Goal: Transaction & Acquisition: Purchase product/service

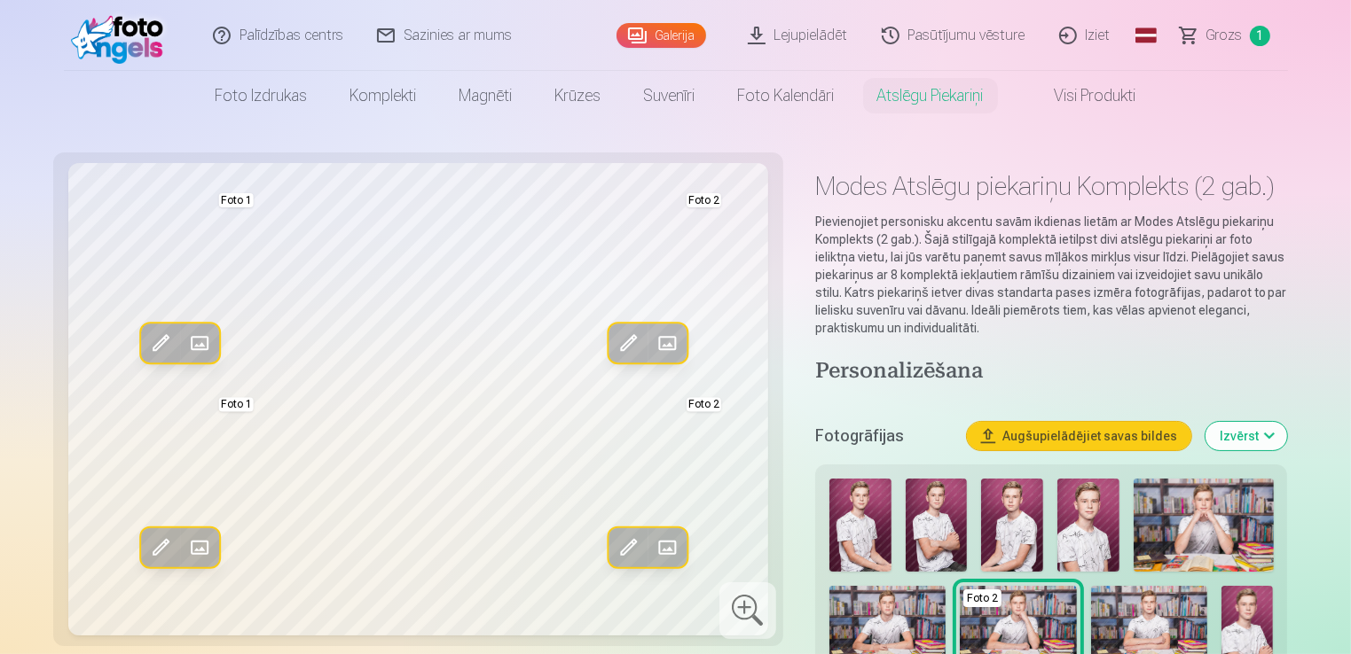
click at [853, 533] on img at bounding box center [860, 525] width 62 height 93
click at [873, 528] on img at bounding box center [860, 525] width 62 height 93
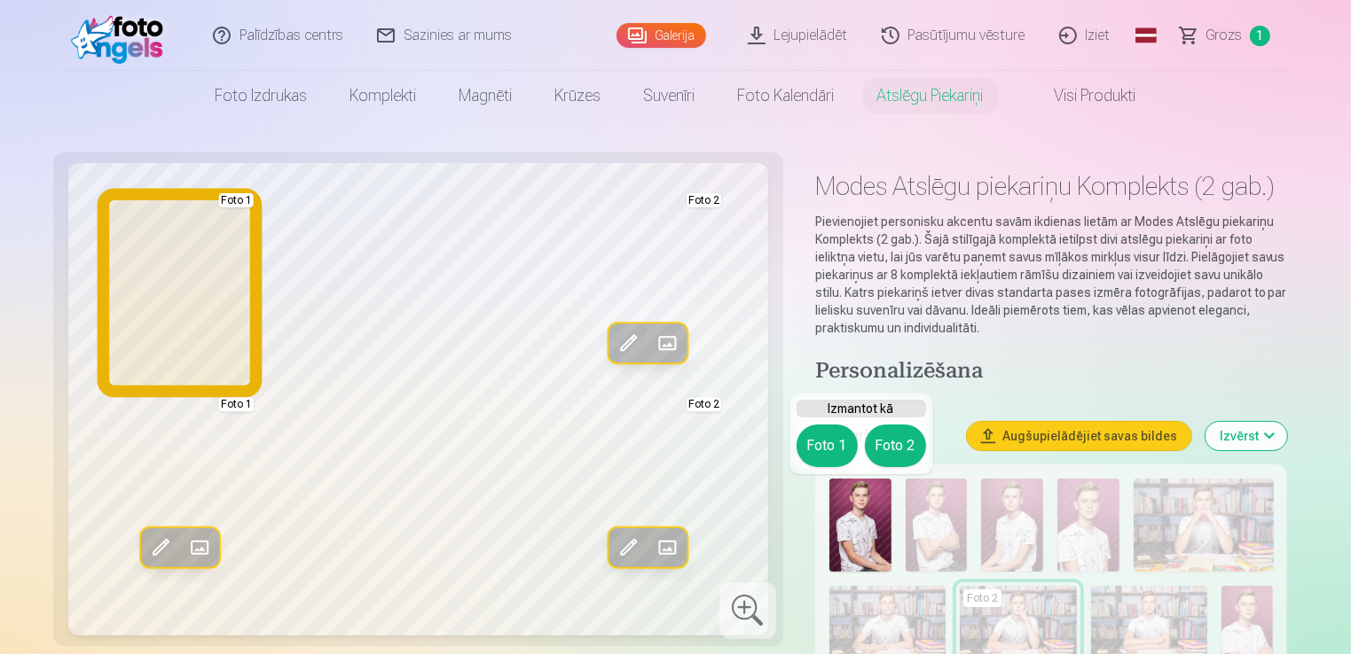
click at [829, 449] on button "Foto 1" at bounding box center [826, 446] width 61 height 43
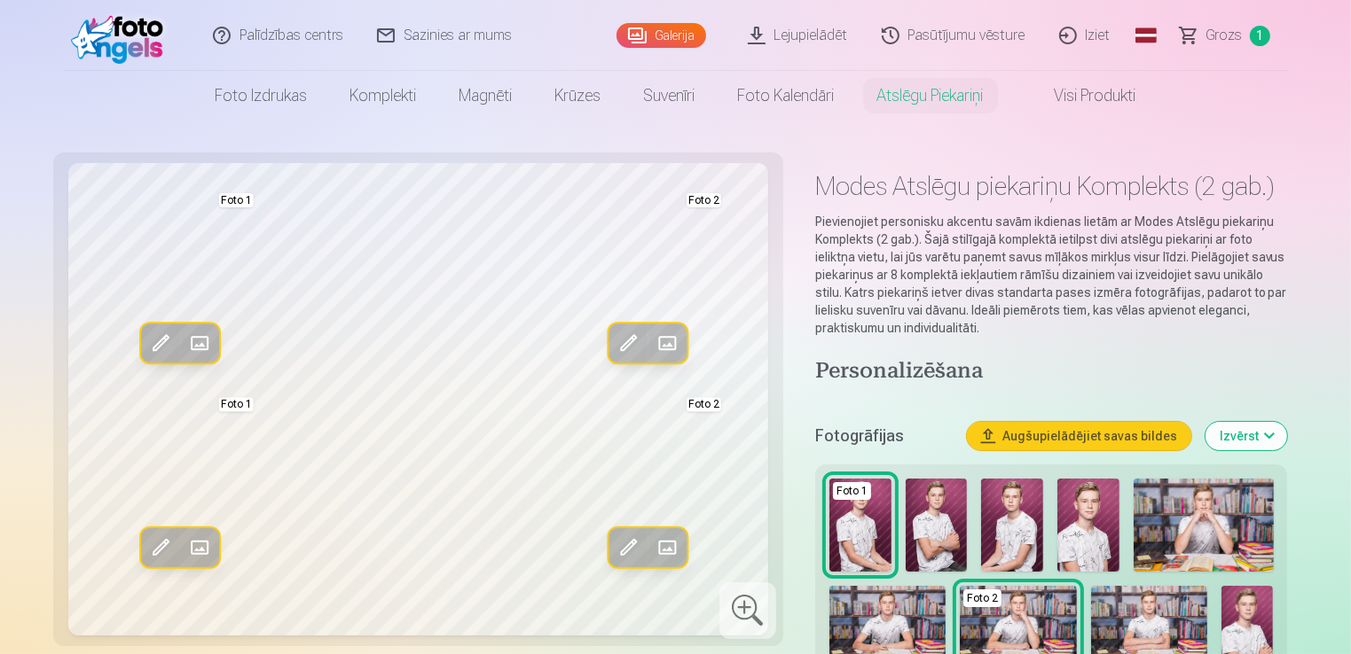
click at [933, 533] on img at bounding box center [936, 525] width 62 height 93
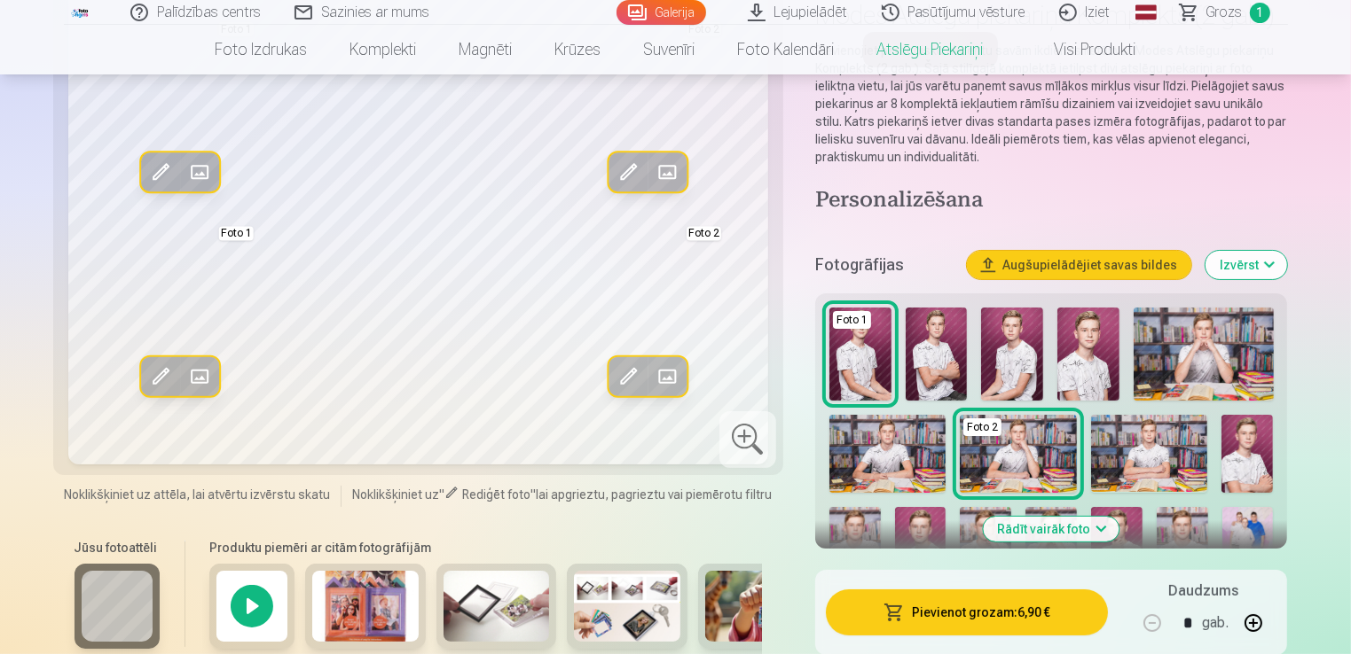
scroll to position [156, 0]
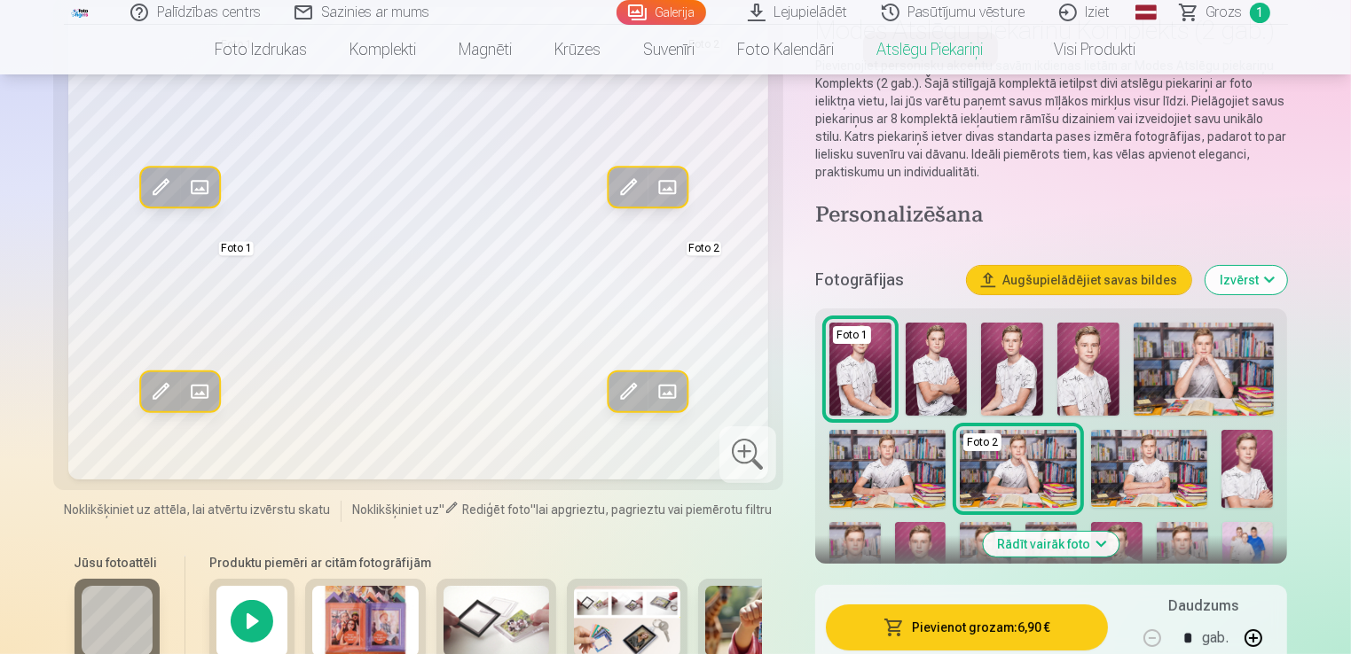
click at [1100, 537] on button "Rādīt vairāk foto" at bounding box center [1051, 544] width 136 height 25
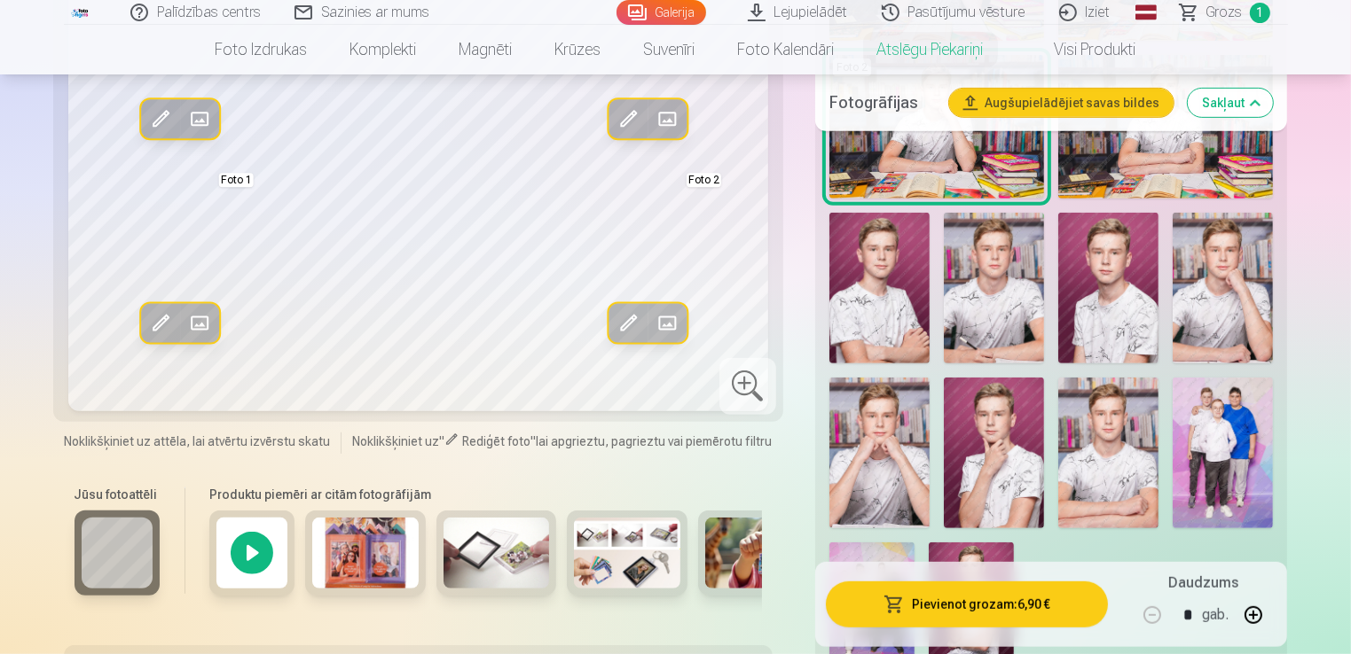
scroll to position [747, 0]
click at [1110, 427] on img at bounding box center [1108, 452] width 100 height 151
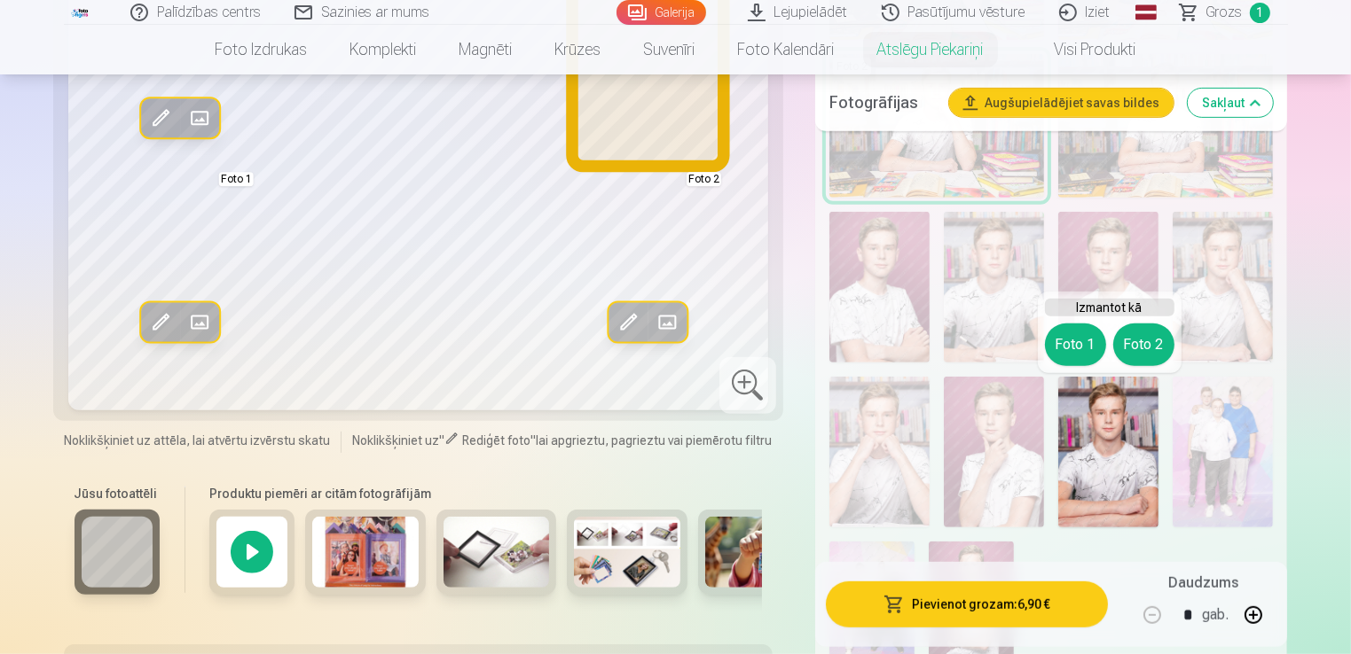
click at [1131, 344] on button "Foto 2" at bounding box center [1143, 345] width 61 height 43
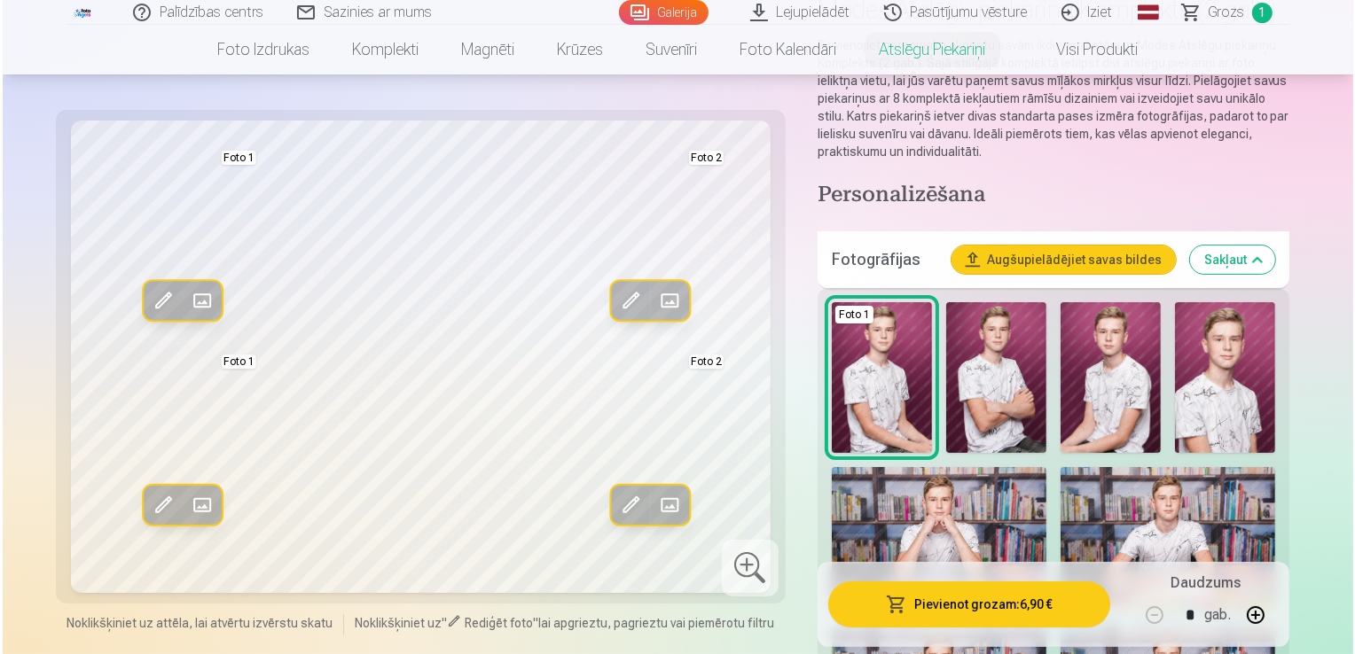
scroll to position [0, 0]
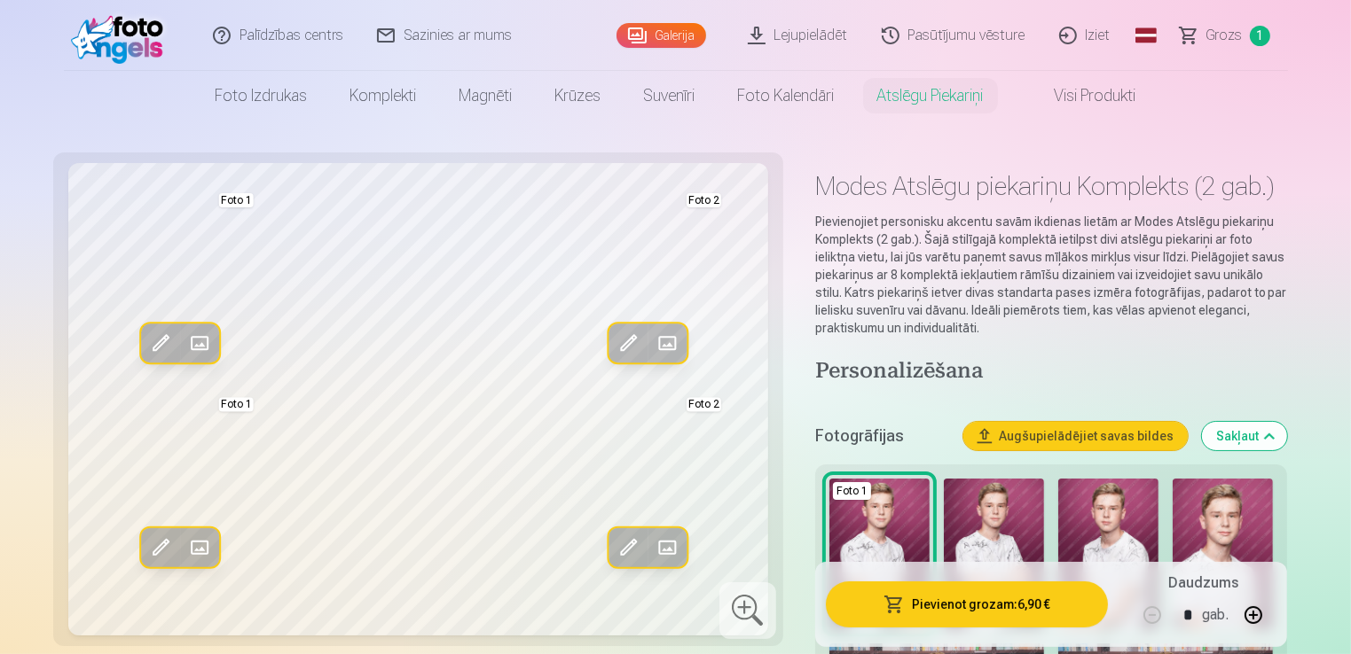
click at [956, 608] on button "Pievienot grozam : 6,90 €" at bounding box center [967, 605] width 283 height 46
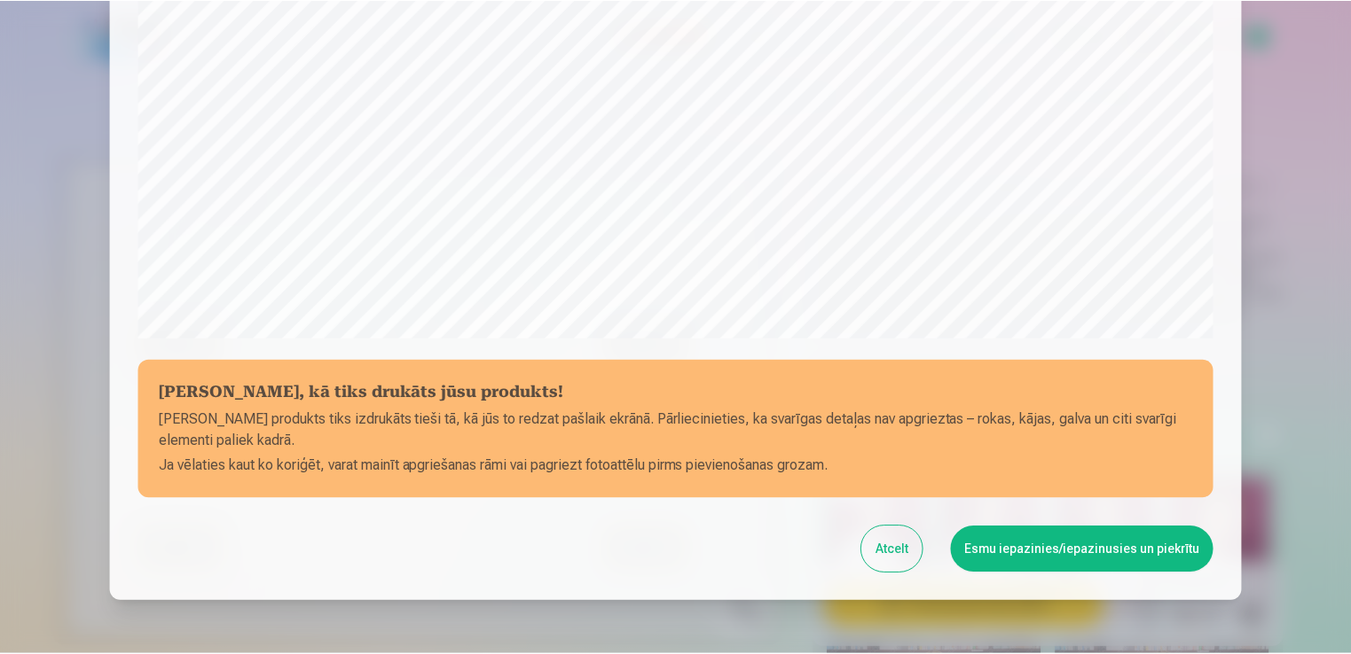
scroll to position [536, 0]
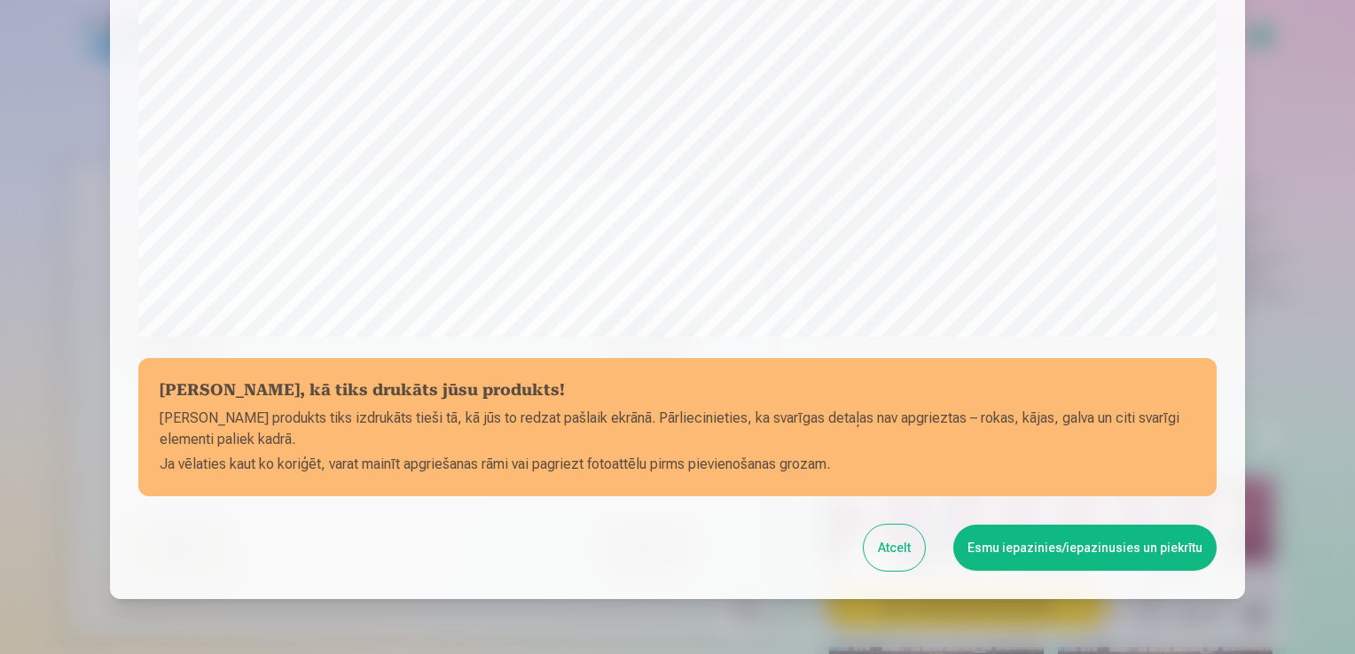
click at [1149, 548] on button "Esmu iepazinies/iepazinusies un piekrītu" at bounding box center [1084, 548] width 263 height 46
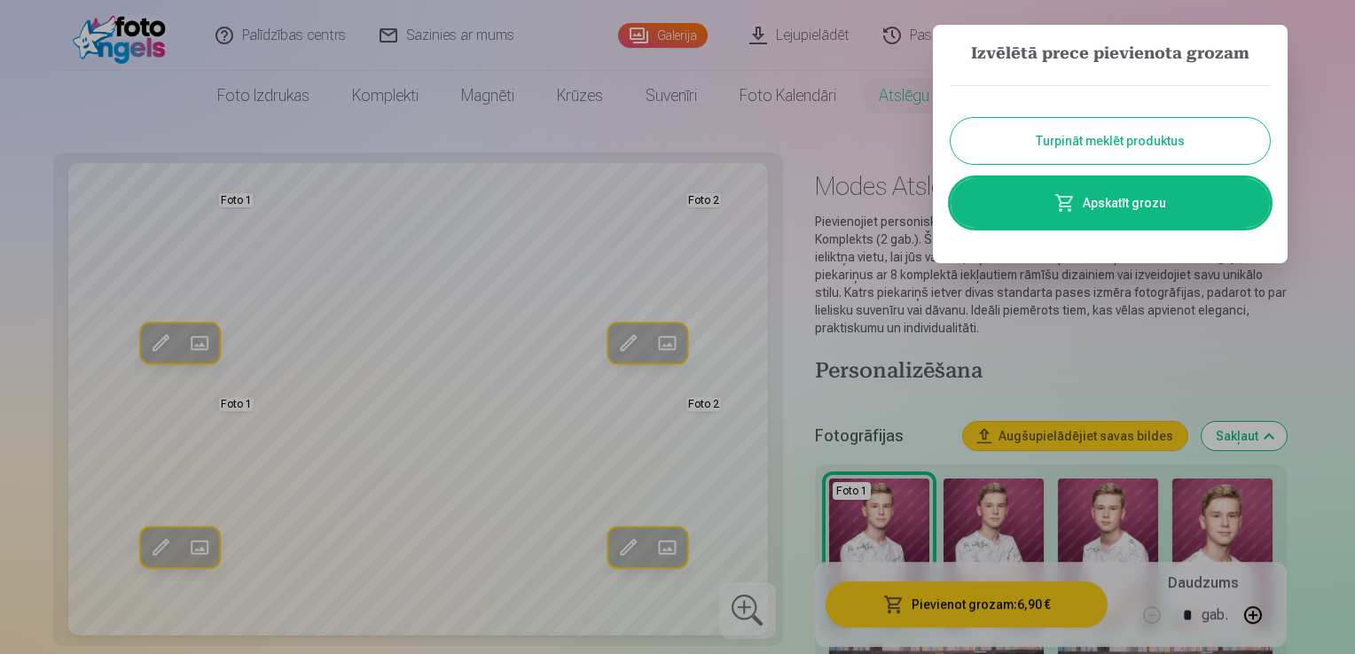
click at [1167, 195] on link "Apskatīt grozu" at bounding box center [1110, 203] width 319 height 50
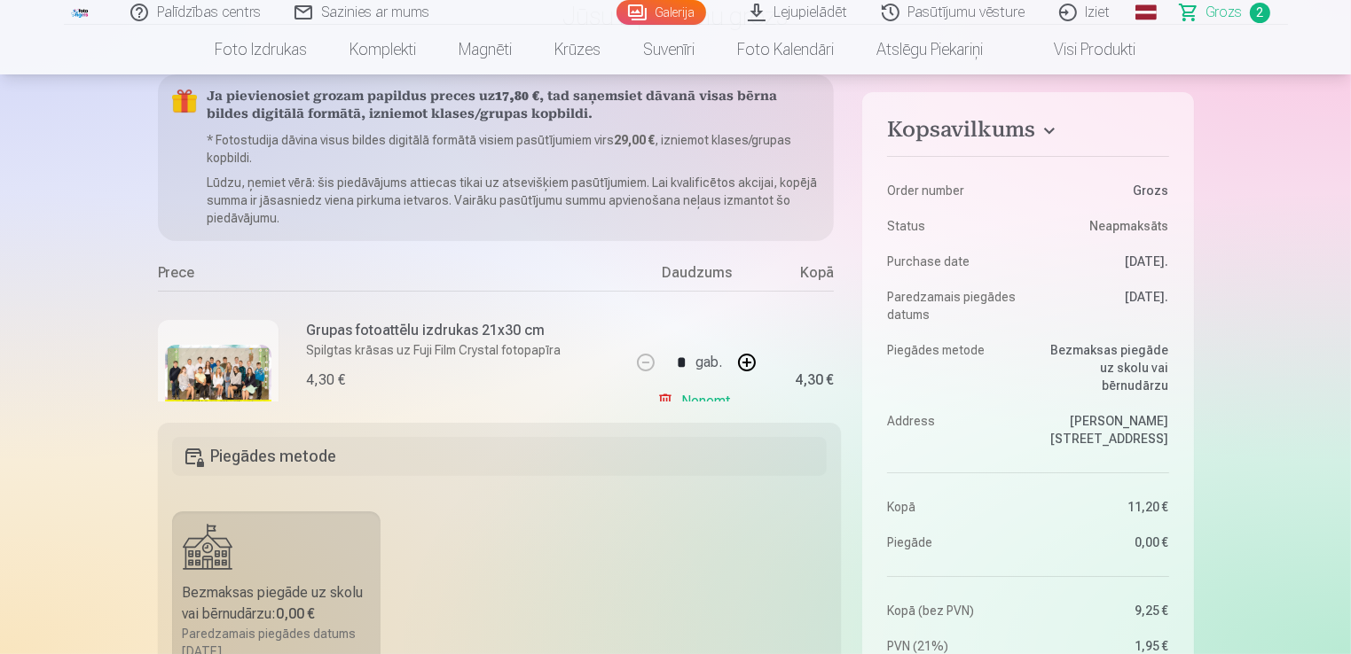
click at [223, 374] on img at bounding box center [218, 380] width 106 height 71
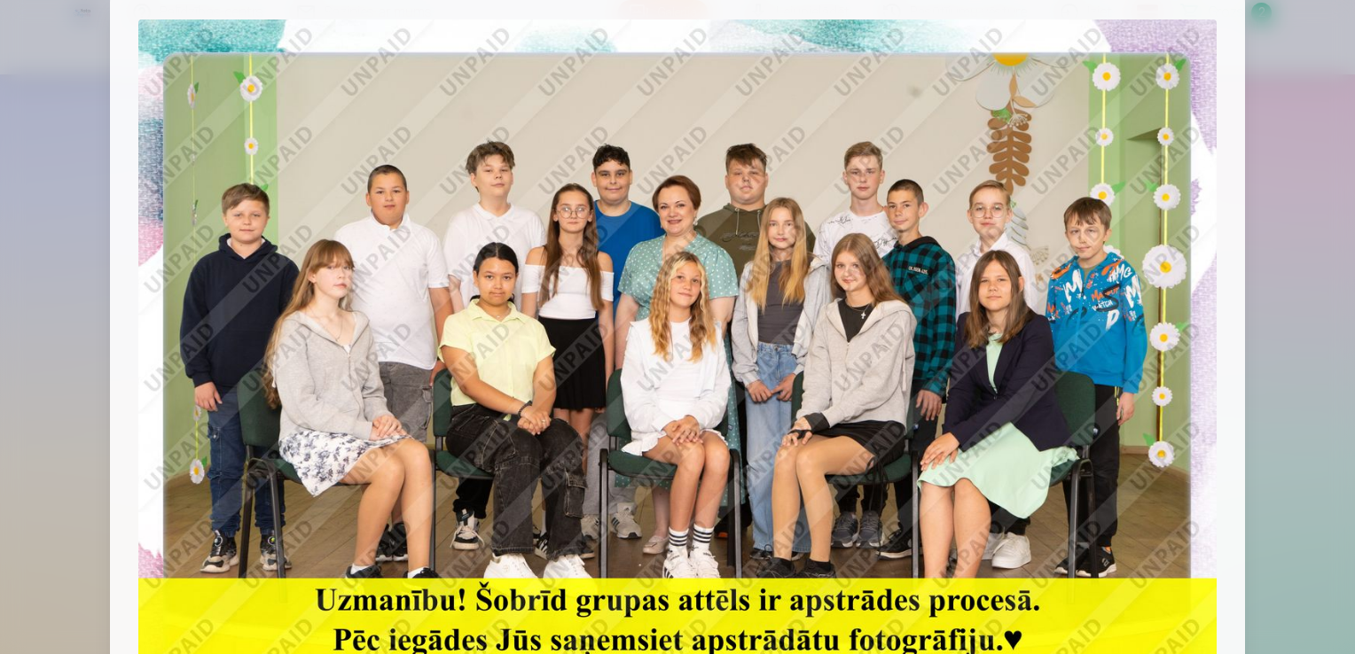
scroll to position [20, 0]
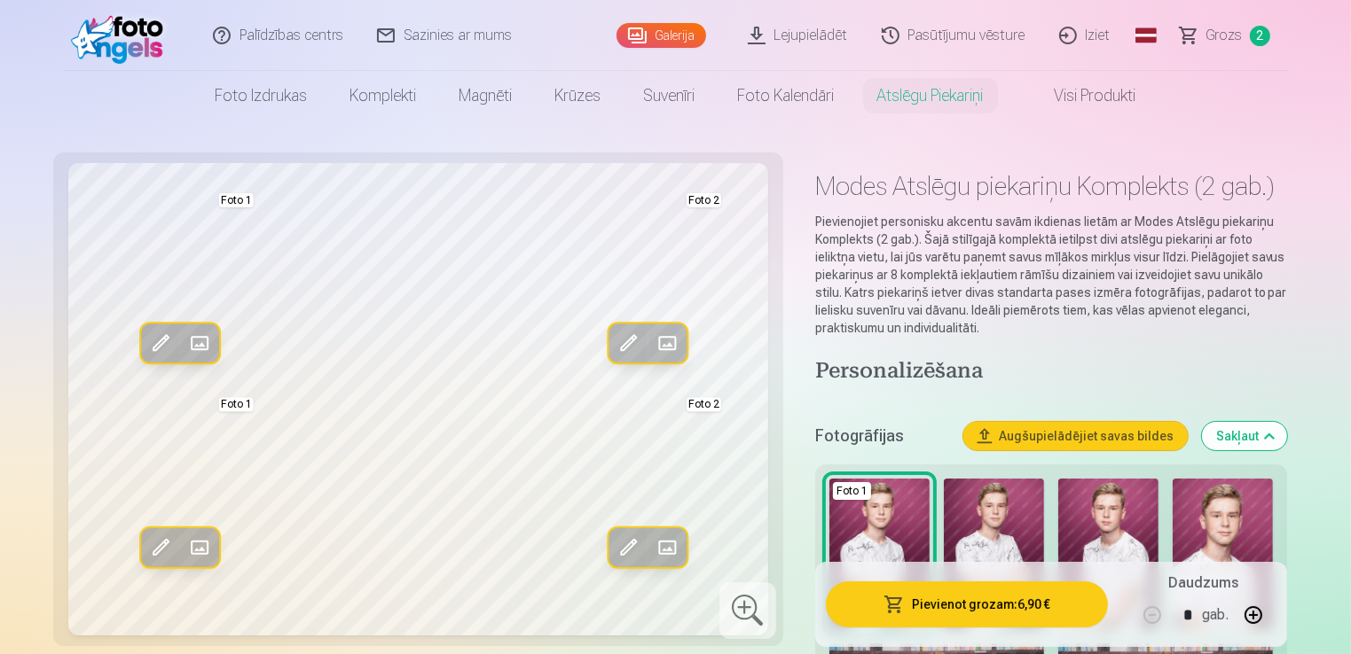
click at [1258, 34] on span "2" at bounding box center [1259, 36] width 20 height 20
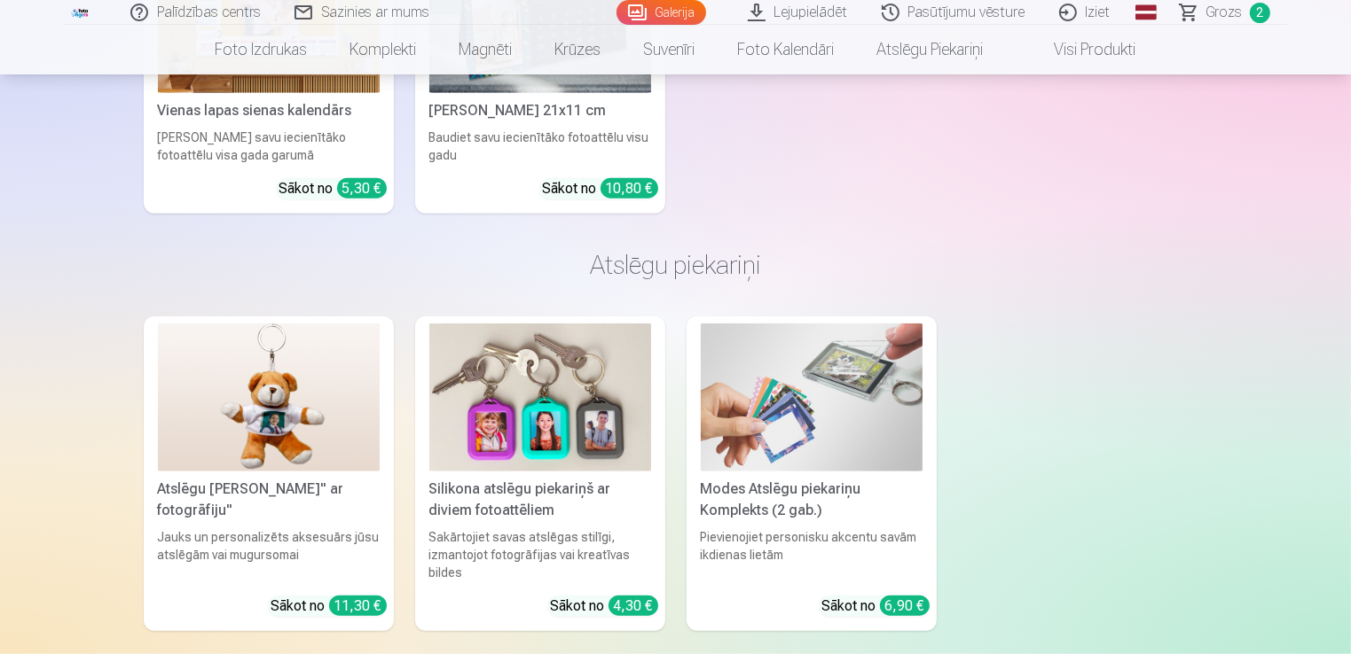
scroll to position [7804, 0]
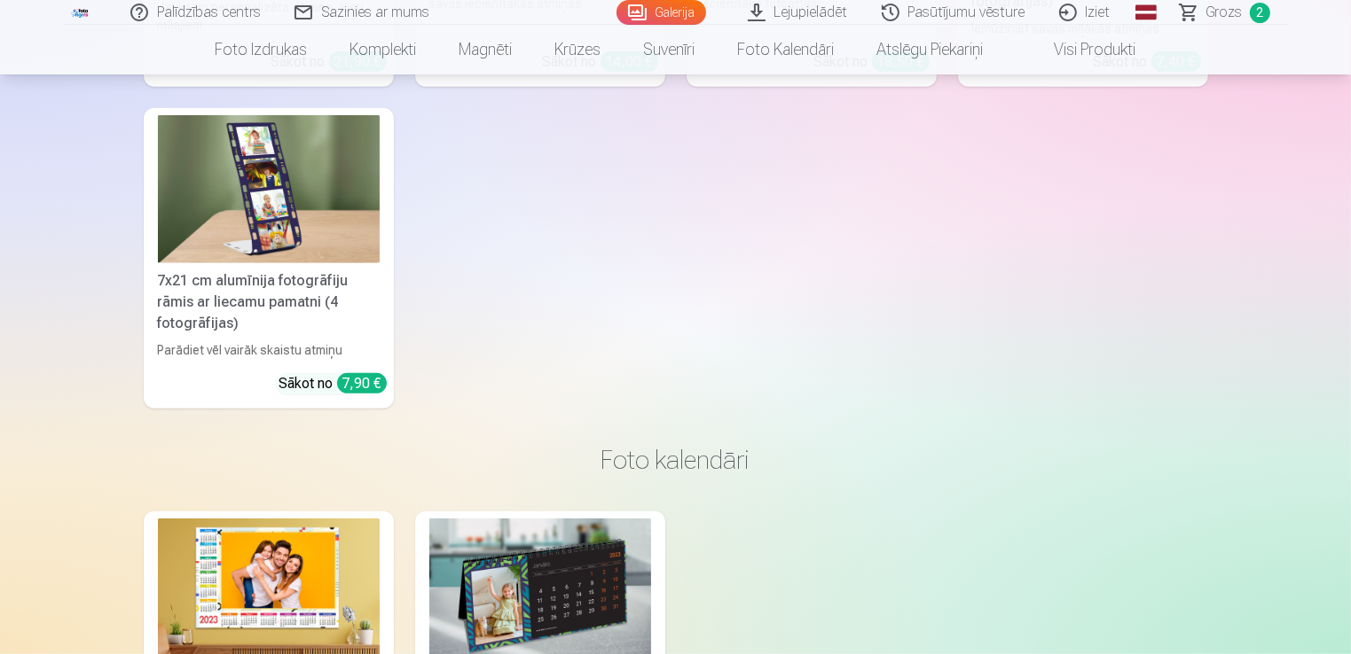
click at [1233, 9] on span "Grozs" at bounding box center [1224, 12] width 36 height 21
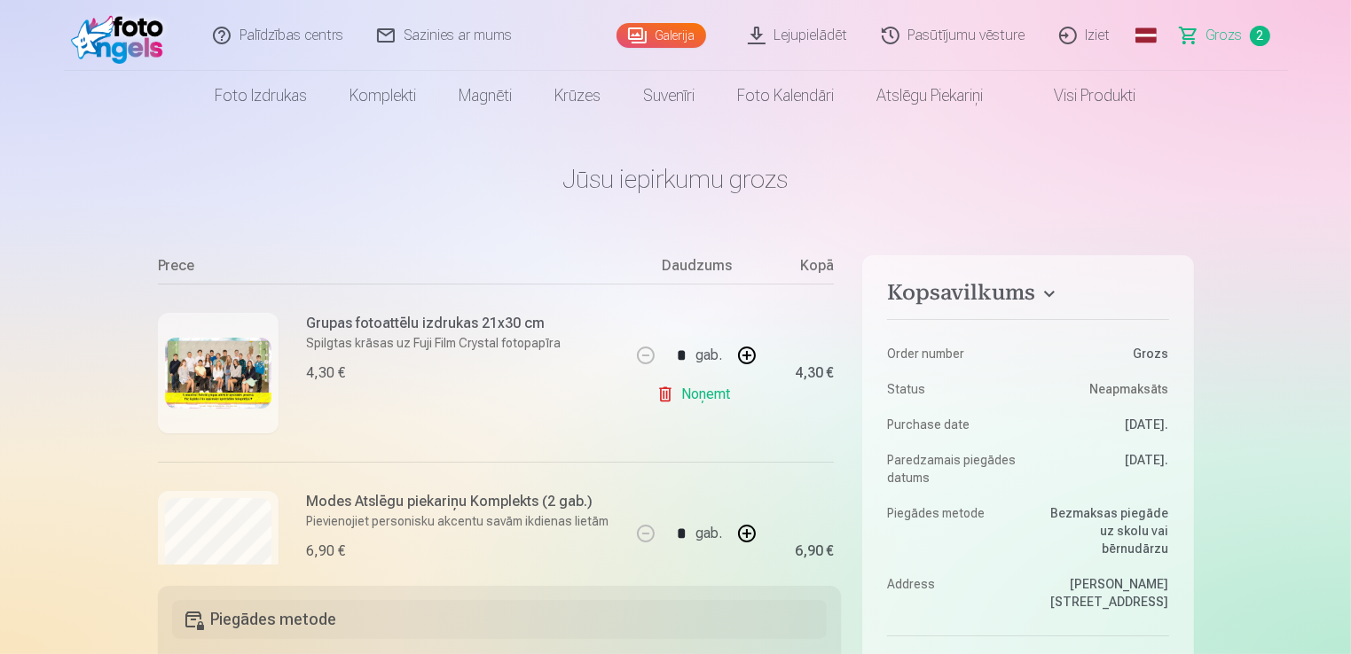
scroll to position [248, 0]
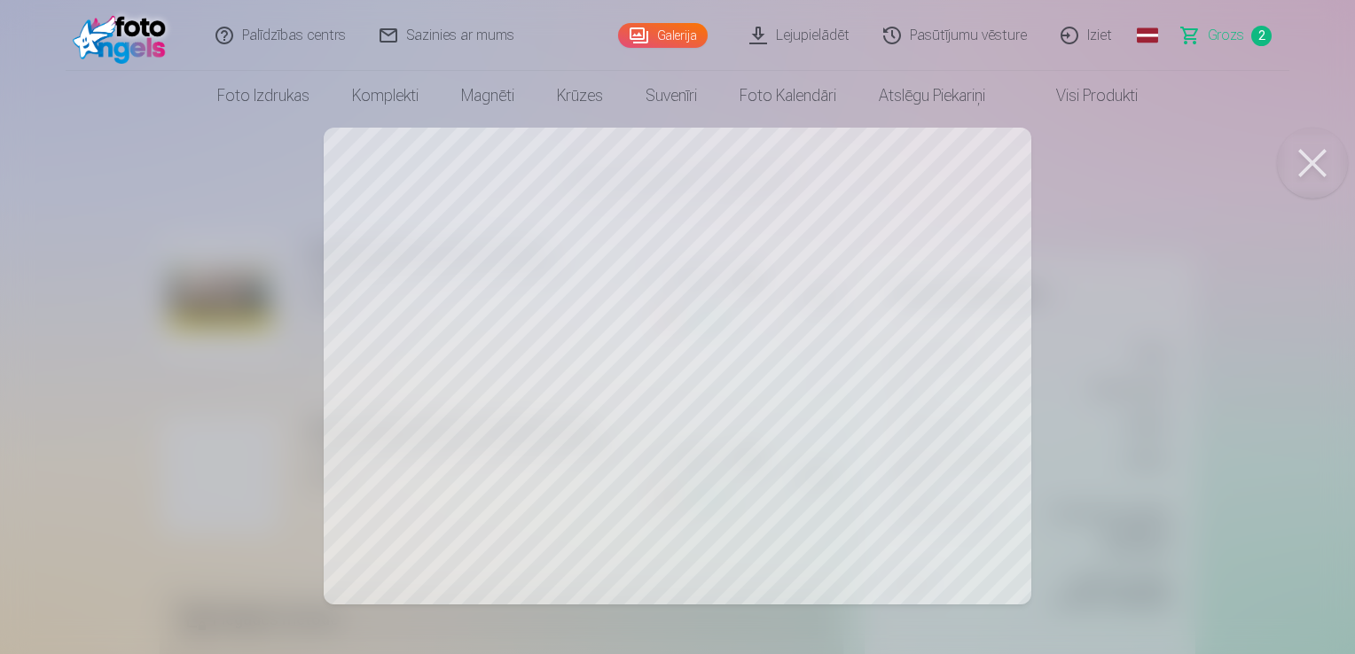
click at [1308, 160] on button at bounding box center [1312, 163] width 71 height 71
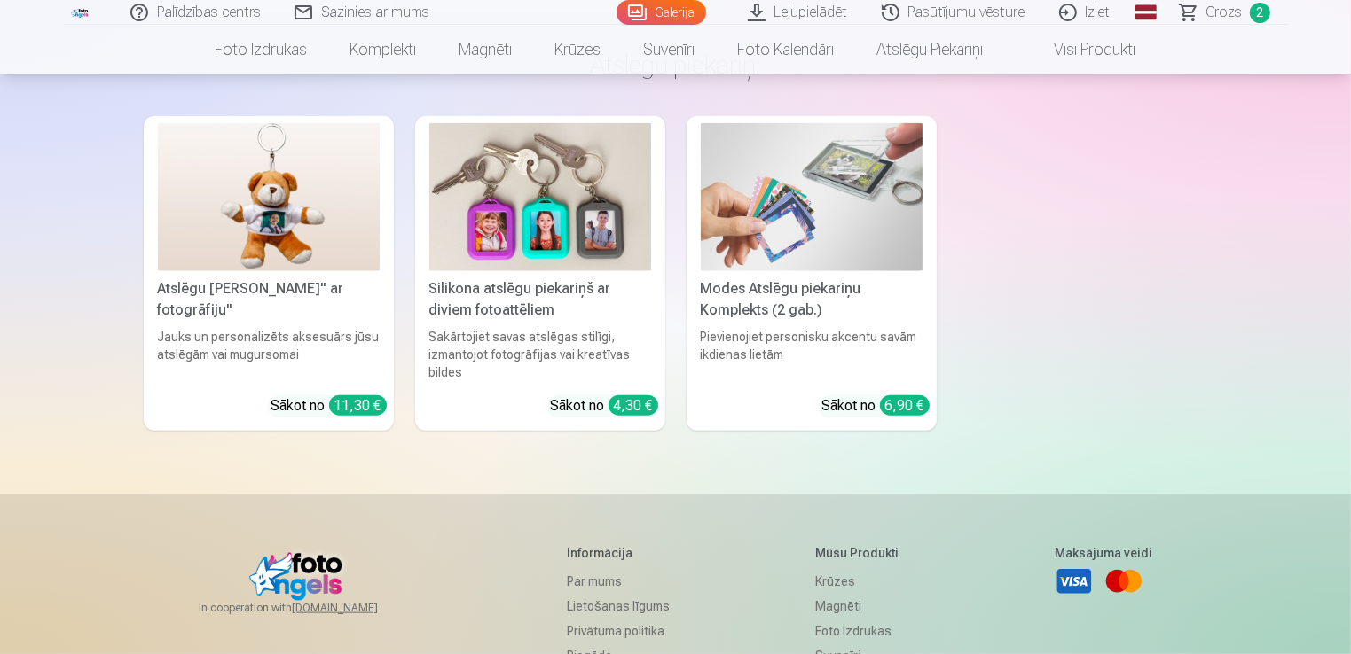
scroll to position [8588, 0]
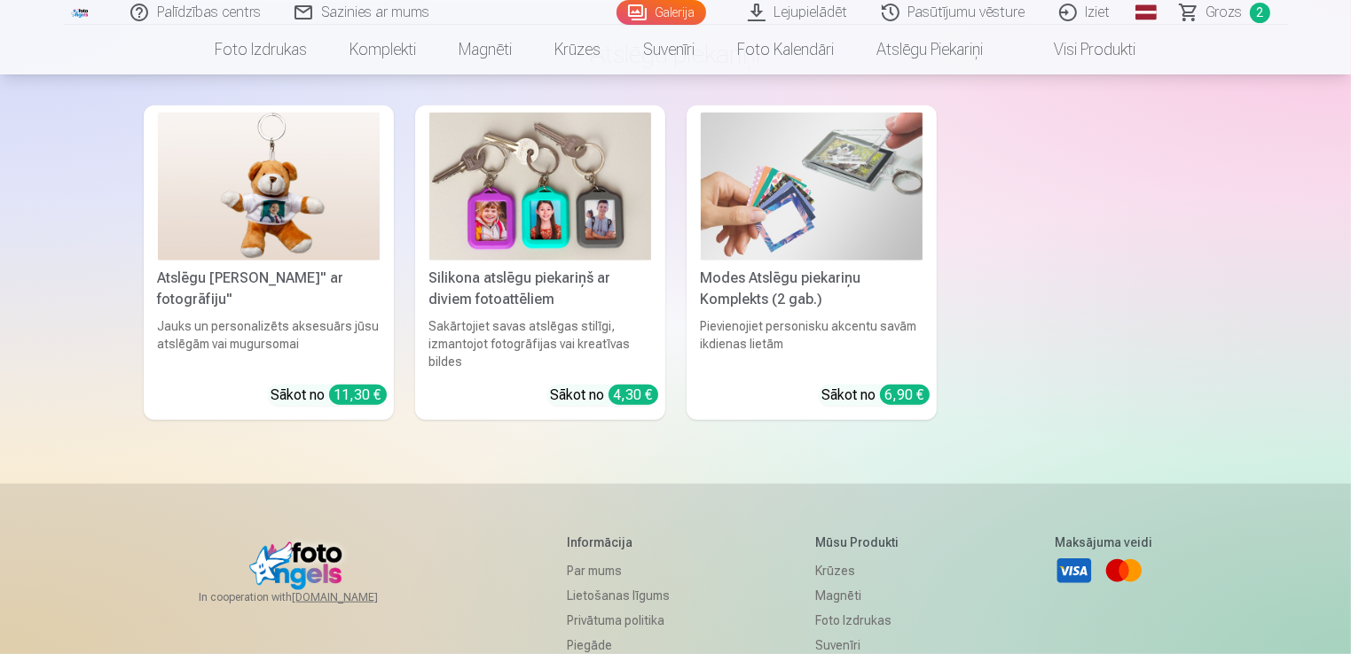
click at [793, 208] on img at bounding box center [812, 187] width 222 height 148
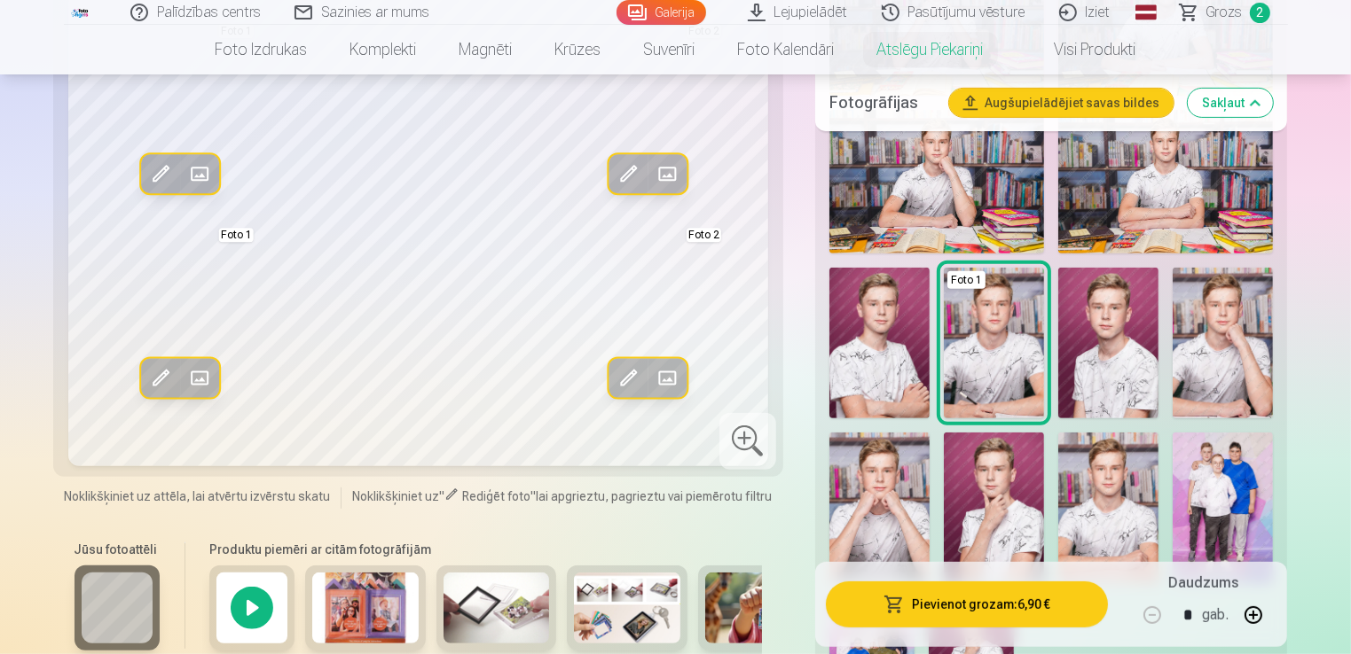
scroll to position [714, 0]
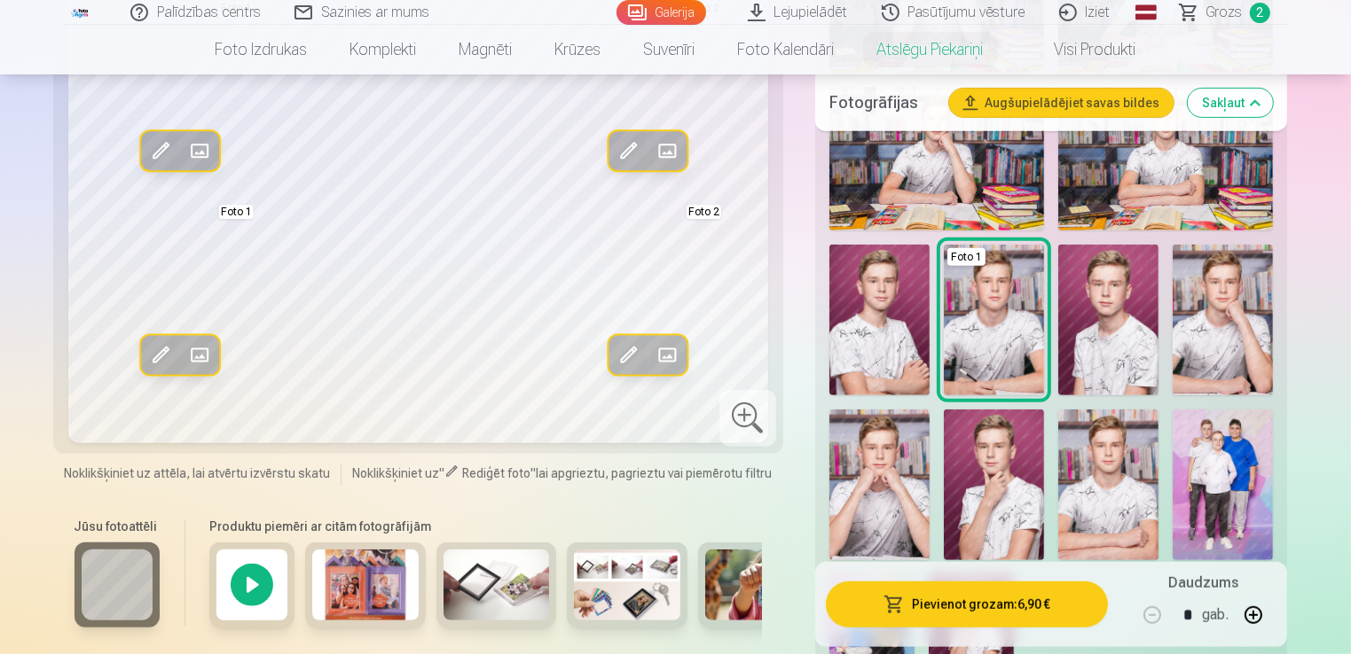
click at [465, 587] on img at bounding box center [496, 585] width 106 height 71
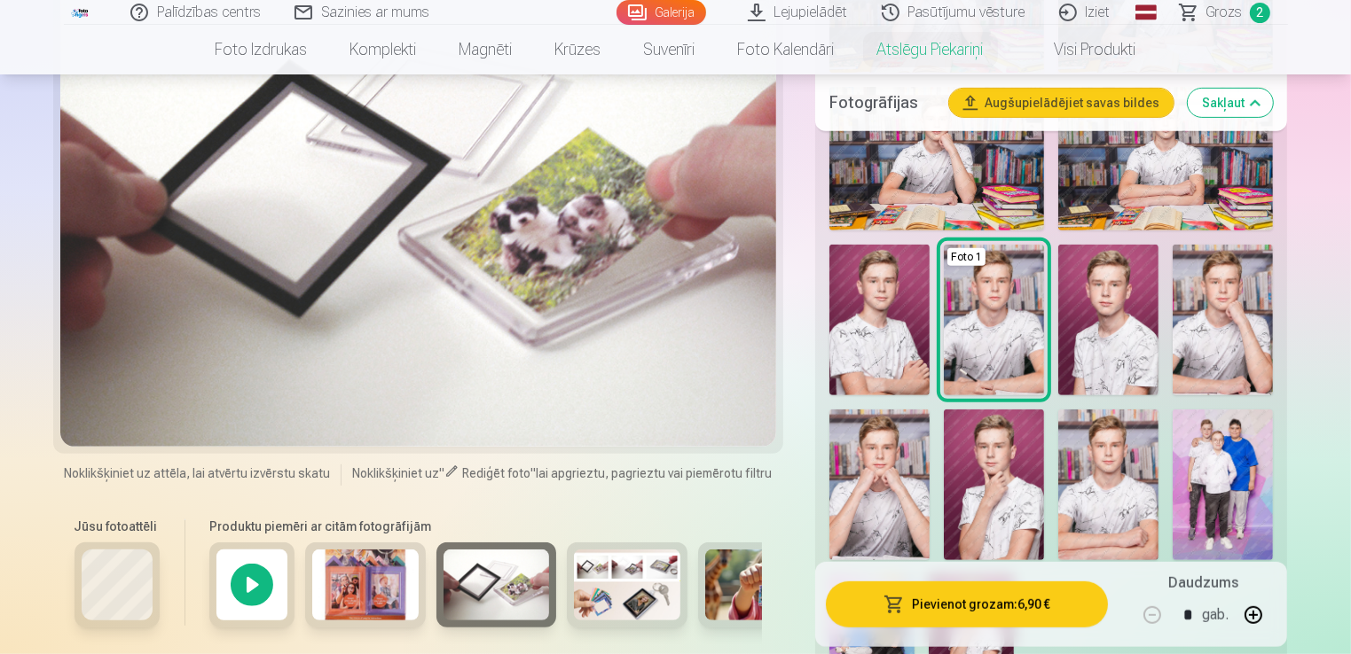
click at [607, 584] on img at bounding box center [627, 585] width 106 height 71
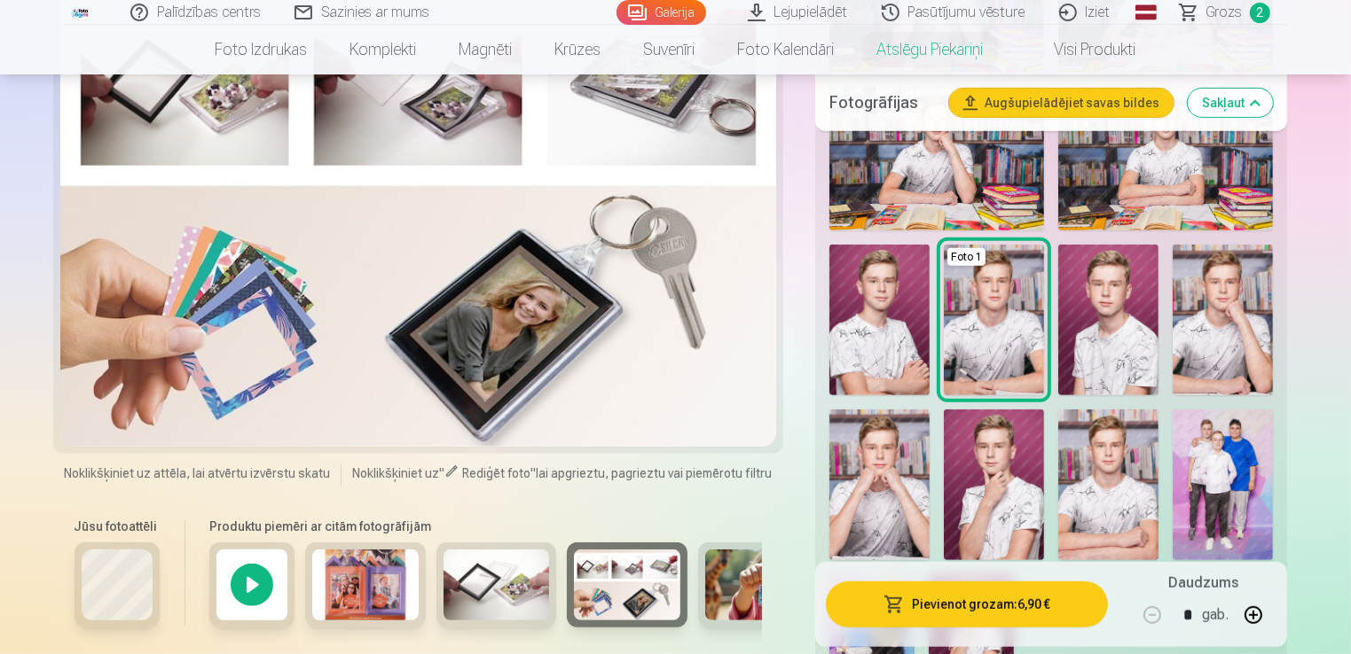
click at [233, 576] on div at bounding box center [251, 585] width 85 height 85
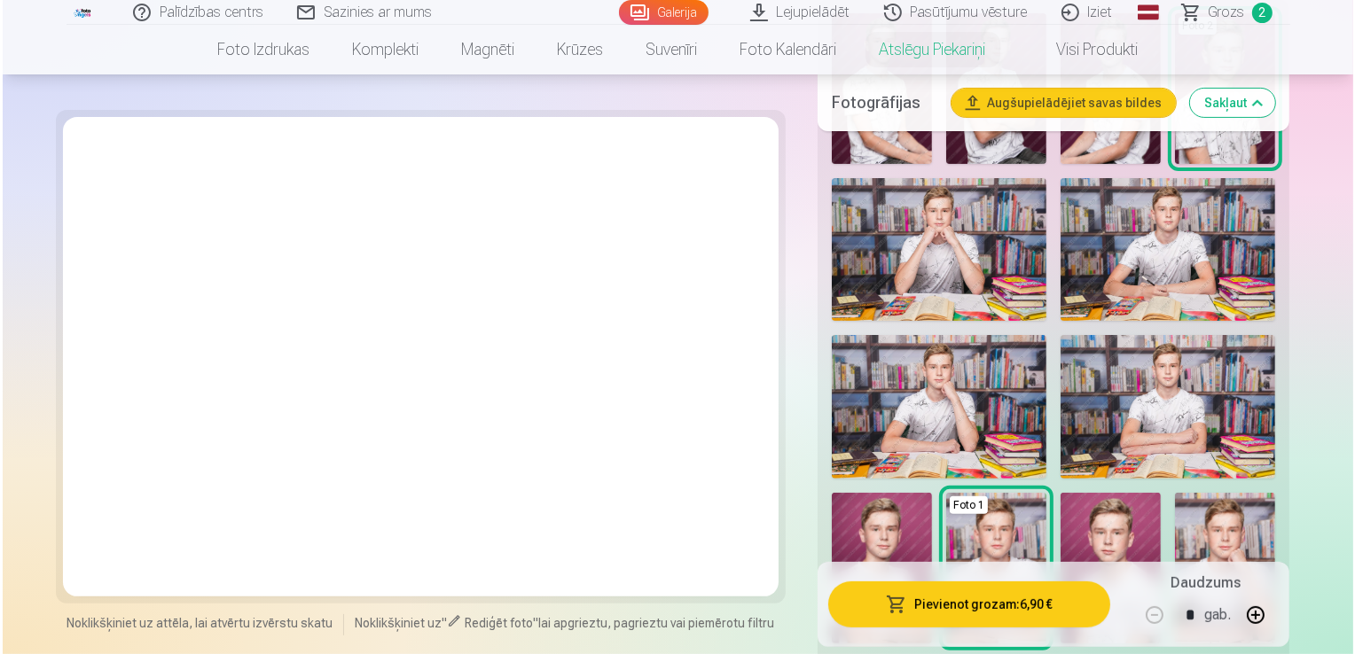
scroll to position [490, 0]
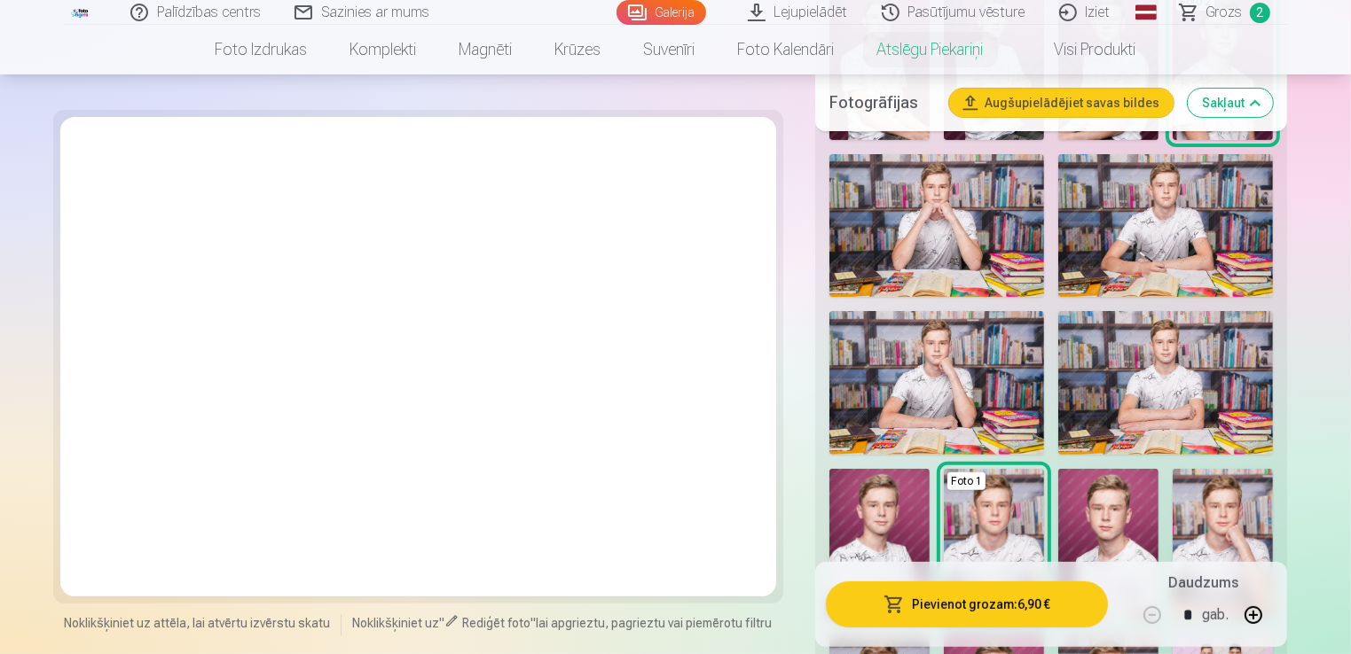
click at [1101, 496] on img at bounding box center [1108, 544] width 100 height 151
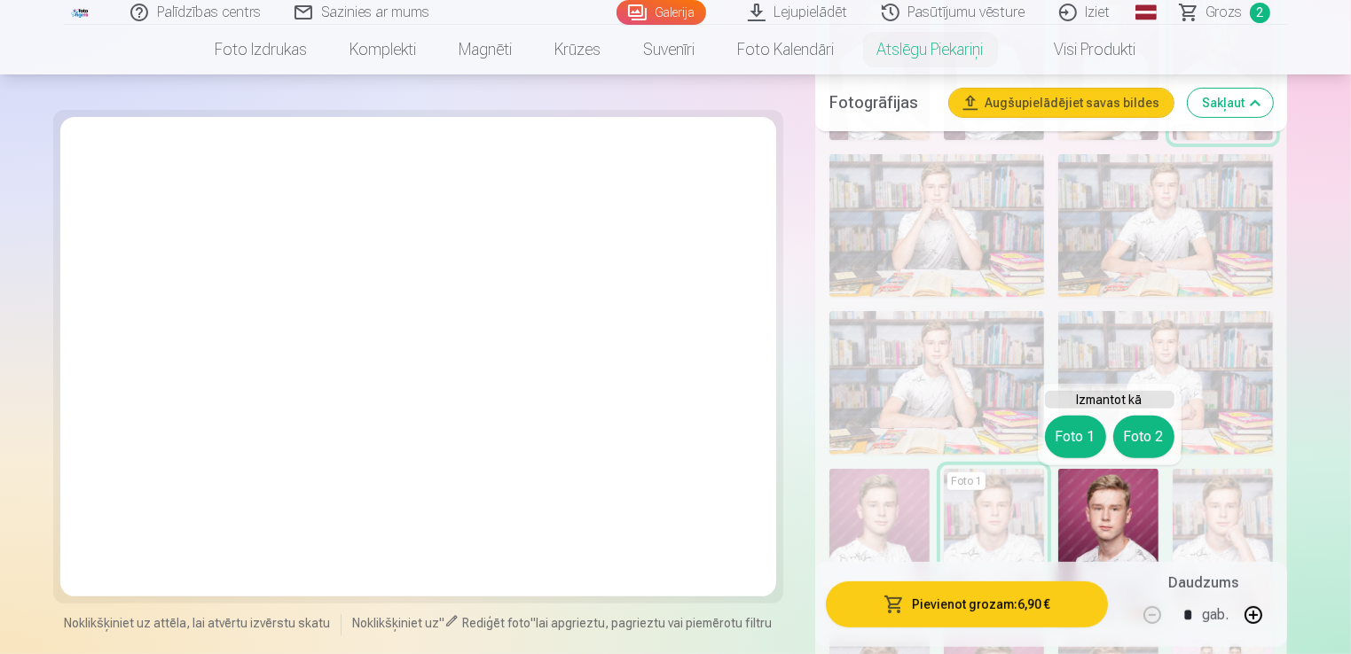
click at [1073, 435] on button "Foto 1" at bounding box center [1075, 437] width 61 height 43
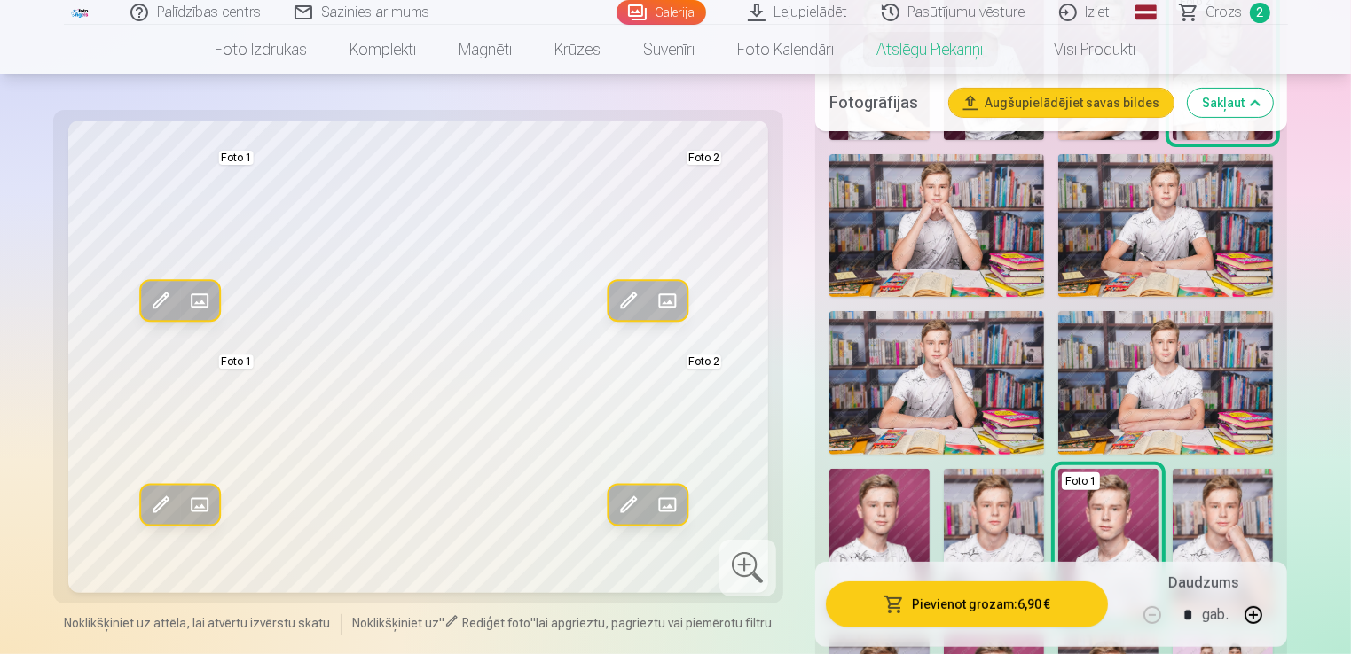
click at [200, 508] on span at bounding box center [198, 505] width 28 height 28
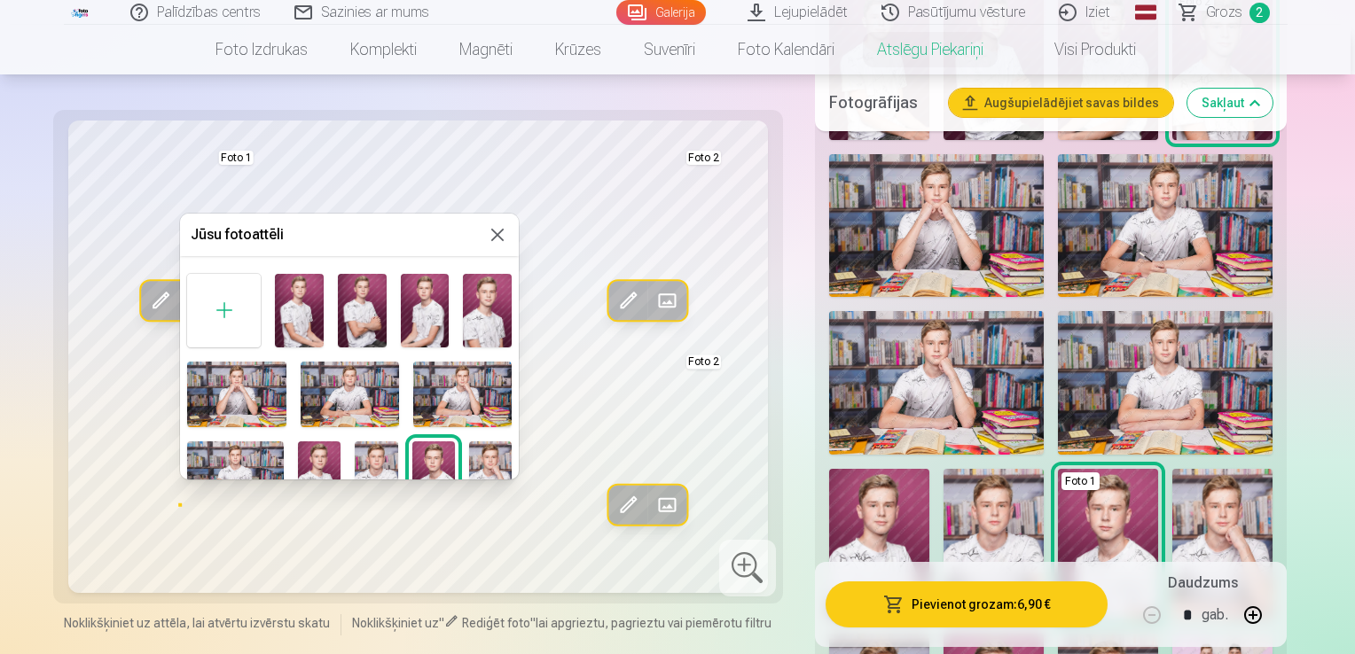
click at [487, 235] on button at bounding box center [497, 234] width 21 height 21
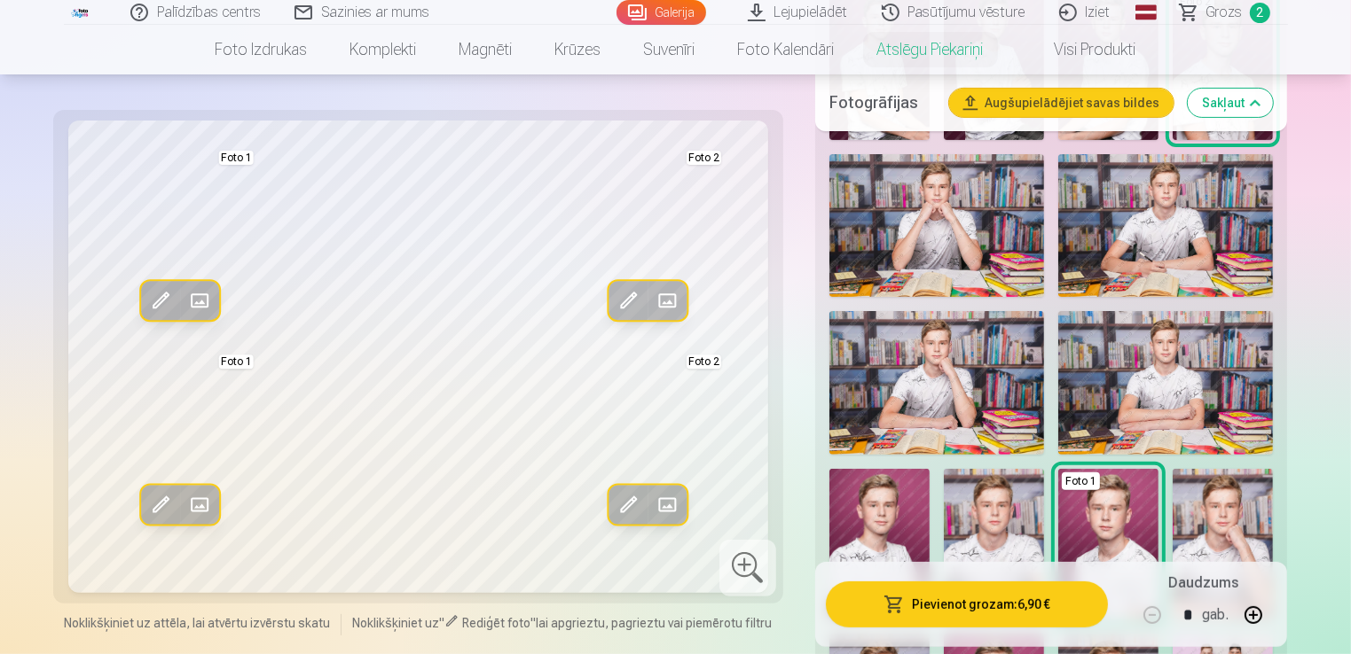
click at [147, 505] on span at bounding box center [159, 505] width 28 height 28
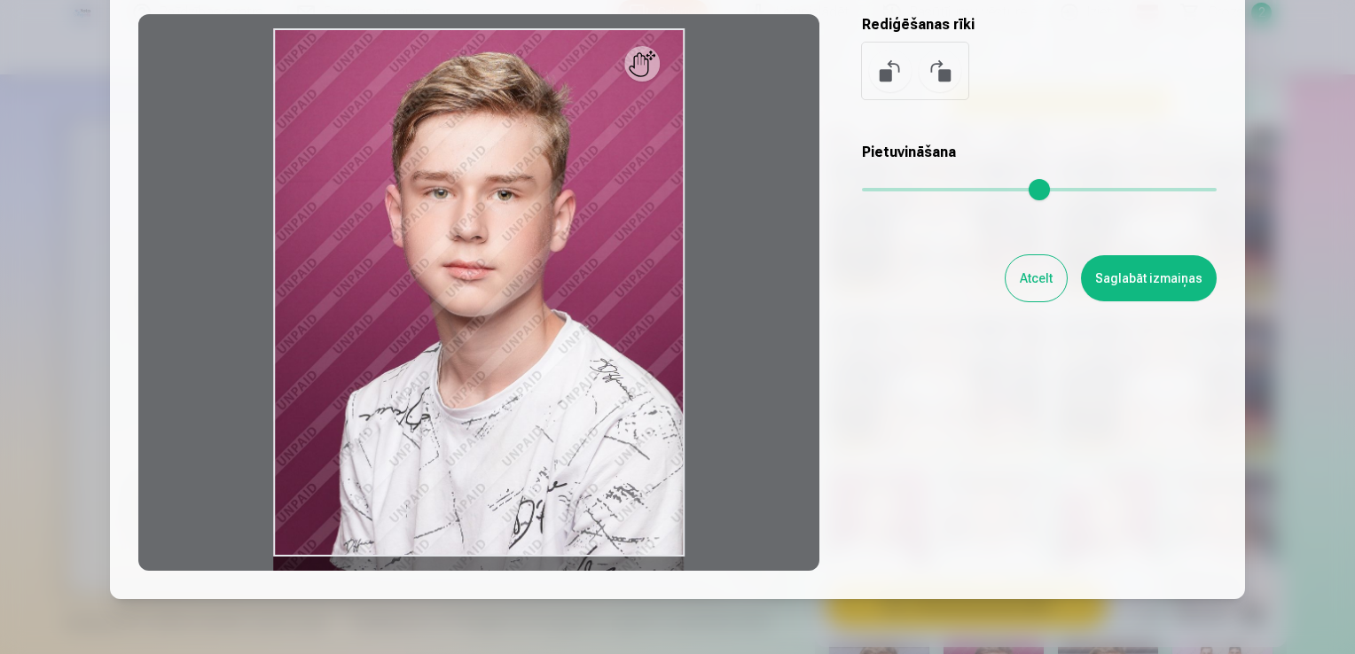
scroll to position [160, 0]
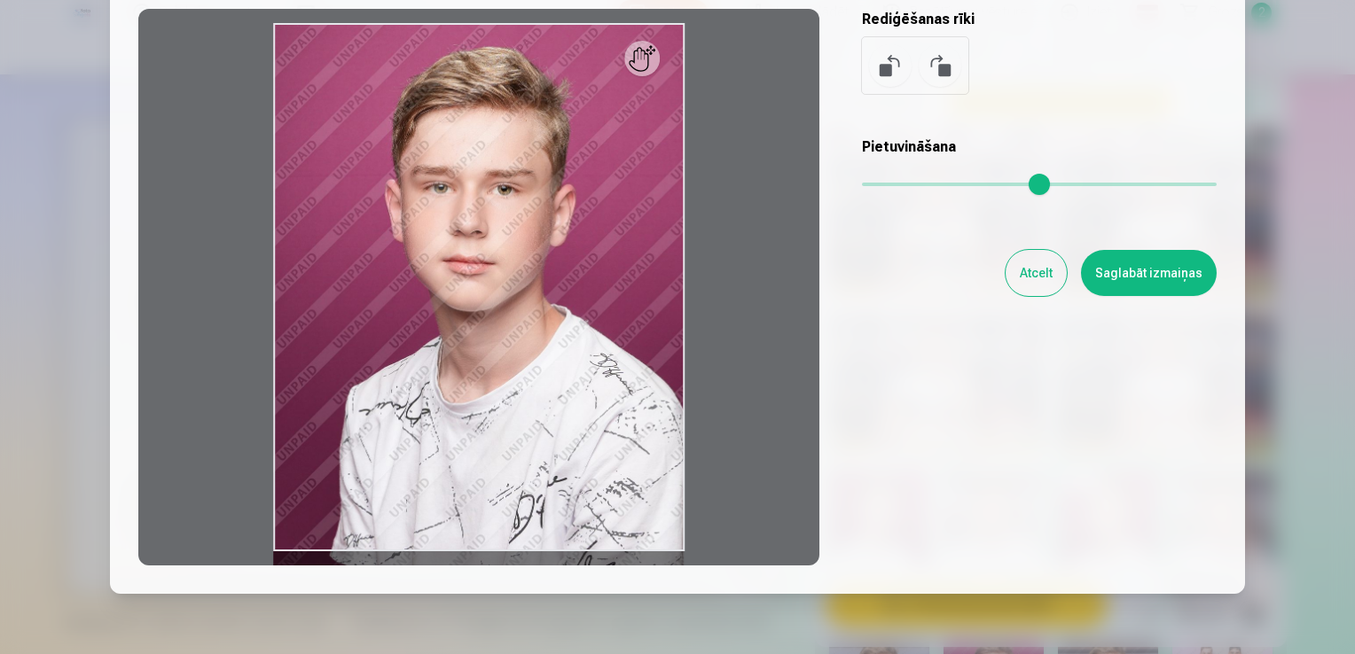
click at [1000, 183] on input "range" at bounding box center [1039, 185] width 355 height 4
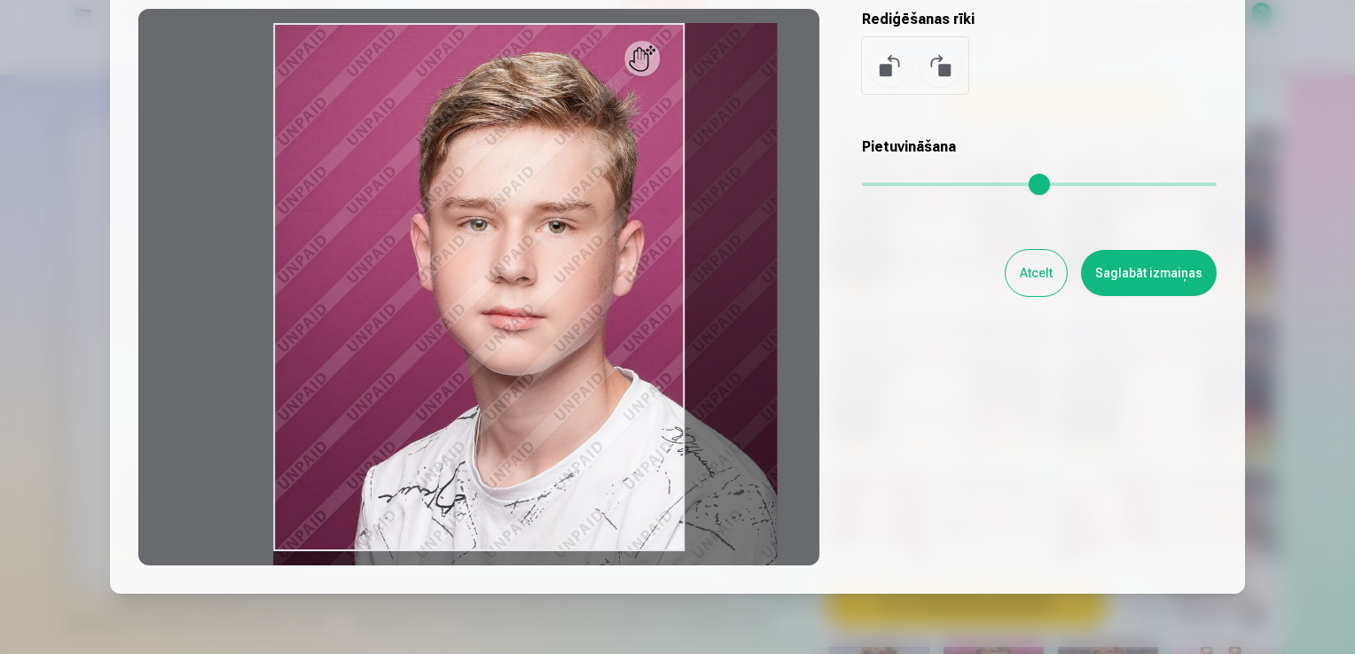
click at [894, 186] on input "range" at bounding box center [1039, 185] width 355 height 4
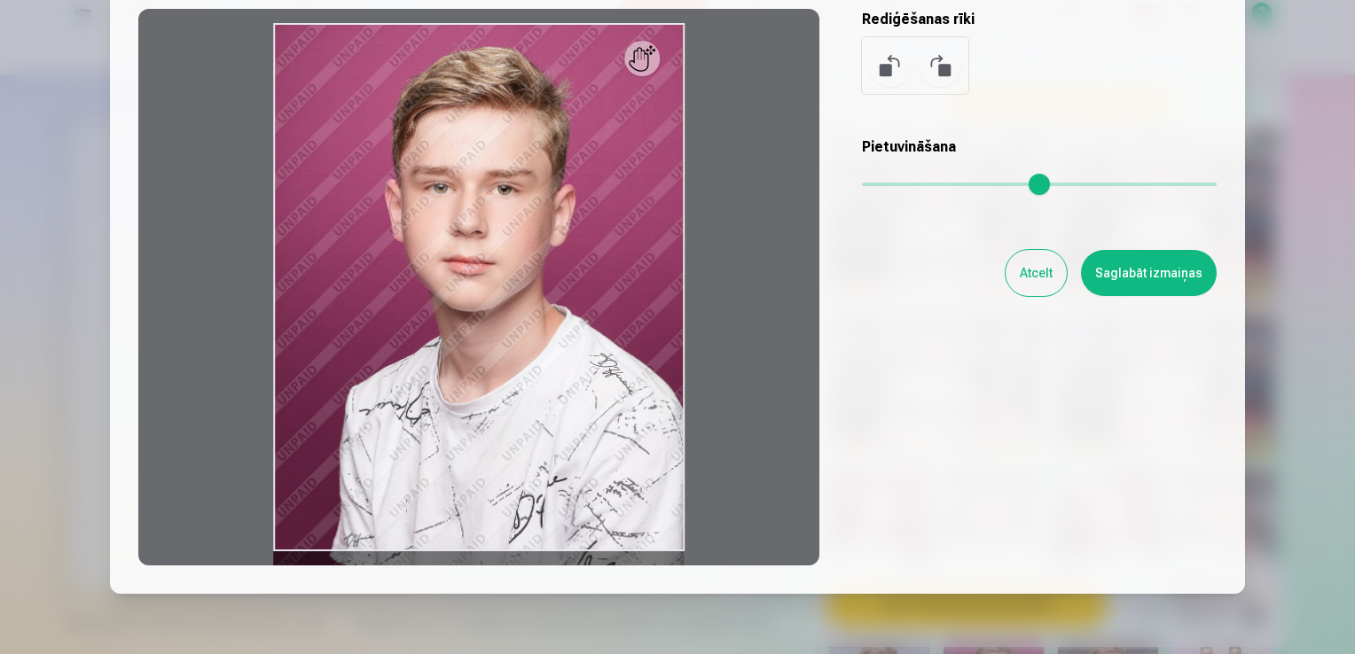
drag, startPoint x: 894, startPoint y: 191, endPoint x: 832, endPoint y: 188, distance: 62.1
type input "*"
click at [862, 186] on input "range" at bounding box center [1039, 185] width 355 height 4
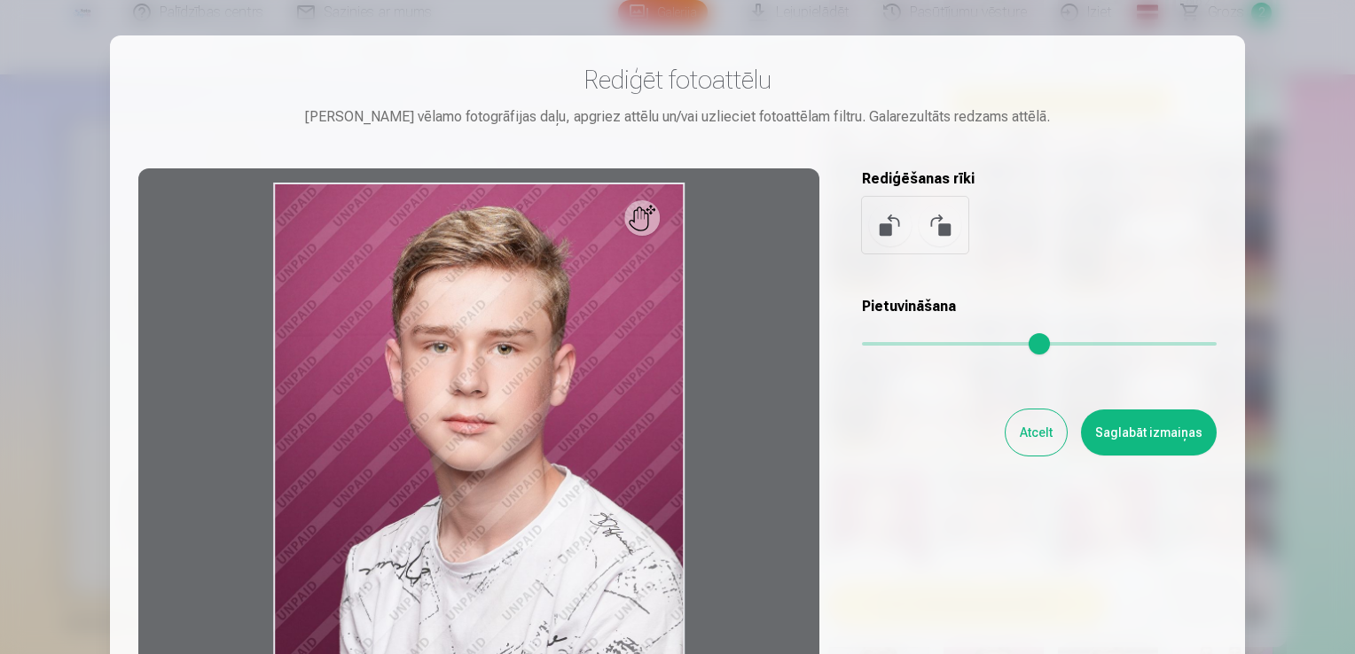
scroll to position [0, 0]
click at [1035, 458] on div "Rediģēt fotoattēlu [PERSON_NAME] vēlamo fotogrāfijas daļu, apgriez attēlu un/va…" at bounding box center [677, 395] width 1078 height 662
click at [1035, 438] on button "Atcelt" at bounding box center [1036, 433] width 61 height 46
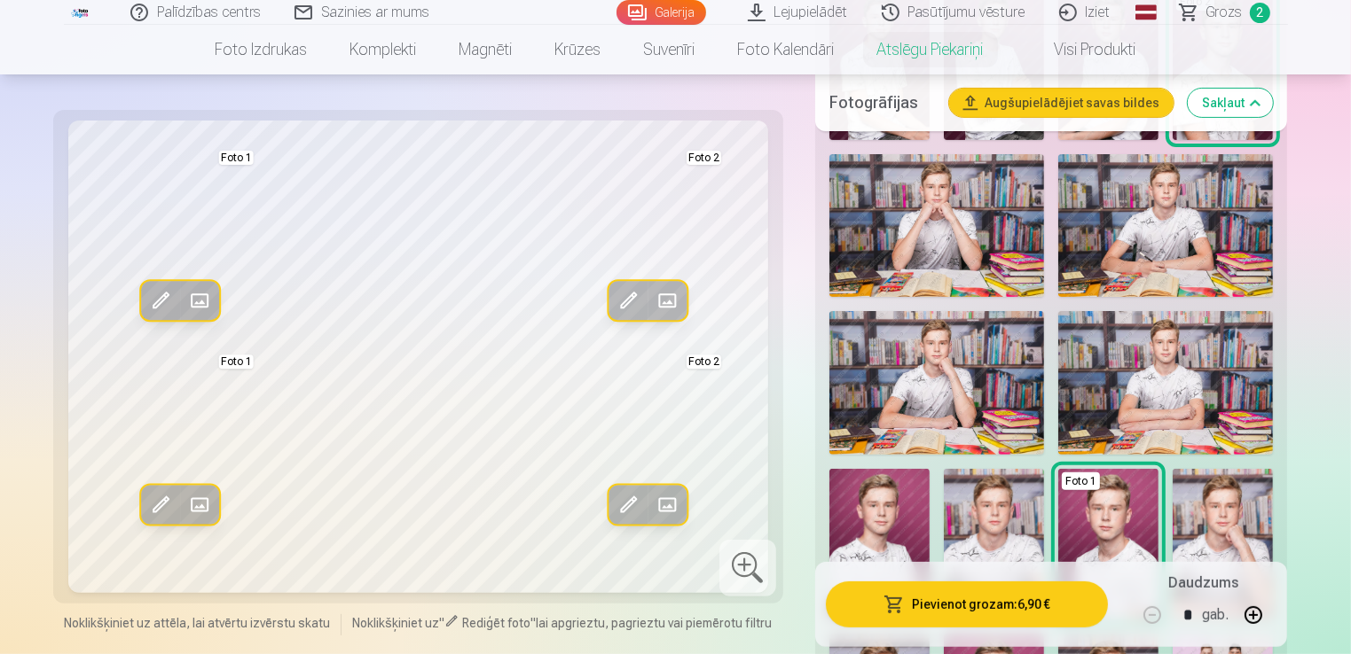
click at [197, 501] on span at bounding box center [198, 505] width 28 height 28
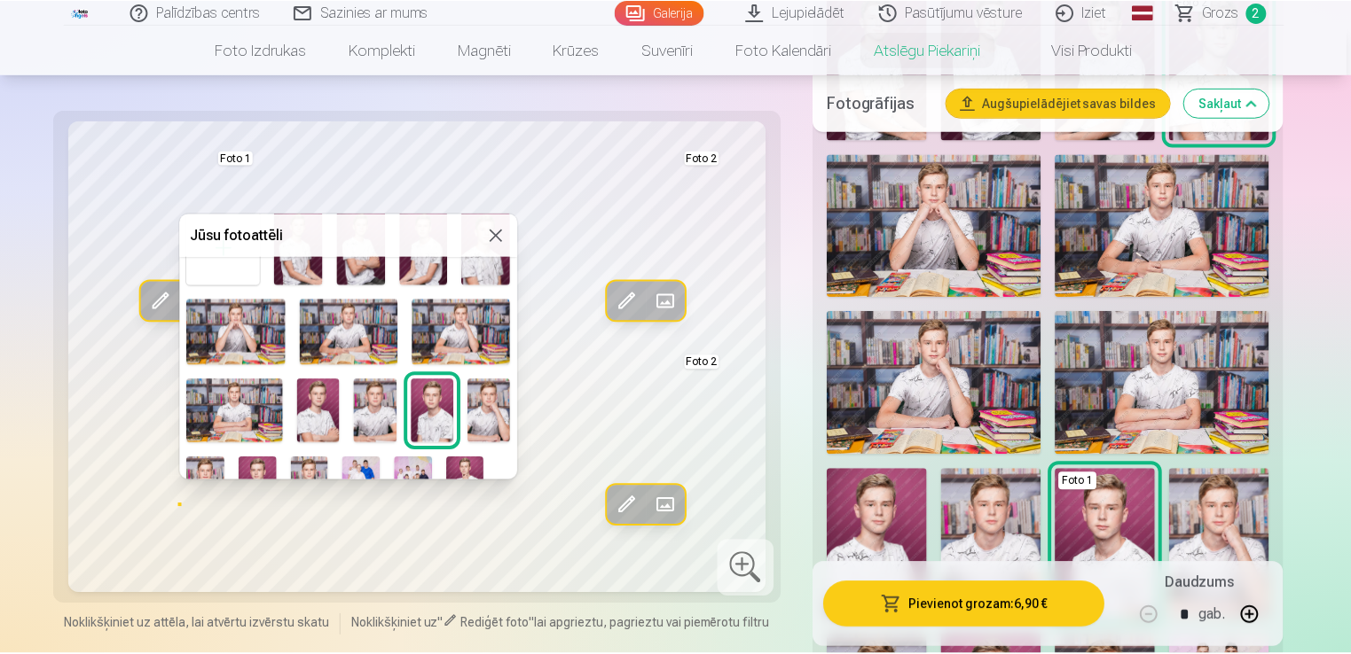
scroll to position [100, 0]
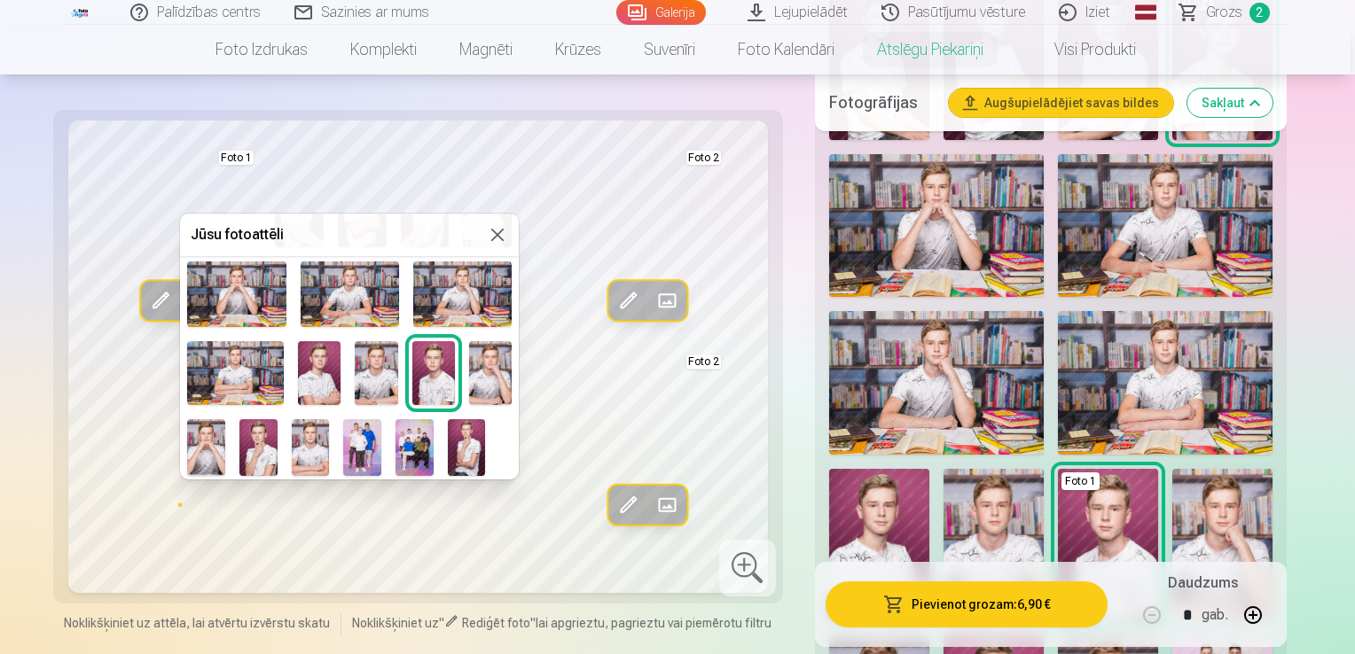
click at [419, 442] on img at bounding box center [415, 447] width 38 height 57
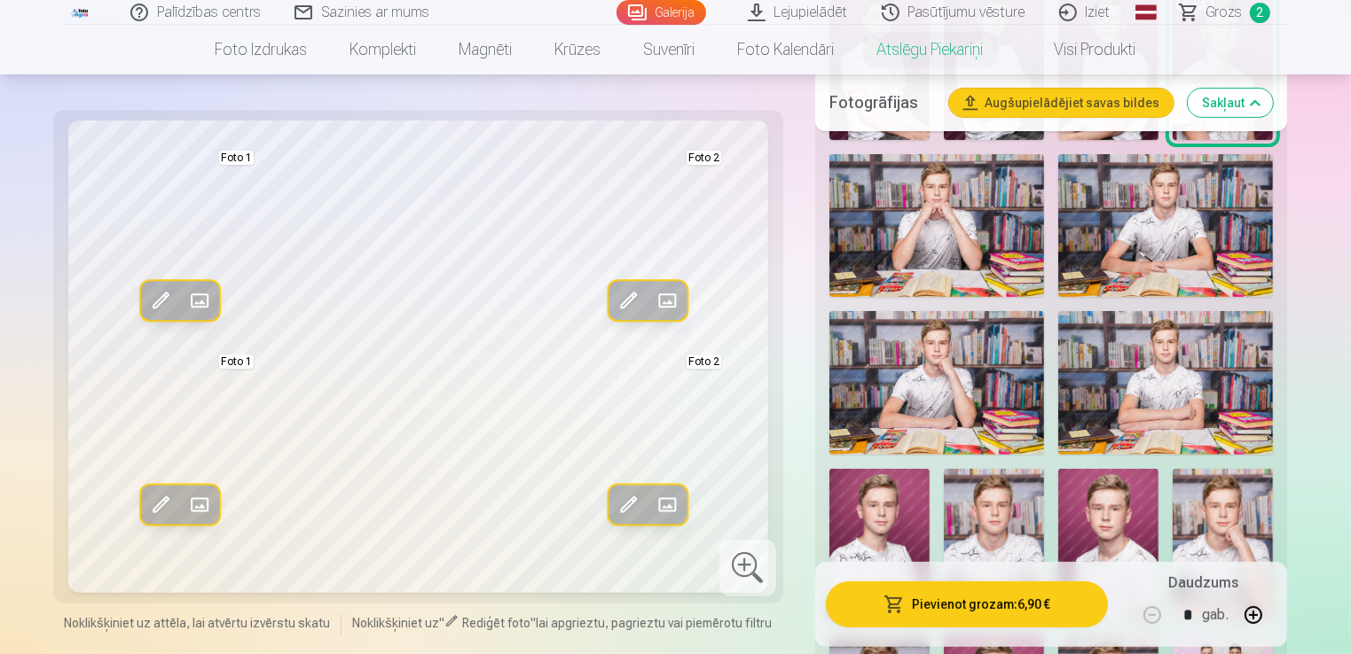
click at [206, 502] on span at bounding box center [198, 505] width 28 height 28
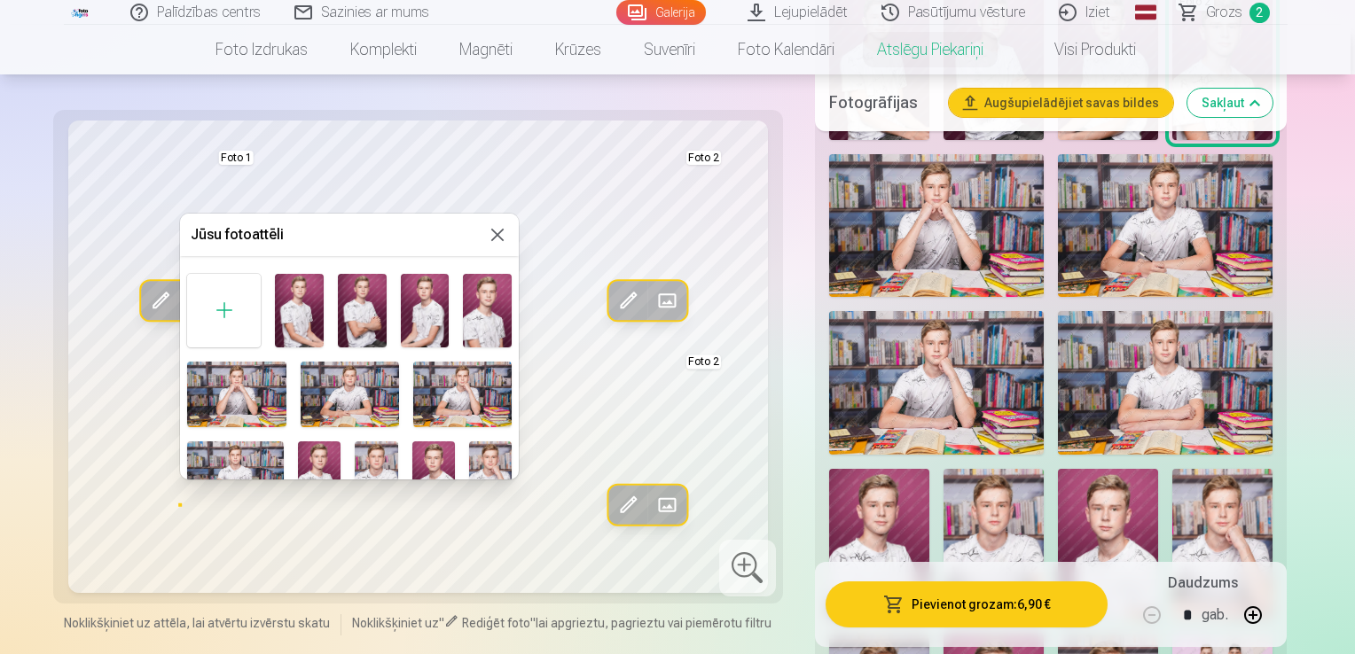
click at [278, 316] on img at bounding box center [299, 310] width 49 height 73
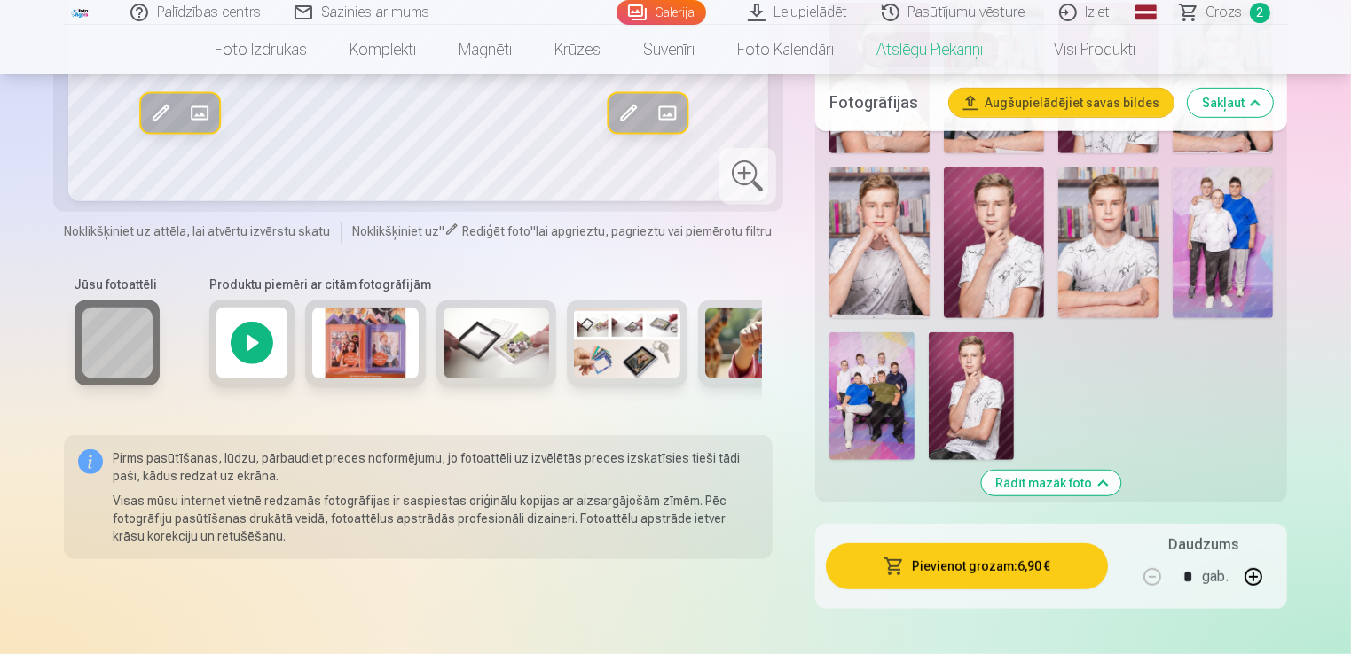
scroll to position [932, 0]
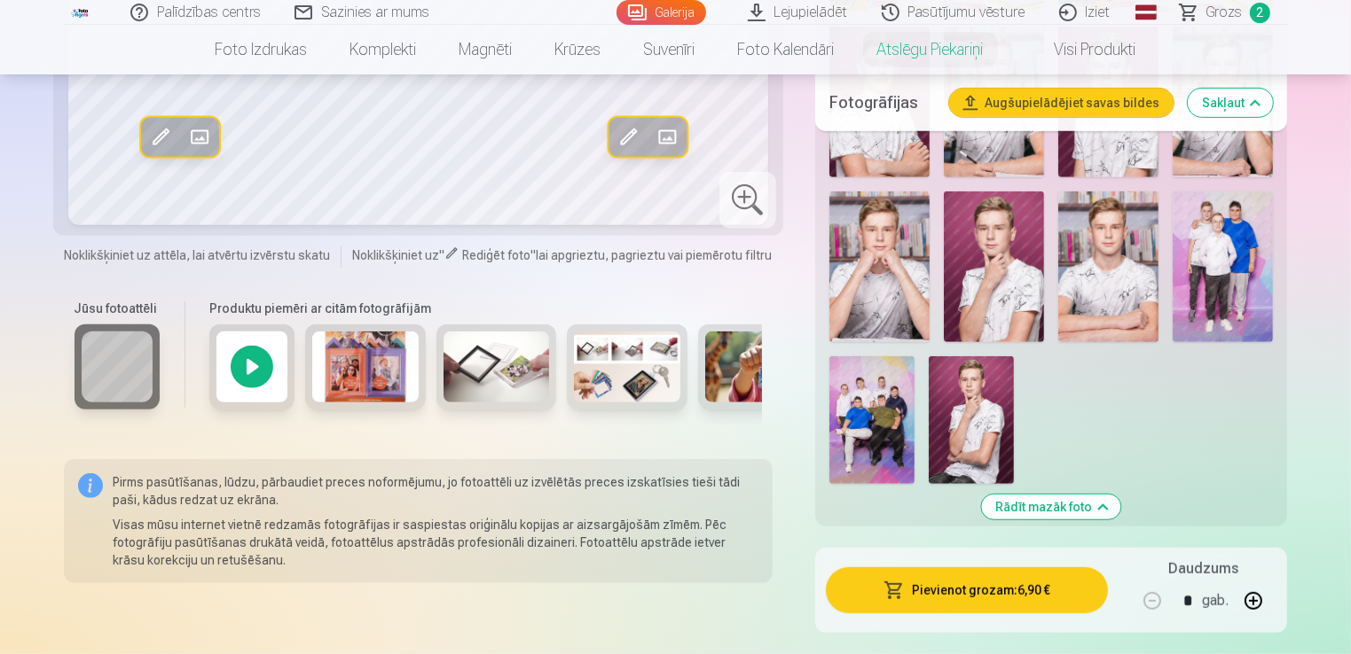
click at [505, 378] on img at bounding box center [496, 367] width 106 height 71
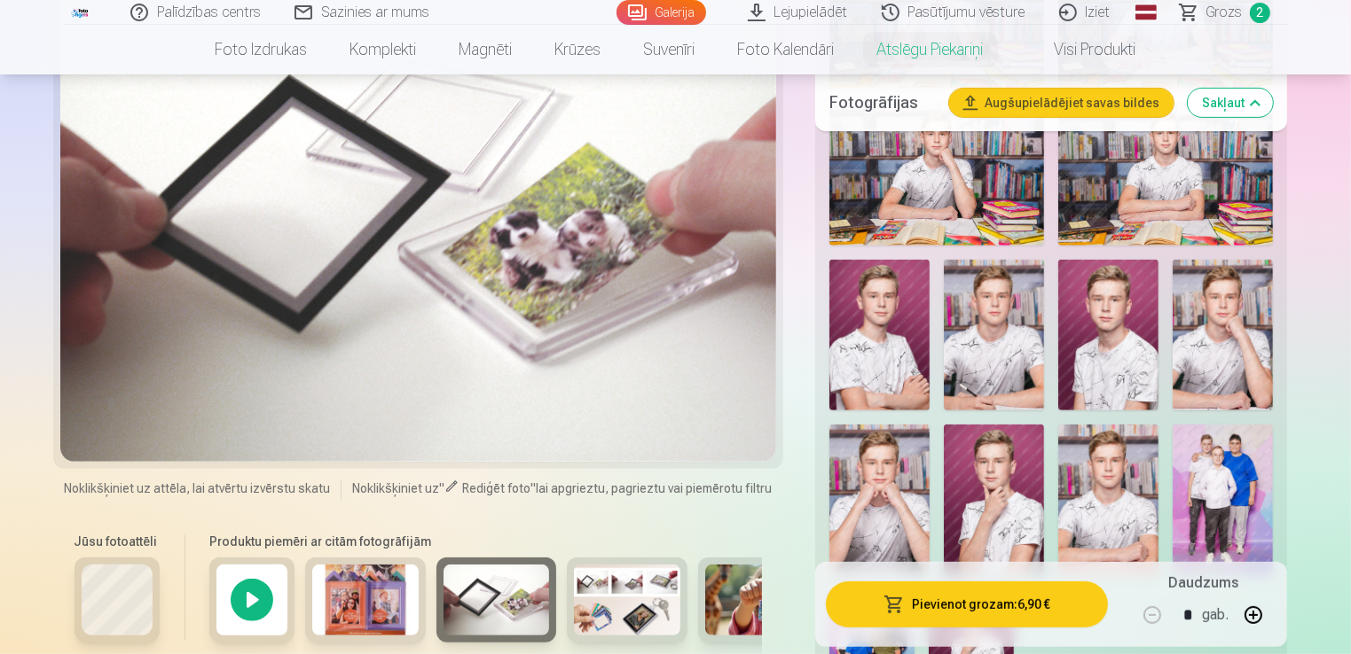
scroll to position [682, 0]
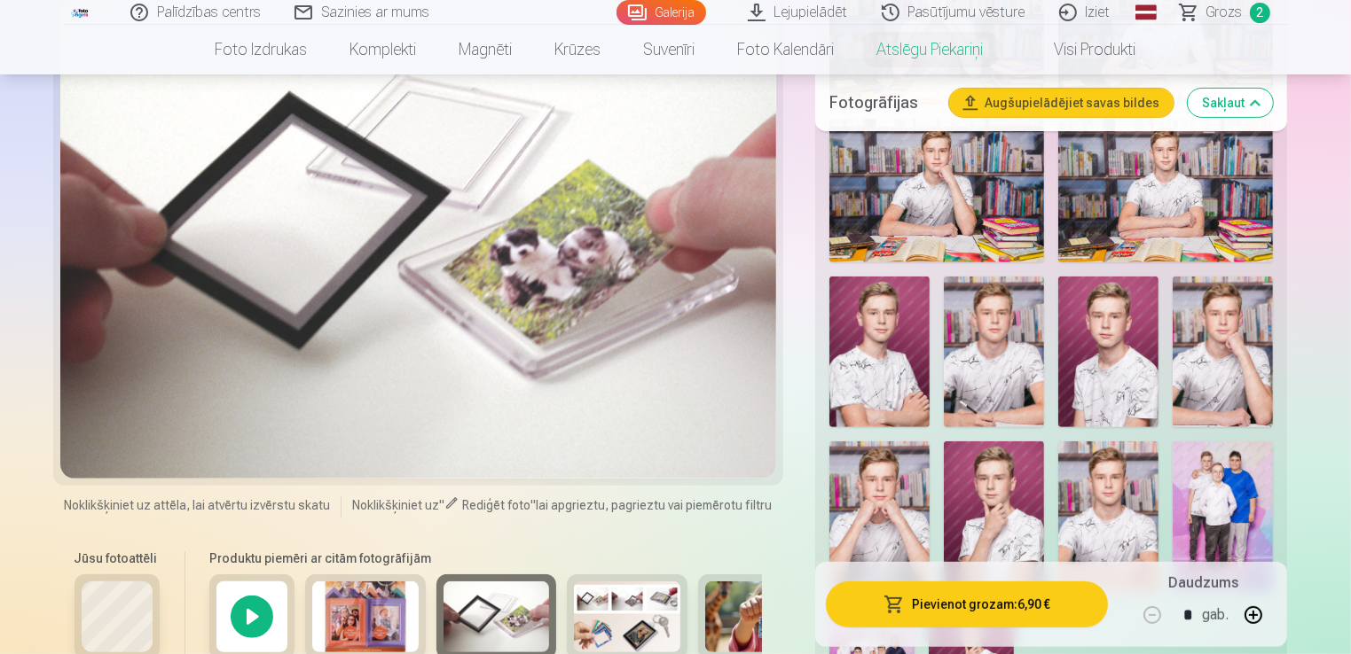
click at [270, 621] on div at bounding box center [251, 617] width 85 height 85
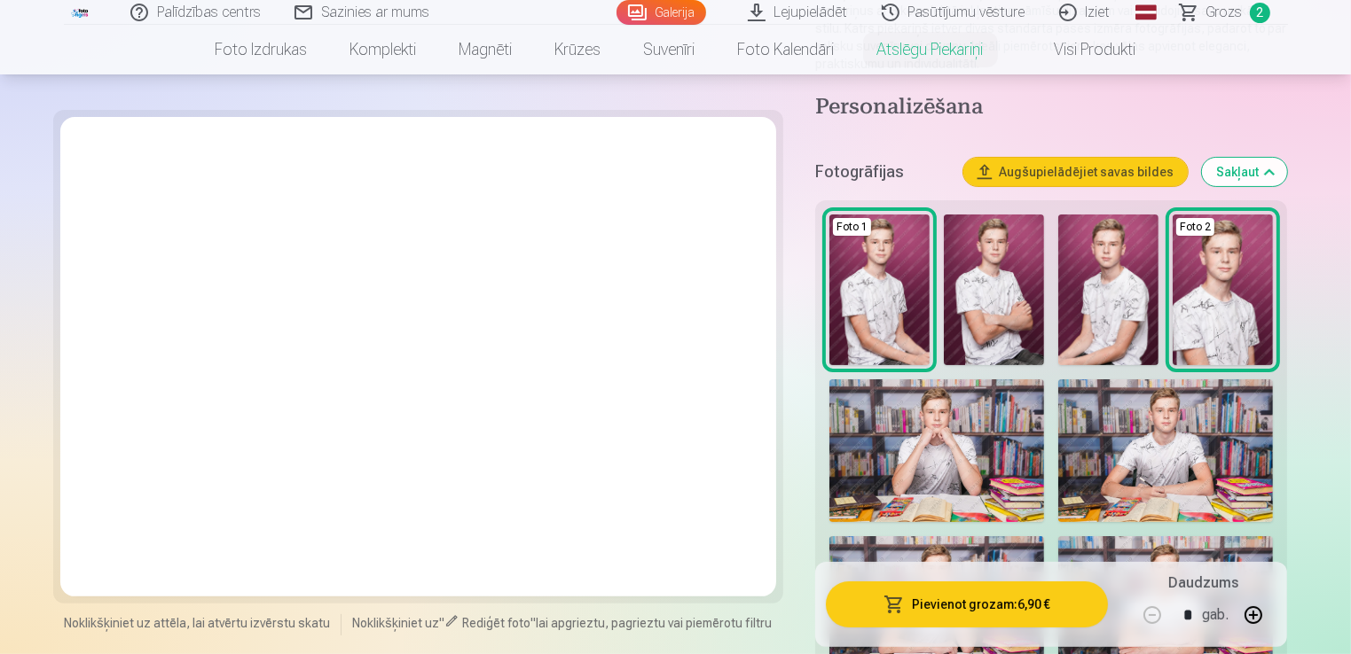
scroll to position [248, 0]
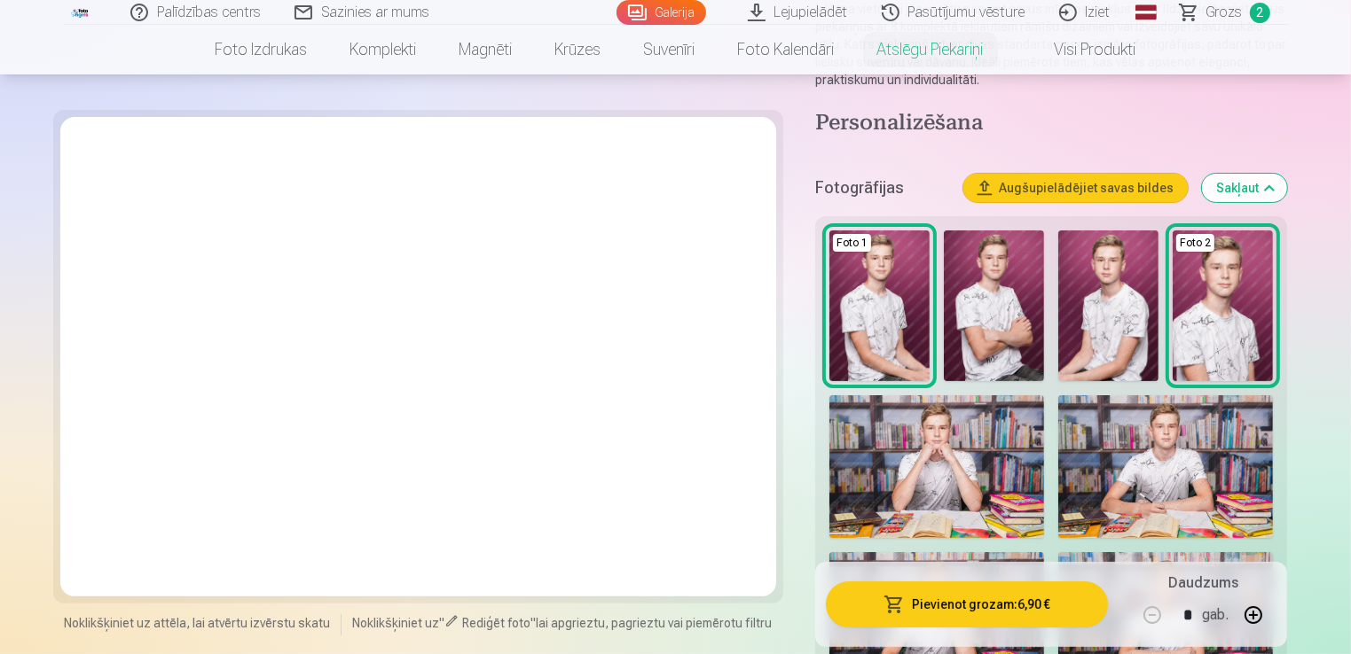
click at [1266, 184] on button "Sakļaut" at bounding box center [1244, 188] width 85 height 28
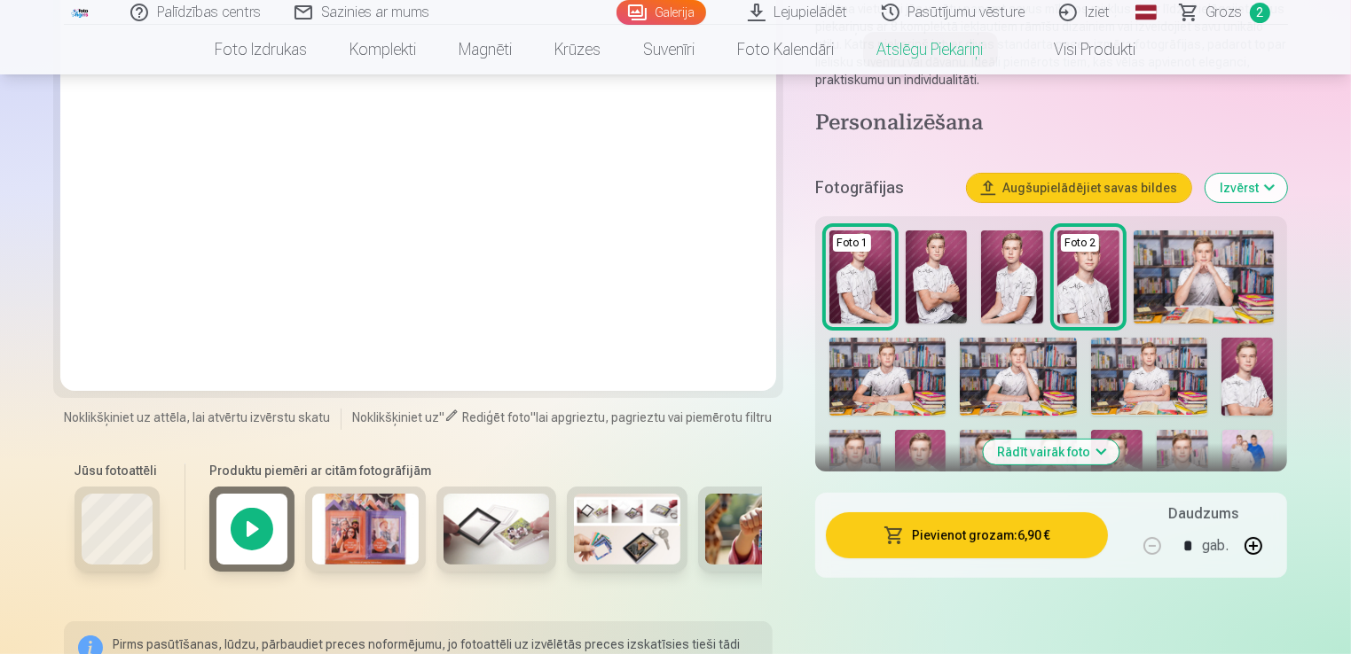
scroll to position [237, 0]
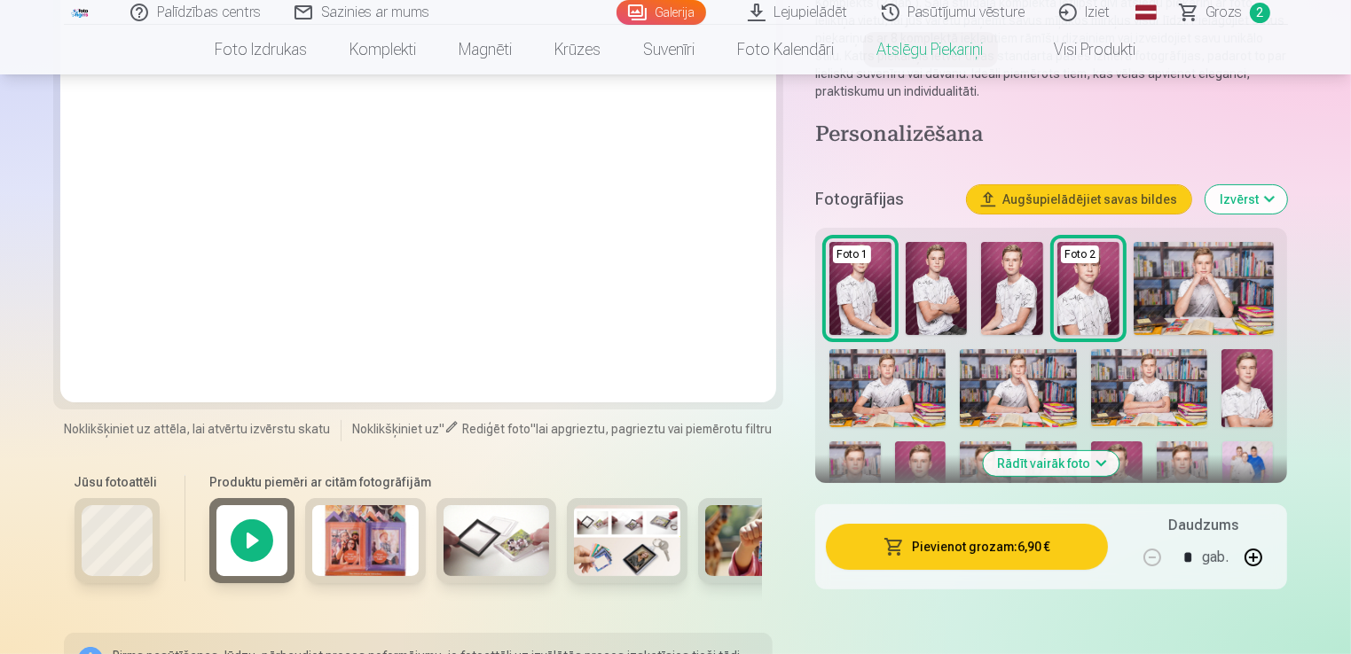
click at [1273, 195] on button "Izvērst" at bounding box center [1246, 199] width 82 height 28
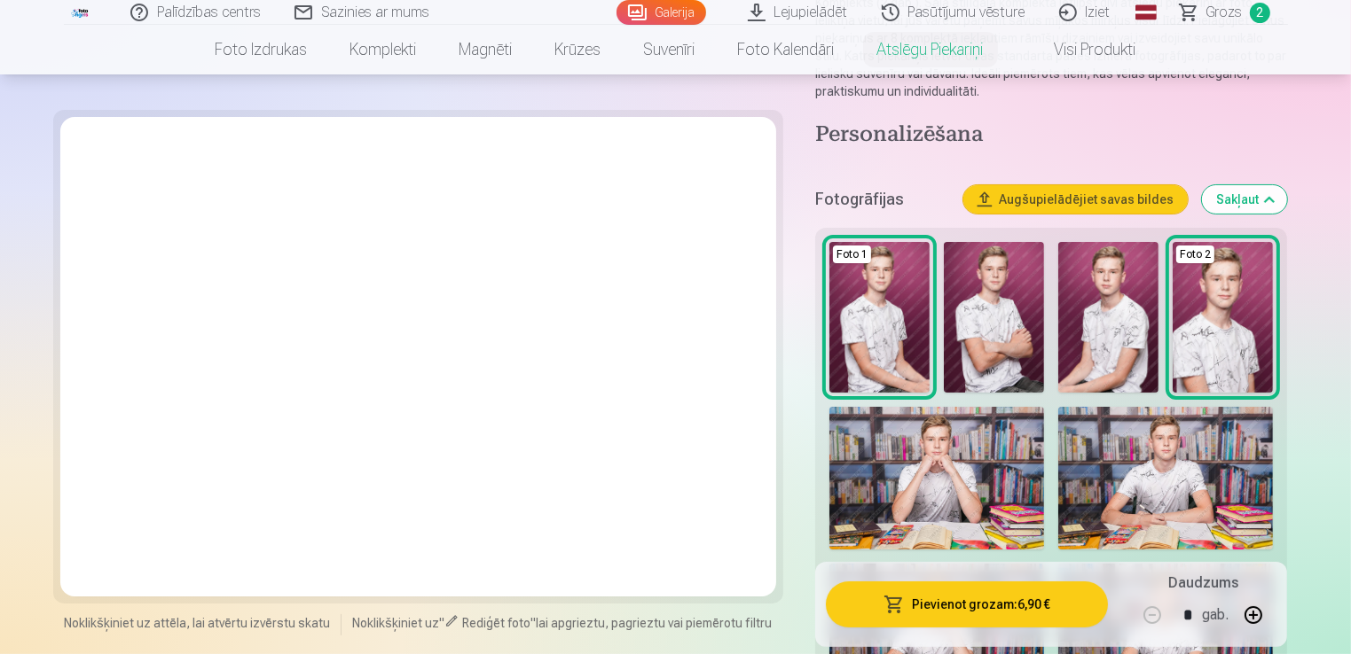
click at [1273, 195] on button "Sakļaut" at bounding box center [1244, 199] width 85 height 28
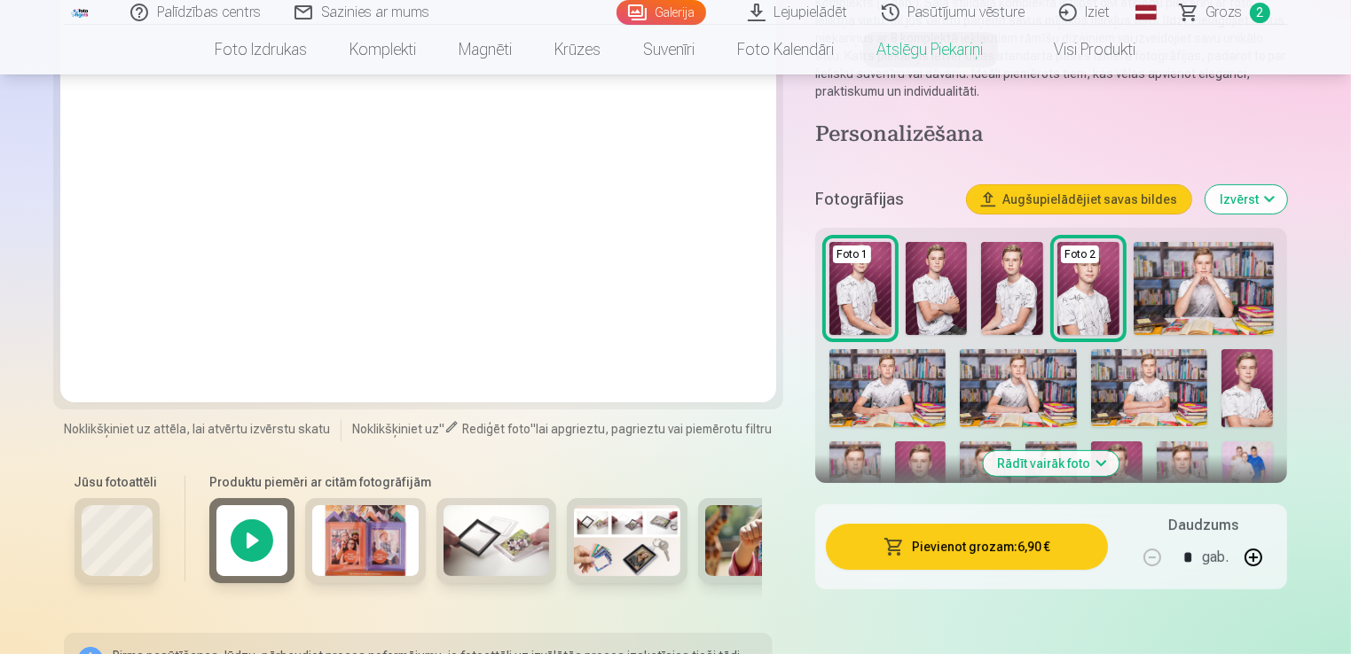
click at [1273, 195] on button "Izvērst" at bounding box center [1246, 199] width 82 height 28
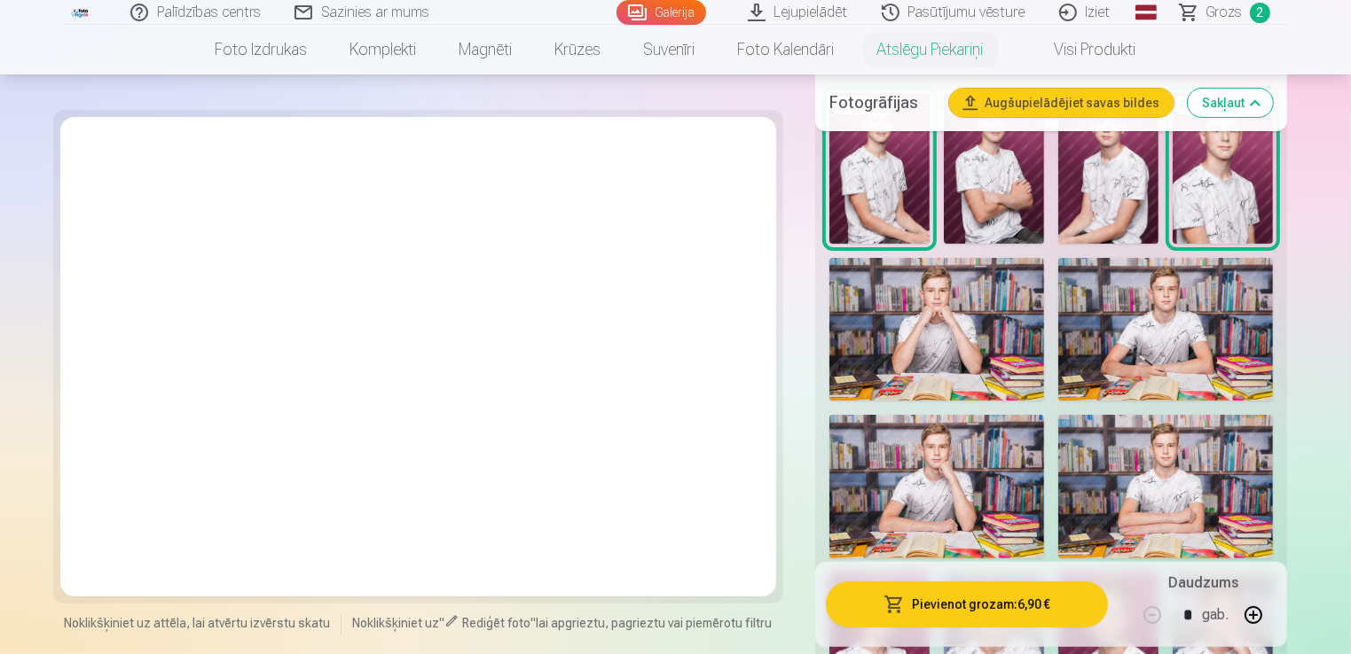
scroll to position [401, 0]
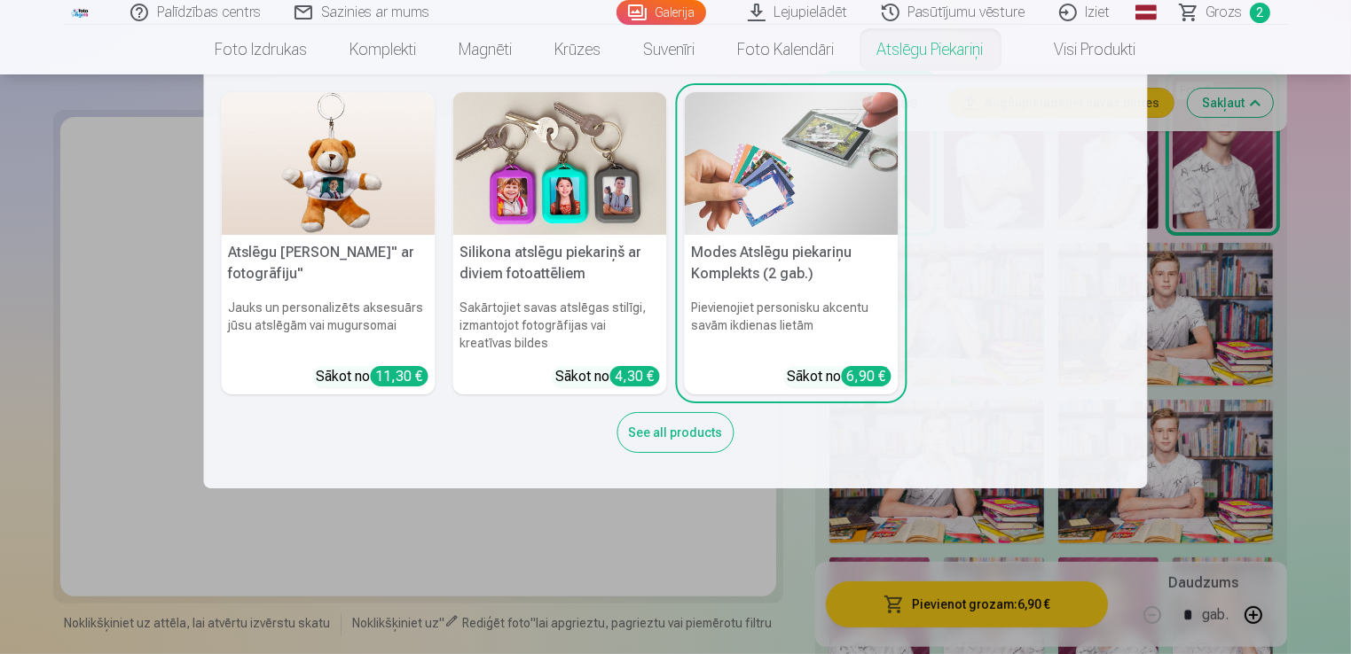
click at [1340, 192] on nav "Atslēgu piekariņš Lācītis" ar fotogrāfiju" Jauks un personalizēts aksesuārs jūs…" at bounding box center [675, 281] width 1351 height 414
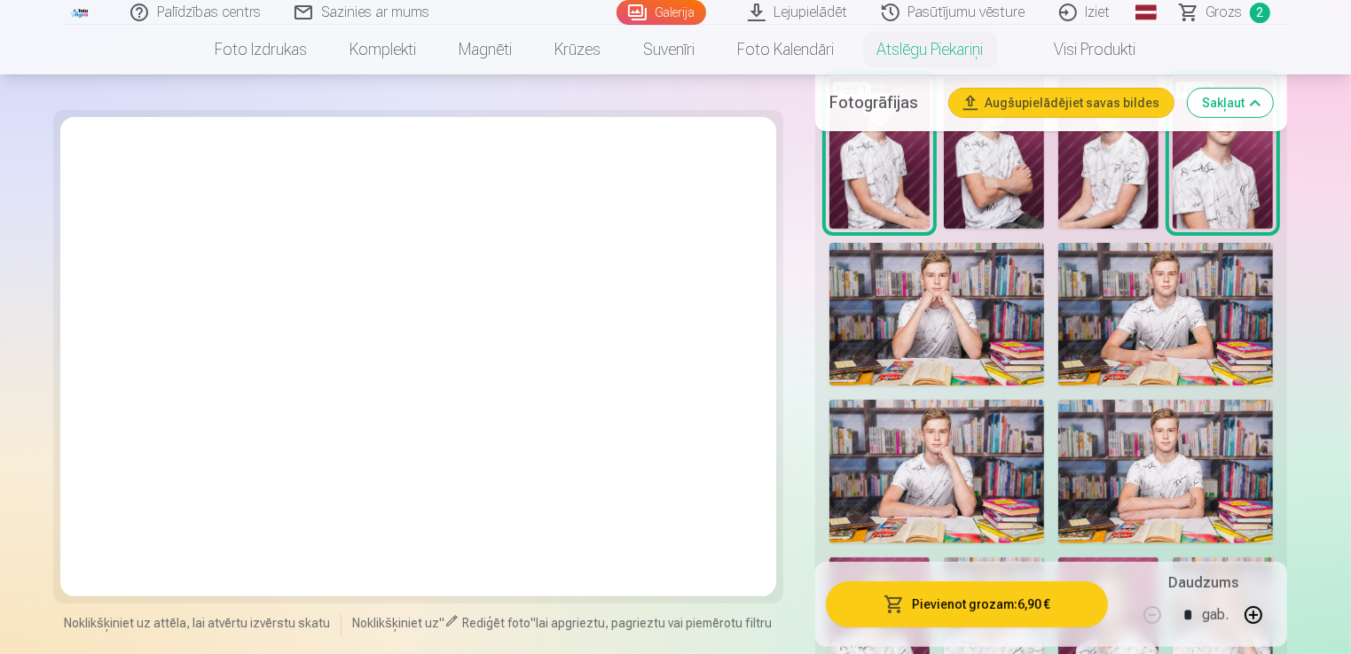
click at [887, 185] on img at bounding box center [879, 153] width 100 height 151
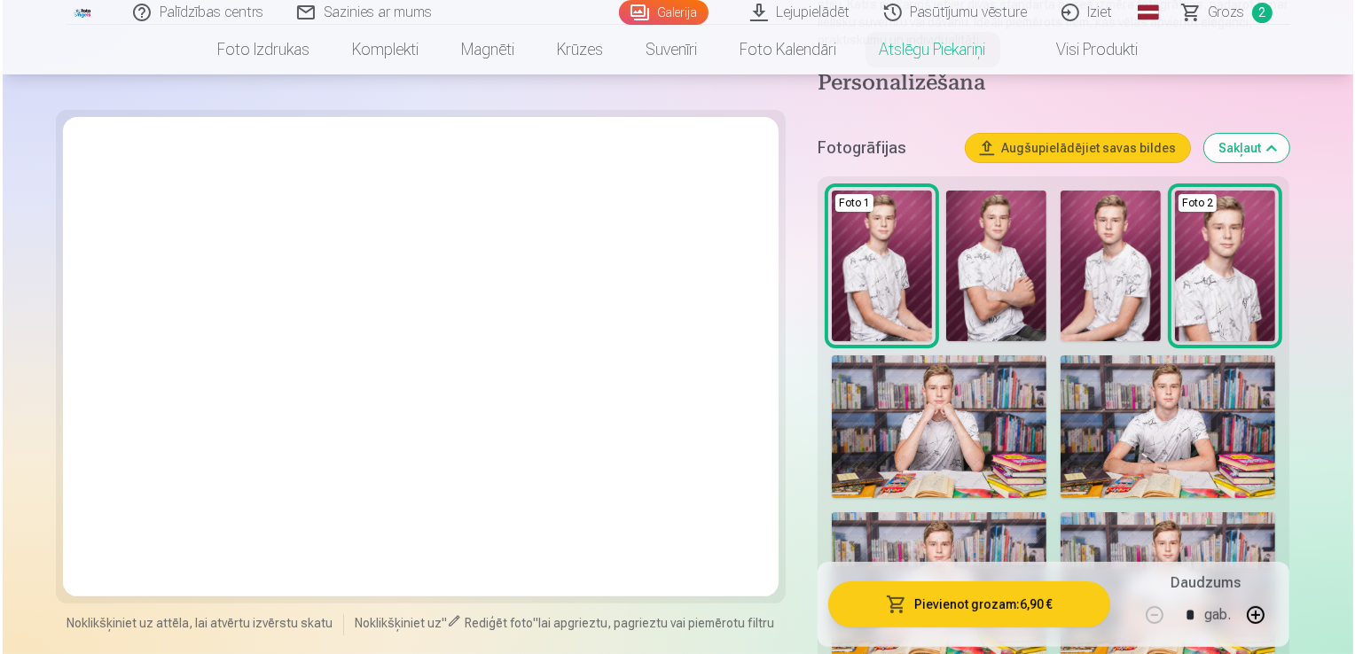
scroll to position [216, 0]
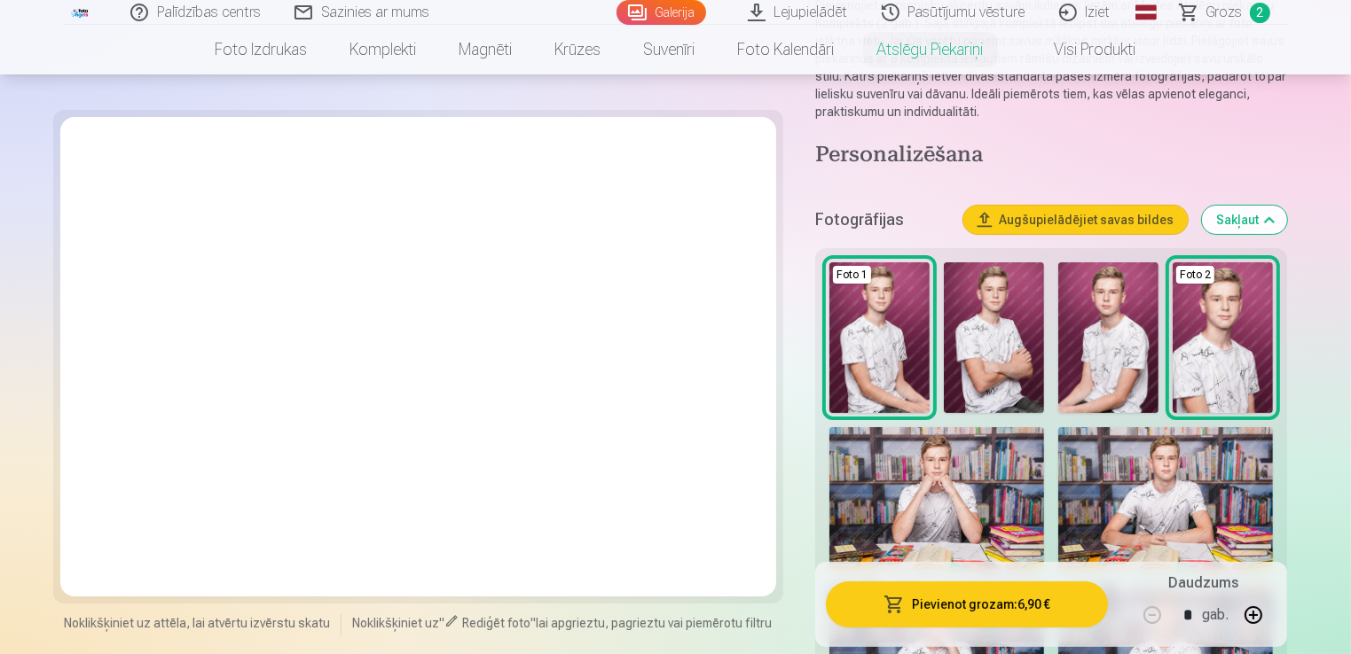
click at [893, 348] on img at bounding box center [879, 337] width 100 height 151
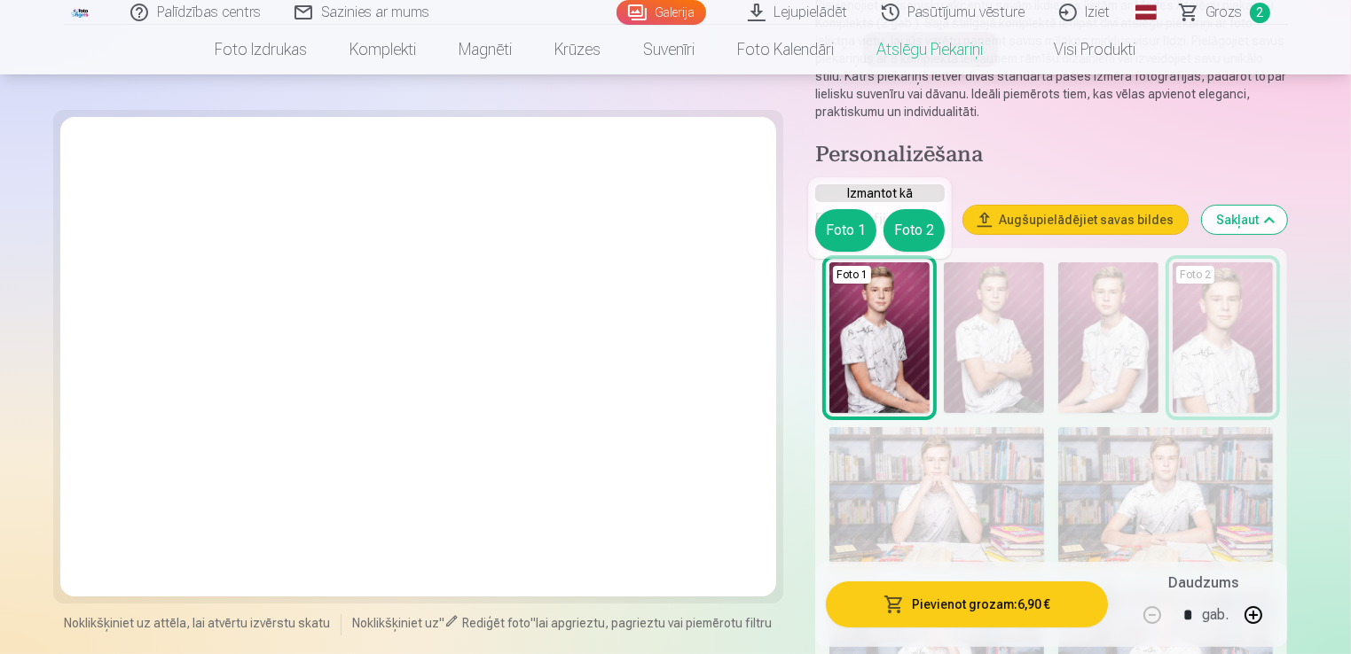
click at [850, 232] on button "Foto 1" at bounding box center [845, 230] width 61 height 43
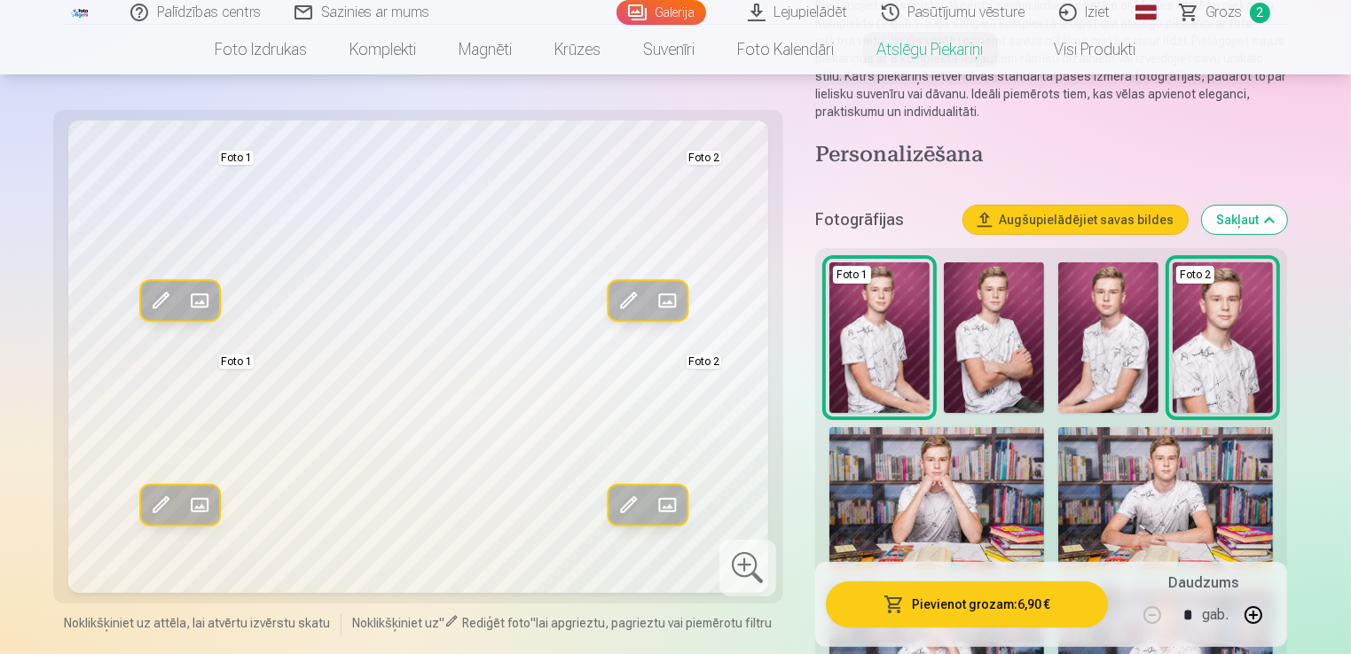
click at [161, 497] on span at bounding box center [159, 505] width 28 height 28
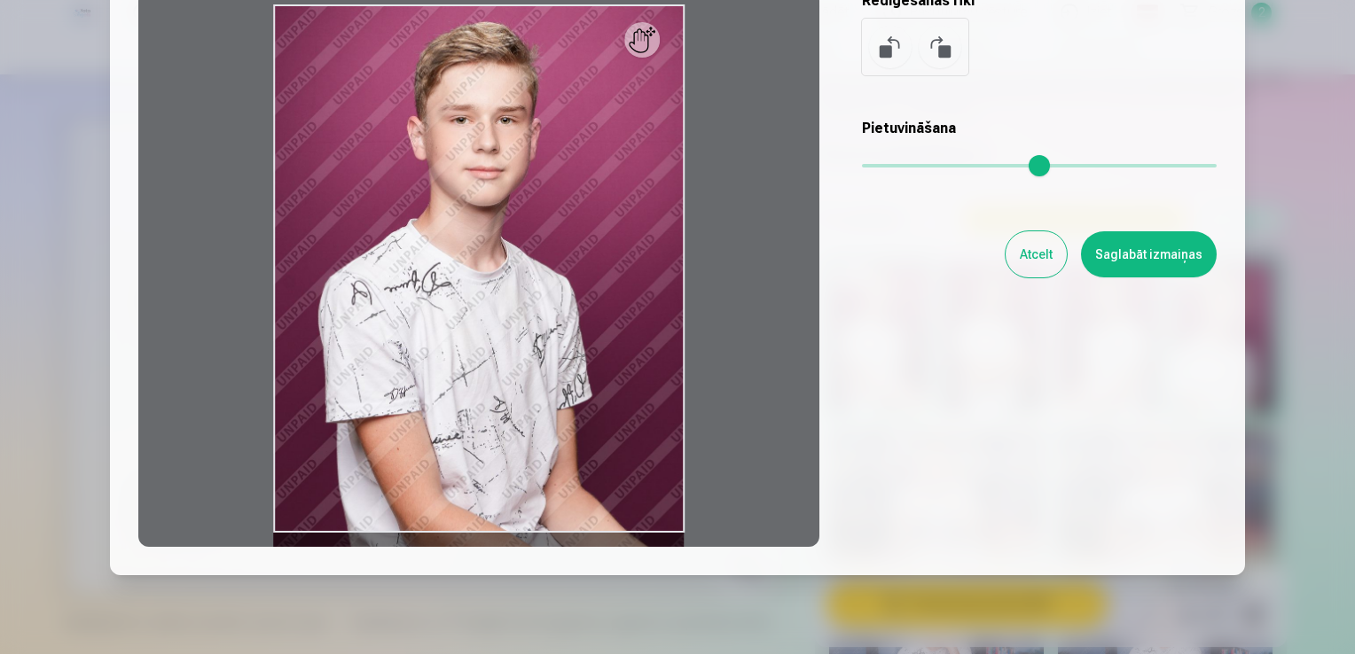
scroll to position [160, 0]
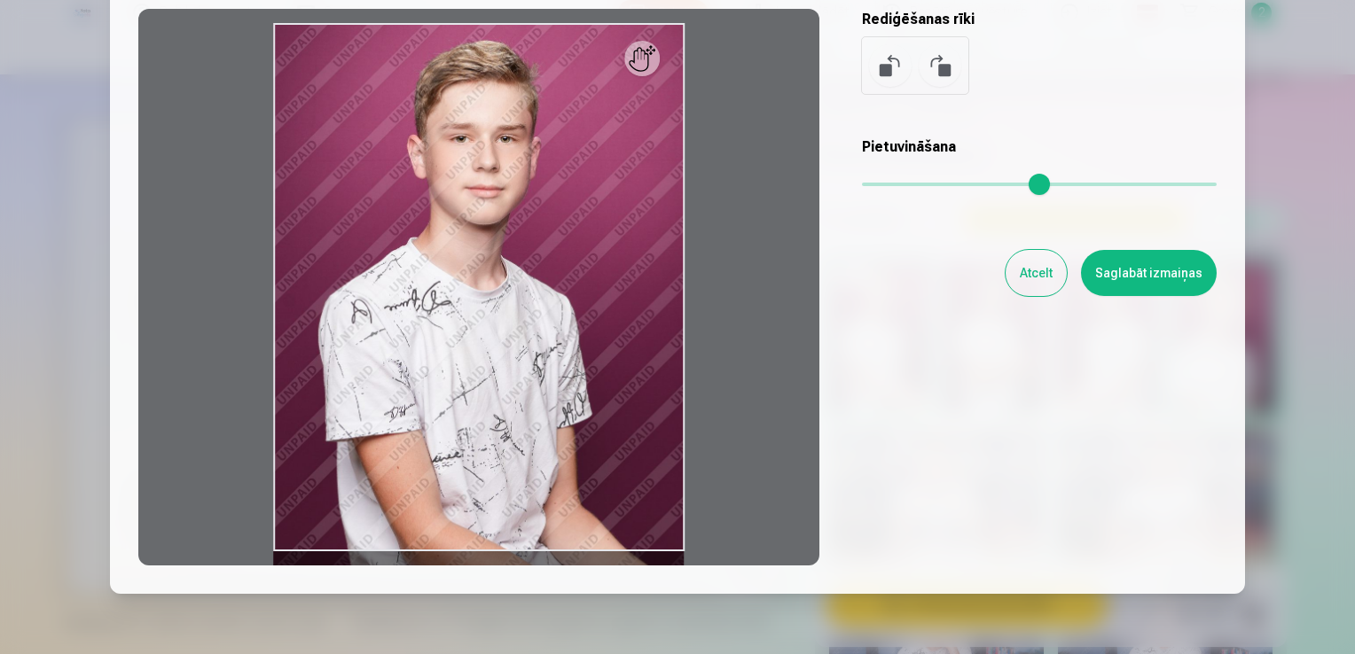
click at [654, 68] on div at bounding box center [478, 287] width 681 height 557
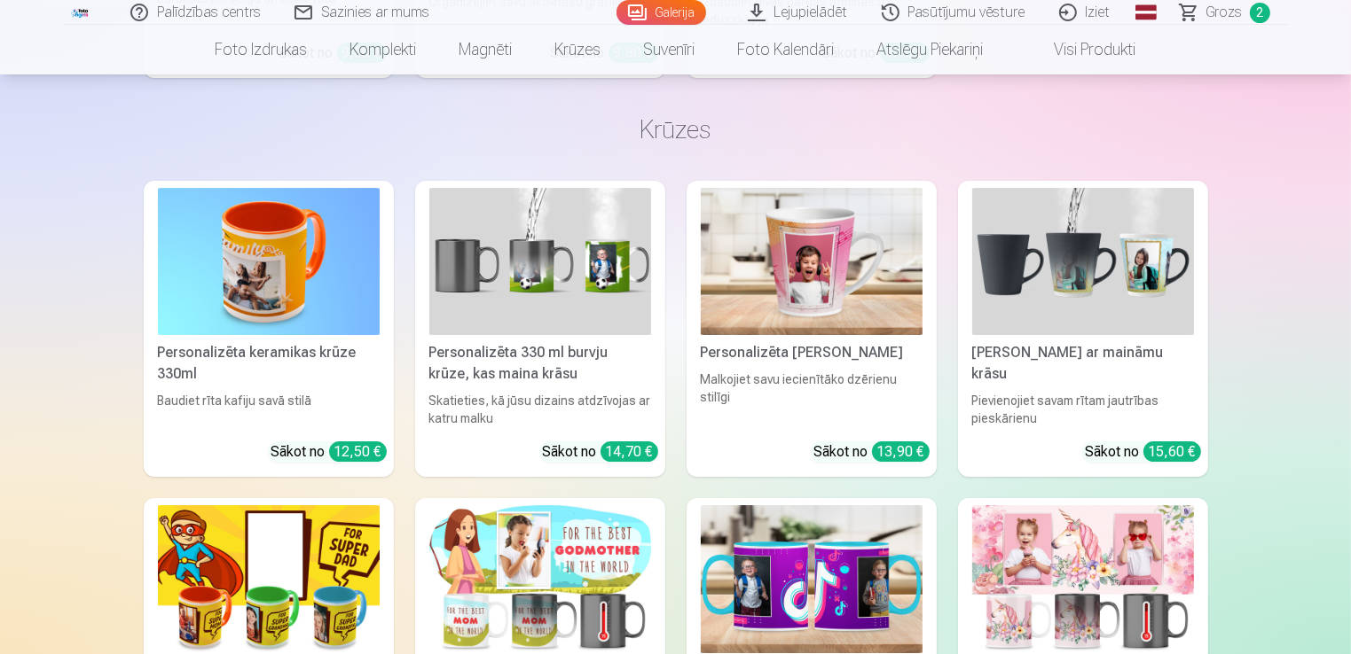
scroll to position [6028, 0]
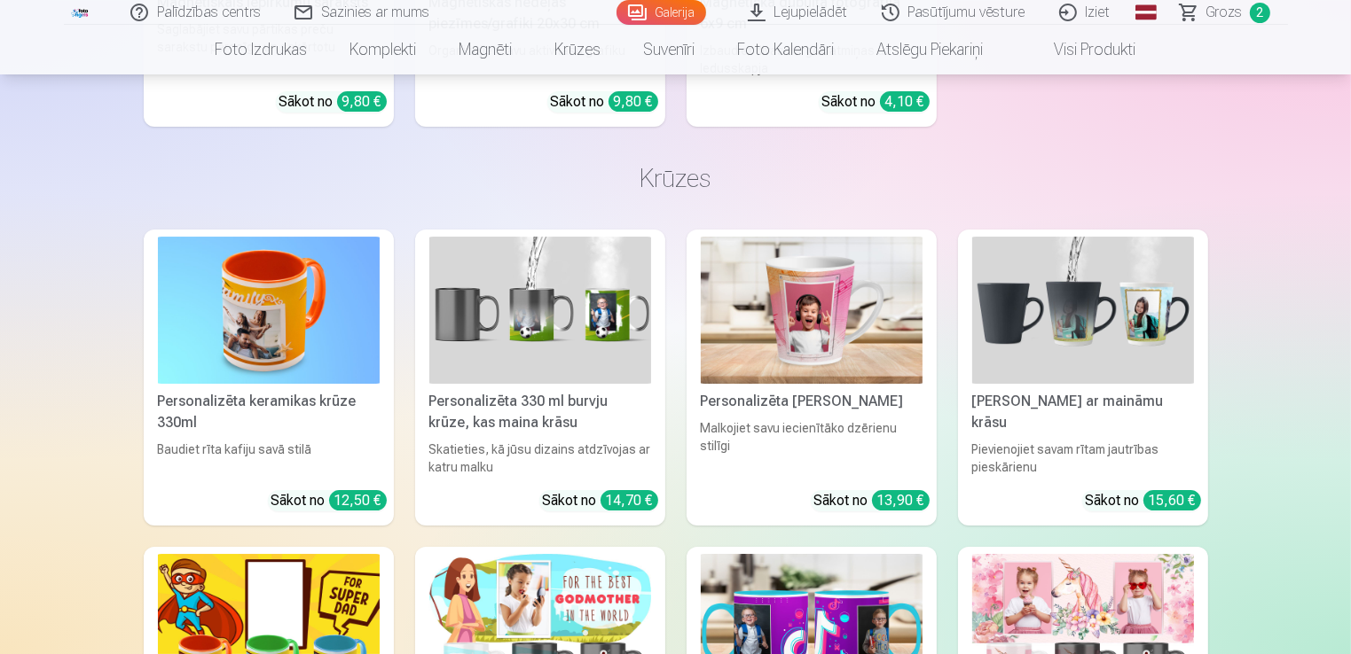
click at [1242, 15] on link "Grozs 2" at bounding box center [1225, 12] width 124 height 25
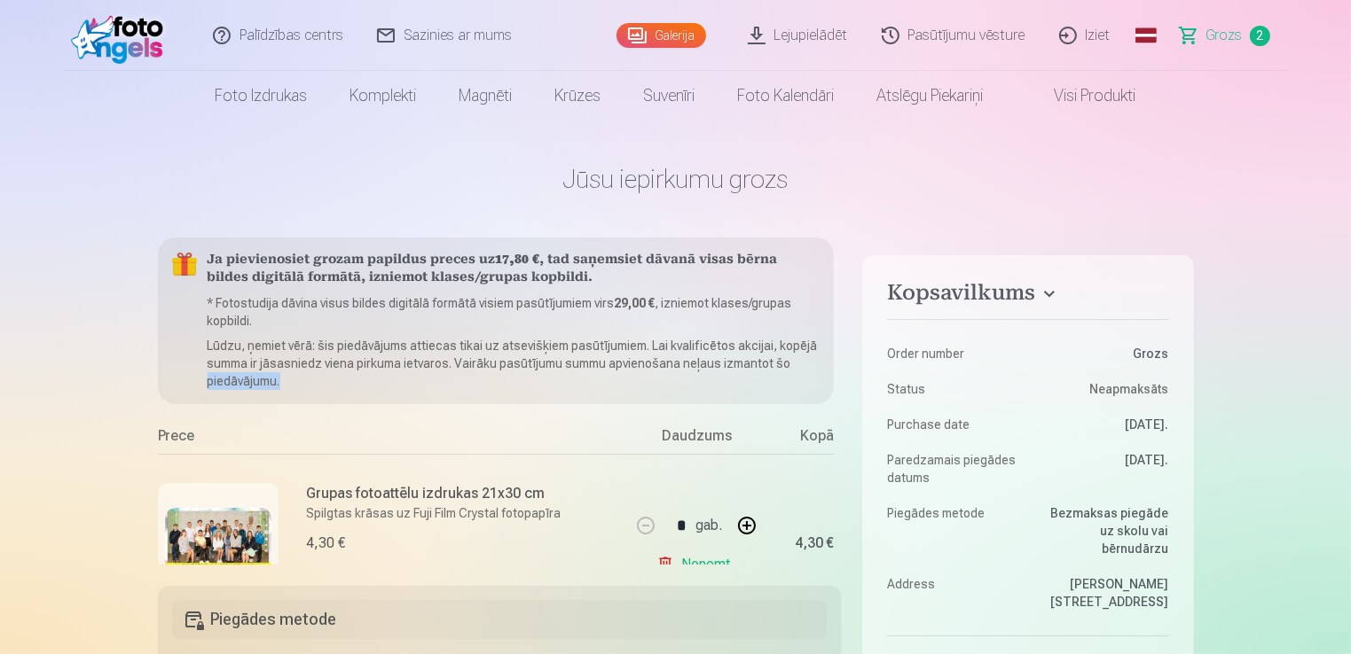
scroll to position [0, 43]
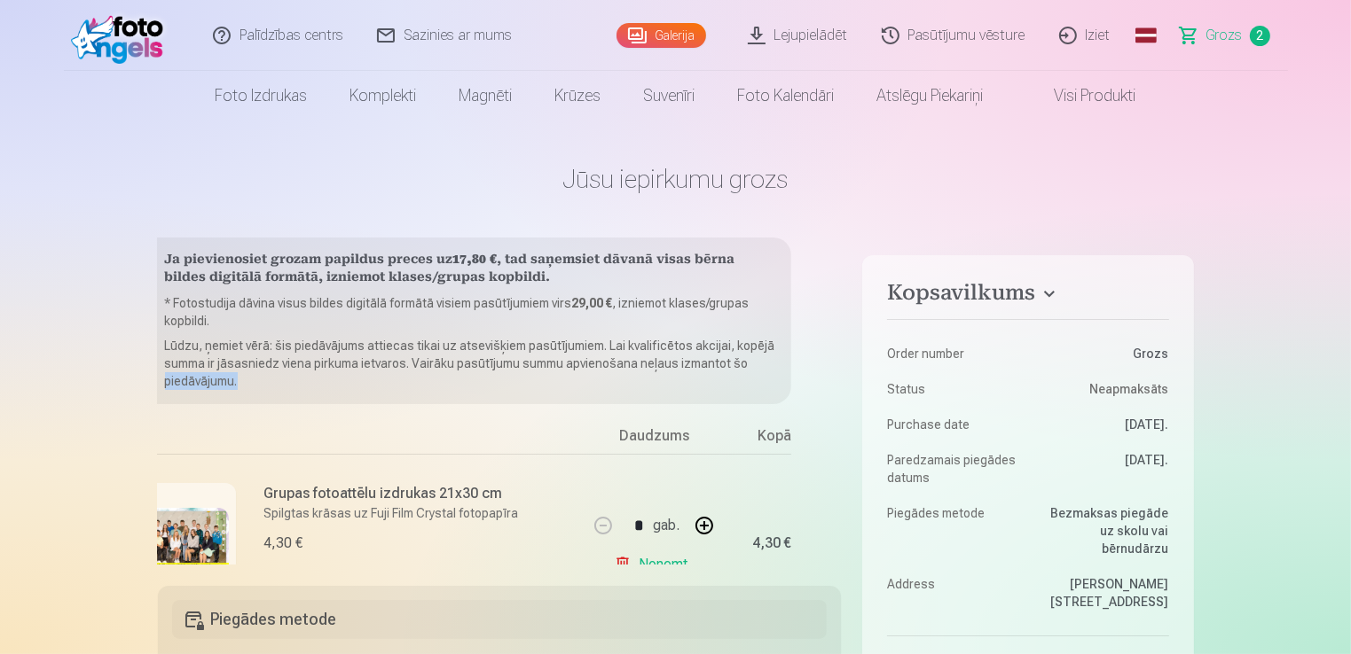
drag, startPoint x: 841, startPoint y: 364, endPoint x: 839, endPoint y: 392, distance: 27.5
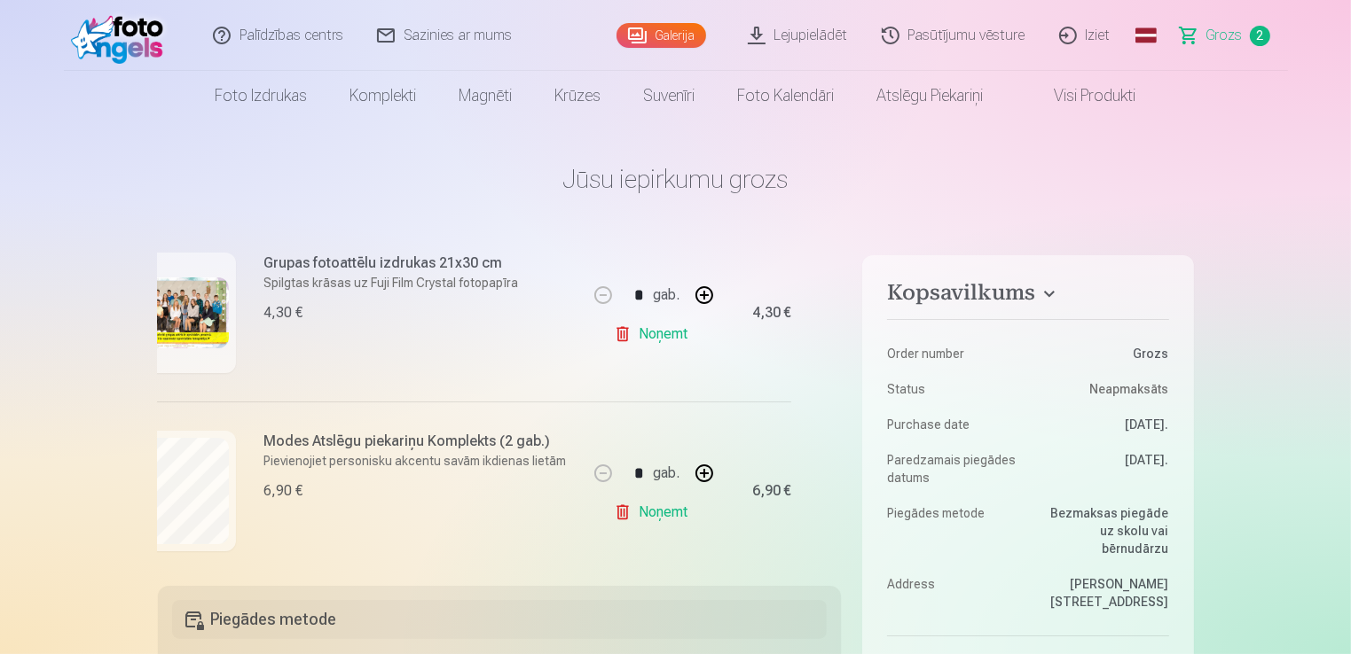
scroll to position [248, 43]
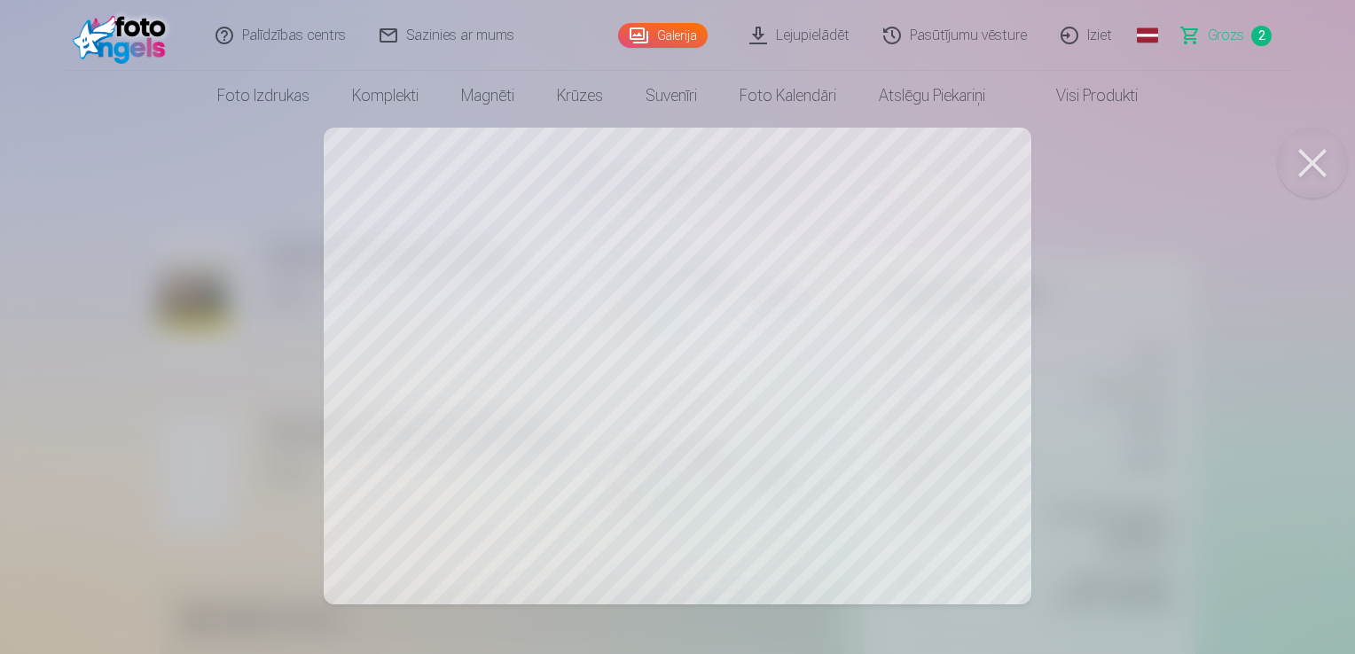
click at [709, 361] on div at bounding box center [677, 327] width 1355 height 654
click at [1306, 164] on button at bounding box center [1312, 163] width 71 height 71
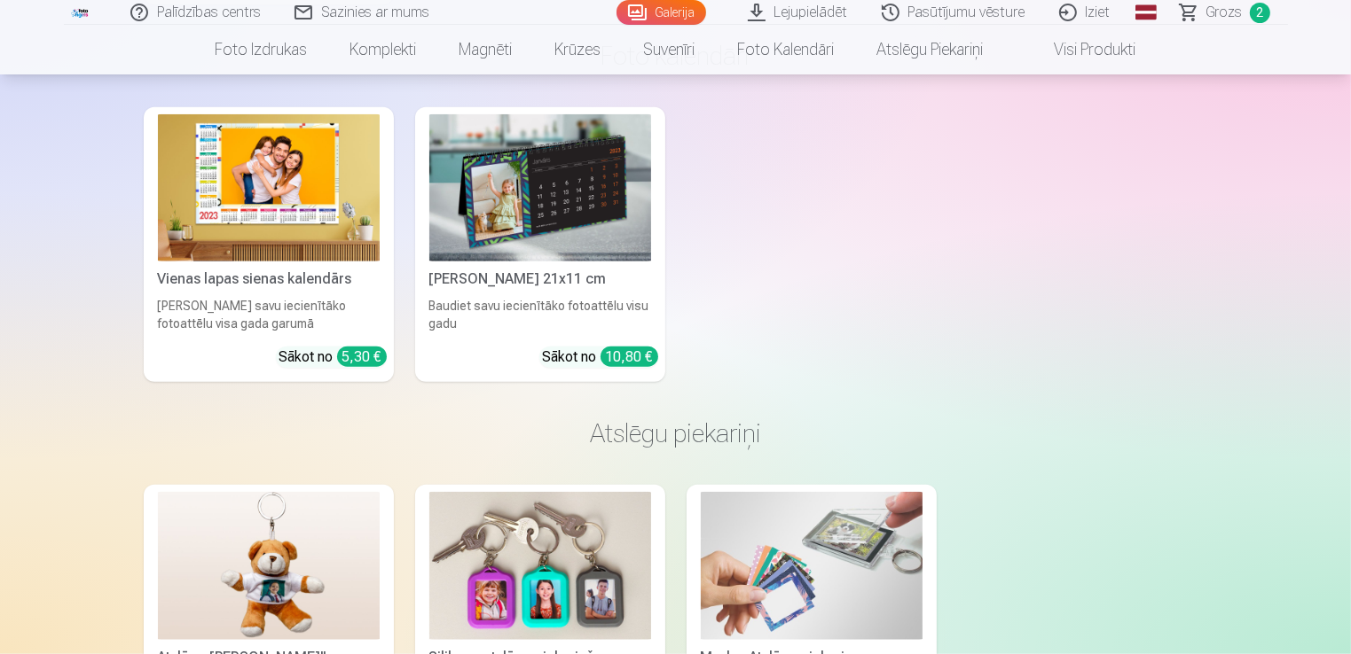
scroll to position [8219, 0]
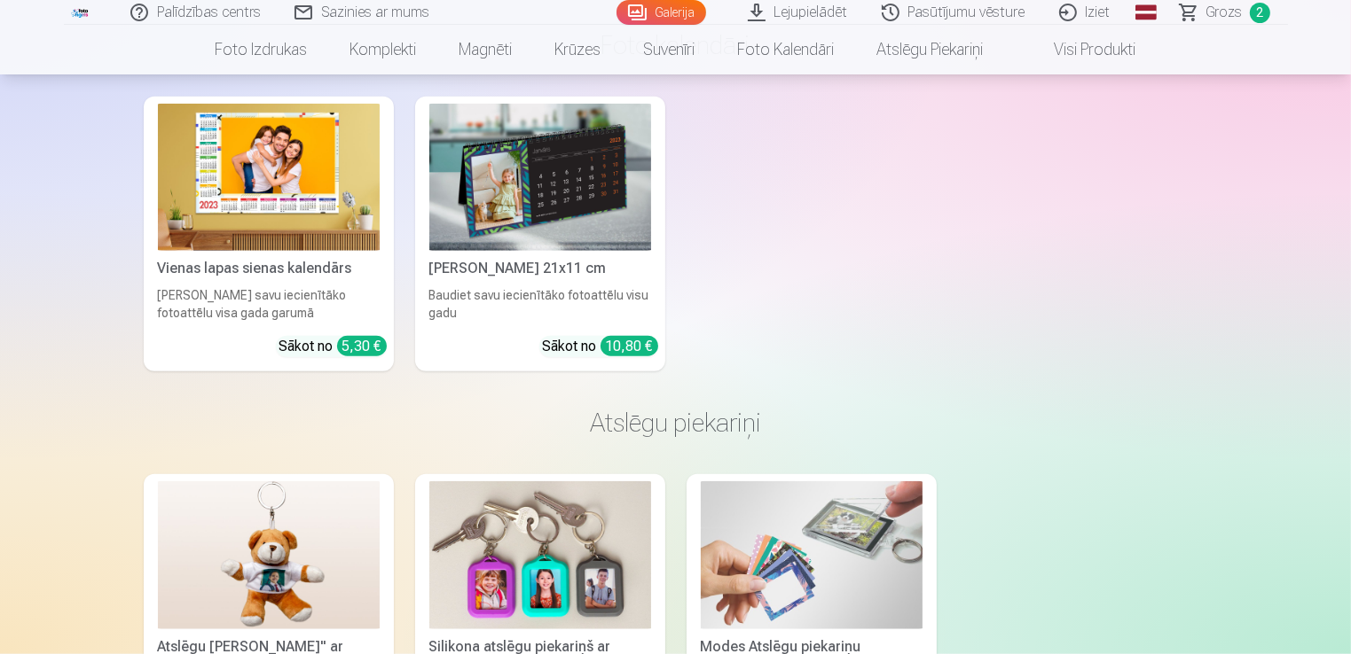
click at [820, 584] on img at bounding box center [812, 556] width 222 height 148
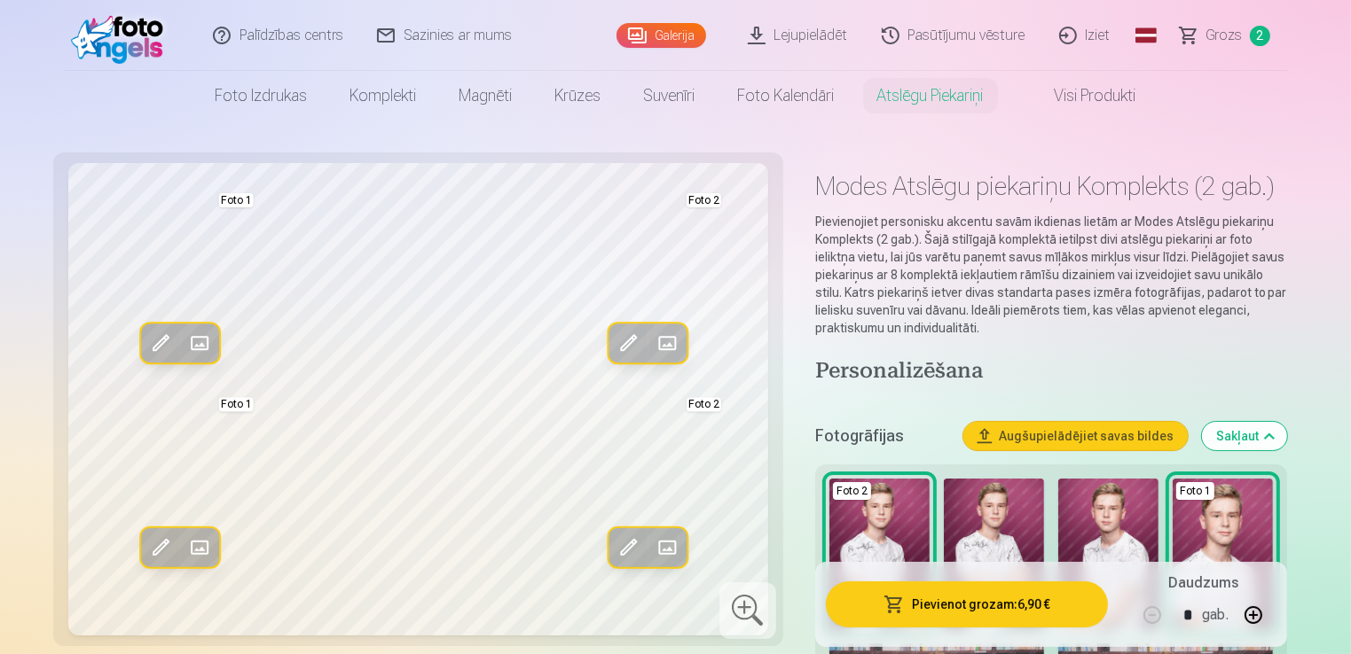
click at [202, 547] on span at bounding box center [198, 548] width 28 height 28
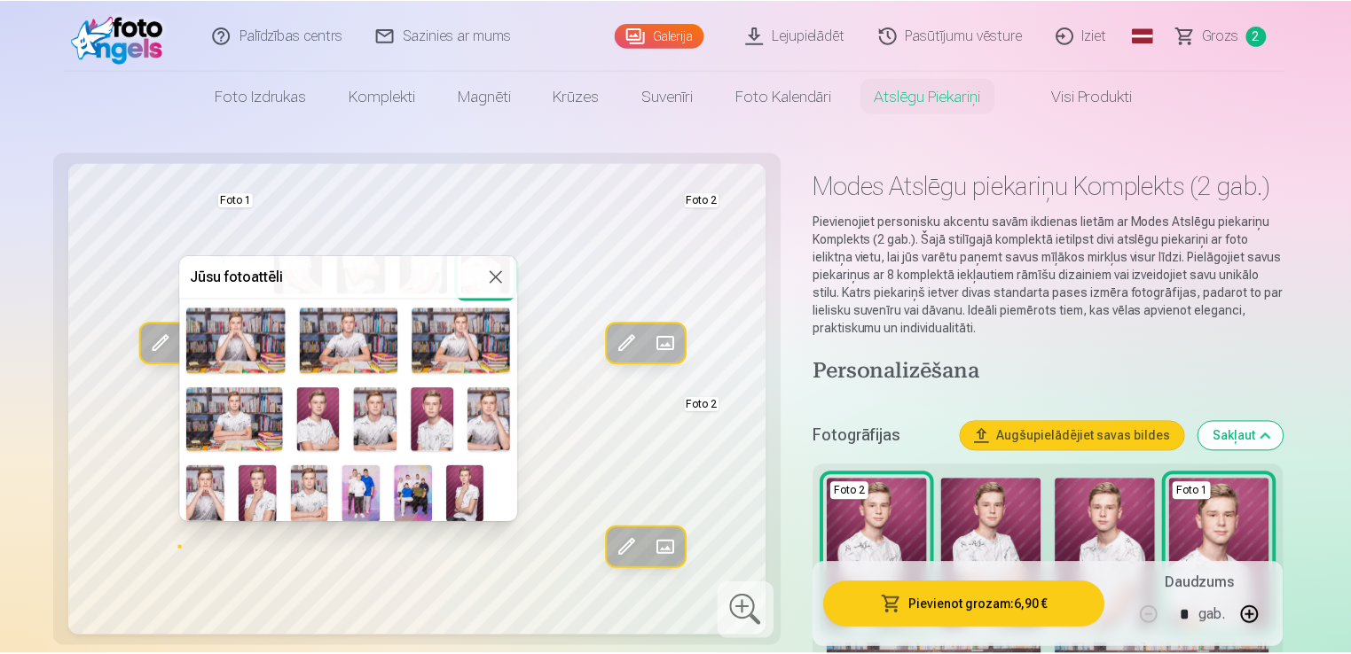
scroll to position [100, 0]
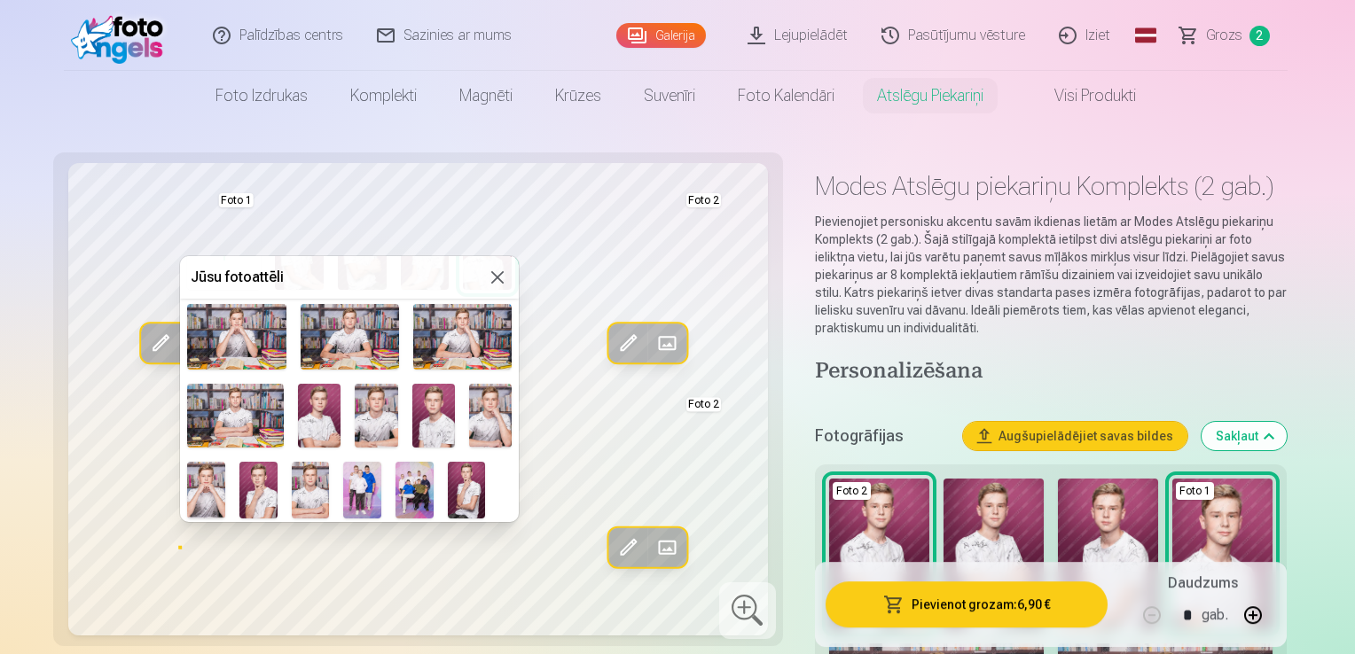
click at [490, 267] on button at bounding box center [497, 277] width 21 height 21
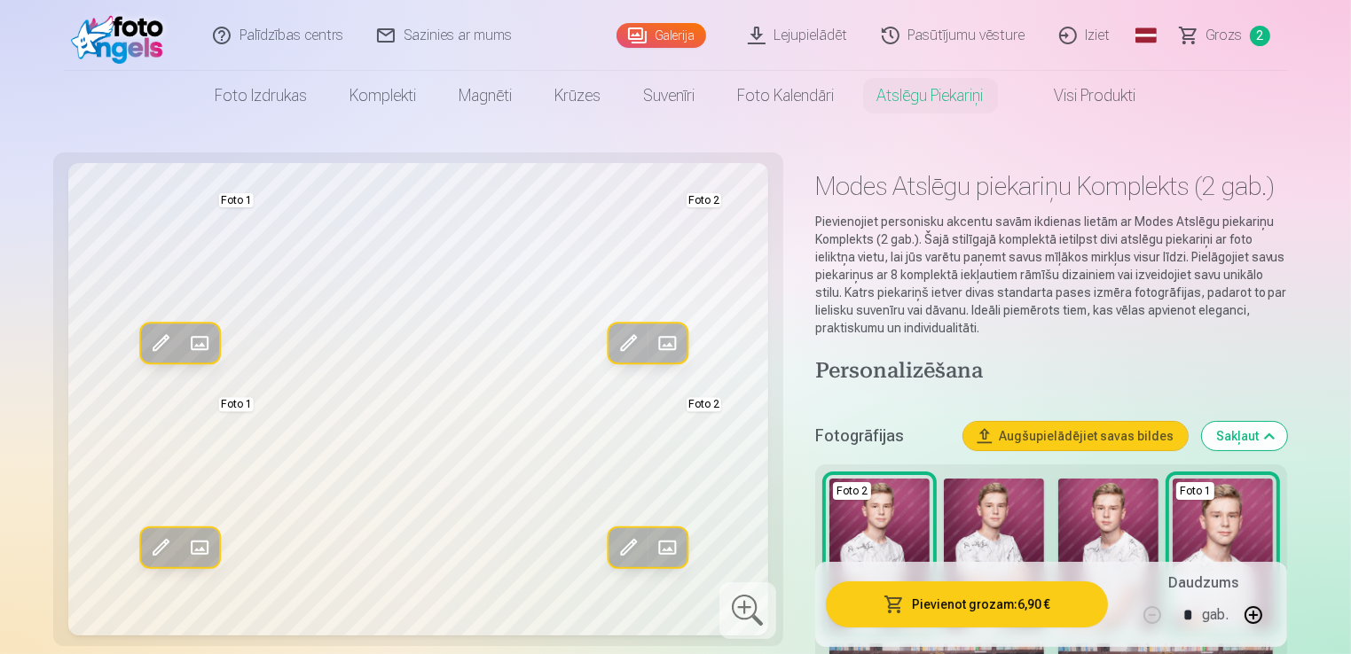
click at [163, 555] on span at bounding box center [159, 548] width 28 height 28
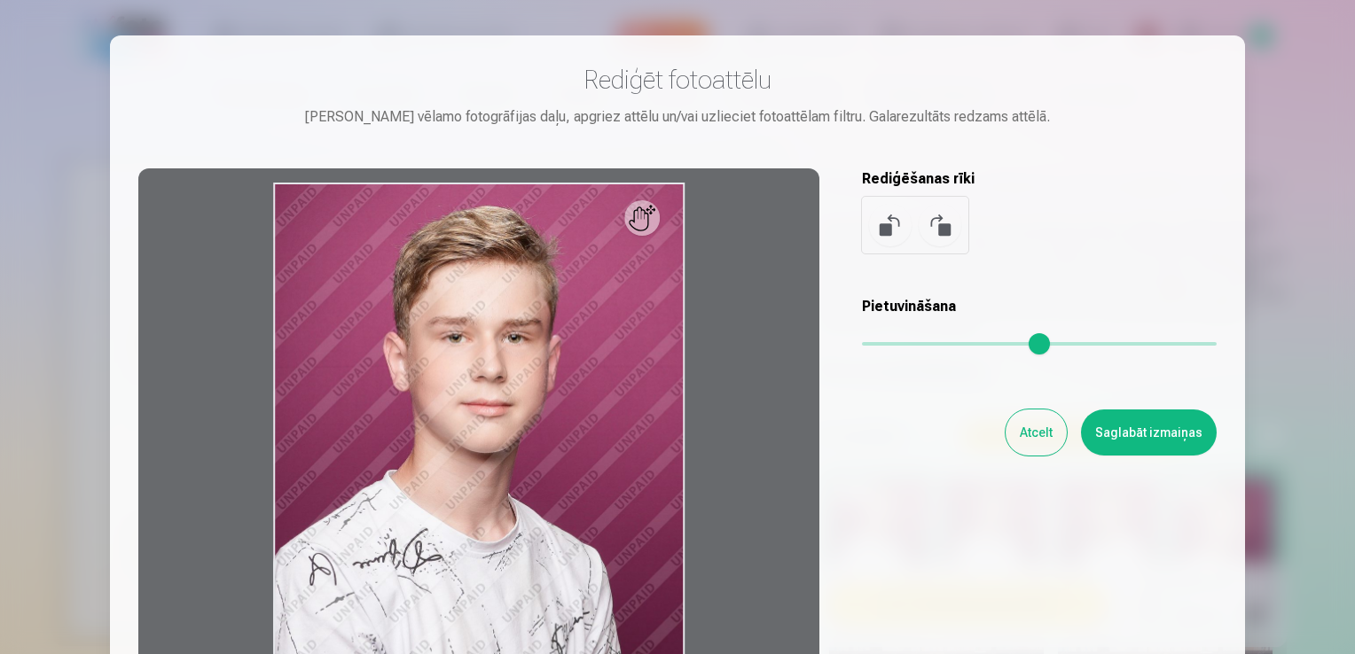
click at [1033, 442] on button "Atcelt" at bounding box center [1036, 433] width 61 height 46
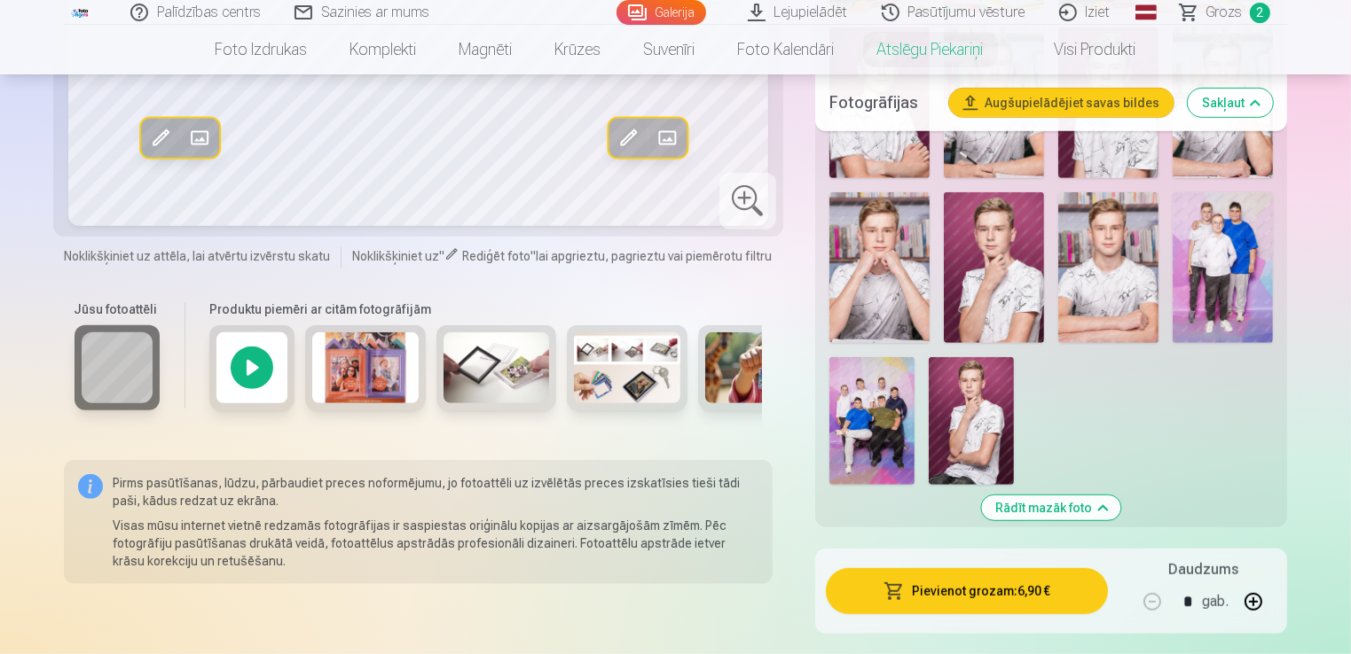
scroll to position [834, 0]
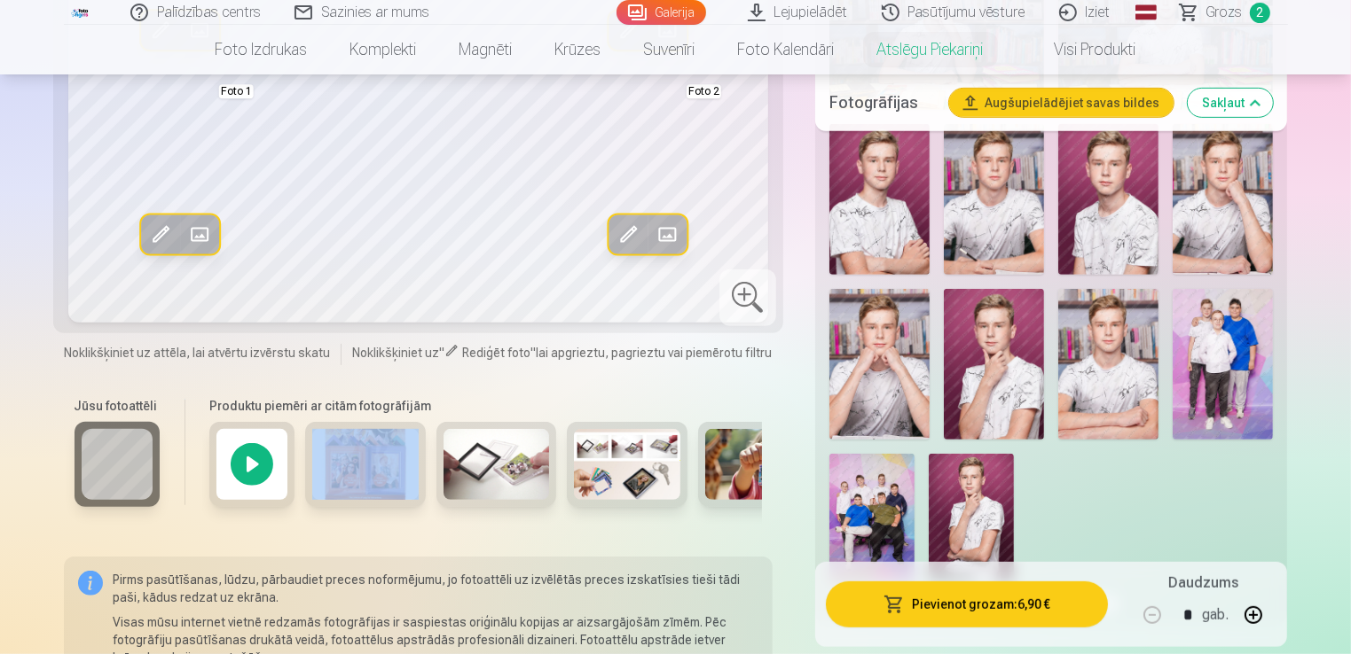
drag, startPoint x: 294, startPoint y: 517, endPoint x: 401, endPoint y: 516, distance: 106.4
click at [401, 516] on div at bounding box center [482, 473] width 560 height 103
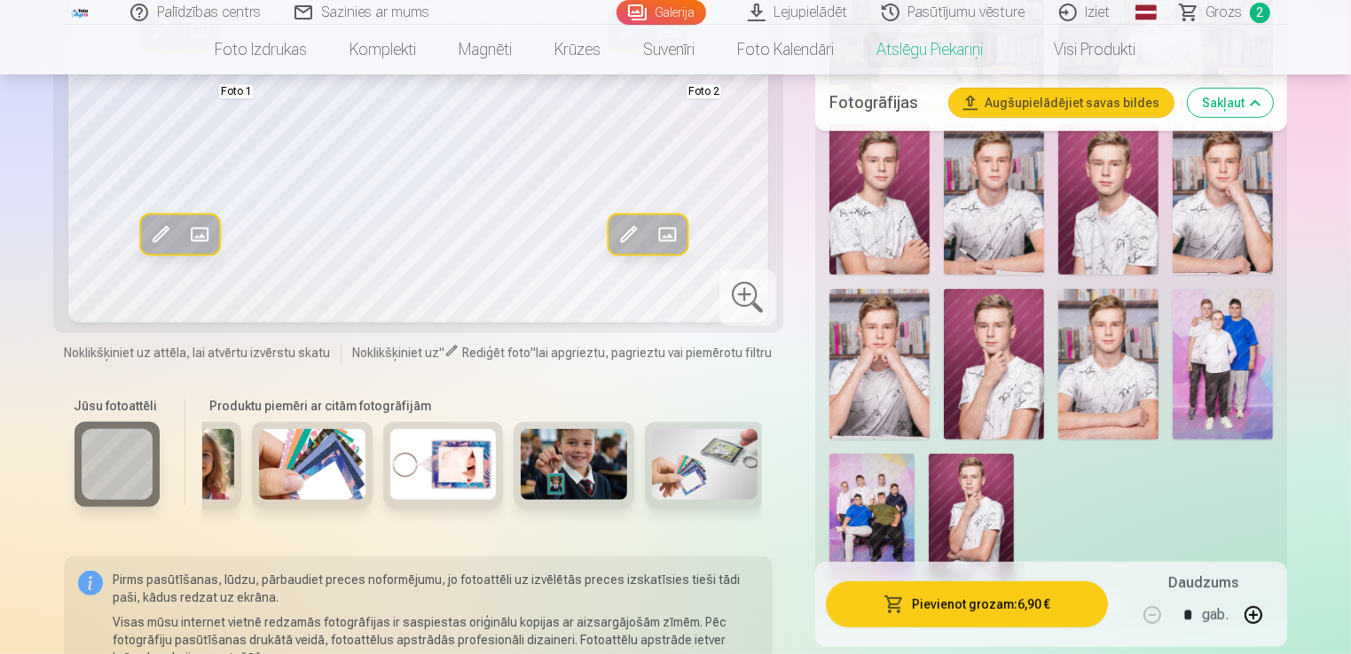
scroll to position [0, 586]
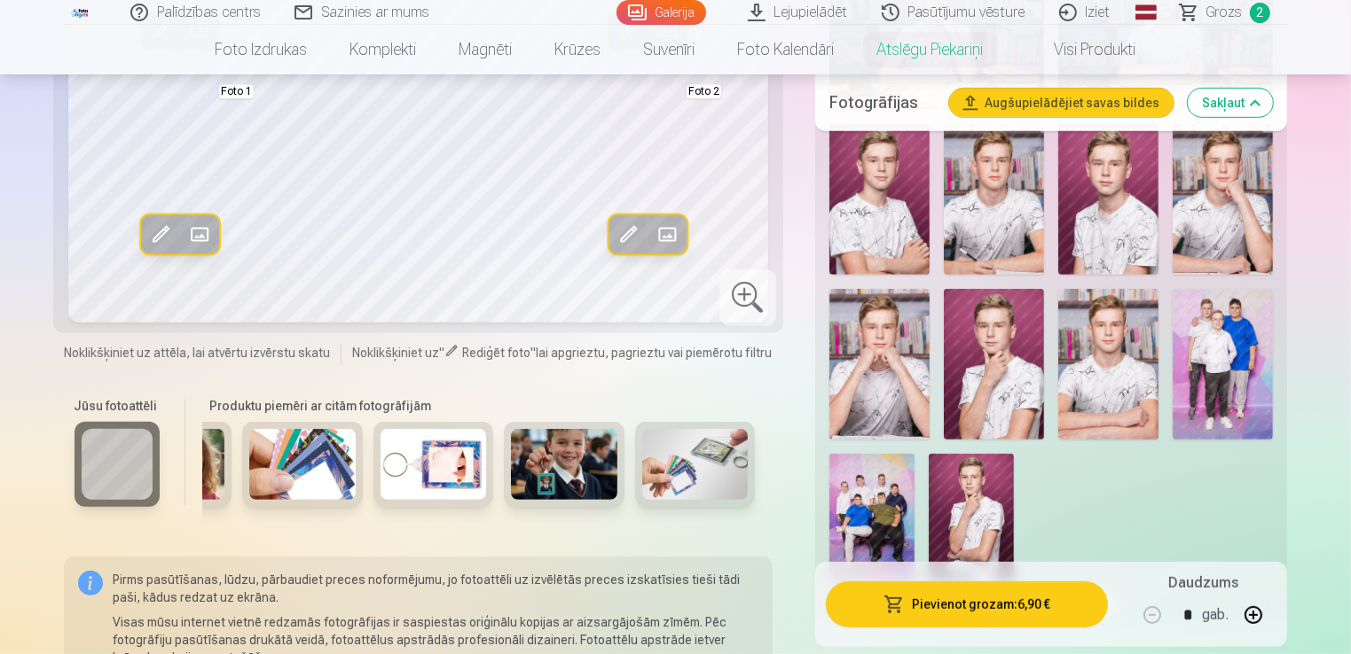
click at [554, 463] on img at bounding box center [564, 464] width 106 height 71
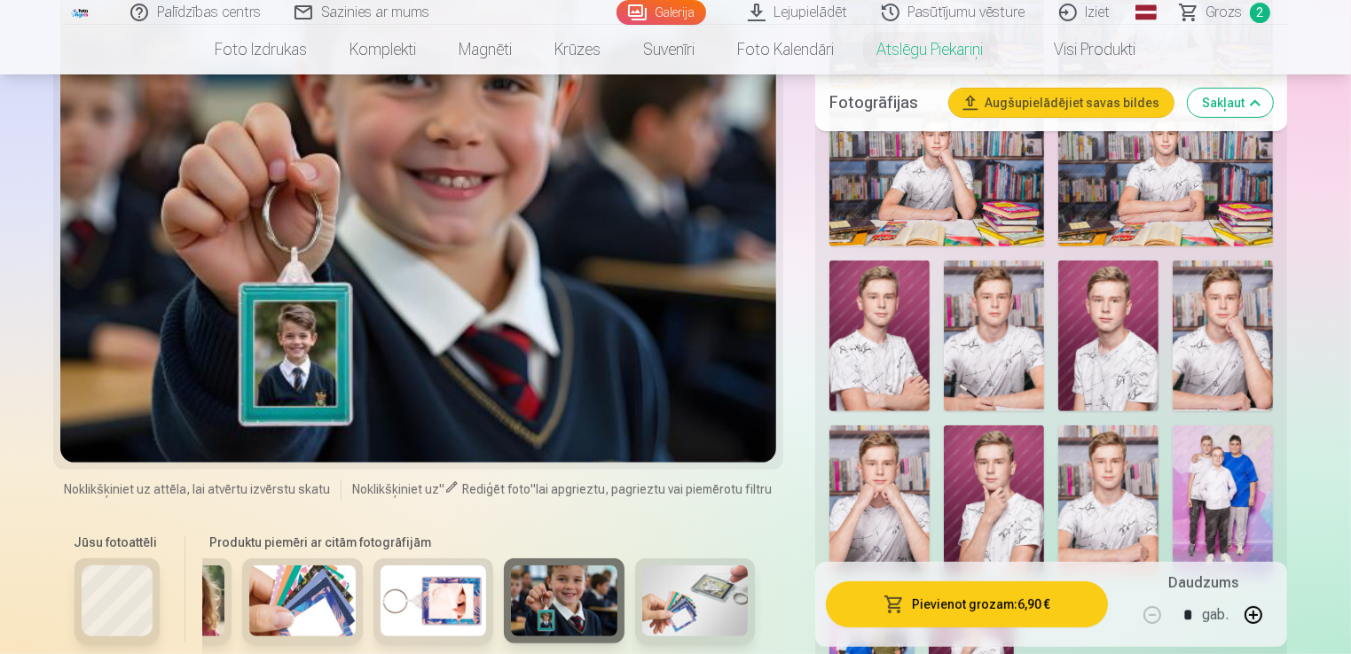
scroll to position [723, 0]
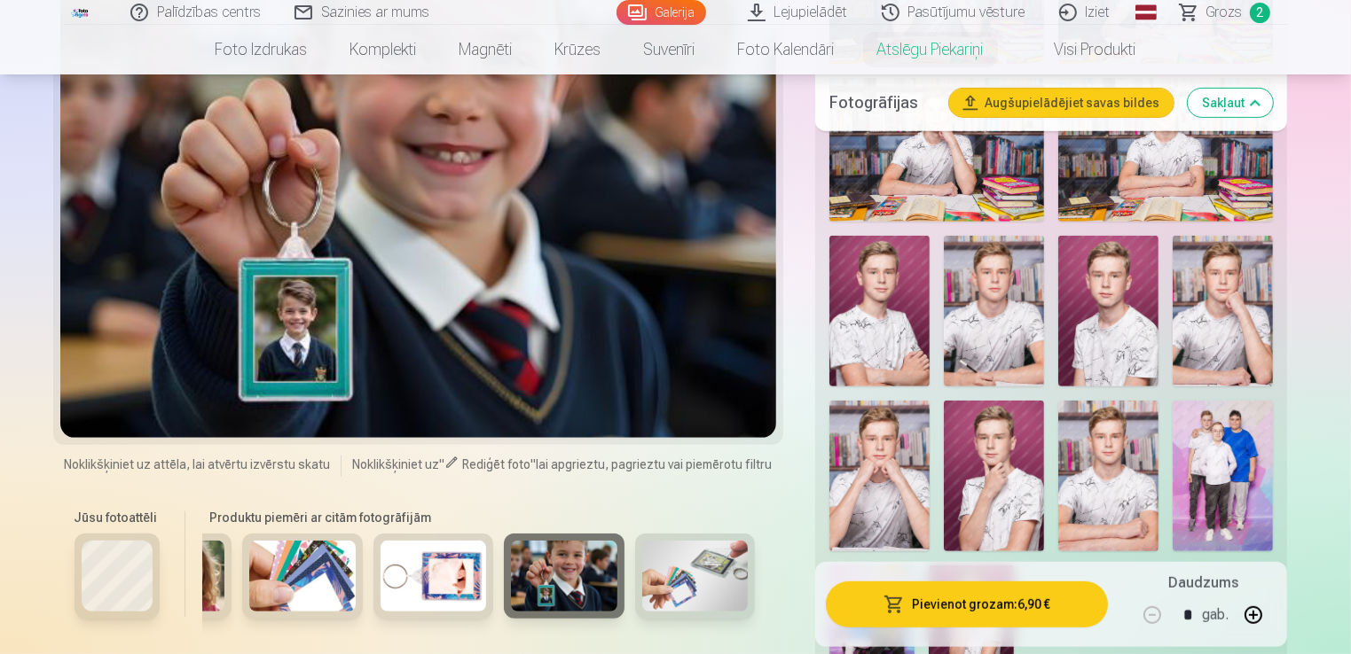
click at [435, 571] on img at bounding box center [433, 576] width 106 height 71
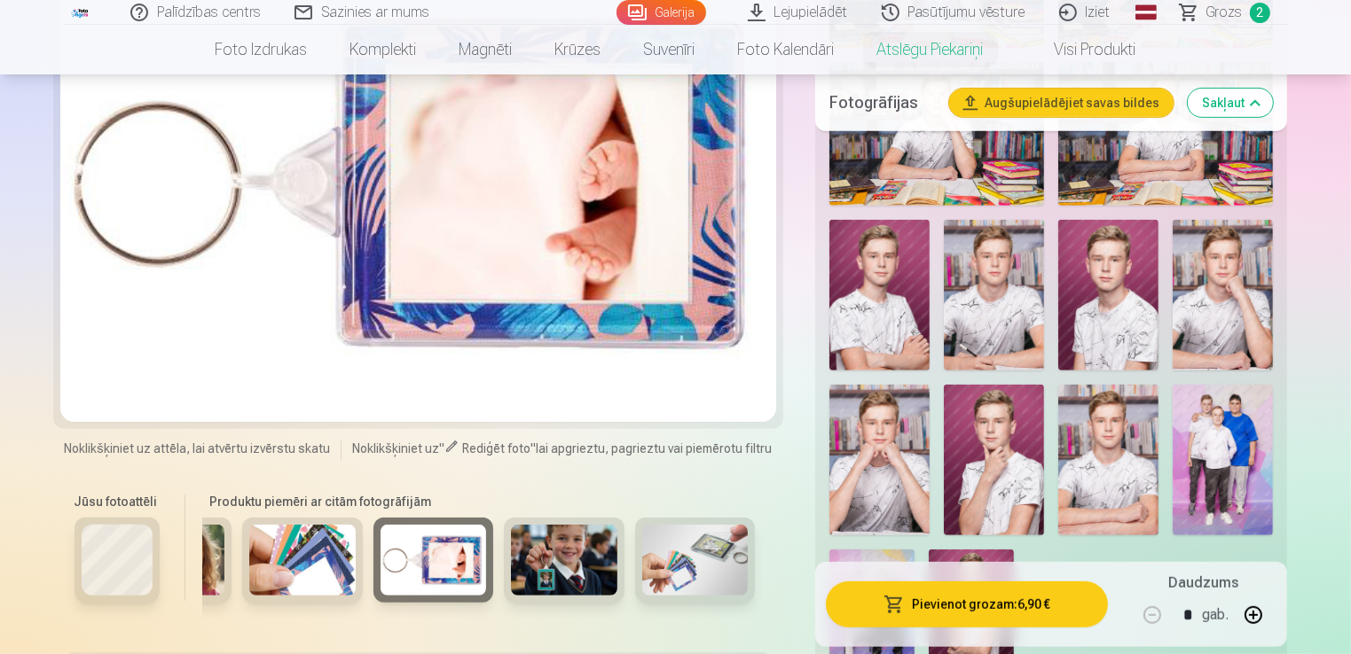
scroll to position [763, 0]
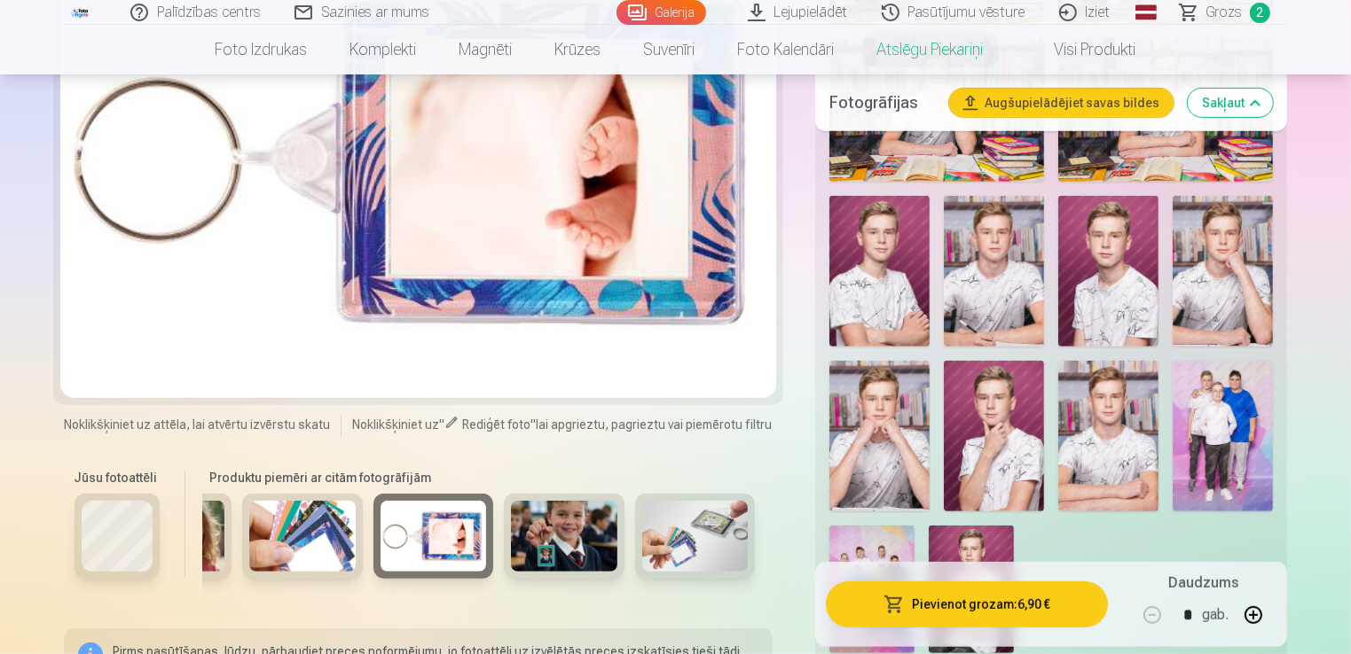
click at [1103, 431] on img at bounding box center [1108, 436] width 100 height 151
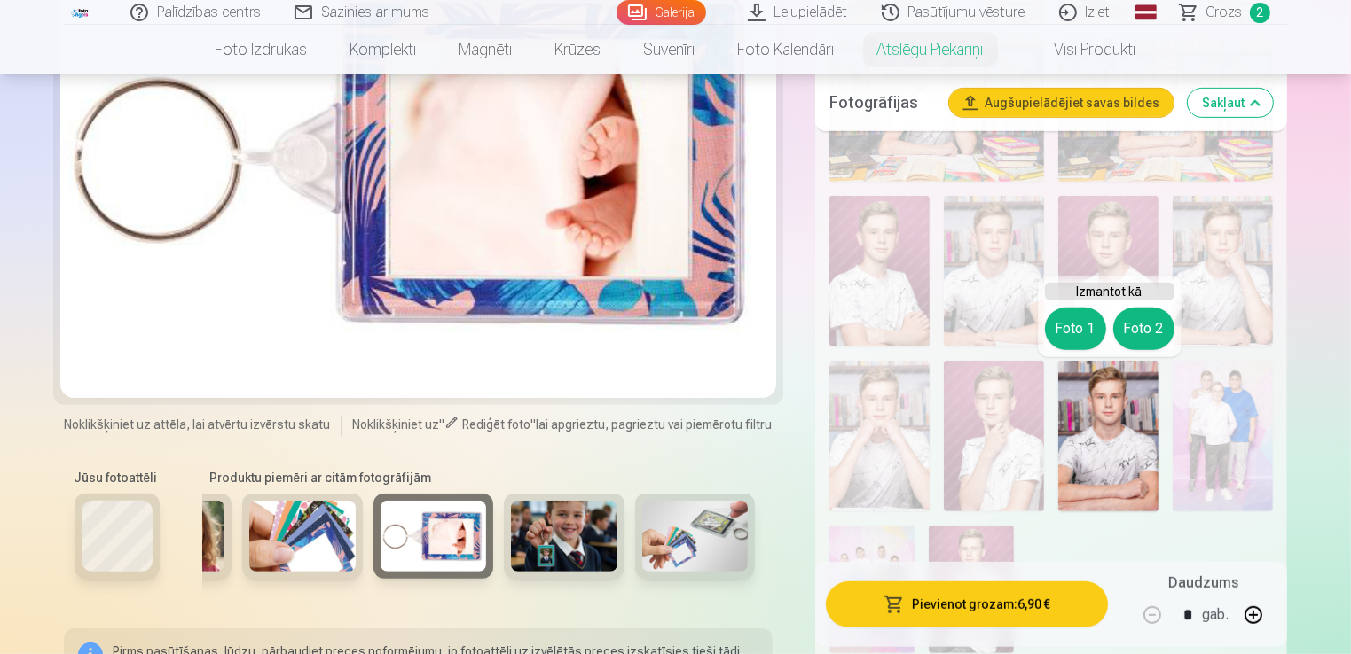
click at [1070, 320] on button "Foto 1" at bounding box center [1075, 329] width 61 height 43
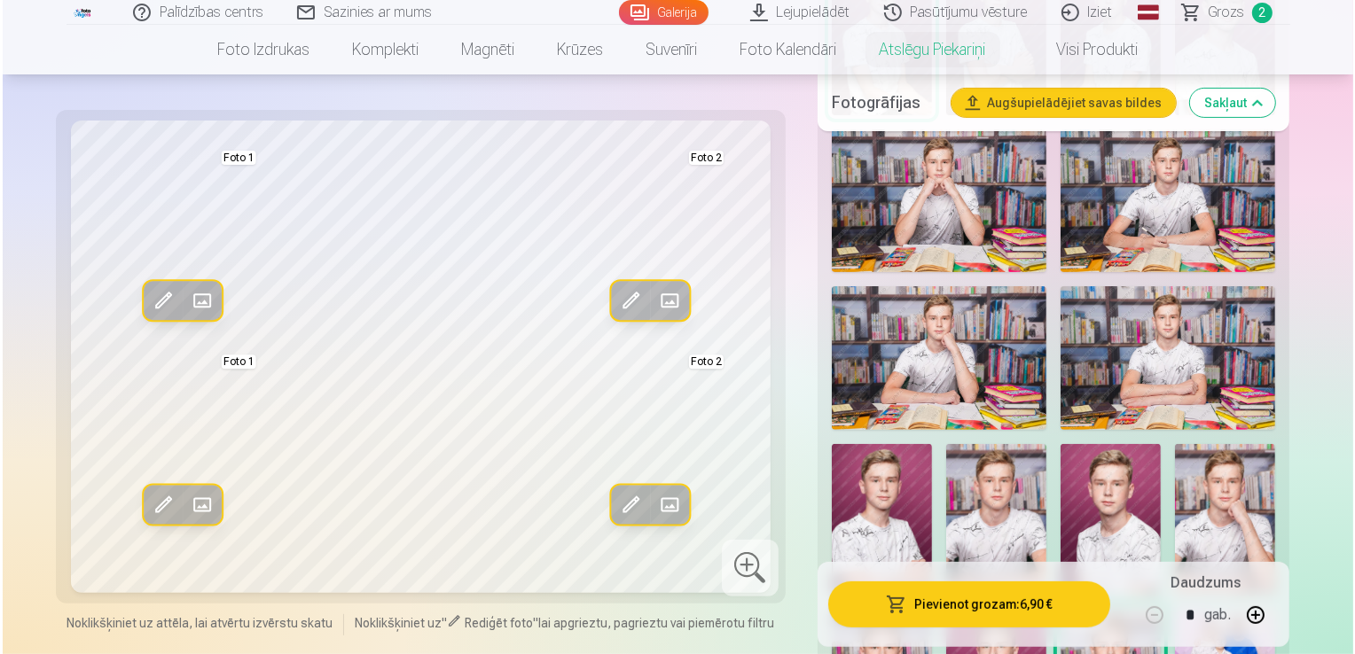
scroll to position [490, 0]
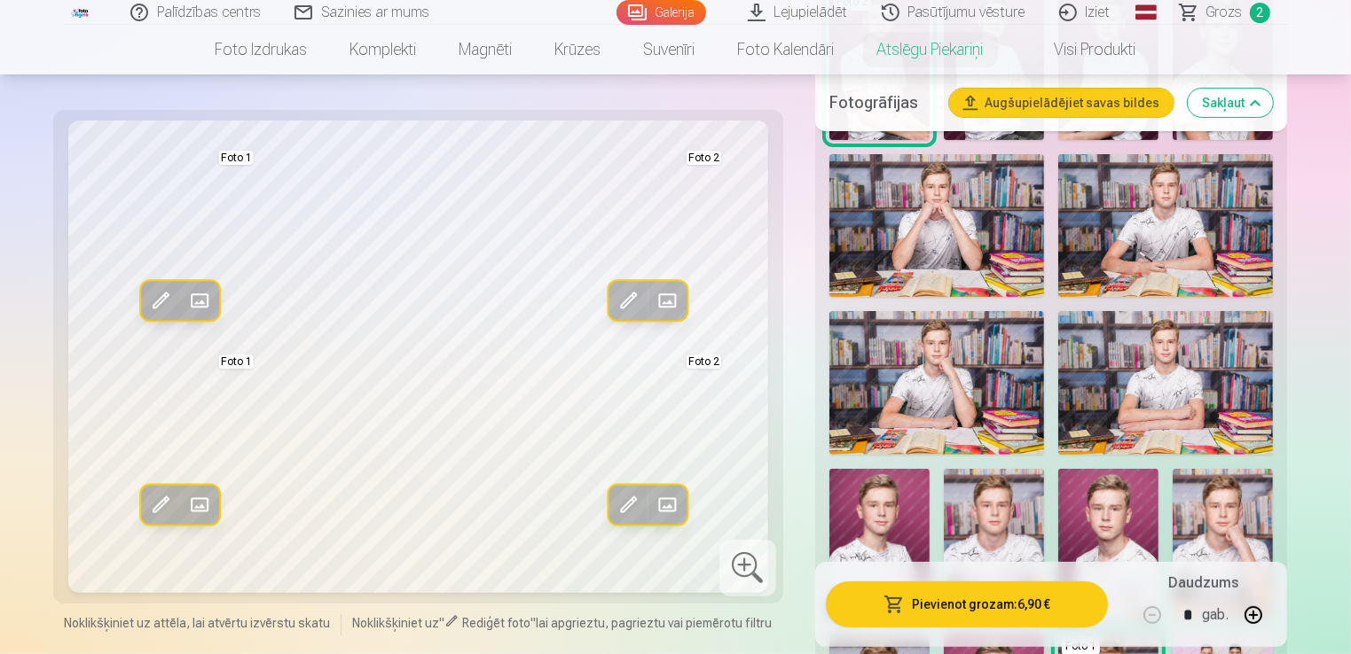
click at [150, 299] on span at bounding box center [159, 301] width 28 height 28
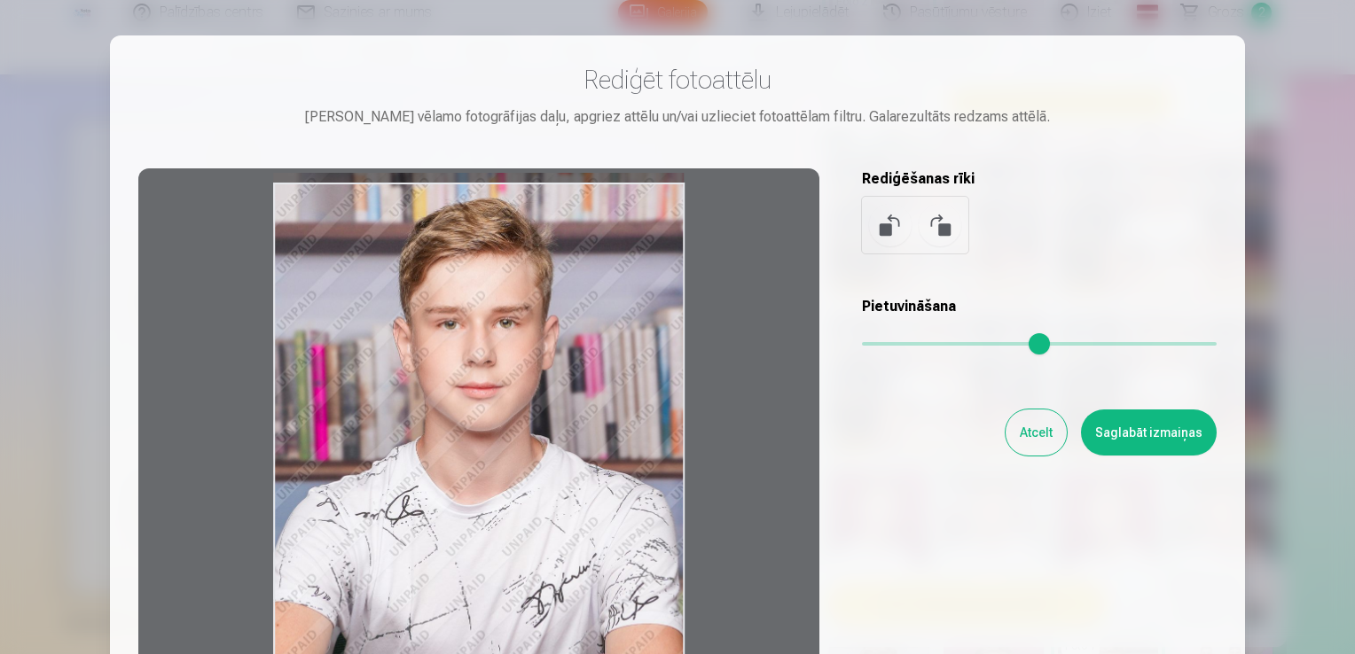
drag, startPoint x: 646, startPoint y: 232, endPoint x: 624, endPoint y: 222, distance: 23.8
click at [624, 222] on div at bounding box center [478, 446] width 681 height 557
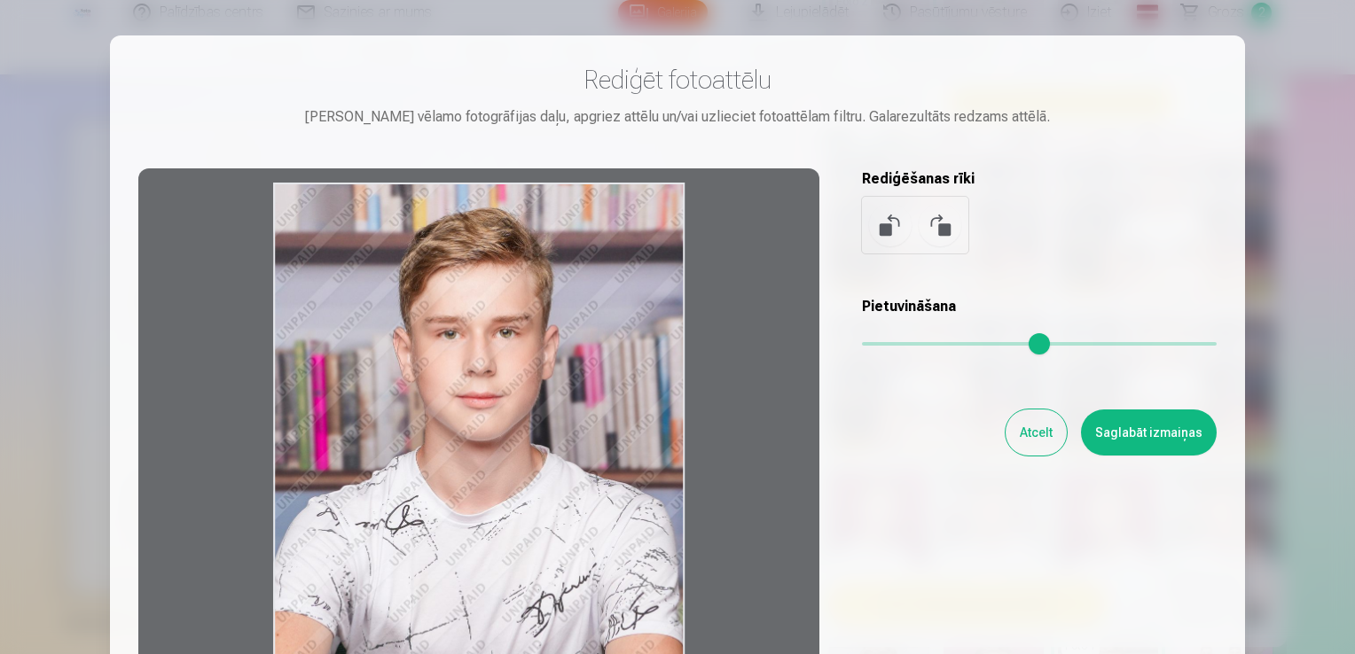
drag, startPoint x: 624, startPoint y: 222, endPoint x: 585, endPoint y: 265, distance: 58.4
click at [585, 265] on div at bounding box center [478, 446] width 681 height 557
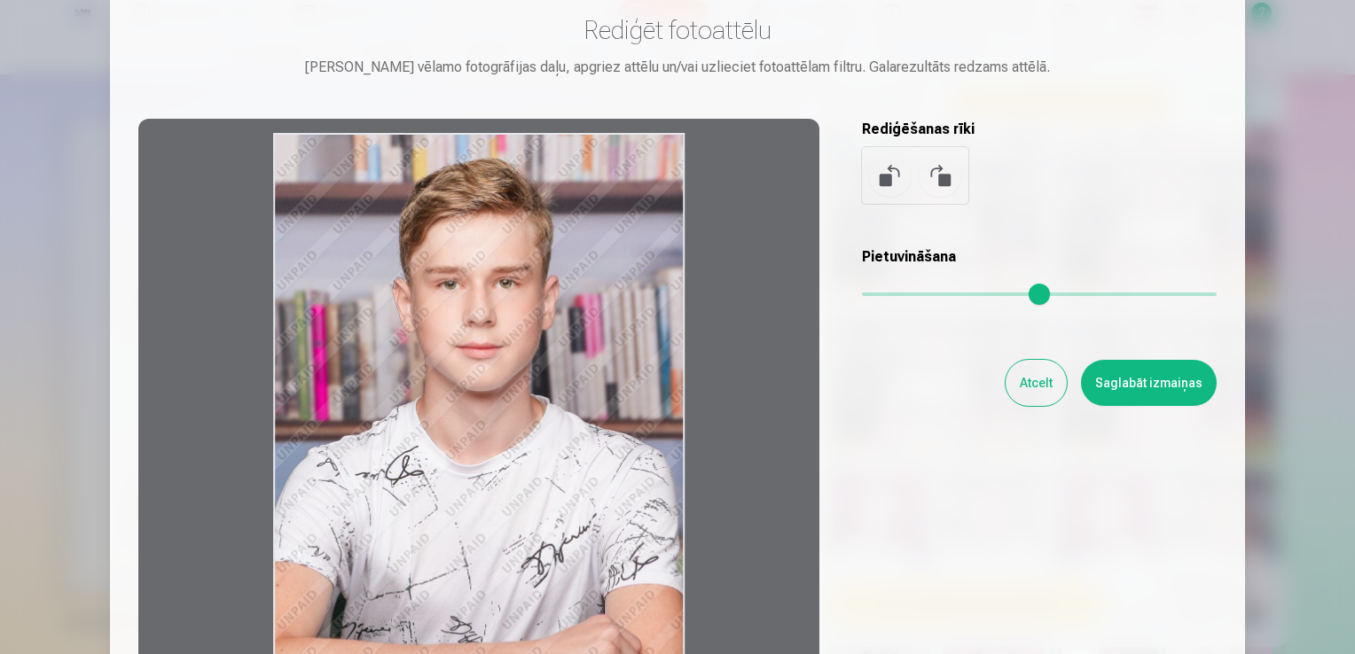
scroll to position [47, 0]
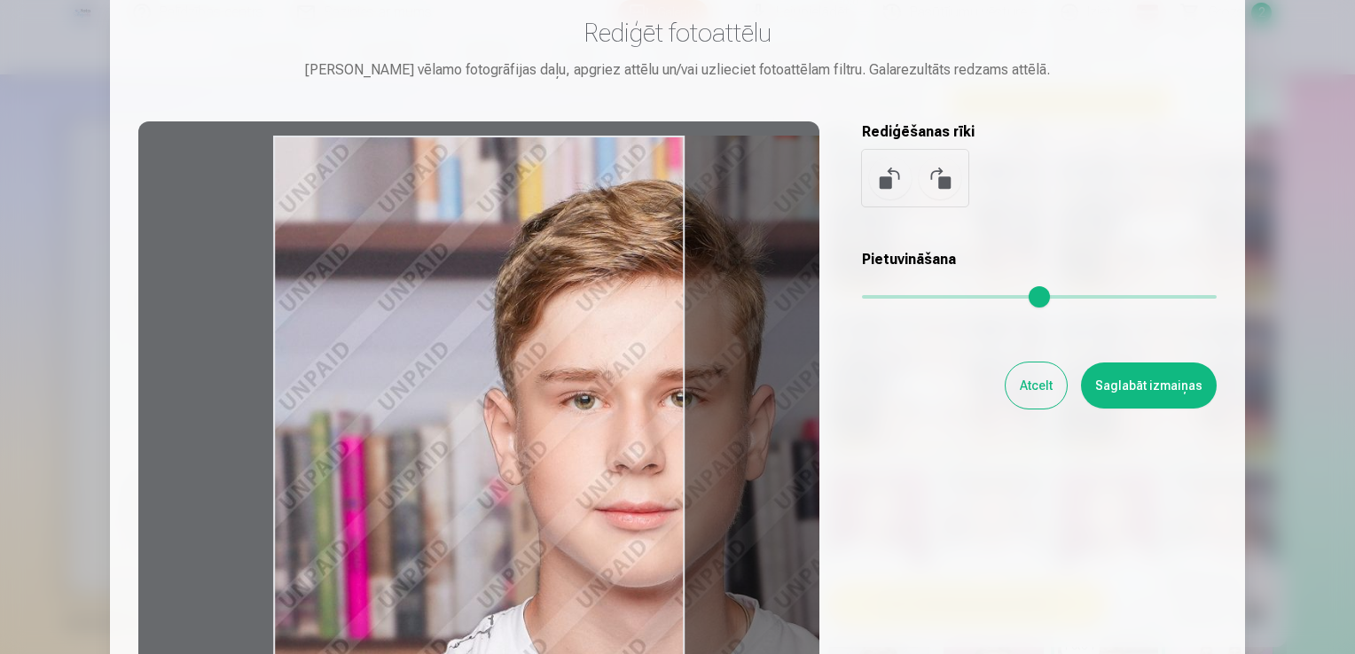
click at [940, 296] on input "range" at bounding box center [1039, 297] width 355 height 4
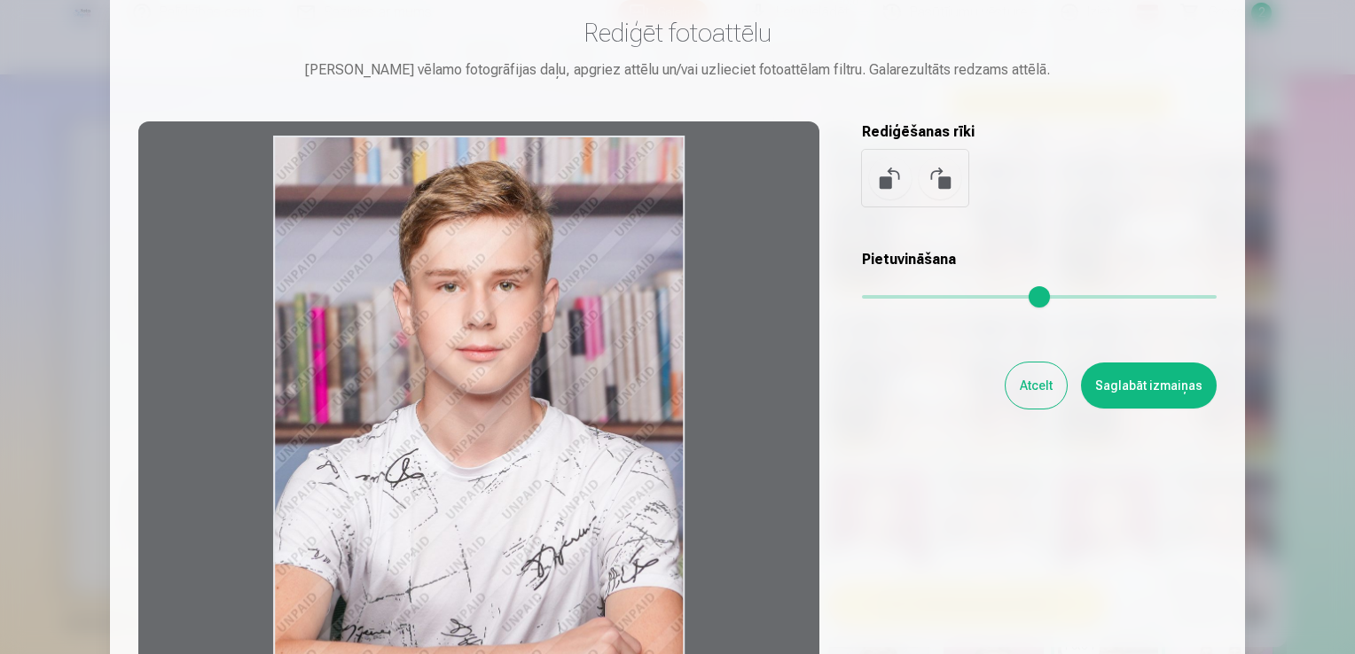
drag, startPoint x: 939, startPoint y: 294, endPoint x: 737, endPoint y: 306, distance: 202.5
click at [862, 299] on input "range" at bounding box center [1039, 297] width 355 height 4
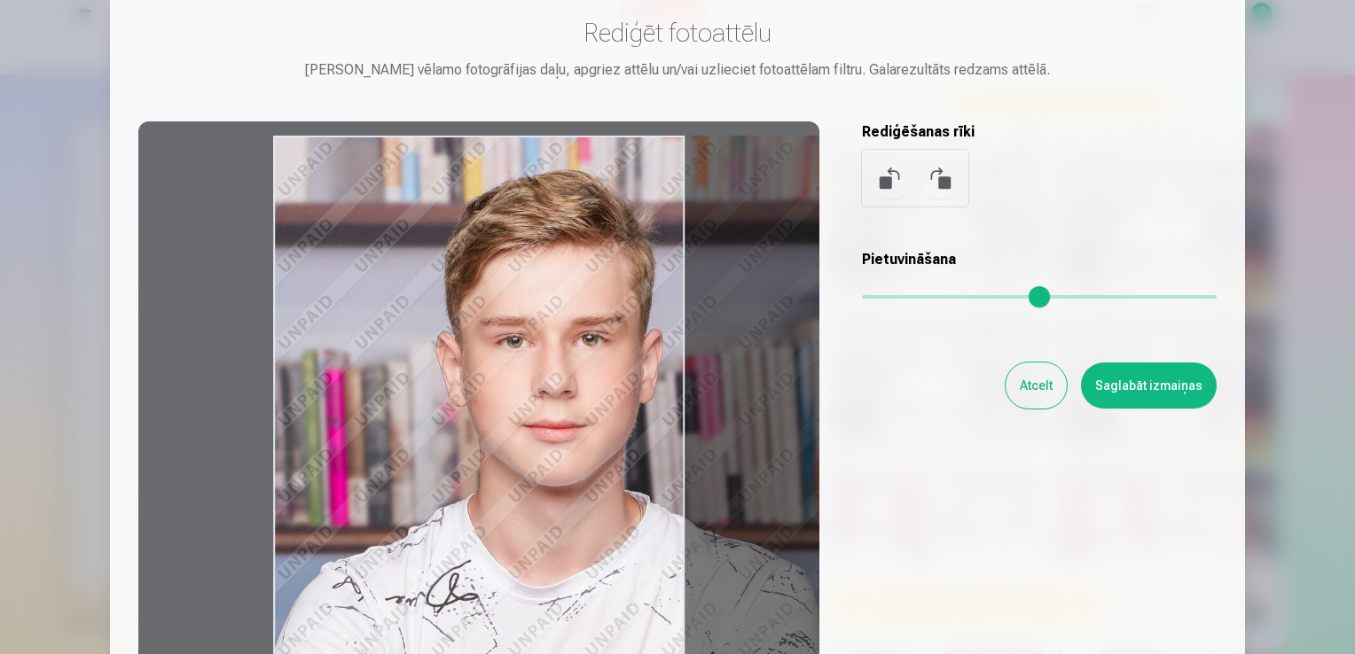
drag, startPoint x: 866, startPoint y: 286, endPoint x: 905, endPoint y: 302, distance: 42.2
click at [905, 299] on input "range" at bounding box center [1039, 297] width 355 height 4
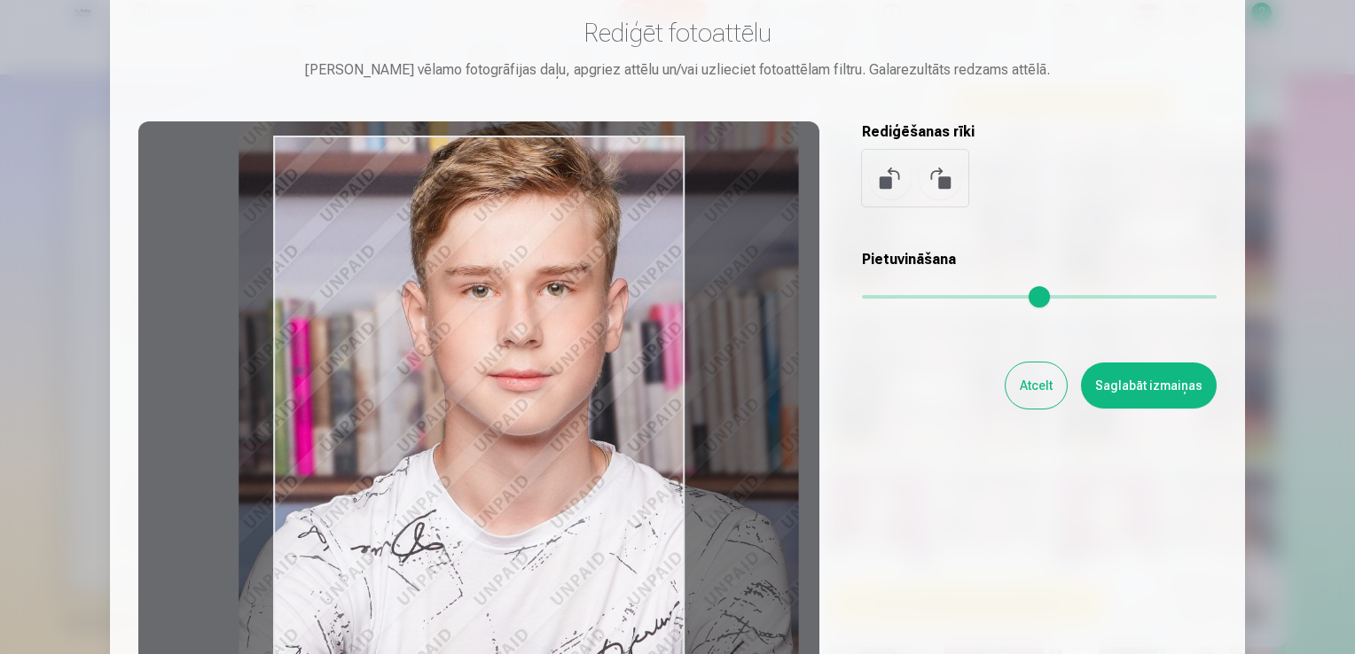
drag, startPoint x: 555, startPoint y: 349, endPoint x: 521, endPoint y: 309, distance: 52.9
click at [521, 309] on div at bounding box center [478, 399] width 681 height 557
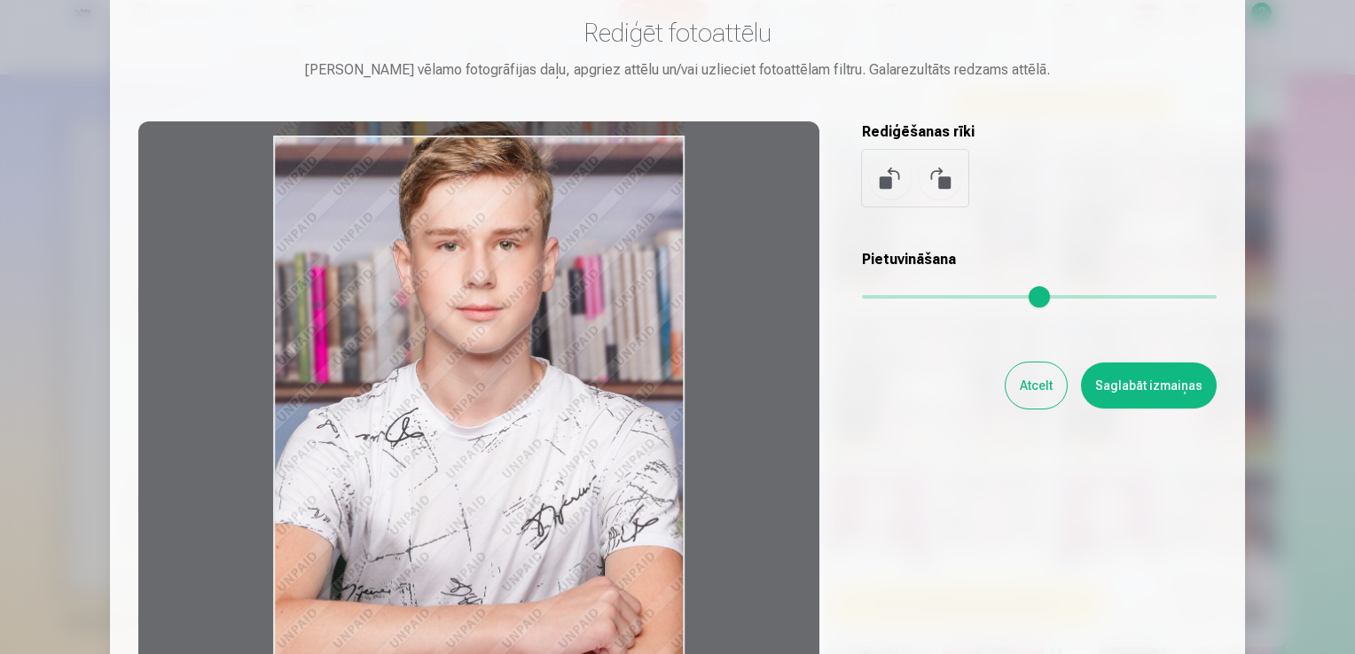
drag, startPoint x: 908, startPoint y: 294, endPoint x: 787, endPoint y: 296, distance: 120.6
type input "*"
click at [862, 296] on input "range" at bounding box center [1039, 297] width 355 height 4
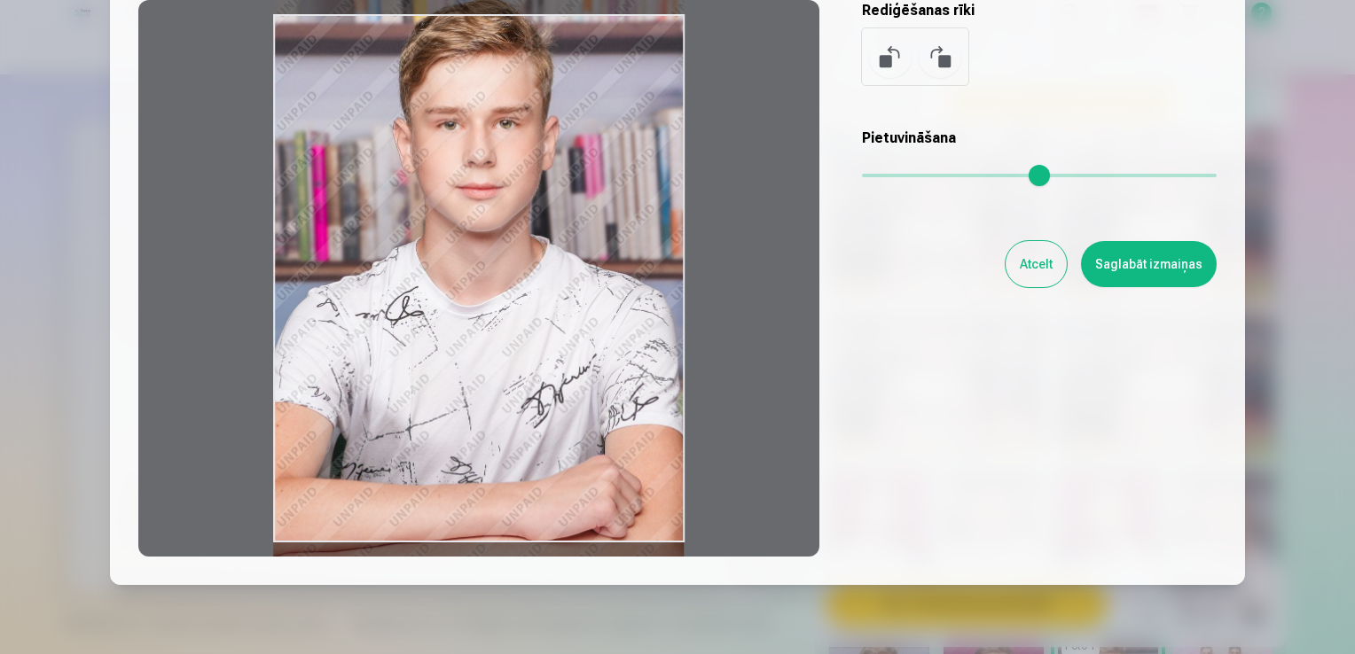
scroll to position [170, 0]
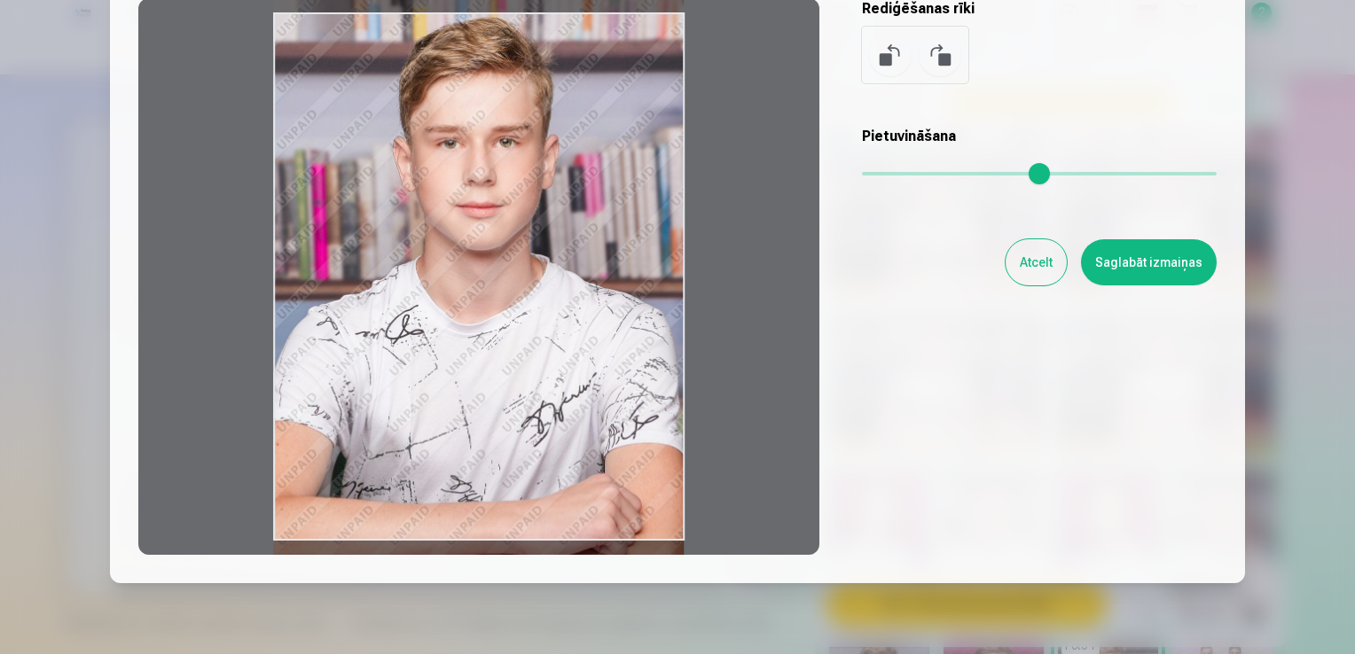
drag, startPoint x: 531, startPoint y: 325, endPoint x: 659, endPoint y: 349, distance: 129.9
click at [659, 349] on div at bounding box center [478, 276] width 681 height 557
drag, startPoint x: 659, startPoint y: 349, endPoint x: 672, endPoint y: 348, distance: 13.4
click at [672, 348] on div at bounding box center [478, 276] width 681 height 557
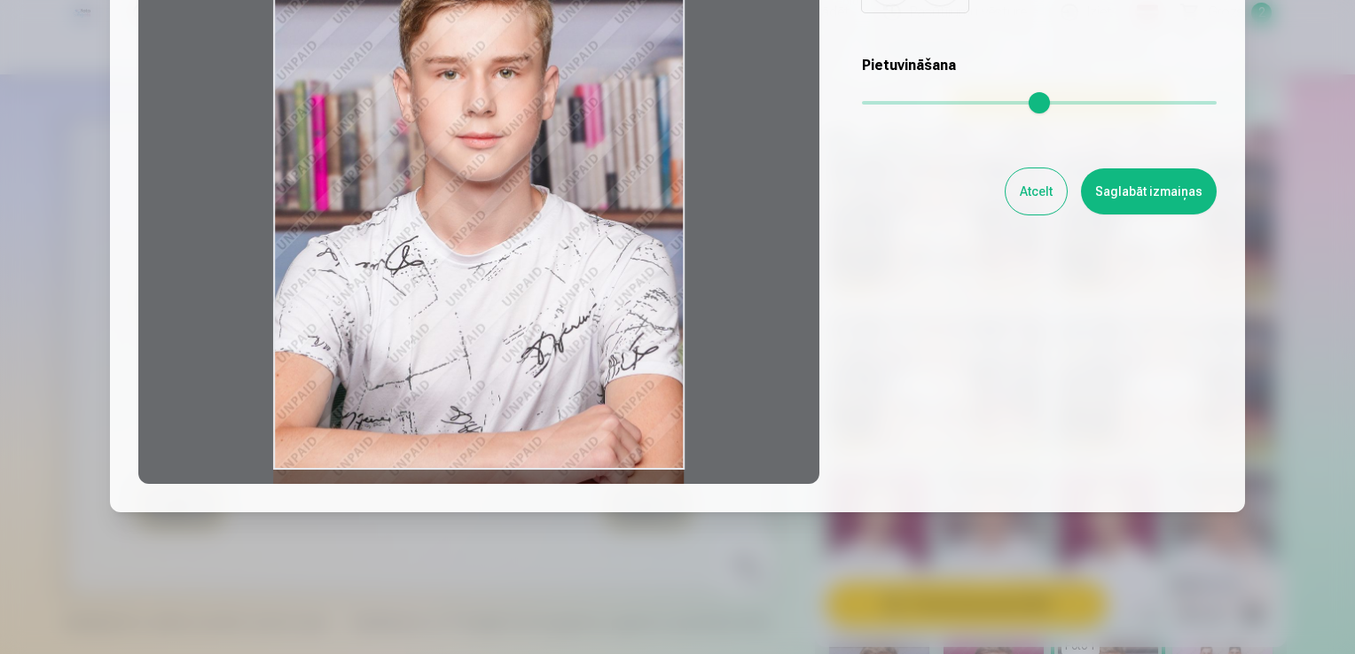
scroll to position [0, 0]
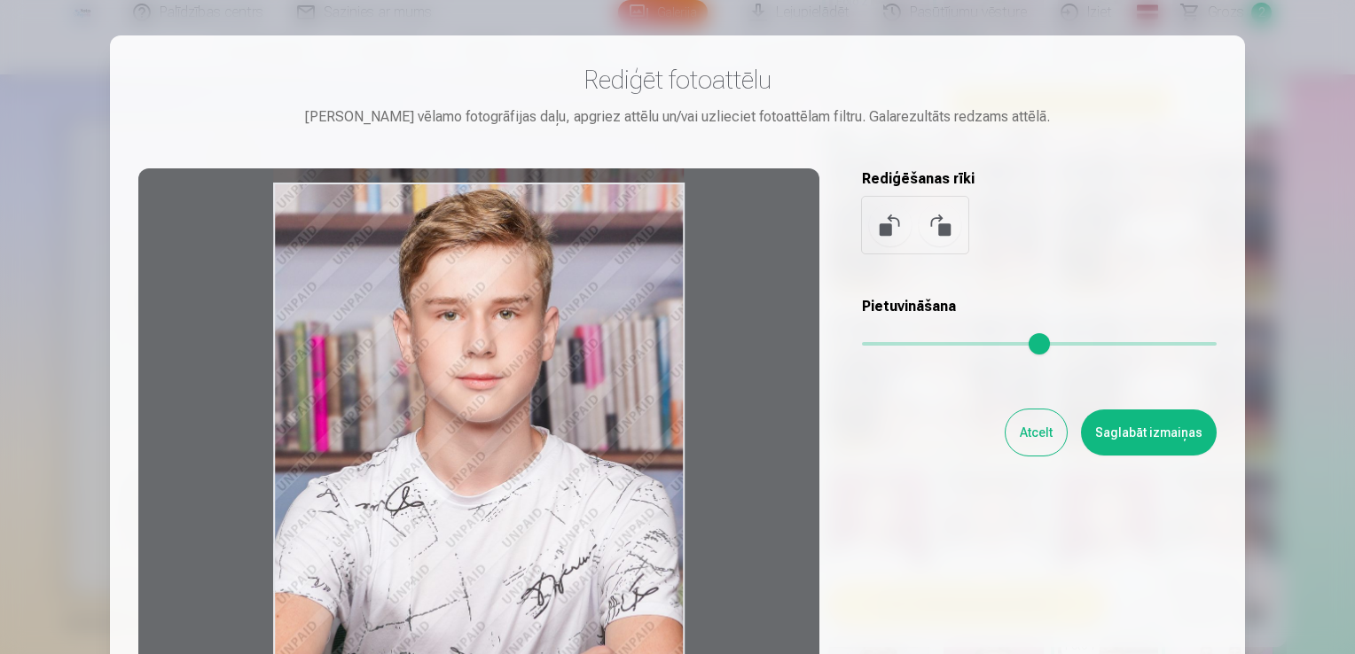
click at [1120, 430] on button "Saglabāt izmaiņas" at bounding box center [1149, 433] width 136 height 46
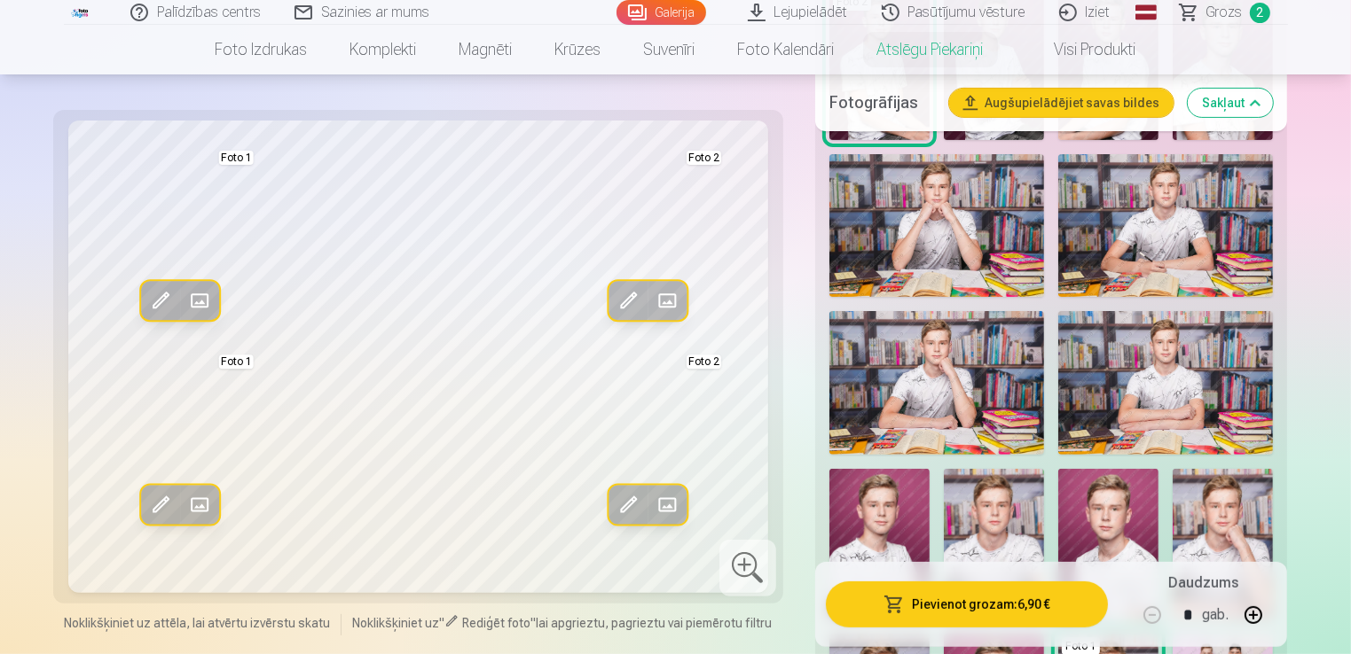
click at [150, 513] on span at bounding box center [159, 505] width 28 height 28
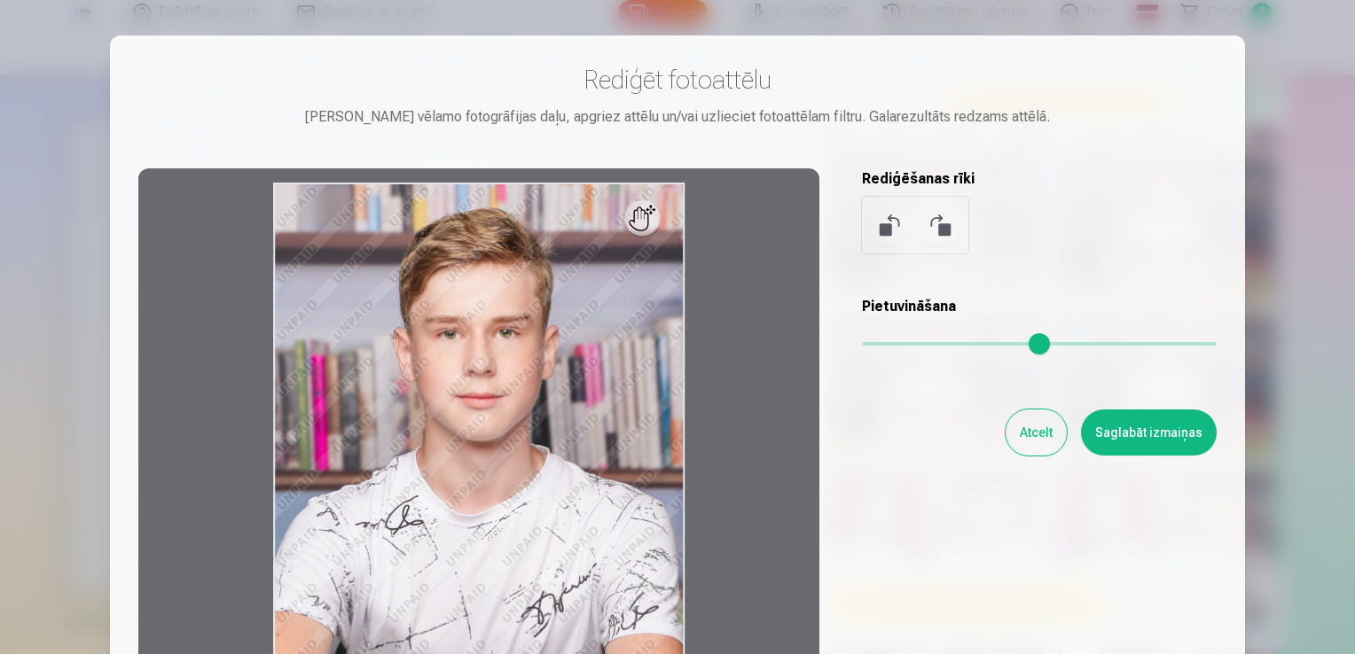
click at [878, 219] on button at bounding box center [890, 225] width 43 height 43
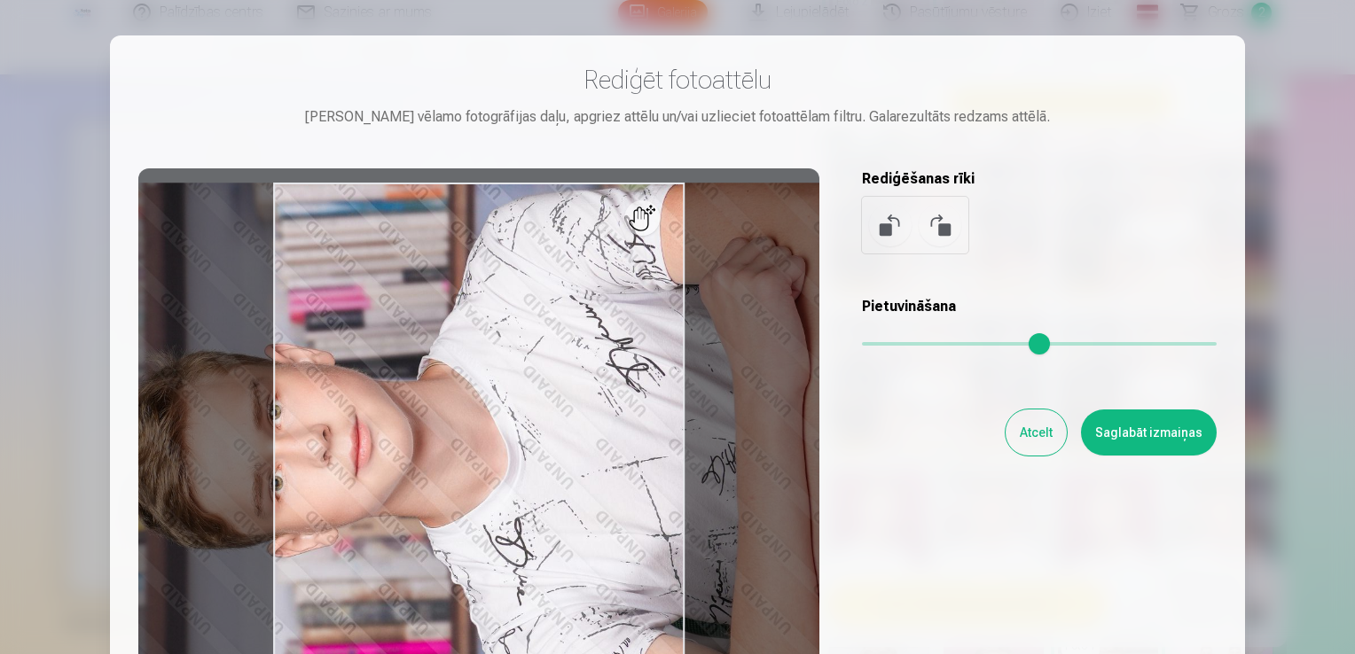
click at [878, 219] on button at bounding box center [890, 225] width 43 height 43
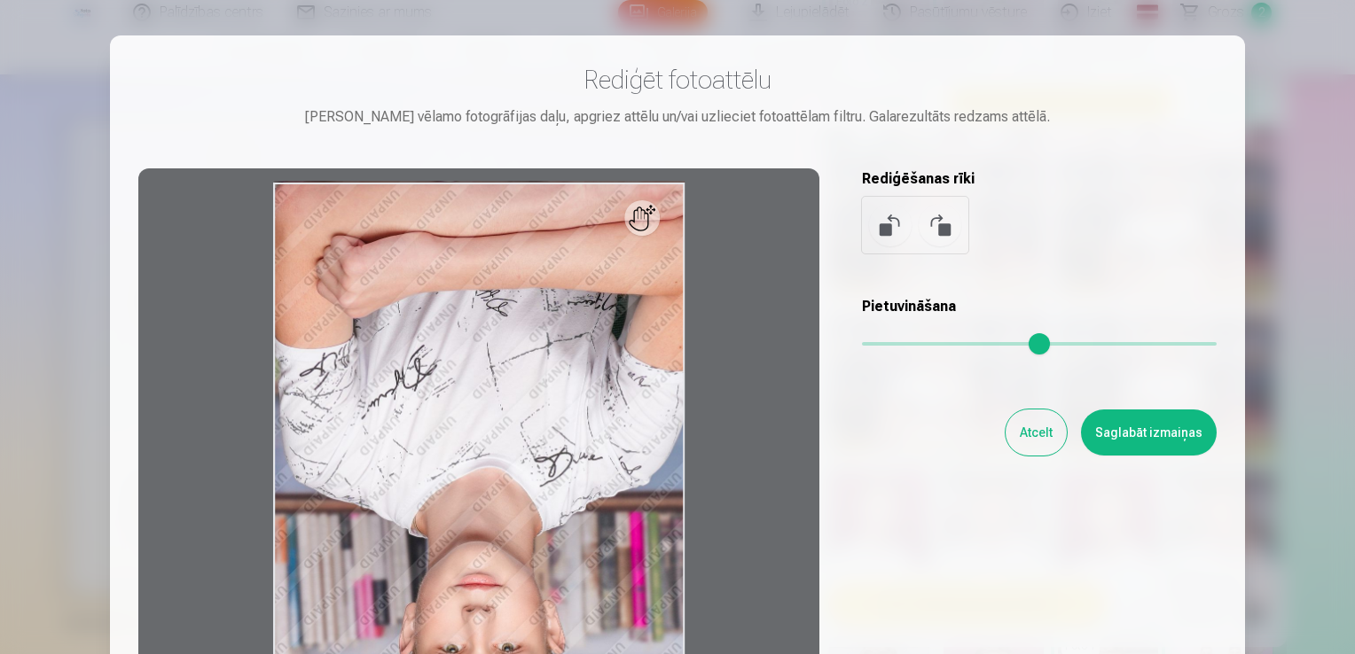
click at [878, 219] on button at bounding box center [890, 225] width 43 height 43
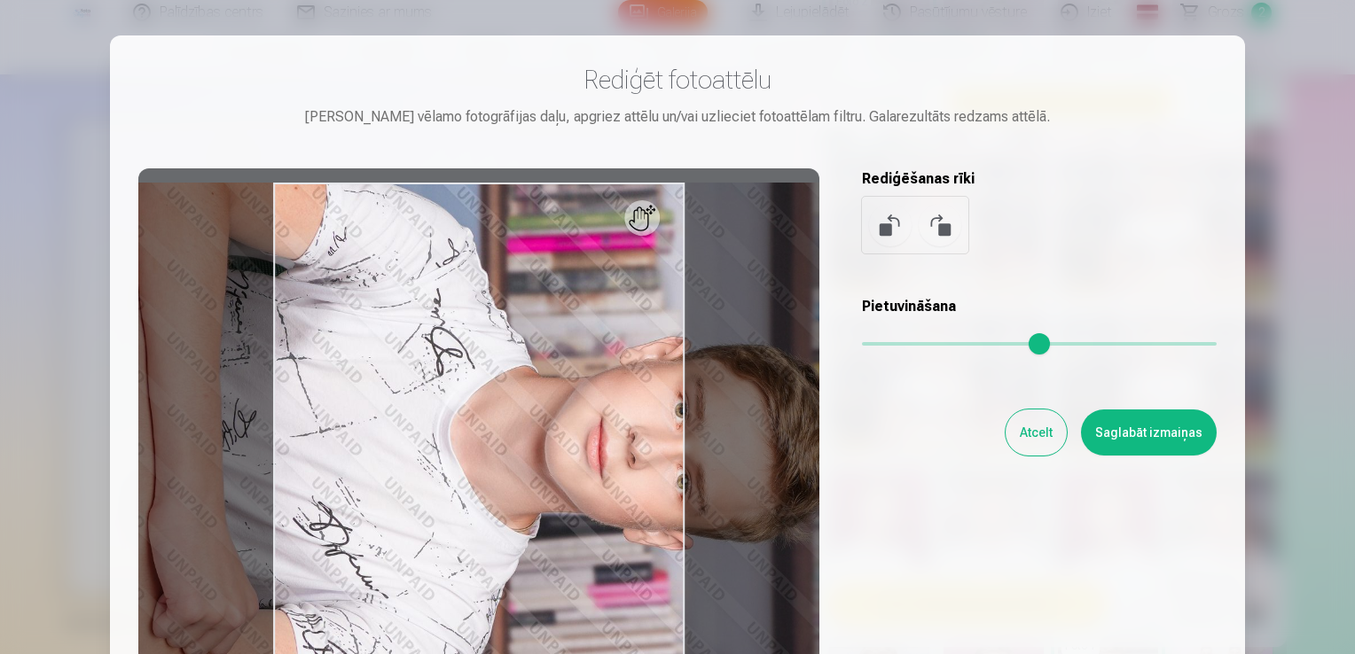
click at [878, 219] on button at bounding box center [890, 225] width 43 height 43
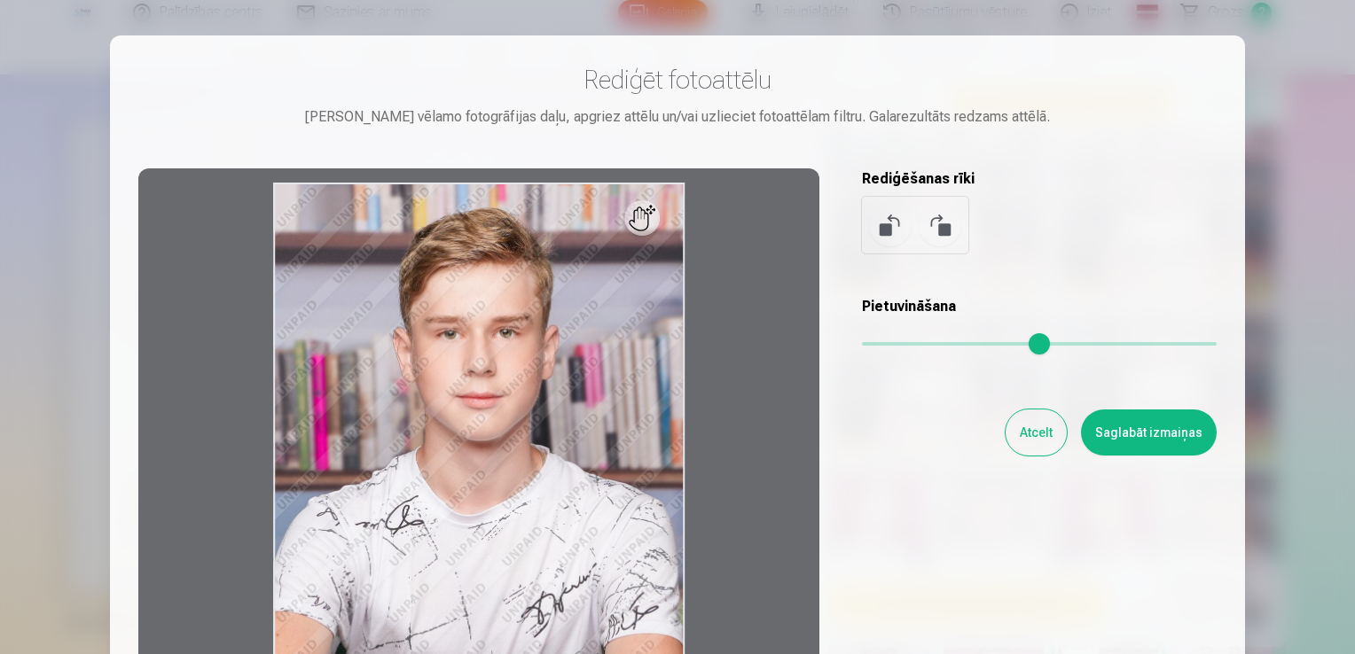
click at [1039, 434] on button "Atcelt" at bounding box center [1036, 433] width 61 height 46
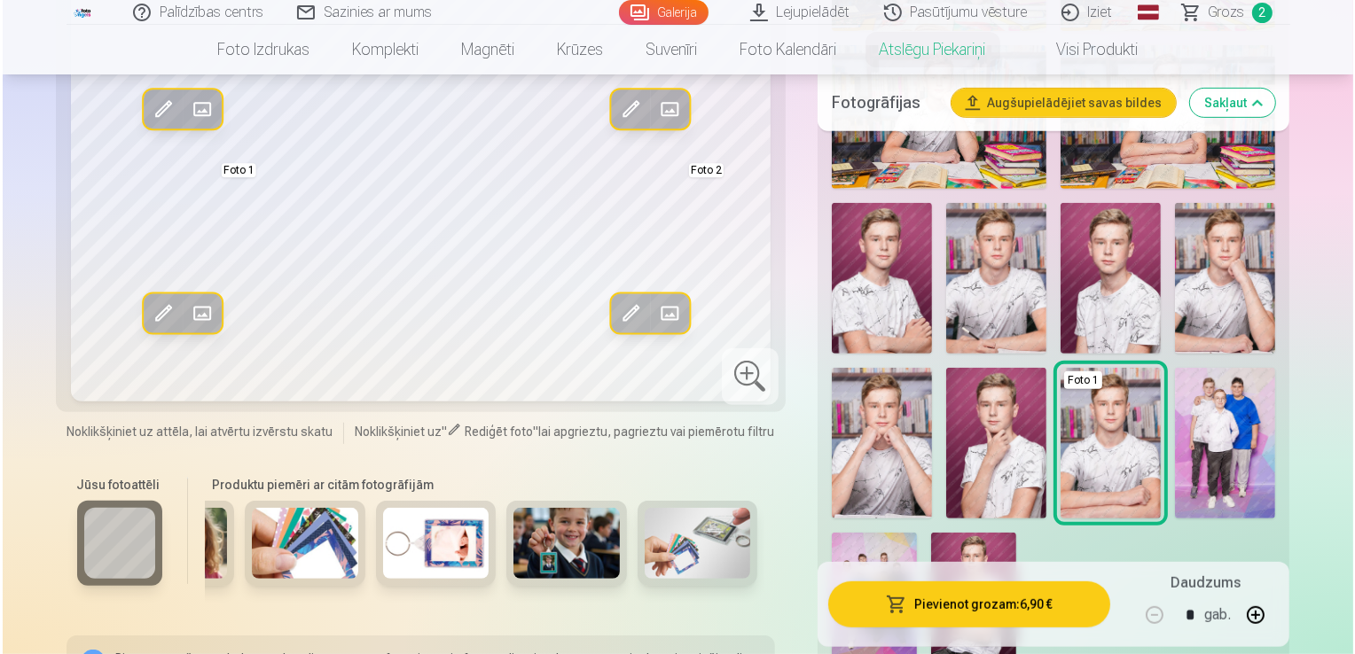
scroll to position [746, 0]
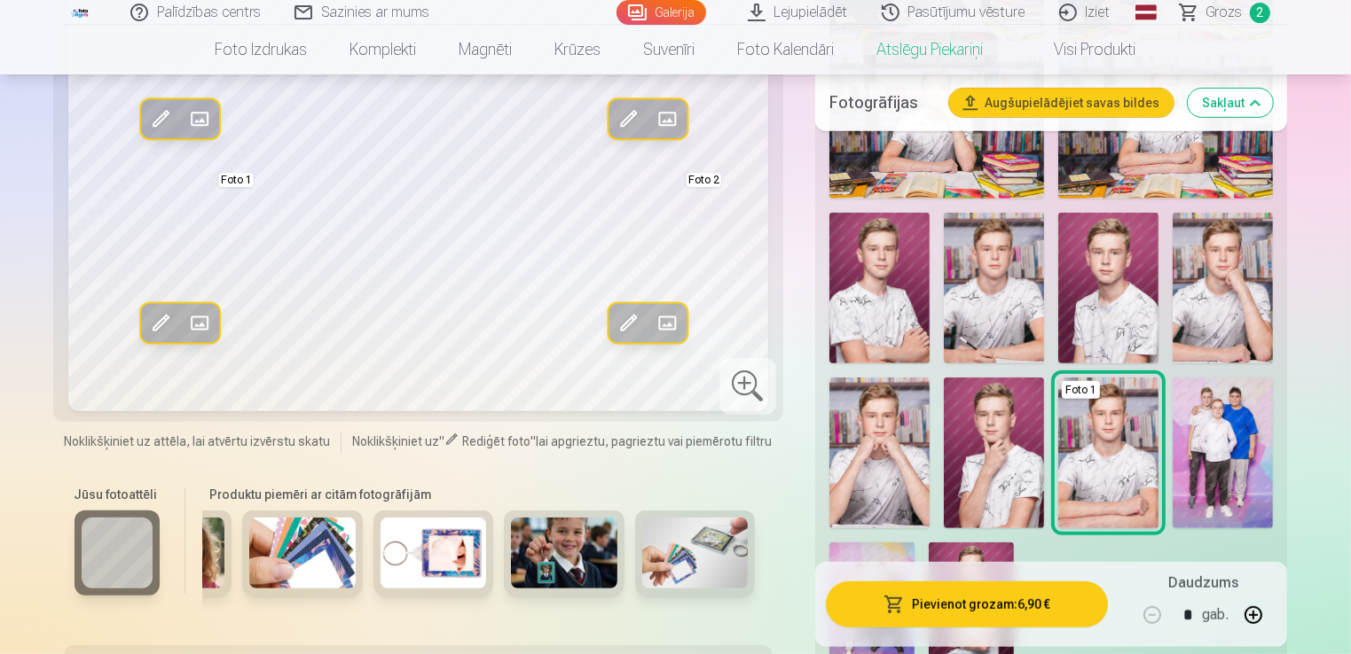
click at [453, 438] on span at bounding box center [451, 440] width 14 height 14
click at [451, 435] on span at bounding box center [451, 440] width 14 height 14
click at [149, 325] on span at bounding box center [159, 323] width 28 height 28
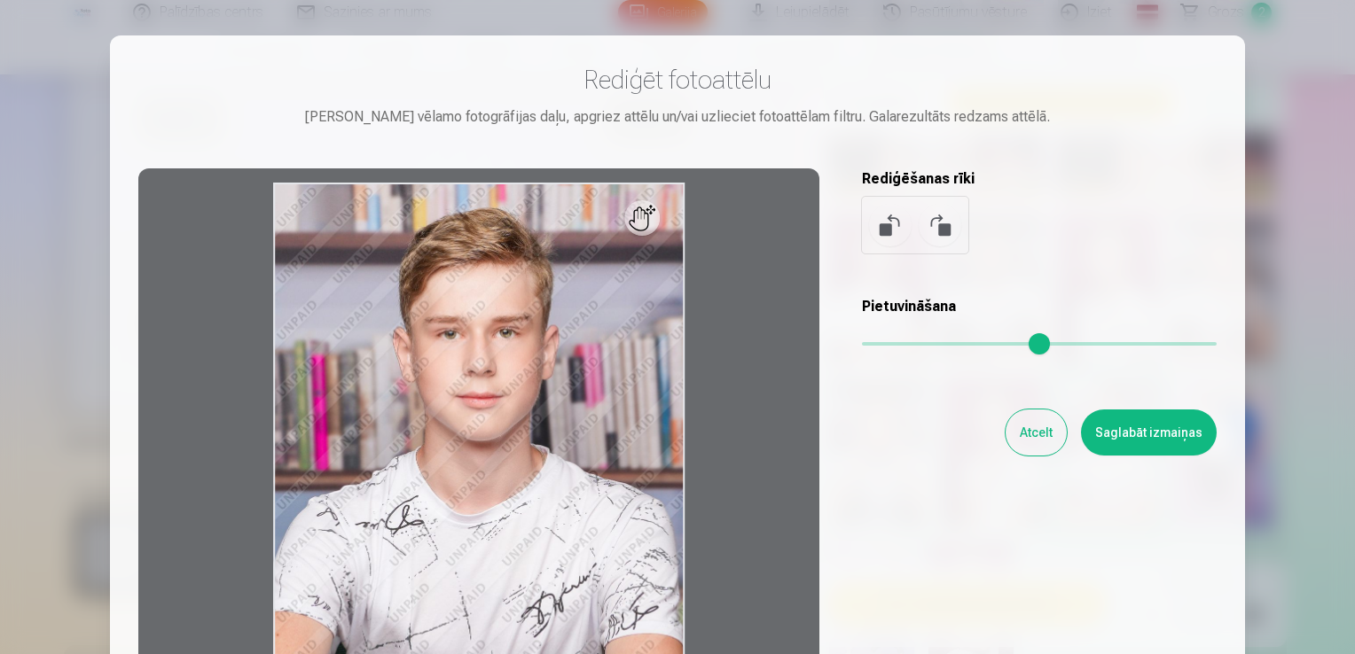
click at [1030, 442] on button "Atcelt" at bounding box center [1036, 433] width 61 height 46
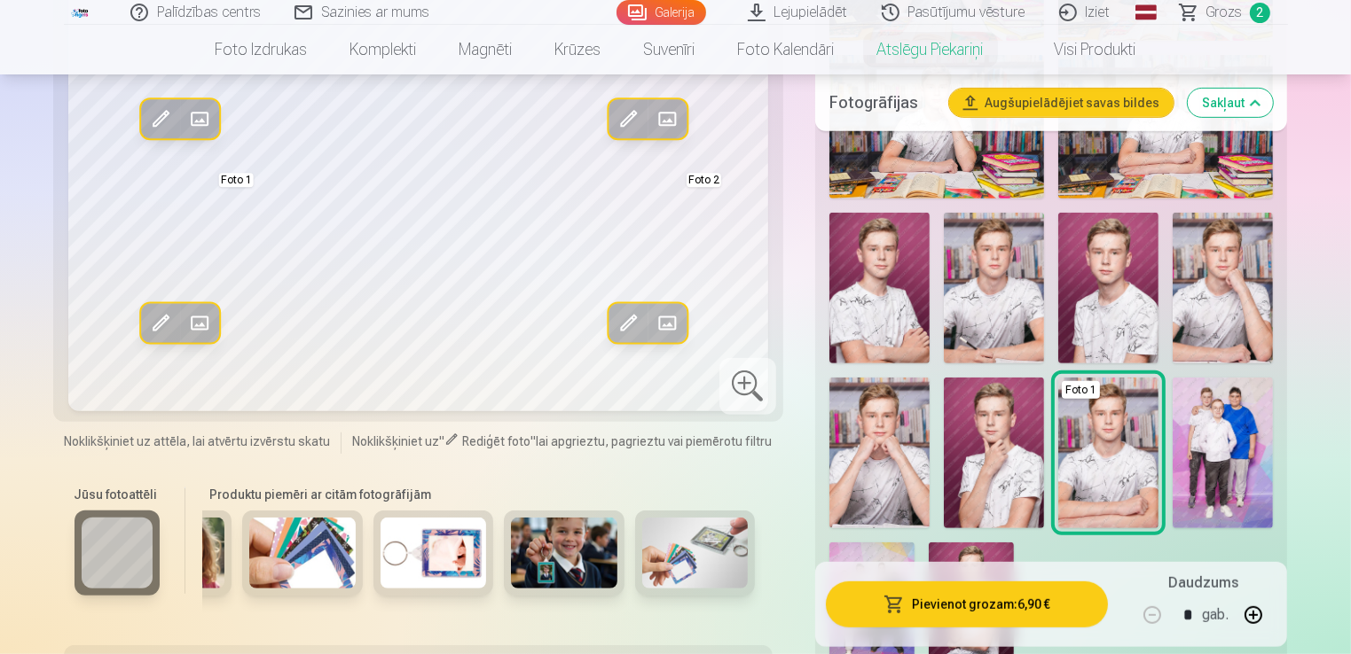
click at [160, 117] on span at bounding box center [159, 120] width 28 height 28
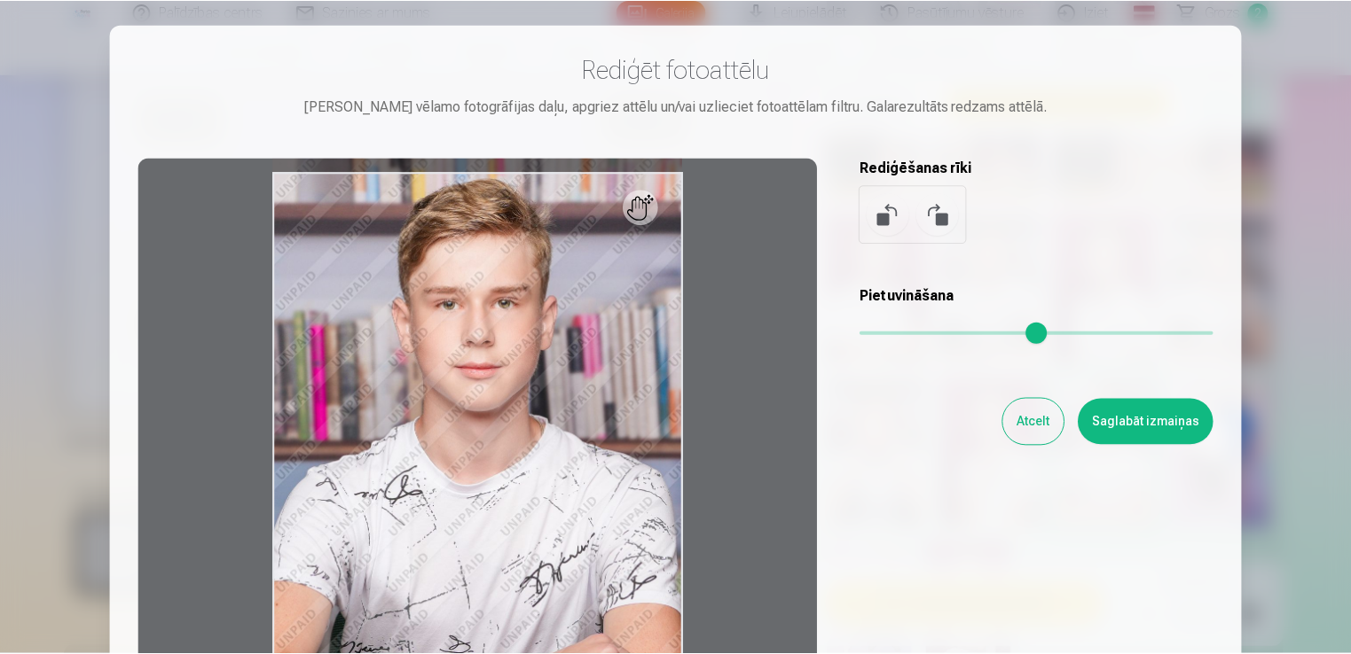
scroll to position [12, 0]
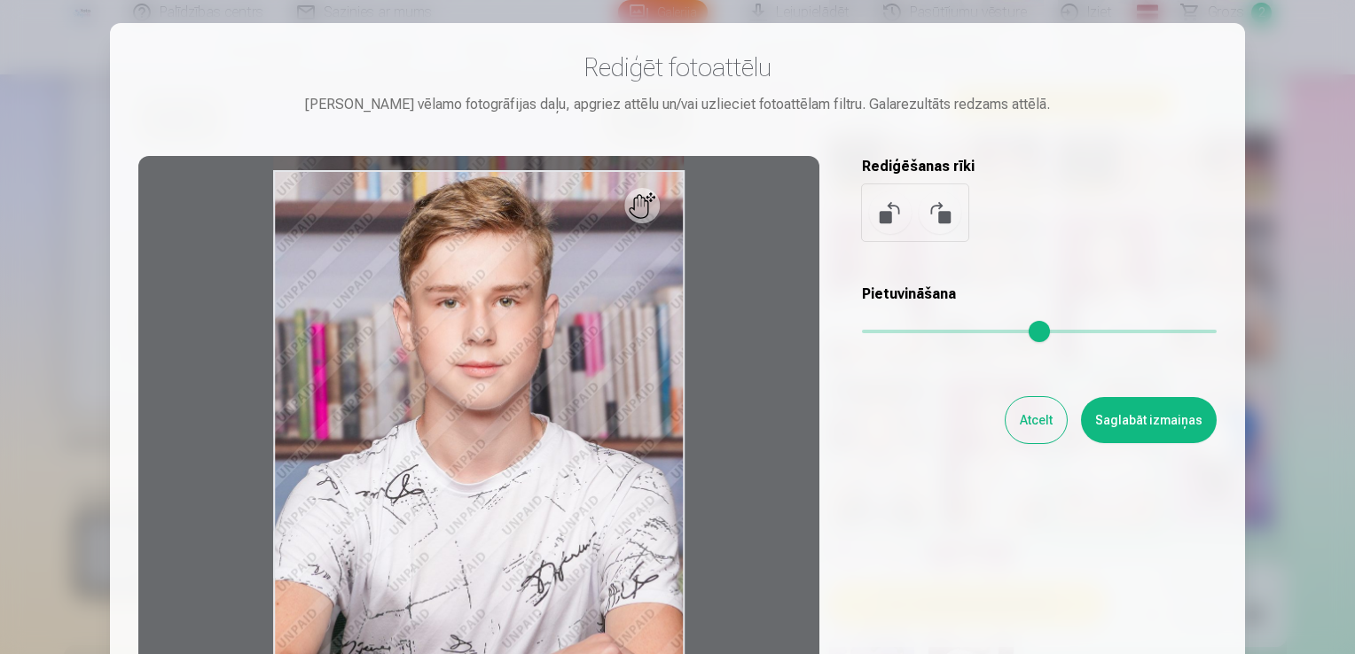
click at [1044, 411] on button "Atcelt" at bounding box center [1036, 420] width 61 height 46
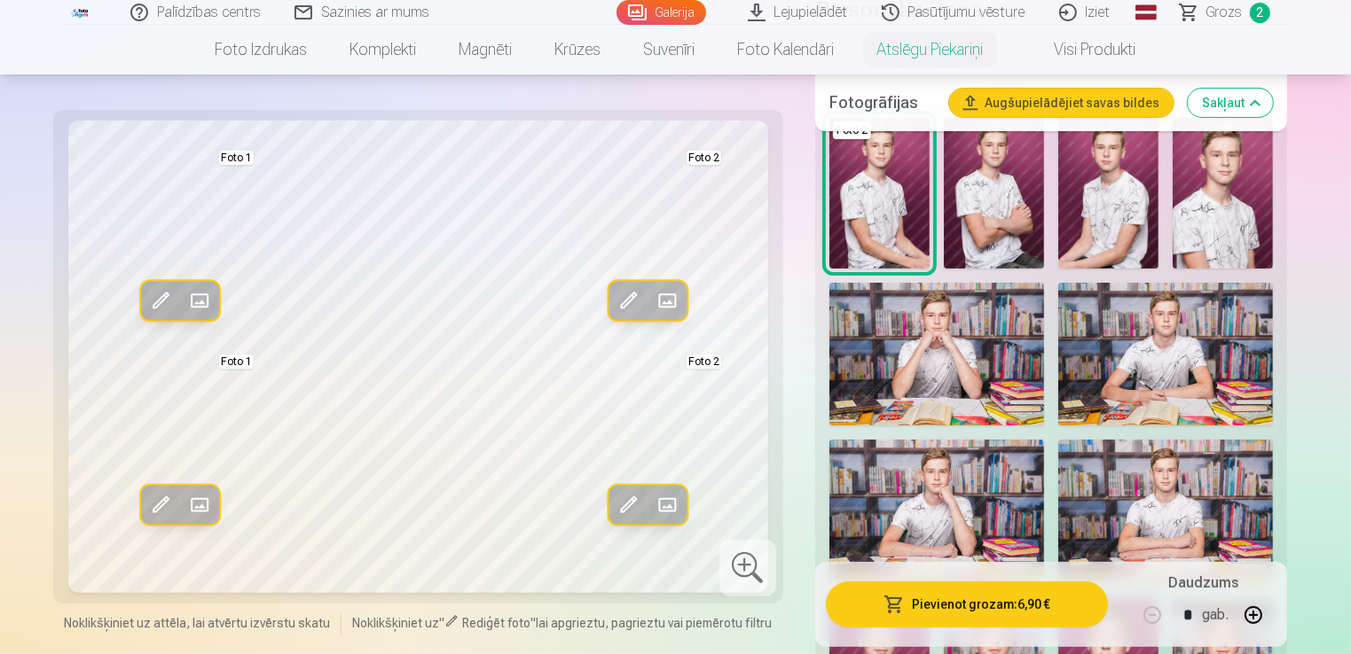
scroll to position [362, 0]
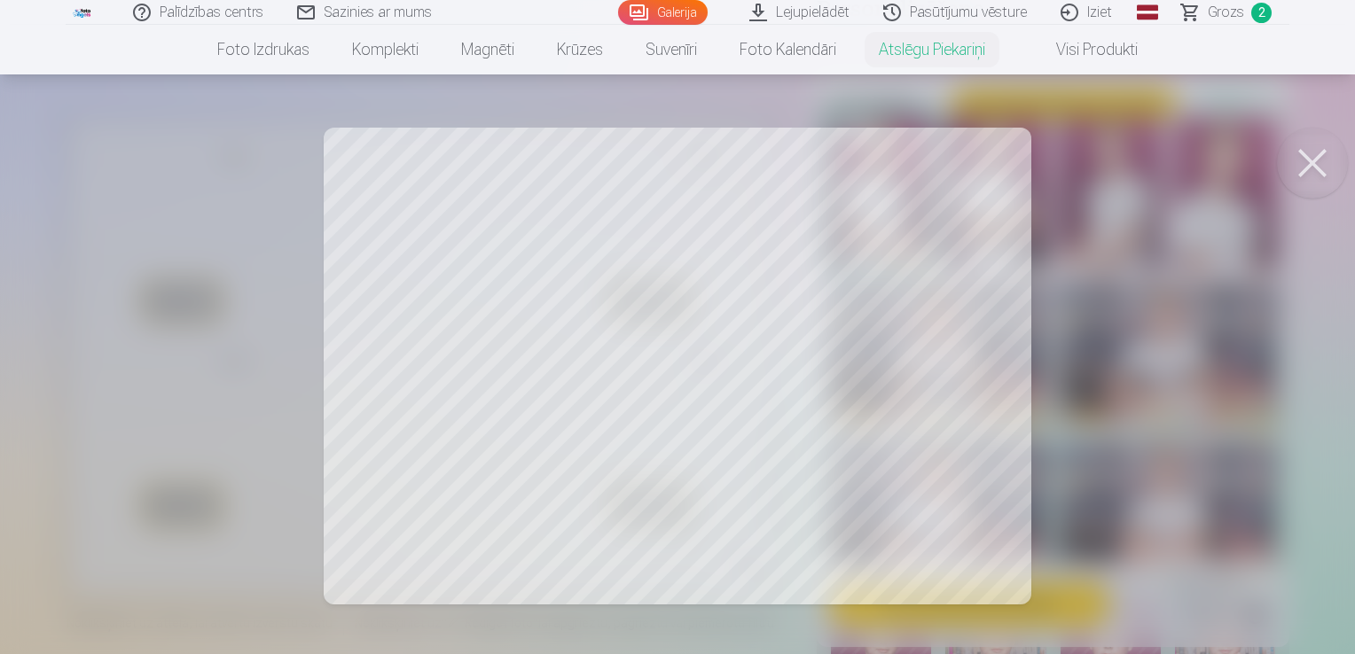
click at [1313, 160] on button at bounding box center [1312, 163] width 71 height 71
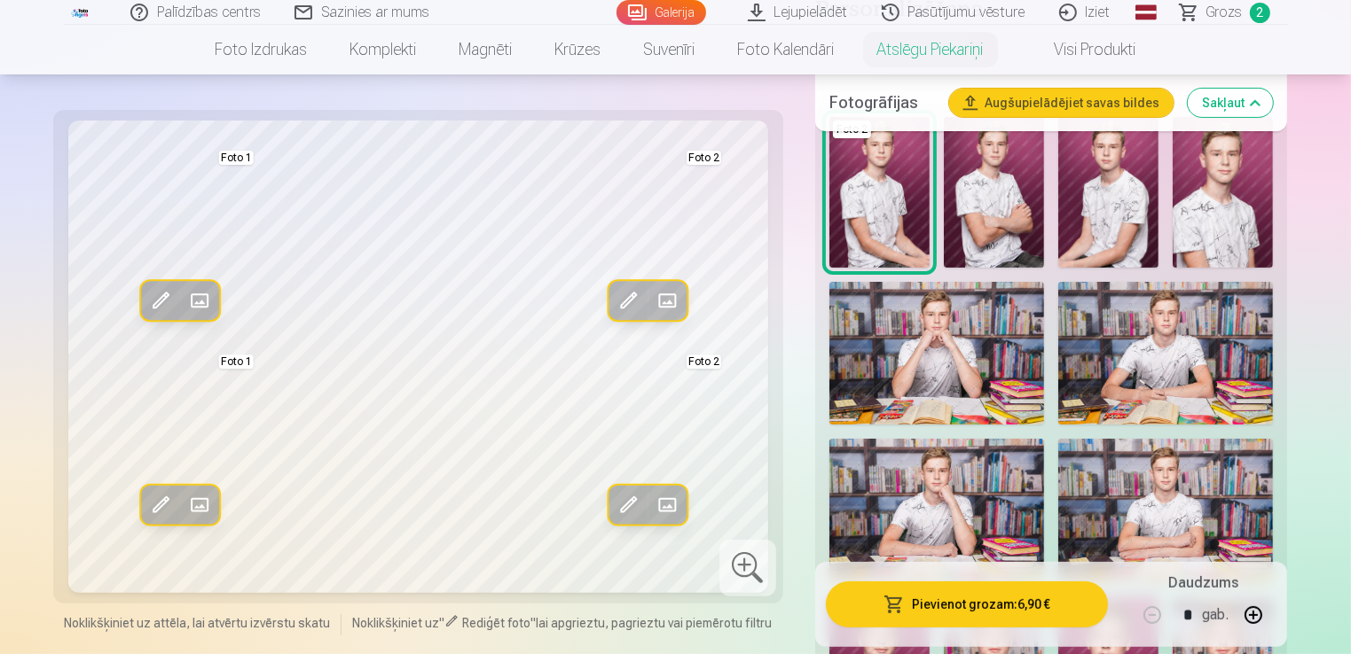
click at [623, 312] on span at bounding box center [628, 301] width 28 height 28
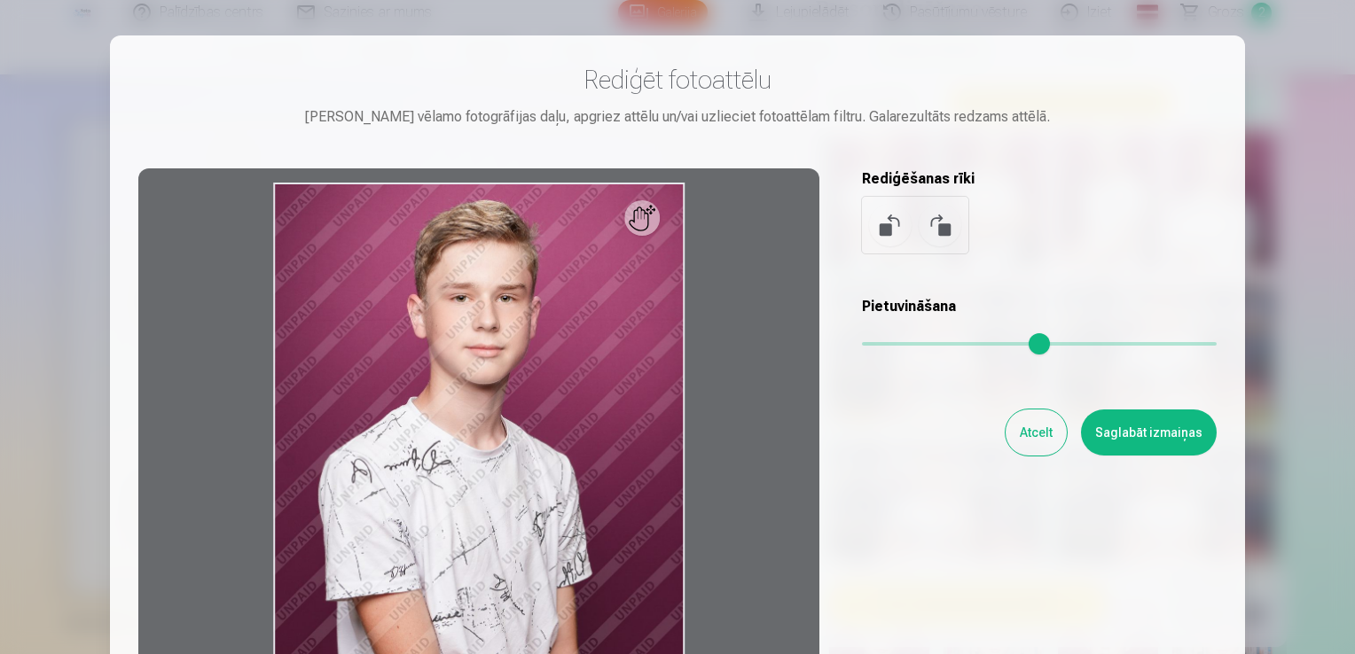
click at [1026, 438] on button "Atcelt" at bounding box center [1036, 433] width 61 height 46
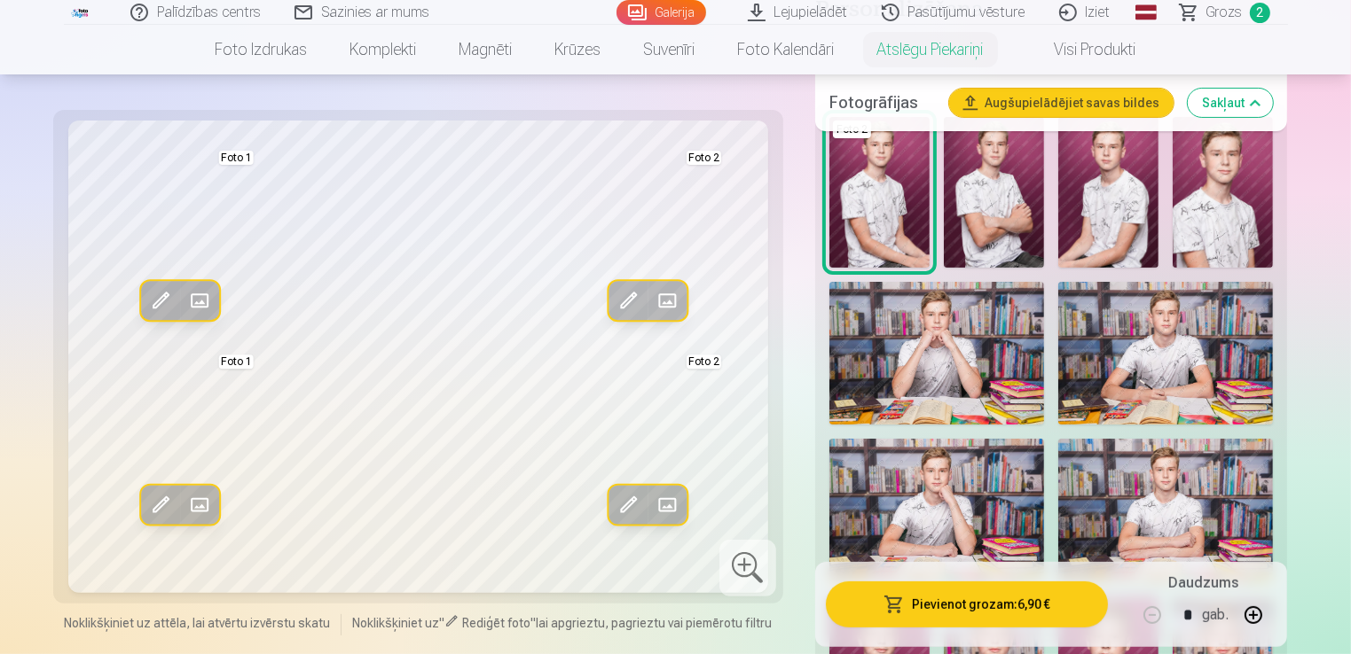
click at [667, 304] on span at bounding box center [667, 301] width 28 height 28
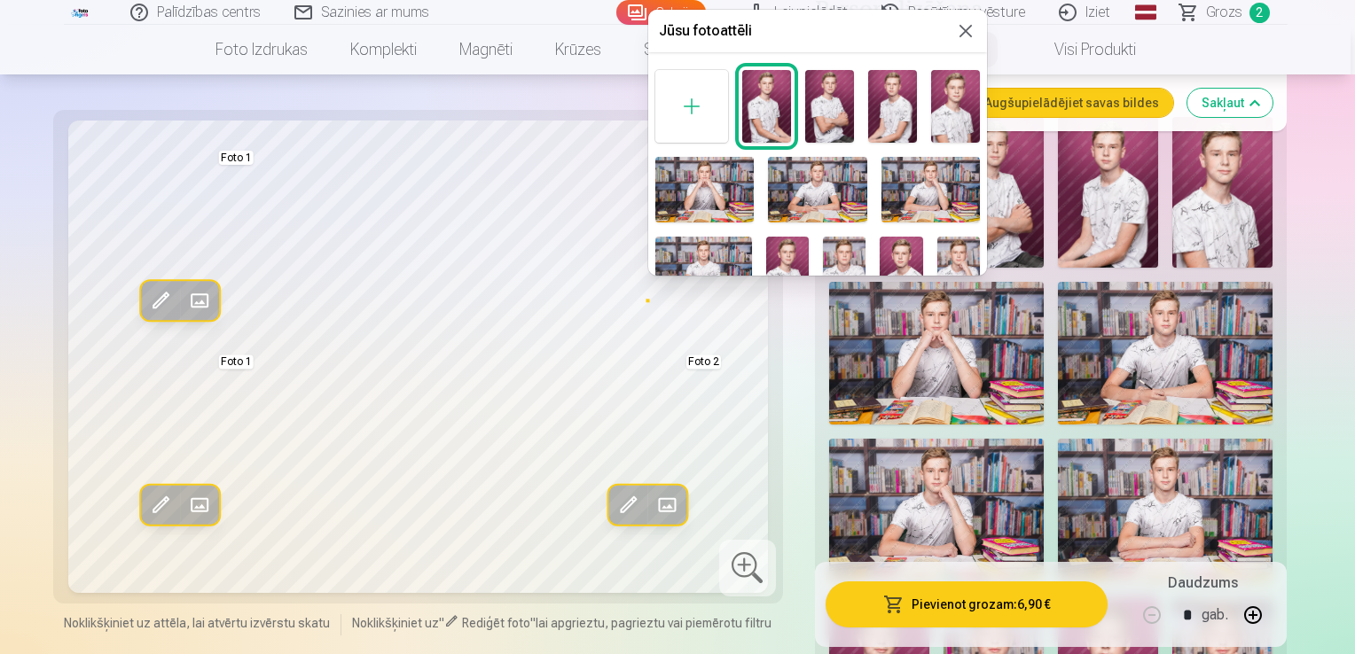
click at [960, 27] on button at bounding box center [965, 30] width 21 height 21
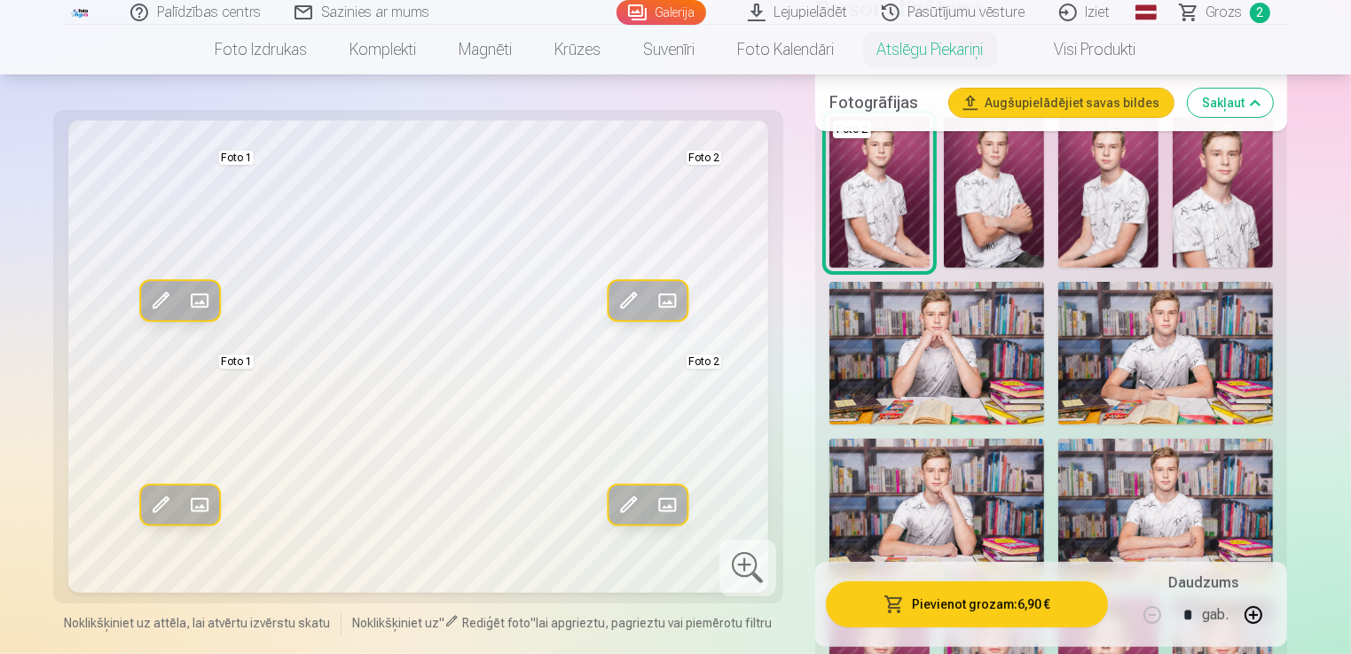
click at [749, 565] on div at bounding box center [747, 568] width 57 height 57
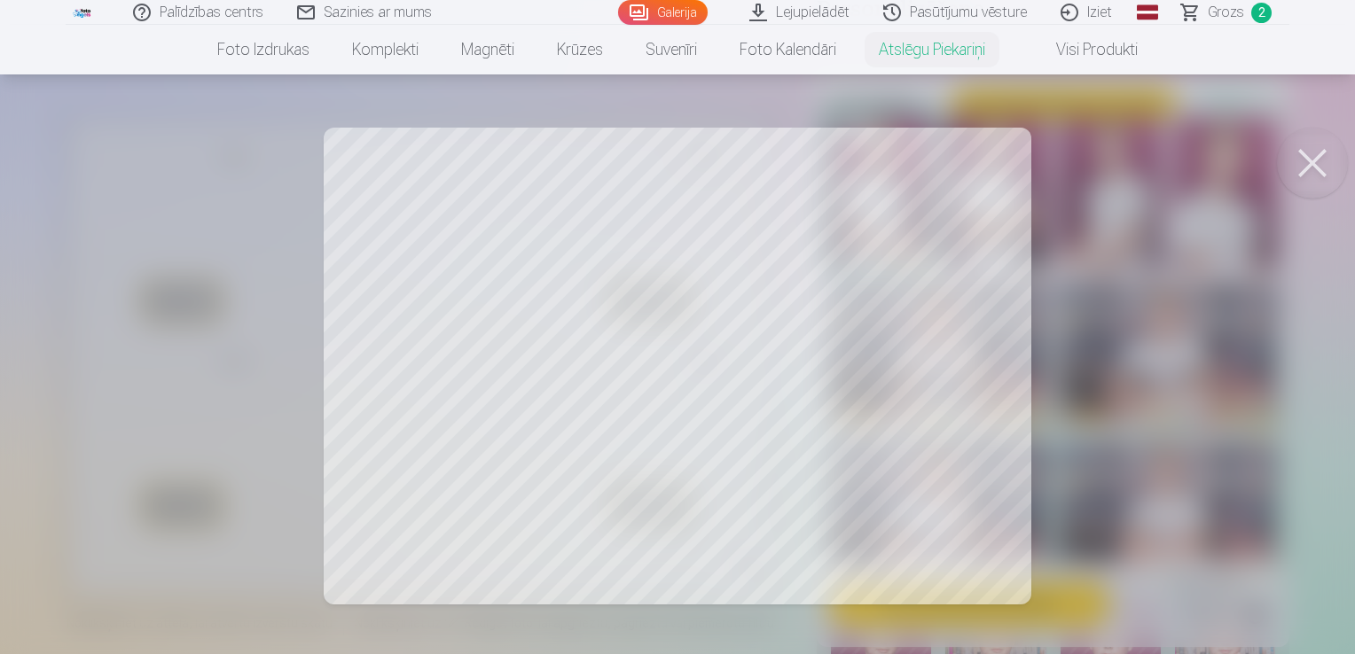
click at [942, 340] on div at bounding box center [677, 327] width 1355 height 654
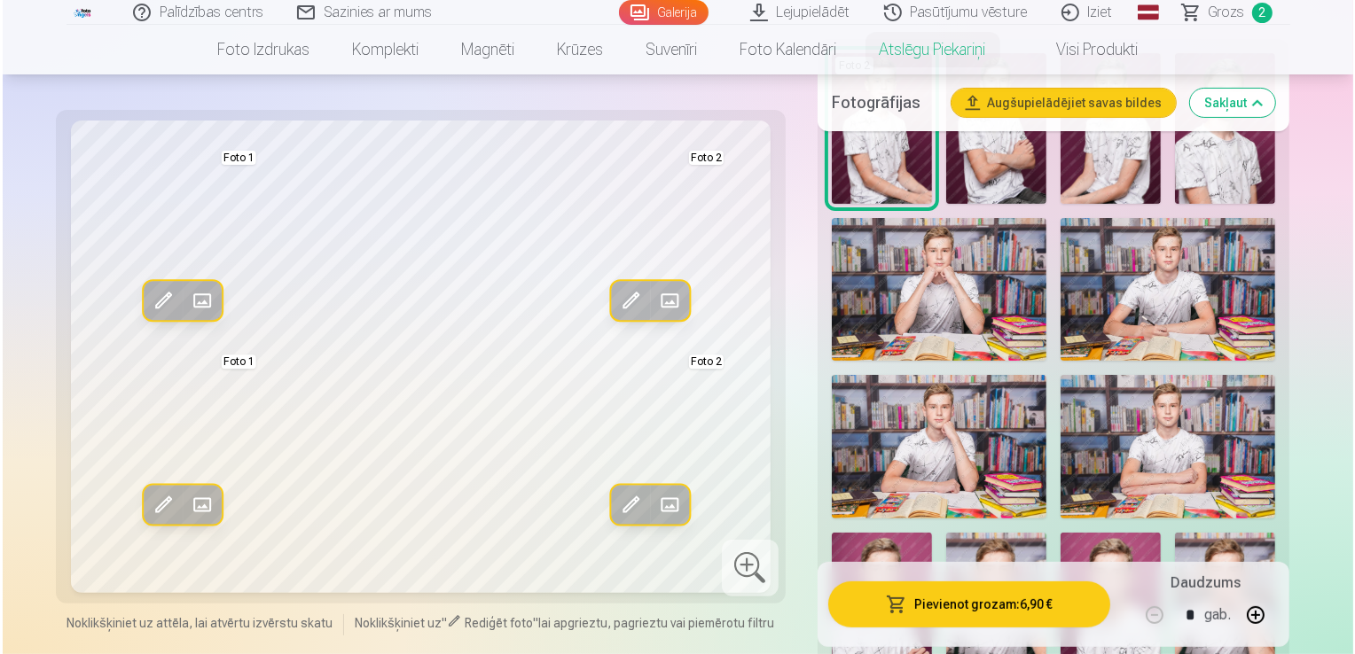
scroll to position [490, 0]
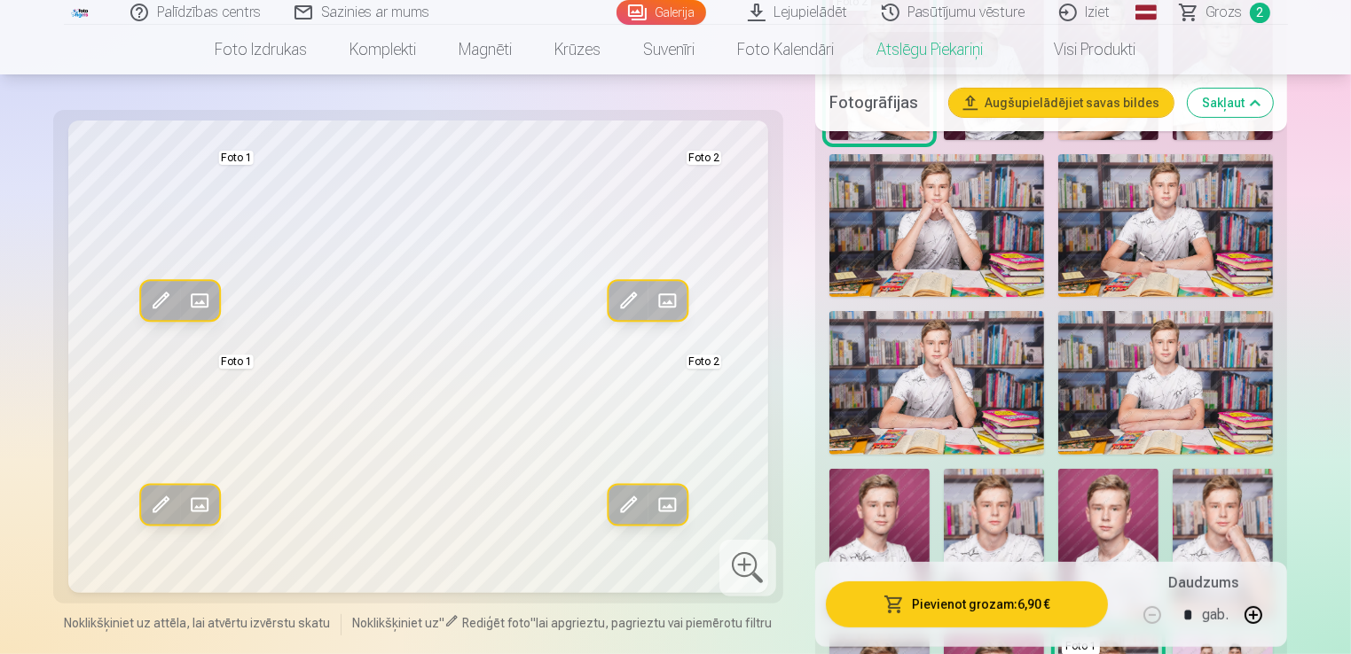
click at [623, 505] on span at bounding box center [628, 505] width 28 height 28
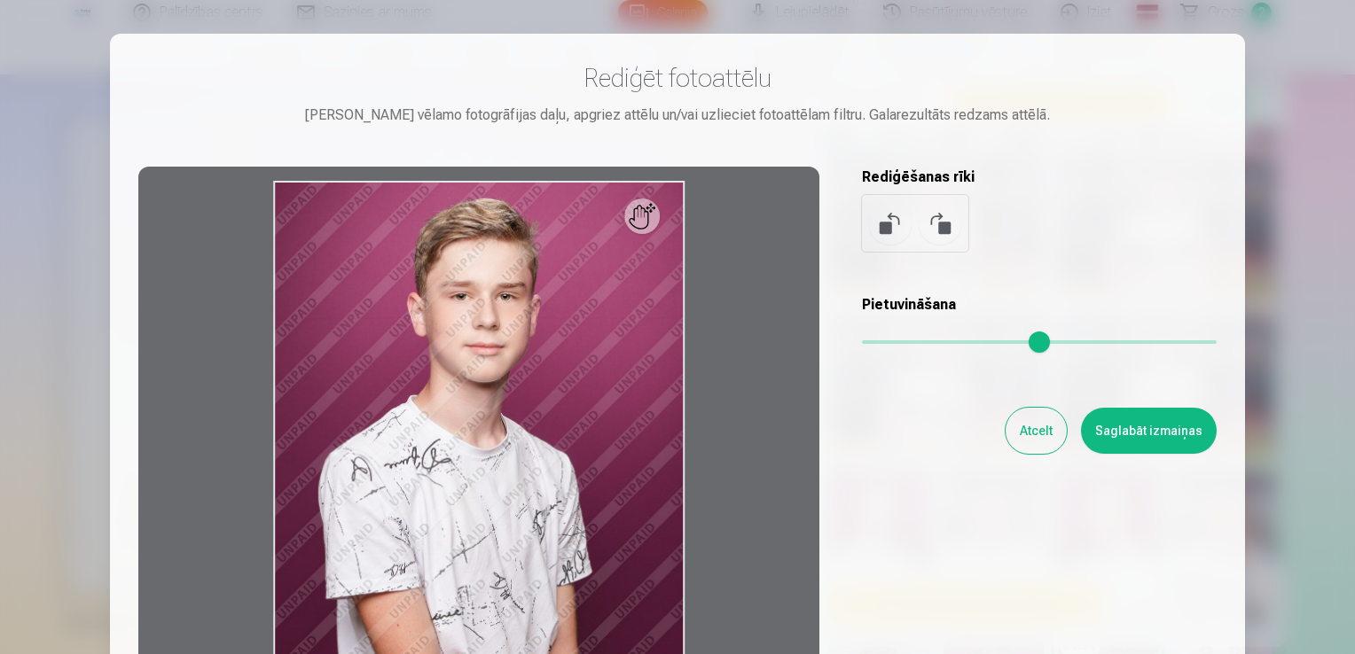
scroll to position [0, 0]
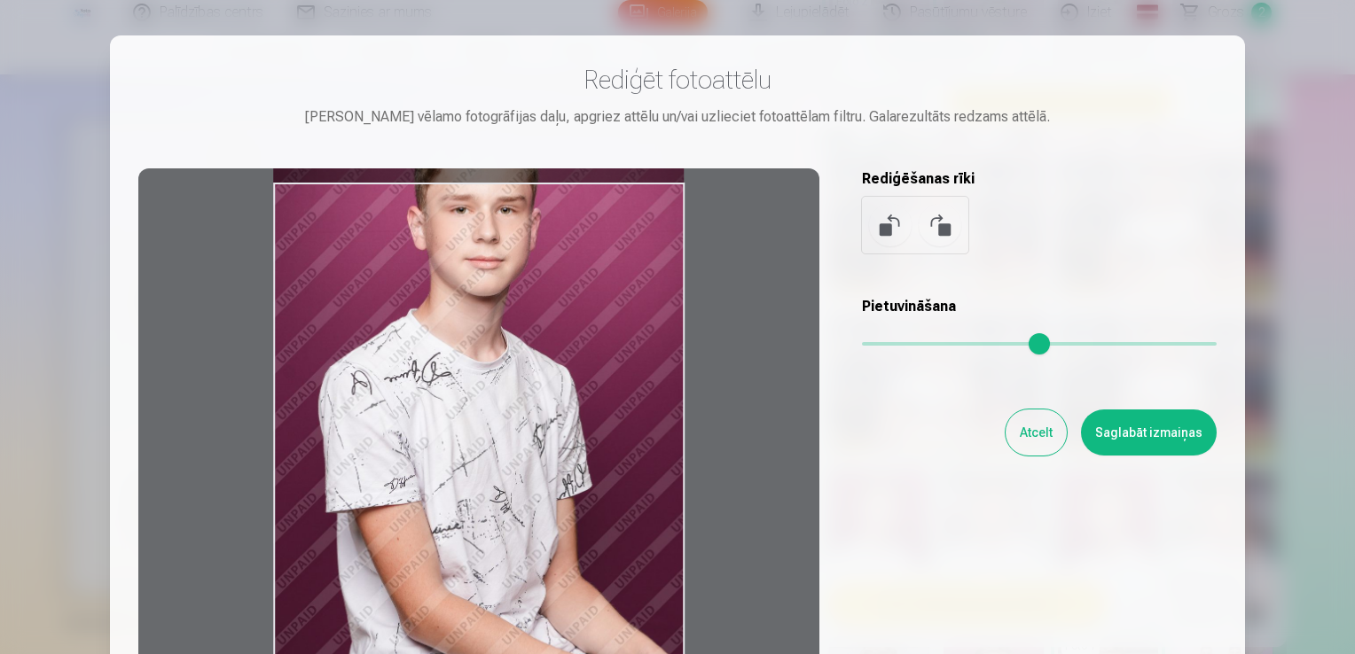
drag, startPoint x: 613, startPoint y: 335, endPoint x: 504, endPoint y: 225, distance: 154.9
click at [504, 225] on div at bounding box center [478, 446] width 681 height 557
click at [1034, 428] on button "Atcelt" at bounding box center [1036, 433] width 61 height 46
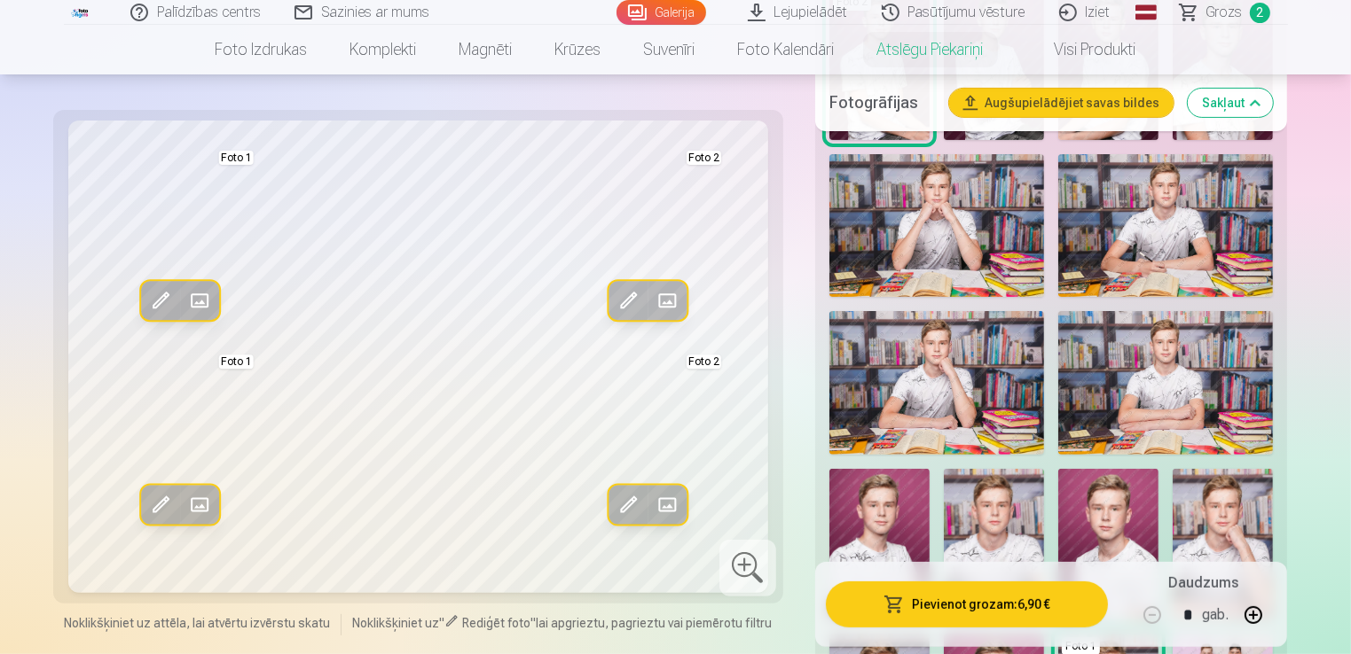
click at [621, 506] on span at bounding box center [628, 505] width 28 height 28
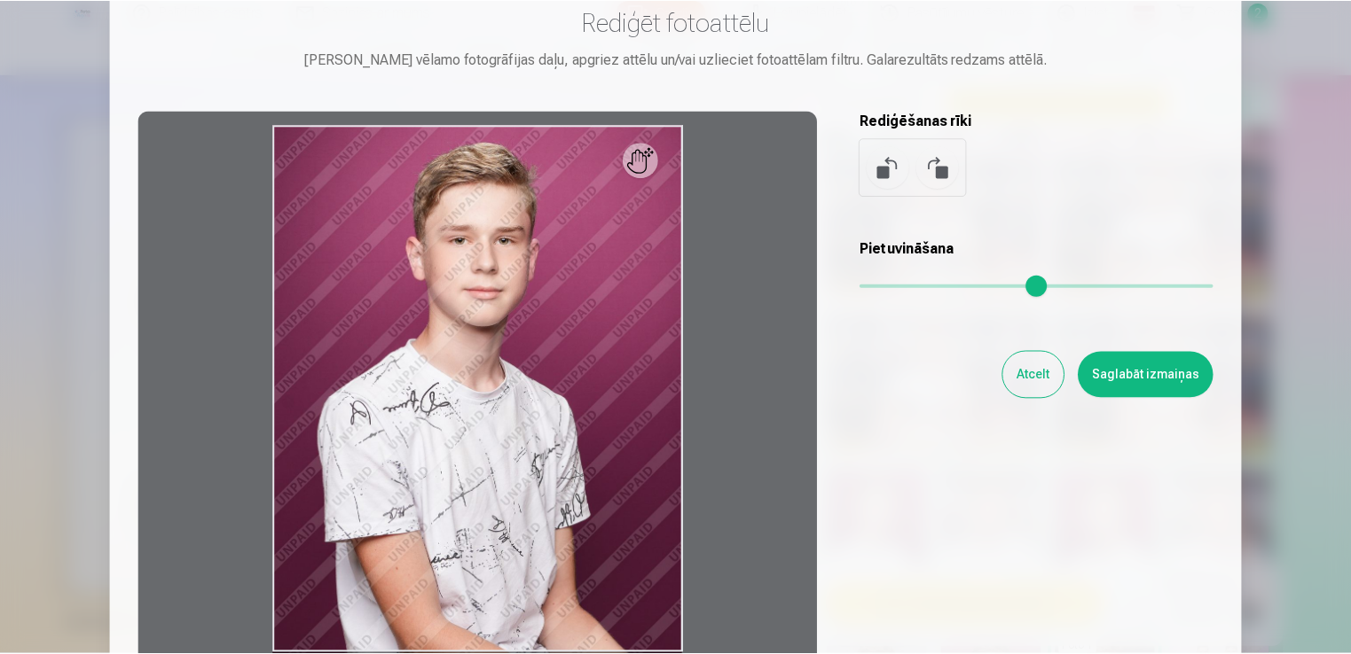
scroll to position [52, 0]
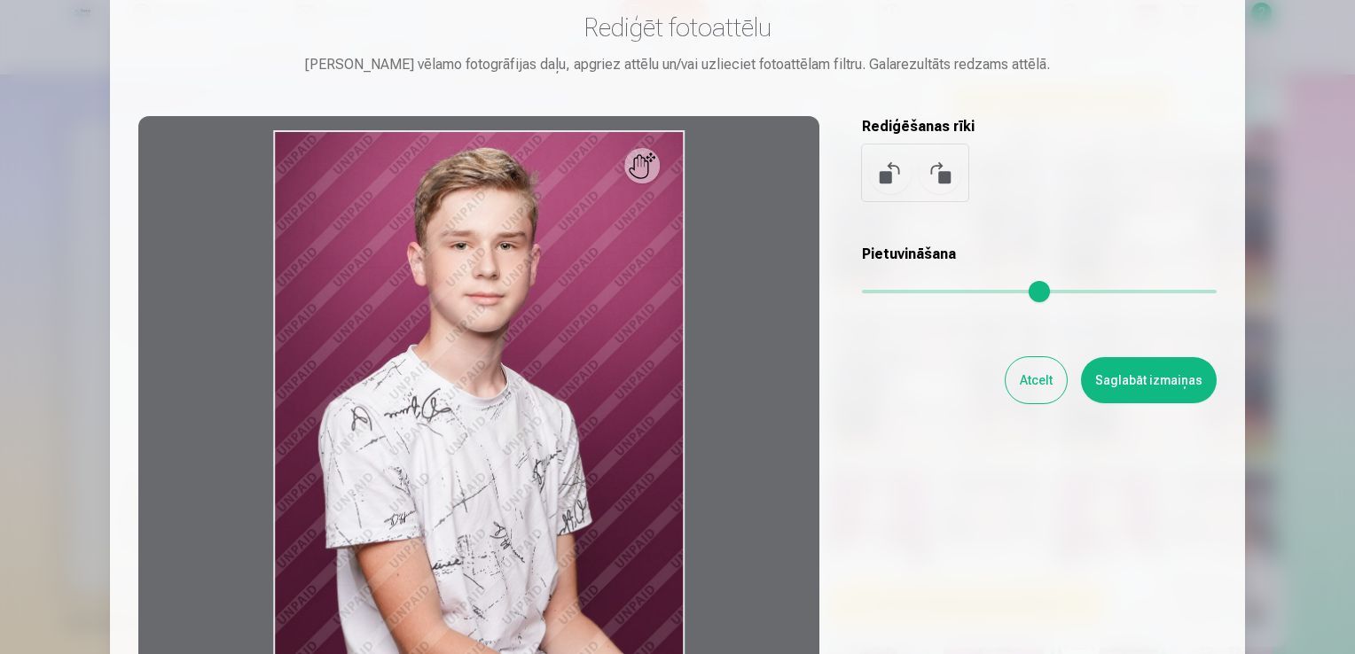
click at [1029, 387] on button "Atcelt" at bounding box center [1036, 380] width 61 height 46
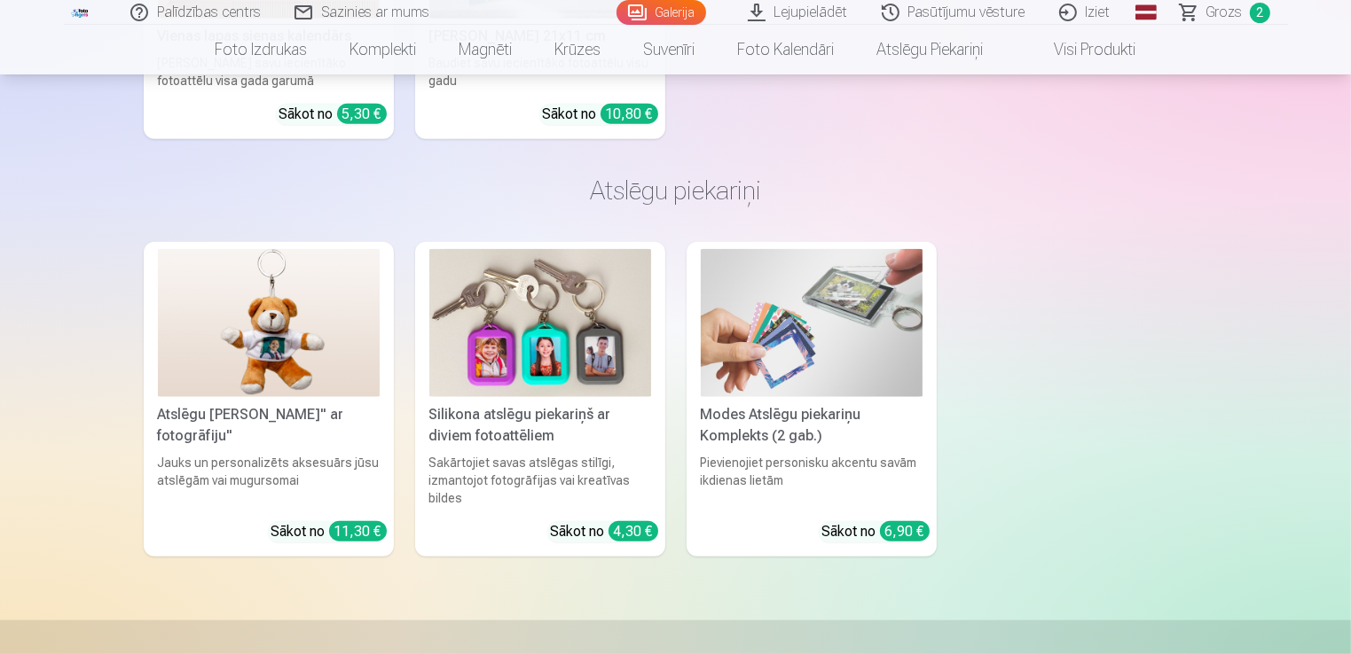
scroll to position [8461, 0]
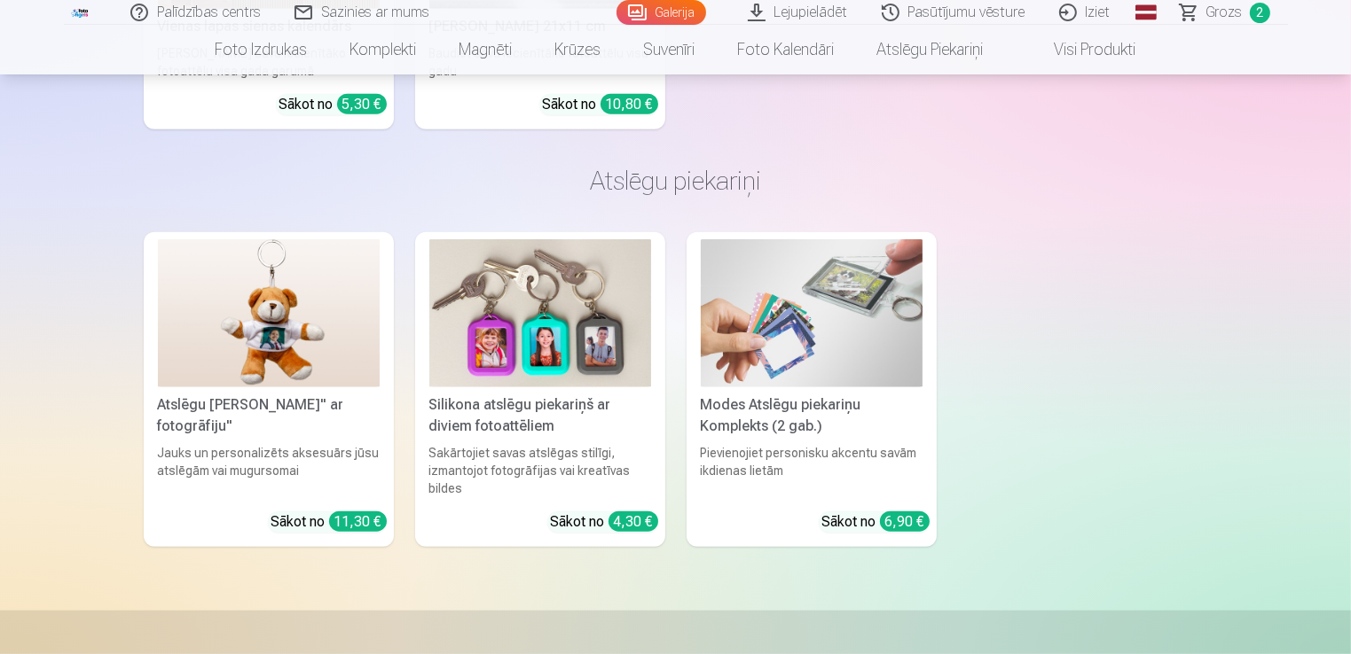
click at [848, 274] on img at bounding box center [812, 313] width 222 height 148
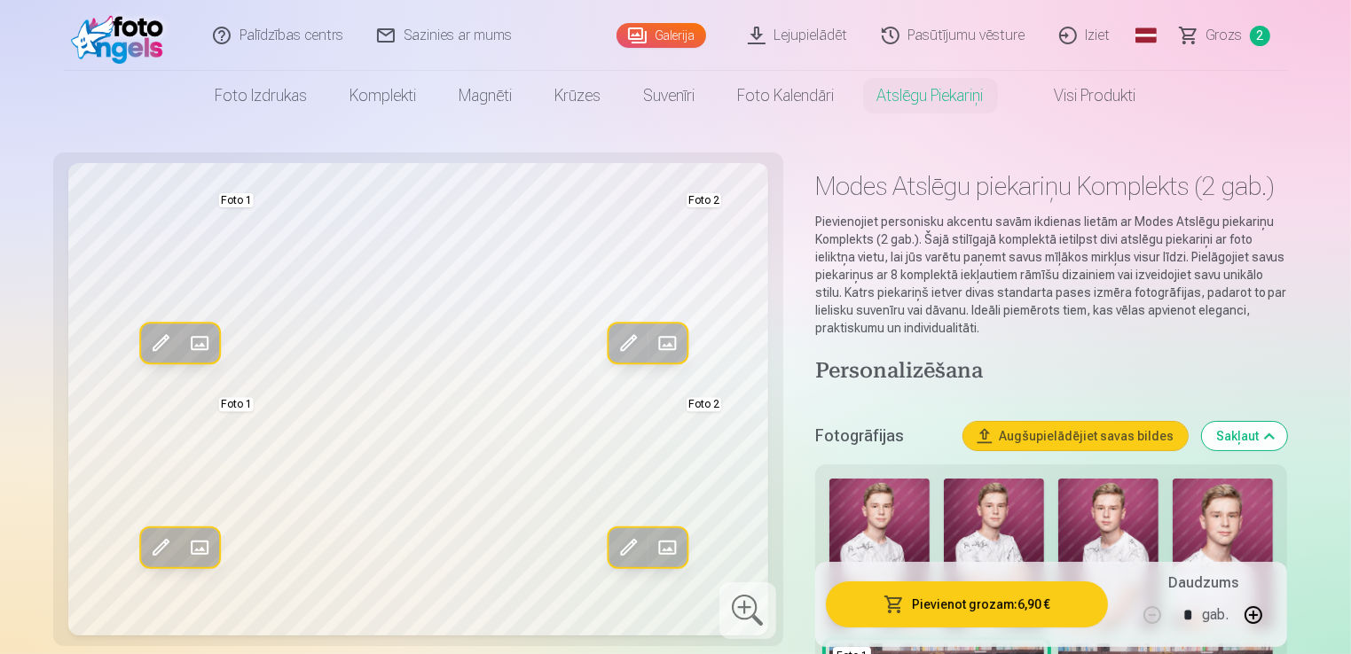
click at [1226, 35] on span "Grozs" at bounding box center [1224, 35] width 36 height 21
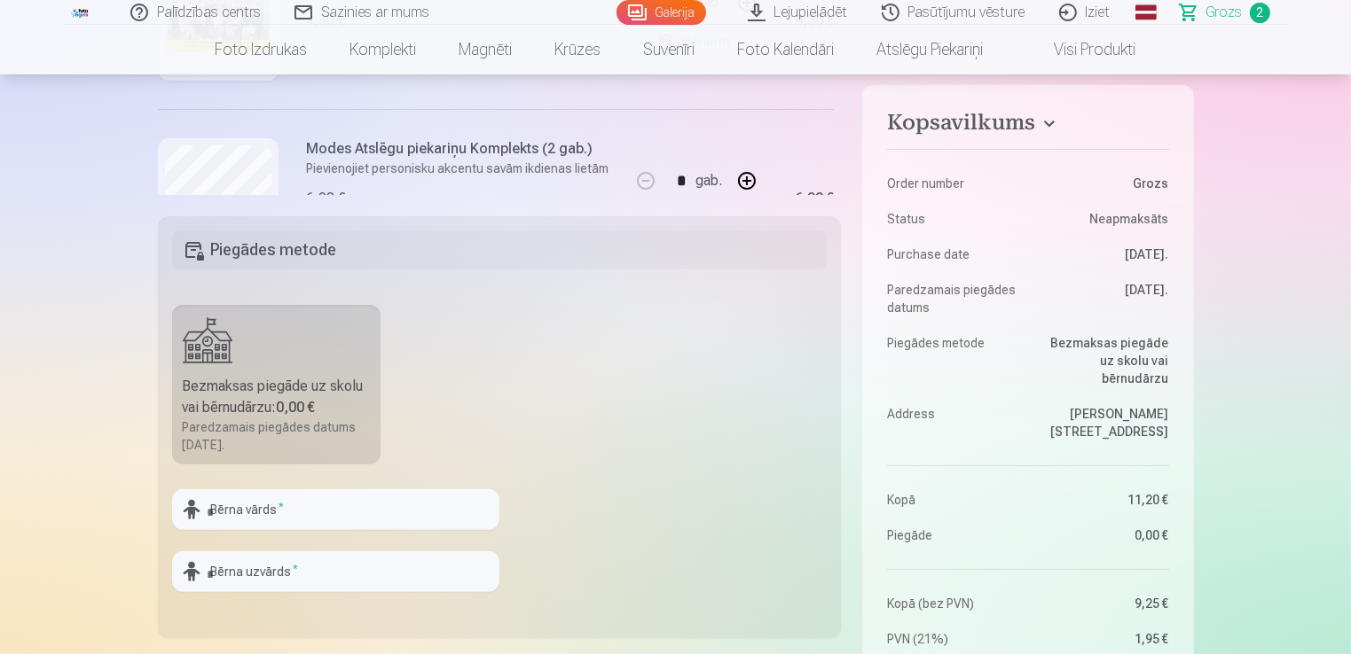
scroll to position [248, 0]
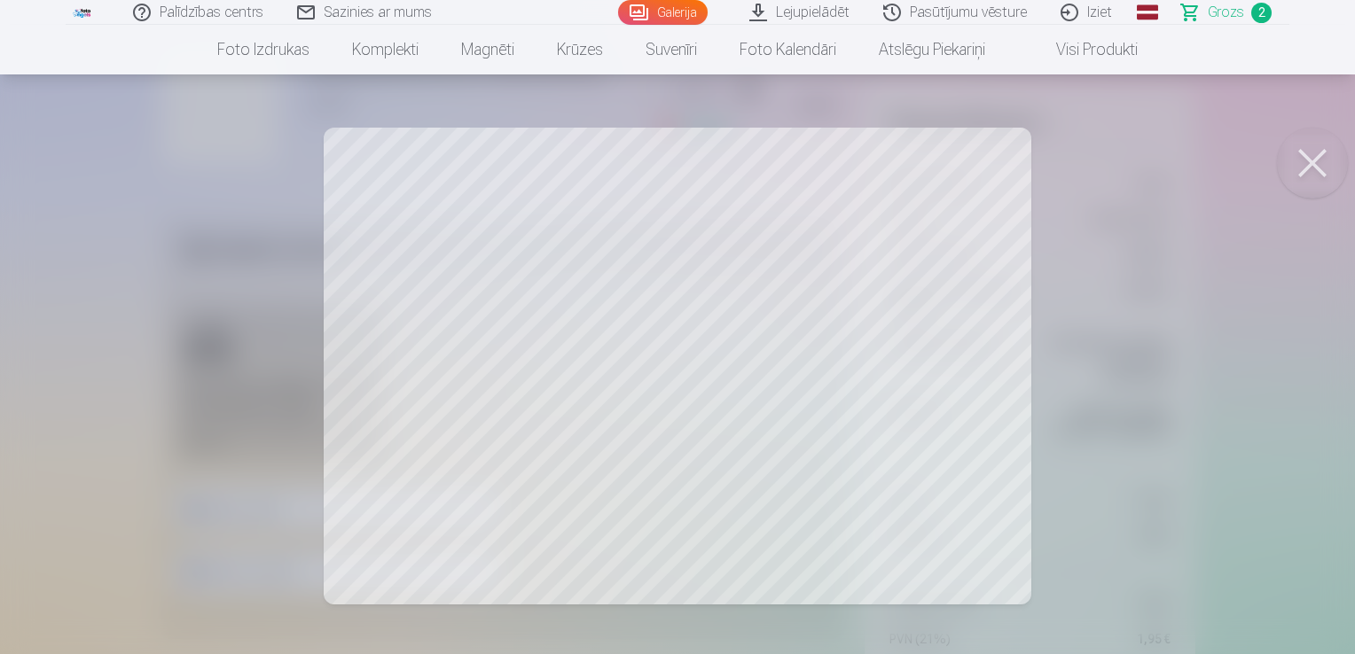
click at [1304, 169] on button at bounding box center [1312, 163] width 71 height 71
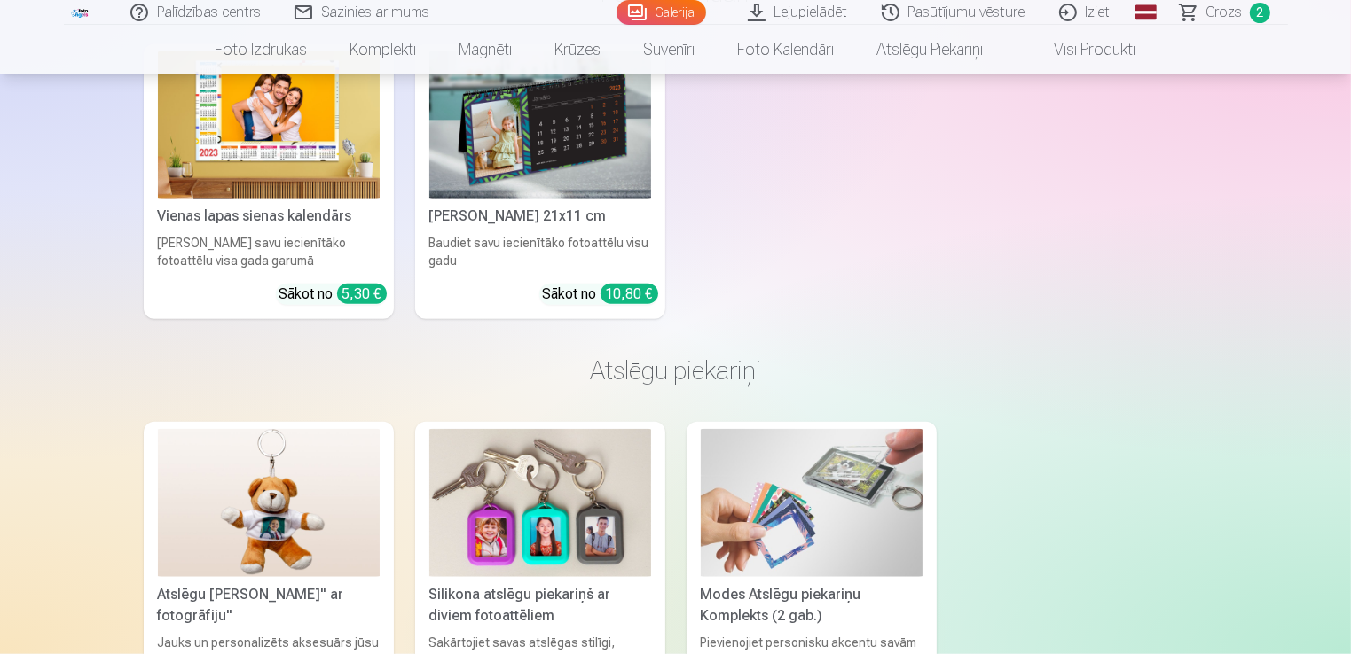
scroll to position [8282, 0]
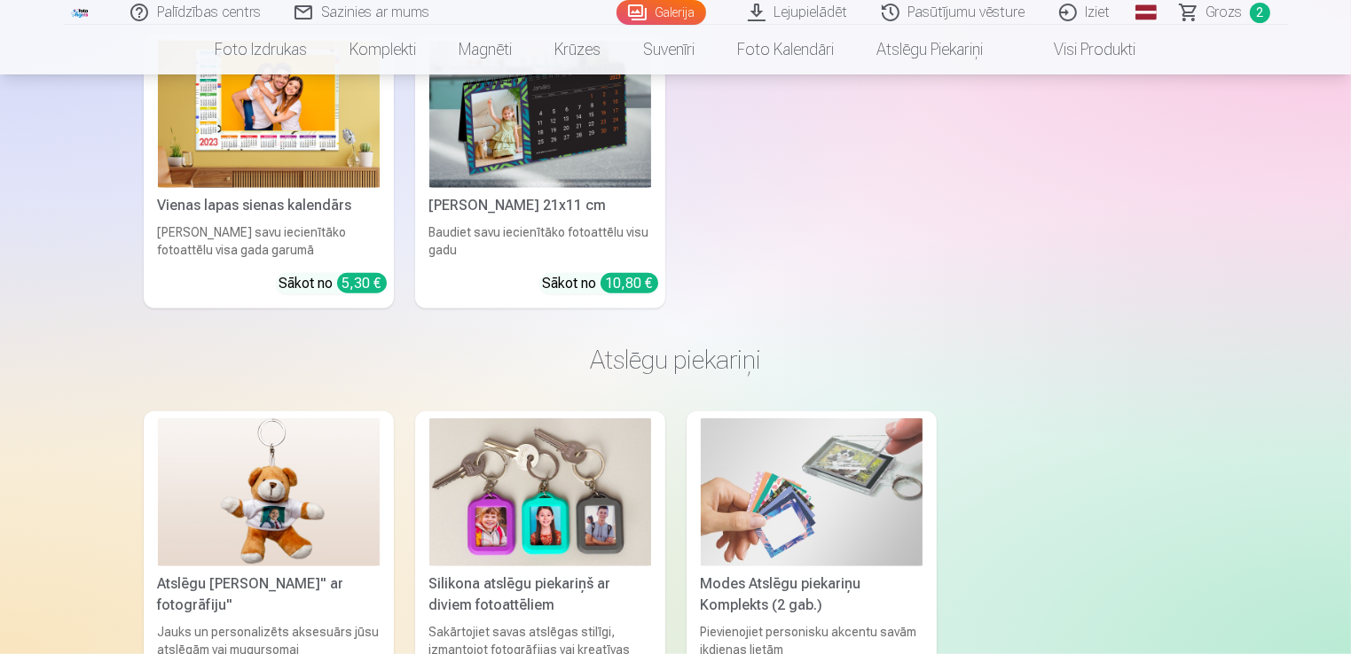
click at [218, 537] on img at bounding box center [269, 493] width 222 height 148
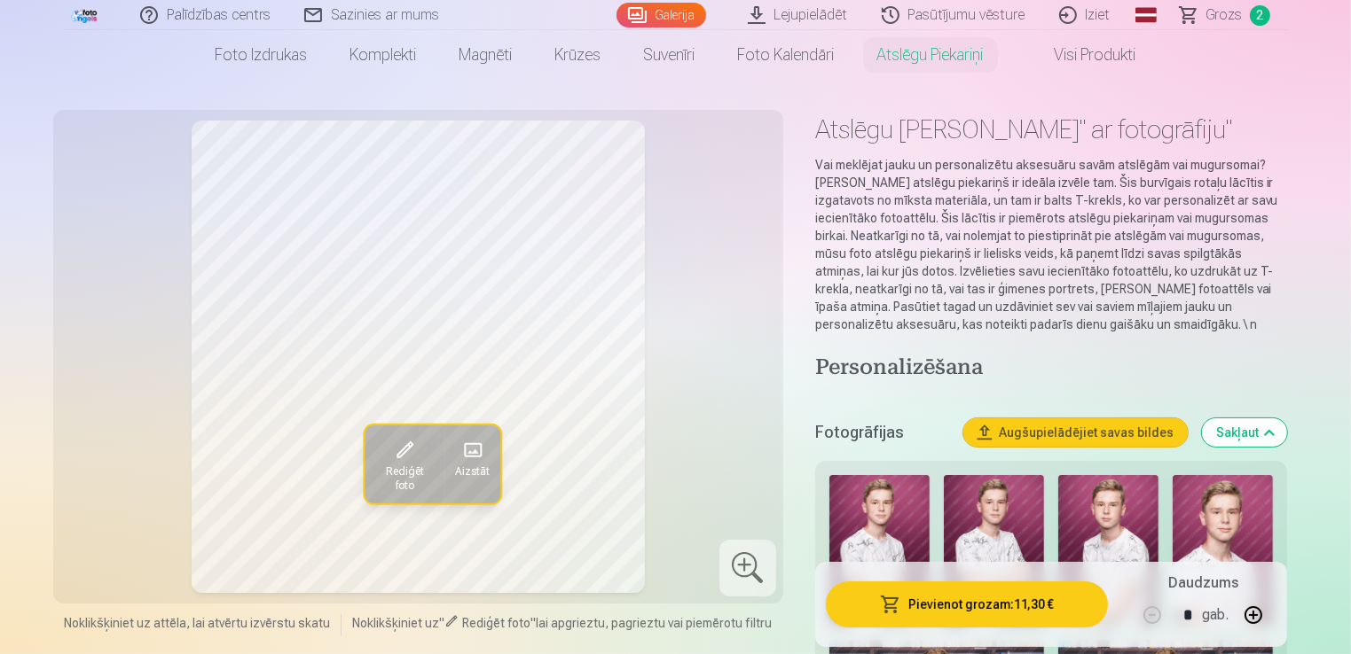
scroll to position [89, 0]
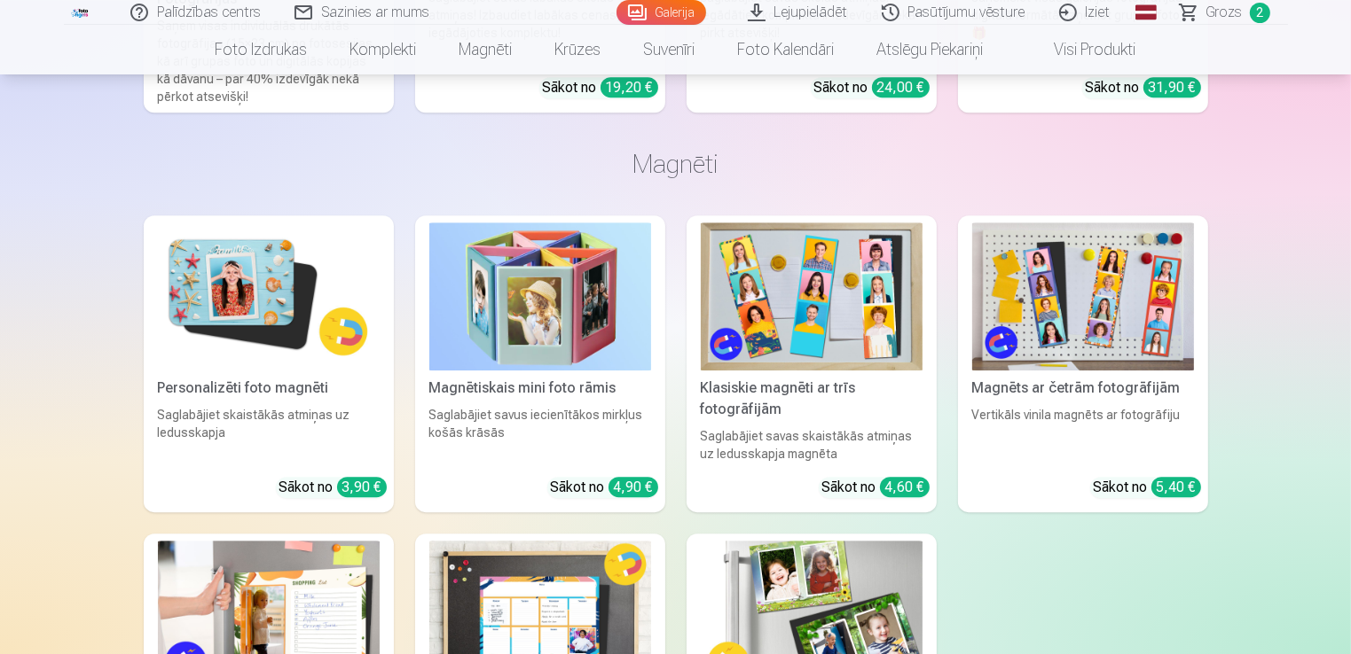
scroll to position [5335, 0]
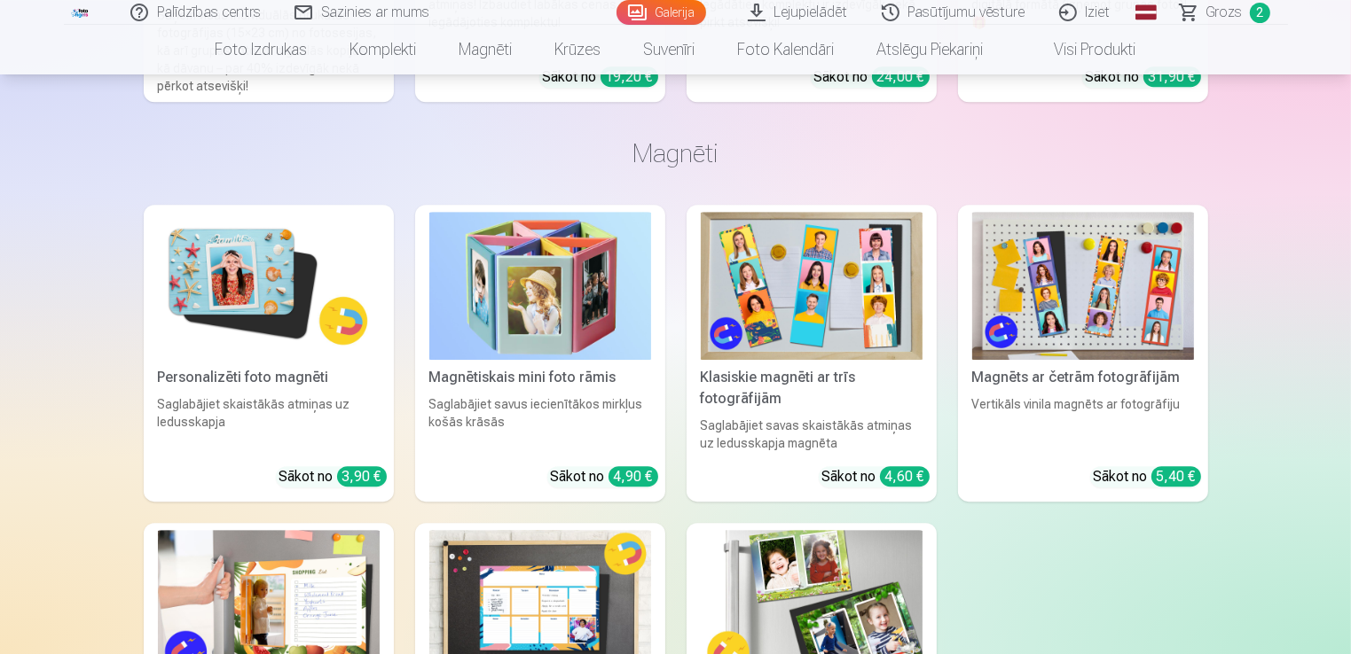
click at [538, 245] on img at bounding box center [540, 286] width 222 height 148
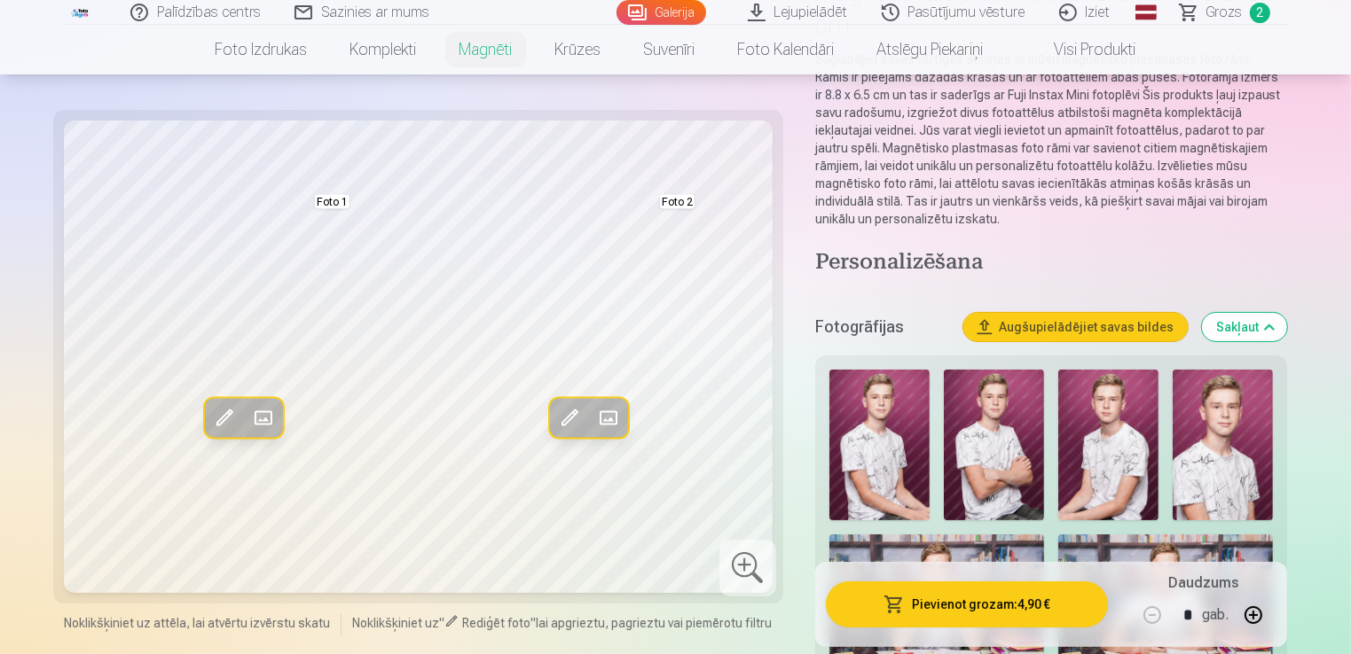
scroll to position [211, 0]
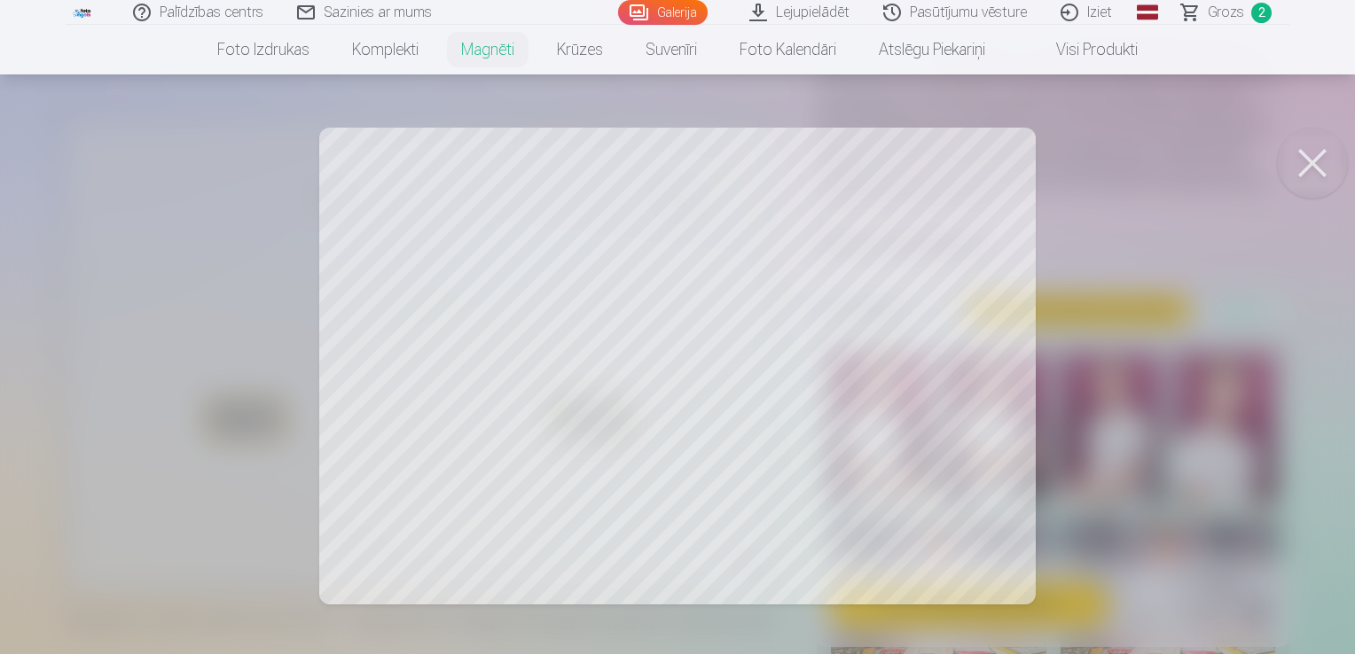
click at [550, 335] on div at bounding box center [677, 327] width 1355 height 654
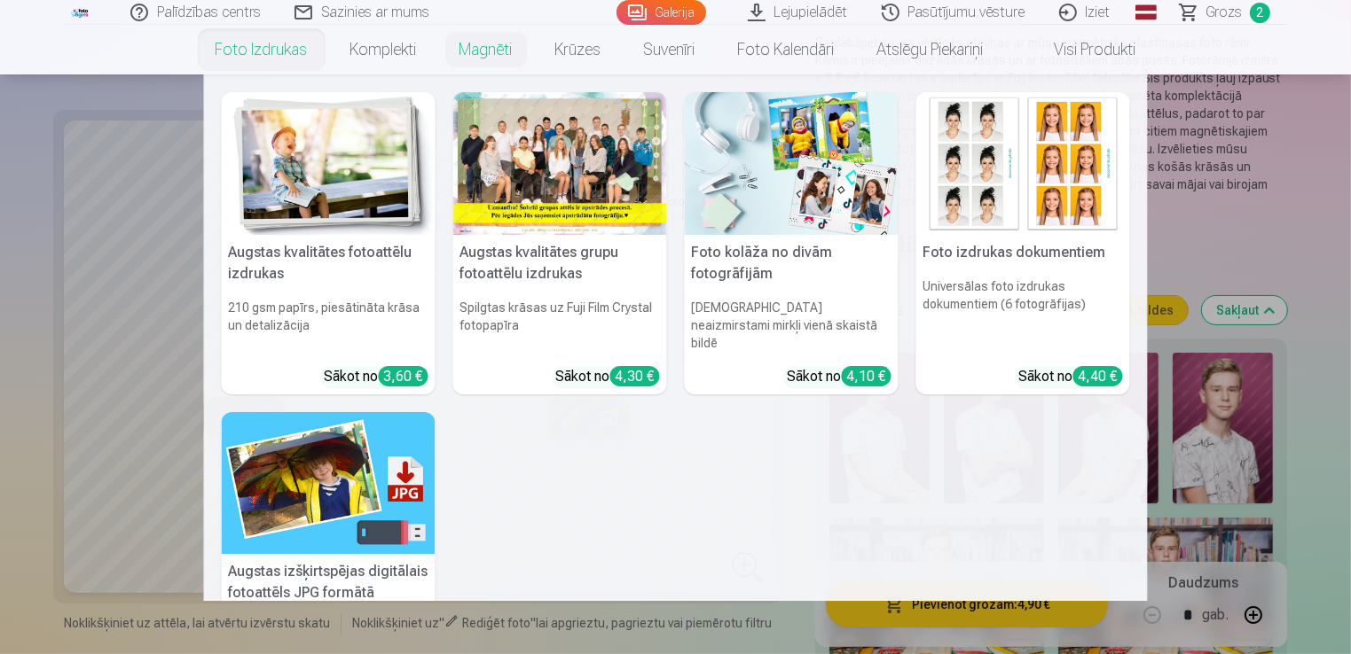
click at [1191, 225] on nav "Augstas kvalitātes fotoattēlu izdrukas 210 gsm papīrs, piesātināta krāsa un det…" at bounding box center [675, 337] width 1351 height 527
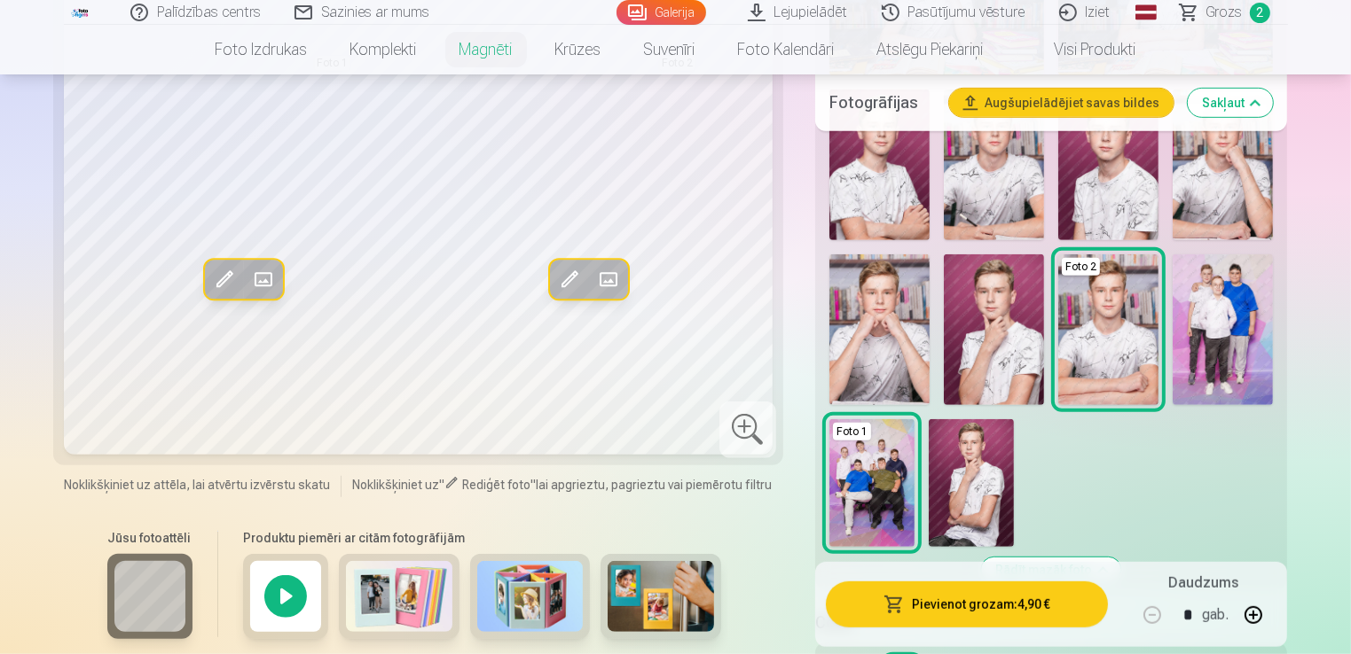
scroll to position [980, 0]
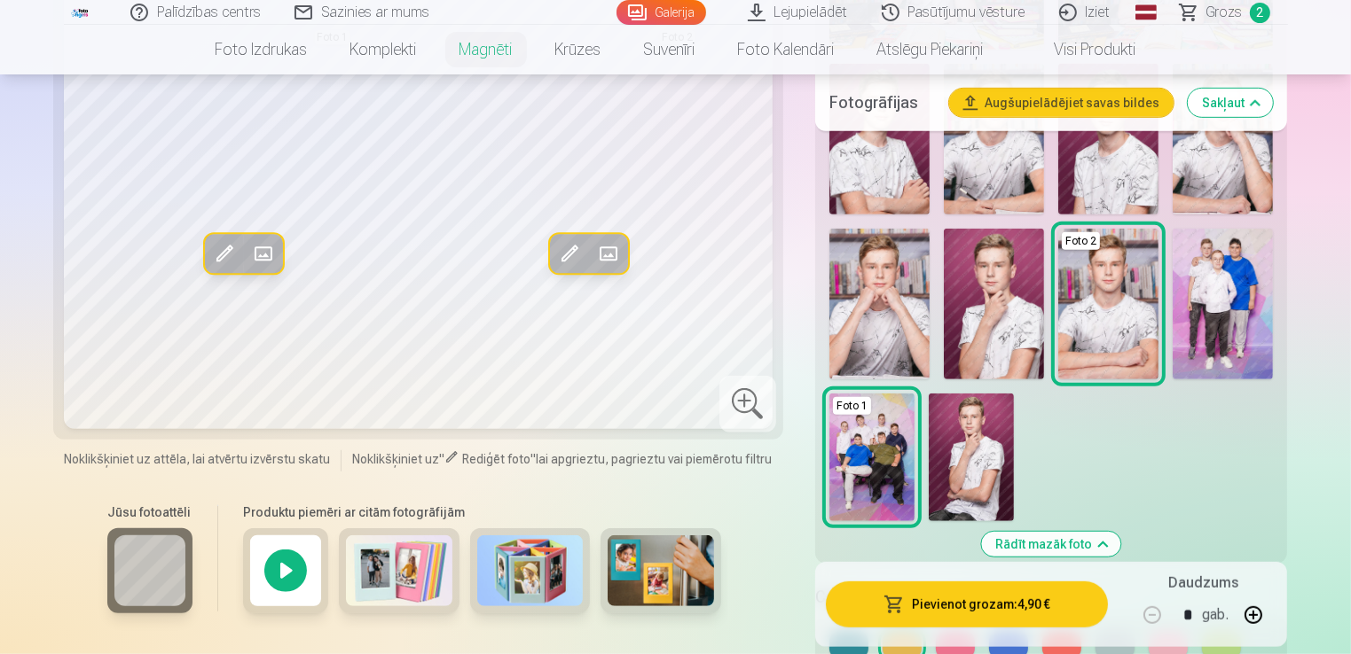
click at [1199, 273] on img at bounding box center [1222, 304] width 100 height 151
click at [1226, 275] on img at bounding box center [1222, 304] width 100 height 151
click at [1224, 266] on img at bounding box center [1222, 304] width 100 height 151
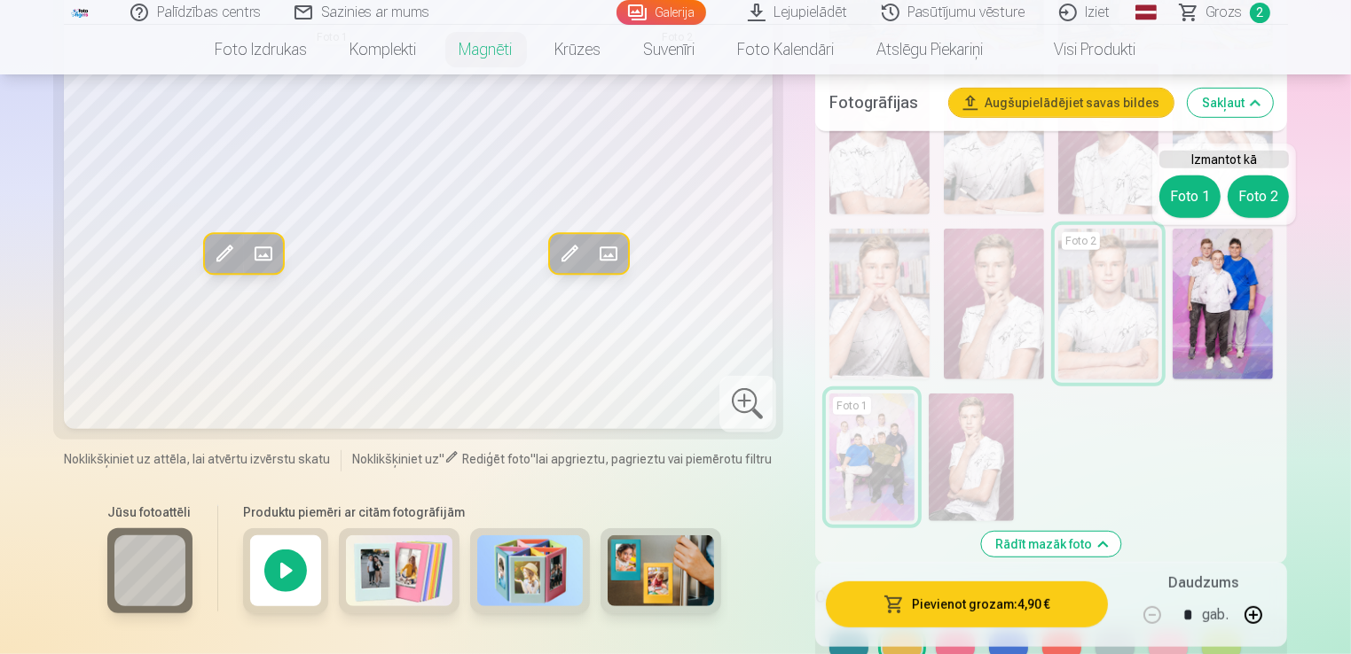
click at [1224, 266] on img at bounding box center [1222, 304] width 100 height 151
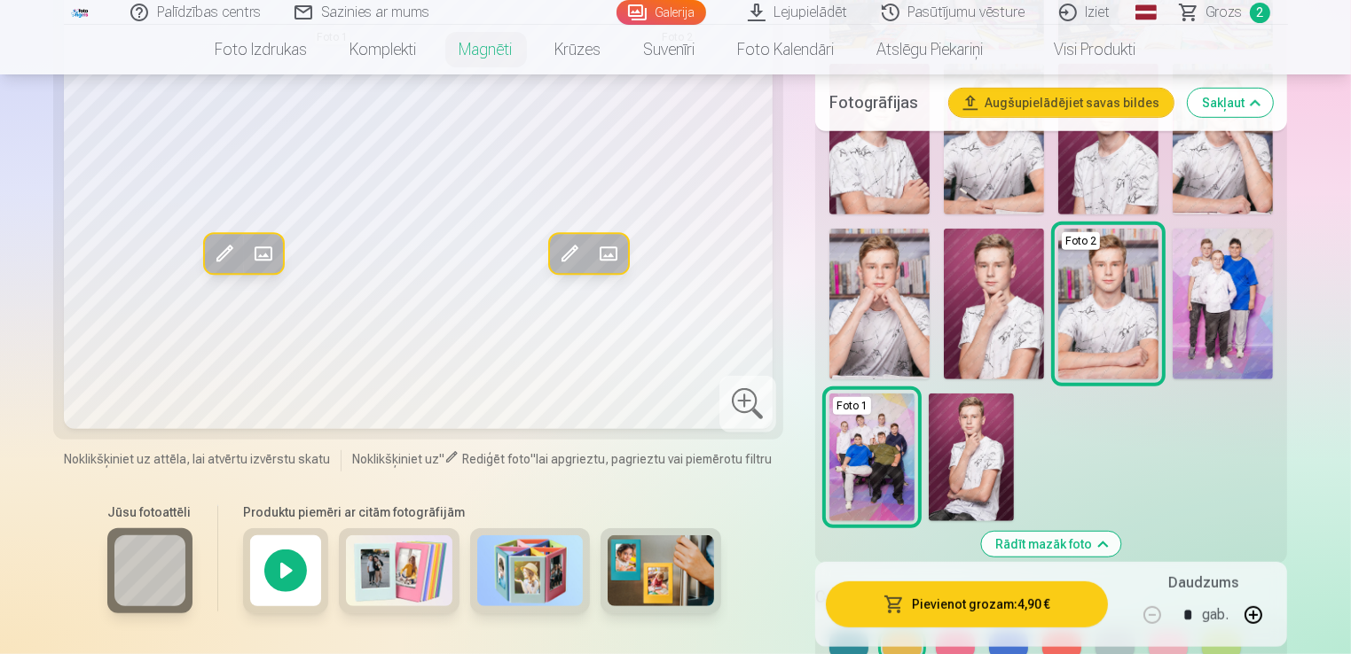
click at [1224, 266] on img at bounding box center [1222, 304] width 100 height 151
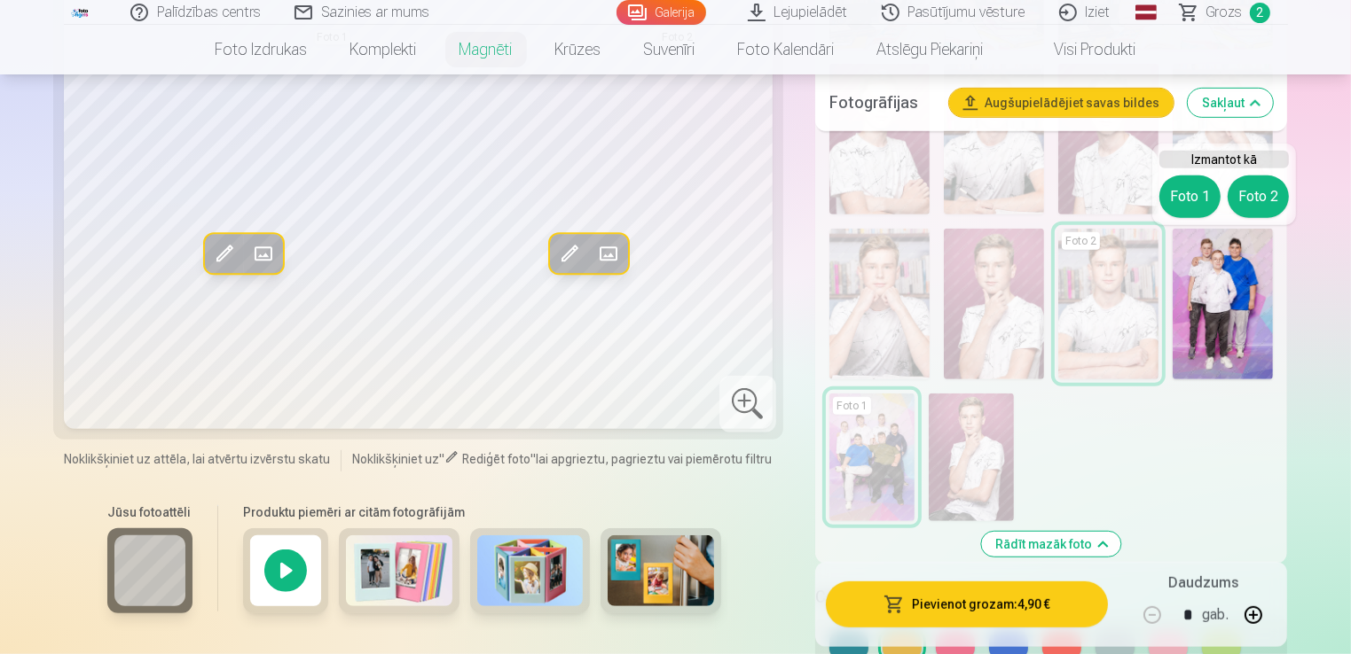
scroll to position [5335, 0]
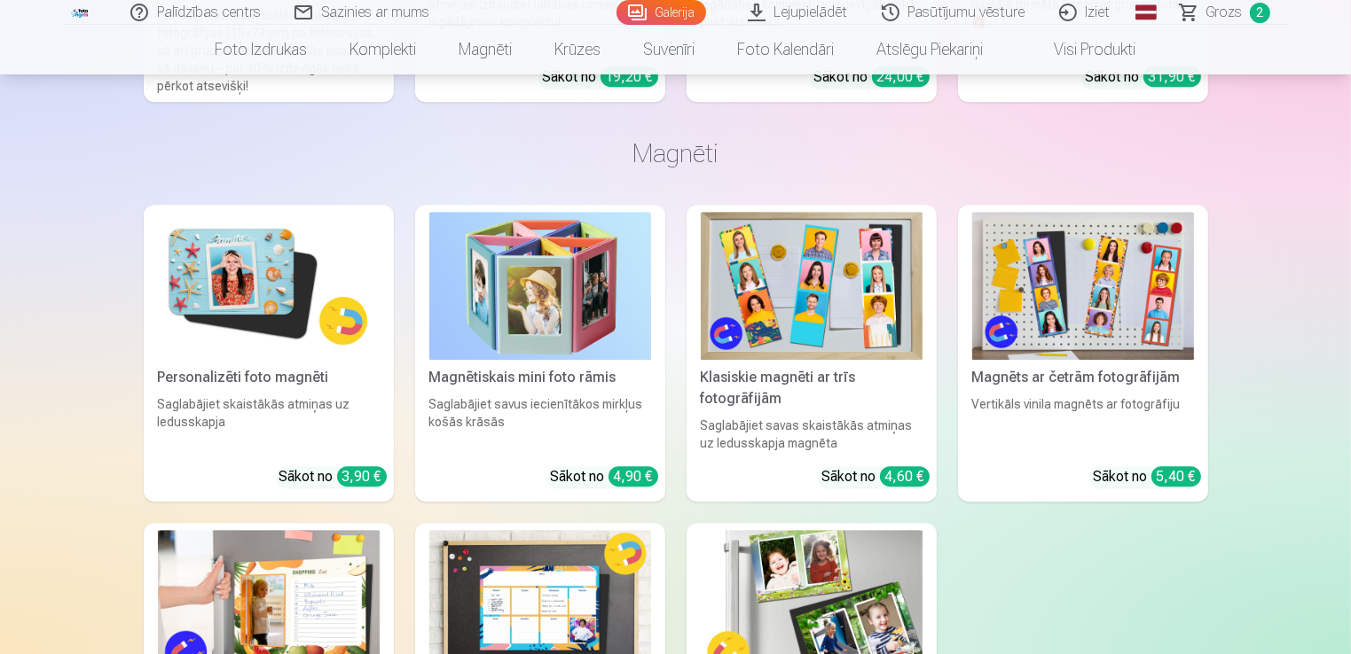
click at [529, 289] on img at bounding box center [540, 286] width 222 height 148
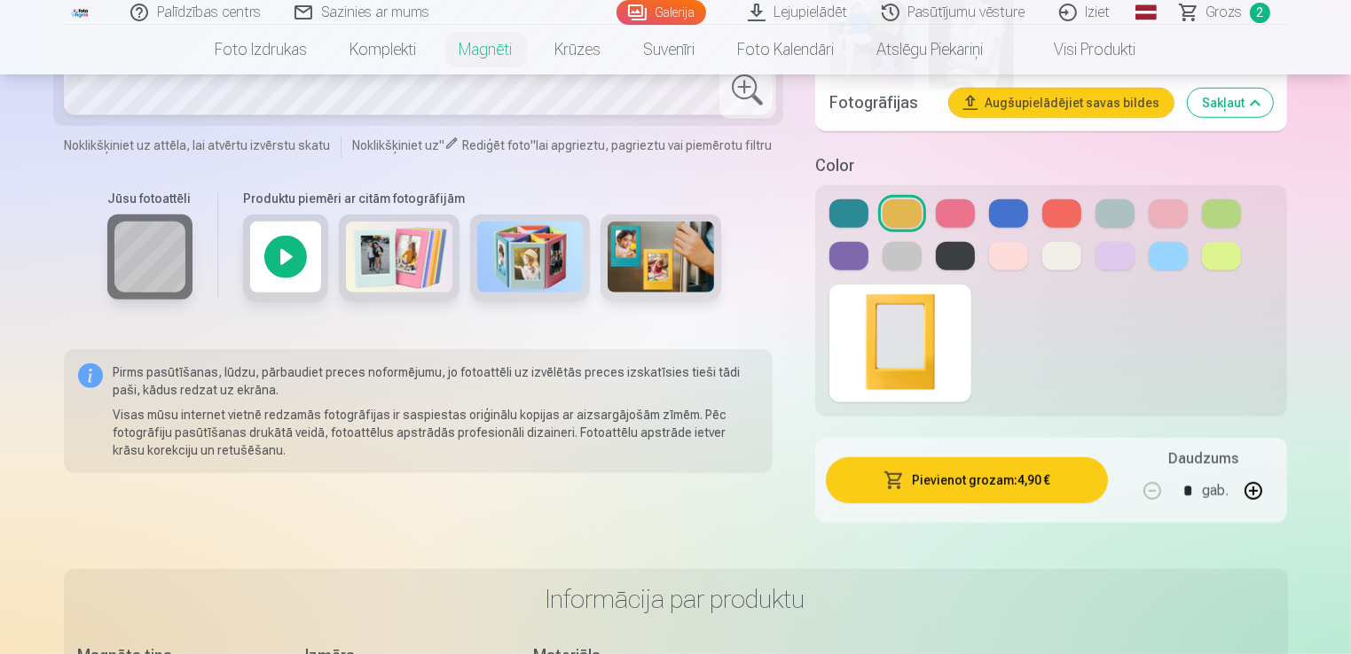
scroll to position [1217, 0]
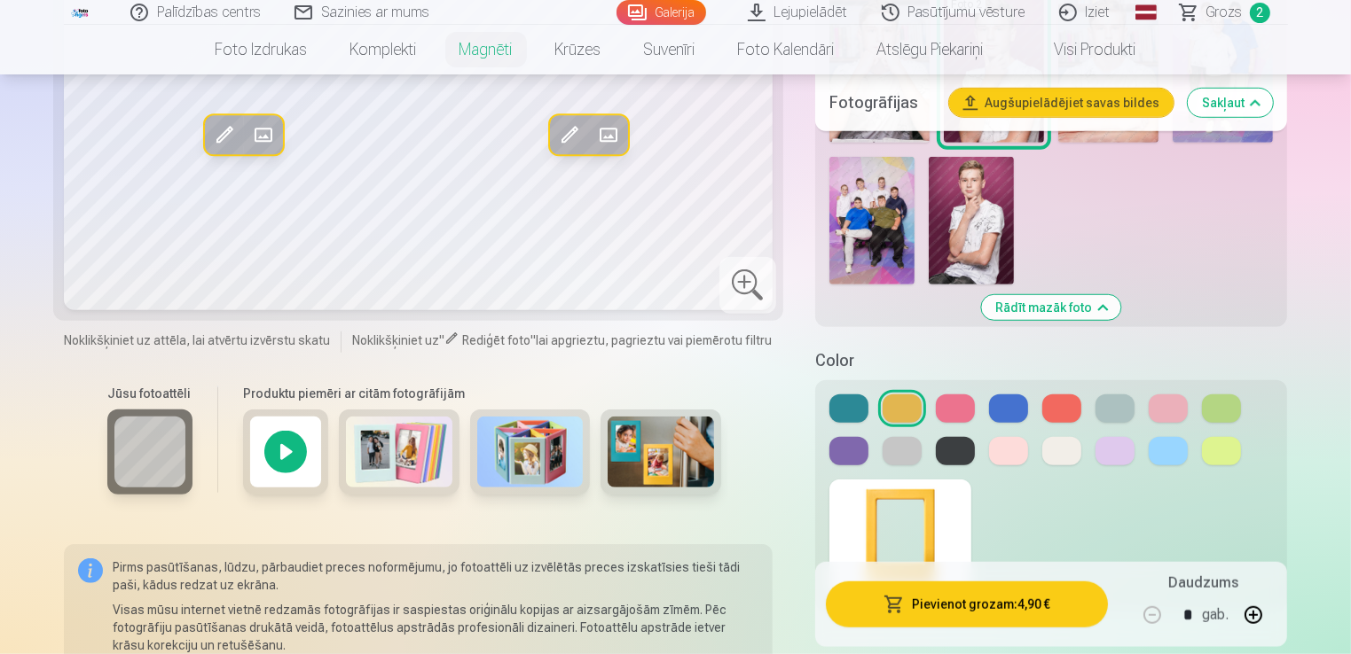
click at [302, 453] on div at bounding box center [285, 452] width 85 height 85
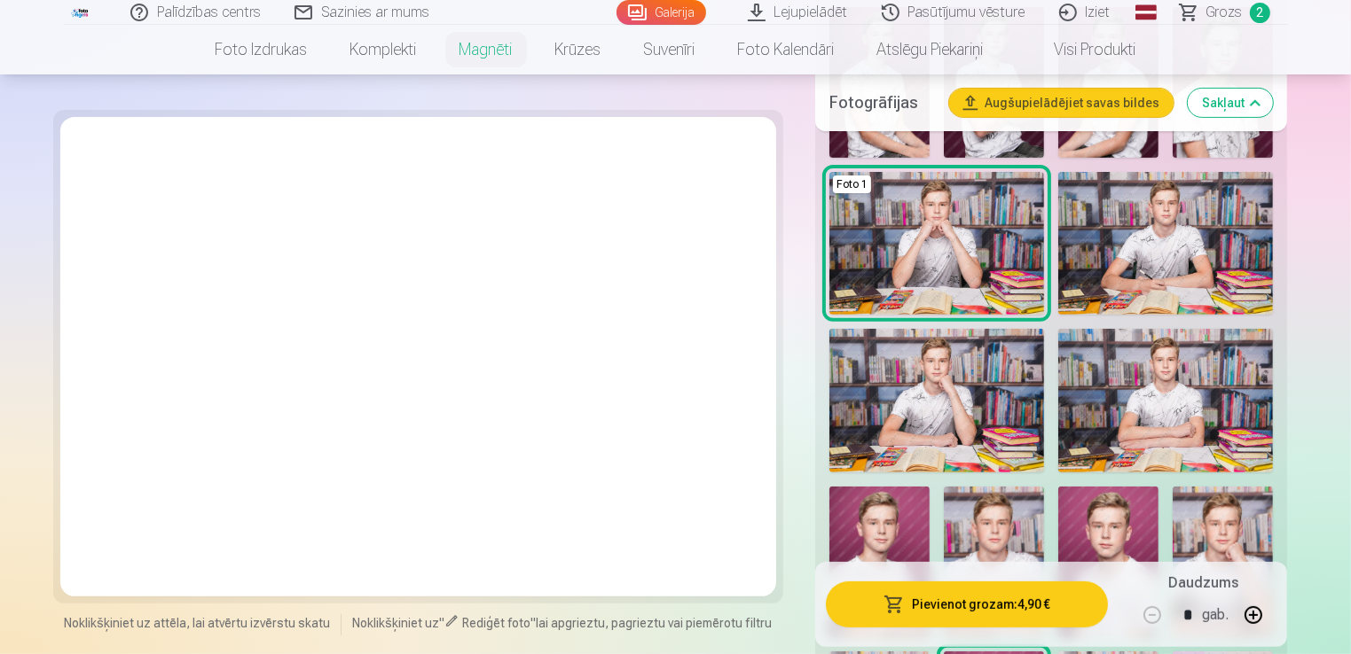
scroll to position [575, 0]
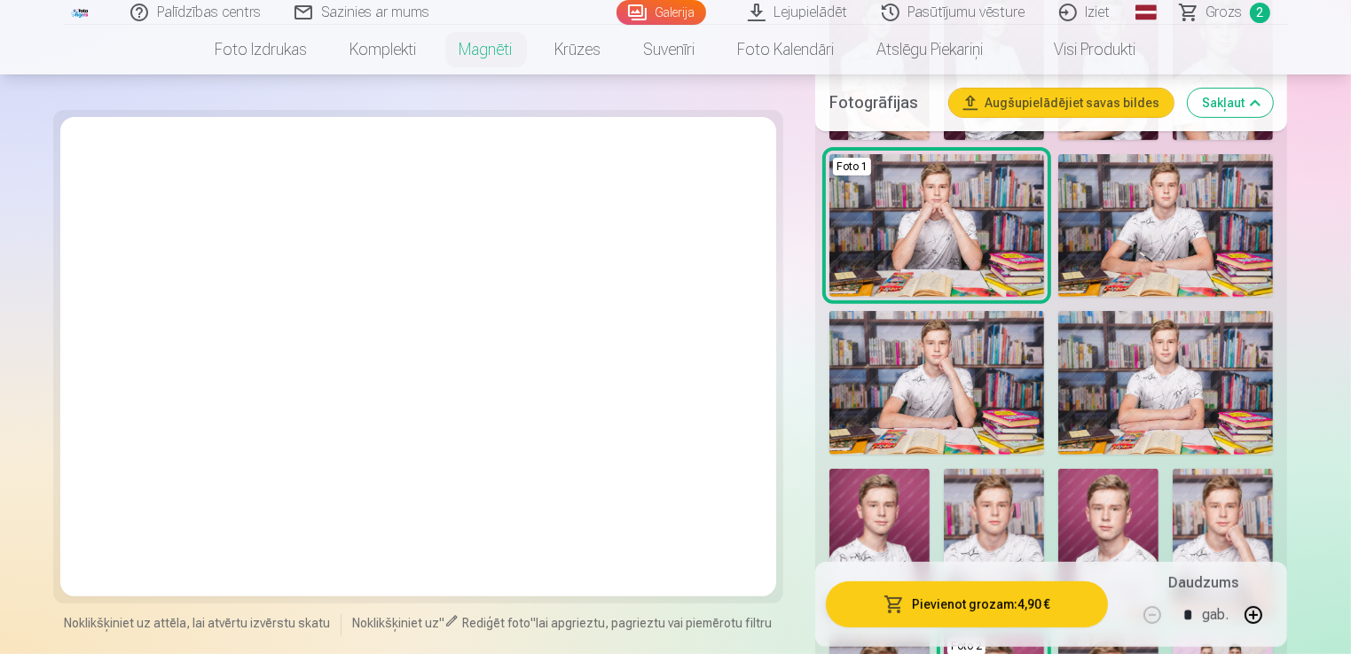
scroll to position [5335, 0]
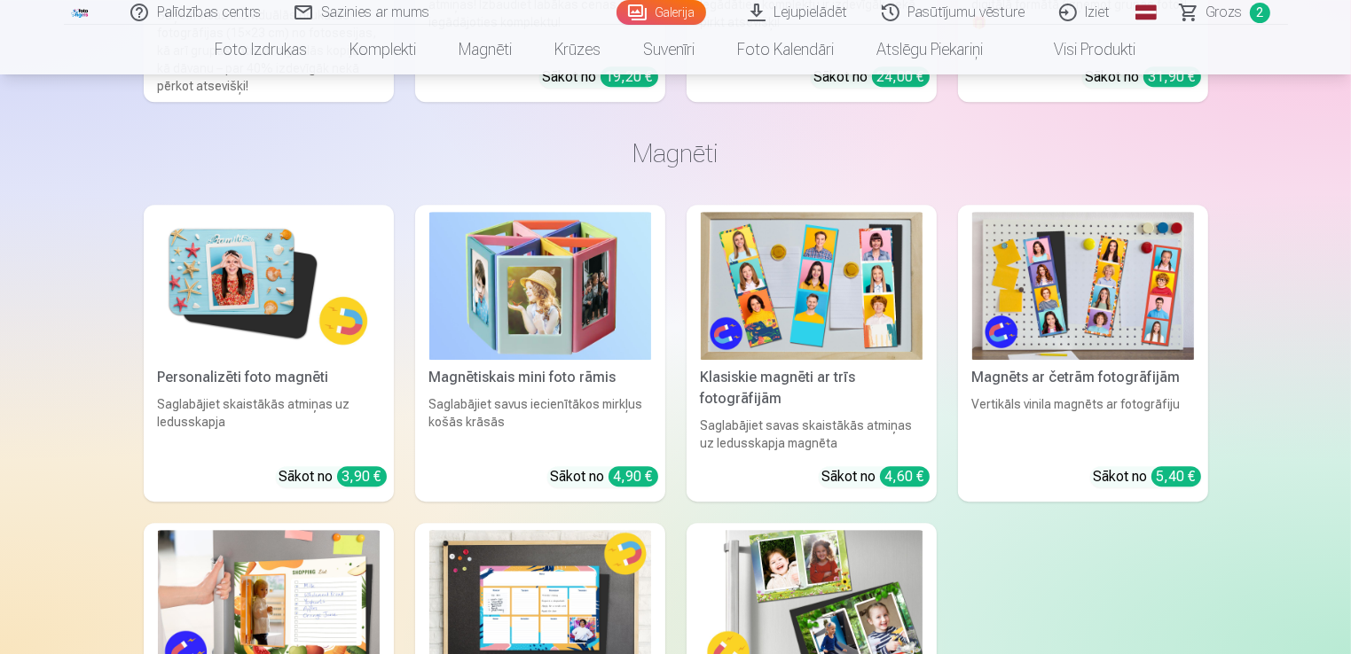
click at [792, 254] on img at bounding box center [812, 286] width 222 height 148
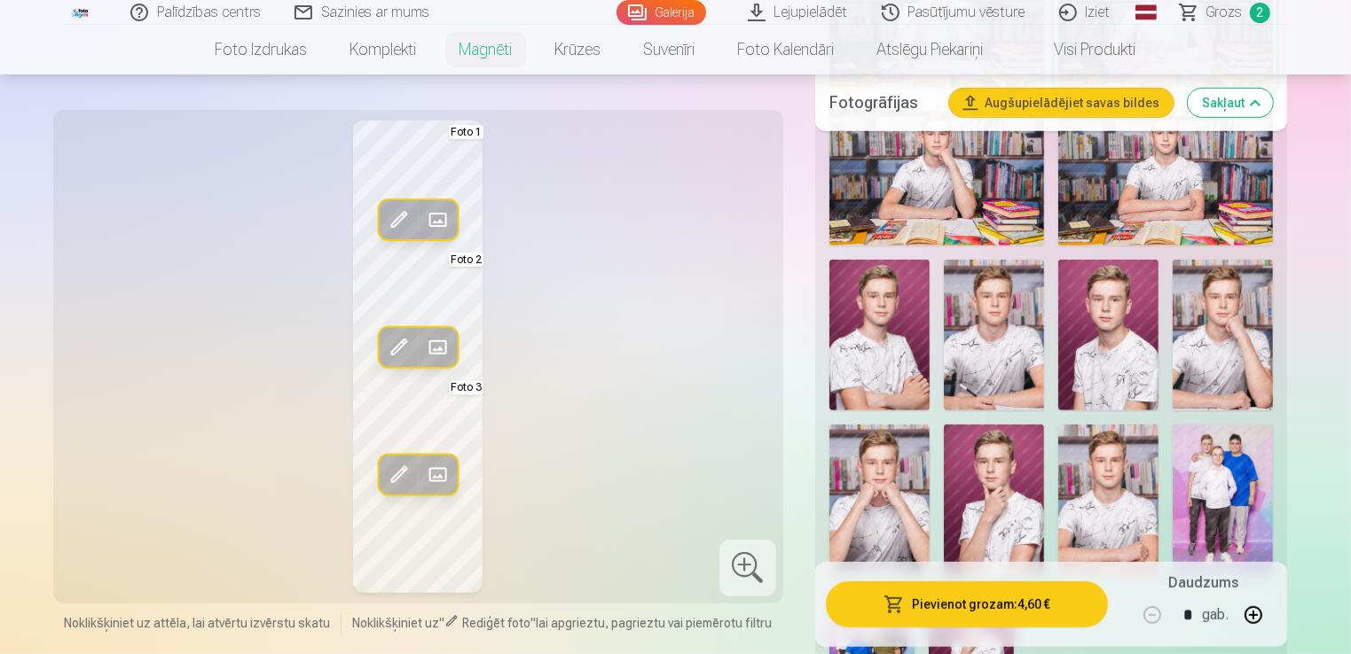
scroll to position [860, 0]
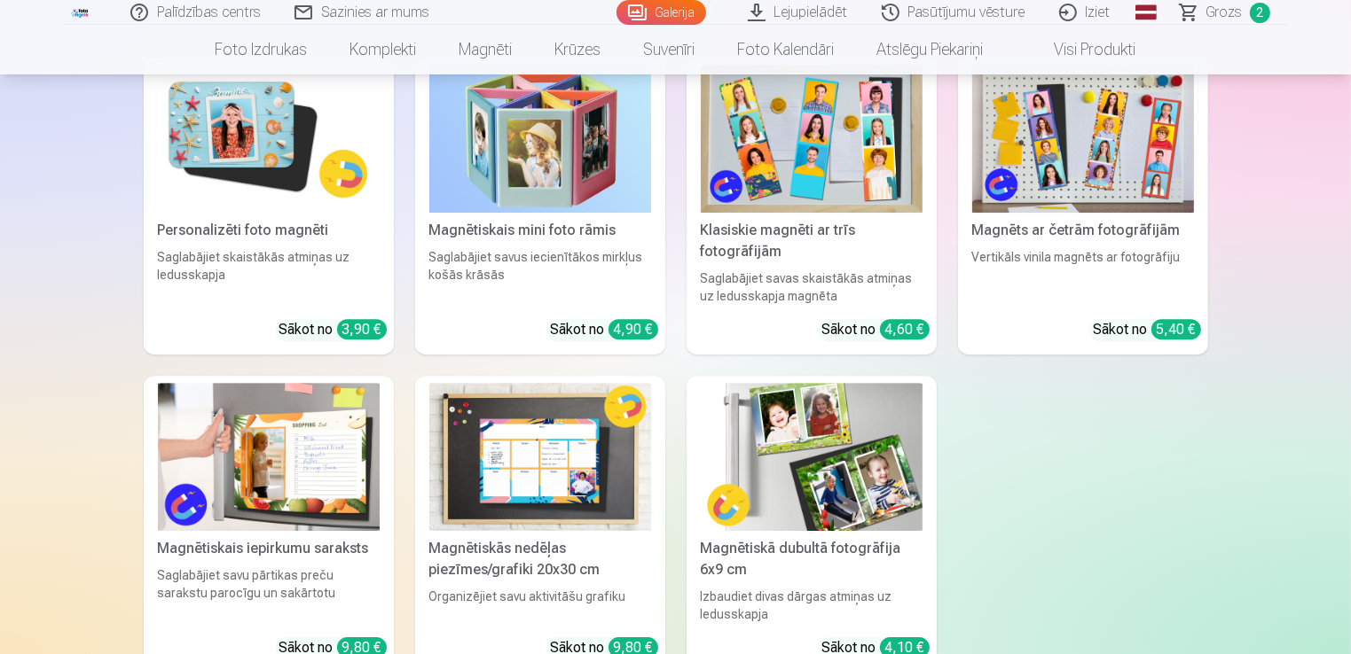
scroll to position [5493, 0]
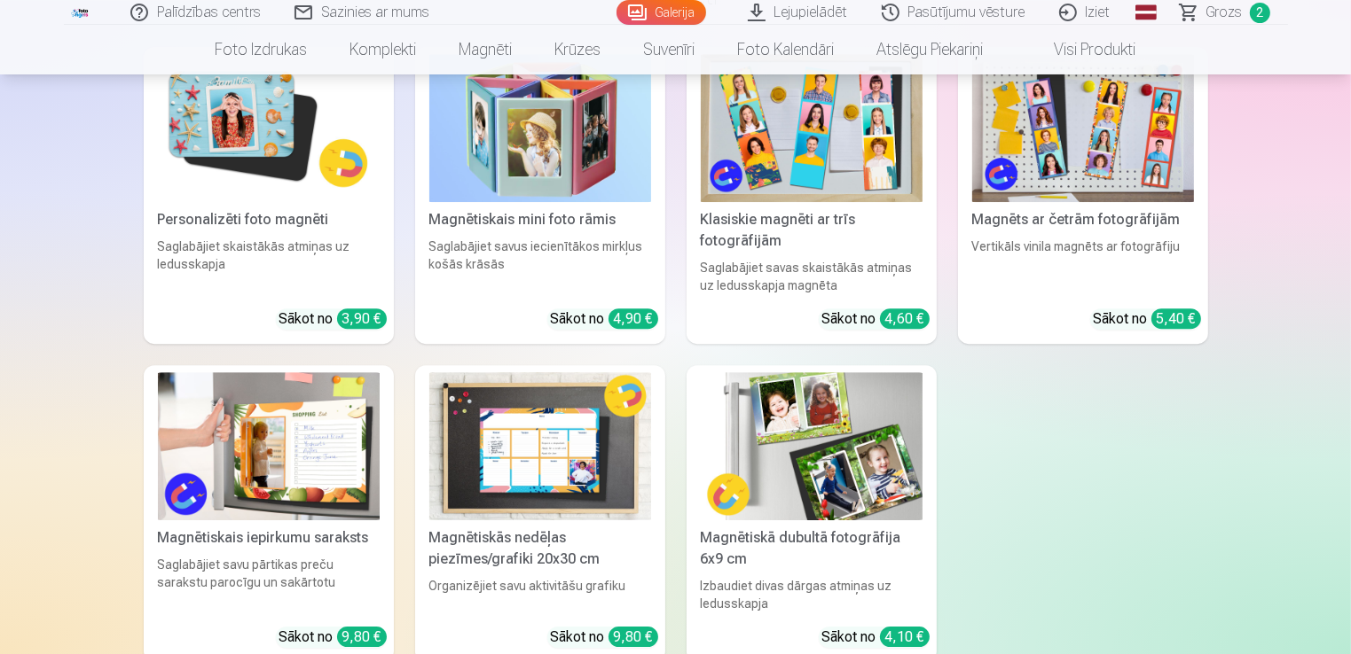
click at [794, 440] on img at bounding box center [812, 446] width 222 height 148
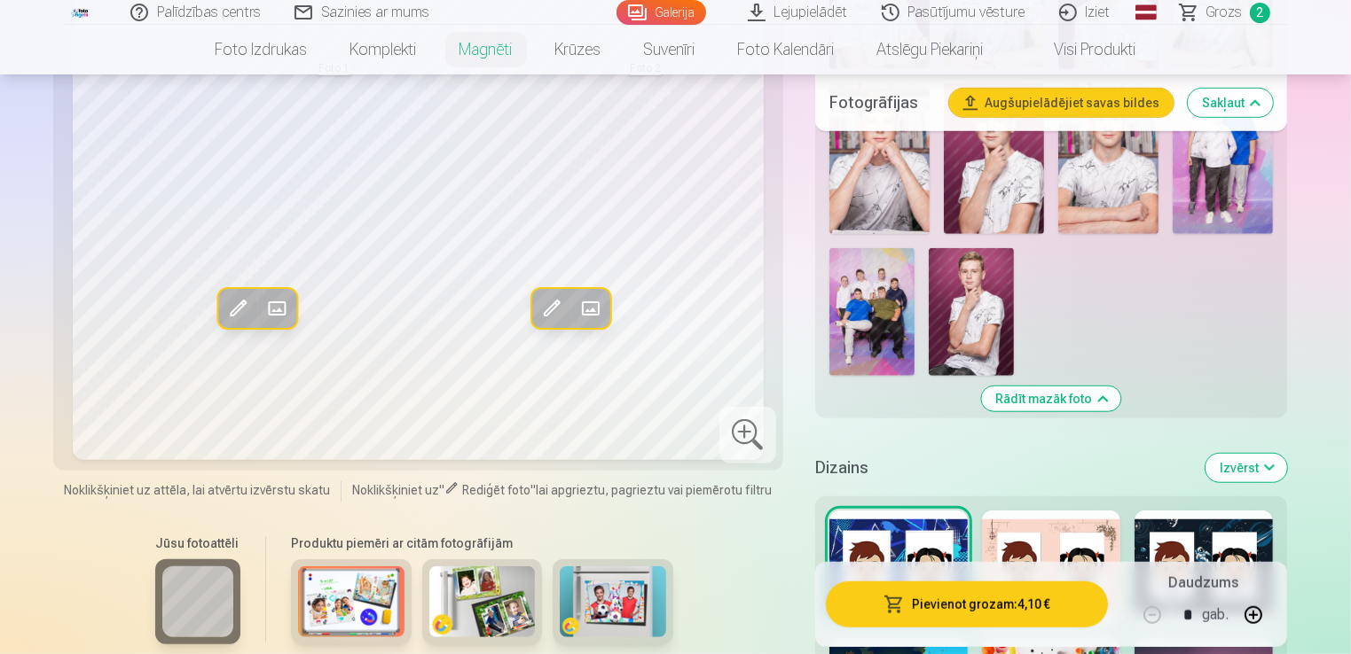
scroll to position [1185, 0]
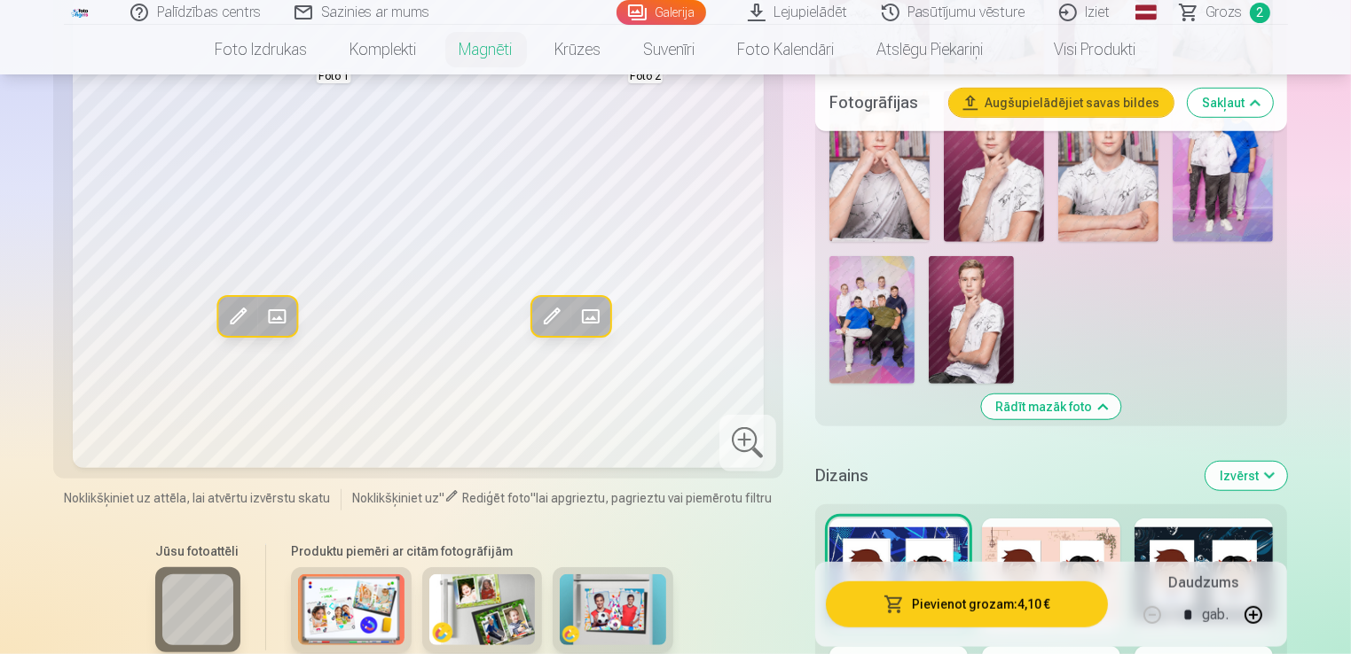
click at [365, 615] on img at bounding box center [351, 610] width 106 height 71
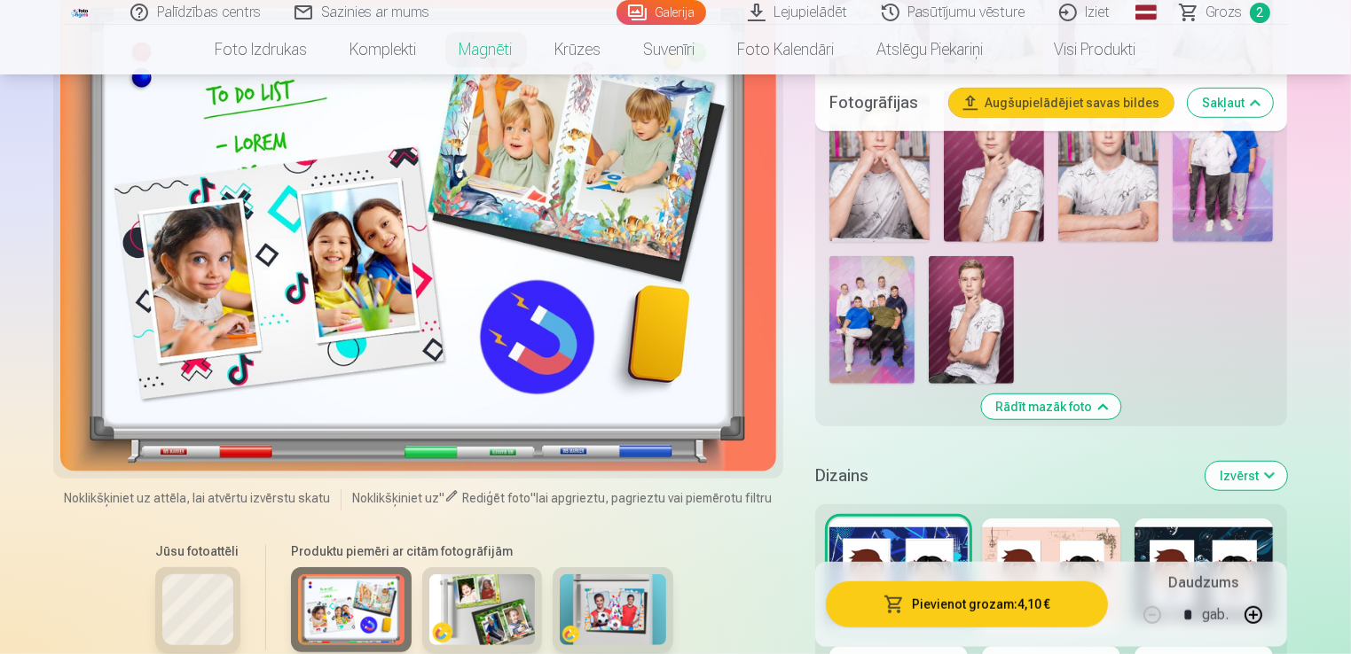
click at [512, 611] on img at bounding box center [482, 610] width 106 height 71
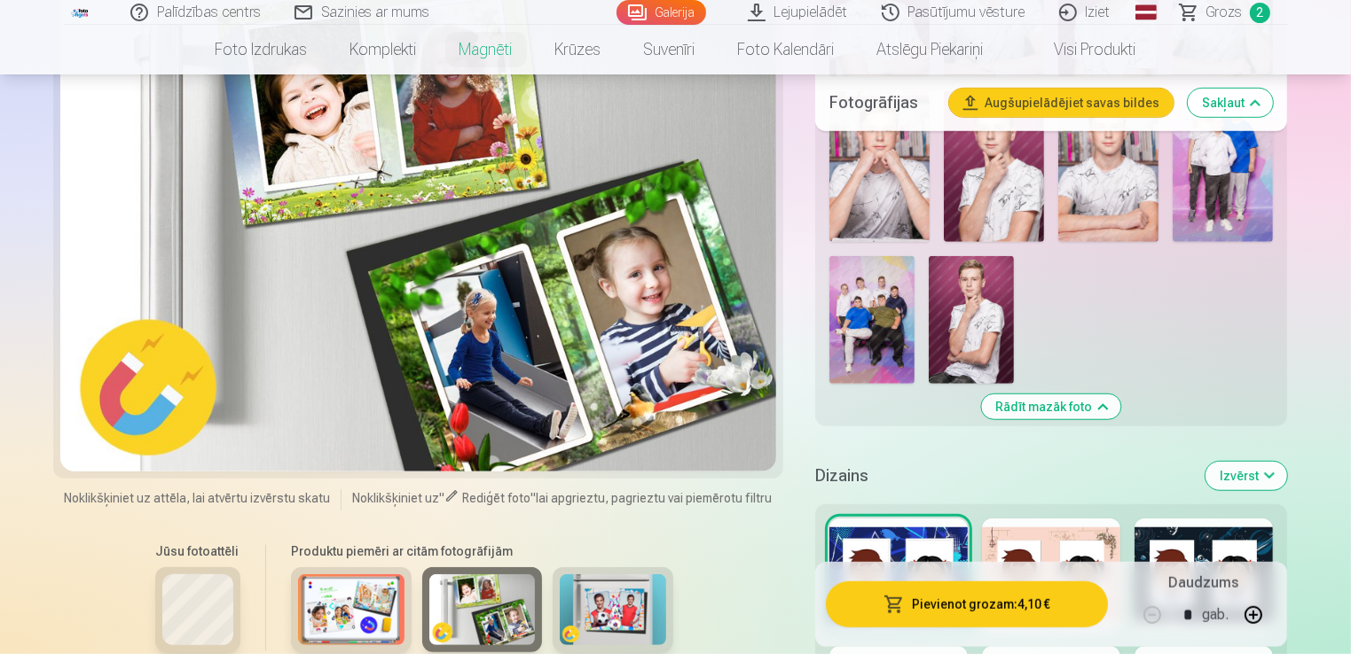
click at [645, 600] on img at bounding box center [613, 610] width 106 height 71
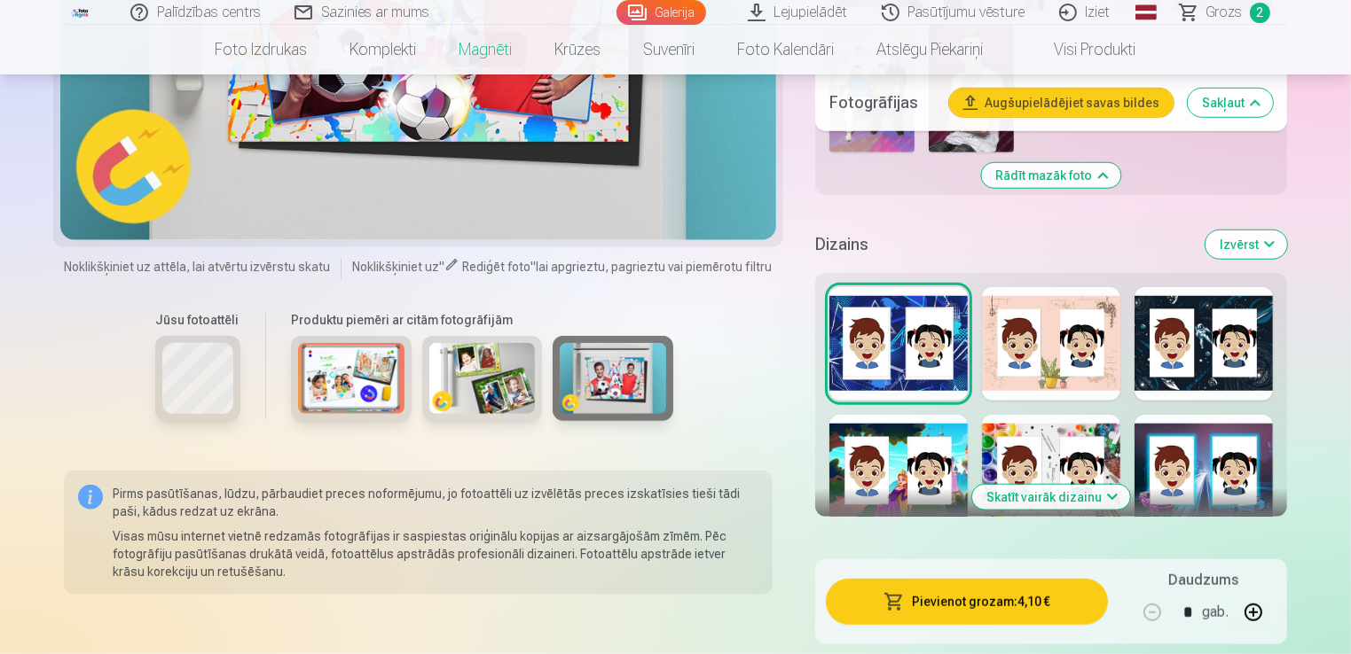
scroll to position [1433, 0]
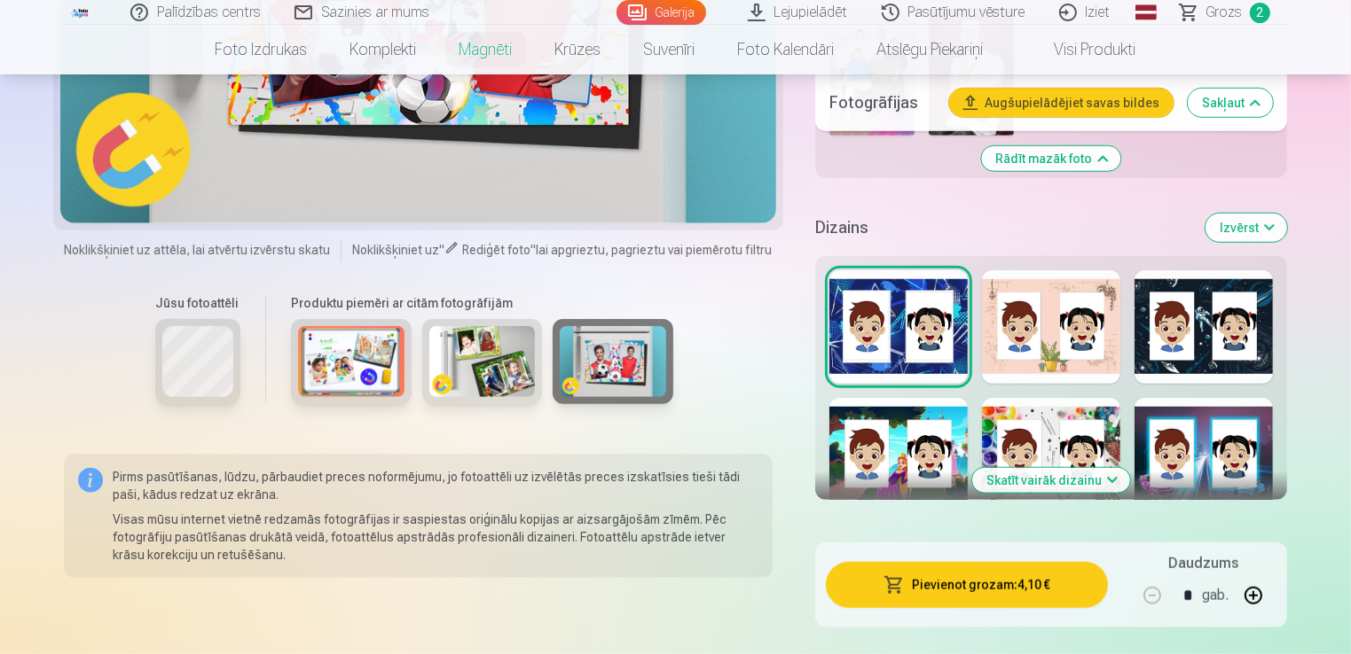
click at [1078, 477] on button "Skatīt vairāk dizainu" at bounding box center [1051, 480] width 158 height 25
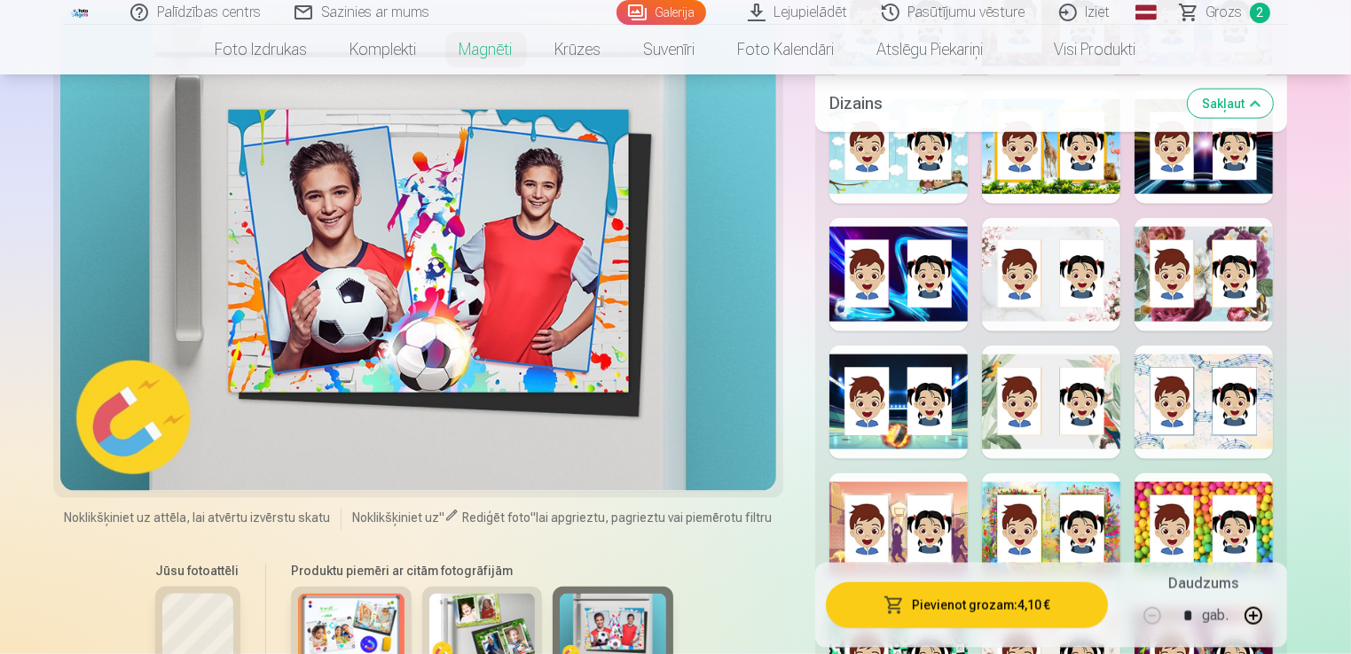
scroll to position [2231, 0]
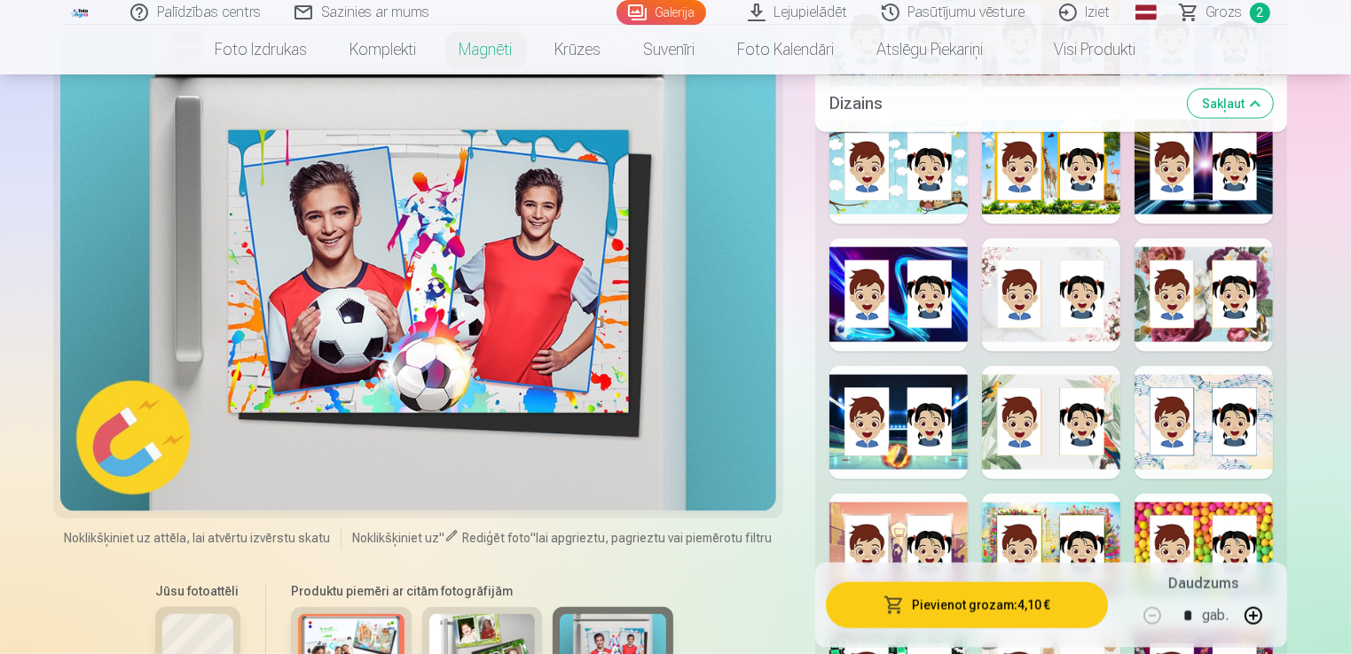
click at [887, 278] on div at bounding box center [898, 296] width 138 height 114
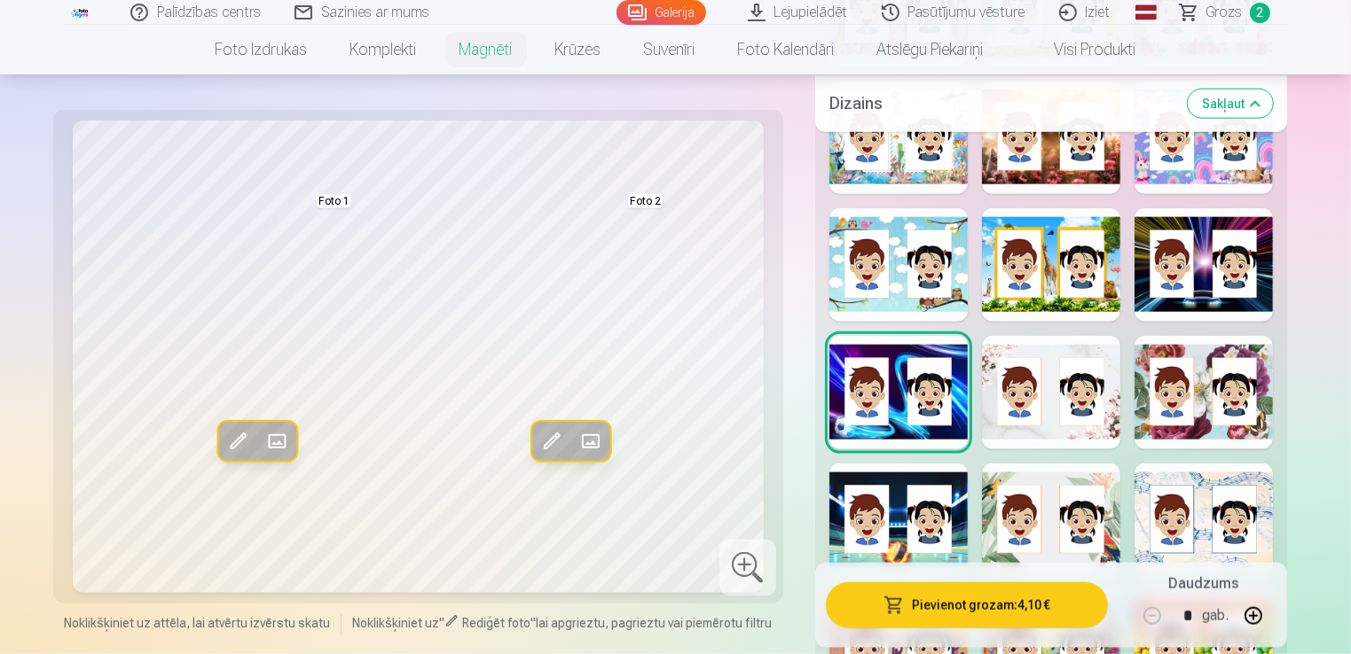
scroll to position [2103, 0]
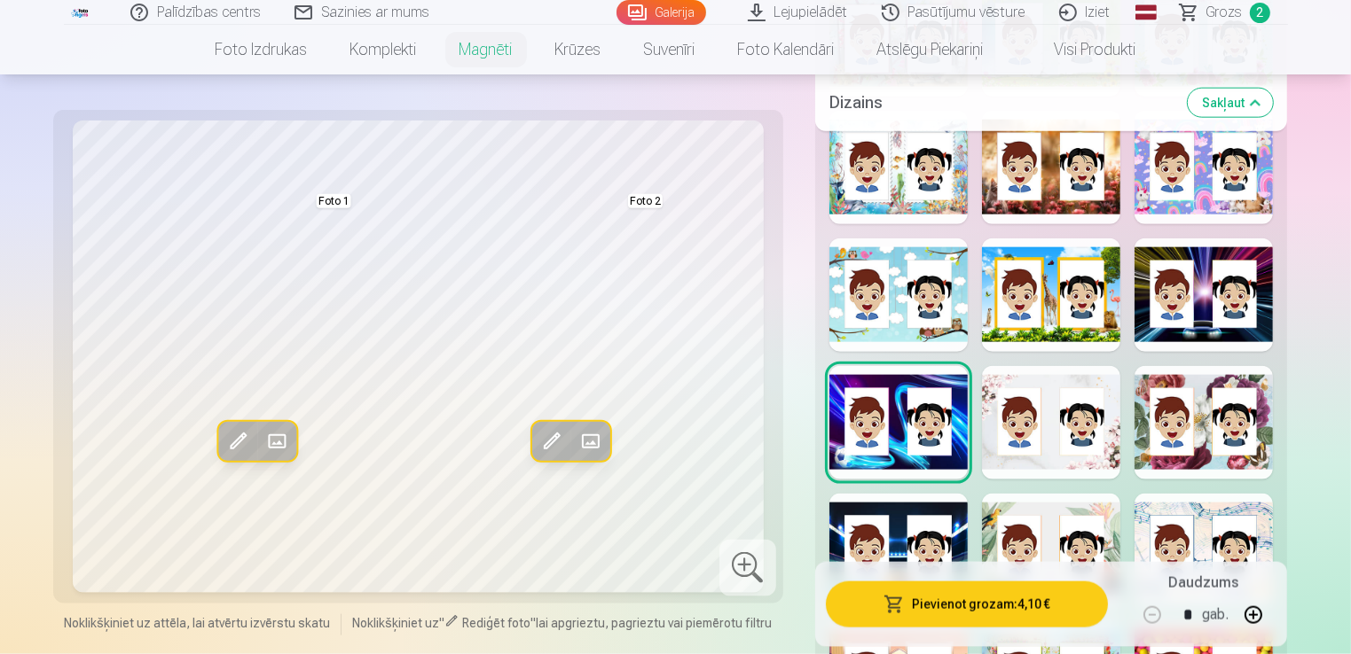
click at [1237, 287] on div at bounding box center [1203, 296] width 138 height 114
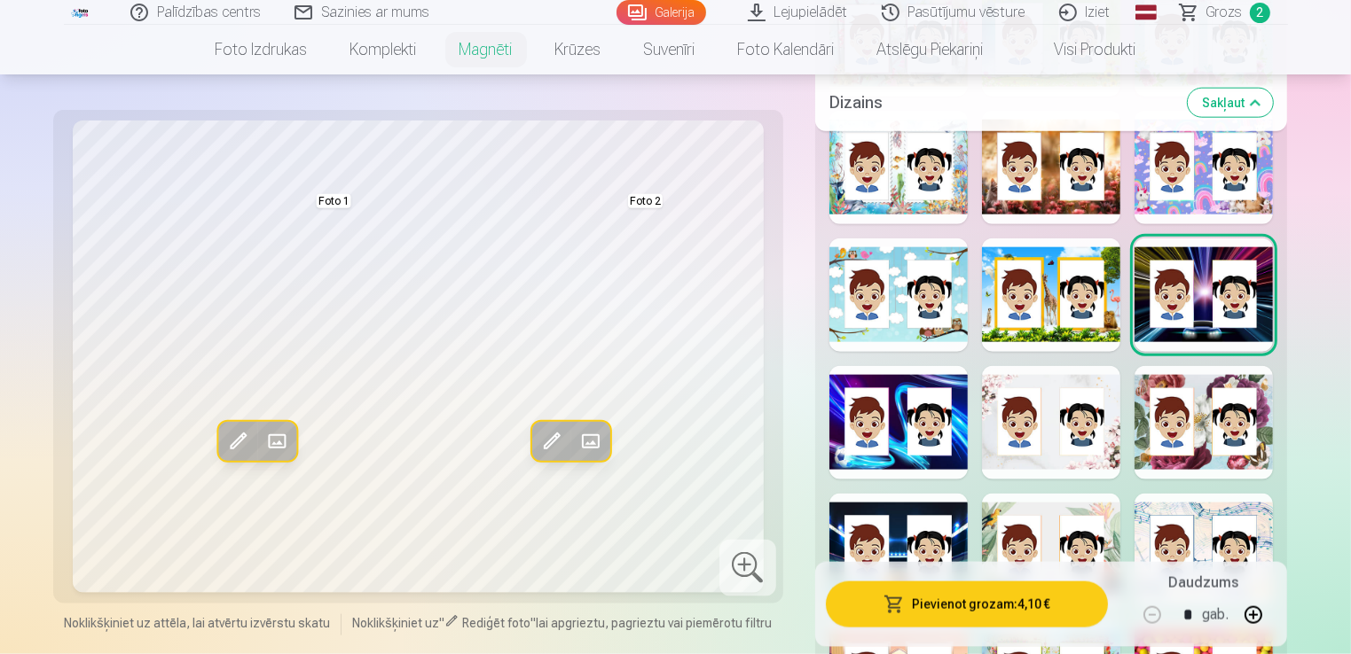
click at [943, 392] on div at bounding box center [898, 423] width 138 height 114
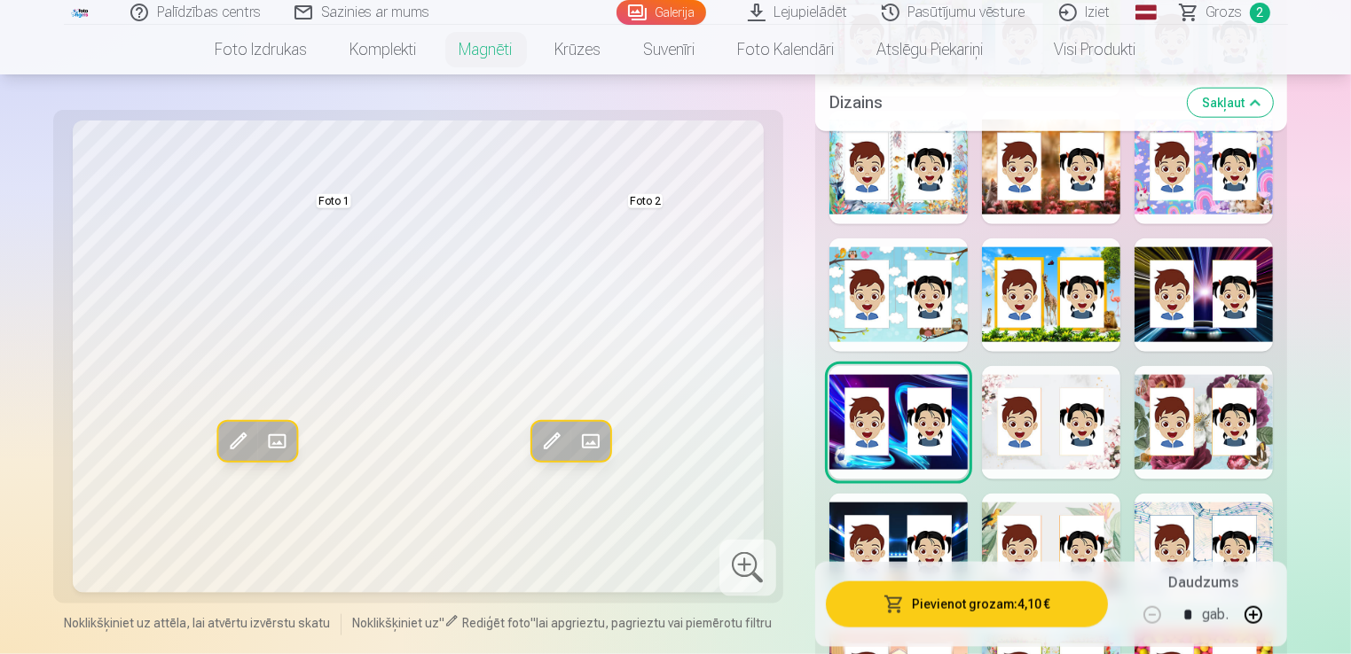
click at [1185, 292] on div at bounding box center [1203, 296] width 138 height 114
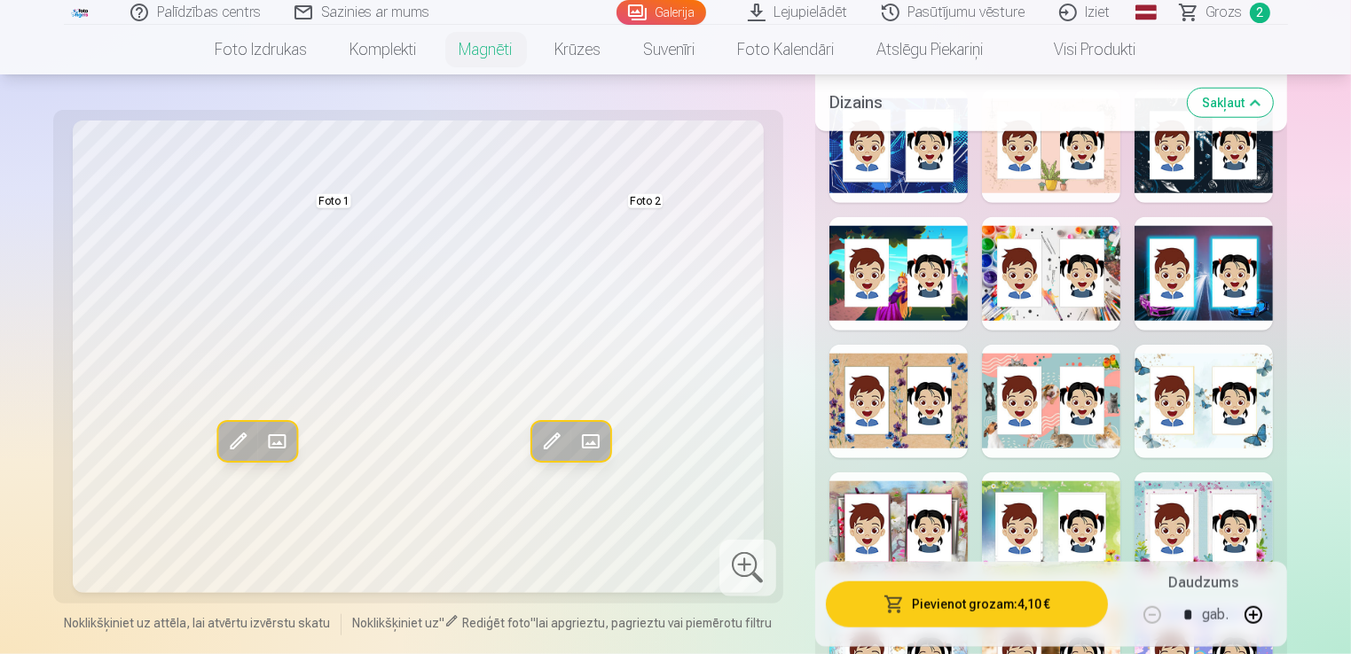
scroll to position [1566, 0]
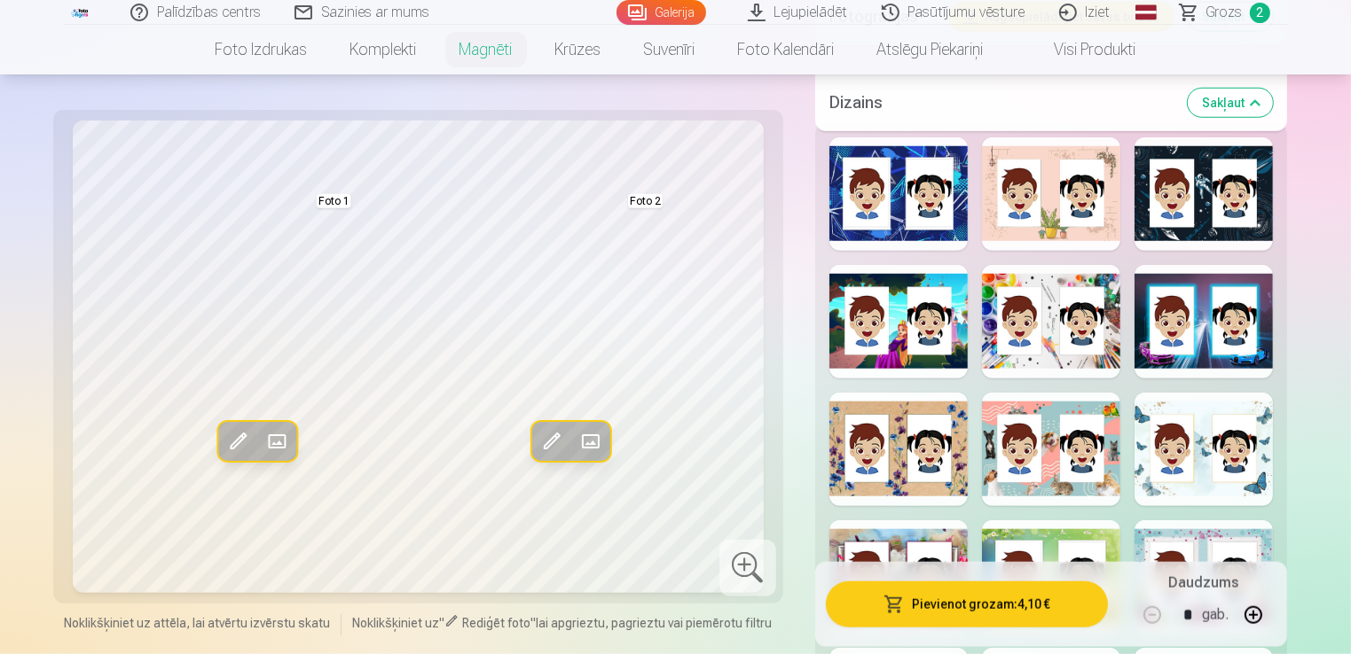
click at [1206, 310] on div at bounding box center [1203, 322] width 138 height 114
click at [895, 192] on div at bounding box center [898, 194] width 138 height 114
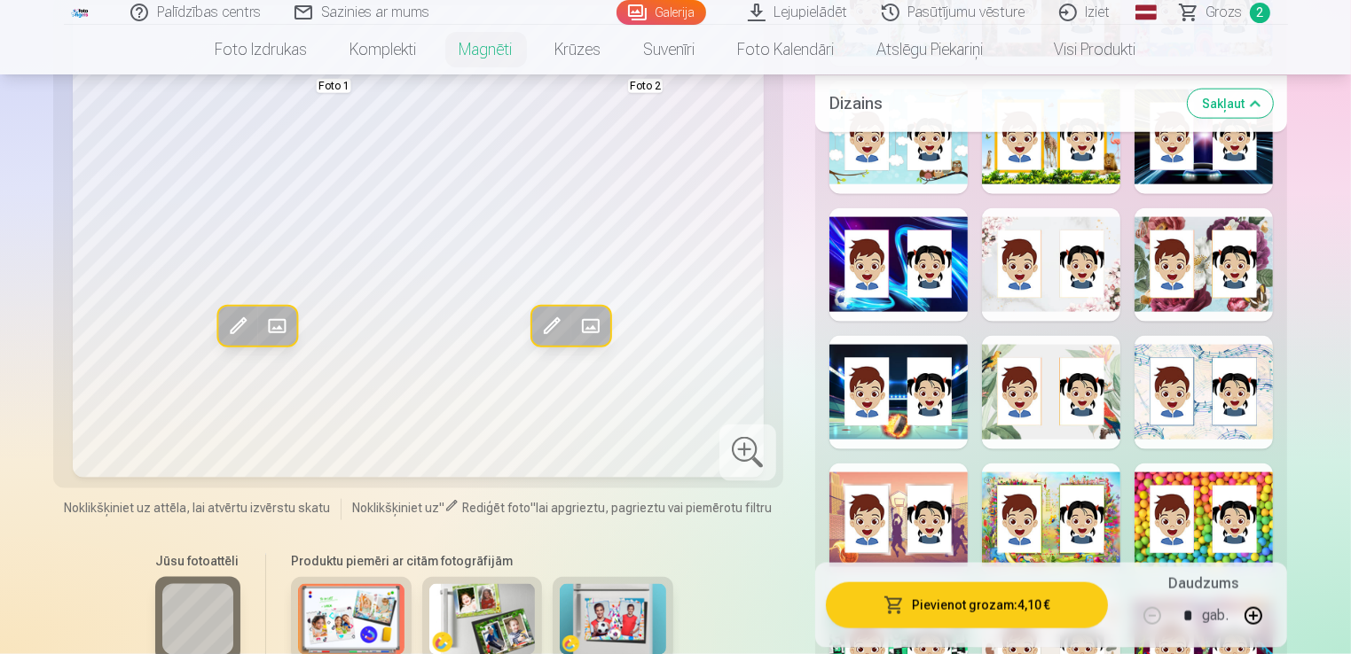
scroll to position [2270, 0]
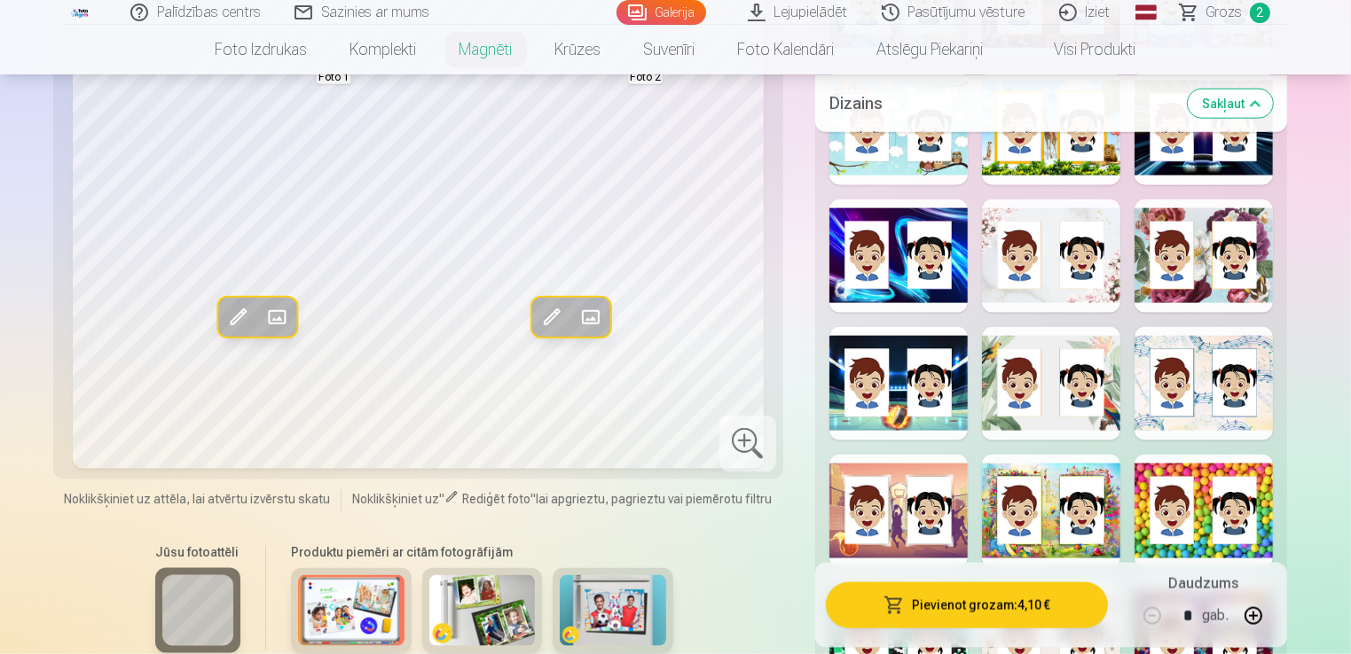
click at [890, 259] on div at bounding box center [898, 257] width 138 height 114
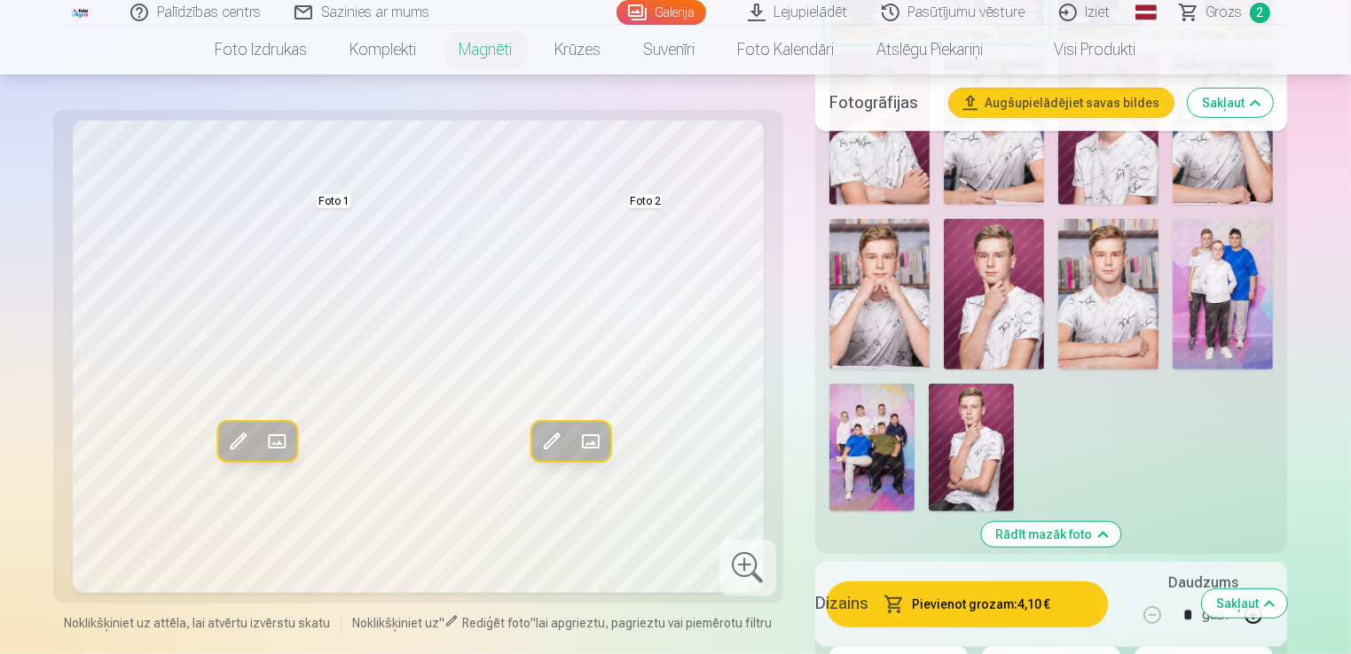
scroll to position [988, 0]
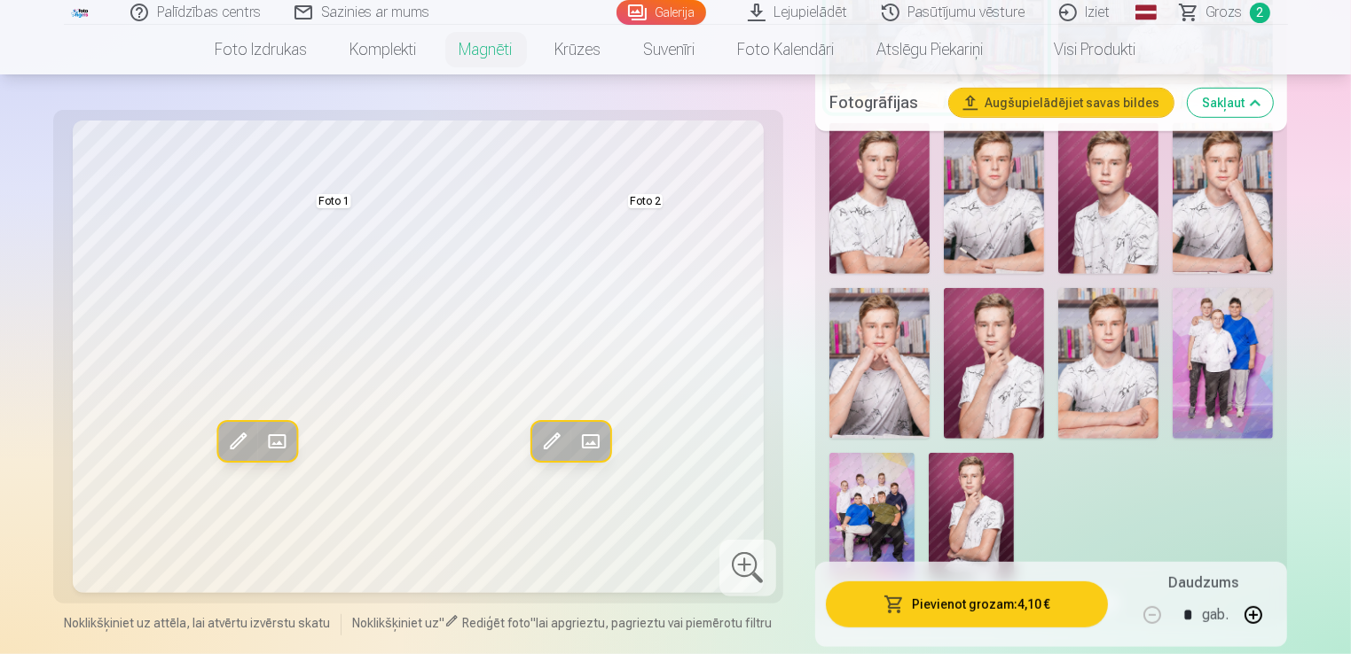
click at [1210, 346] on img at bounding box center [1222, 363] width 100 height 151
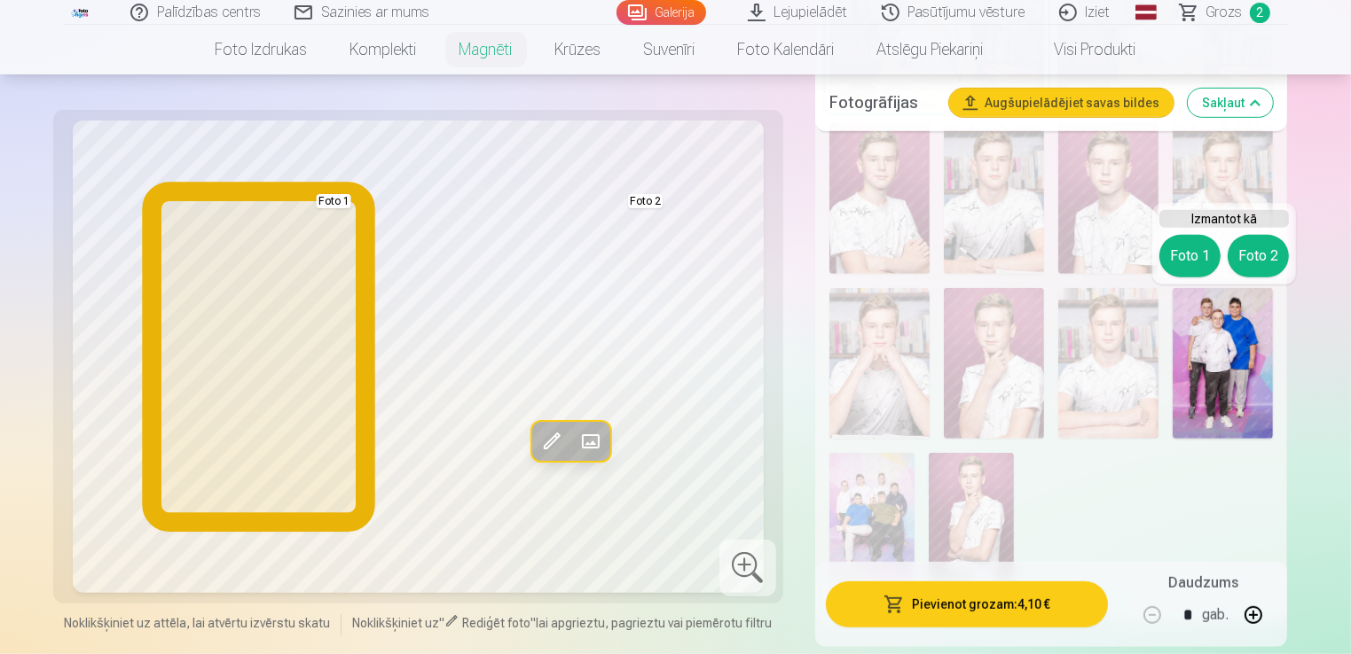
click at [1188, 252] on button "Foto 1" at bounding box center [1189, 256] width 61 height 43
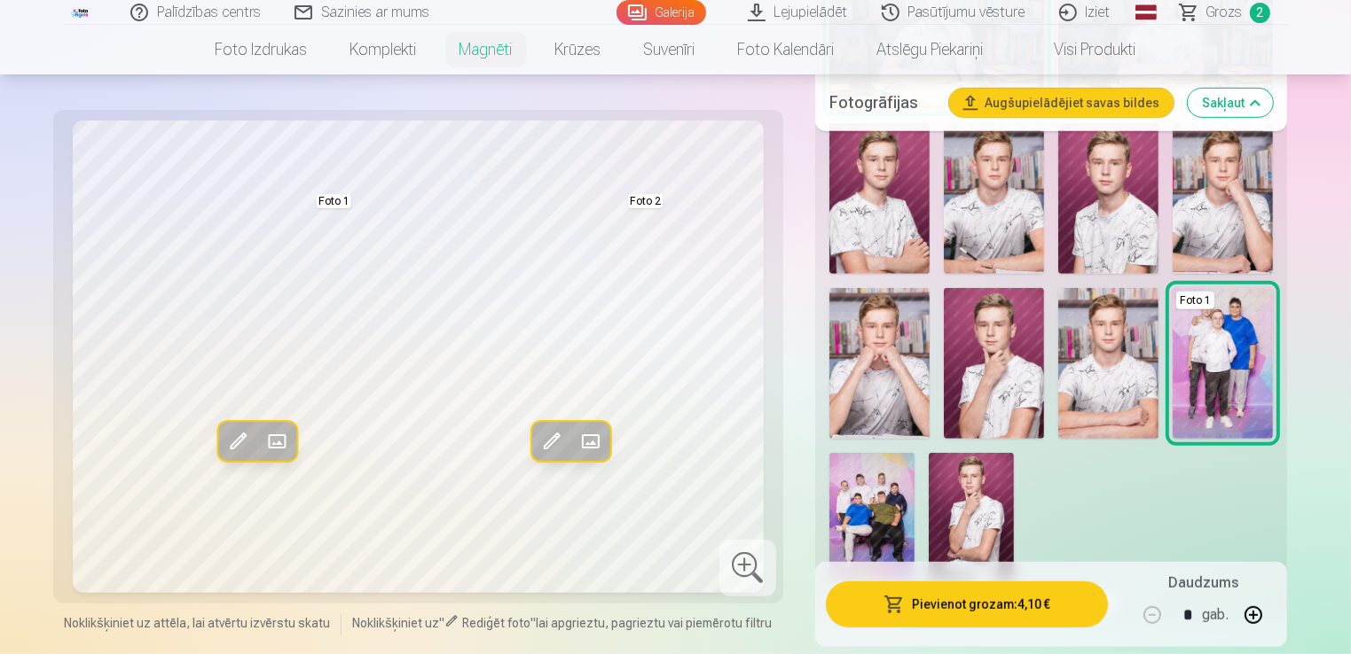
click at [857, 516] on img at bounding box center [871, 517] width 85 height 128
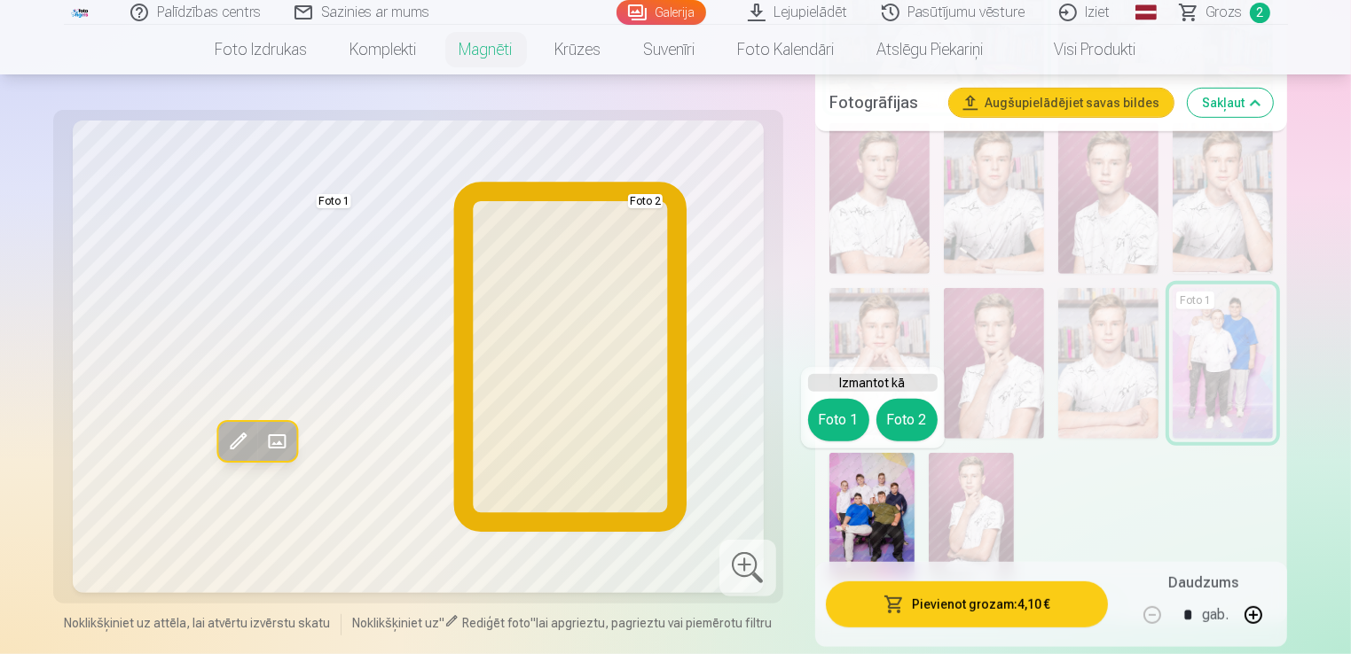
click at [909, 418] on button "Foto 2" at bounding box center [906, 420] width 61 height 43
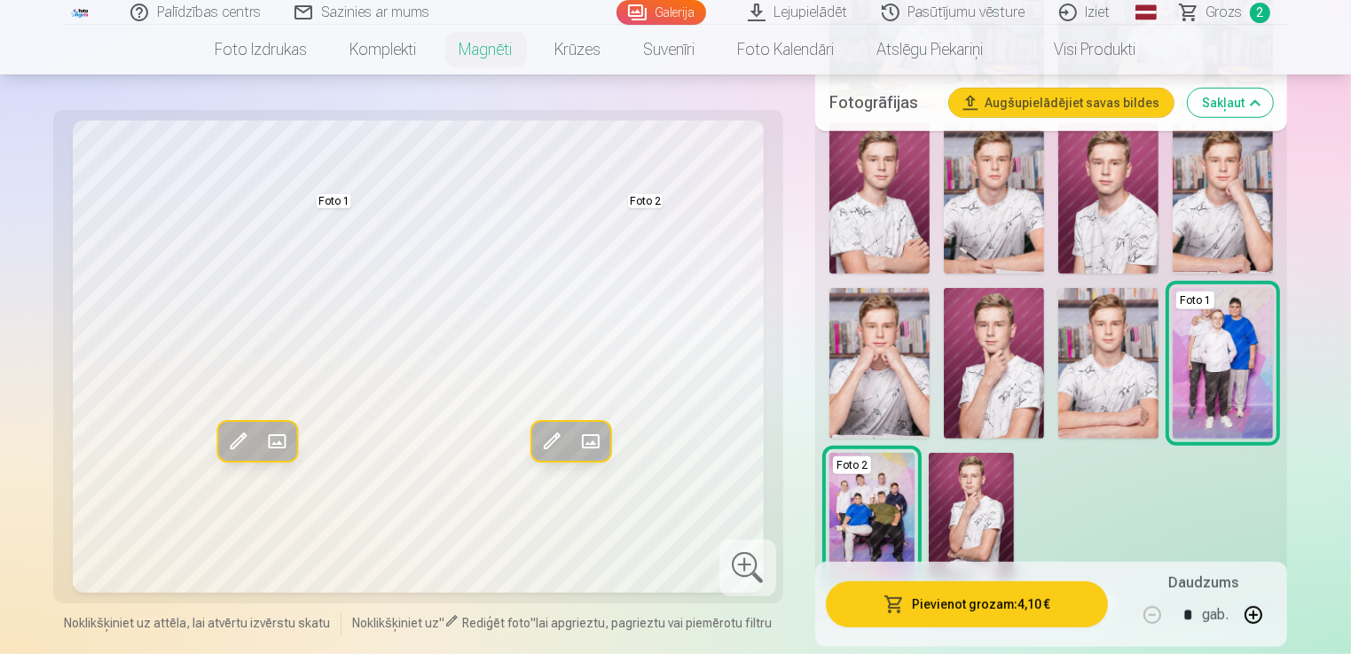
click at [897, 231] on img at bounding box center [879, 198] width 100 height 151
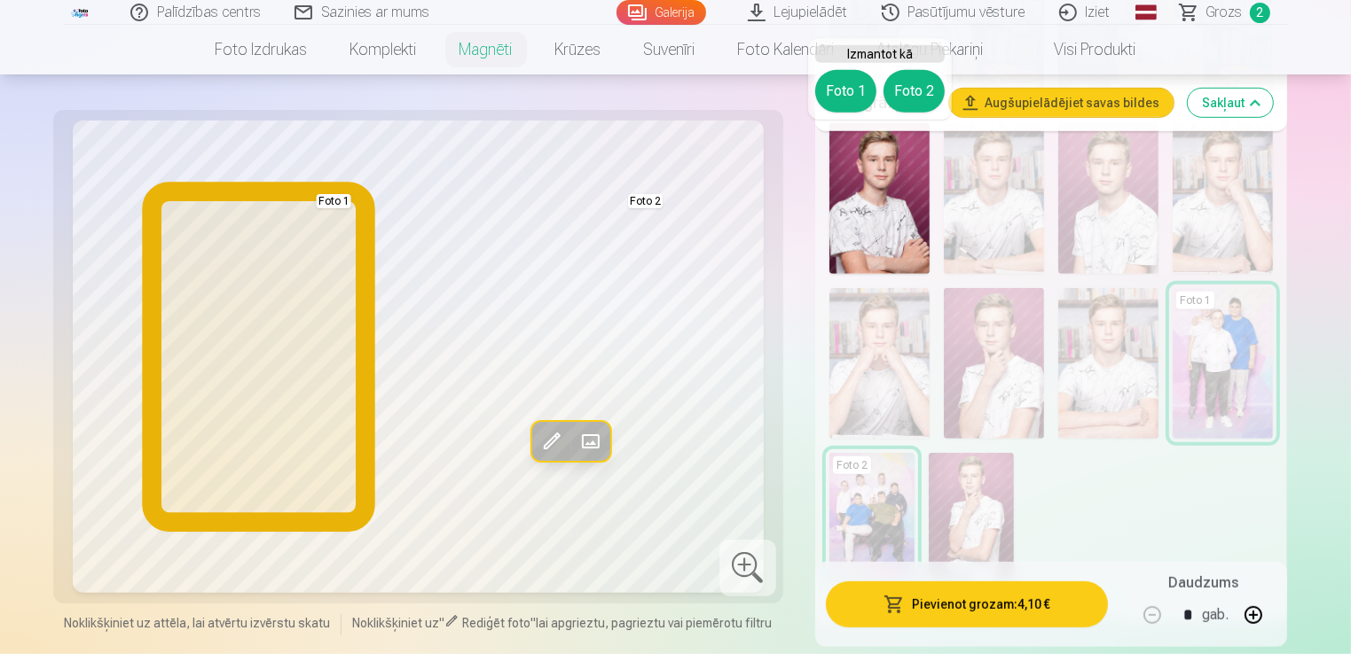
click at [843, 87] on button "Foto 1" at bounding box center [845, 91] width 61 height 43
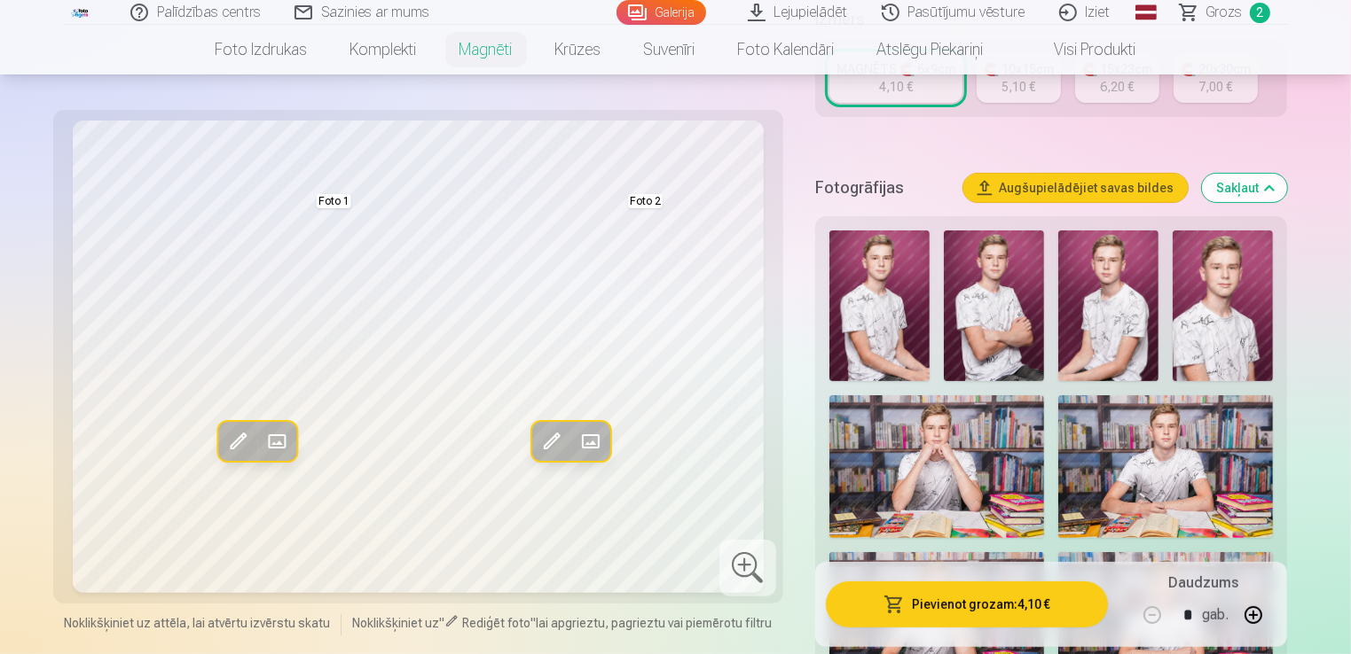
scroll to position [411, 0]
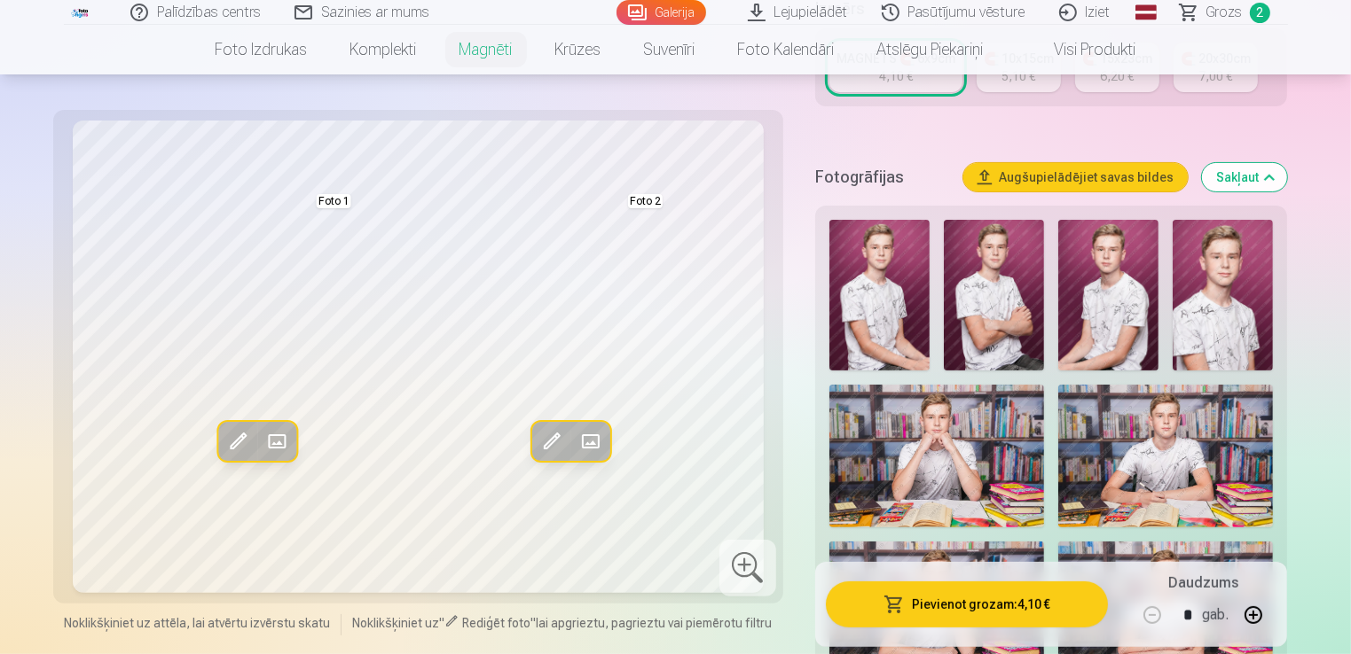
click at [1229, 282] on img at bounding box center [1222, 295] width 100 height 151
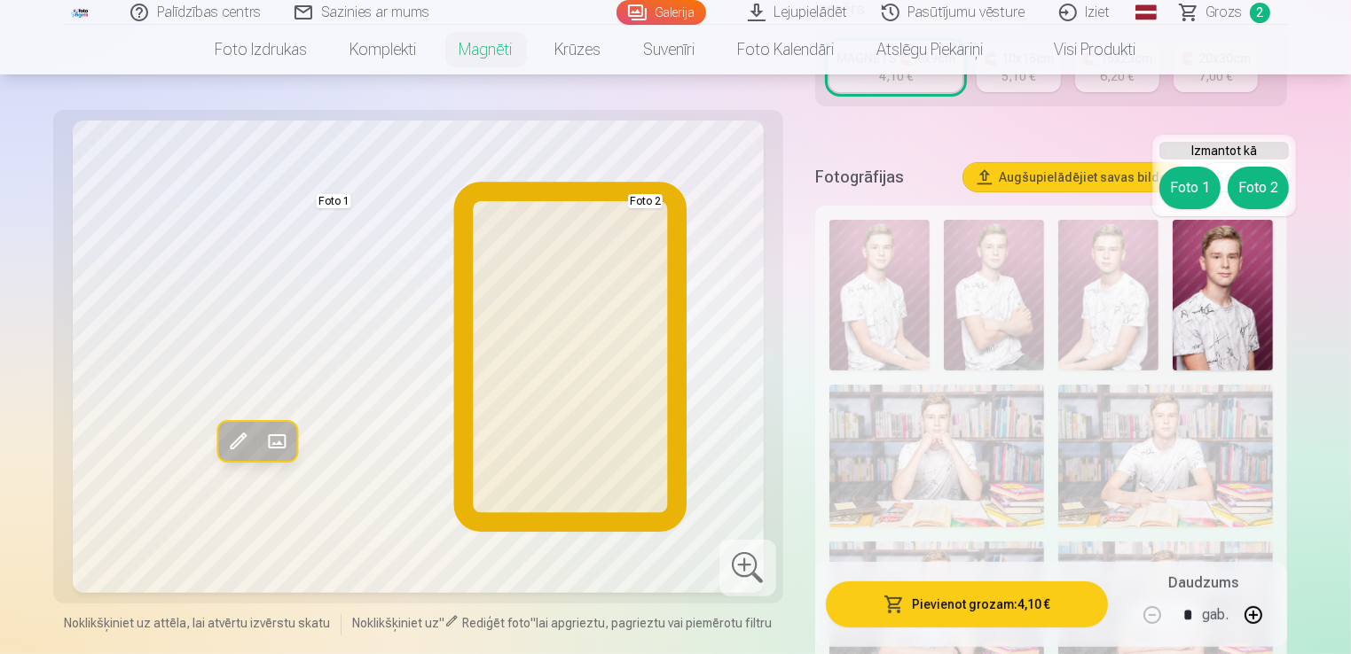
click at [1259, 184] on button "Foto 2" at bounding box center [1257, 188] width 61 height 43
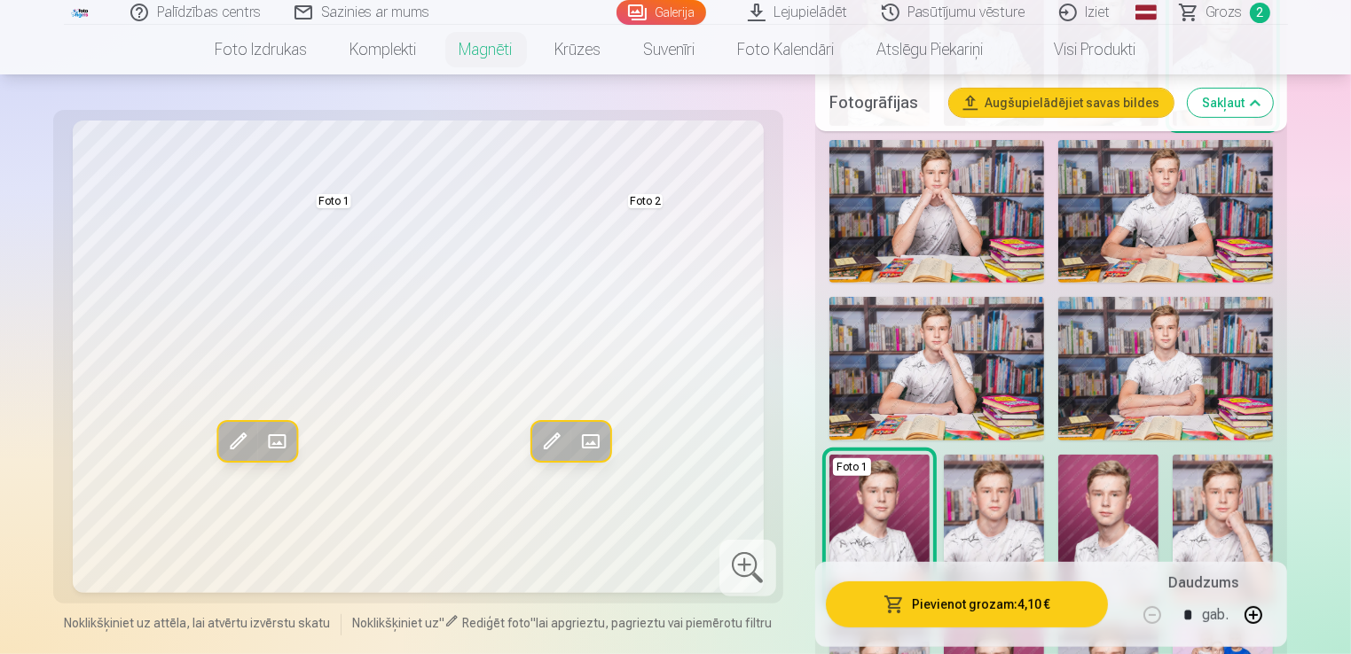
scroll to position [675, 0]
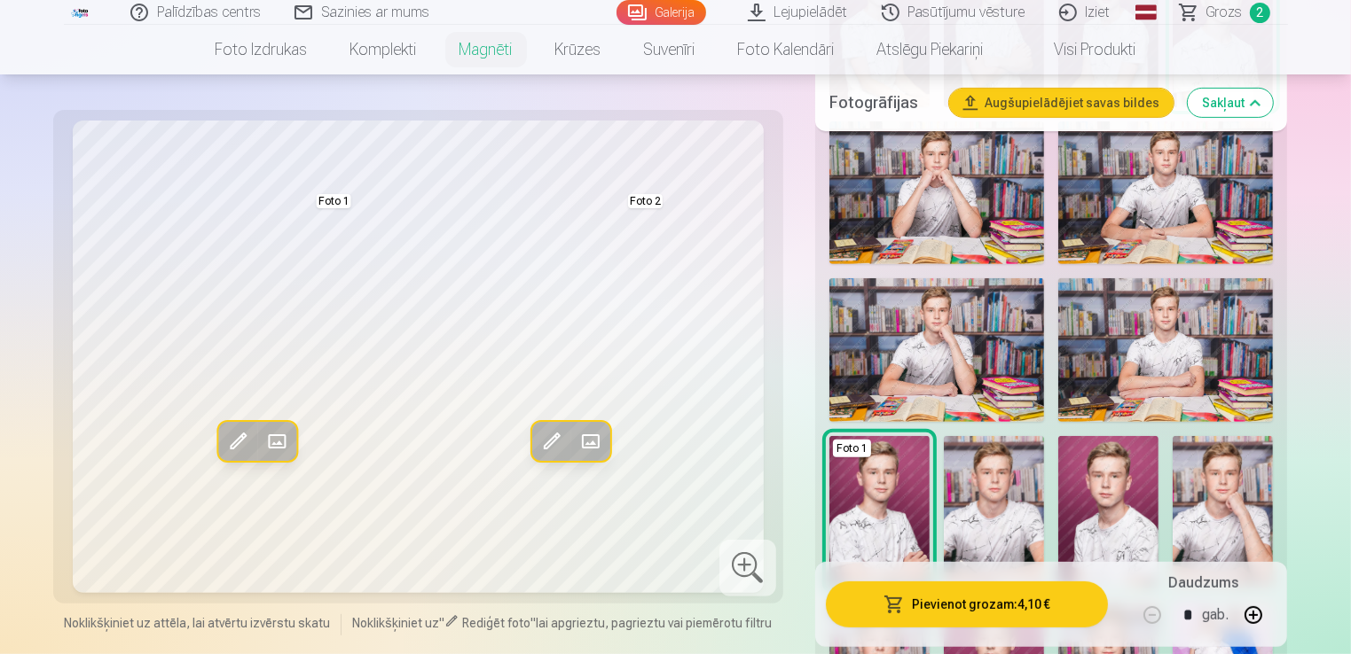
click at [1188, 312] on img at bounding box center [1165, 350] width 215 height 144
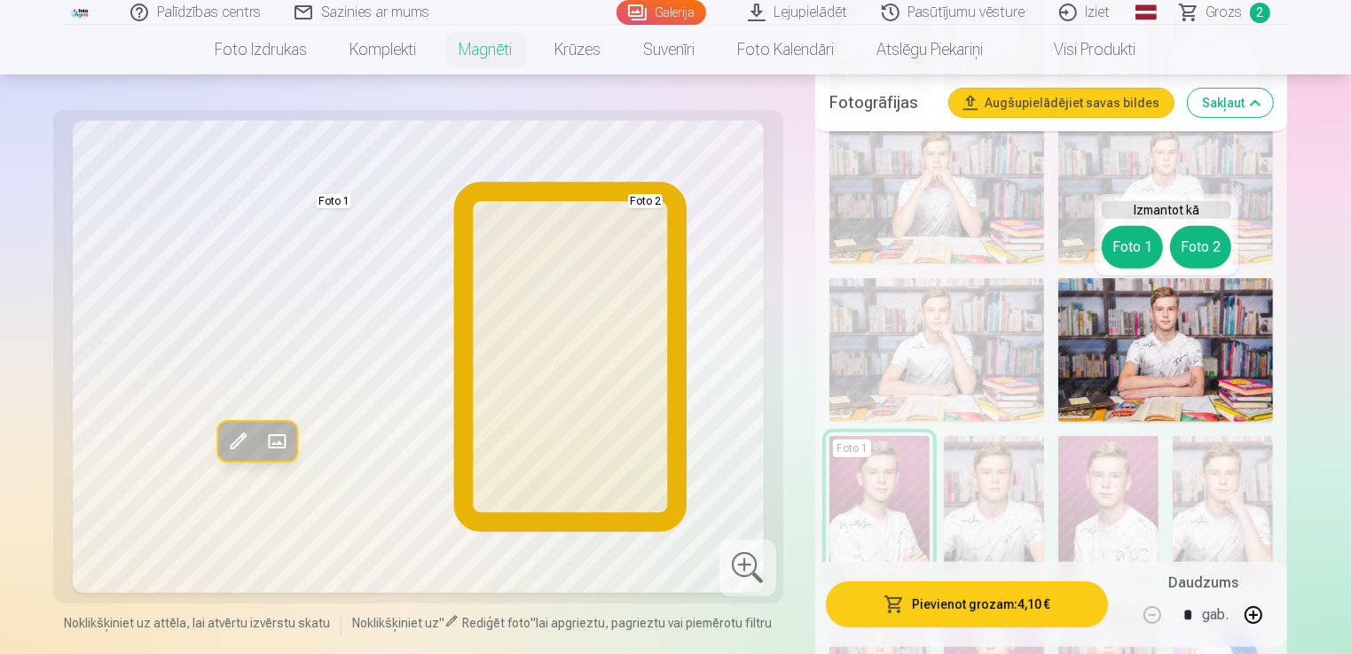
click at [1192, 239] on button "Foto 2" at bounding box center [1200, 247] width 61 height 43
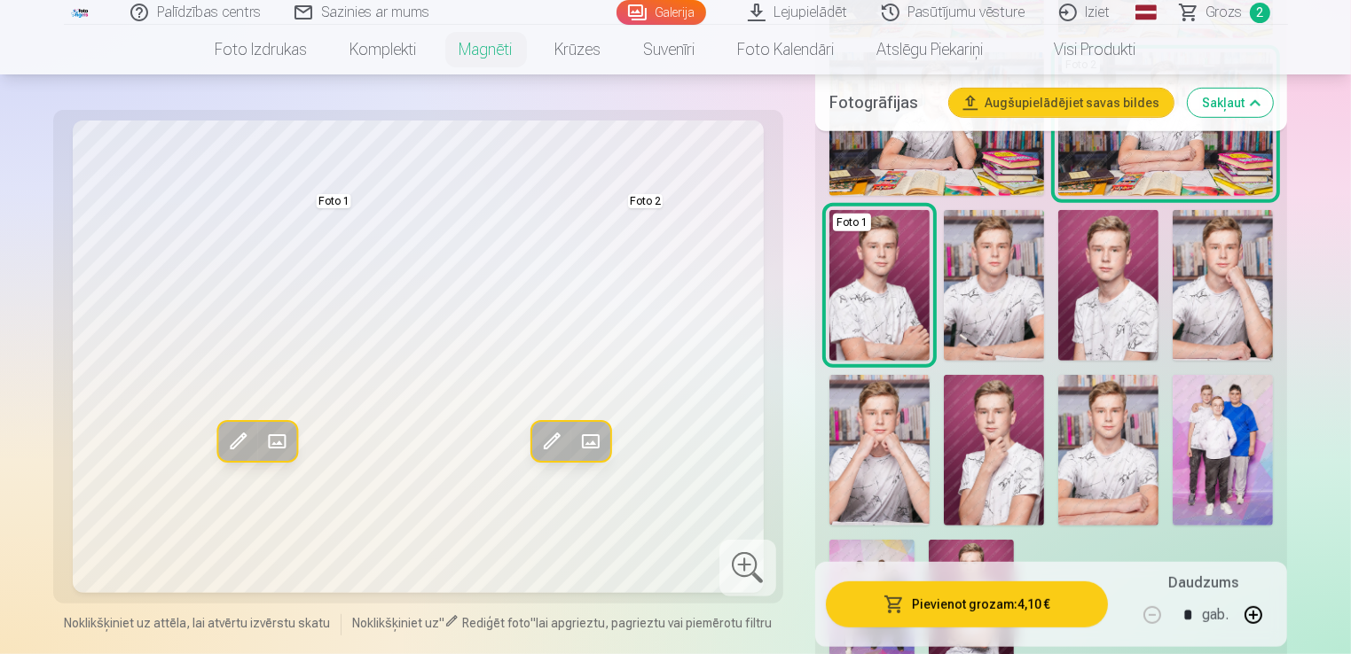
scroll to position [949, 0]
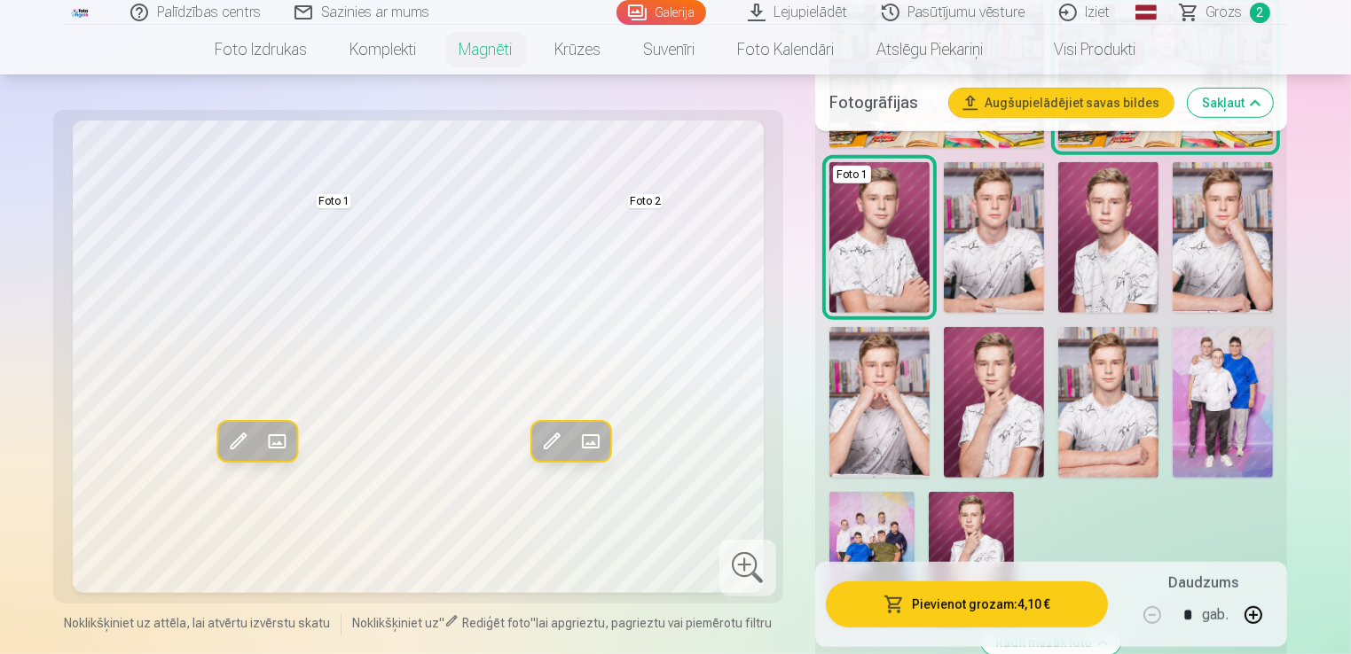
click at [997, 263] on img at bounding box center [994, 237] width 100 height 151
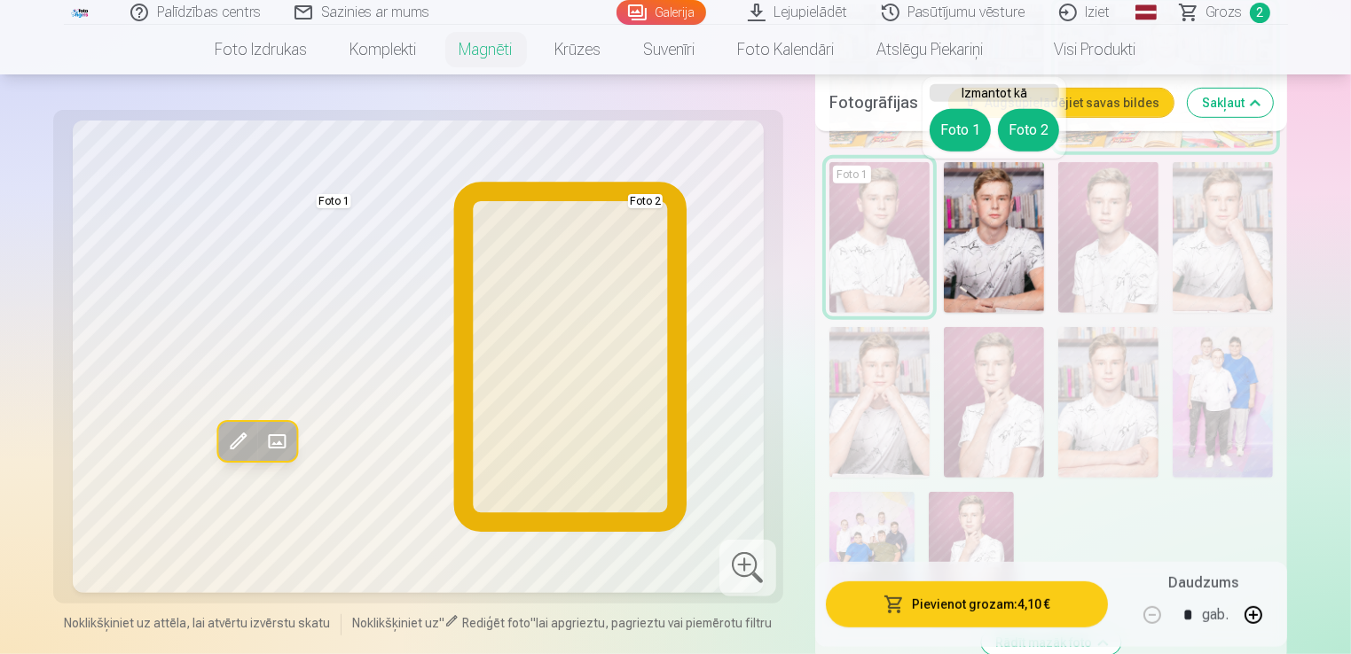
click at [1025, 141] on button "Foto 2" at bounding box center [1028, 130] width 61 height 43
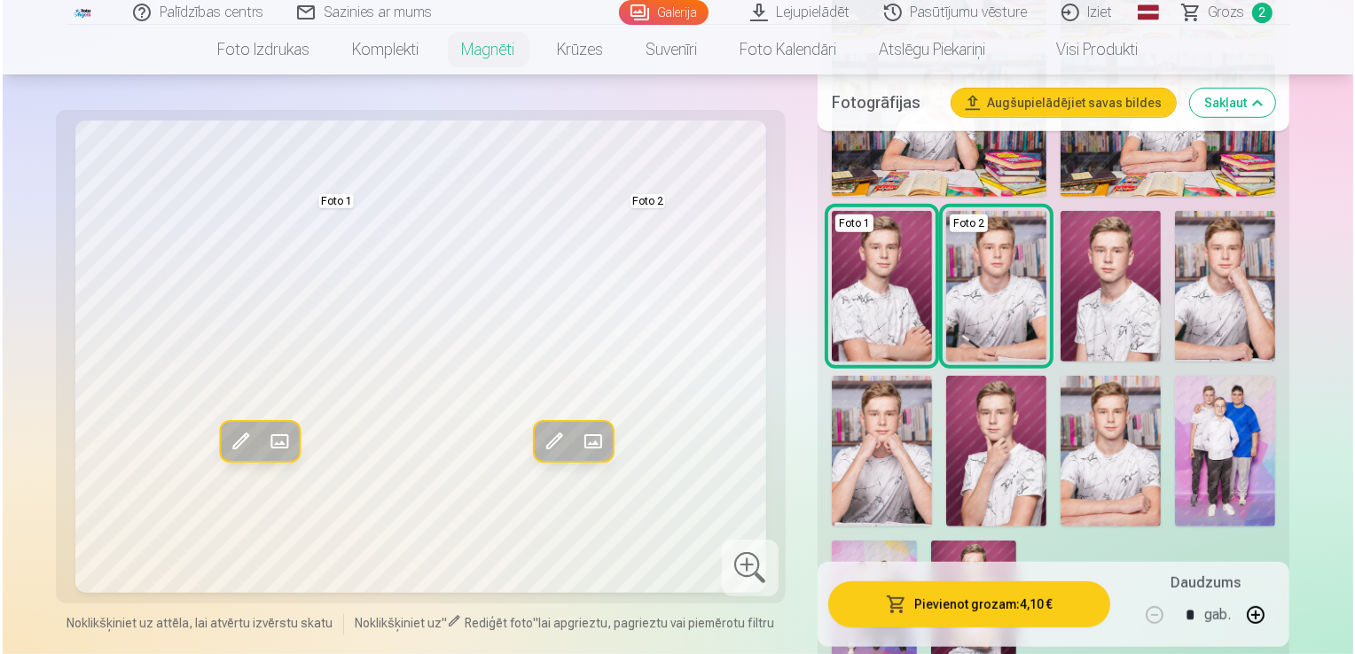
scroll to position [871, 0]
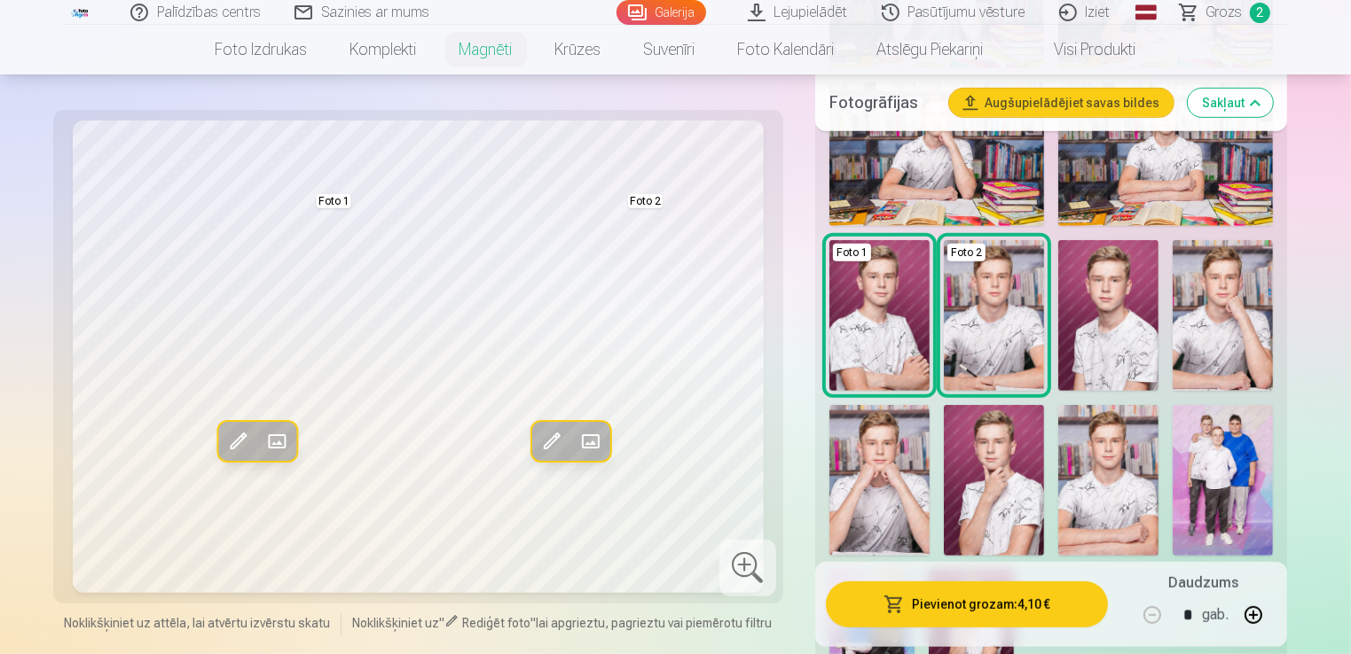
click at [967, 600] on button "Pievienot grozam : 4,10 €" at bounding box center [967, 605] width 283 height 46
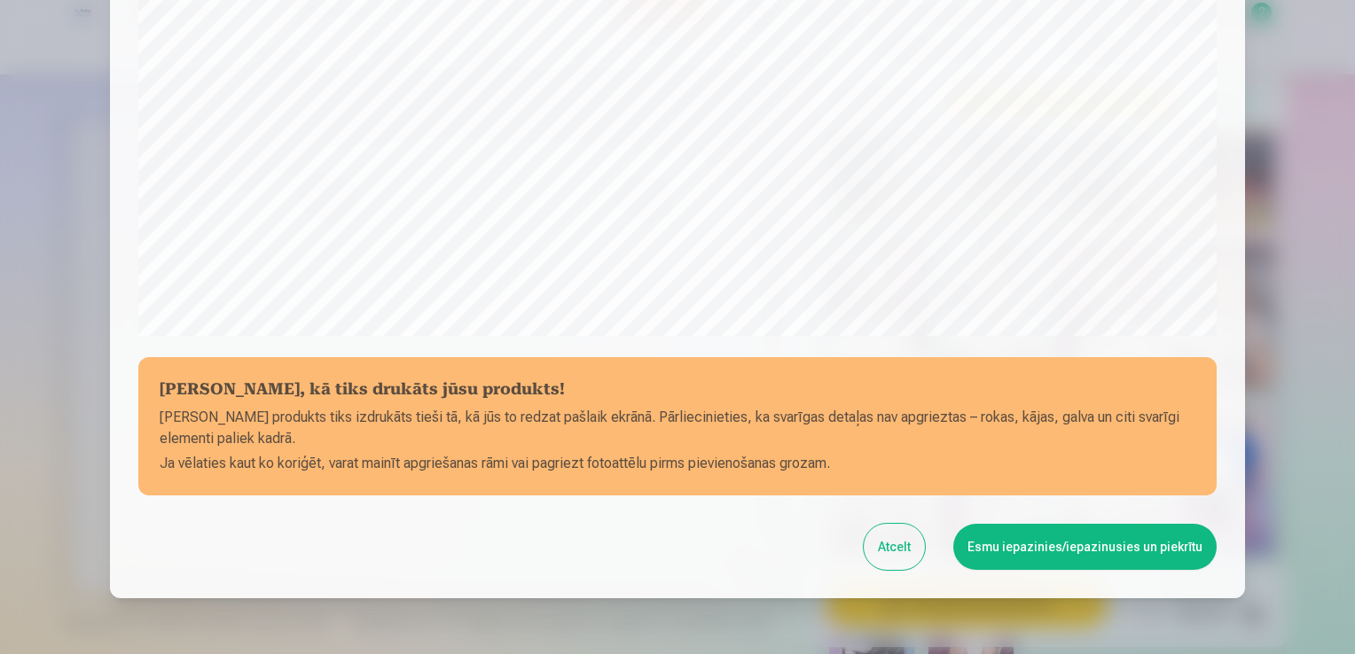
scroll to position [539, 0]
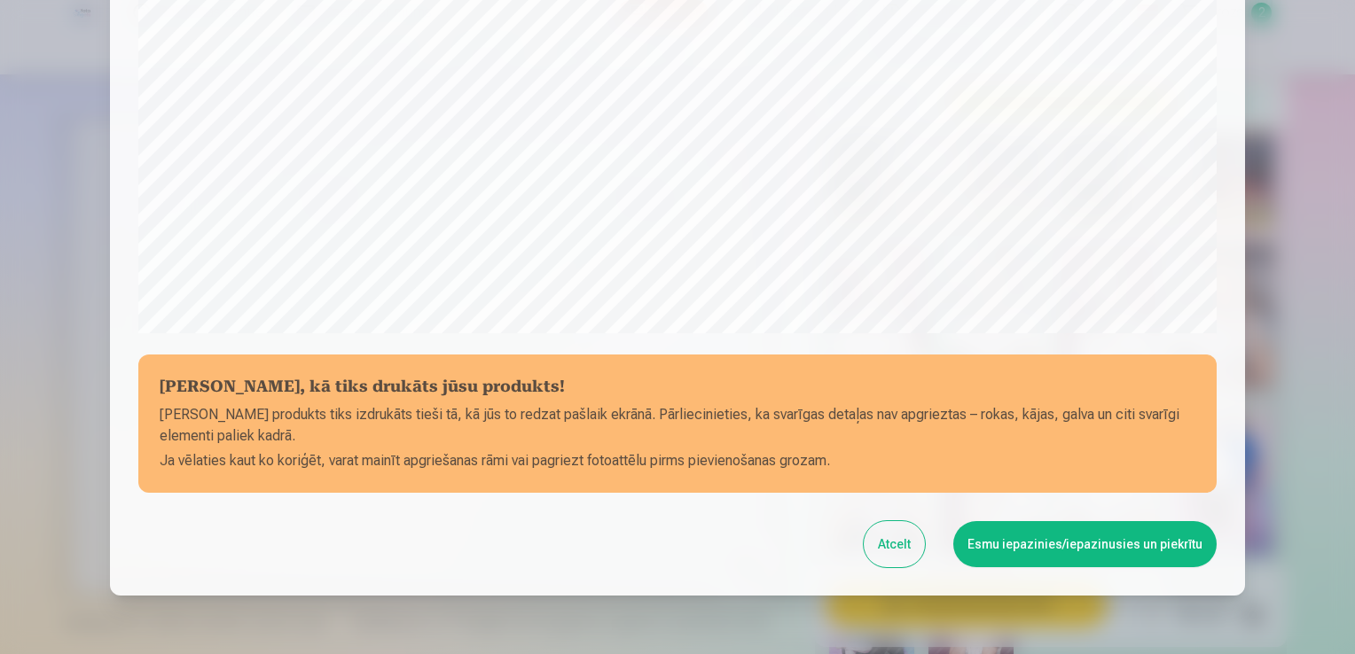
click at [1135, 540] on button "Esmu iepazinies/iepazinusies un piekrītu" at bounding box center [1084, 544] width 263 height 46
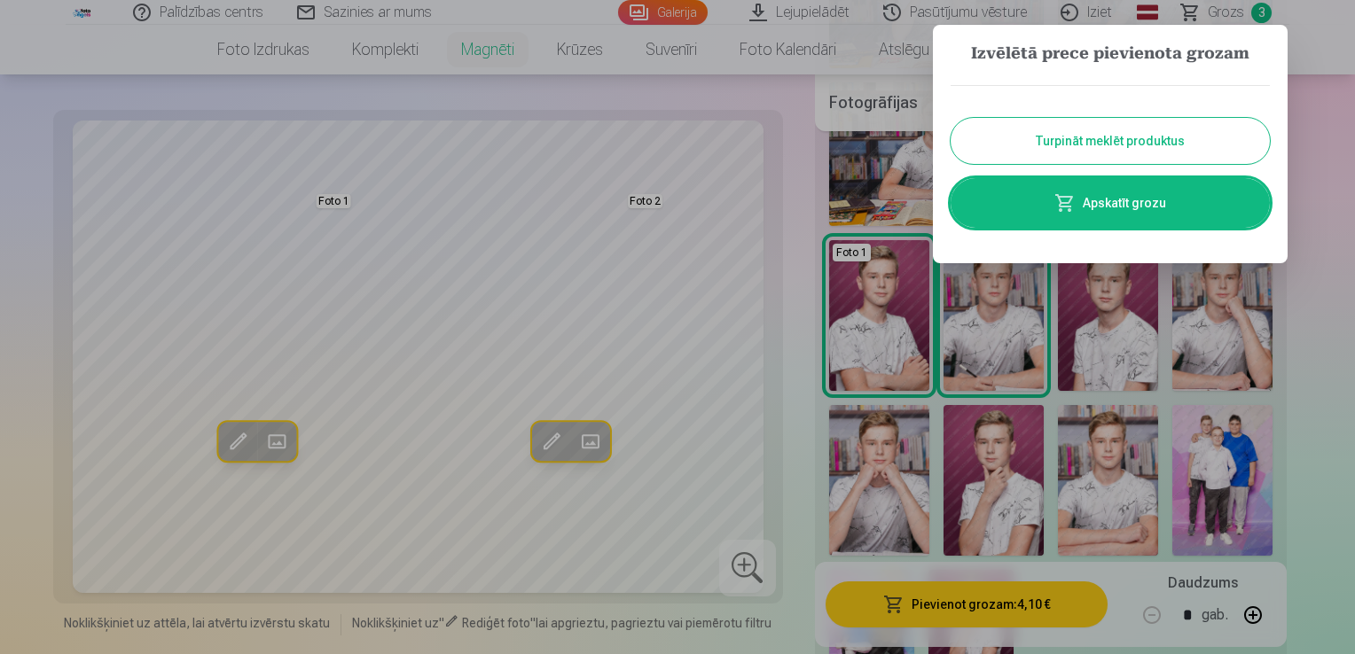
click at [1153, 206] on link "Apskatīt grozu" at bounding box center [1110, 203] width 319 height 50
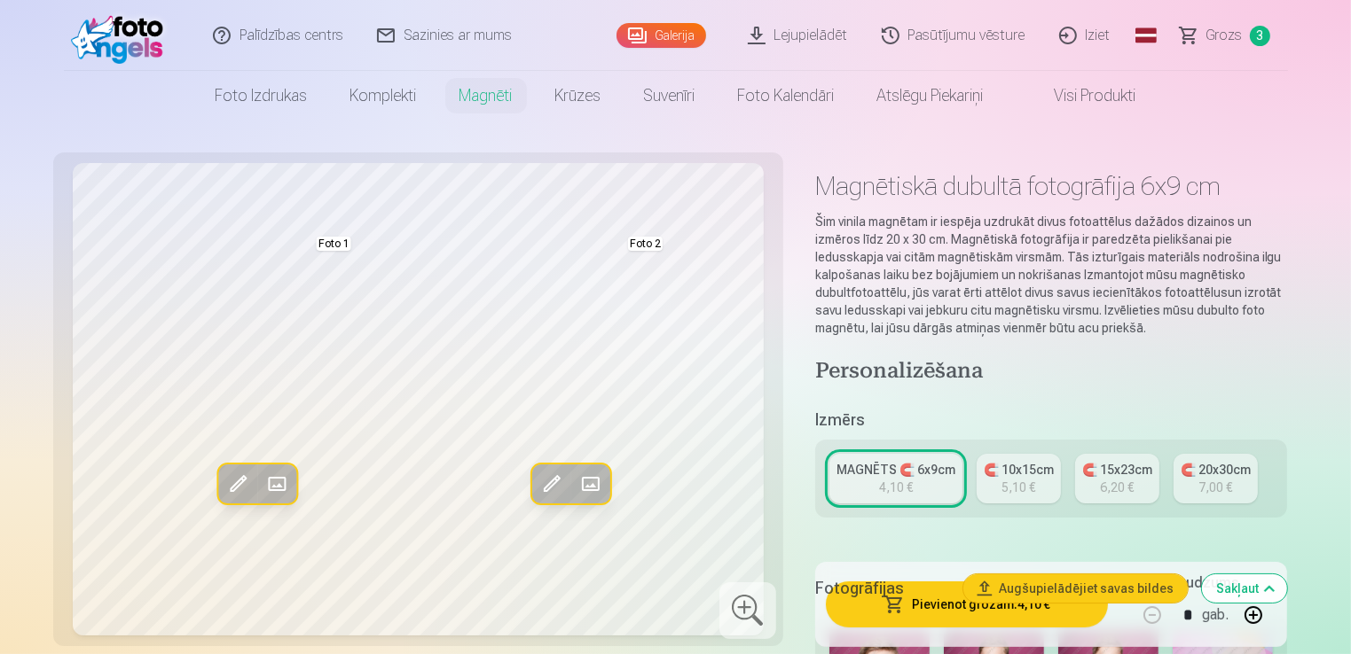
scroll to position [5493, 0]
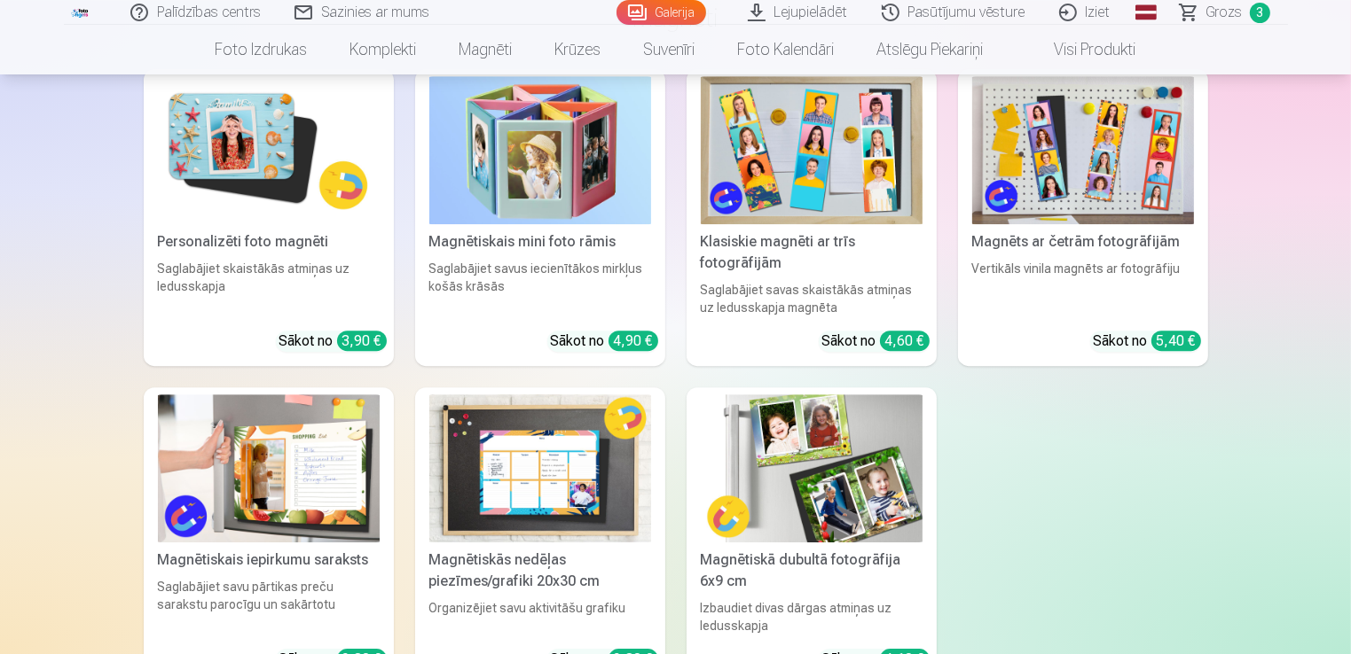
click at [766, 439] on img at bounding box center [812, 469] width 222 height 148
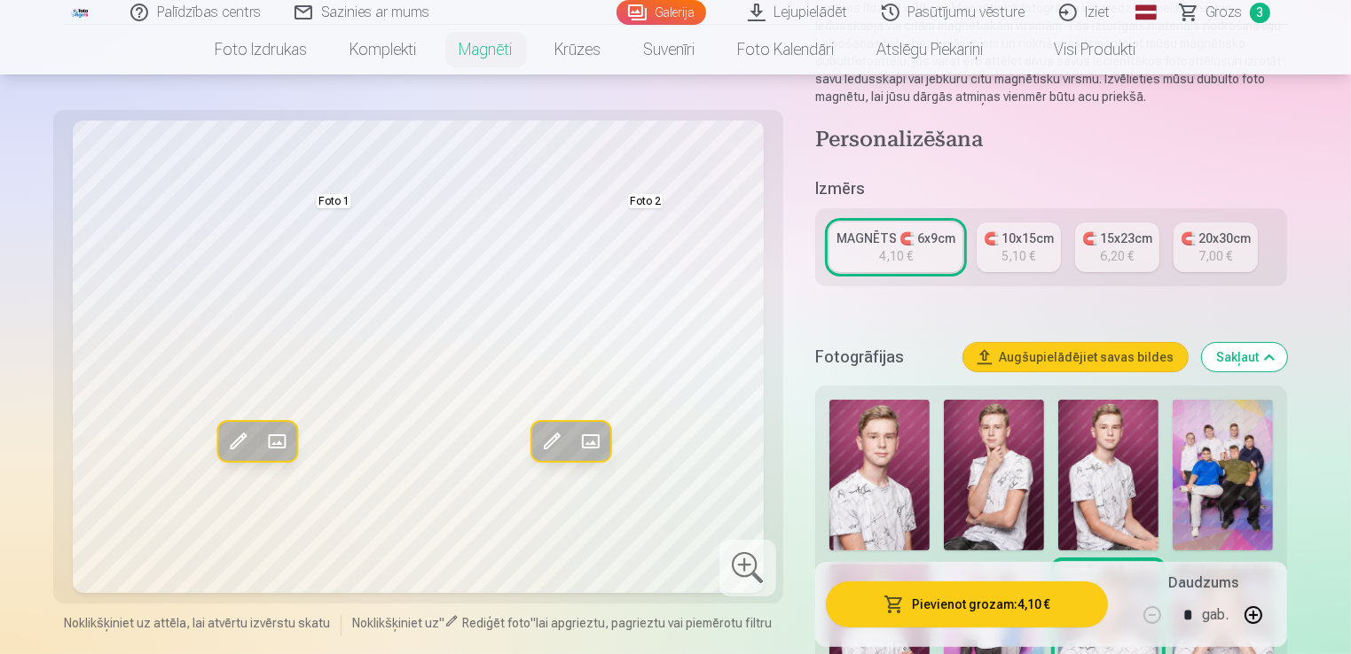
scroll to position [239, 0]
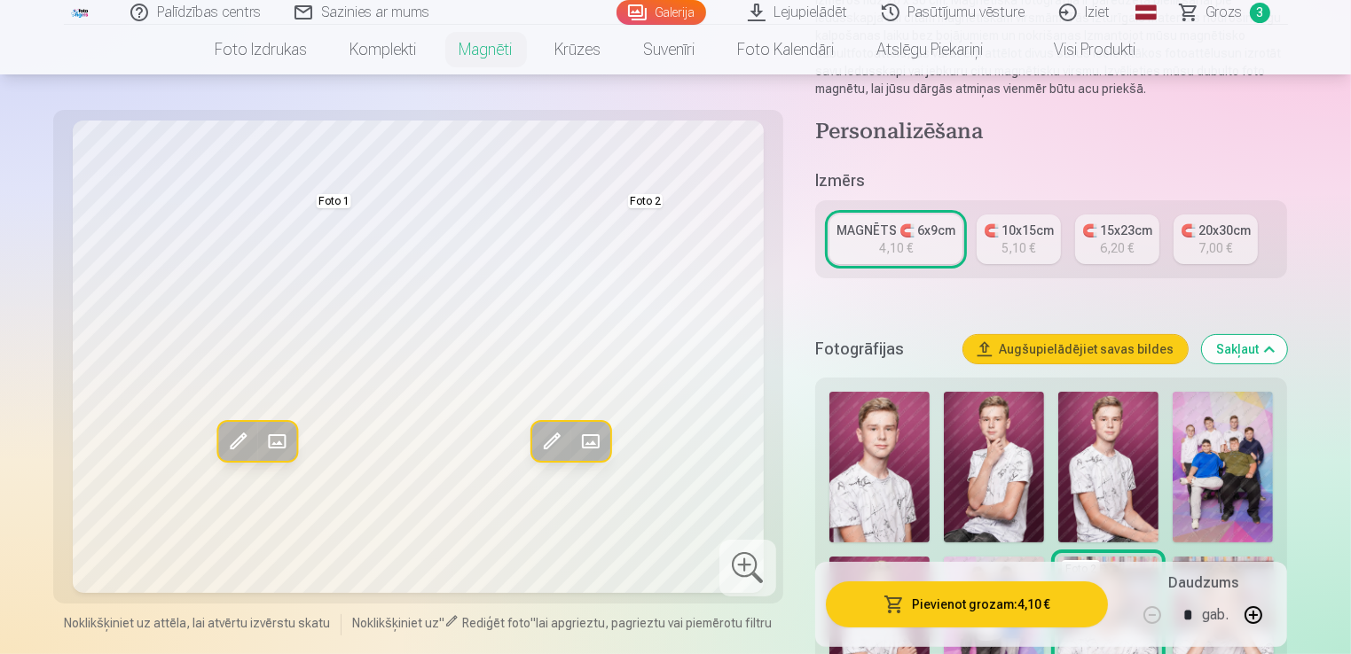
click at [1018, 220] on link "🧲 10x15cm 5,10 €" at bounding box center [1018, 240] width 84 height 50
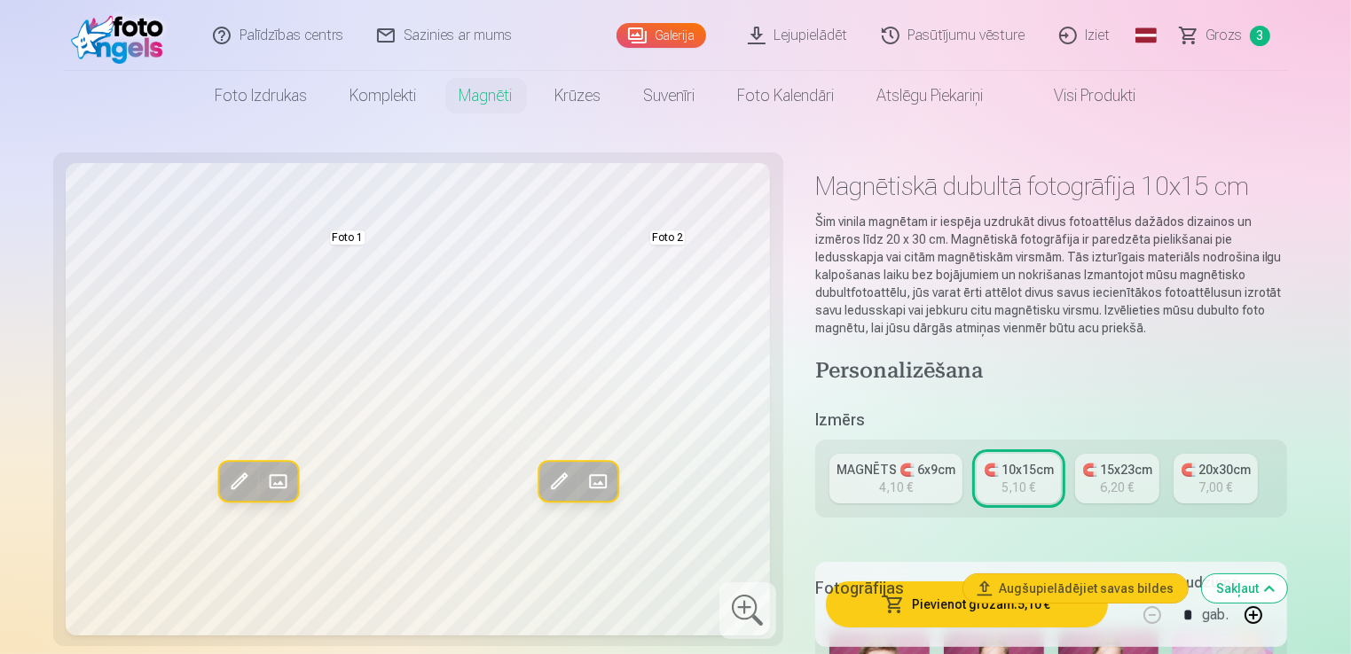
click at [1211, 41] on span "Grozs" at bounding box center [1224, 35] width 36 height 21
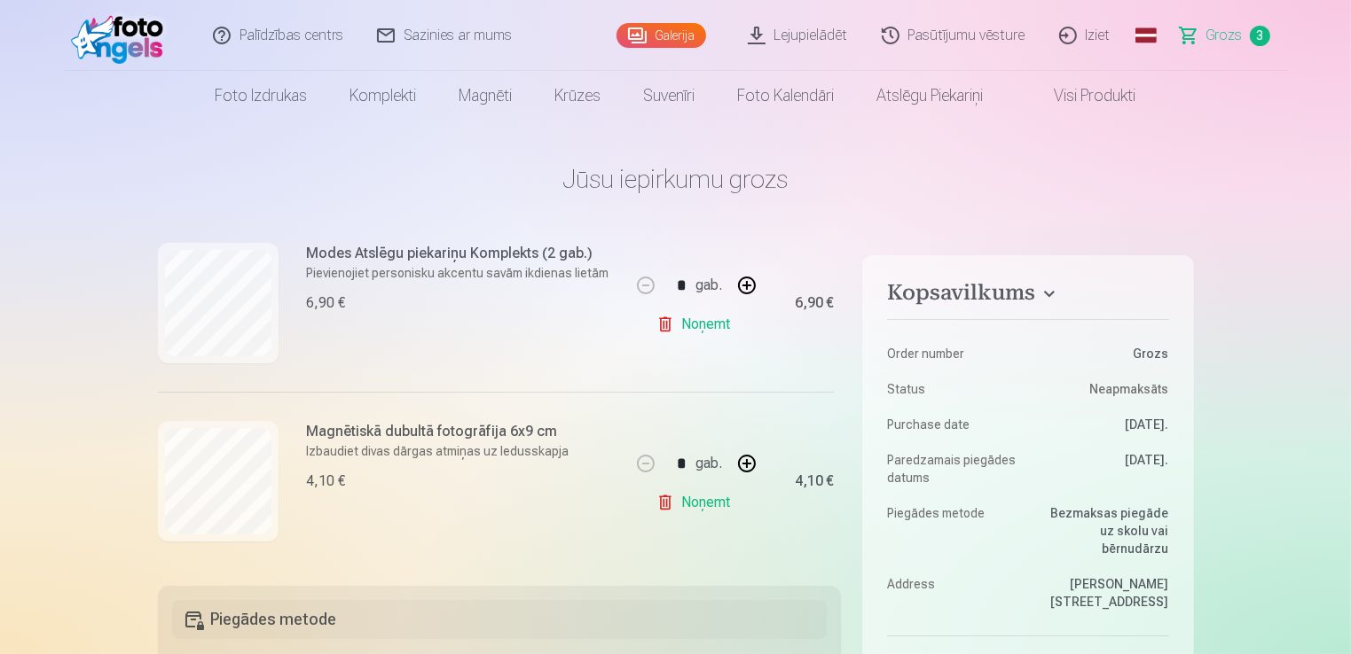
scroll to position [427, 0]
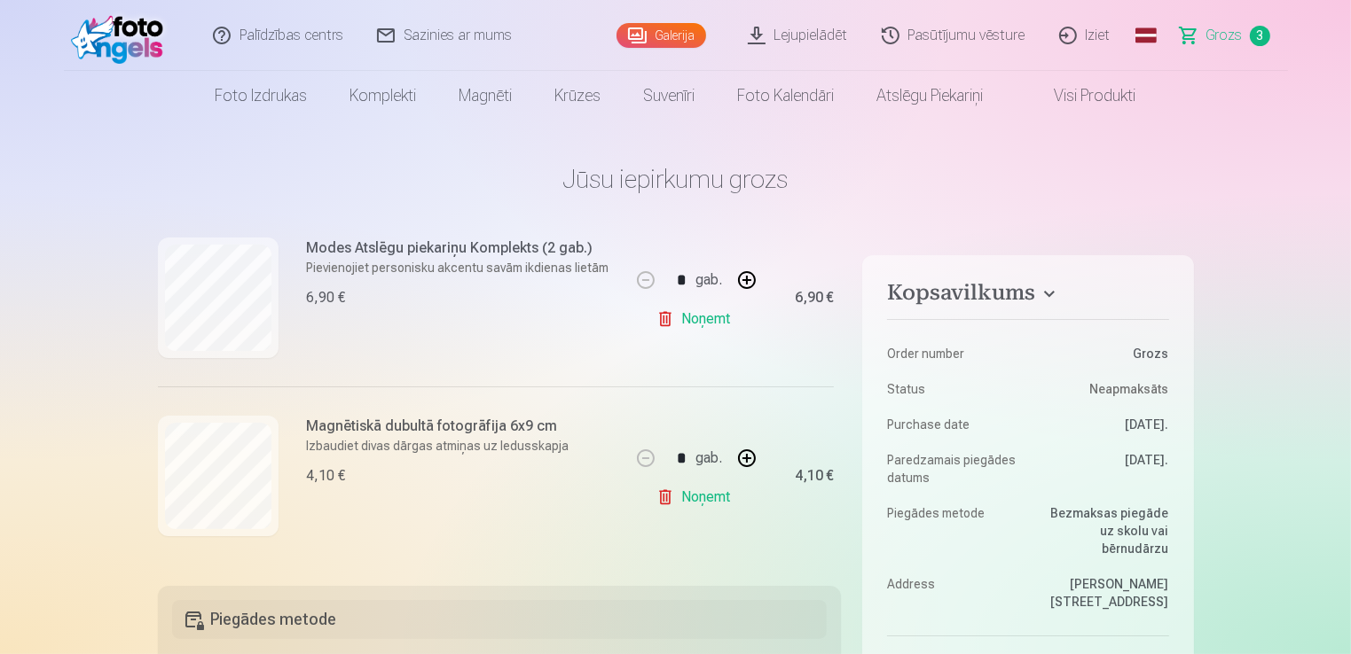
click at [697, 493] on link "Noņemt" at bounding box center [696, 497] width 81 height 35
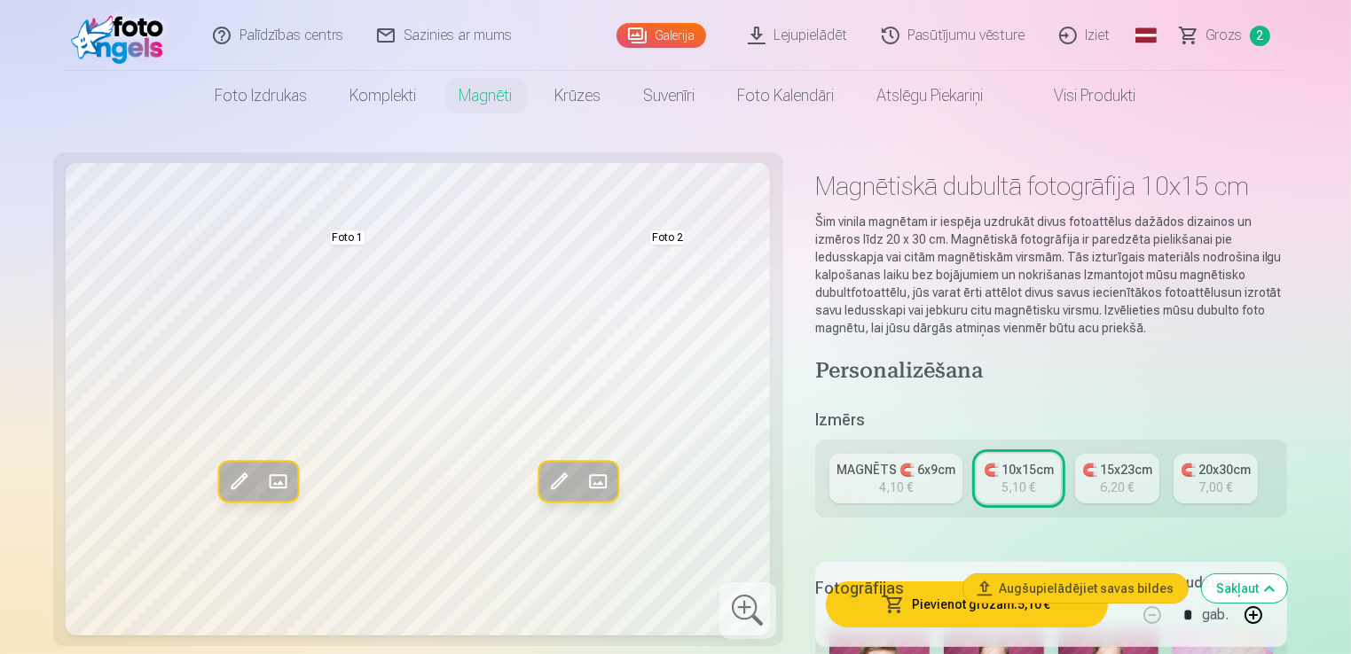
click at [1132, 480] on div "6,20 €" at bounding box center [1117, 488] width 34 height 18
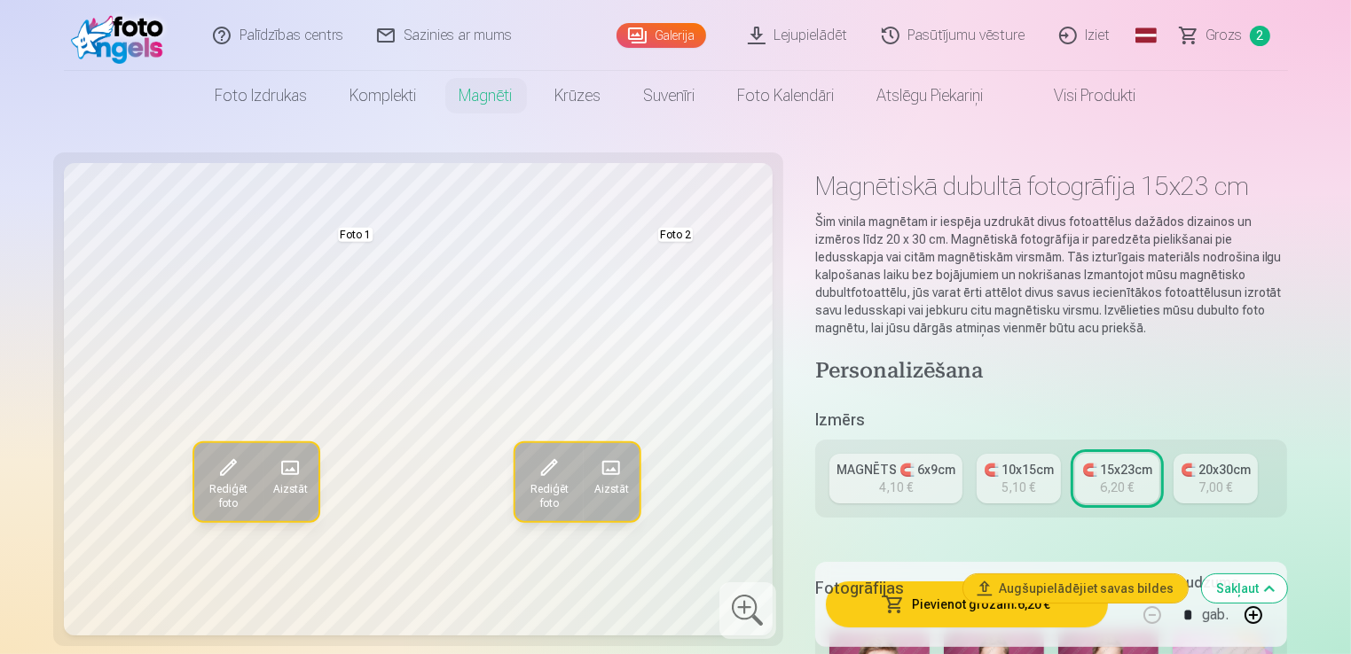
click at [1000, 480] on link "🧲 10x15cm 5,10 €" at bounding box center [1018, 479] width 84 height 50
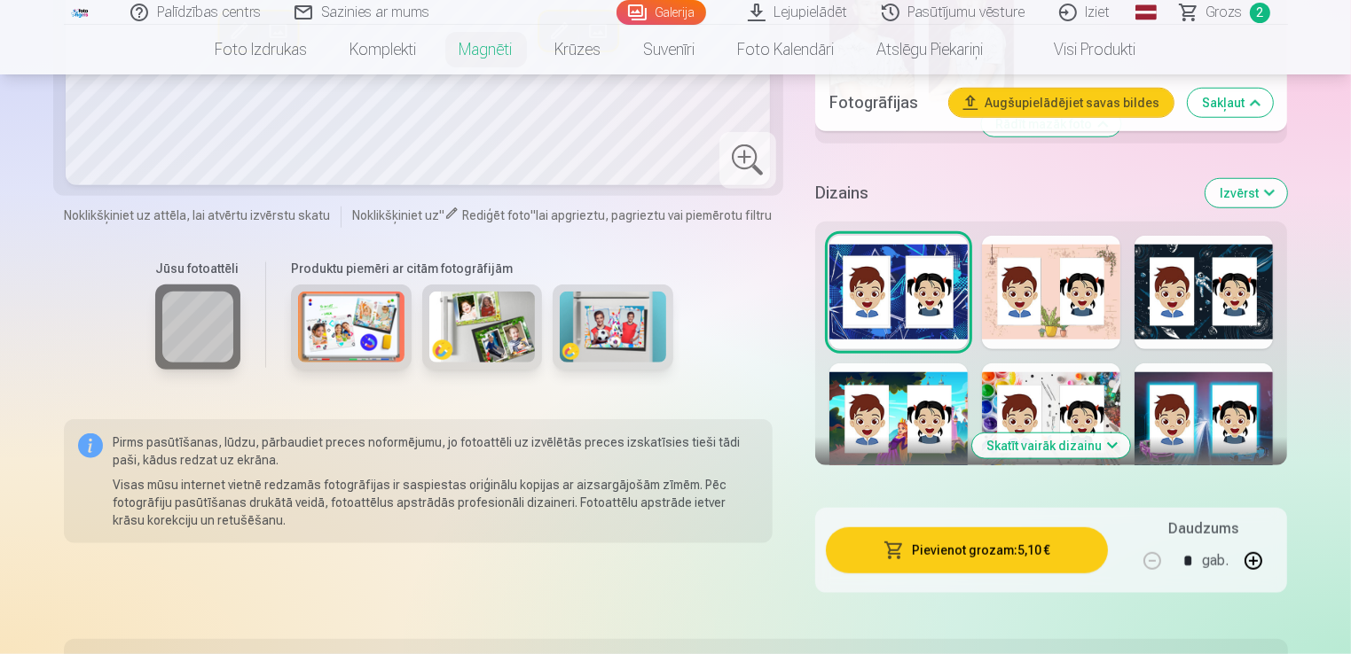
scroll to position [1450, 0]
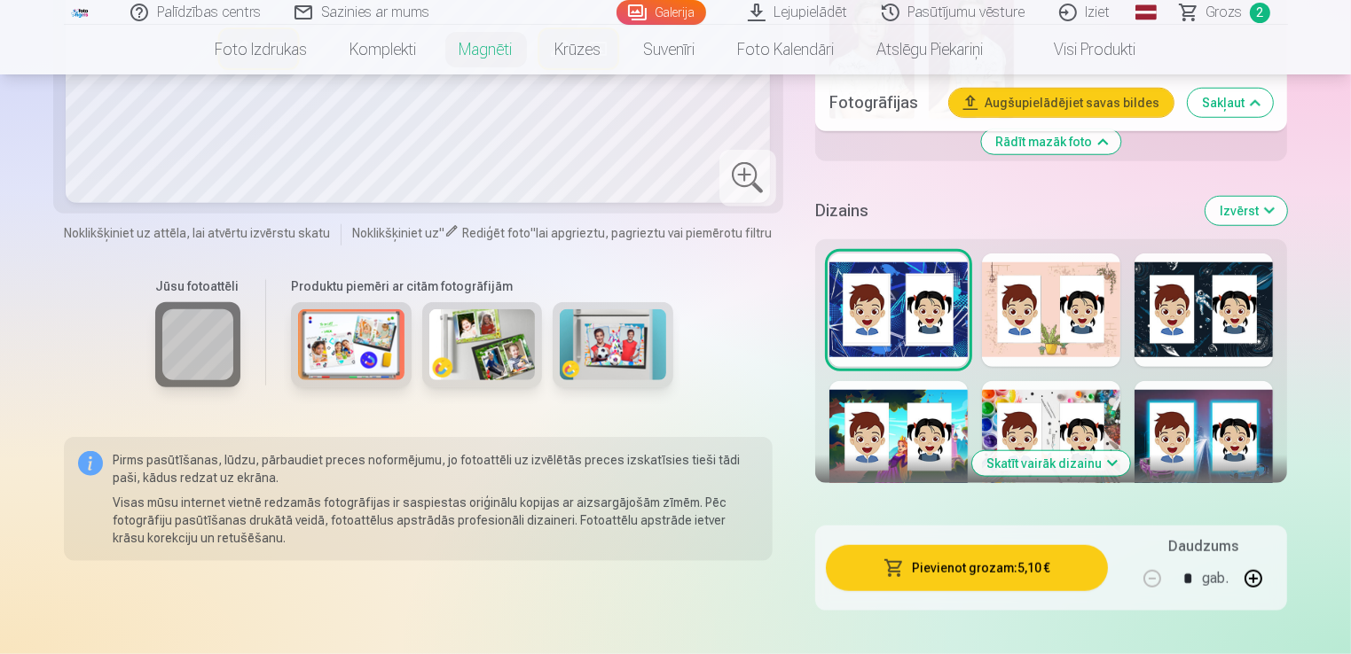
click at [1036, 469] on button "Skatīt vairāk dizainu" at bounding box center [1051, 463] width 158 height 25
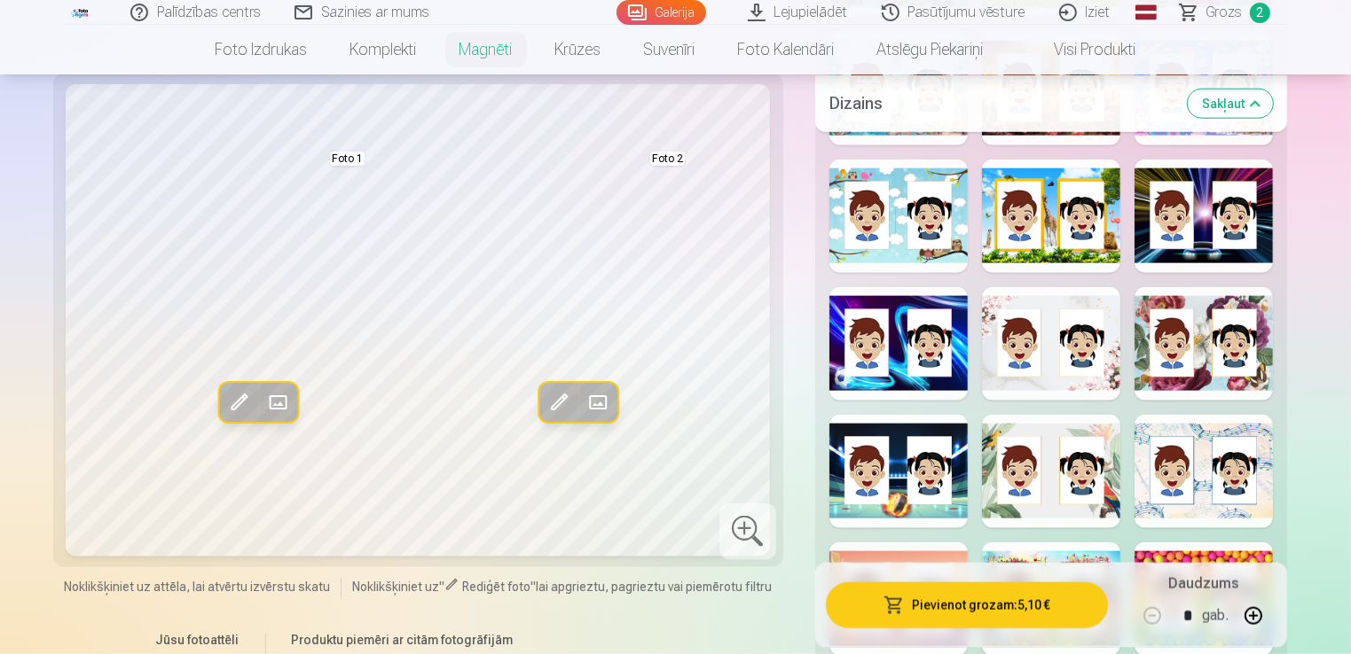
scroll to position [2192, 0]
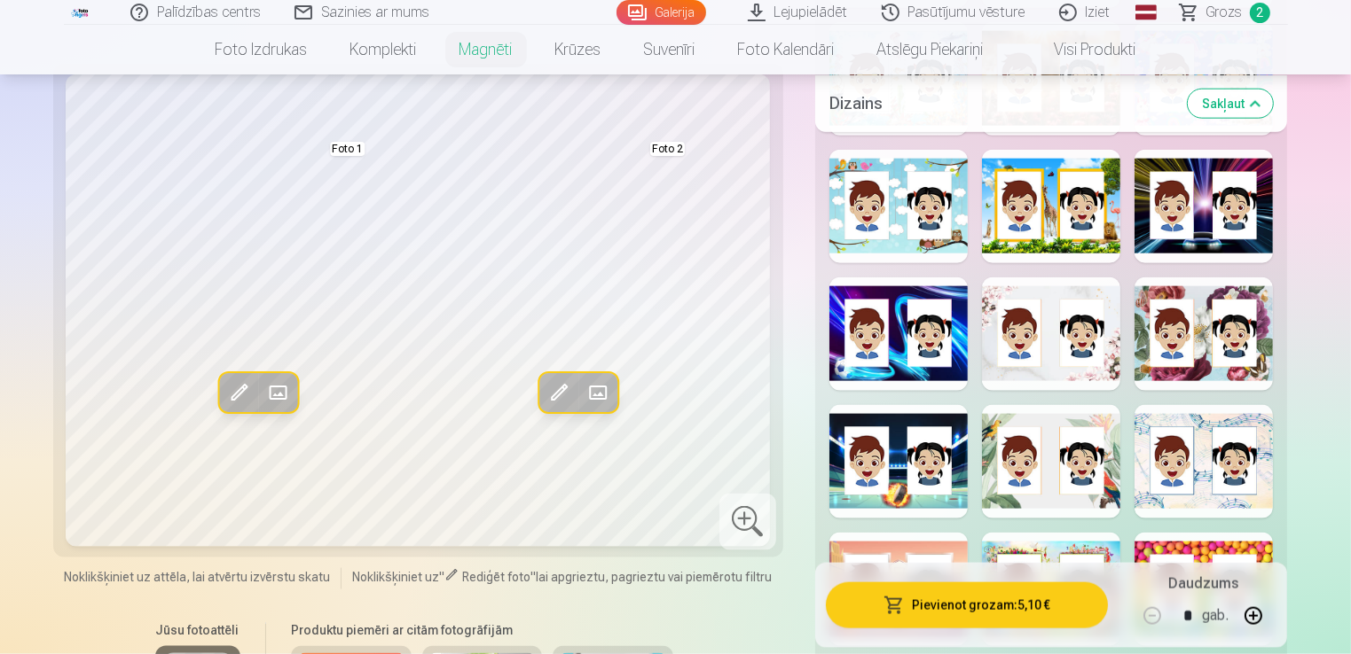
click at [936, 323] on div at bounding box center [898, 335] width 138 height 114
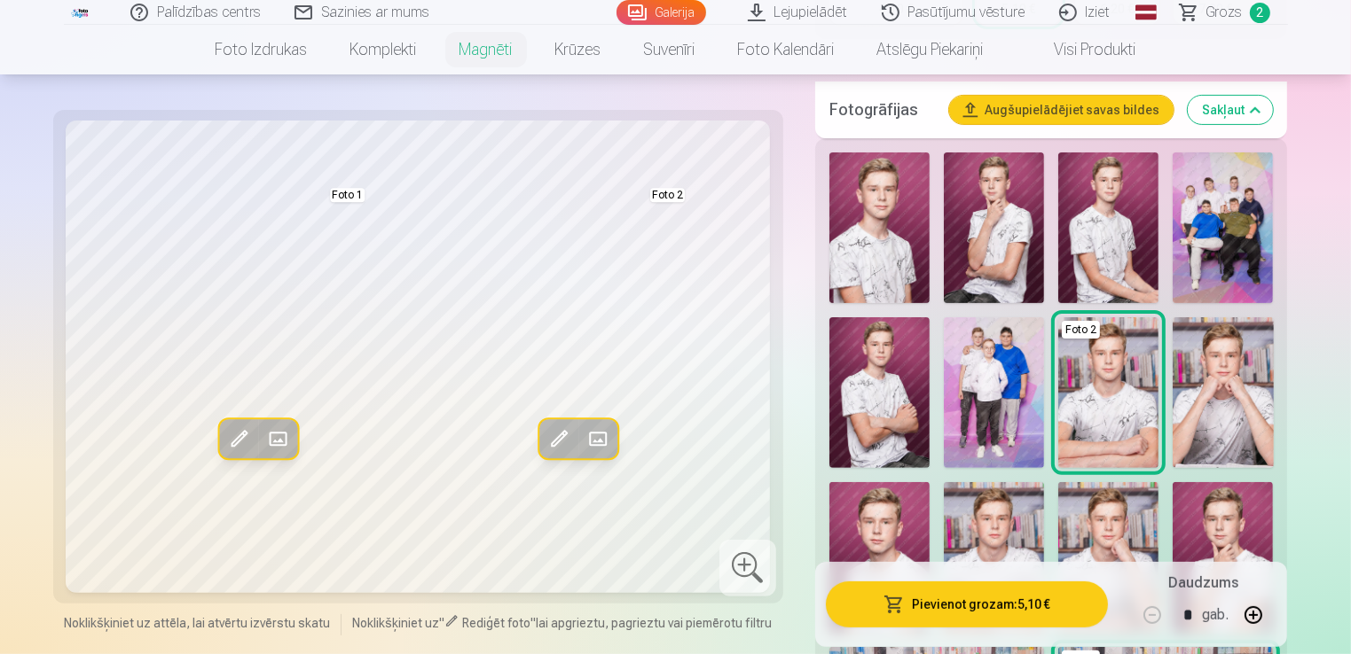
scroll to position [490, 0]
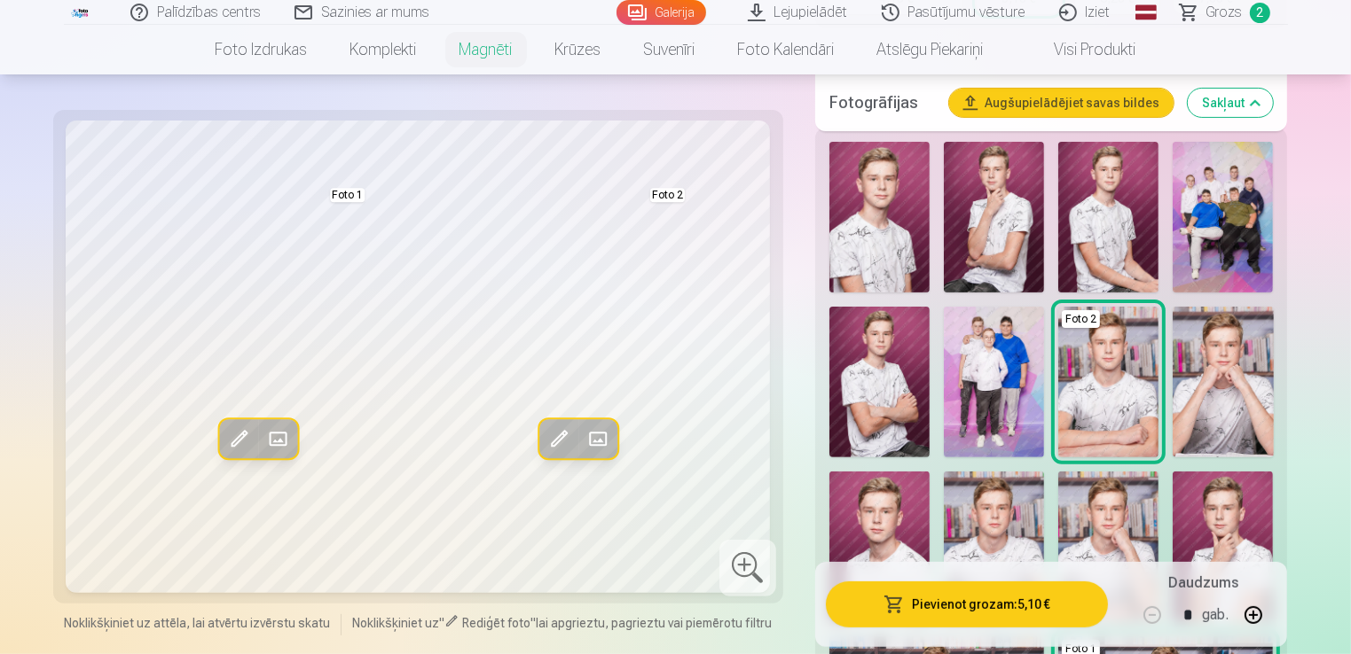
click at [905, 261] on img at bounding box center [879, 217] width 100 height 151
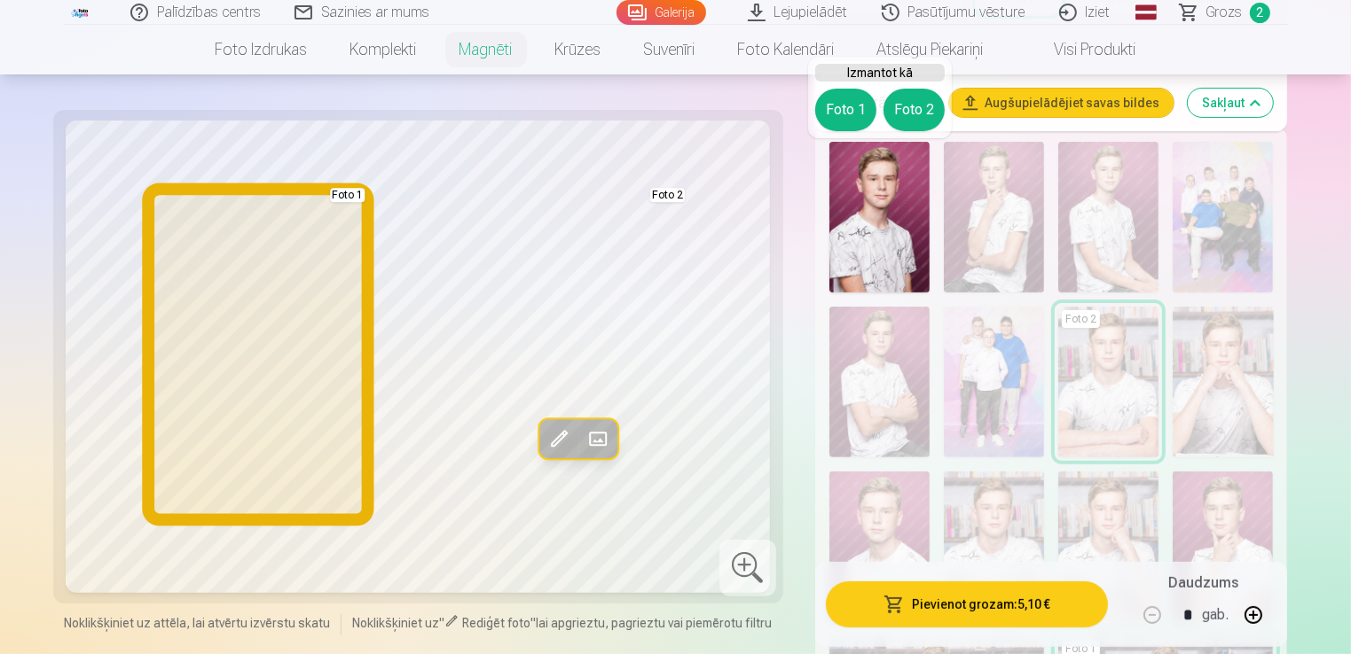
click at [850, 108] on button "Foto 1" at bounding box center [845, 110] width 61 height 43
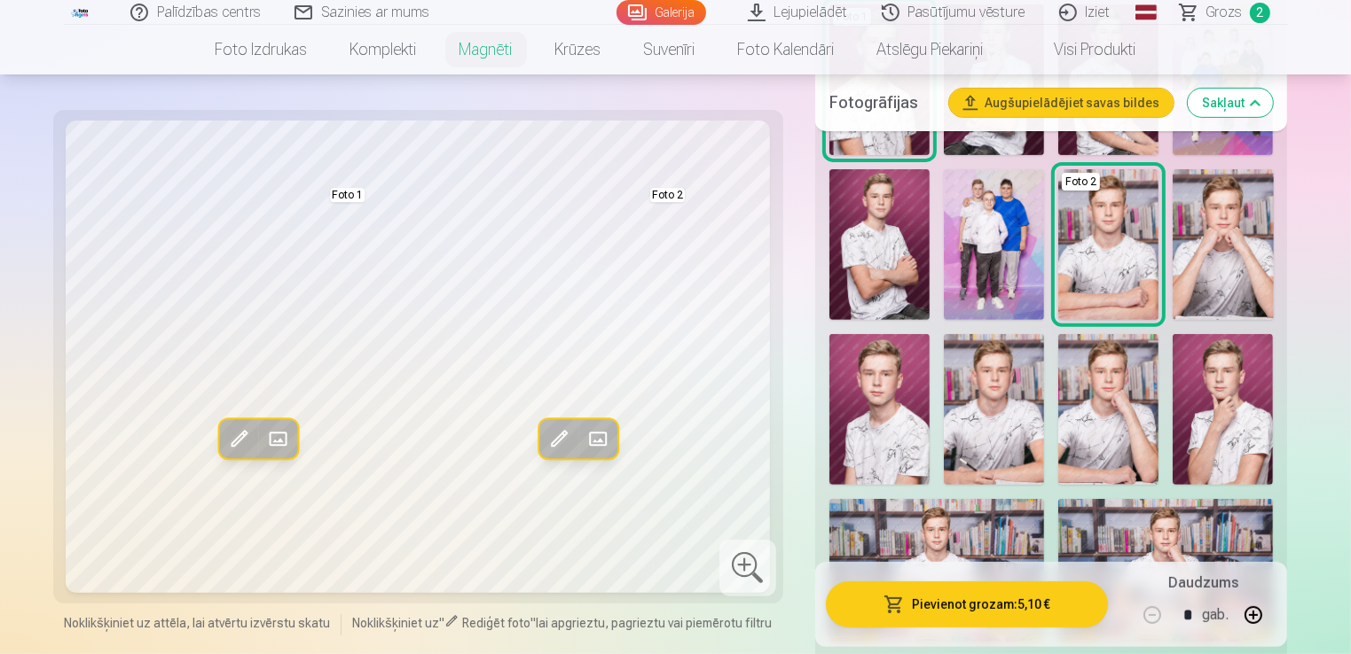
scroll to position [656, 0]
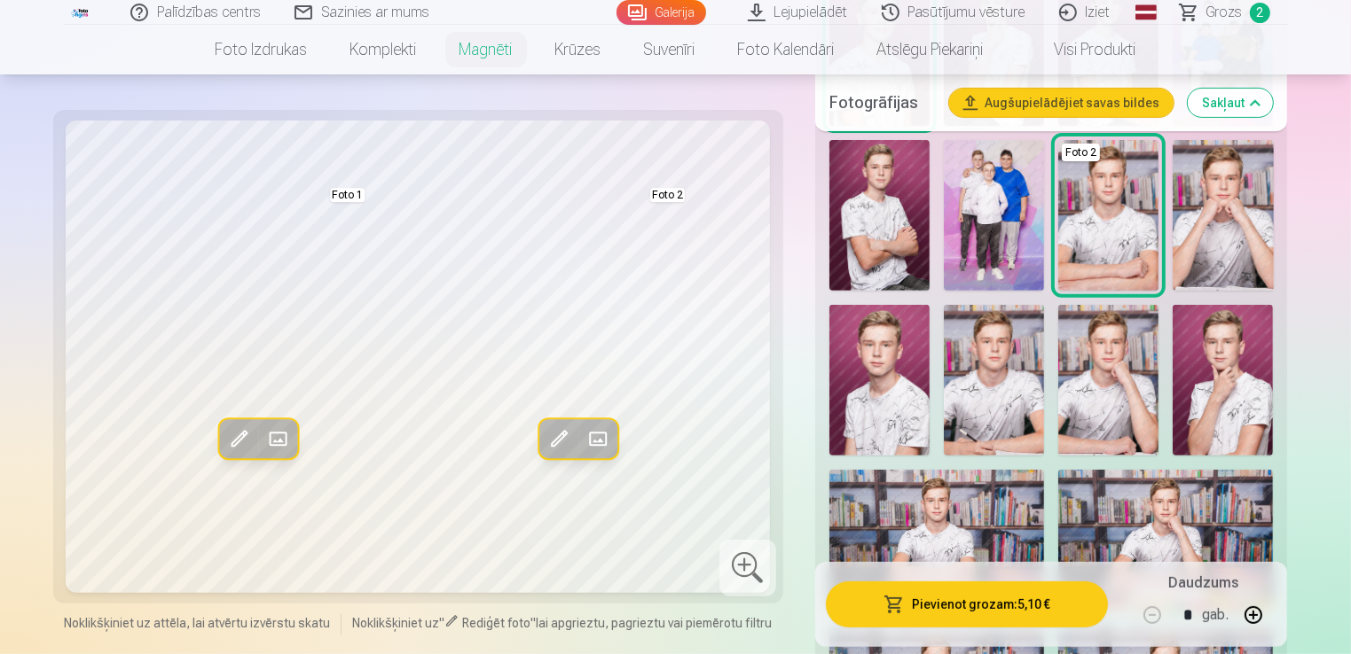
click at [1010, 387] on img at bounding box center [994, 380] width 100 height 151
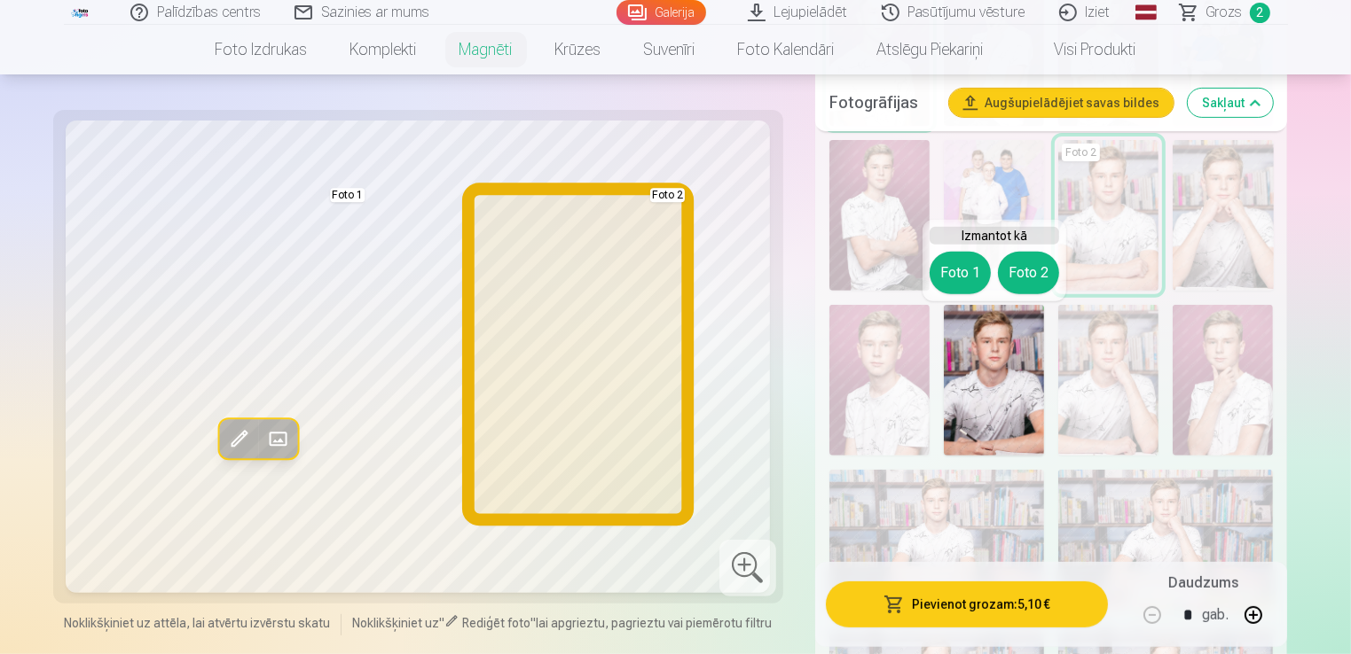
click at [1032, 281] on button "Foto 2" at bounding box center [1028, 273] width 61 height 43
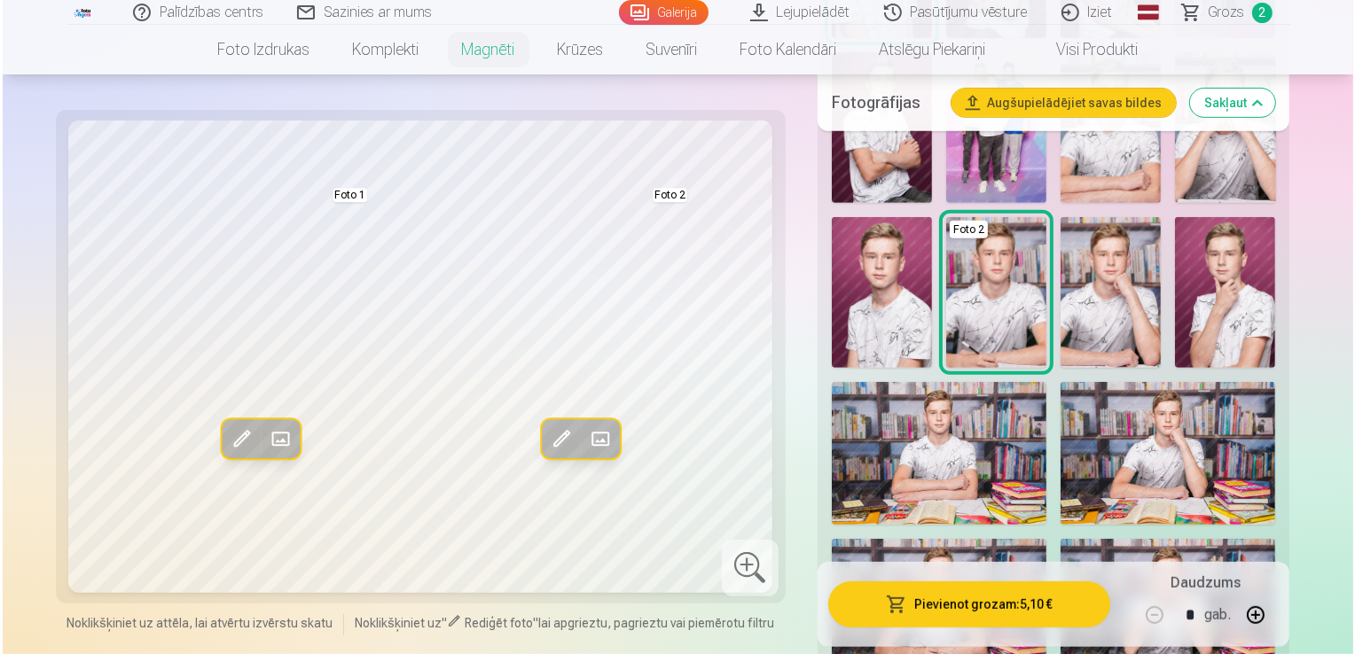
scroll to position [724, 0]
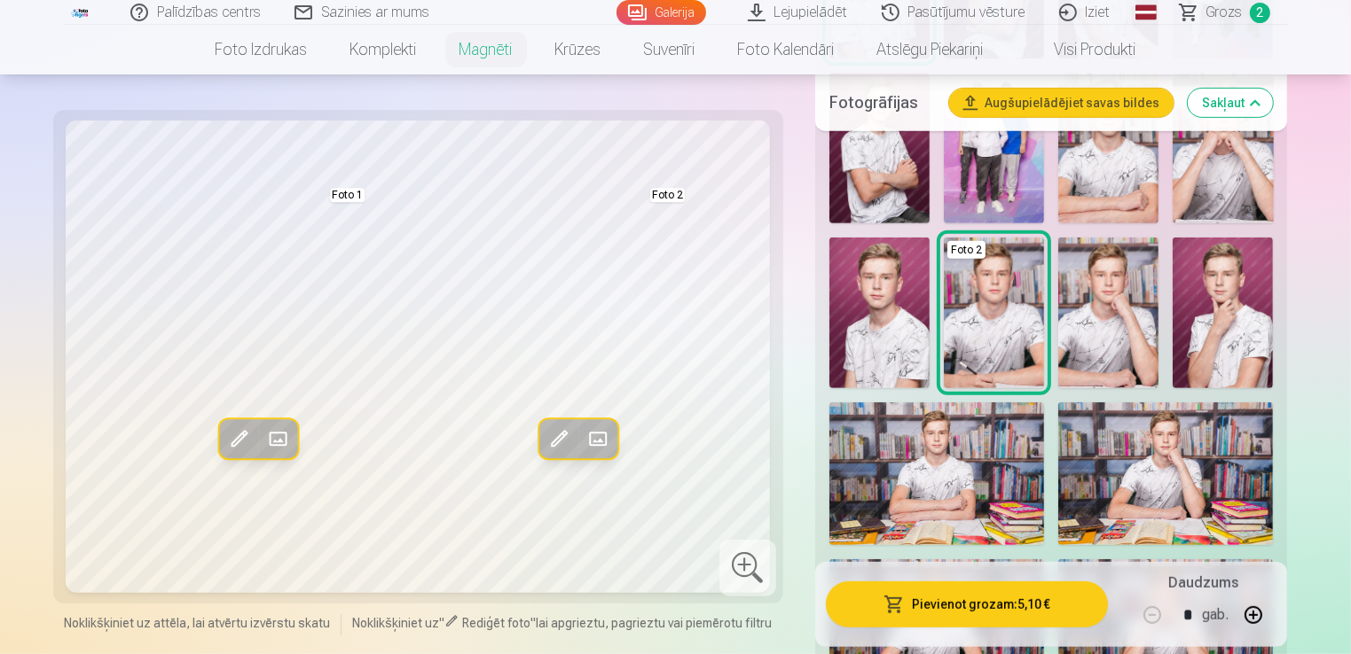
click at [1000, 602] on button "Pievienot grozam : 5,10 €" at bounding box center [967, 605] width 283 height 46
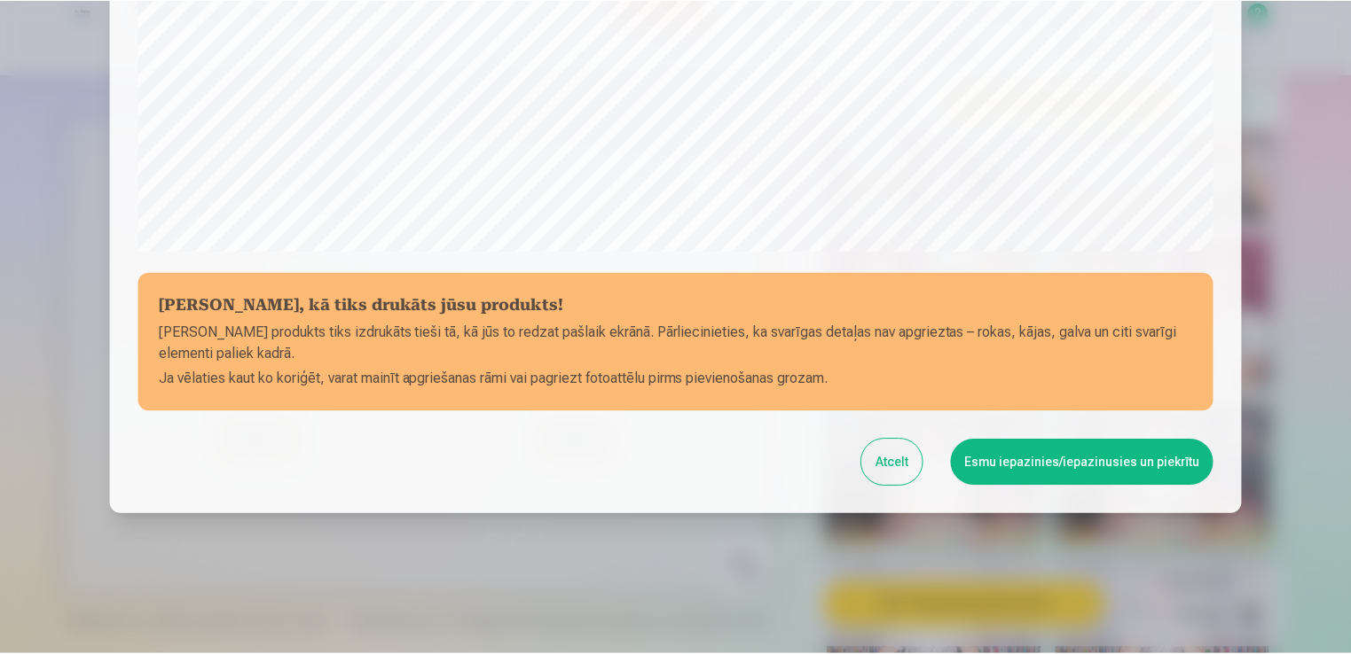
scroll to position [622, 0]
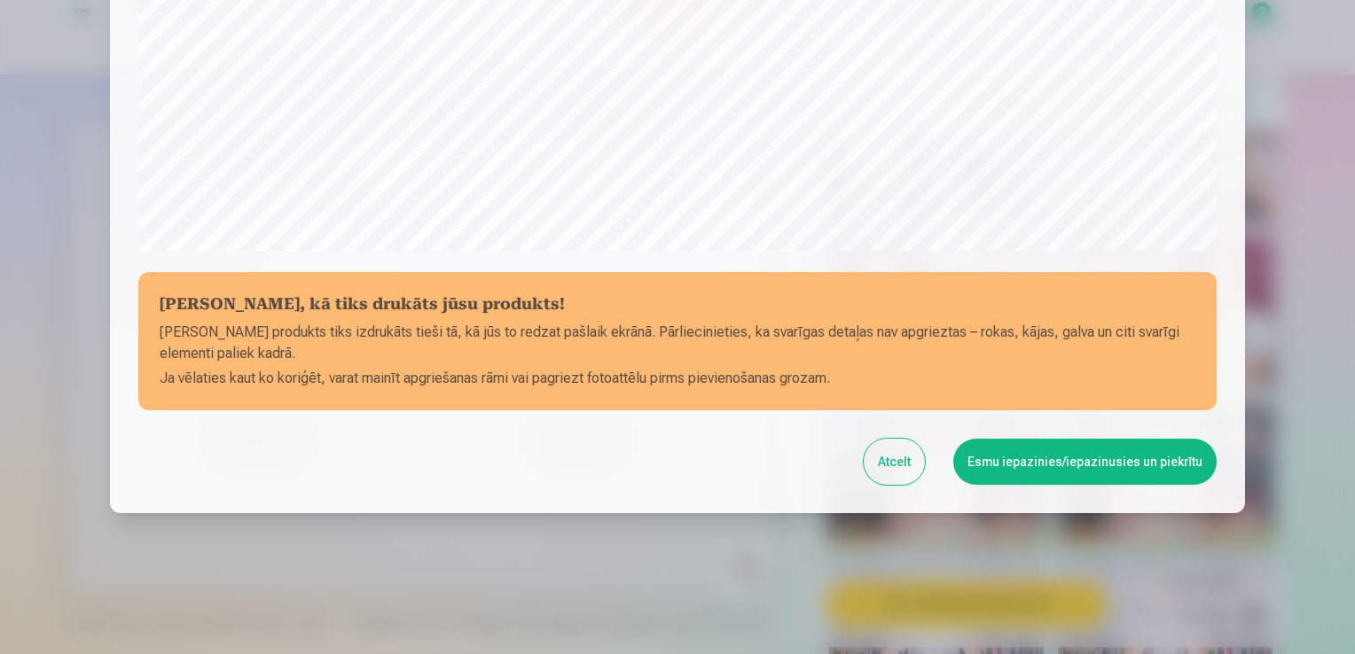
click at [910, 459] on button "Atcelt" at bounding box center [894, 462] width 61 height 46
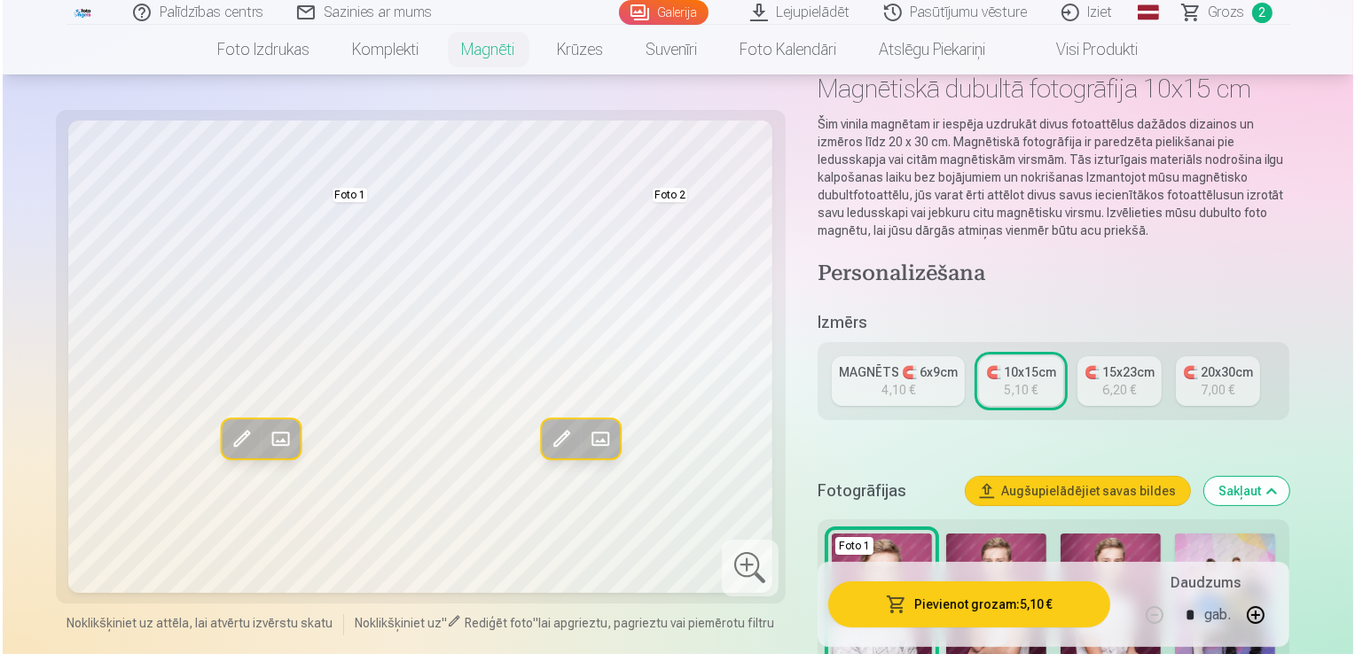
scroll to position [117, 0]
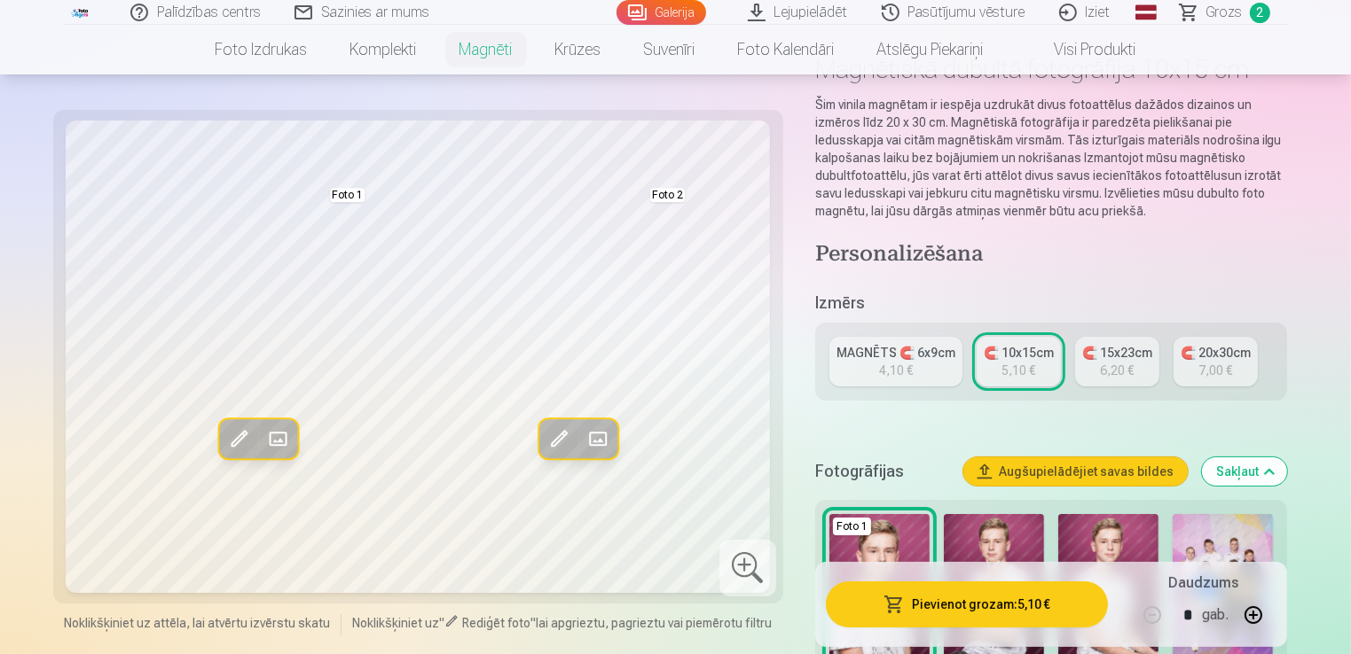
click at [970, 607] on button "Pievienot grozam : 5,10 €" at bounding box center [967, 605] width 283 height 46
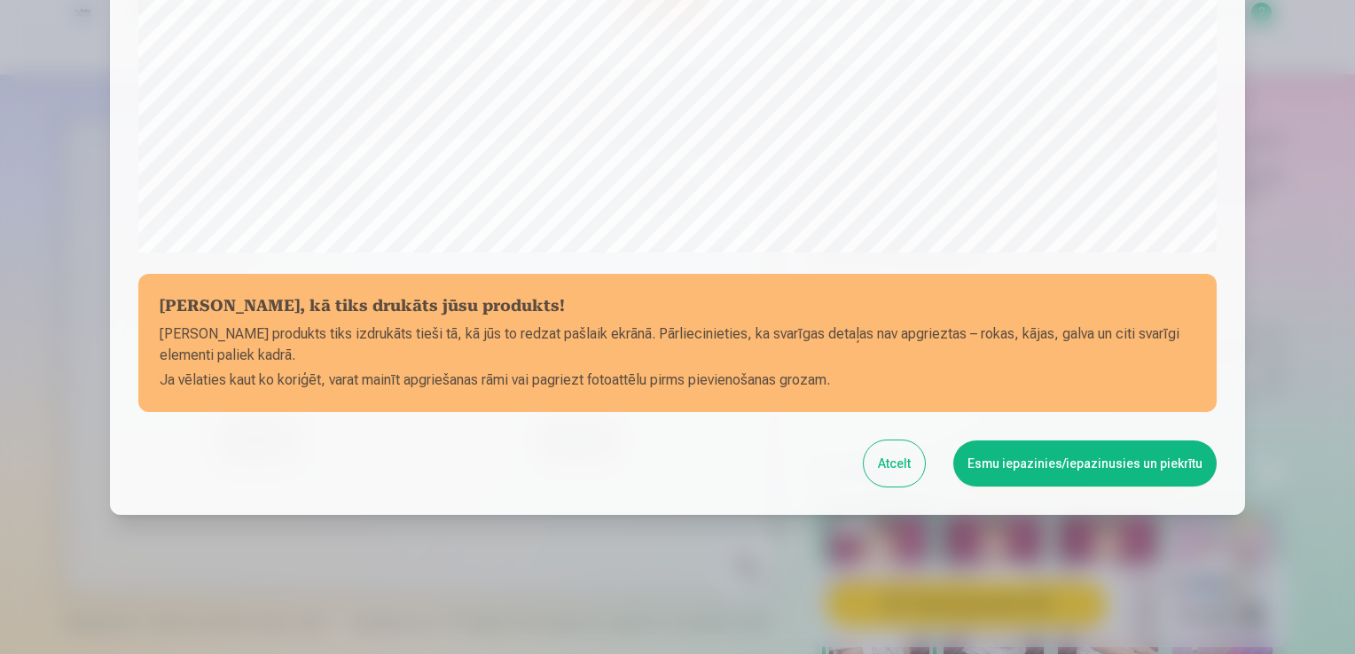
scroll to position [622, 0]
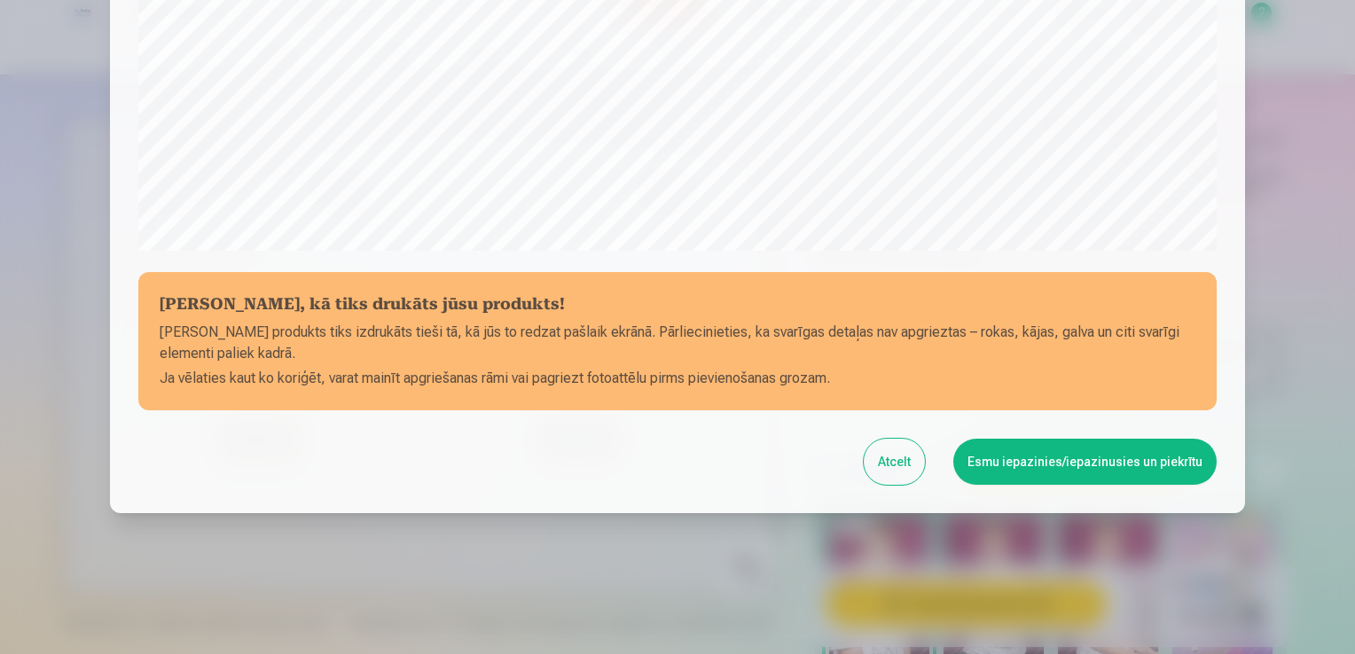
click at [1104, 459] on button "Esmu iepazinies/iepazinusies un piekrītu" at bounding box center [1084, 462] width 263 height 46
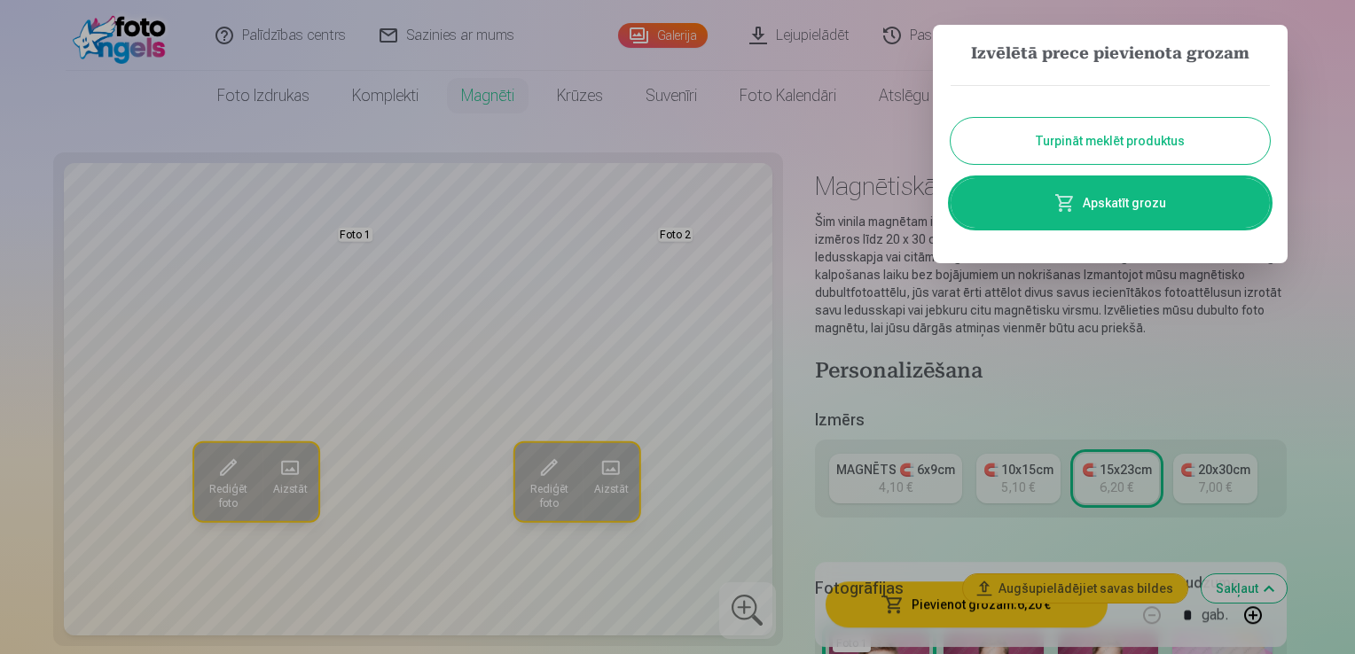
click at [1094, 140] on button "Turpināt meklēt produktus" at bounding box center [1110, 141] width 319 height 46
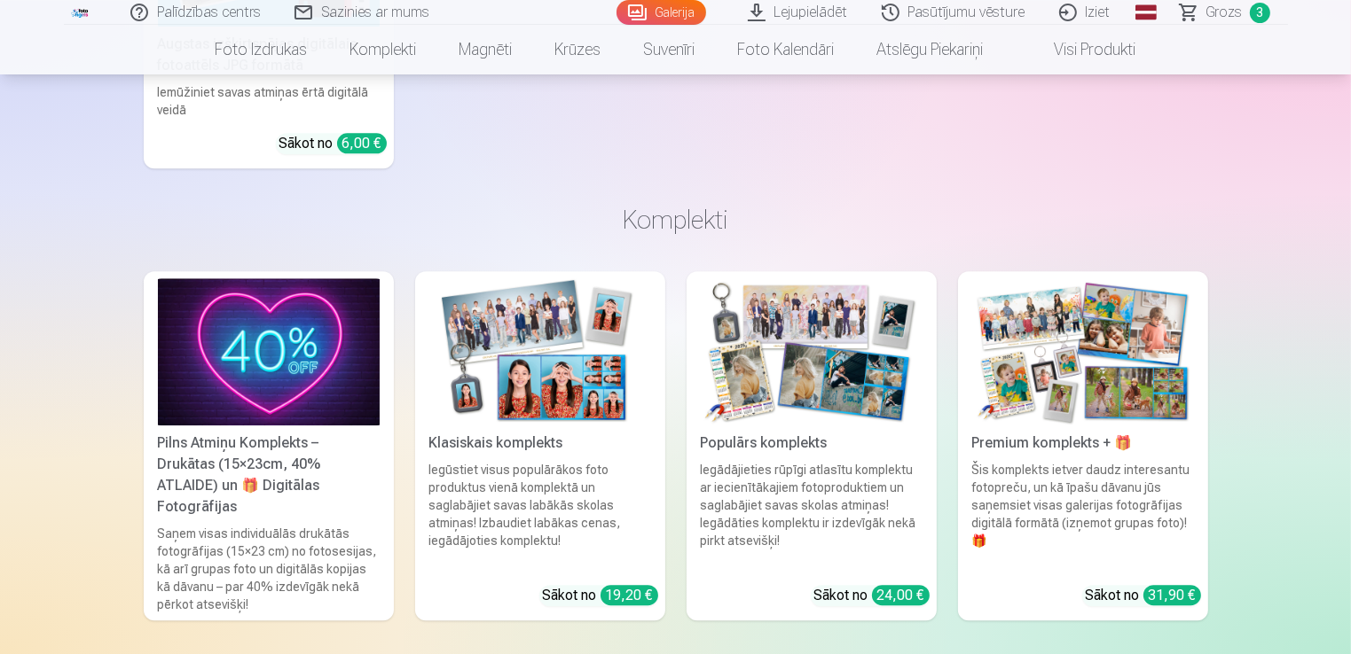
scroll to position [4850, 0]
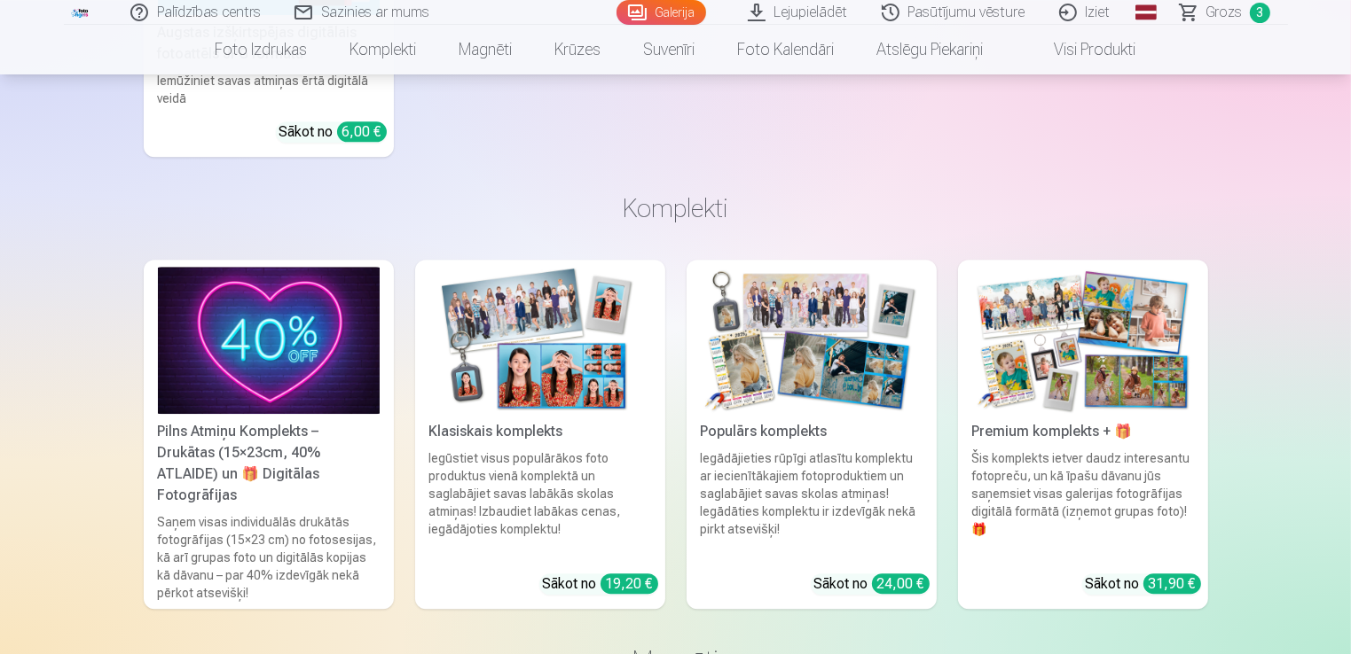
click at [1043, 329] on img at bounding box center [1083, 341] width 222 height 148
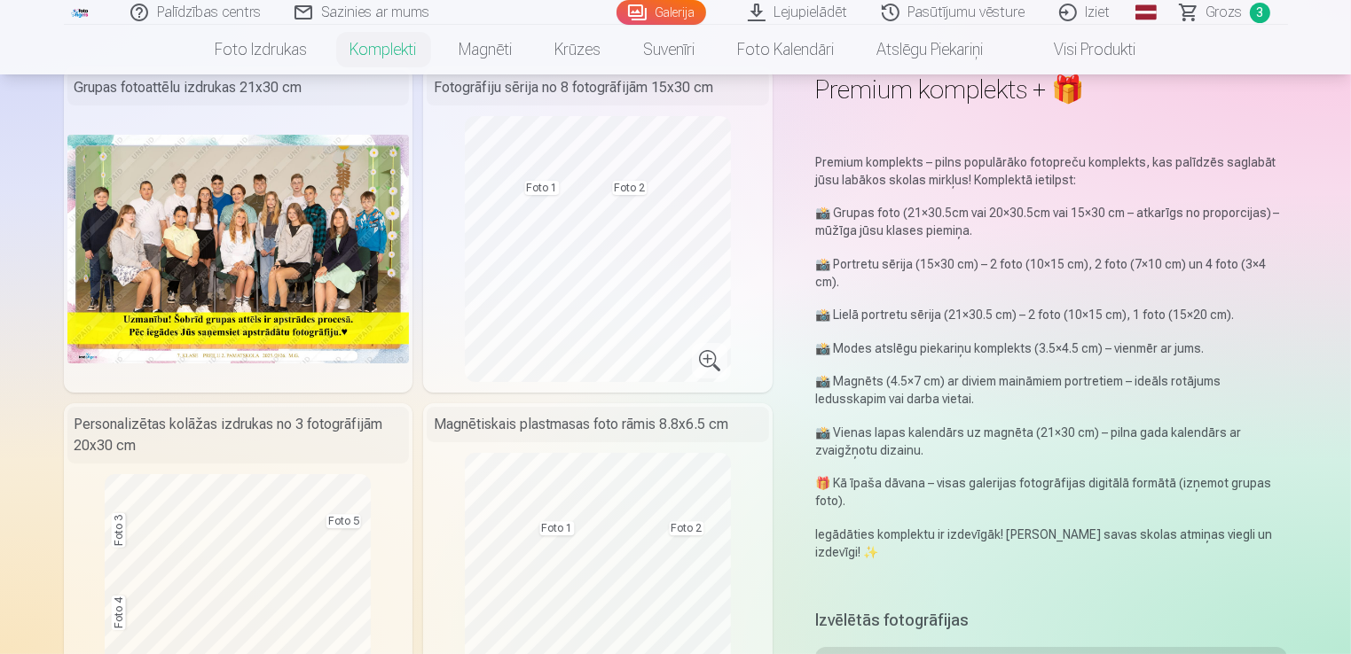
scroll to position [105, 0]
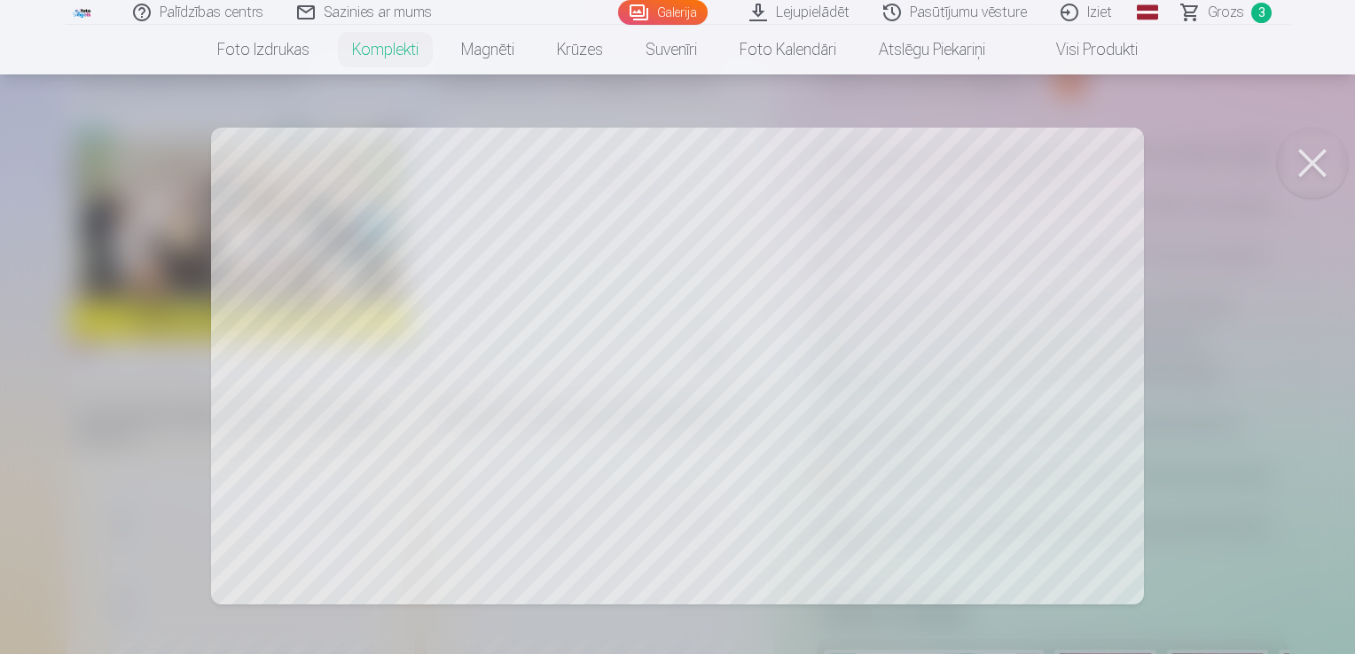
click at [1298, 151] on button at bounding box center [1312, 163] width 71 height 71
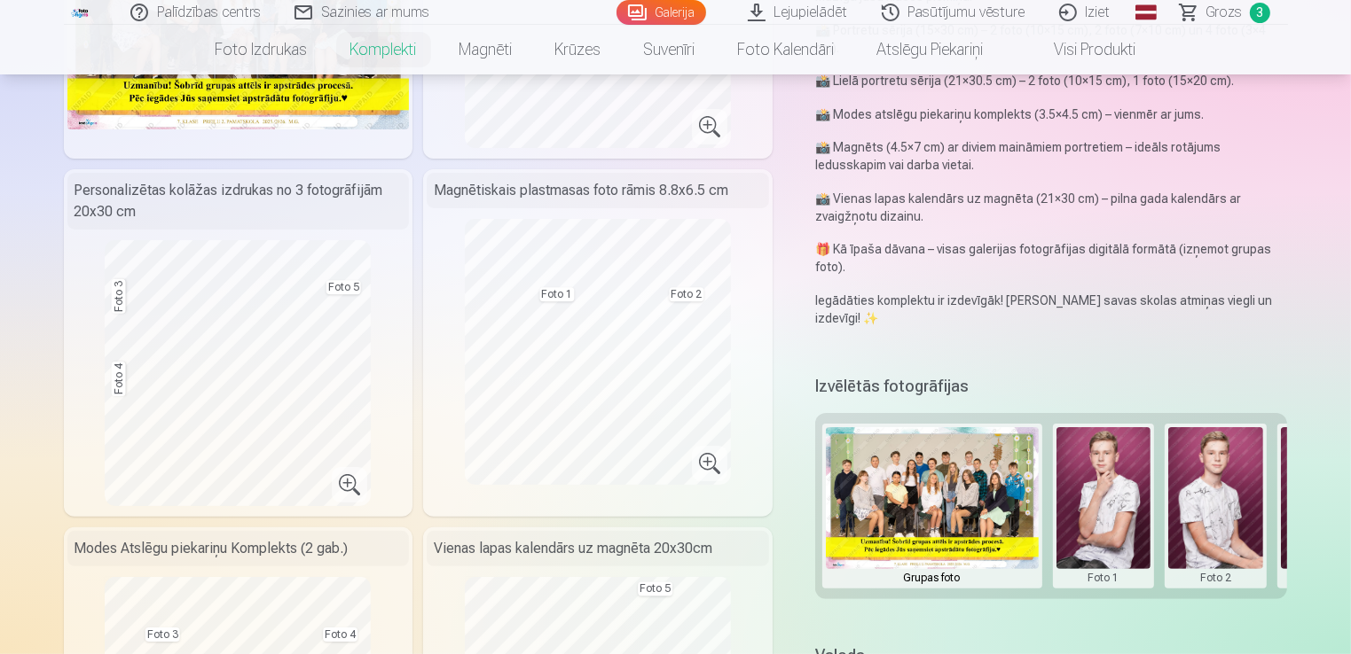
scroll to position [372, 0]
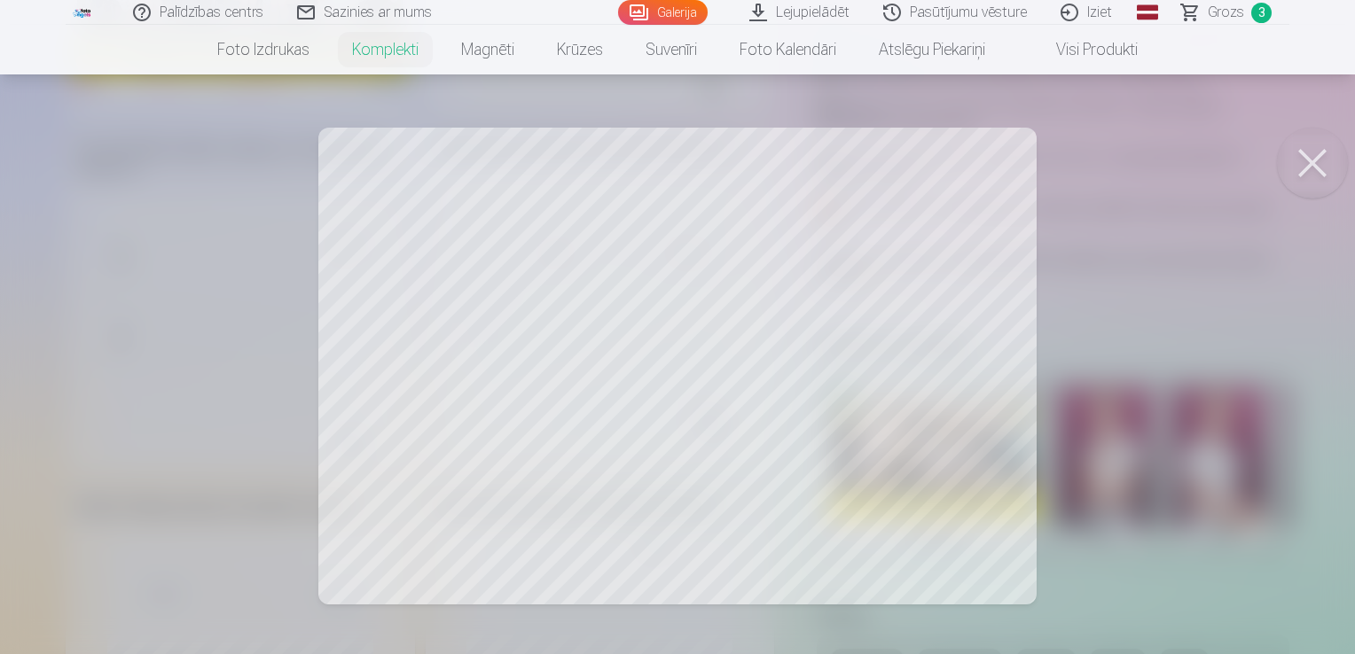
click at [1319, 160] on button at bounding box center [1312, 163] width 71 height 71
click at [1311, 158] on button at bounding box center [1312, 163] width 71 height 71
click at [502, 399] on div at bounding box center [677, 327] width 1355 height 654
click at [1307, 161] on button at bounding box center [1312, 163] width 71 height 71
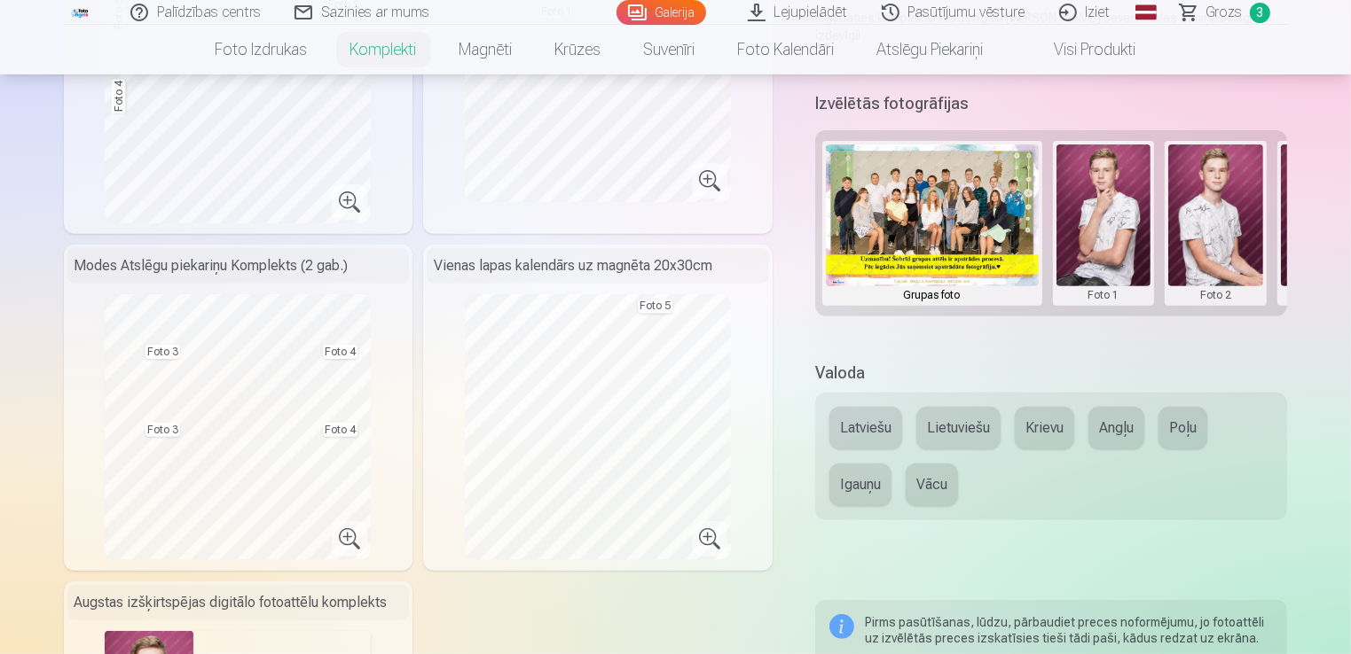
scroll to position [638, 0]
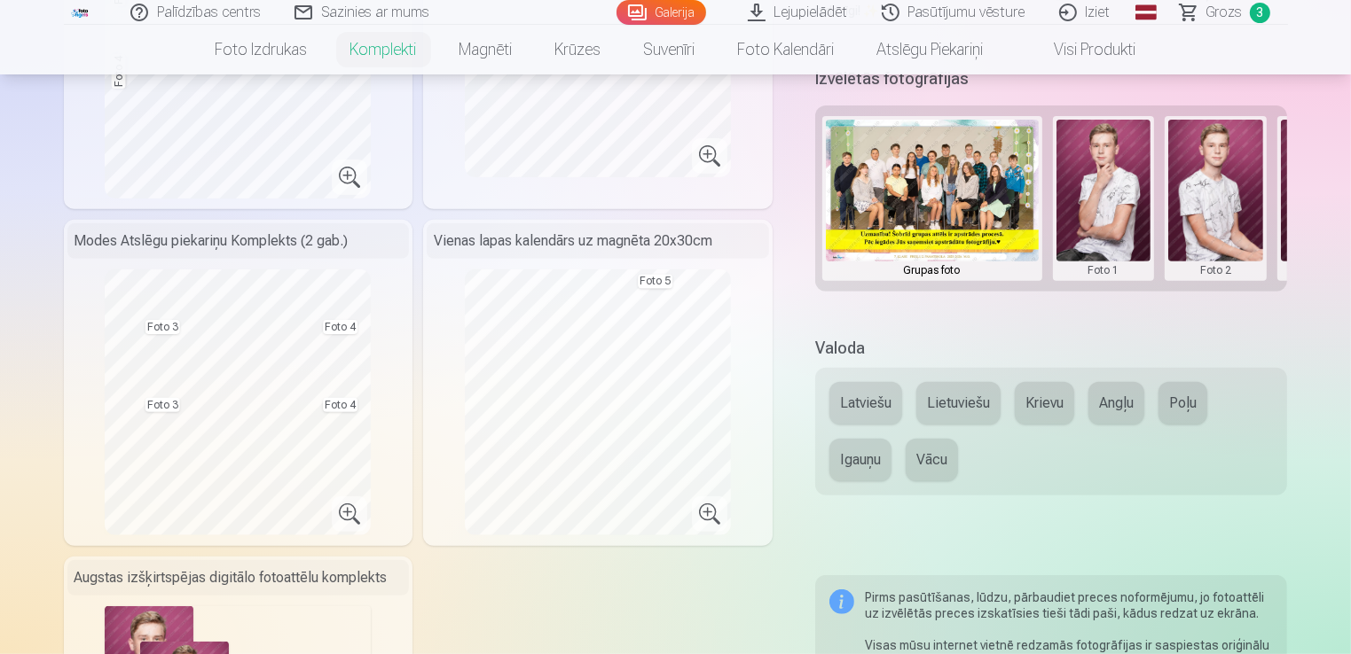
click at [1108, 187] on button at bounding box center [1103, 199] width 95 height 158
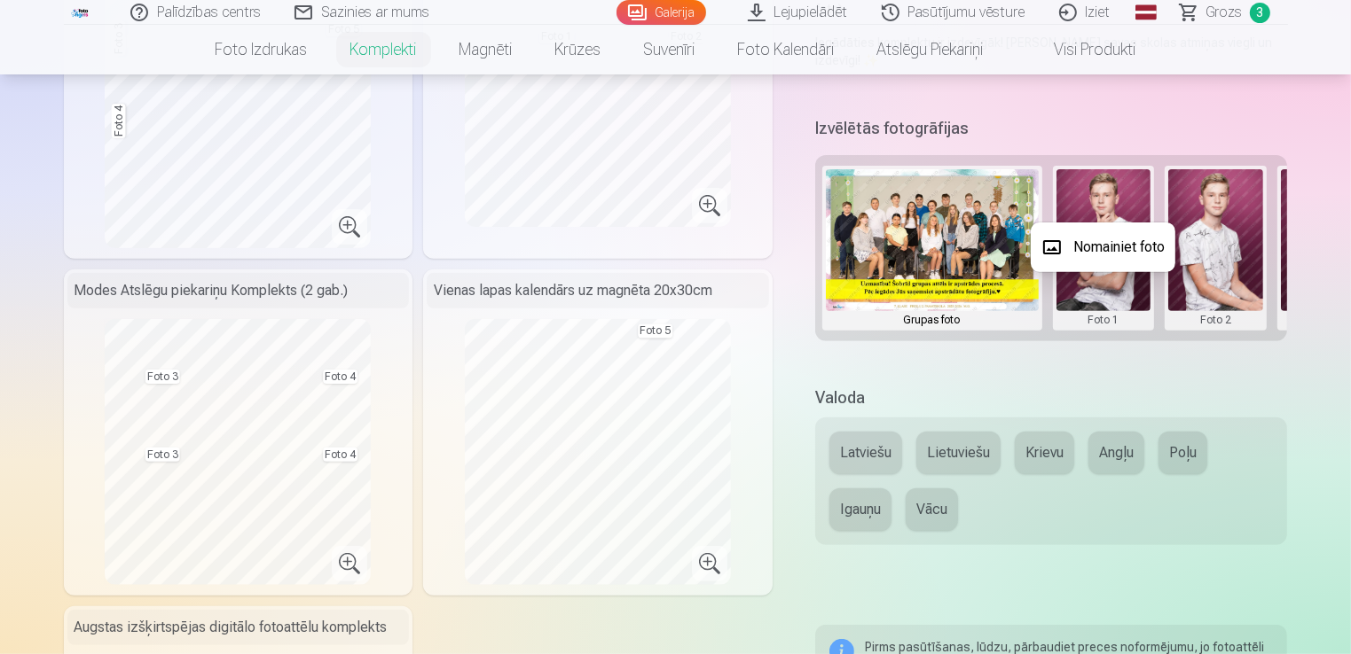
scroll to position [557, 0]
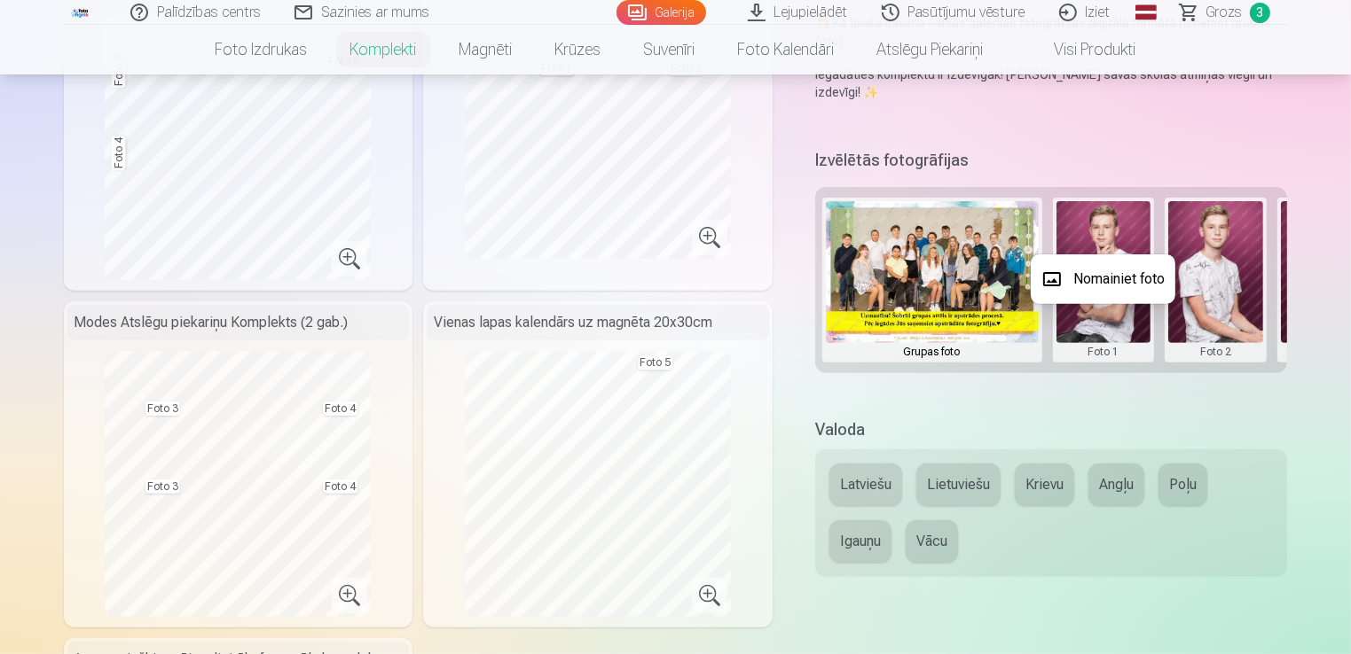
drag, startPoint x: 1004, startPoint y: 378, endPoint x: 1054, endPoint y: 370, distance: 50.3
click at [1054, 370] on div at bounding box center [675, 327] width 1351 height 654
drag, startPoint x: 1054, startPoint y: 370, endPoint x: 1073, endPoint y: 378, distance: 21.1
click at [1073, 378] on div "Izvēlētās fotogrāfijas Grupas foto Foto 1 Foto 2 Foto 3 Foto 4 Foto 5" at bounding box center [1051, 271] width 473 height 252
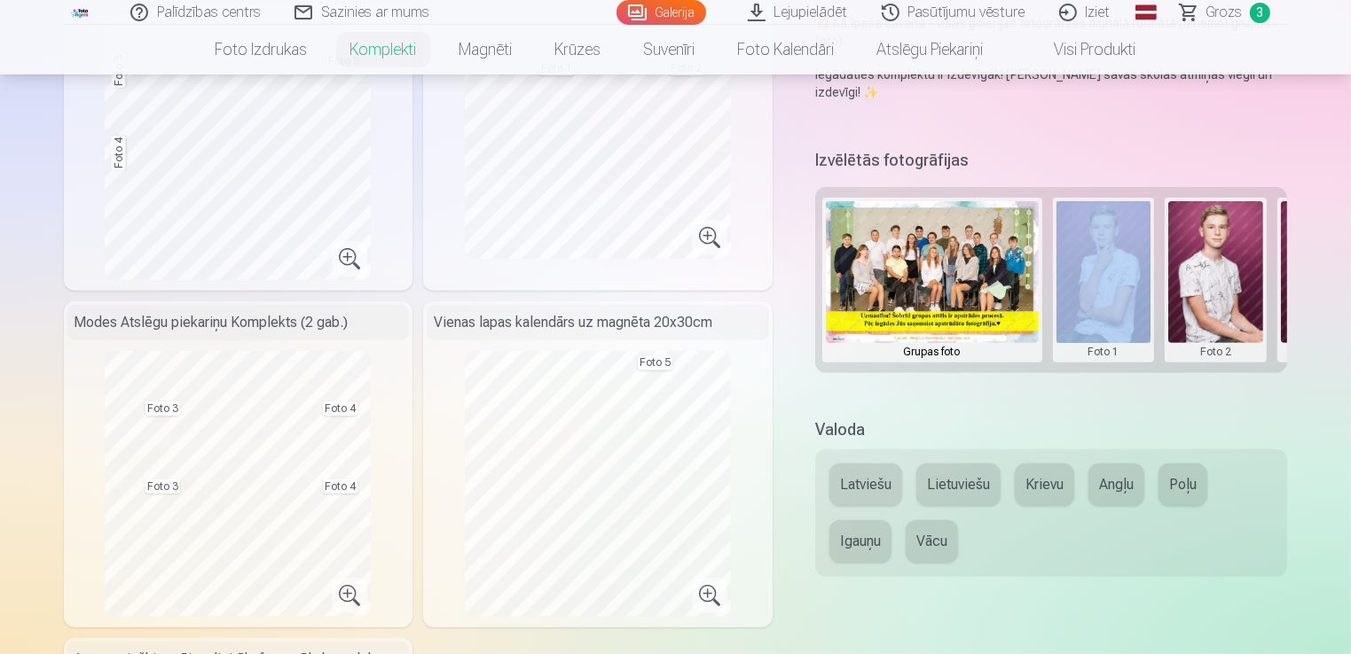
drag, startPoint x: 1073, startPoint y: 378, endPoint x: 1046, endPoint y: 375, distance: 26.7
click at [1046, 375] on div "Izvēlētās fotogrāfijas Grupas foto Foto 1 Foto 2 Foto 3 Foto 4 Foto 5" at bounding box center [1051, 271] width 473 height 252
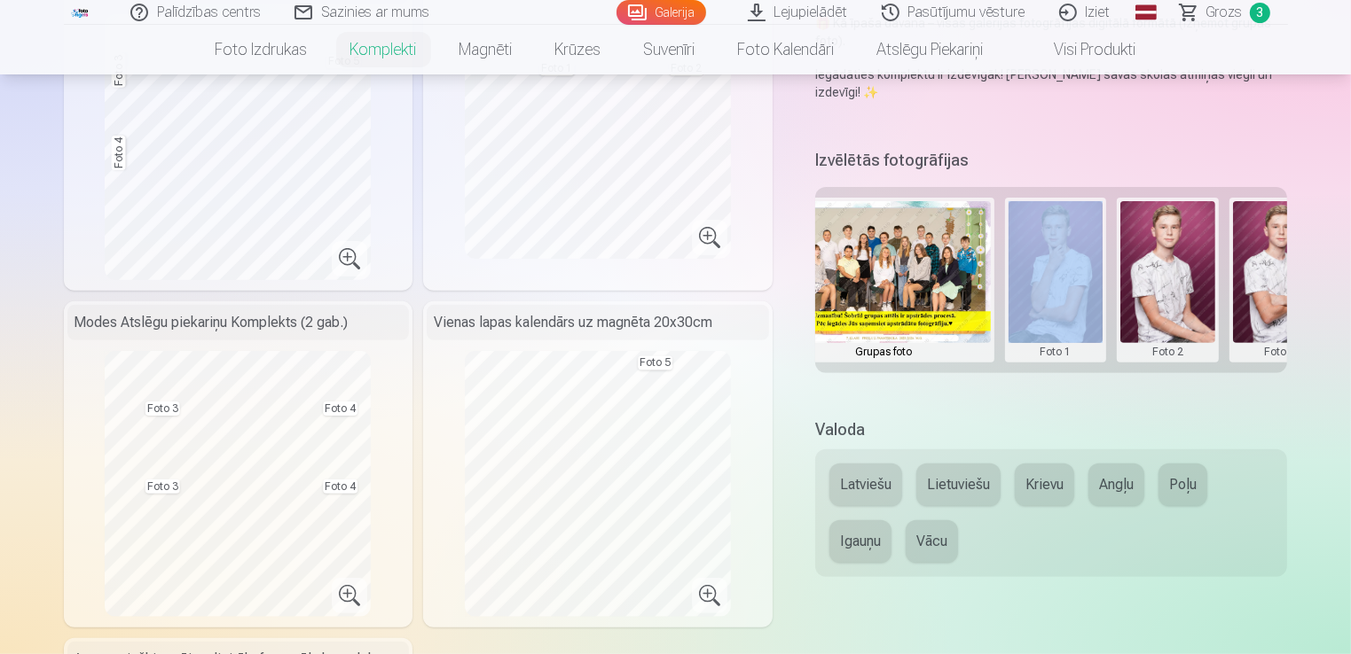
scroll to position [0, 50]
click at [1053, 484] on button "Krievu" at bounding box center [1043, 485] width 59 height 43
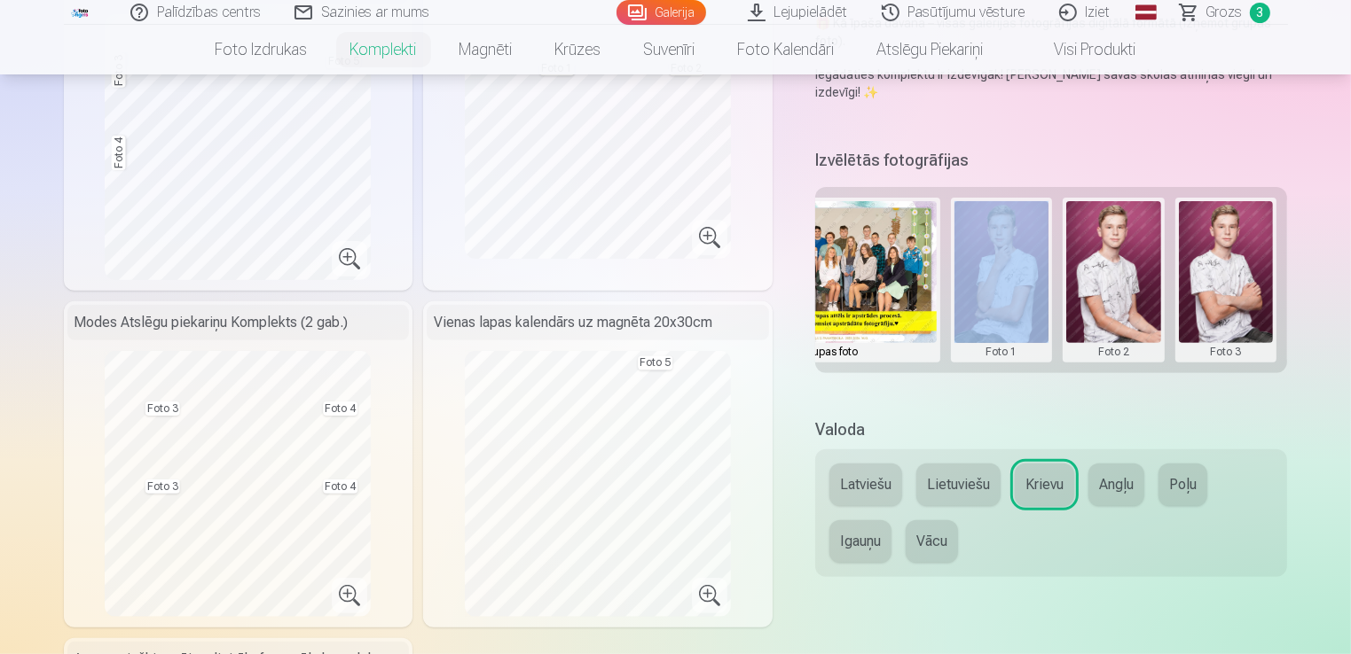
scroll to position [0, 0]
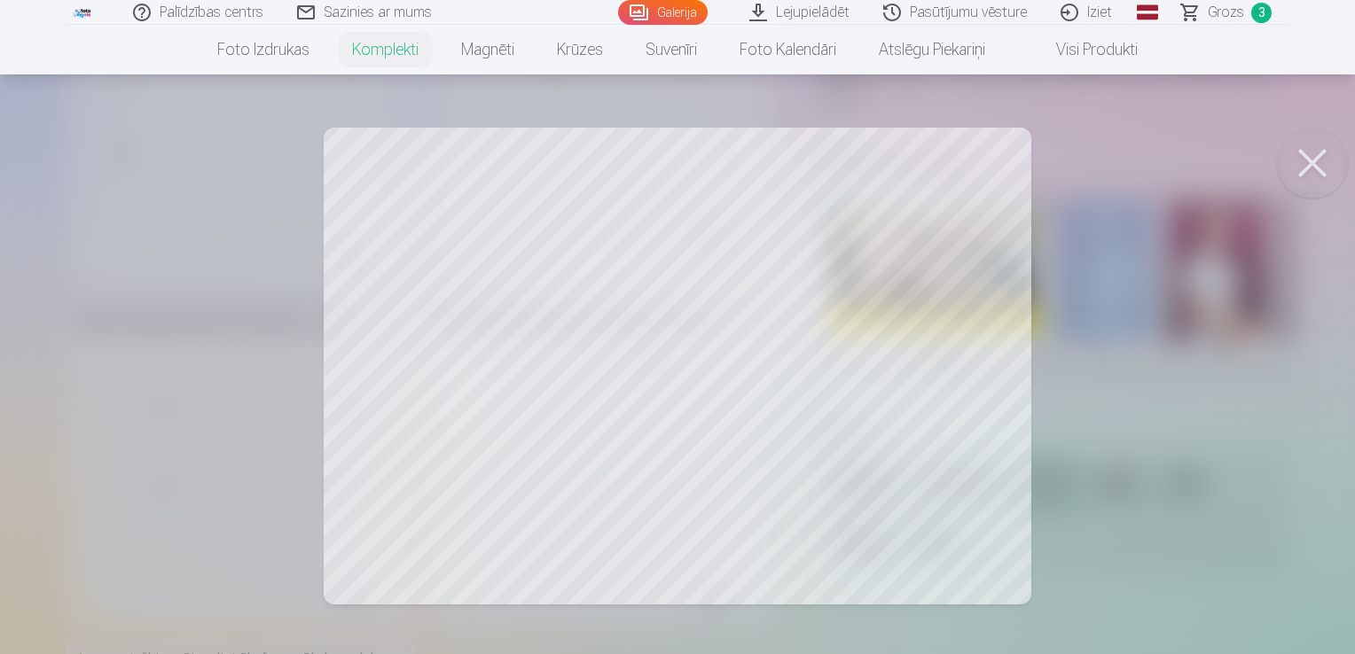
click at [1312, 158] on button at bounding box center [1312, 163] width 71 height 71
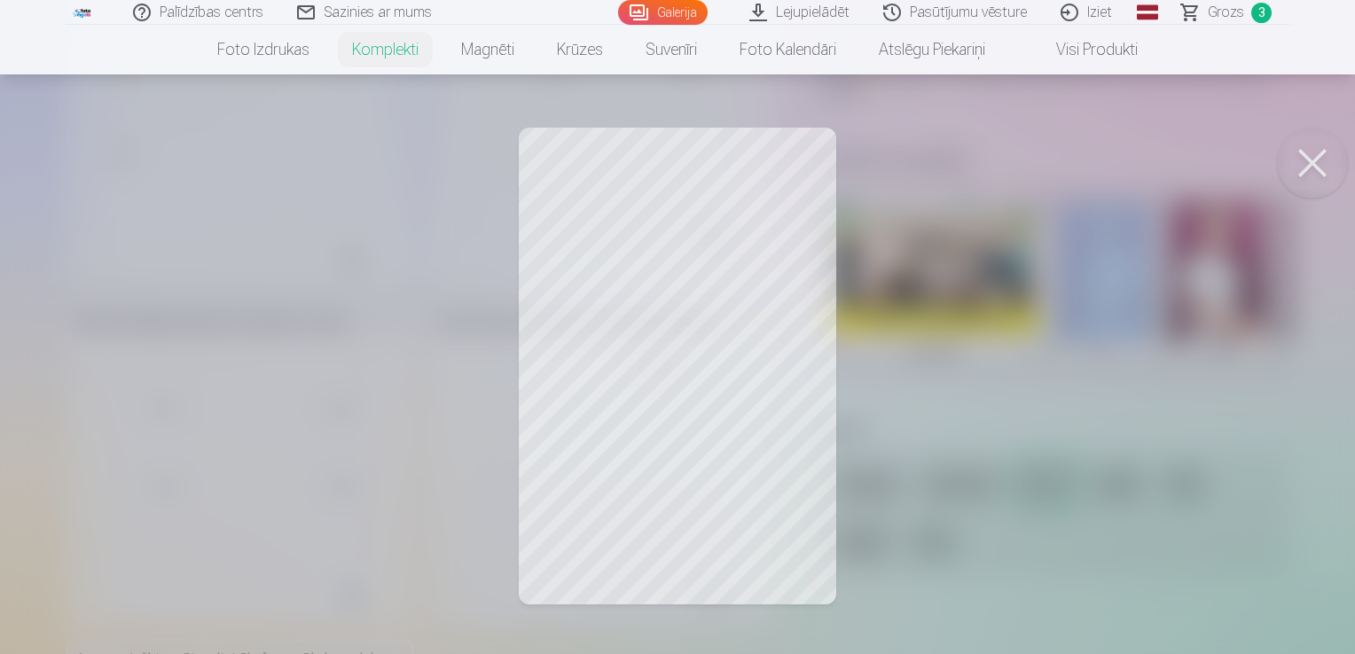
click at [1323, 153] on button at bounding box center [1312, 163] width 71 height 71
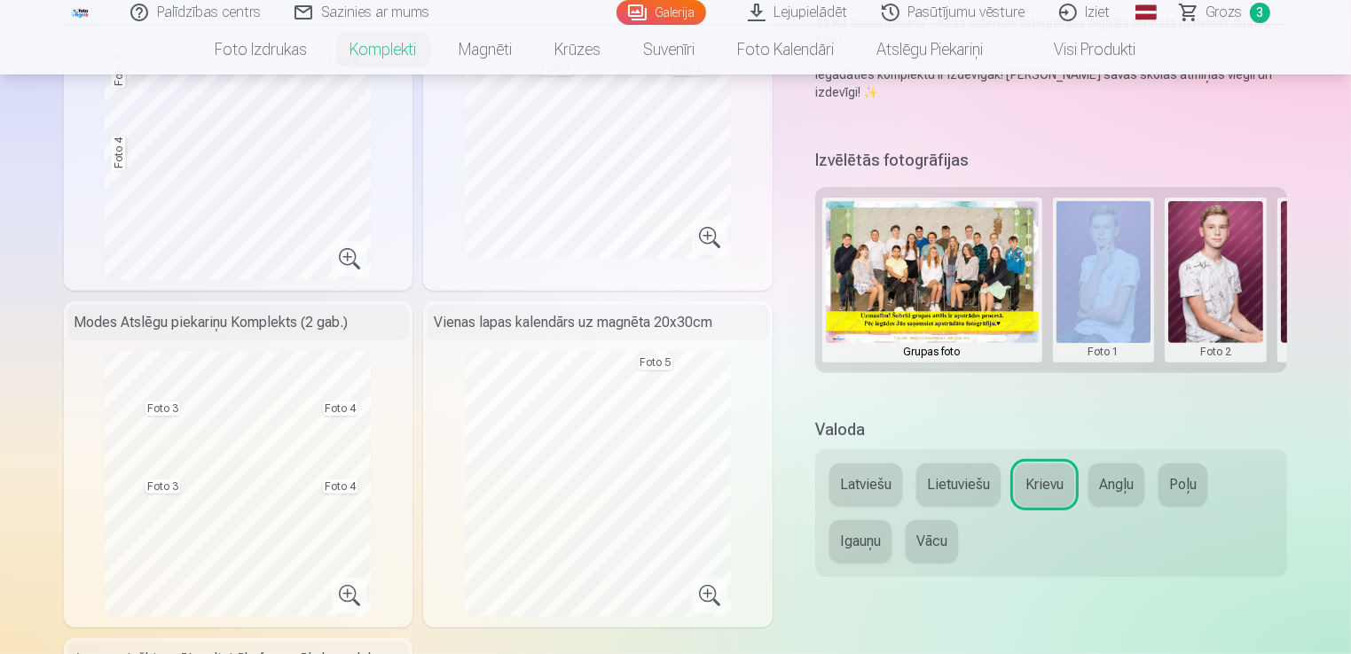
click at [1109, 292] on button at bounding box center [1103, 280] width 95 height 158
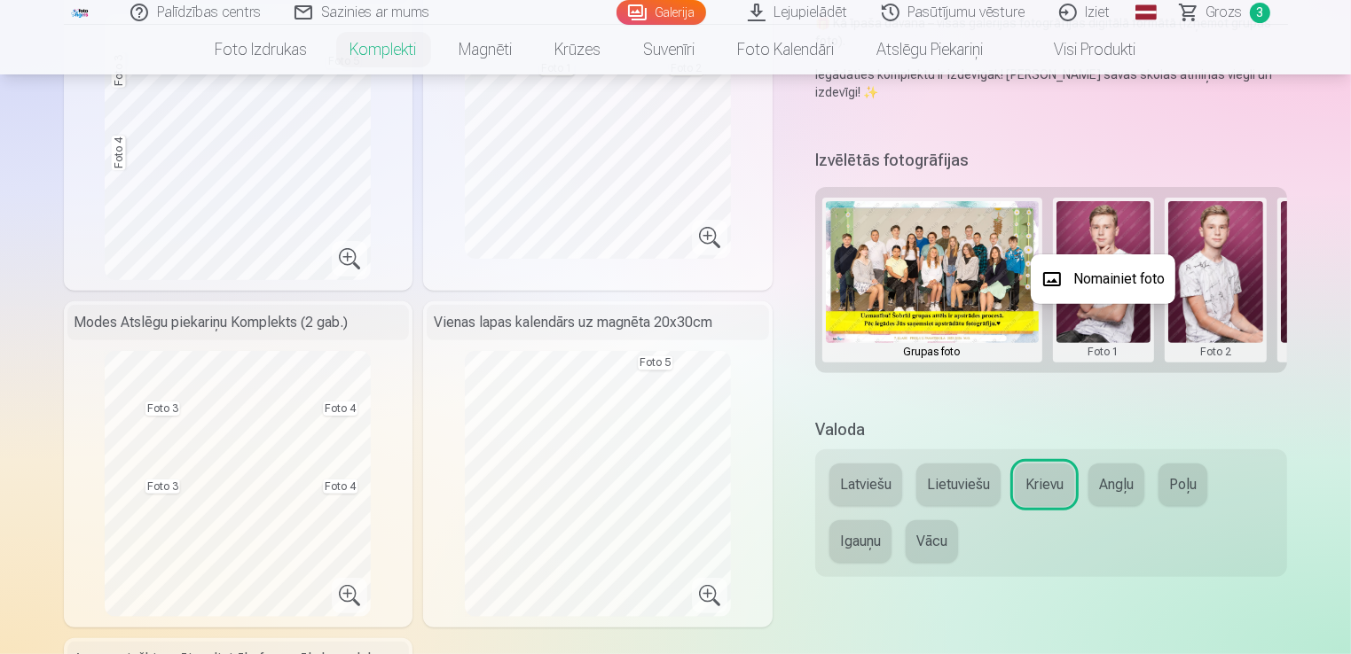
click at [1069, 380] on div at bounding box center [675, 327] width 1351 height 654
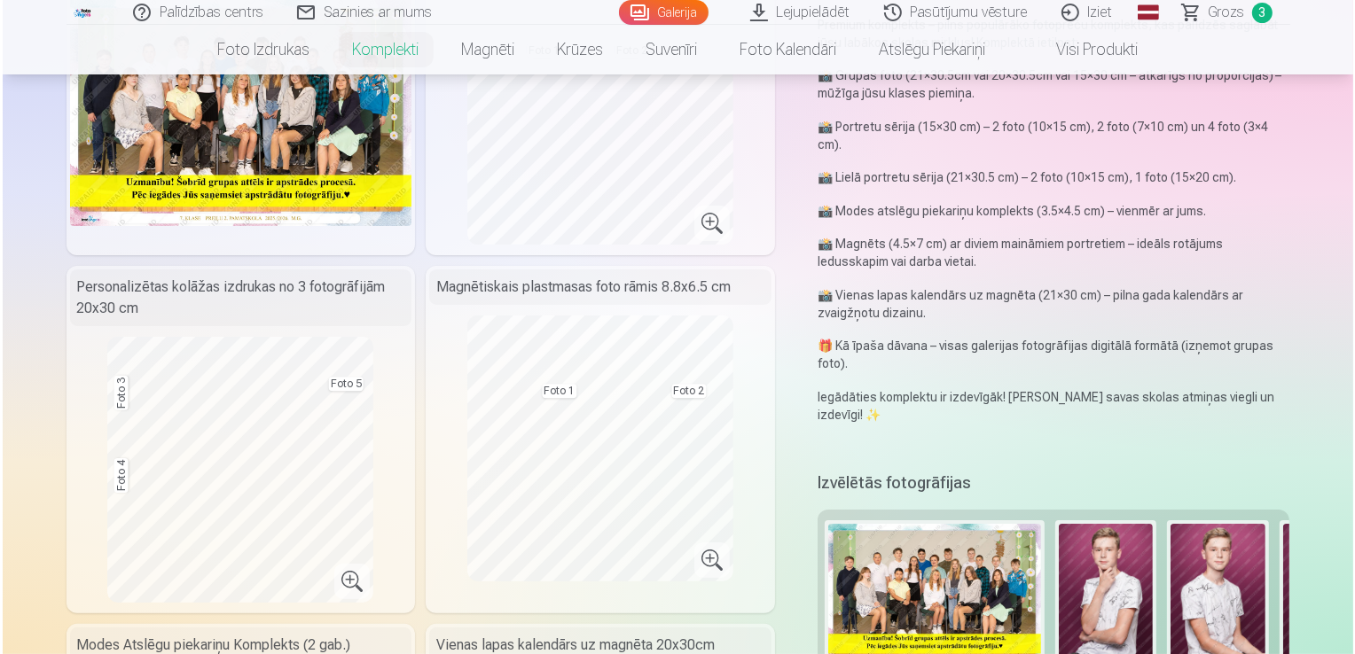
scroll to position [250, 0]
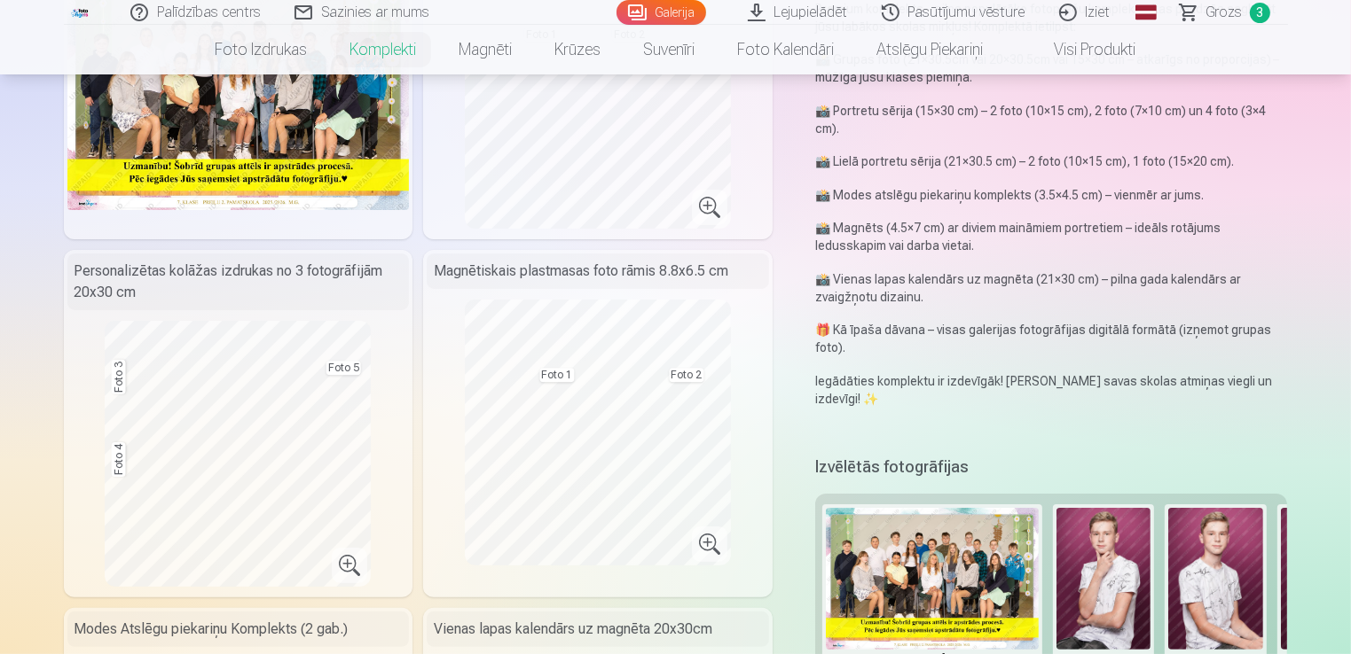
click at [1212, 556] on button at bounding box center [1215, 587] width 95 height 158
click at [1210, 591] on button "Nomainiet foto" at bounding box center [1215, 586] width 145 height 50
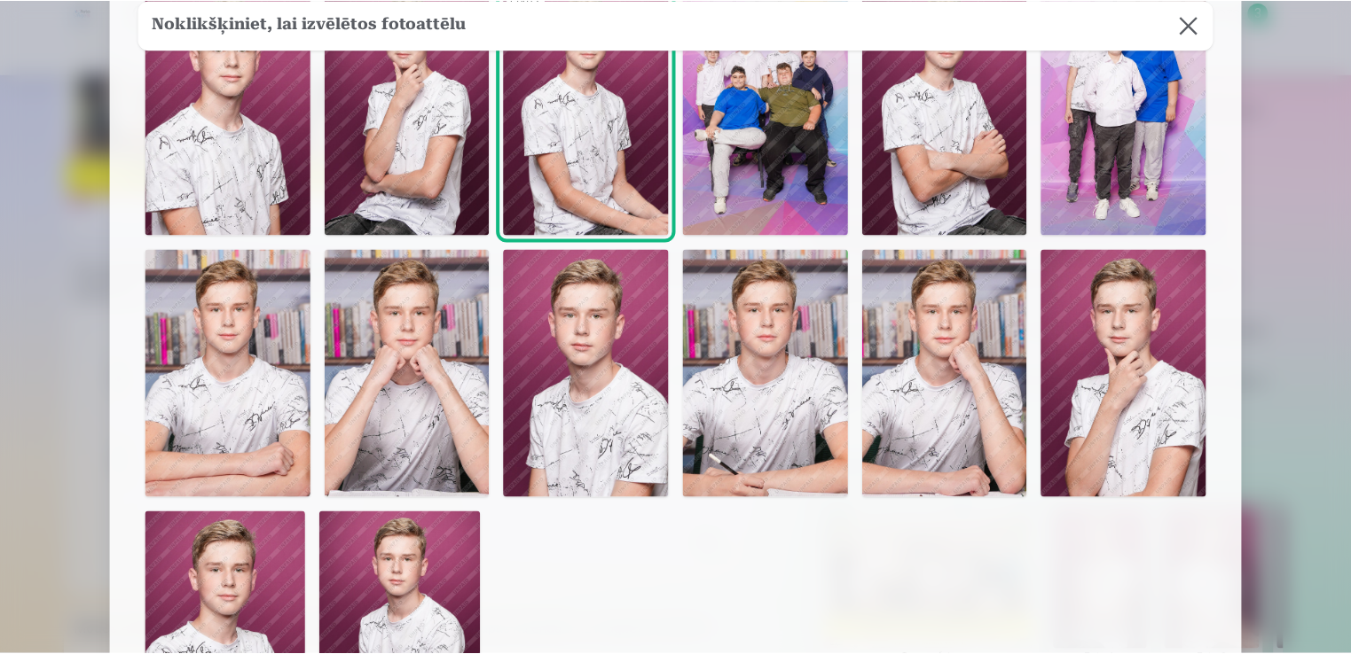
scroll to position [163, 0]
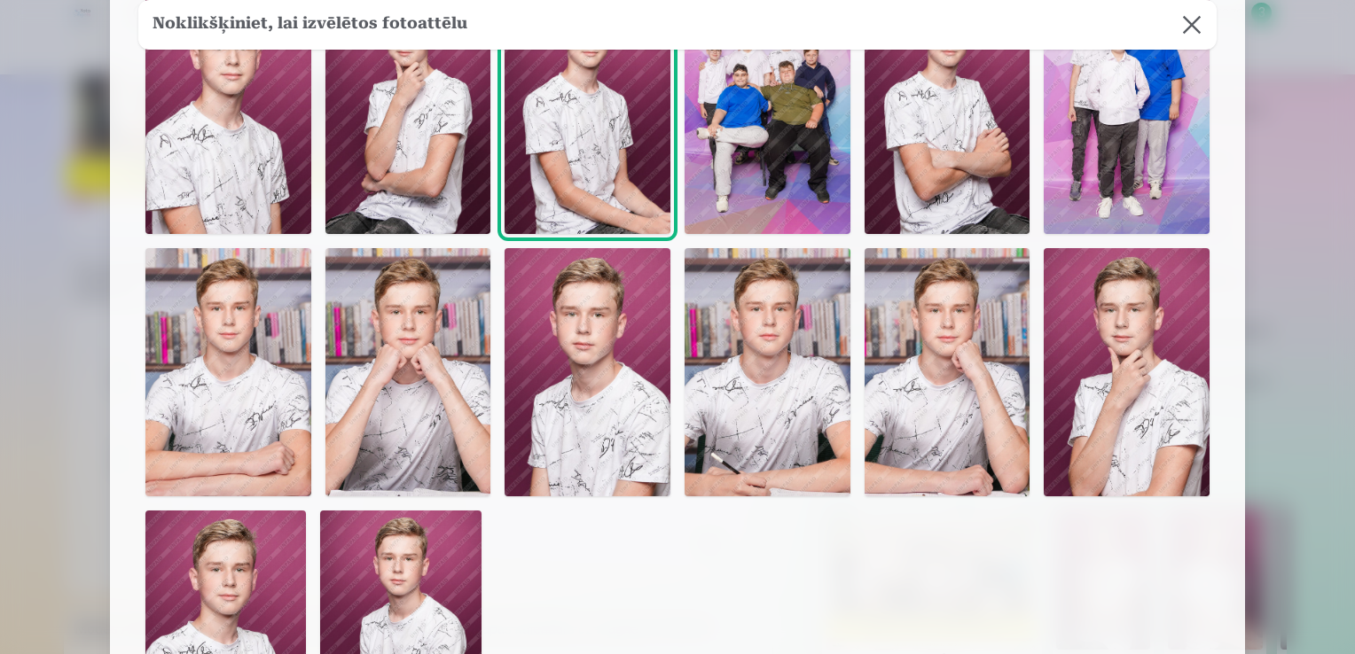
click at [1195, 20] on button at bounding box center [1192, 25] width 50 height 50
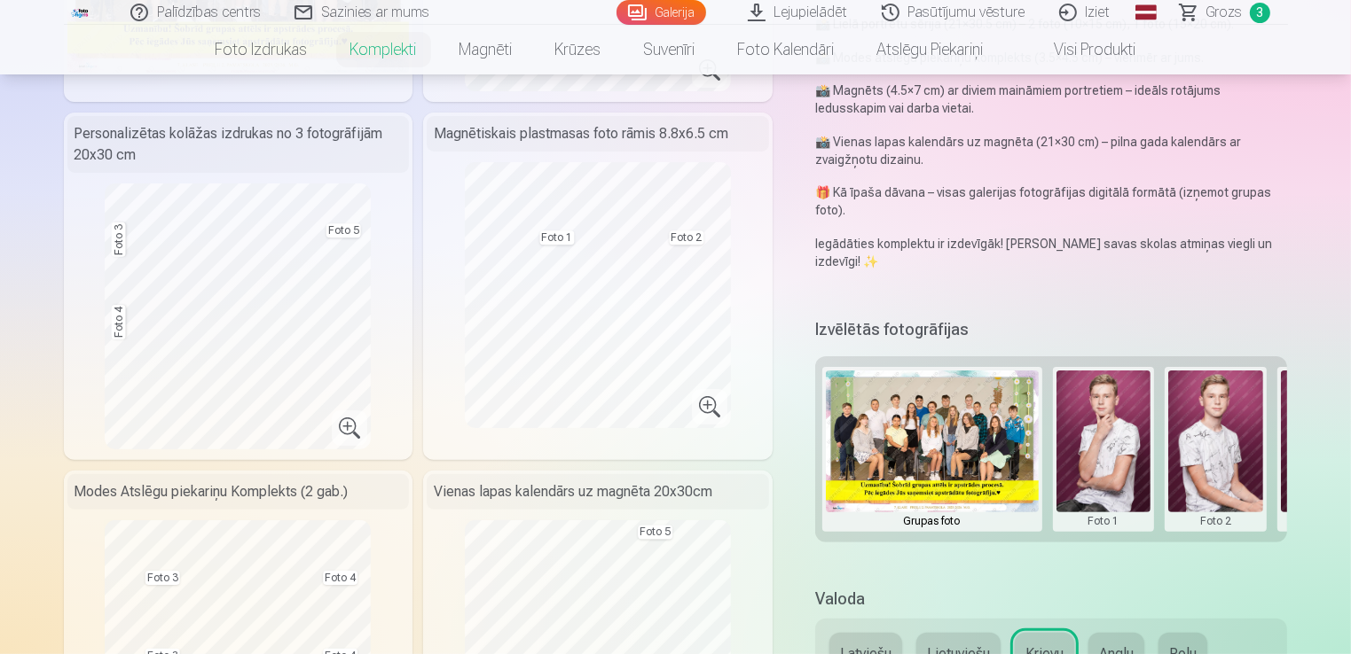
scroll to position [380, 0]
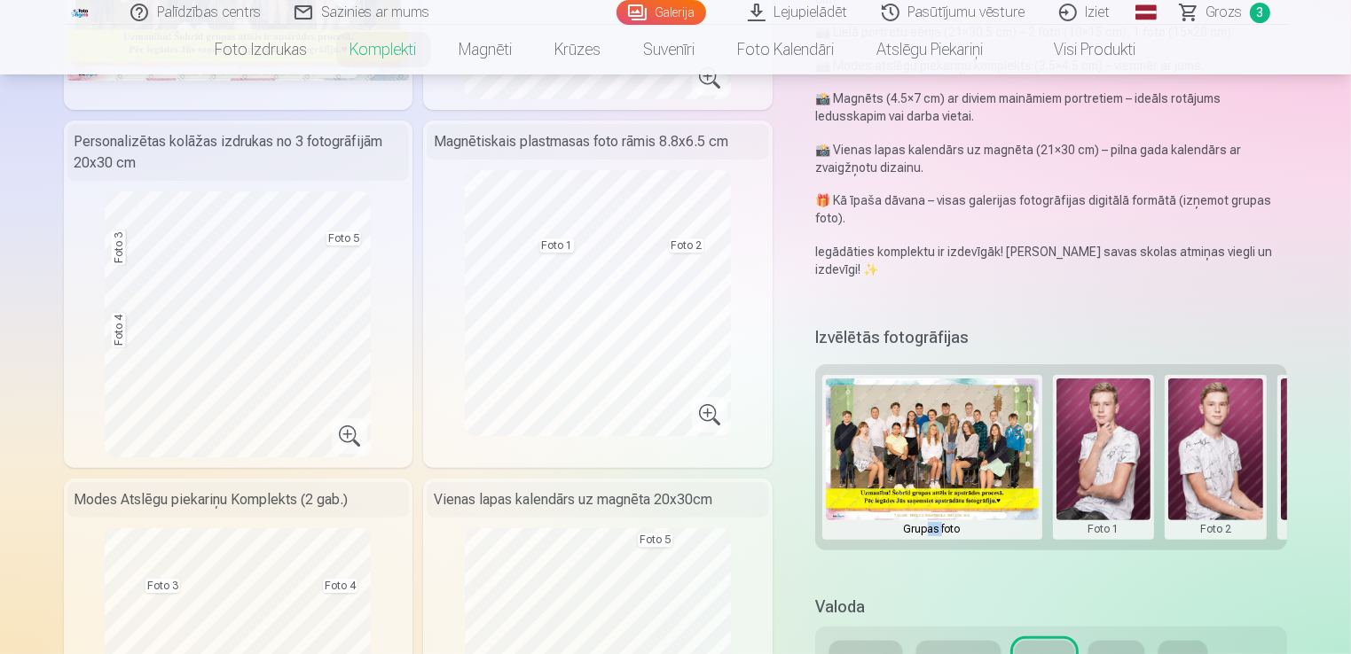
drag, startPoint x: 928, startPoint y: 558, endPoint x: 940, endPoint y: 555, distance: 12.7
click at [940, 555] on div "Izvēlētās fotogrāfijas Grupas foto Foto 1 Foto 2 Foto 3 Foto 4 Foto 5" at bounding box center [1051, 448] width 473 height 252
drag, startPoint x: 940, startPoint y: 555, endPoint x: 938, endPoint y: 587, distance: 32.0
click at [938, 587] on div "Premium komplekts + 🎁 Premium komplekts – pilns populārāko fotopreču komplekts,…" at bounding box center [676, 626] width 1224 height 1685
click at [954, 554] on div "Izvēlētās fotogrāfijas Grupas foto Foto 1 Foto 2 Foto 3 Foto 4 Foto 5" at bounding box center [1051, 448] width 473 height 252
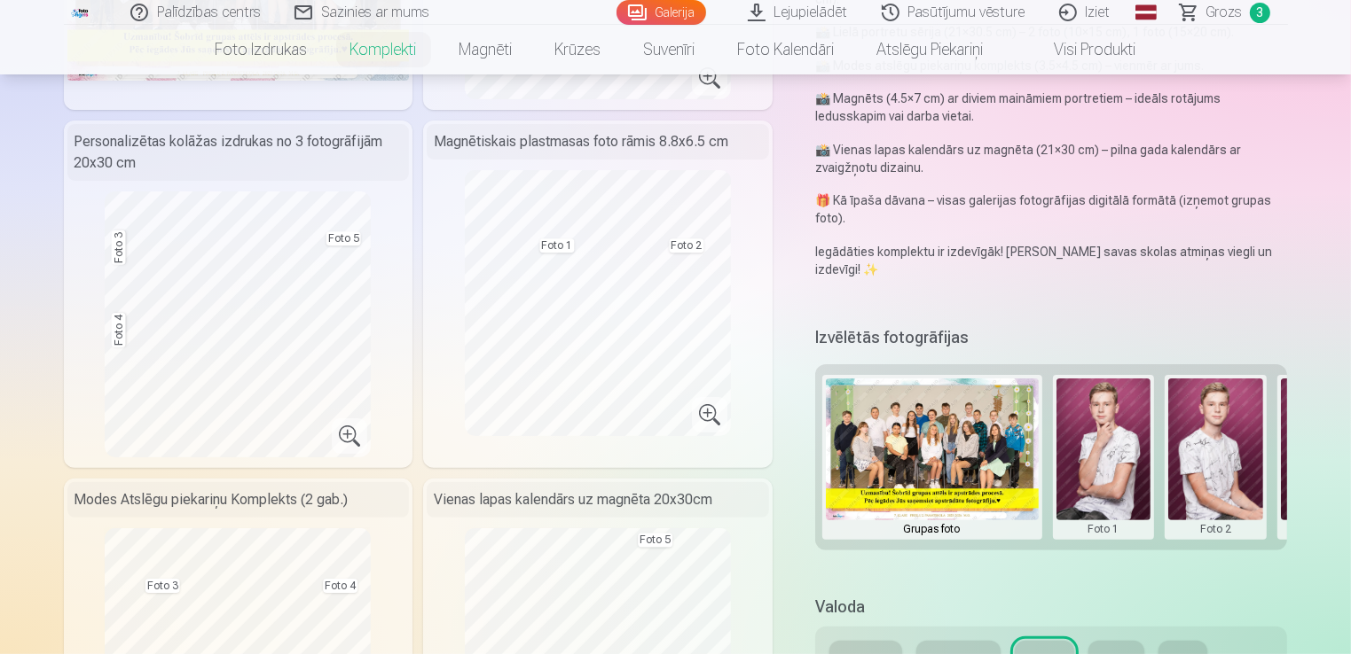
click at [954, 554] on div "Izvēlētās fotogrāfijas Grupas foto Foto 1 Foto 2 Foto 3 Foto 4 Foto 5" at bounding box center [1051, 448] width 473 height 252
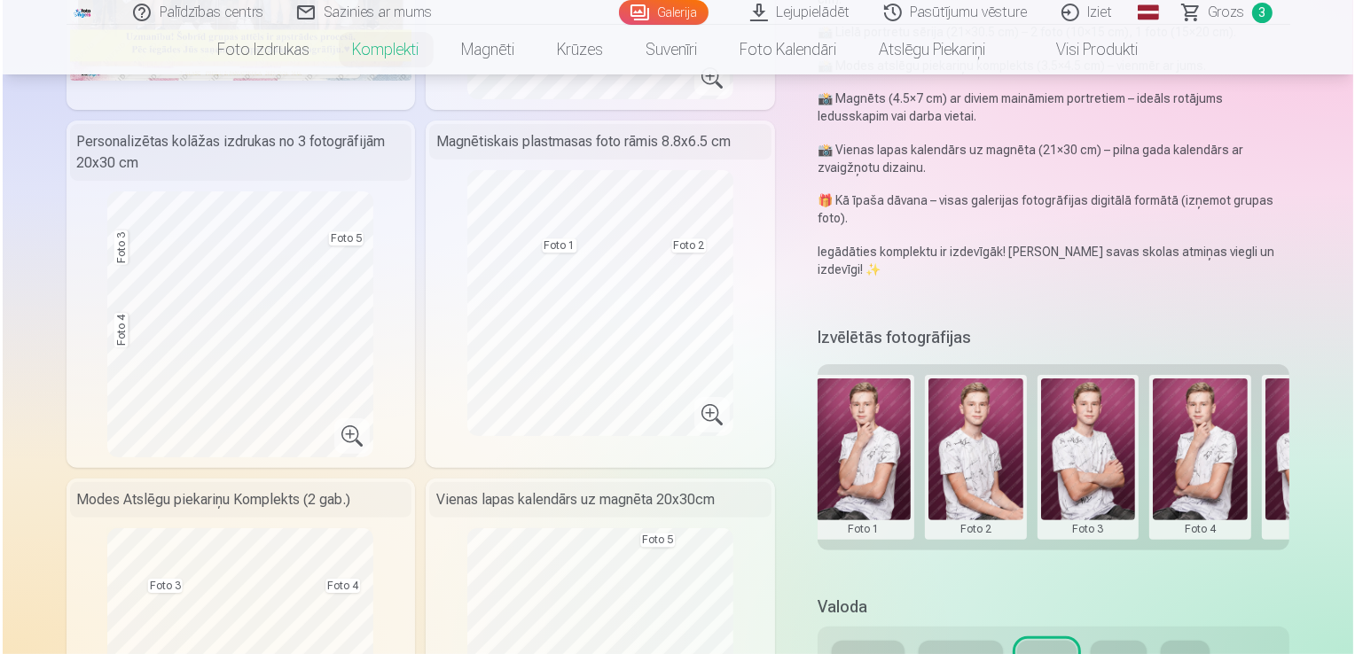
scroll to position [0, 244]
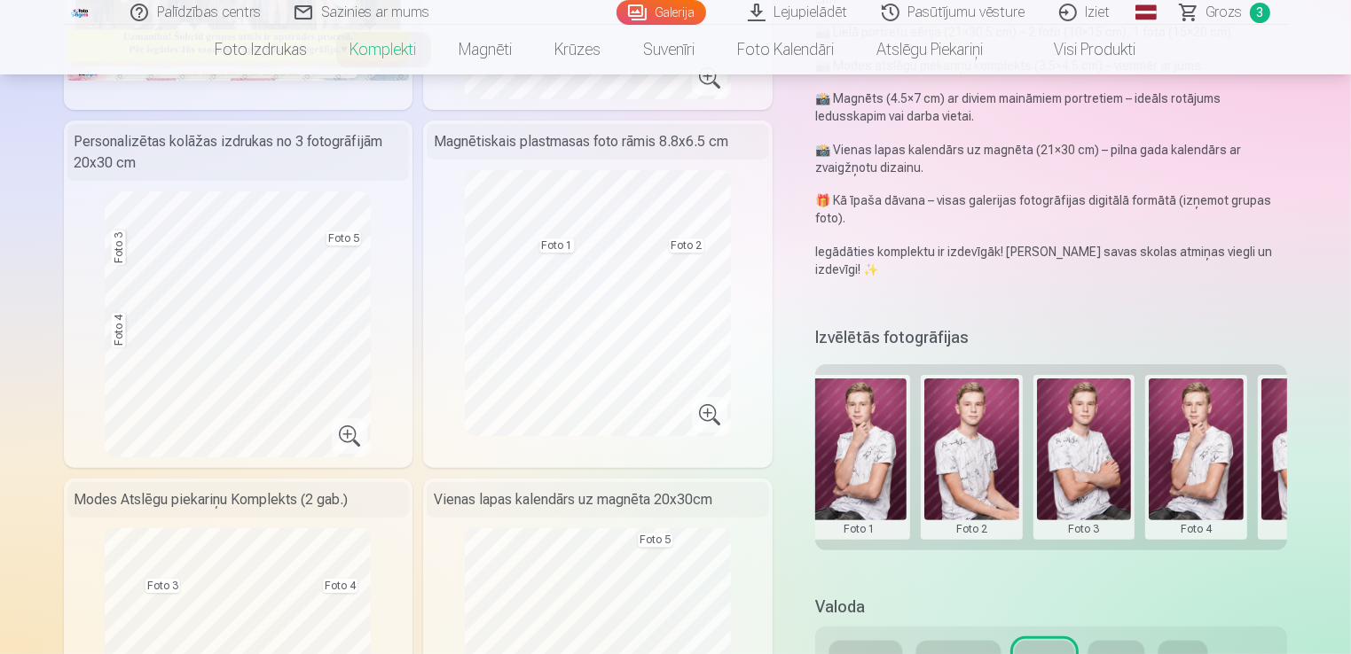
click at [1092, 450] on button at bounding box center [1084, 458] width 95 height 158
click at [1090, 452] on button "Nomainiet foto" at bounding box center [1083, 457] width 145 height 50
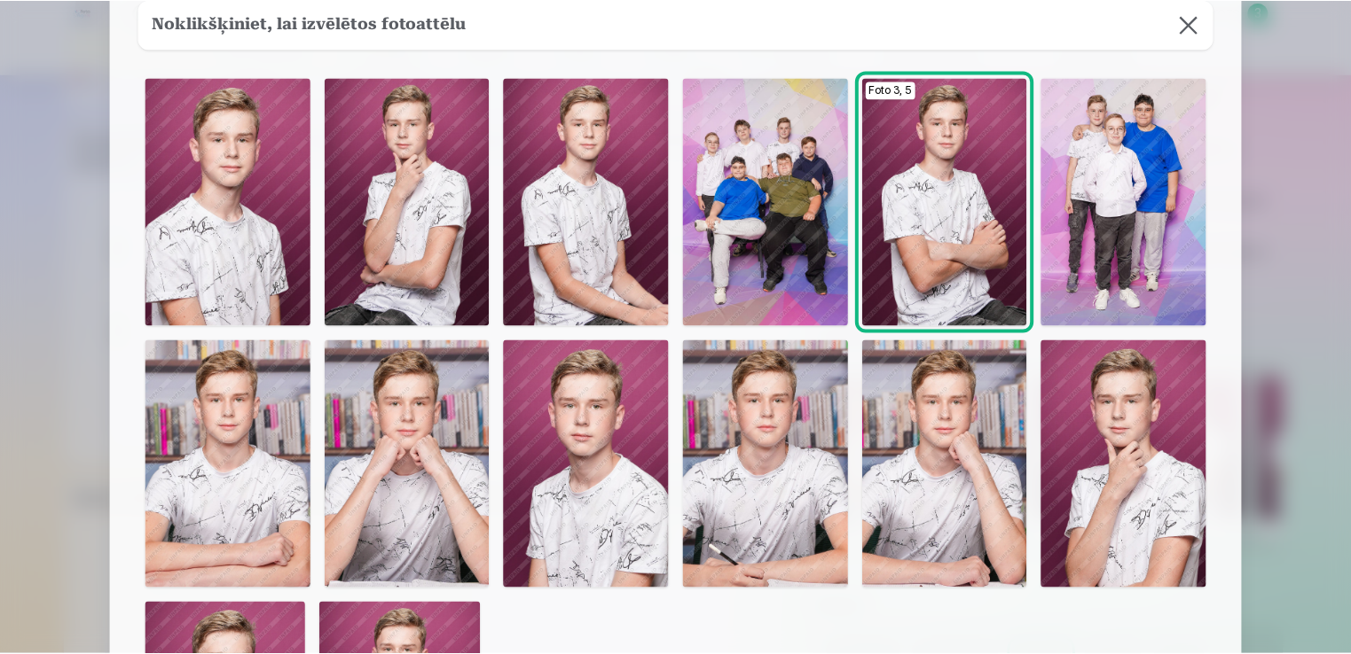
scroll to position [72, 0]
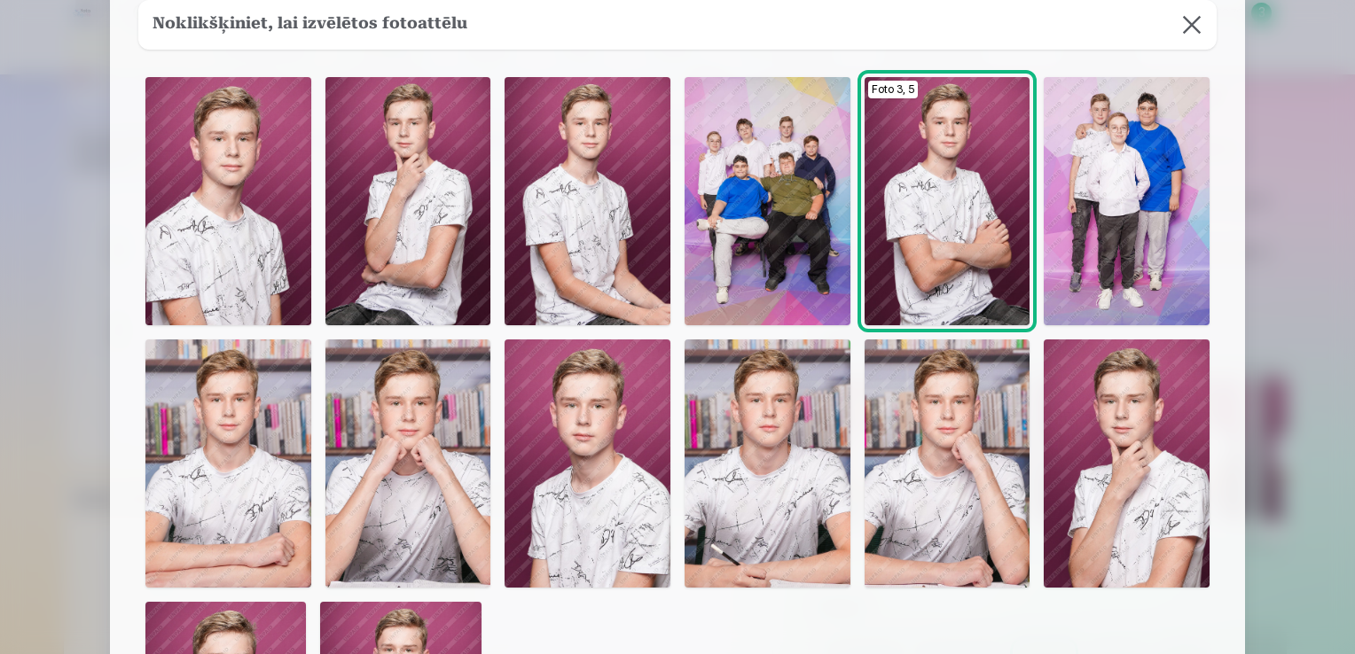
click at [773, 513] on img at bounding box center [768, 464] width 166 height 248
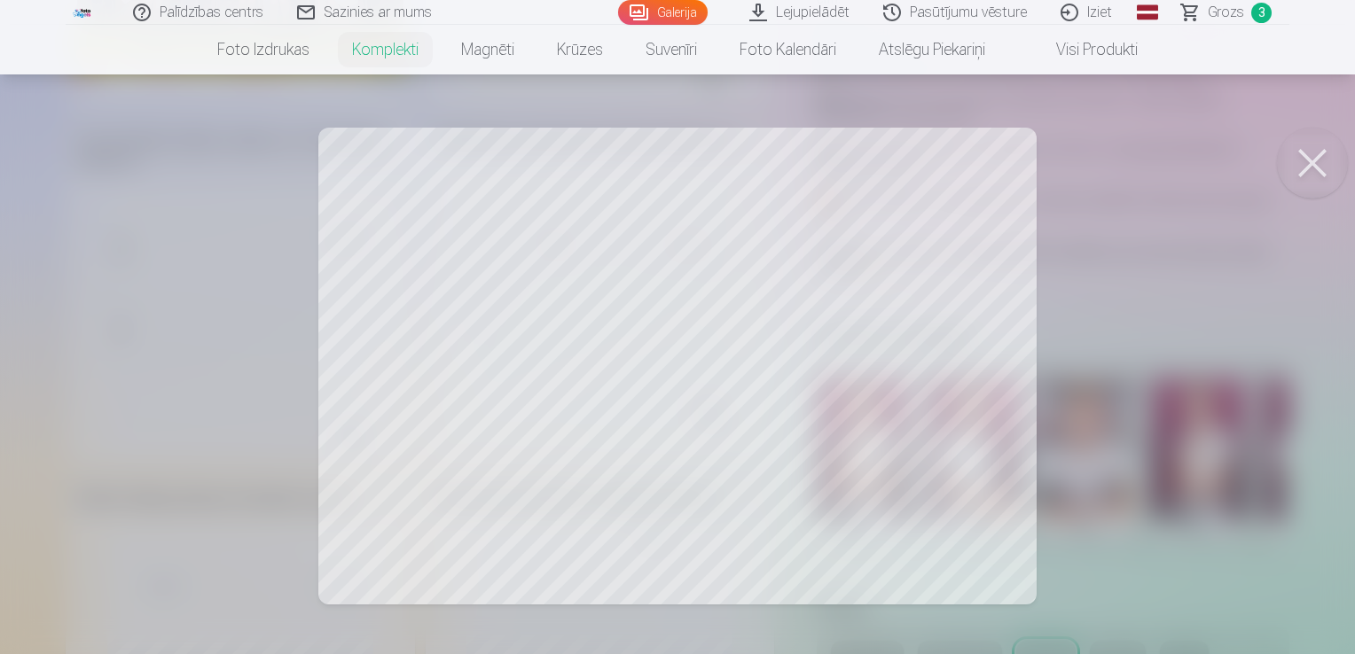
click at [1304, 161] on button at bounding box center [1312, 163] width 71 height 71
click at [1302, 164] on button at bounding box center [1312, 163] width 71 height 71
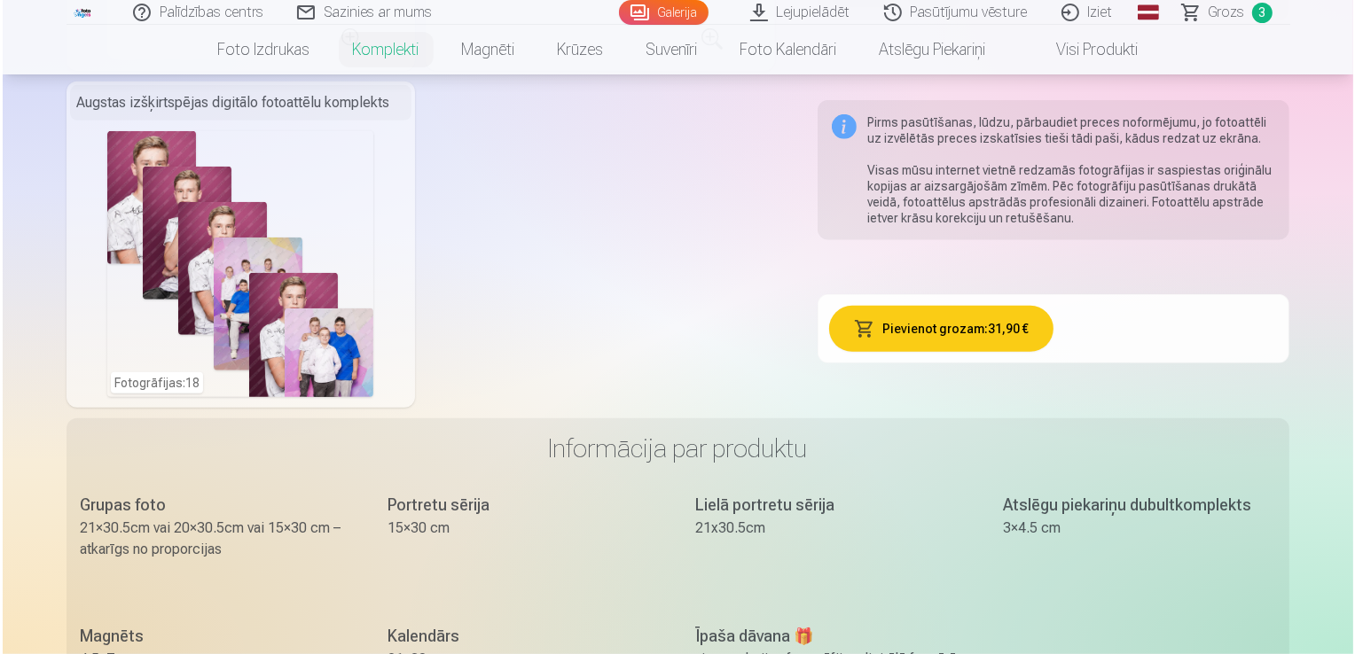
scroll to position [1090, 0]
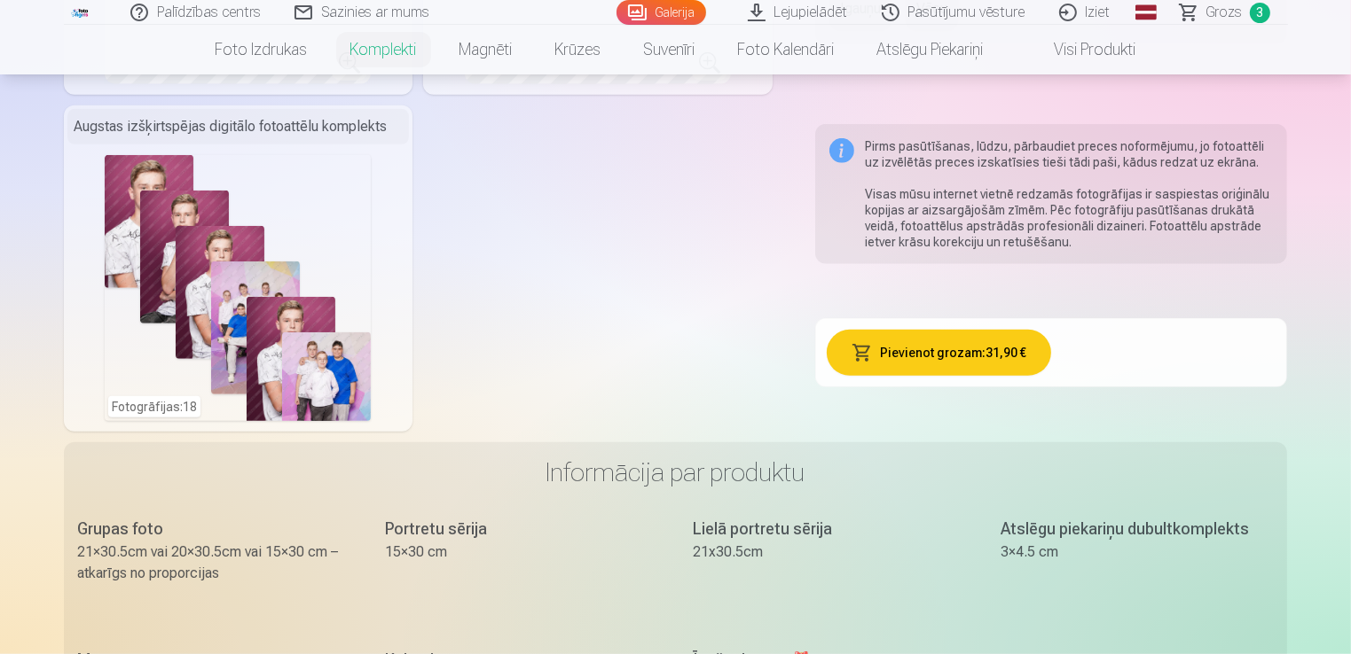
click at [302, 346] on div "Fotogrāfijas : 18" at bounding box center [238, 288] width 266 height 266
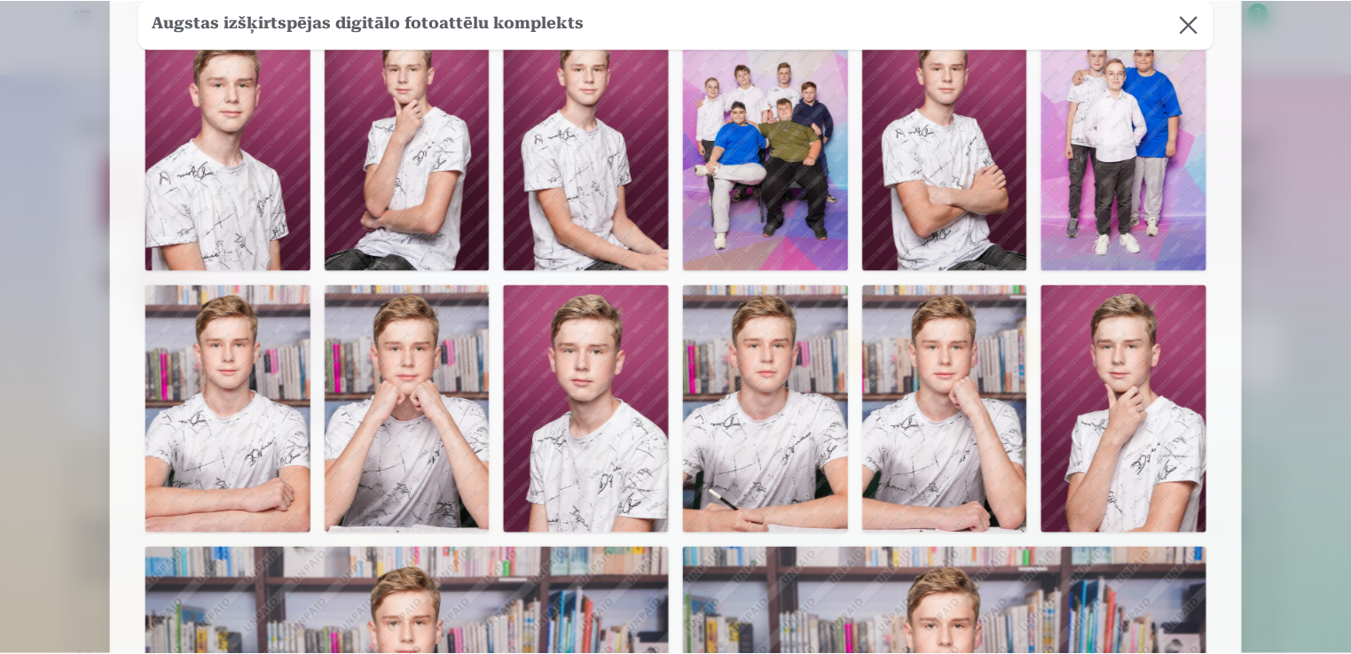
scroll to position [0, 0]
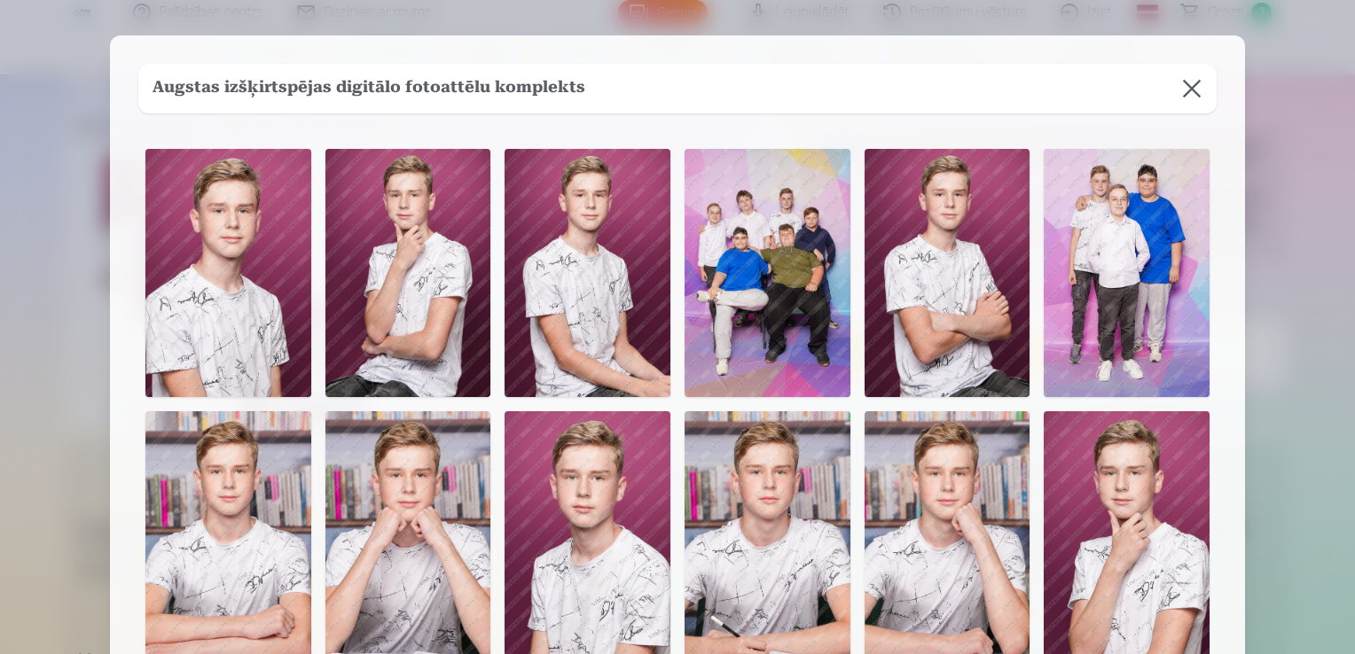
click at [1193, 90] on button at bounding box center [1192, 89] width 50 height 50
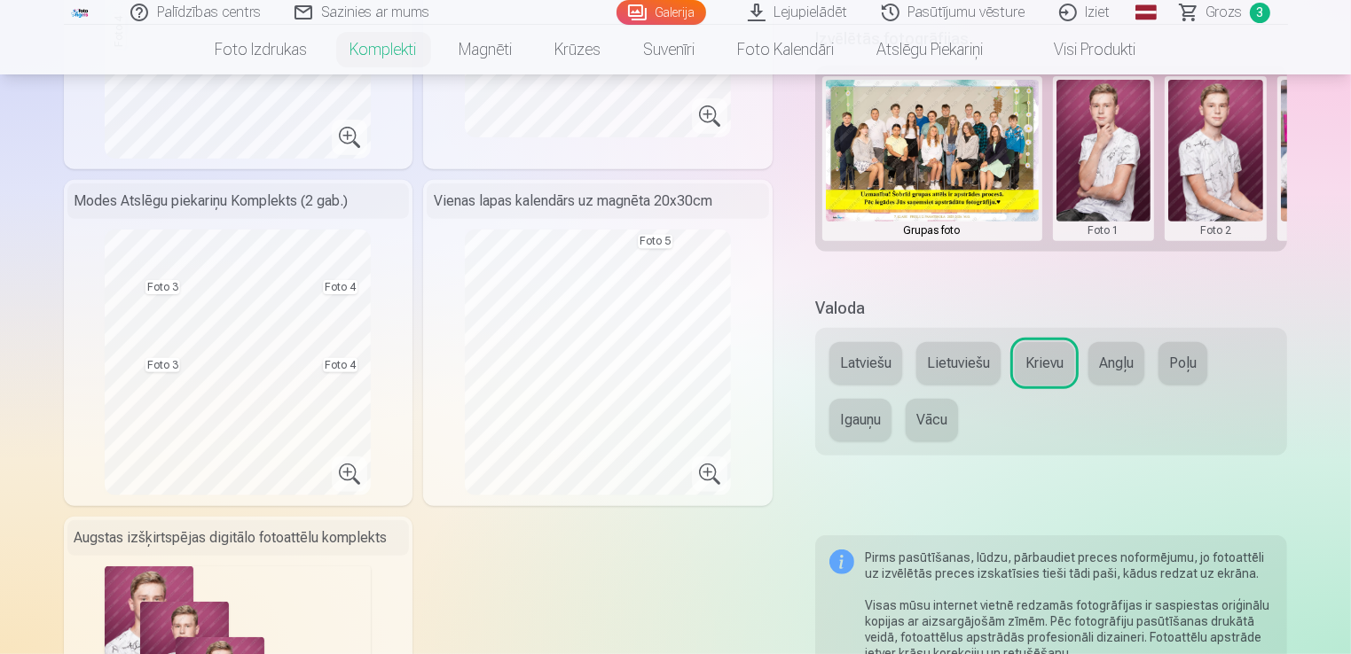
scroll to position [630, 0]
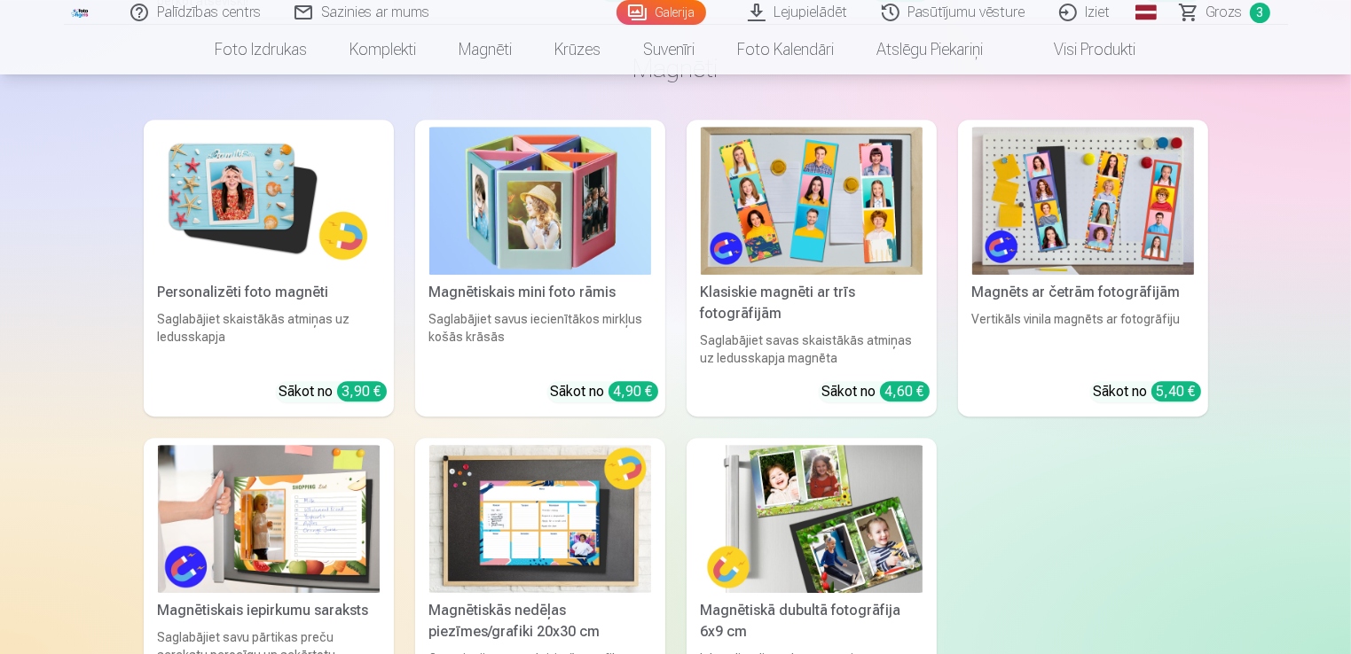
scroll to position [5464, 0]
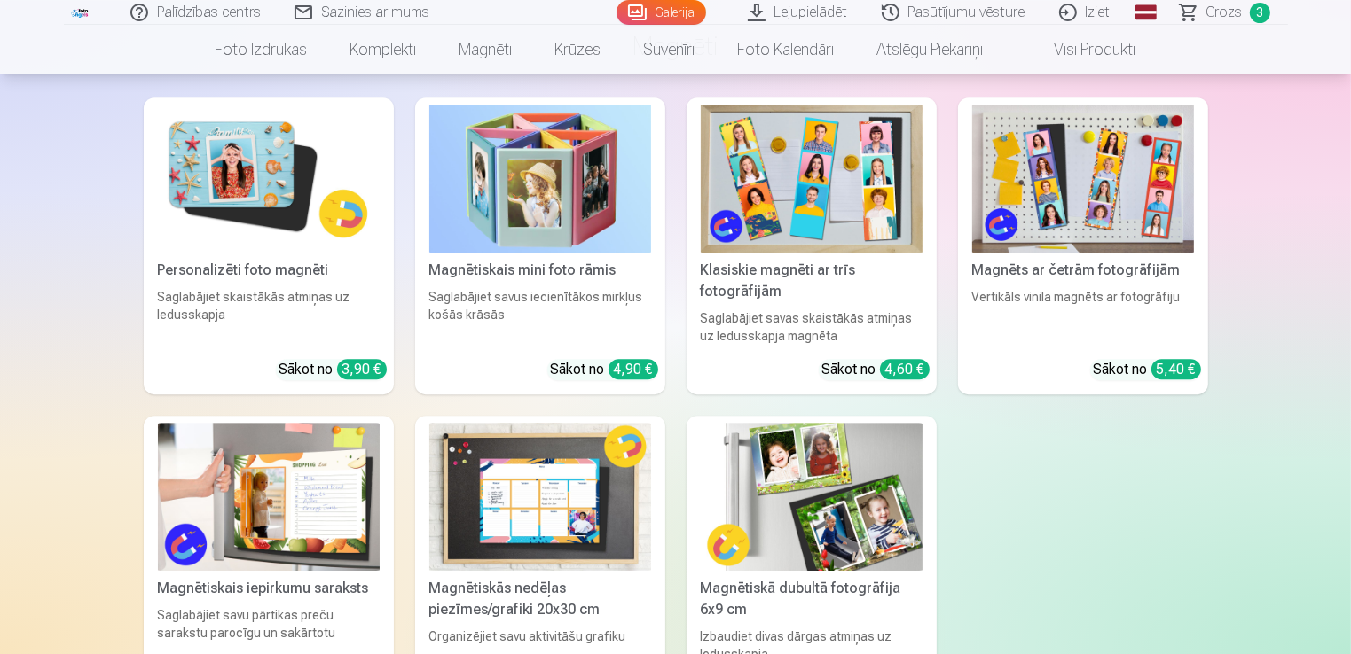
click at [1223, 13] on span "Grozs" at bounding box center [1224, 12] width 36 height 21
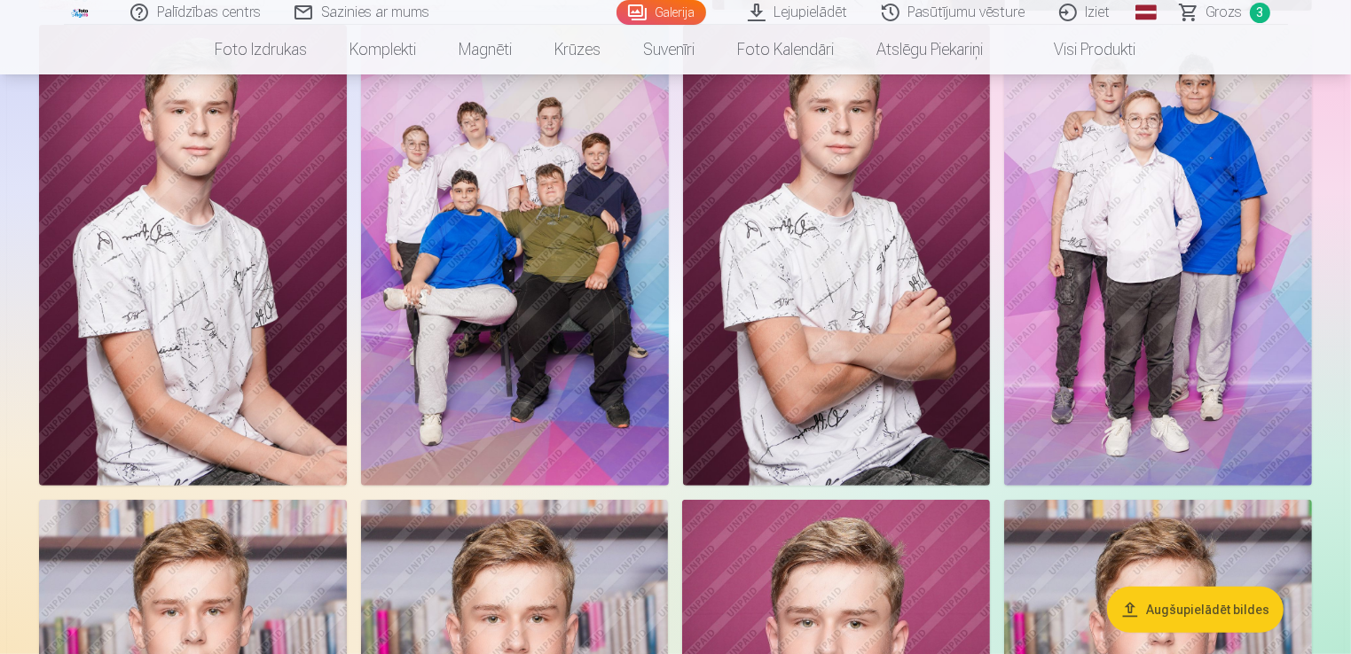
scroll to position [646, 0]
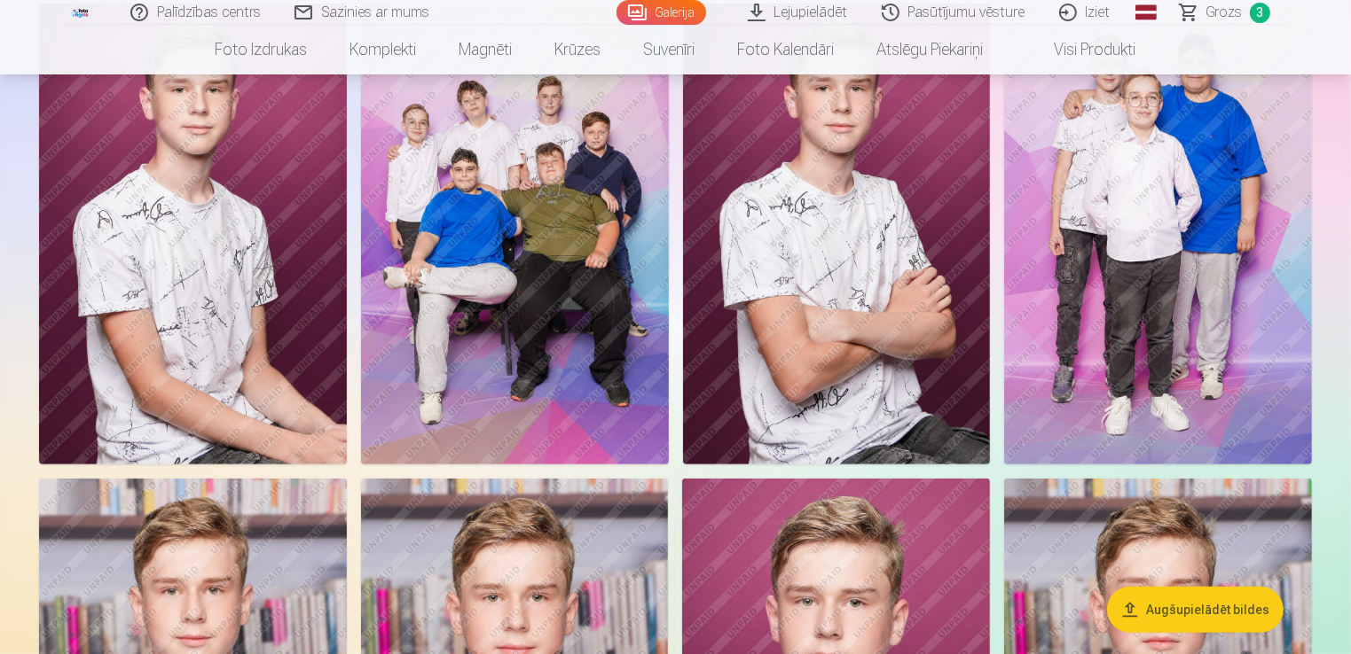
click at [557, 231] on img at bounding box center [515, 234] width 308 height 461
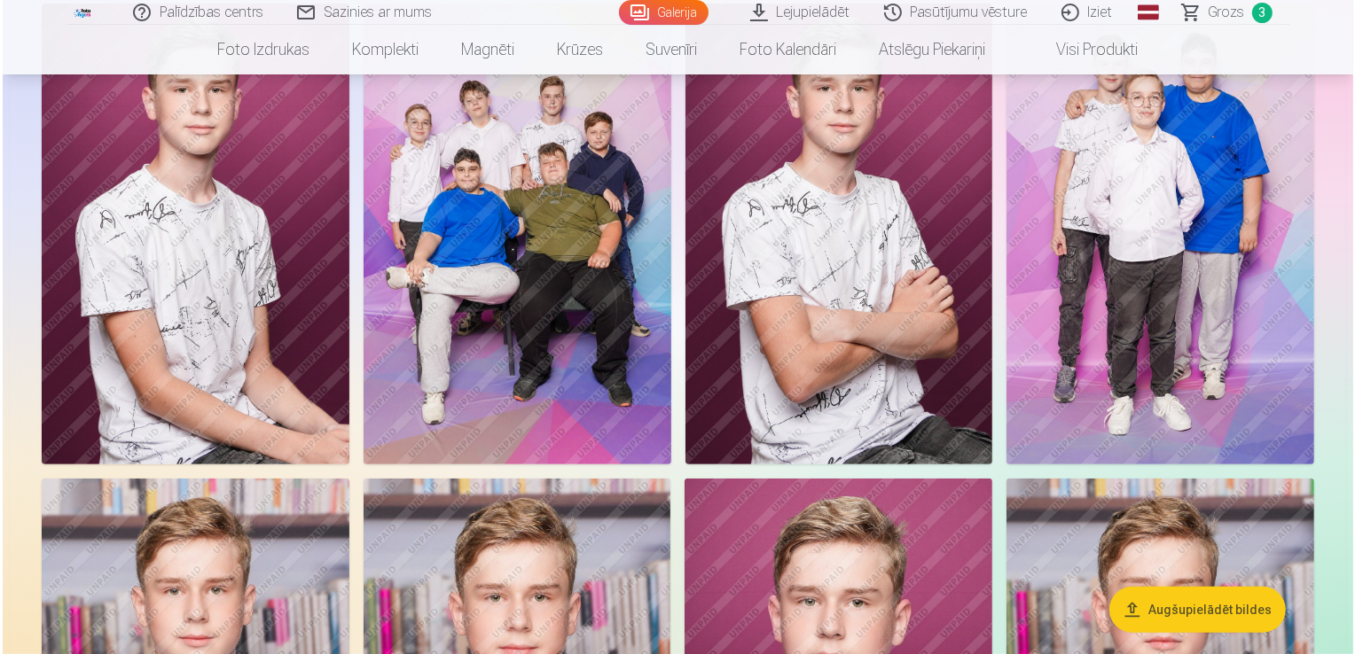
scroll to position [647, 0]
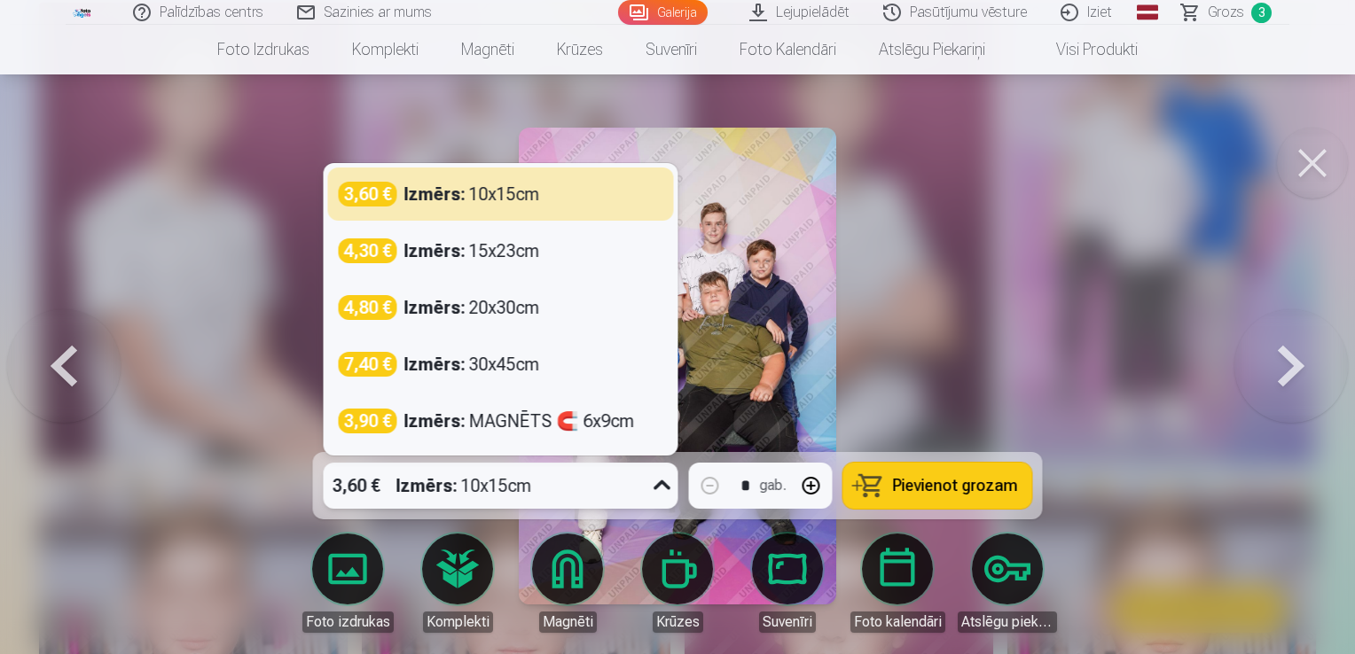
click at [660, 489] on icon at bounding box center [662, 486] width 28 height 28
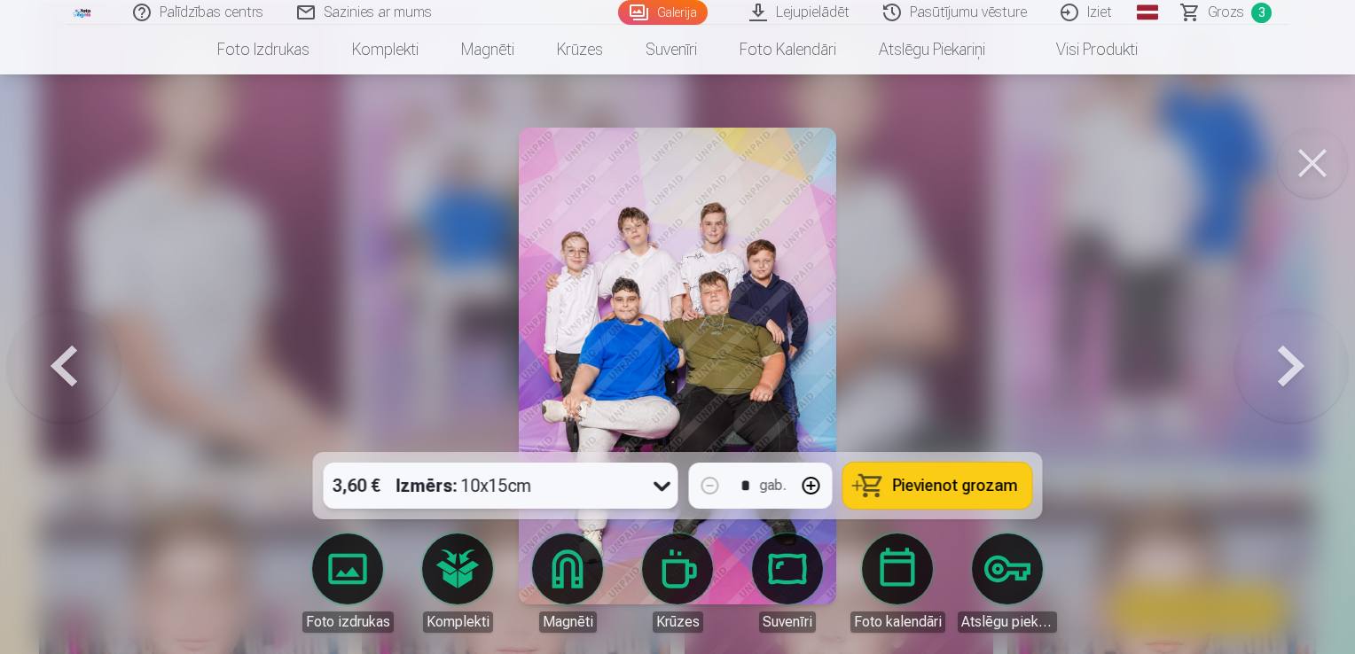
click at [661, 489] on icon at bounding box center [662, 486] width 28 height 28
click at [712, 328] on img at bounding box center [678, 366] width 318 height 477
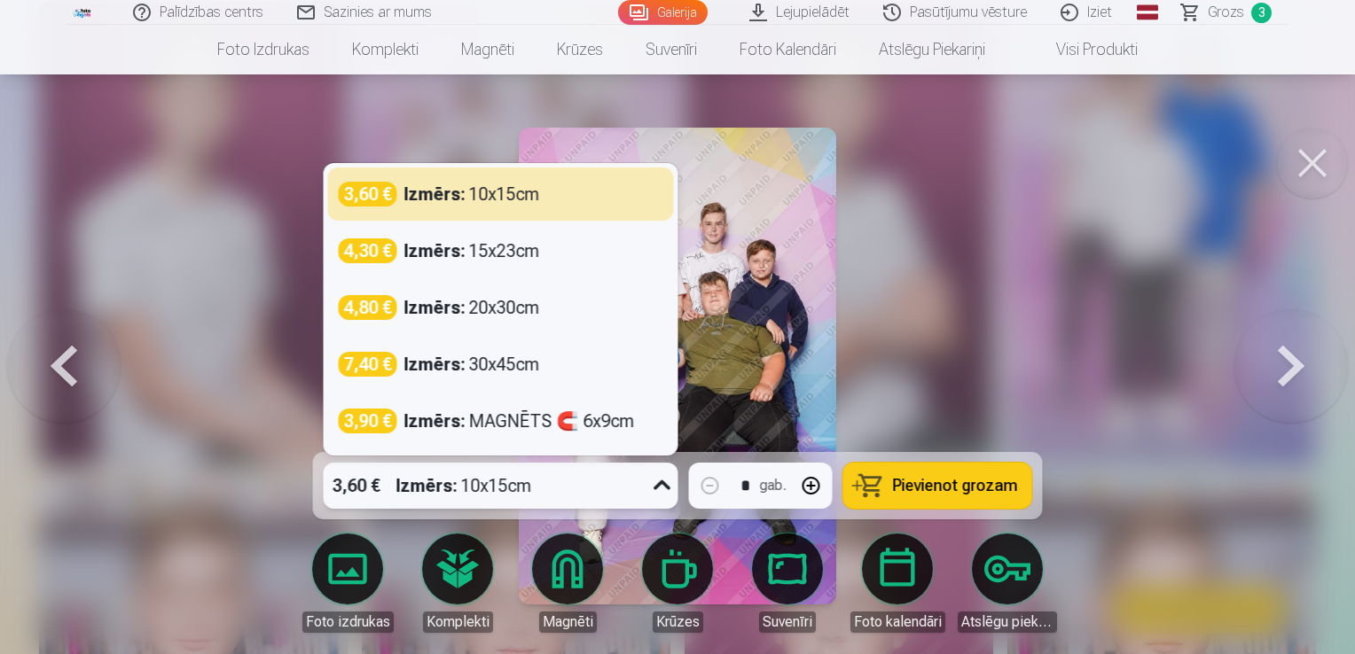
click at [666, 485] on icon at bounding box center [662, 486] width 17 height 10
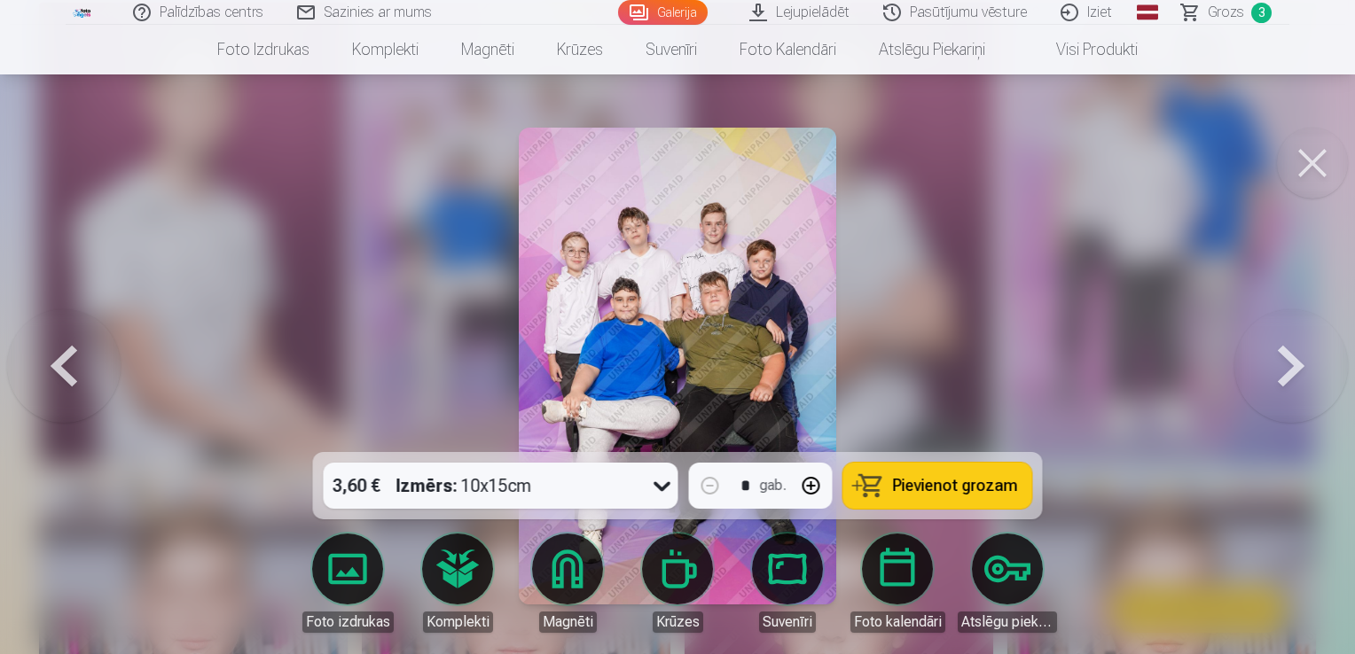
click at [952, 318] on div at bounding box center [677, 327] width 1355 height 654
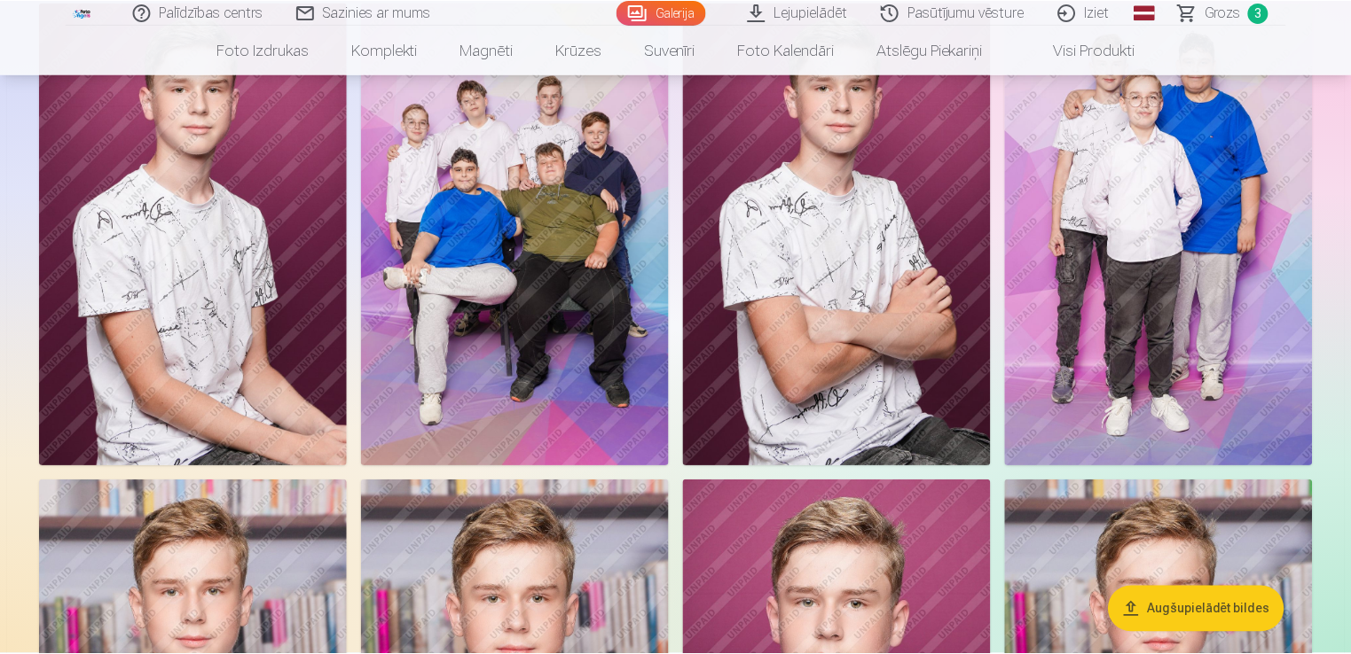
scroll to position [646, 0]
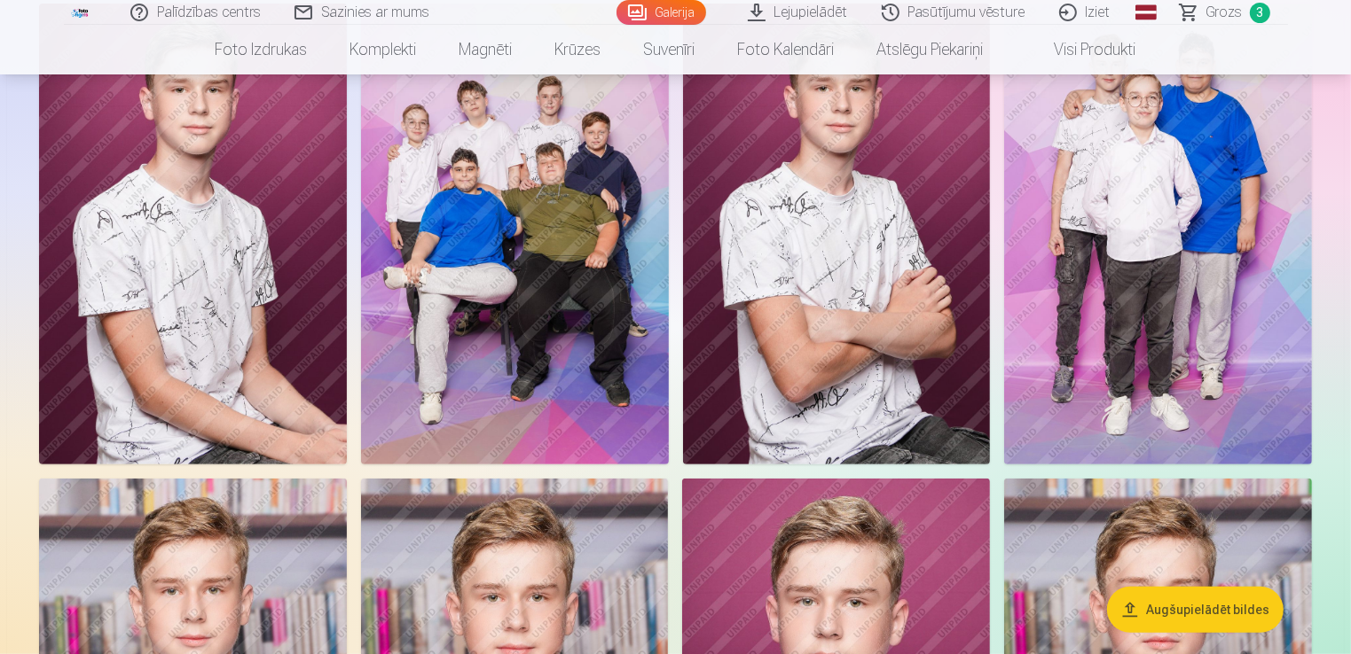
click at [513, 267] on img at bounding box center [515, 234] width 308 height 461
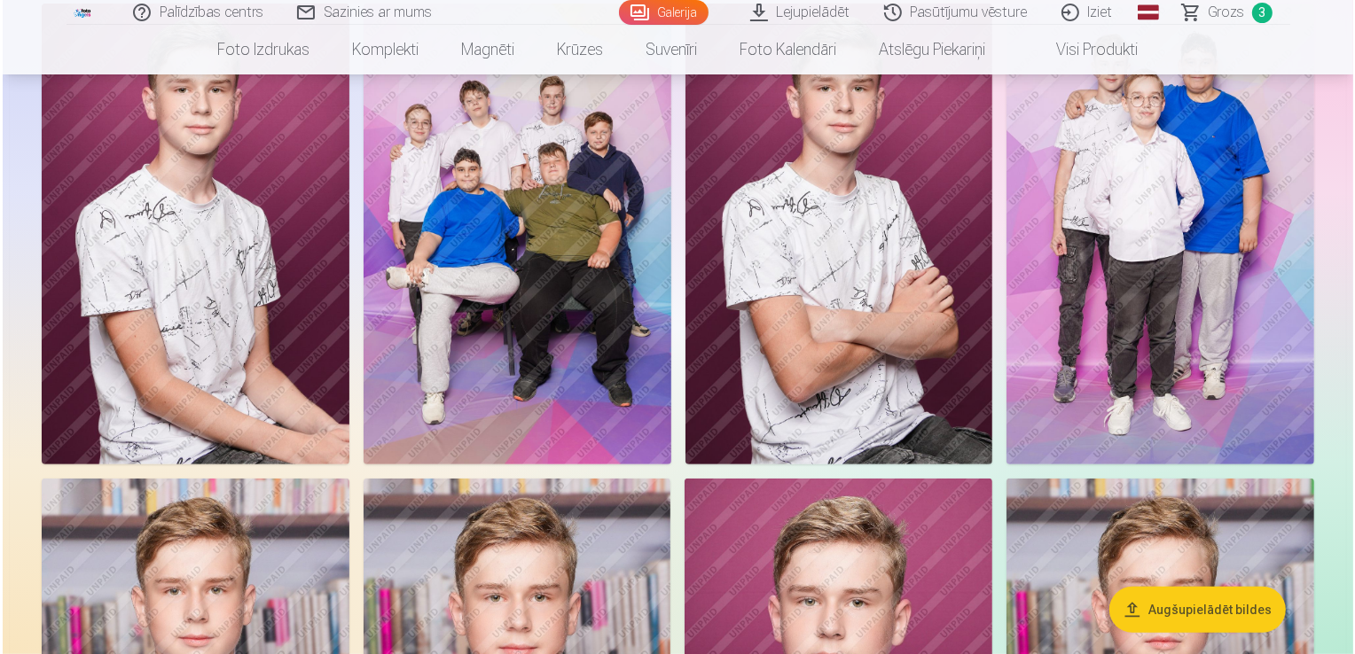
scroll to position [647, 0]
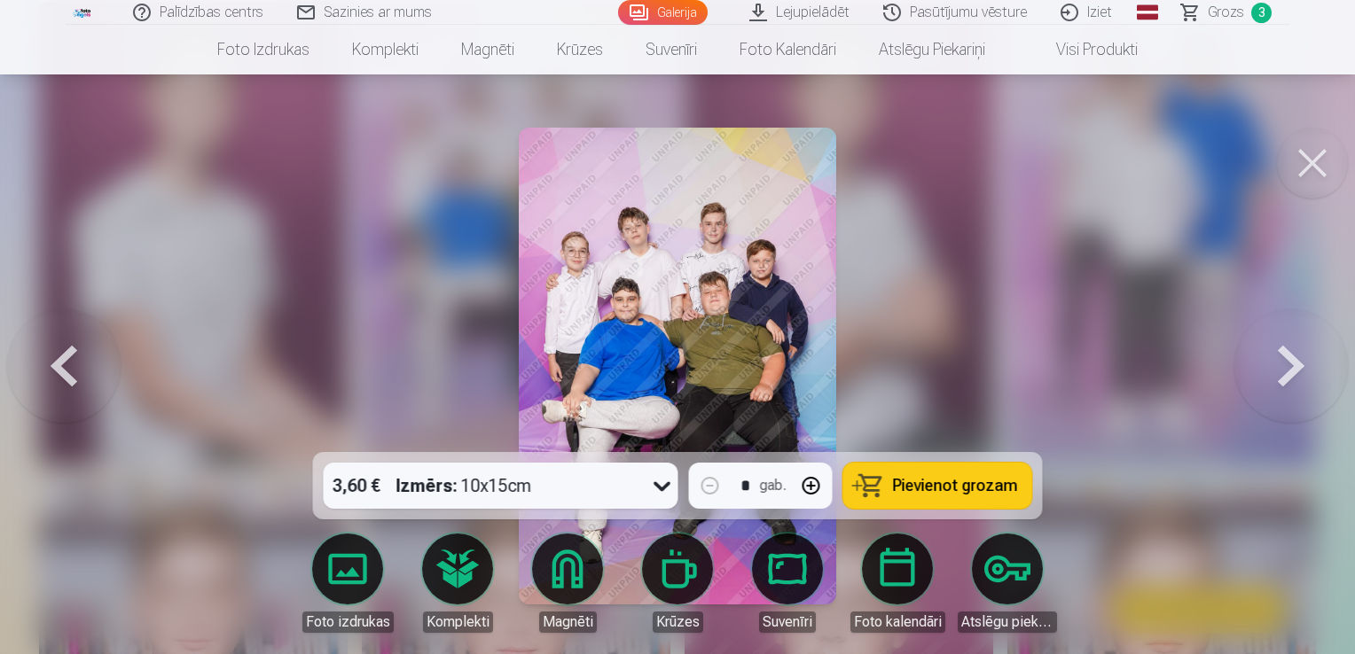
click at [927, 490] on span "Pievienot grozam" at bounding box center [955, 486] width 125 height 16
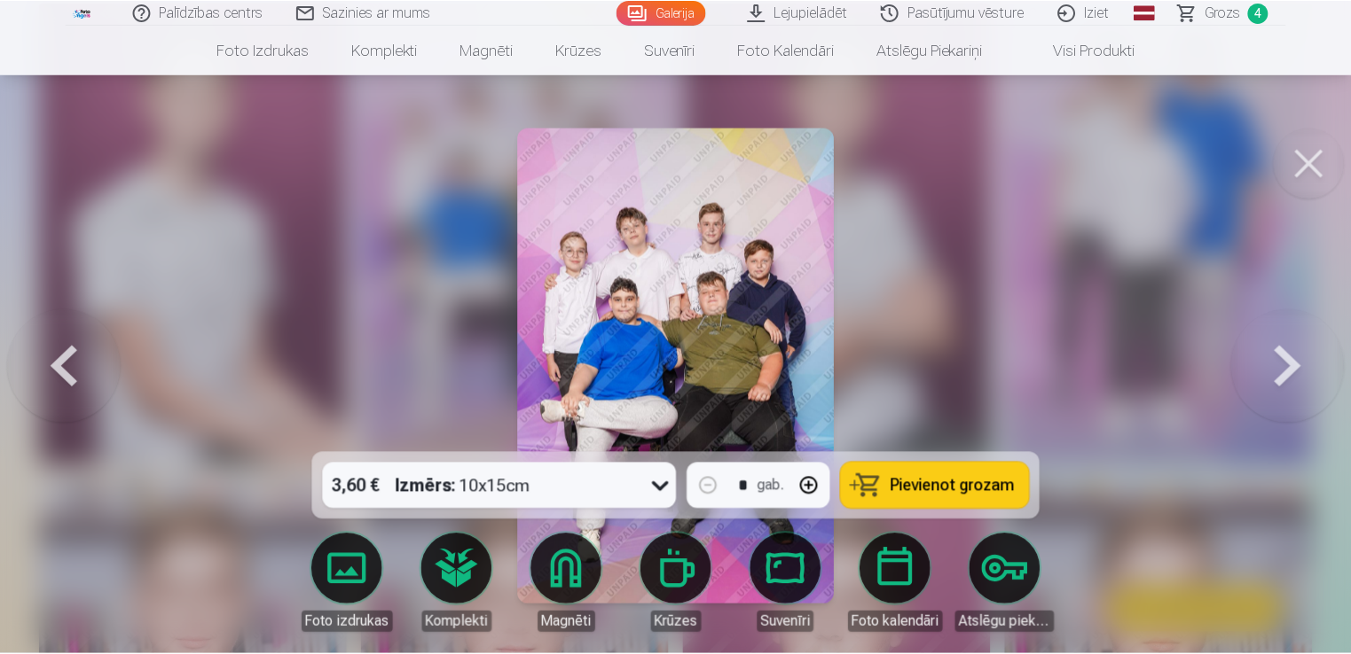
scroll to position [646, 0]
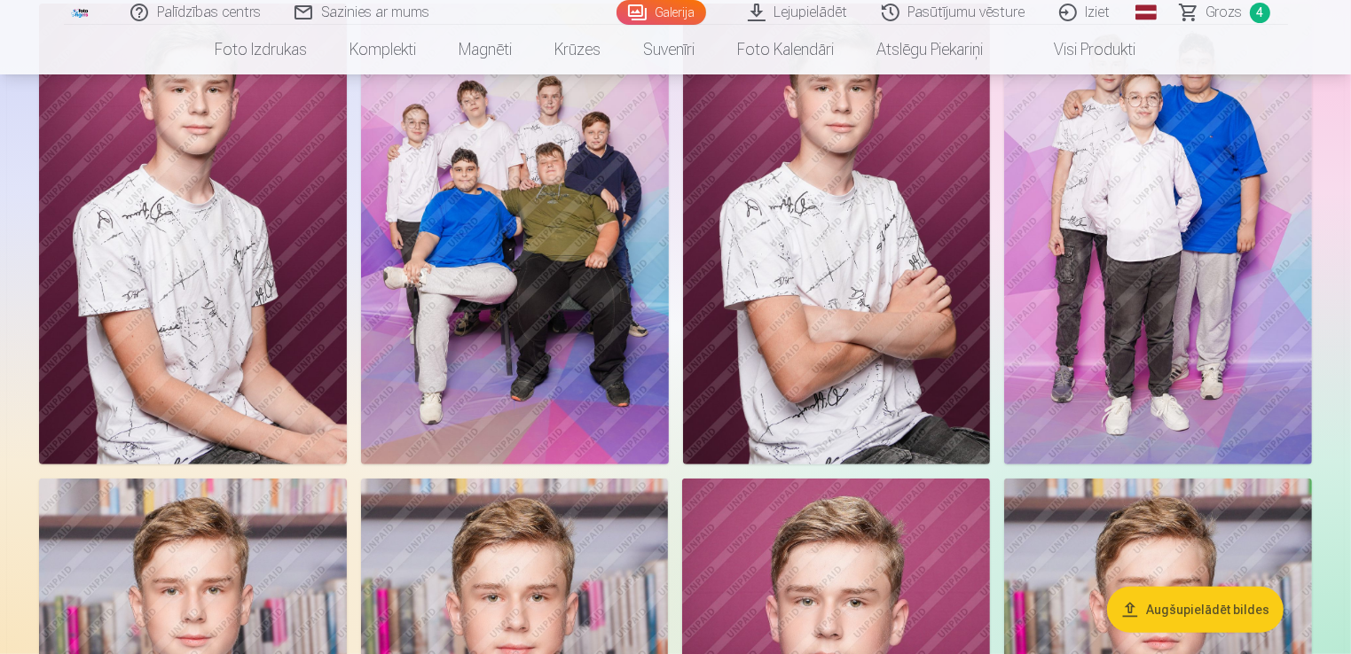
click at [1089, 305] on img at bounding box center [1158, 234] width 308 height 461
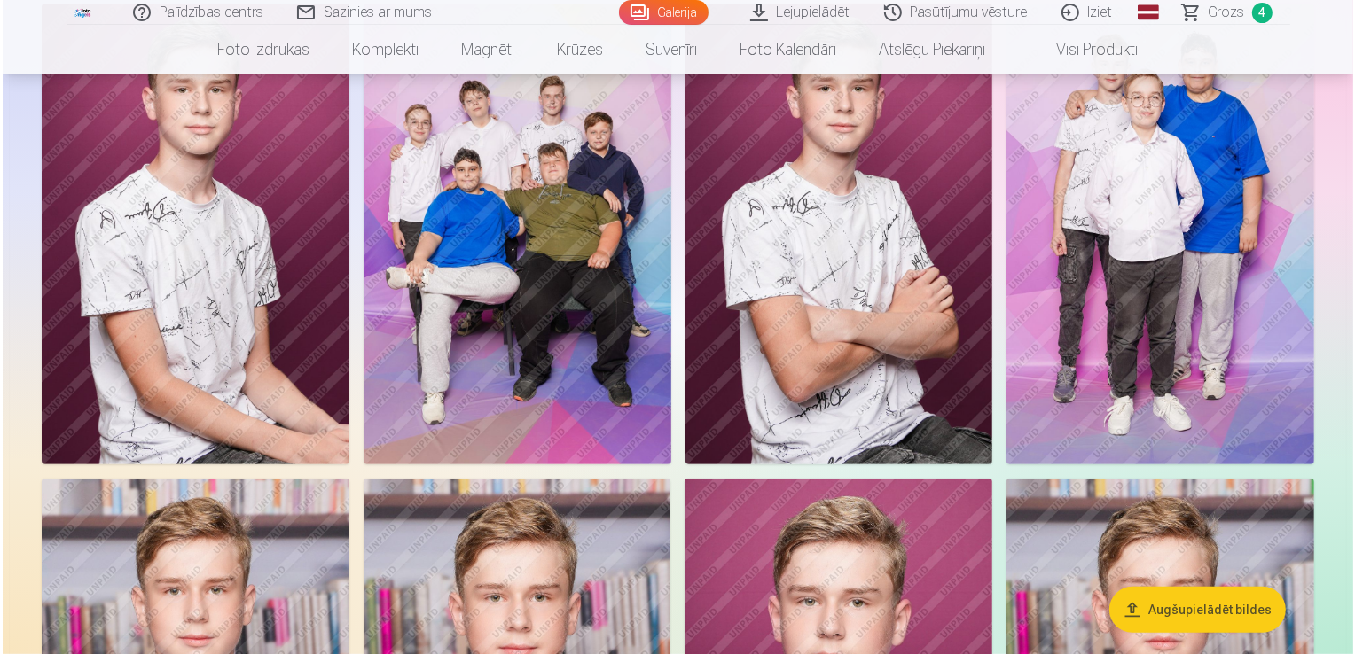
scroll to position [647, 0]
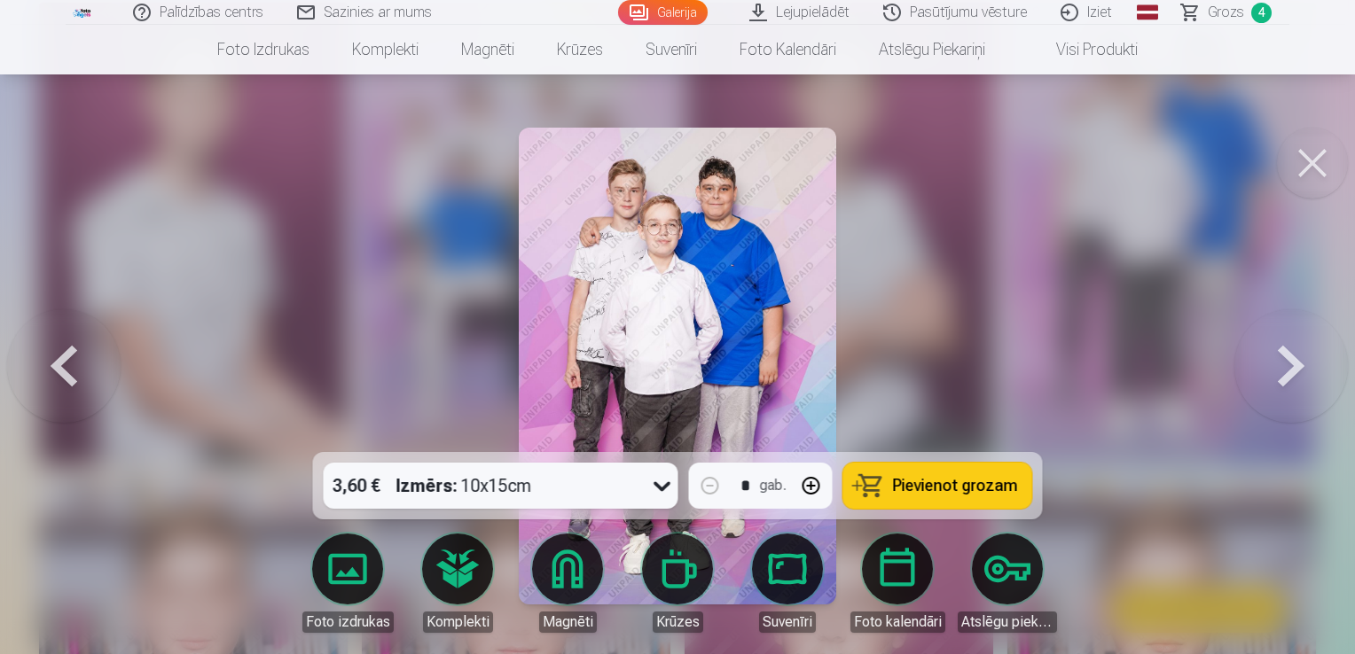
click at [929, 490] on span "Pievienot grozam" at bounding box center [955, 486] width 125 height 16
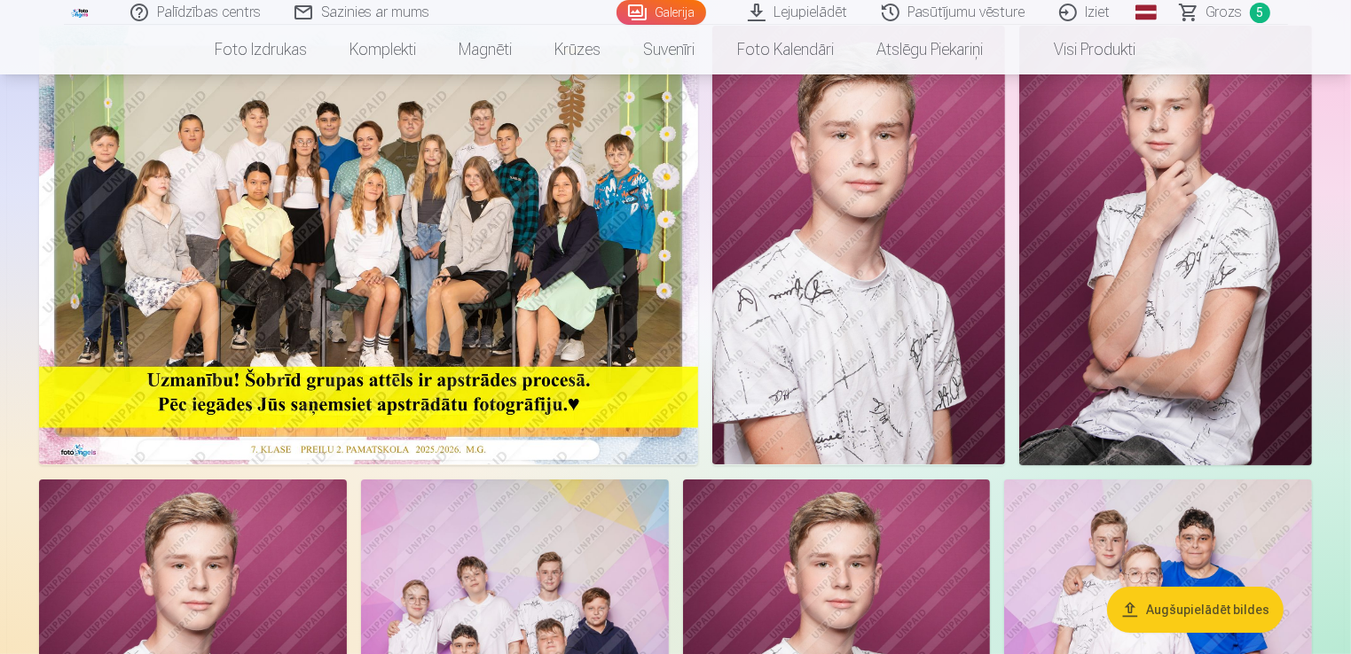
scroll to position [159, 0]
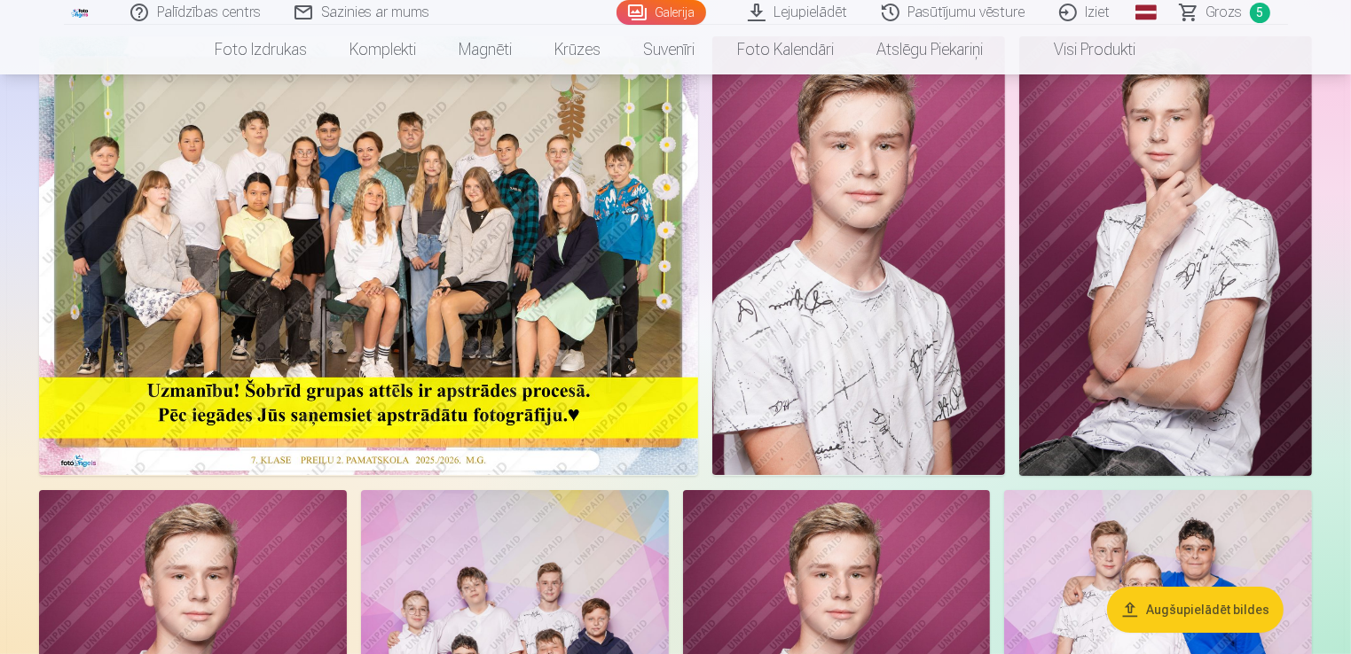
click at [438, 190] on img at bounding box center [368, 255] width 659 height 439
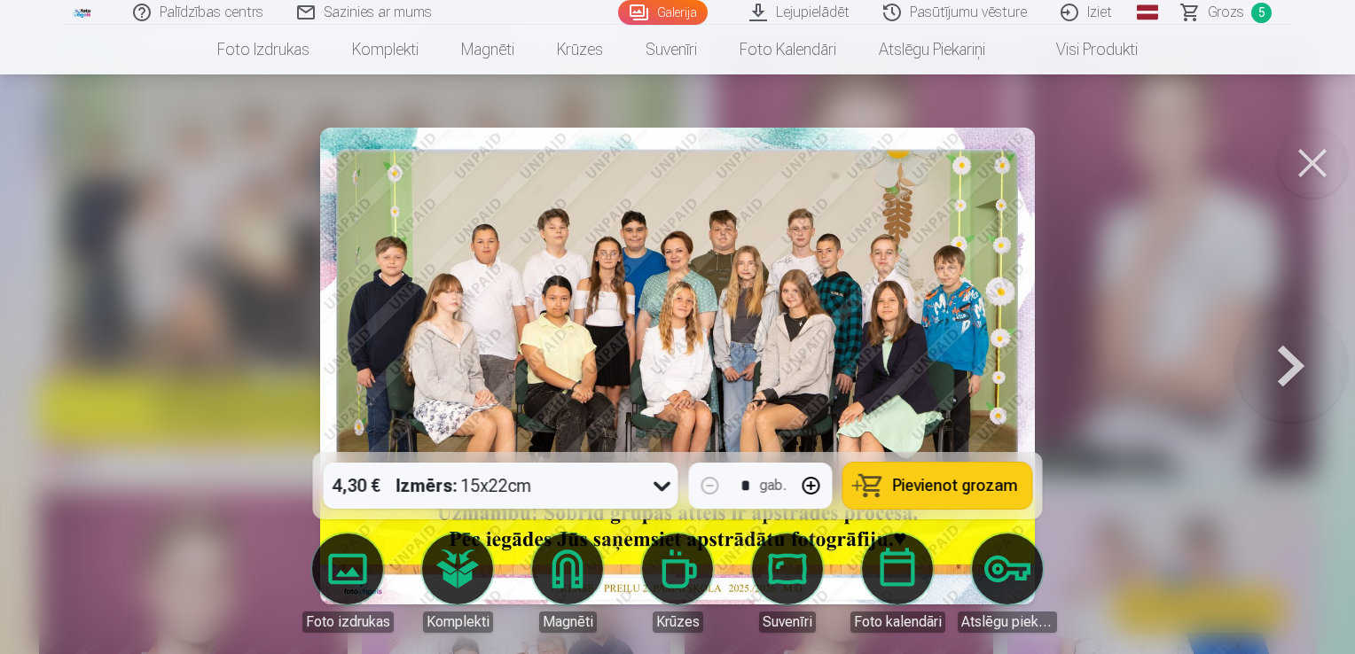
click at [1325, 166] on button at bounding box center [1312, 163] width 71 height 71
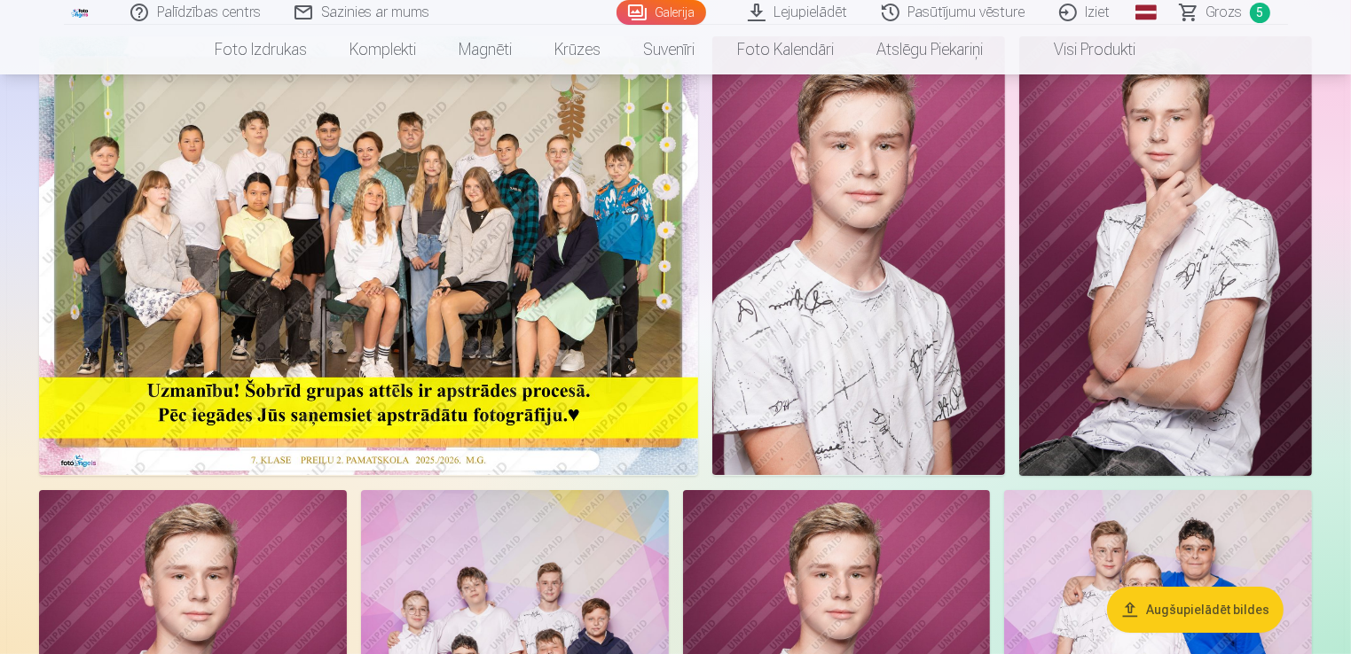
click at [1234, 19] on span "Grozs" at bounding box center [1224, 12] width 36 height 21
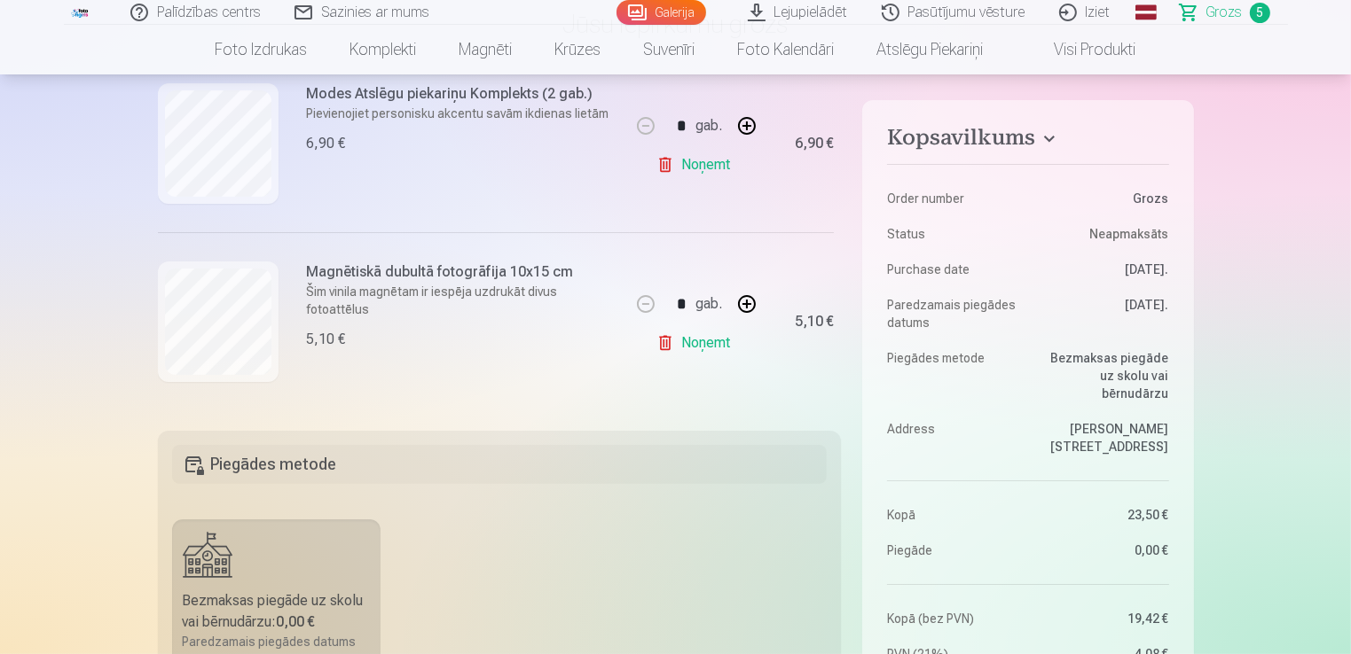
scroll to position [426, 0]
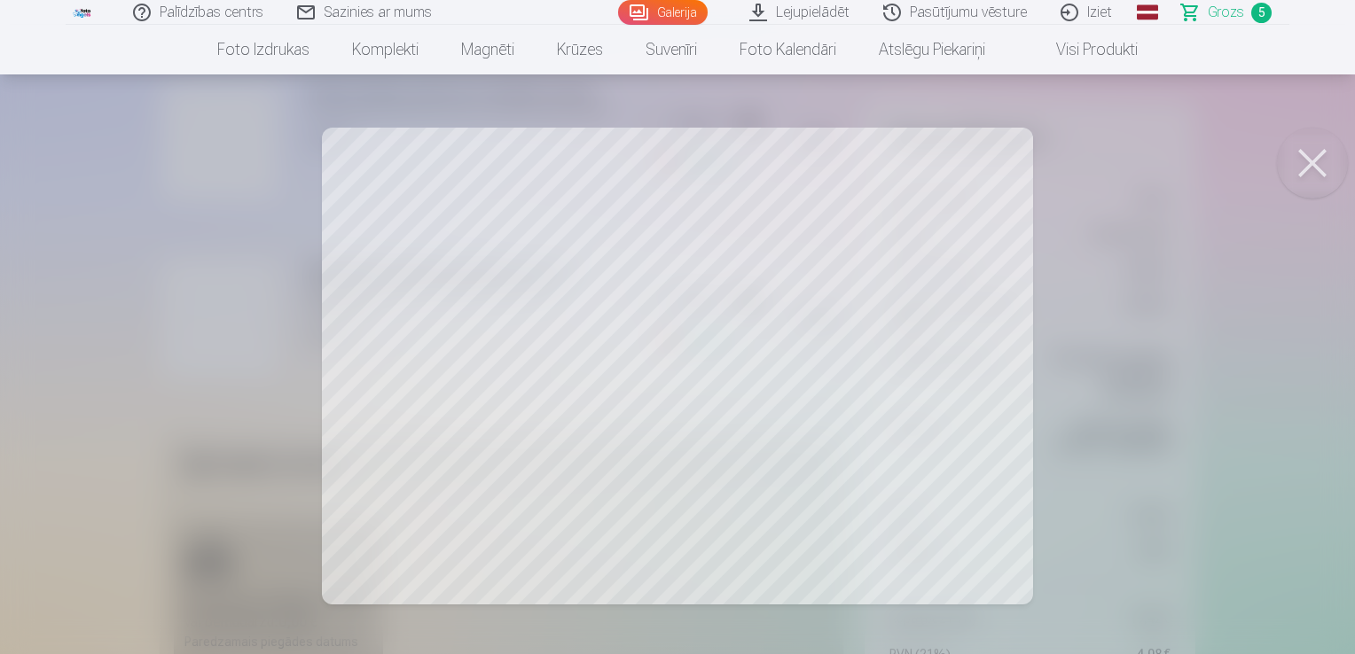
click at [1315, 161] on button at bounding box center [1312, 163] width 71 height 71
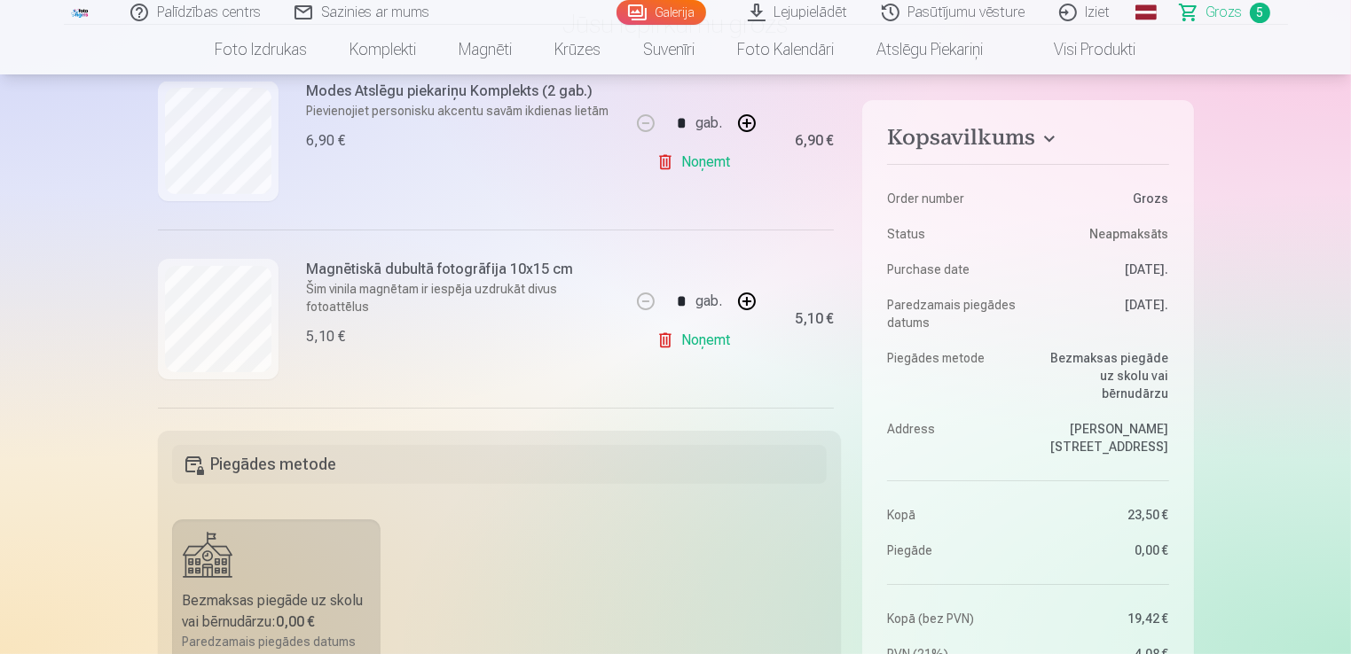
click at [836, 255] on div "Kopsavilkums Order number Grozs Status Neapmaksāts Purchase date [DATE]. Paredz…" at bounding box center [676, 628] width 1036 height 1093
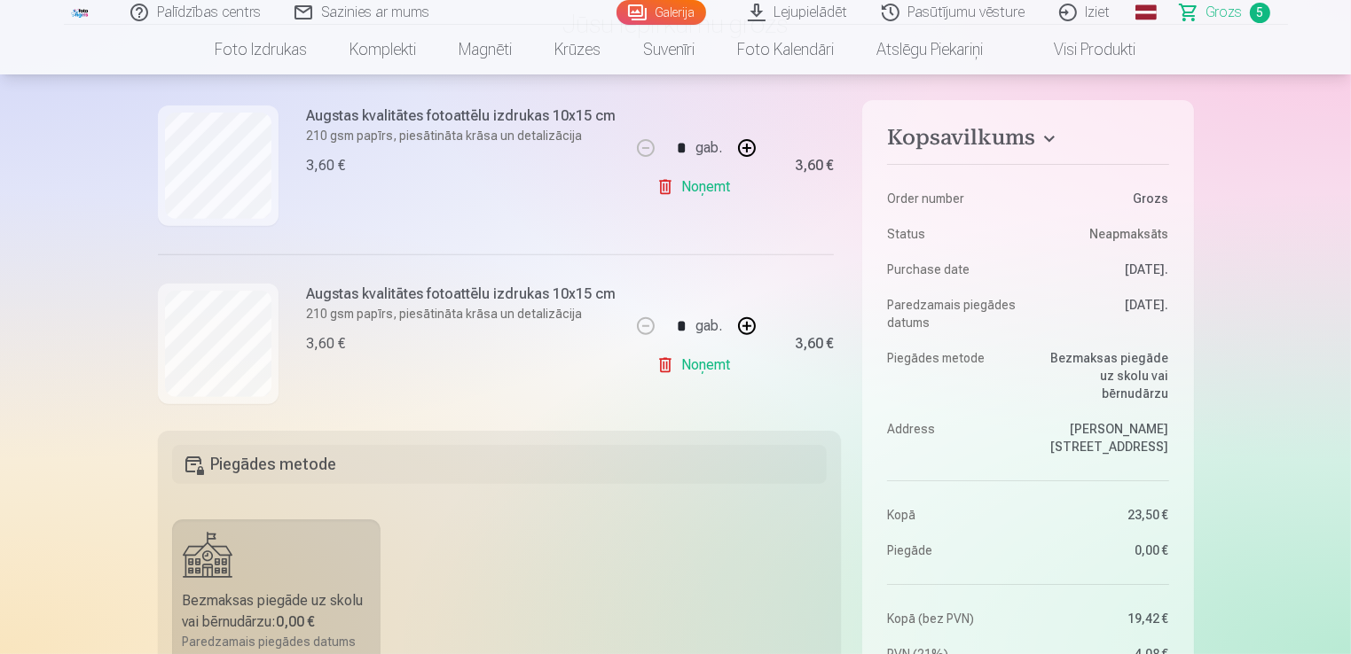
scroll to position [775, 0]
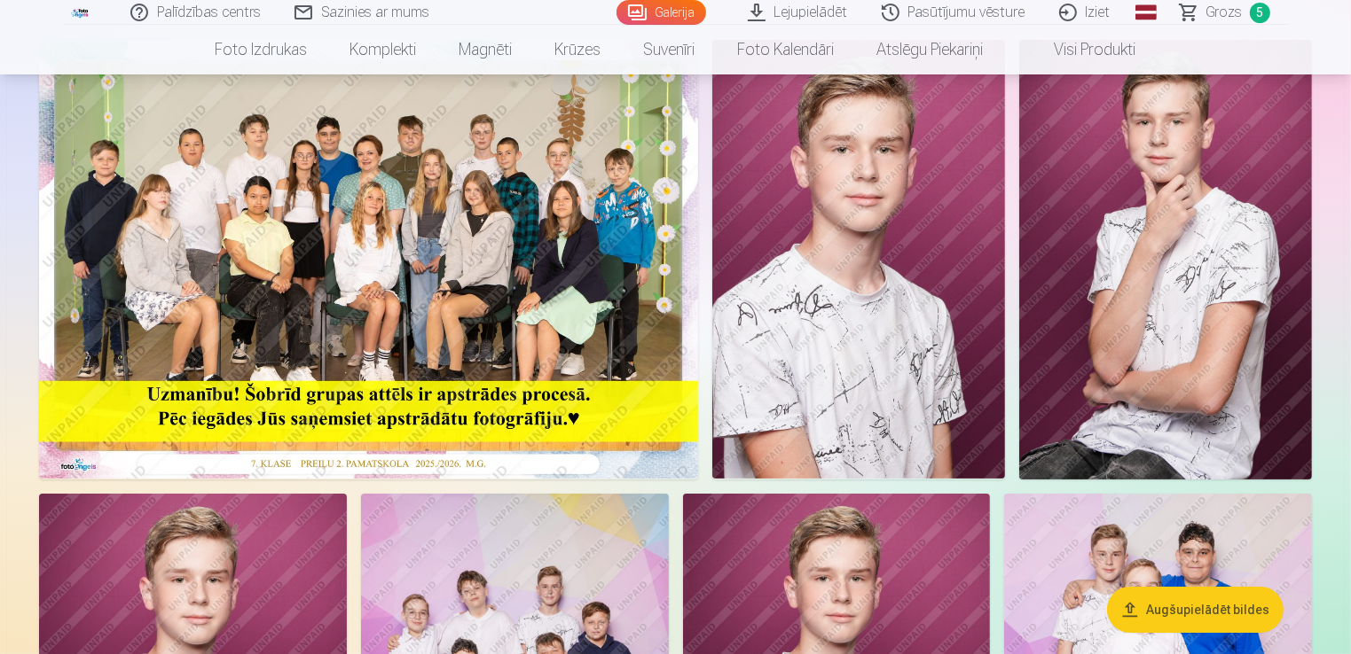
scroll to position [159, 0]
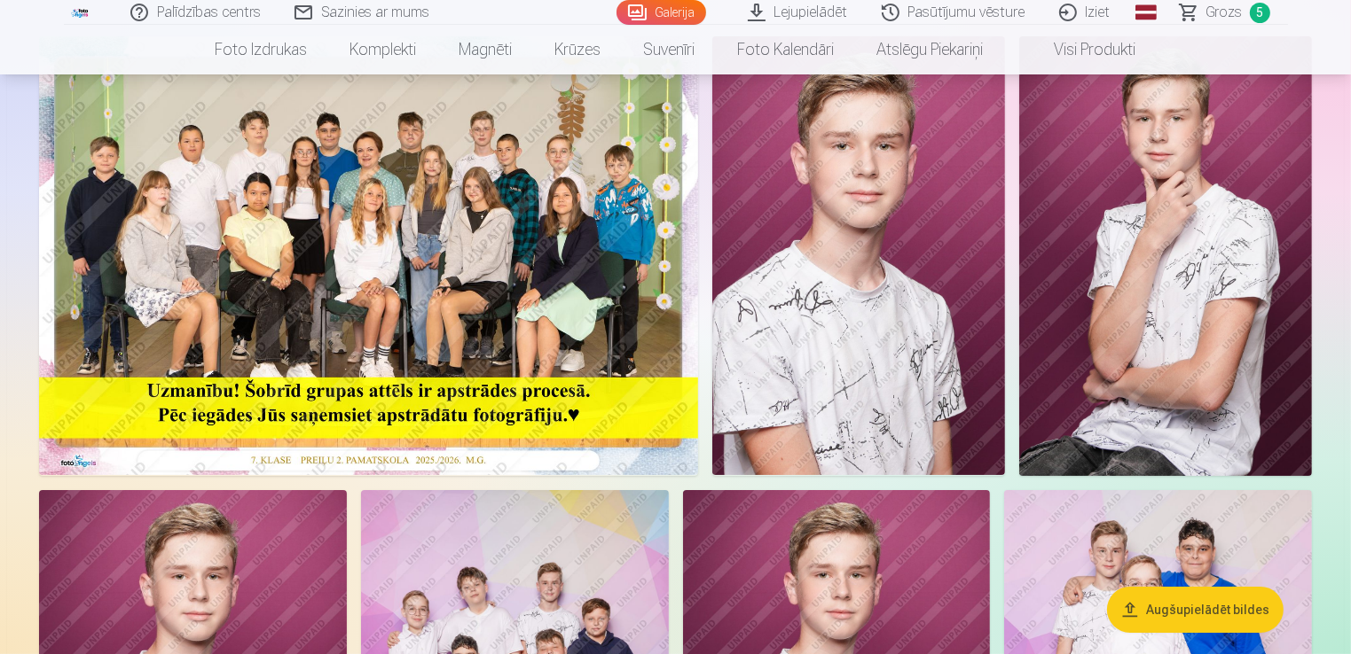
drag, startPoint x: 1224, startPoint y: 20, endPoint x: 1230, endPoint y: 38, distance: 18.8
click at [1230, 38] on nav "Foto izdrukas Augstas kvalitātes fotoattēlu izdrukas 210 gsm papīrs, piesātināt…" at bounding box center [675, 50] width 1351 height 50
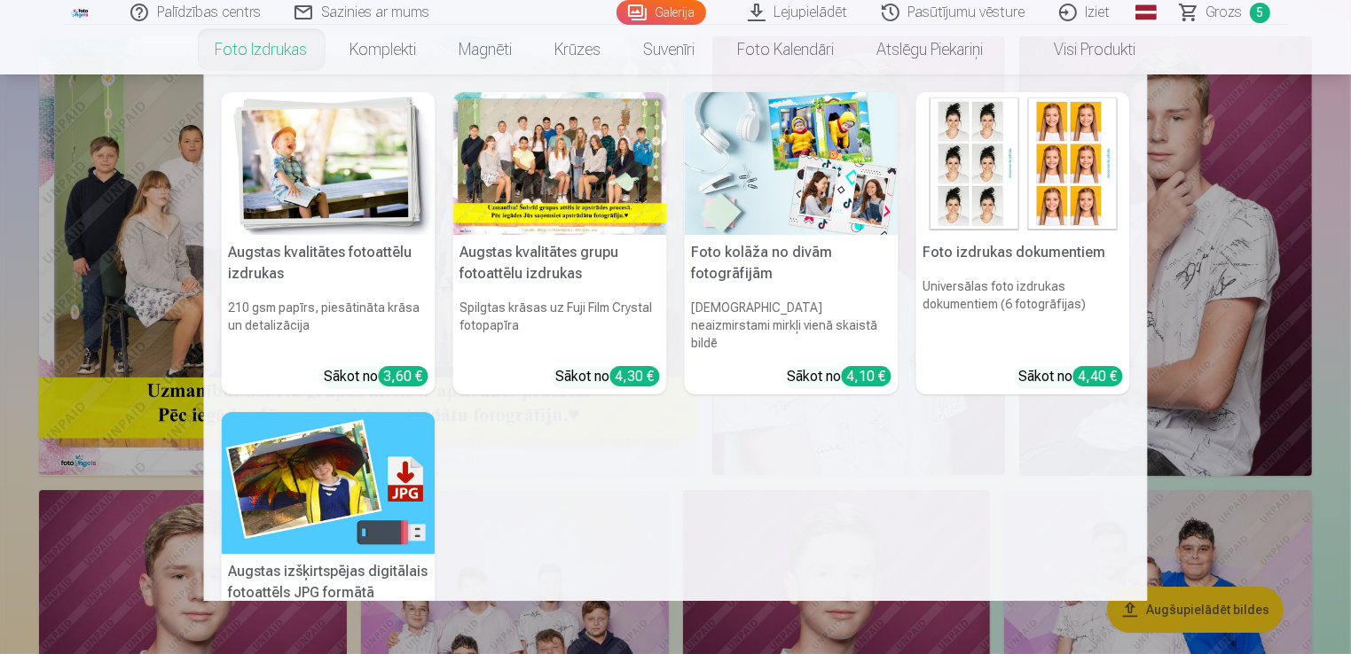
click at [995, 254] on h5 "Foto izdrukas dokumentiem" at bounding box center [1023, 252] width 214 height 35
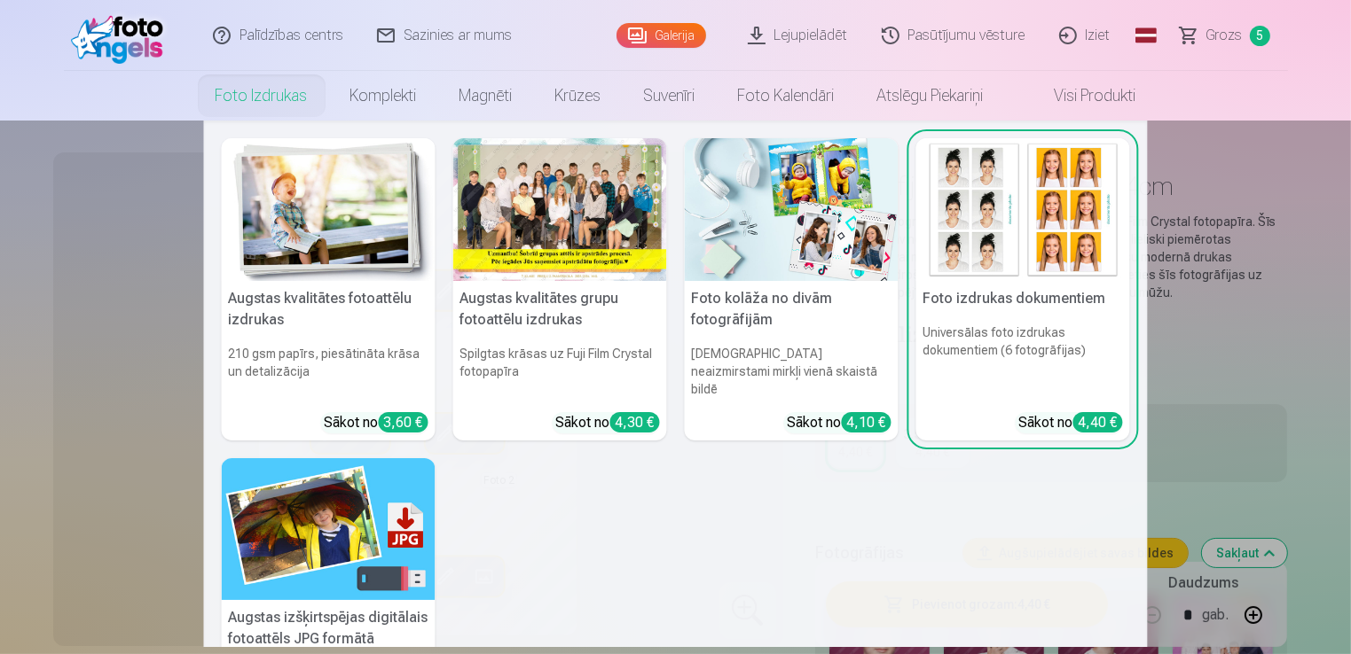
click at [1001, 221] on img at bounding box center [1023, 209] width 214 height 143
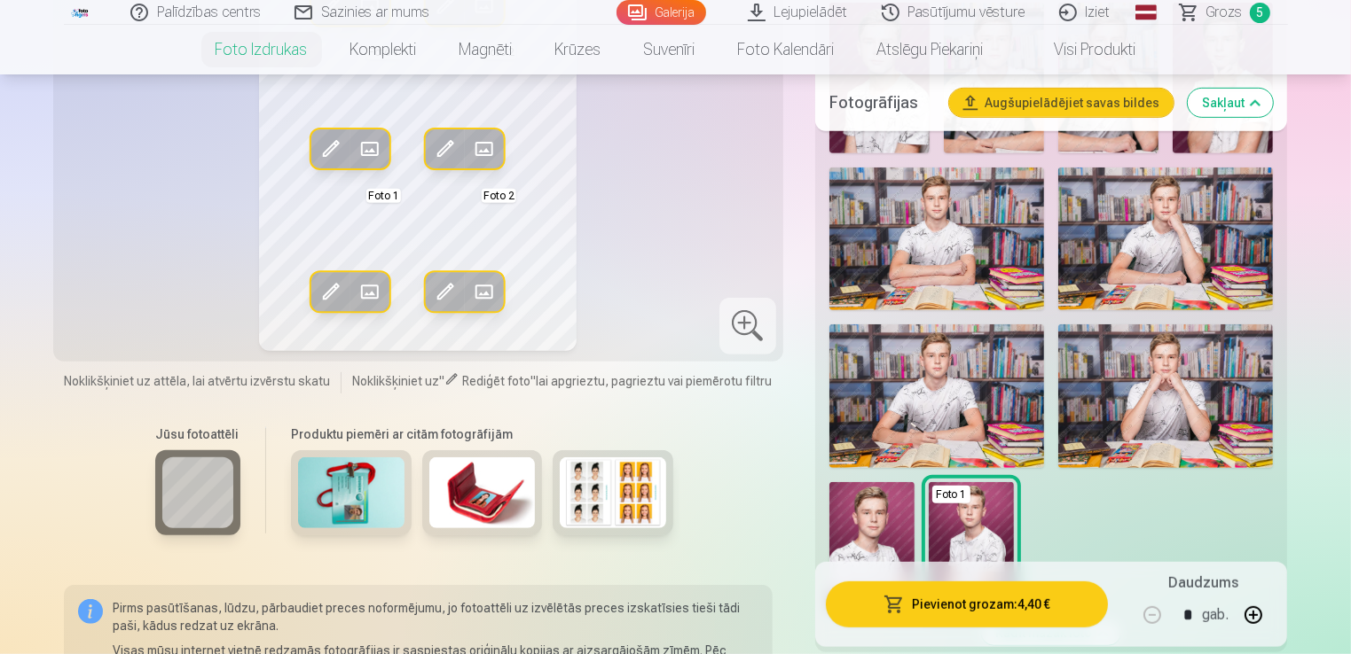
scroll to position [975, 0]
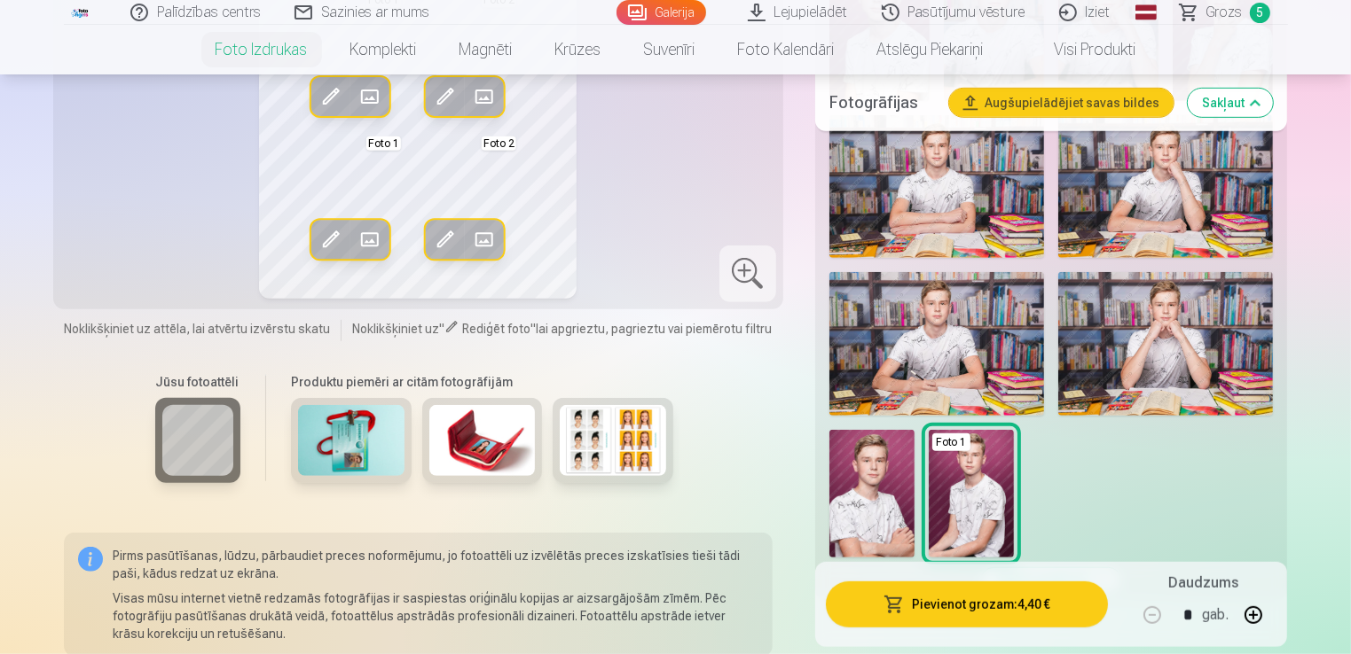
click at [876, 469] on img at bounding box center [871, 494] width 85 height 128
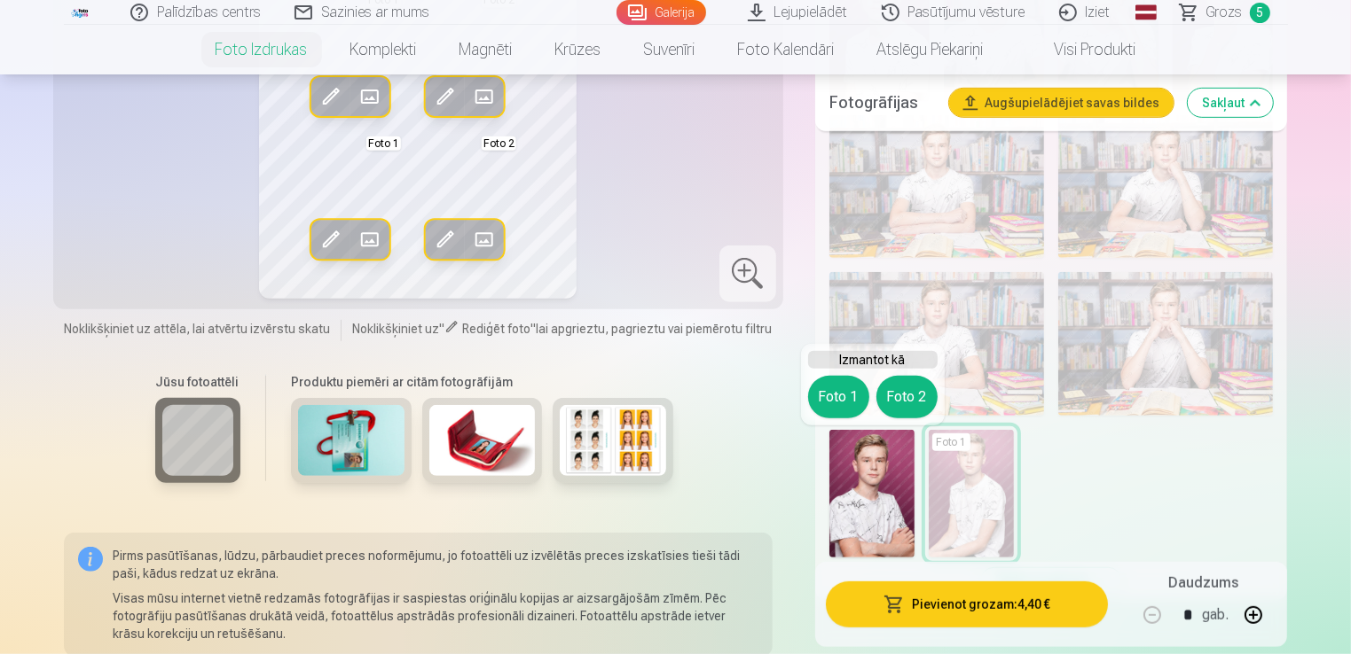
click at [855, 396] on button "Foto 1" at bounding box center [838, 397] width 61 height 43
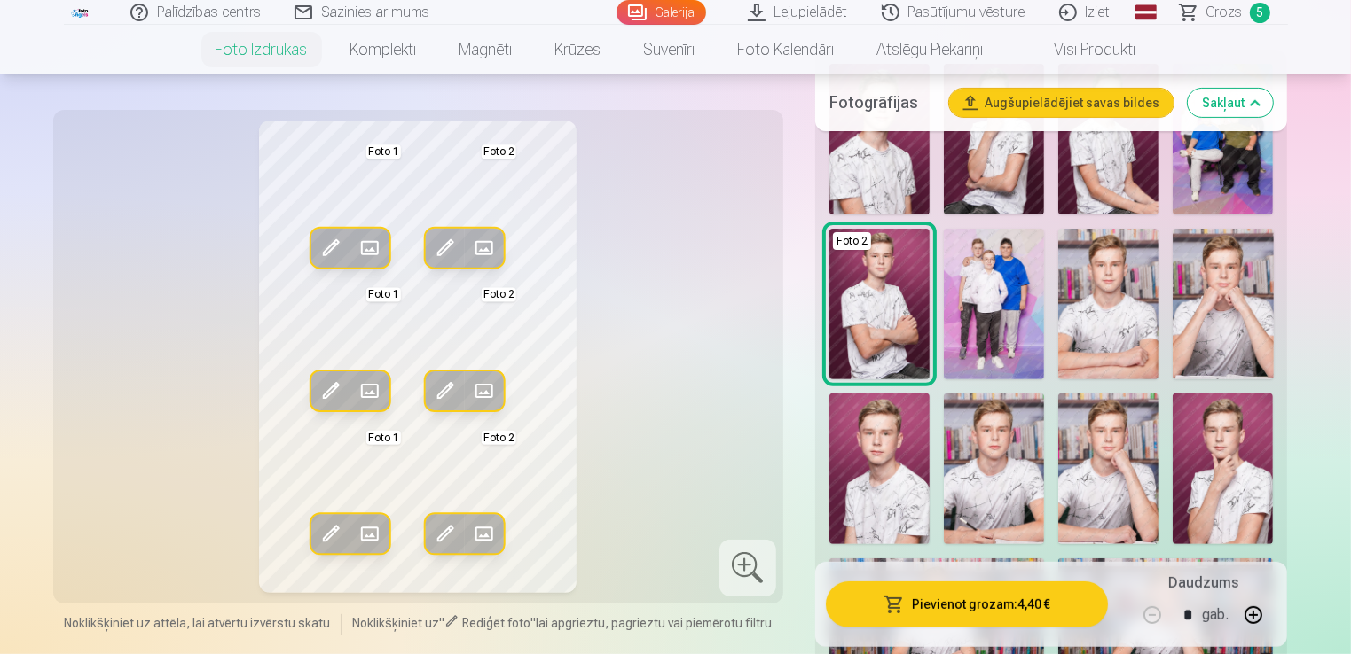
scroll to position [621, 0]
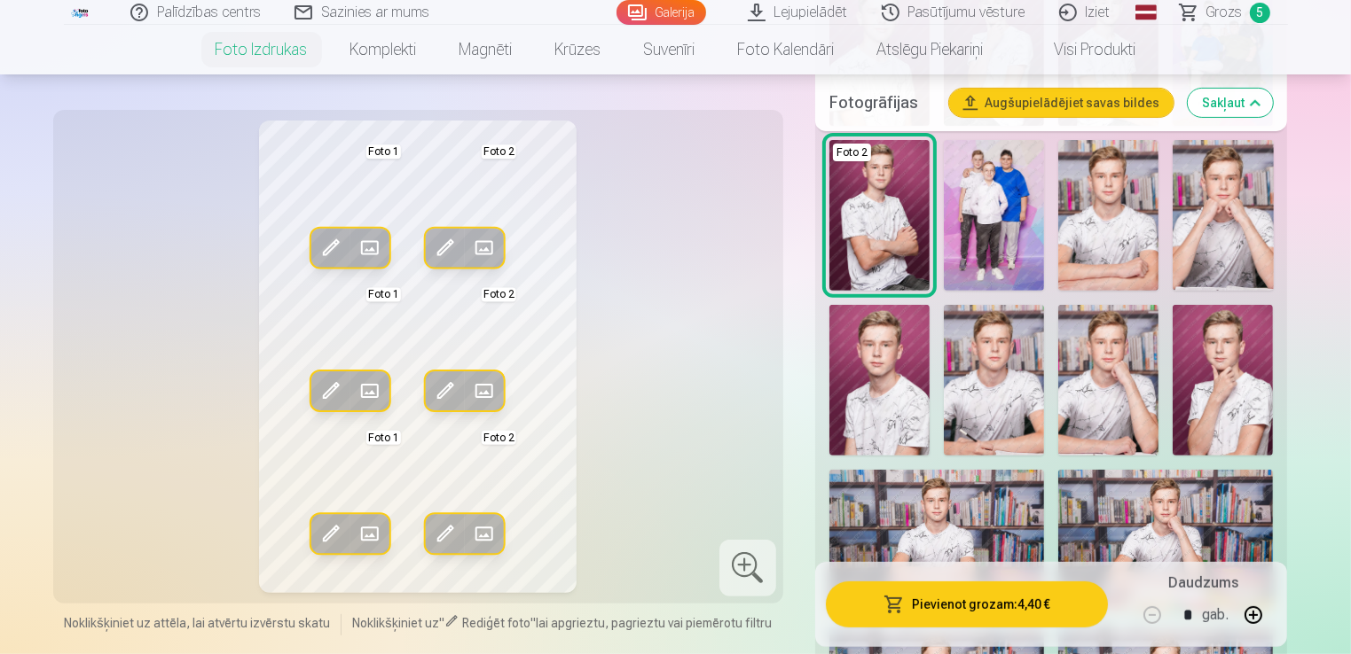
click at [1211, 385] on img at bounding box center [1222, 380] width 100 height 151
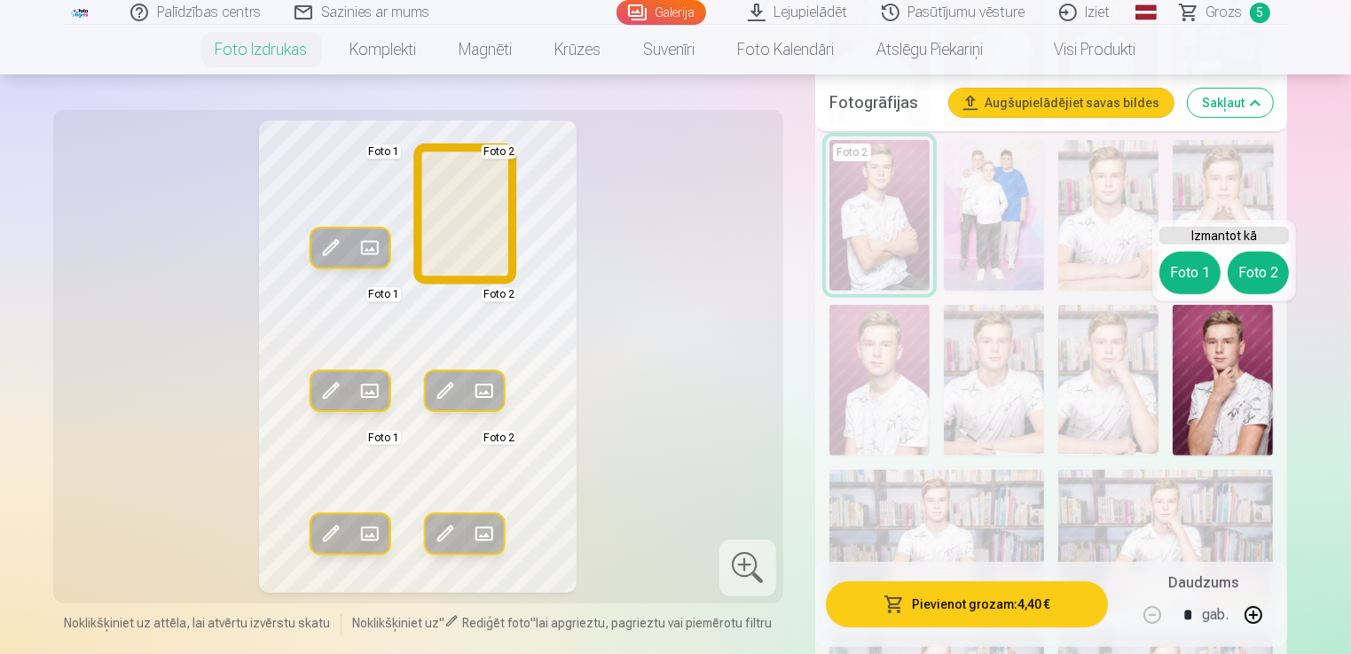
click at [1256, 275] on button "Foto 2" at bounding box center [1257, 273] width 61 height 43
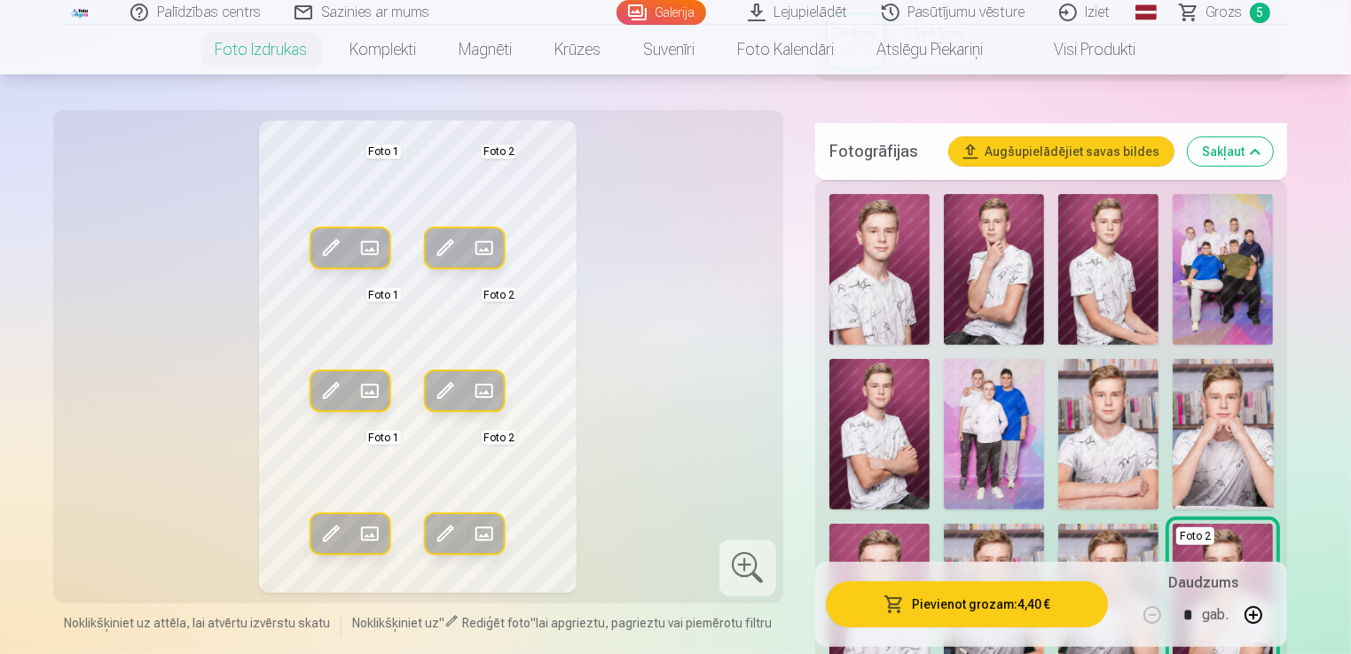
scroll to position [355, 0]
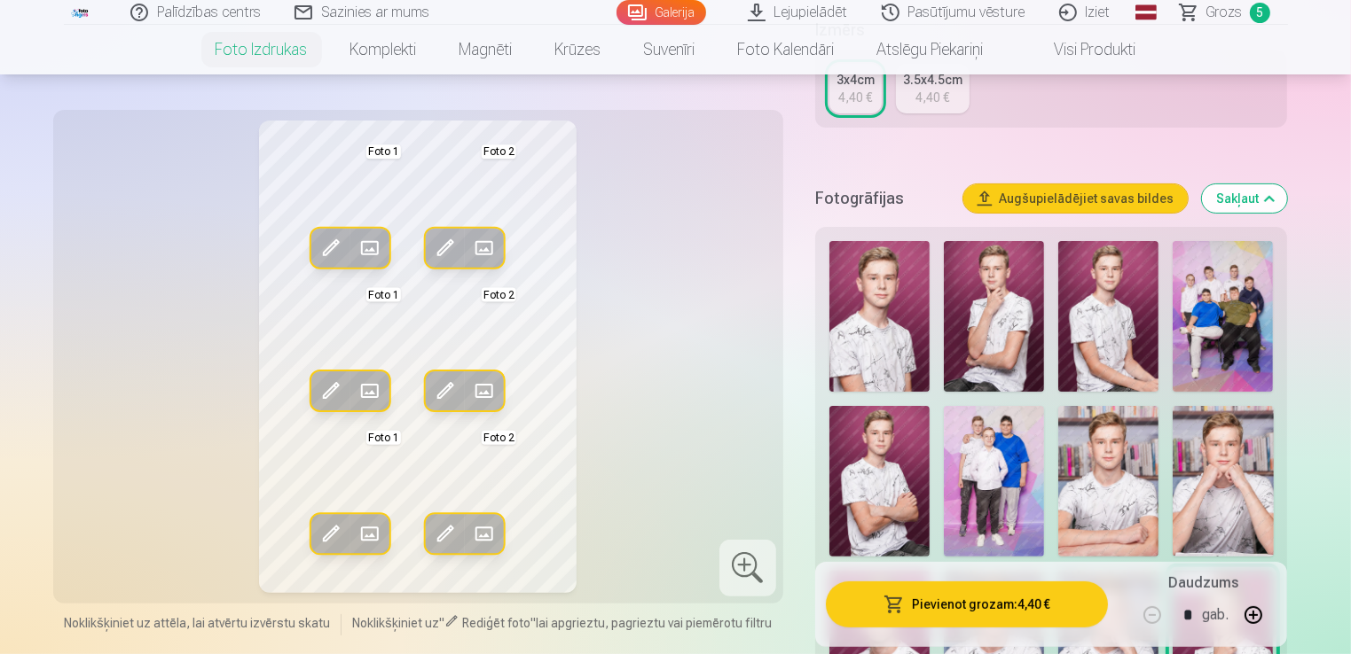
click at [976, 303] on img at bounding box center [994, 316] width 100 height 151
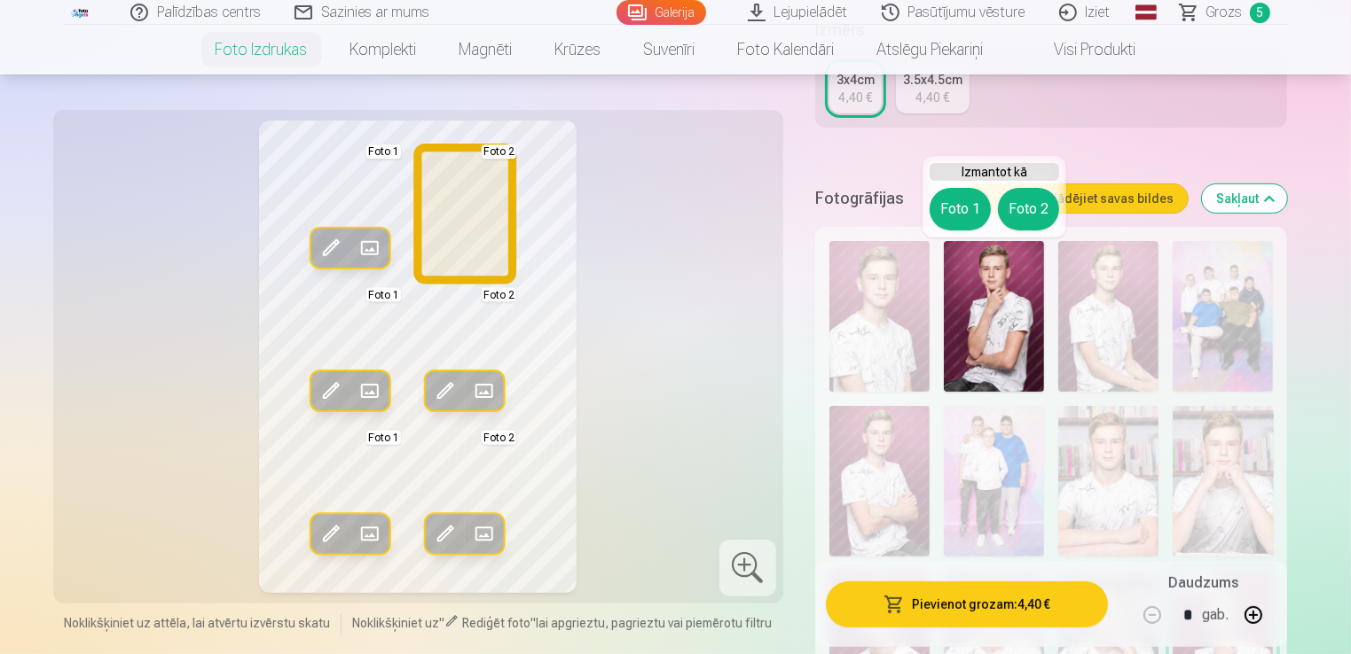
click at [1022, 218] on button "Foto 2" at bounding box center [1028, 209] width 61 height 43
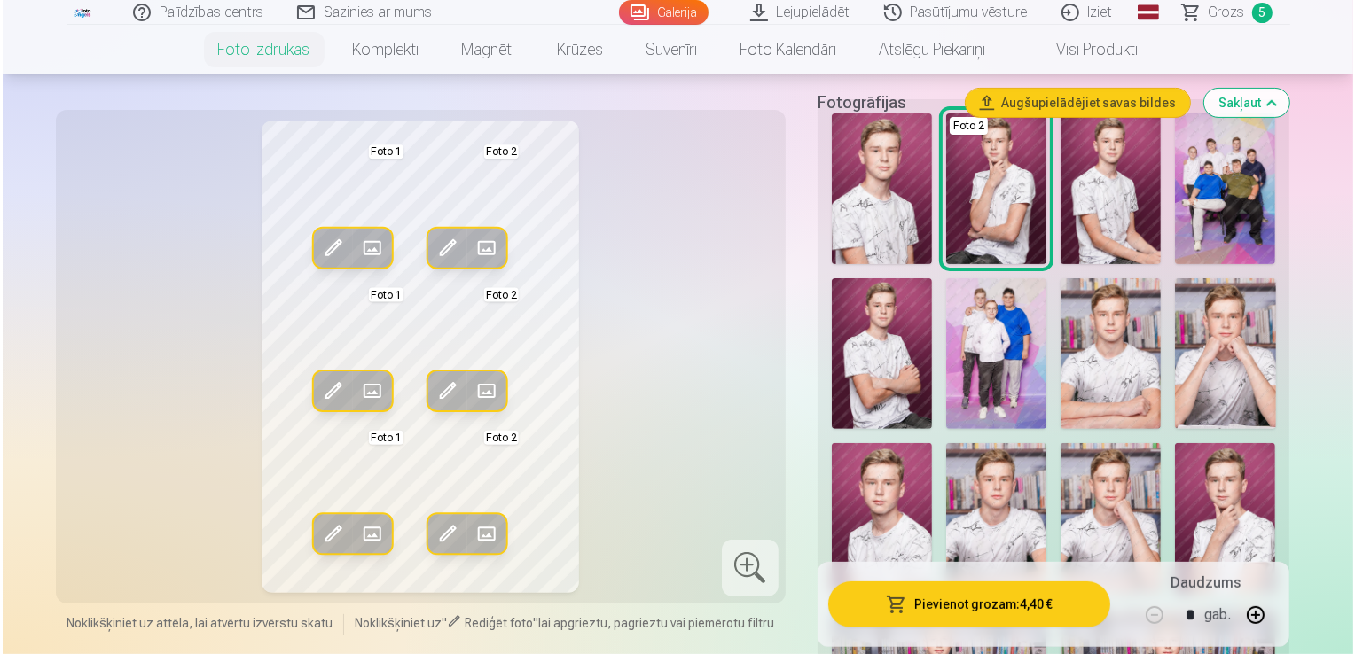
scroll to position [443, 0]
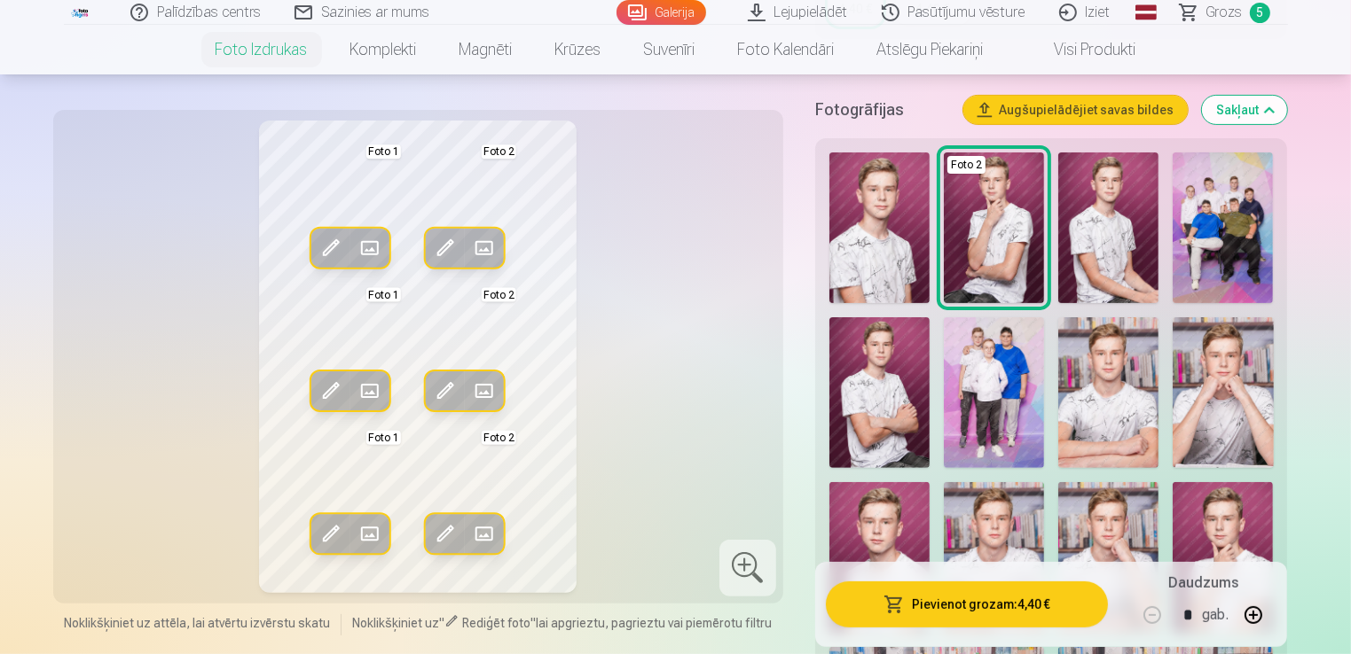
click at [969, 608] on button "Pievienot grozam : 4,40 €" at bounding box center [967, 605] width 283 height 46
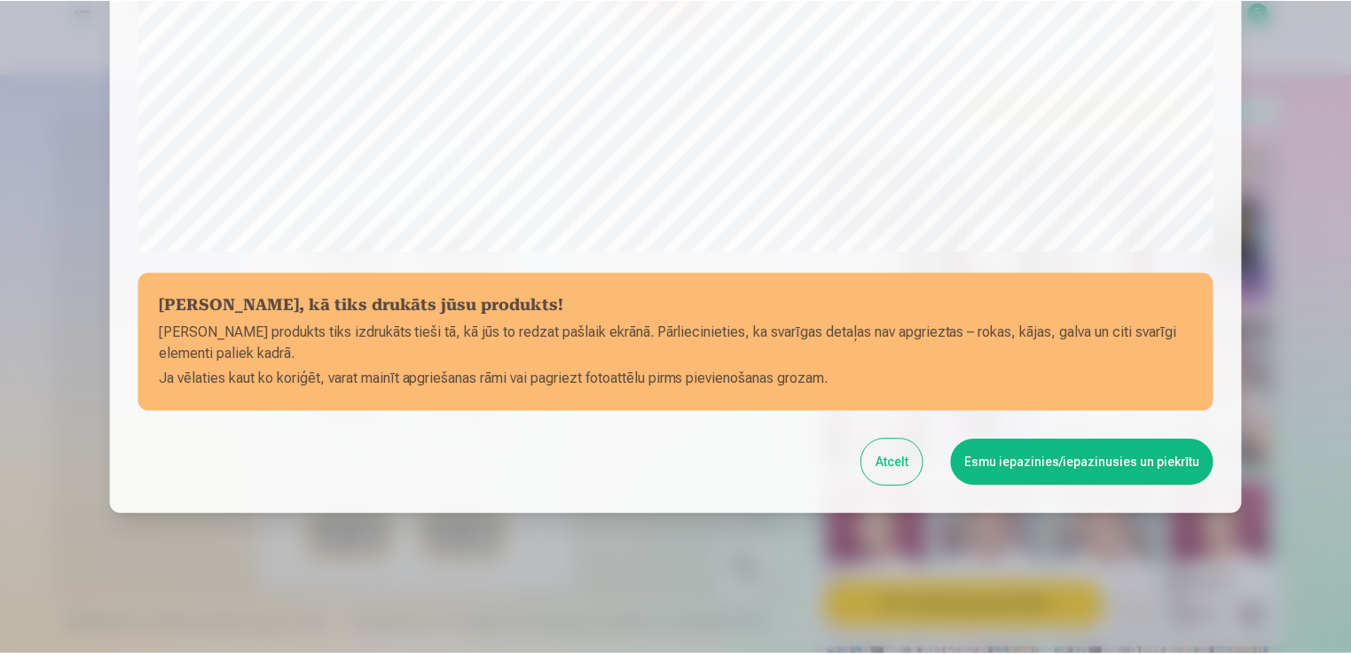
scroll to position [622, 0]
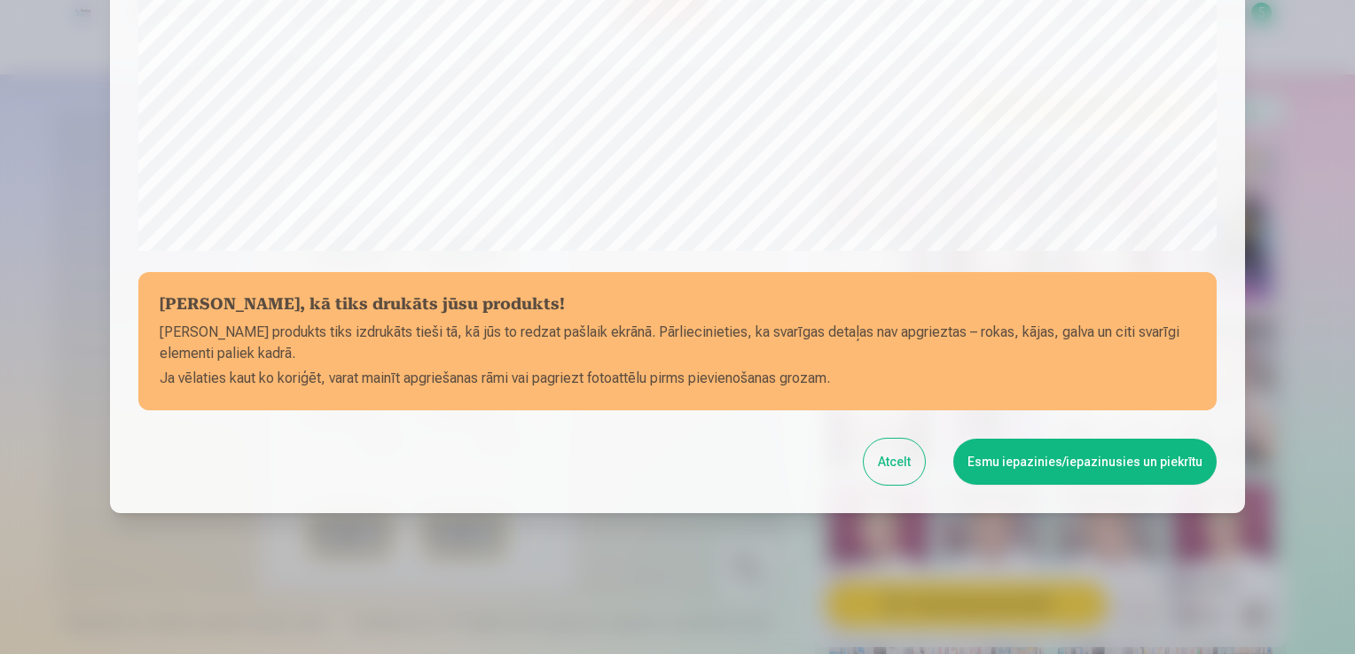
click at [1110, 465] on button "Esmu iepazinies/iepazinusies un piekrītu" at bounding box center [1084, 462] width 263 height 46
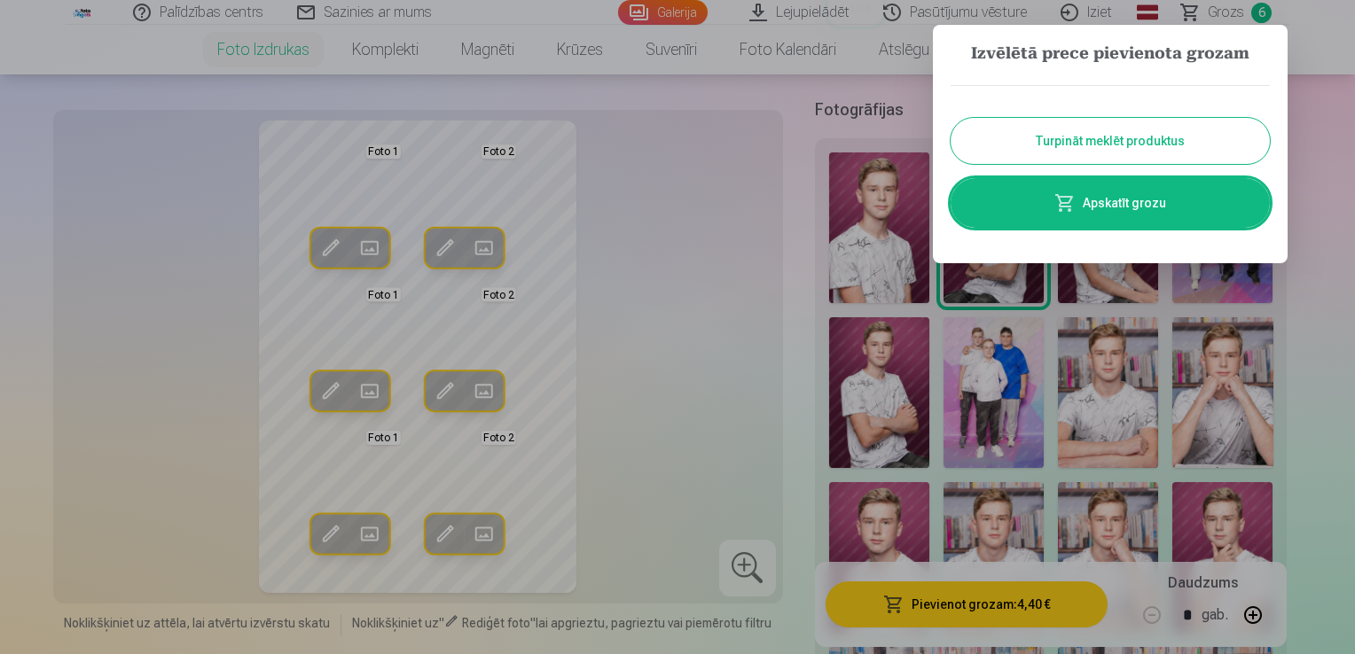
click at [1029, 135] on button "Turpināt meklēt produktus" at bounding box center [1110, 141] width 319 height 46
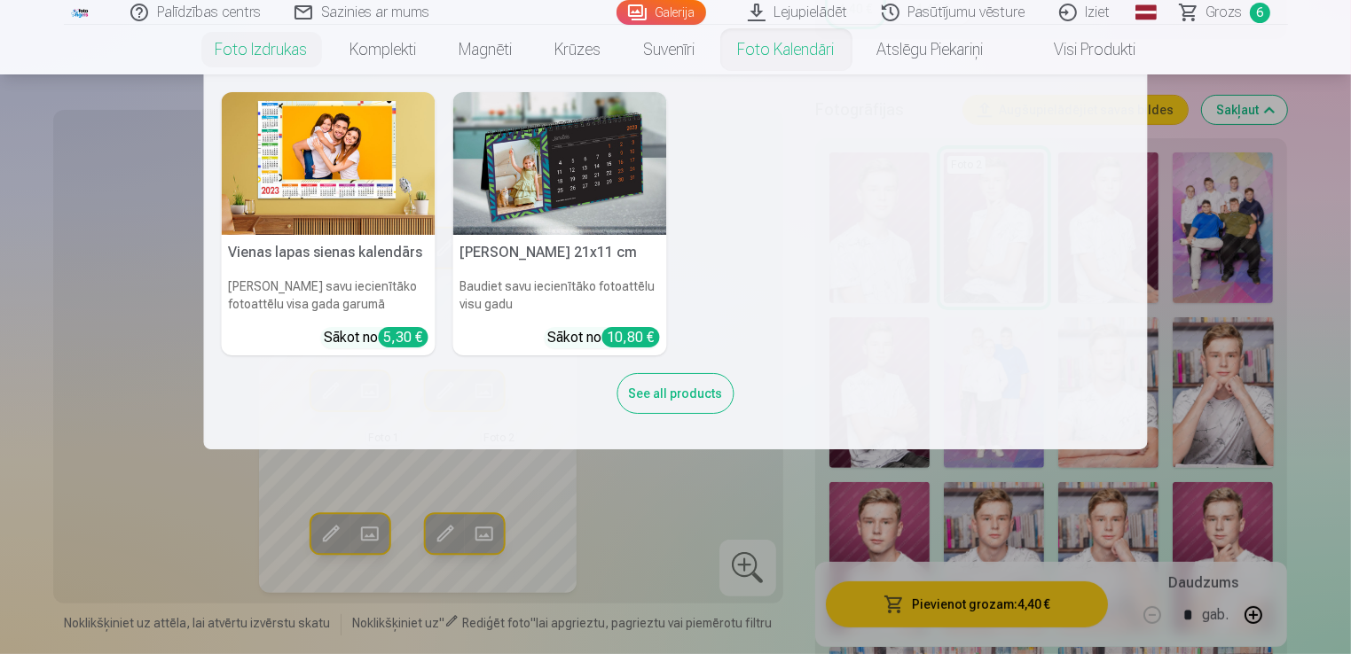
click at [0, 178] on nav "Vienas lapas sienas [PERSON_NAME] savu iecienītāko fotoattēlu visa gada garumā …" at bounding box center [675, 261] width 1351 height 375
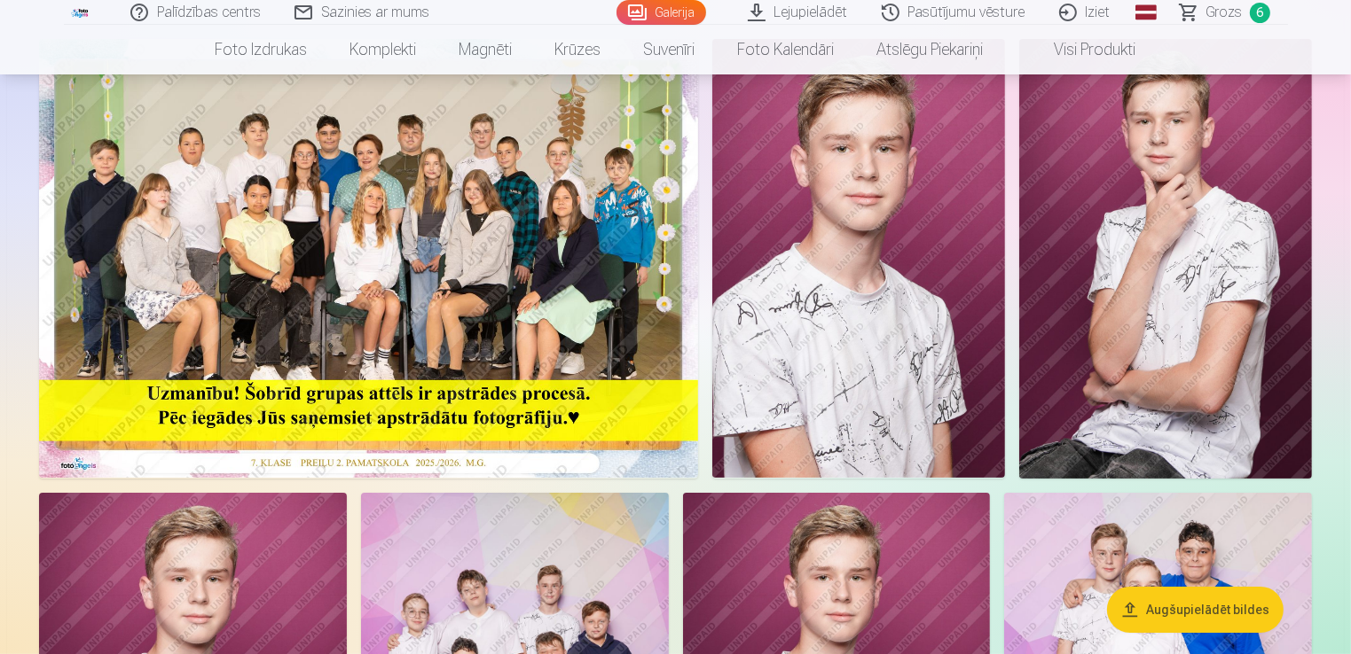
scroll to position [89, 0]
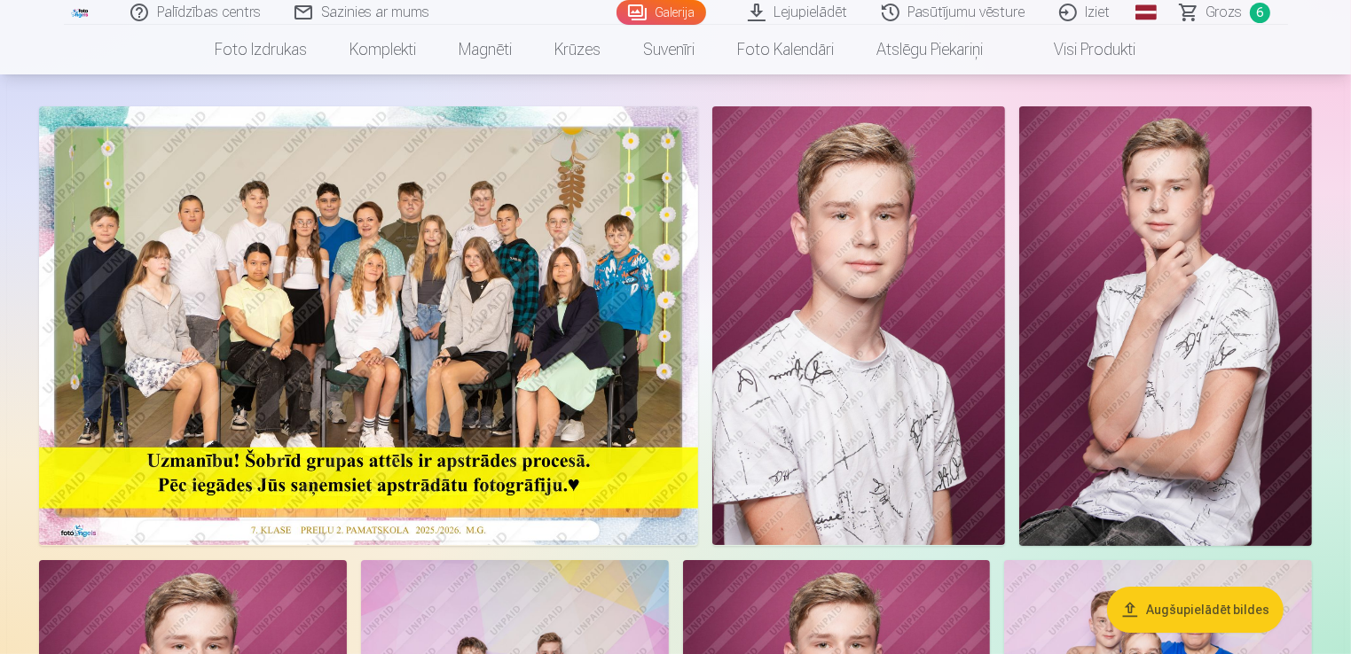
click at [1248, 204] on img at bounding box center [1165, 326] width 293 height 440
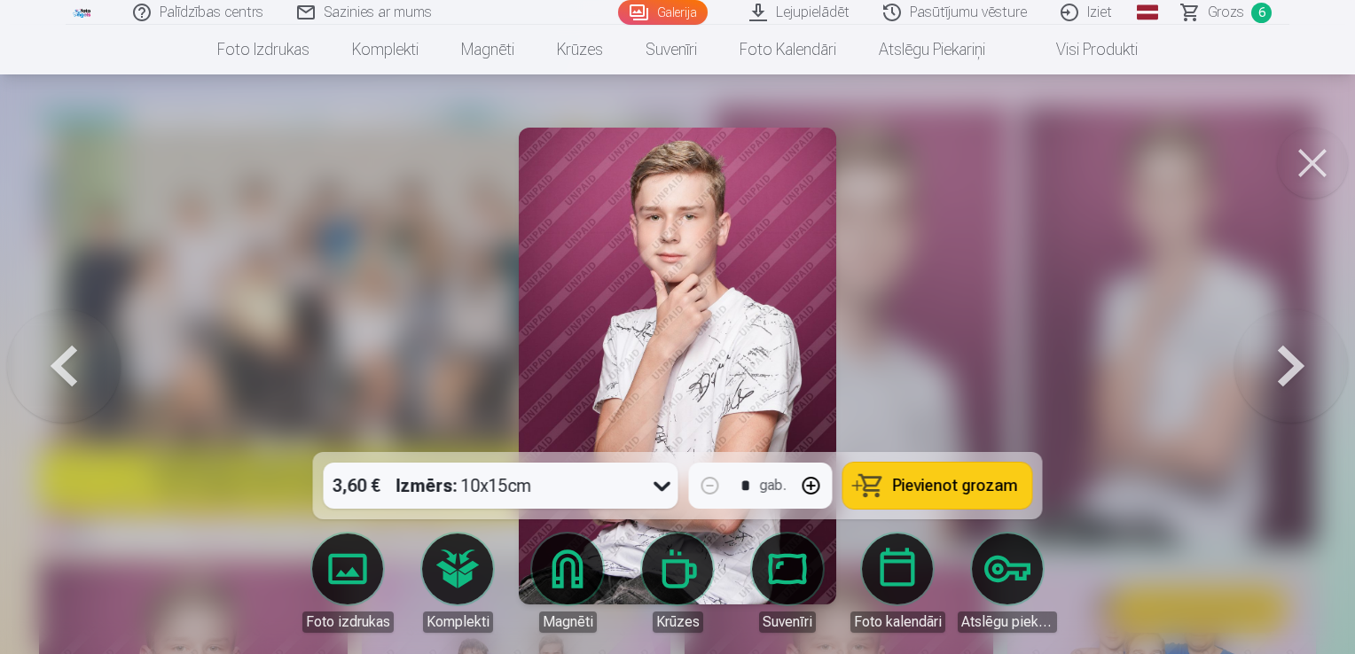
click at [950, 490] on span "Pievienot grozam" at bounding box center [955, 486] width 125 height 16
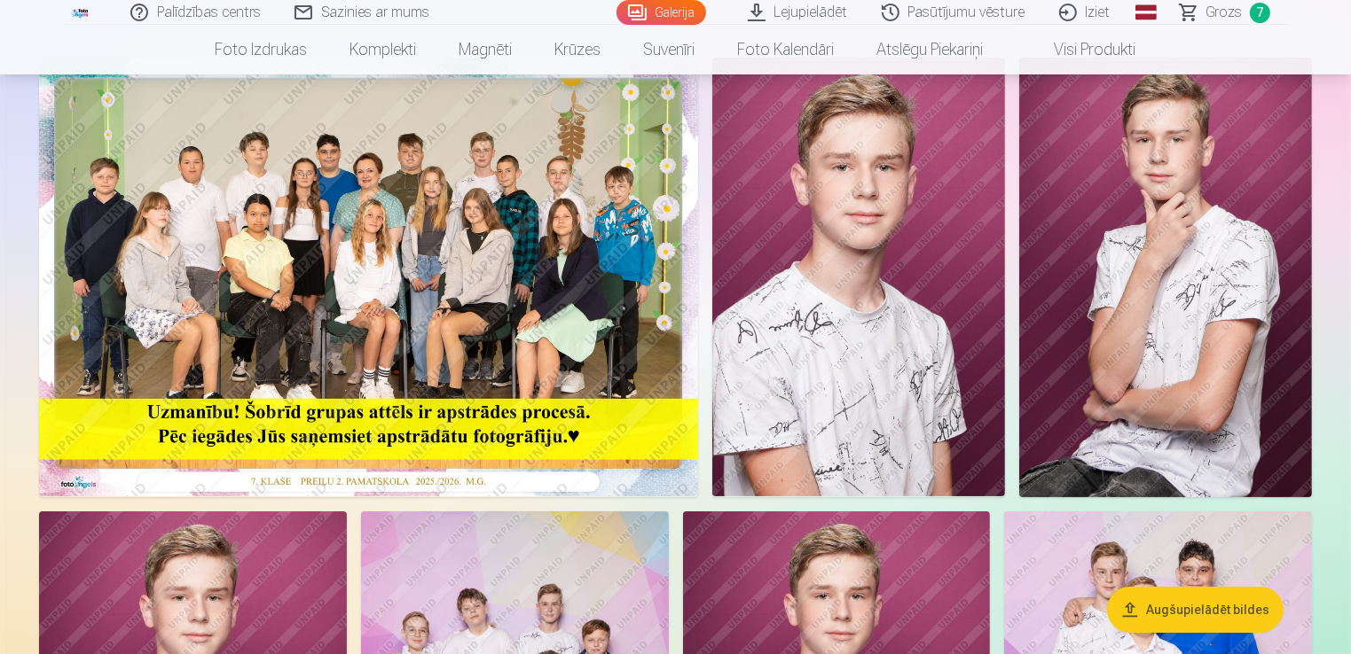
scroll to position [148, 0]
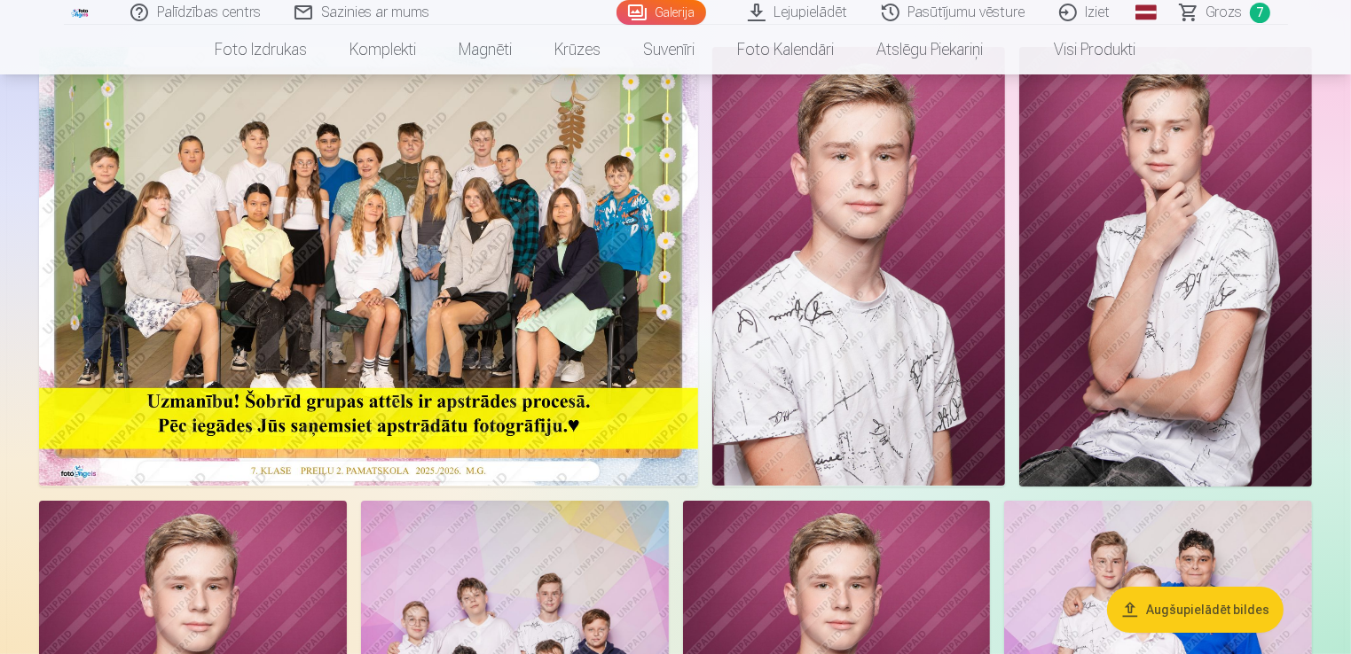
click at [1239, 10] on span "Grozs" at bounding box center [1224, 12] width 36 height 21
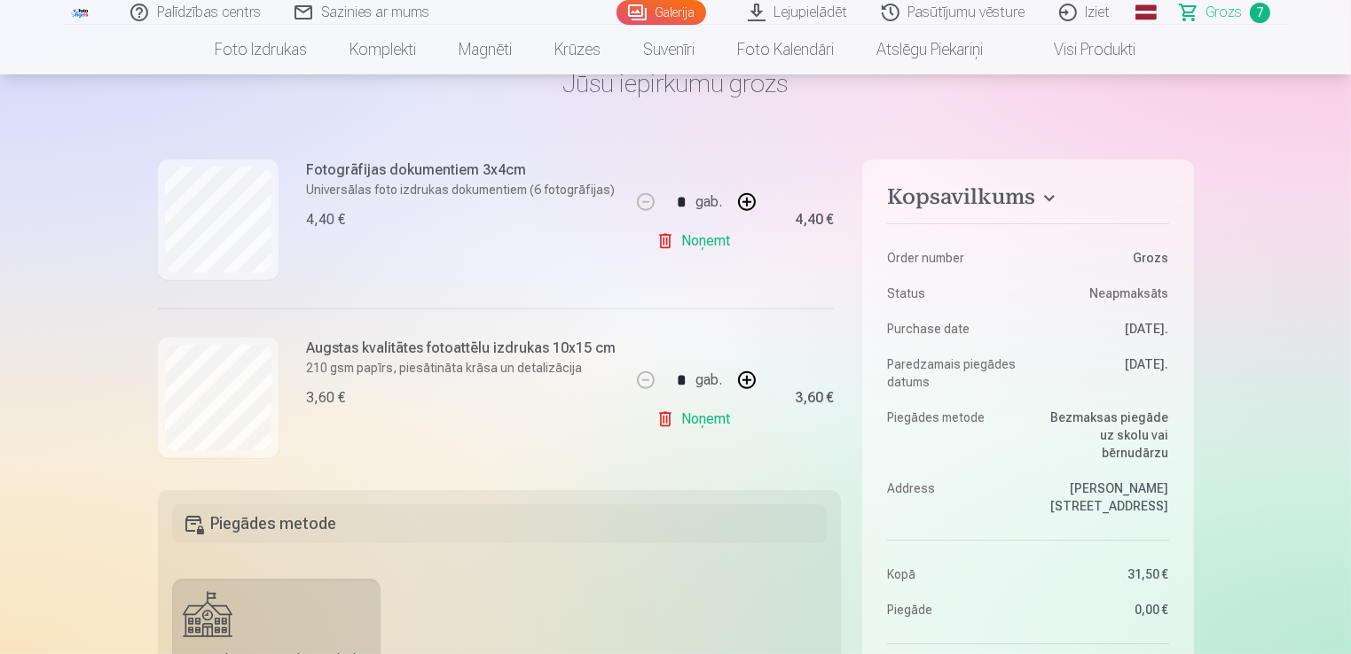
scroll to position [1121, 0]
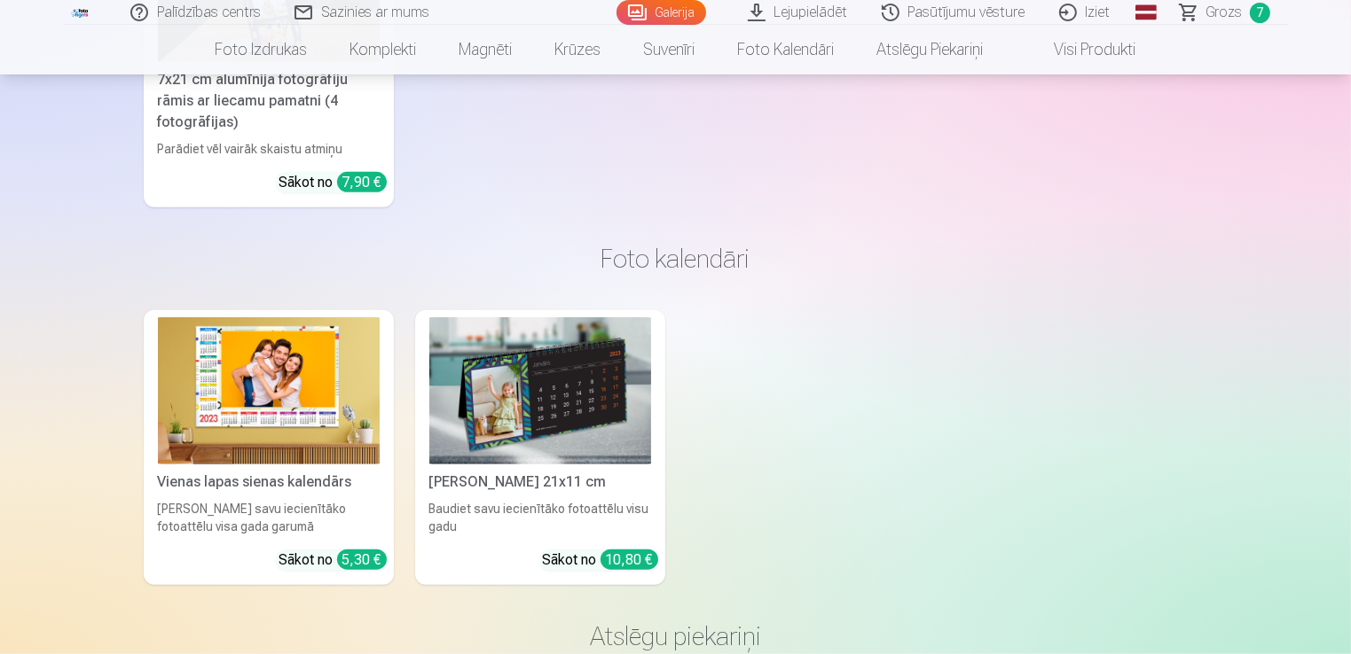
scroll to position [8059, 0]
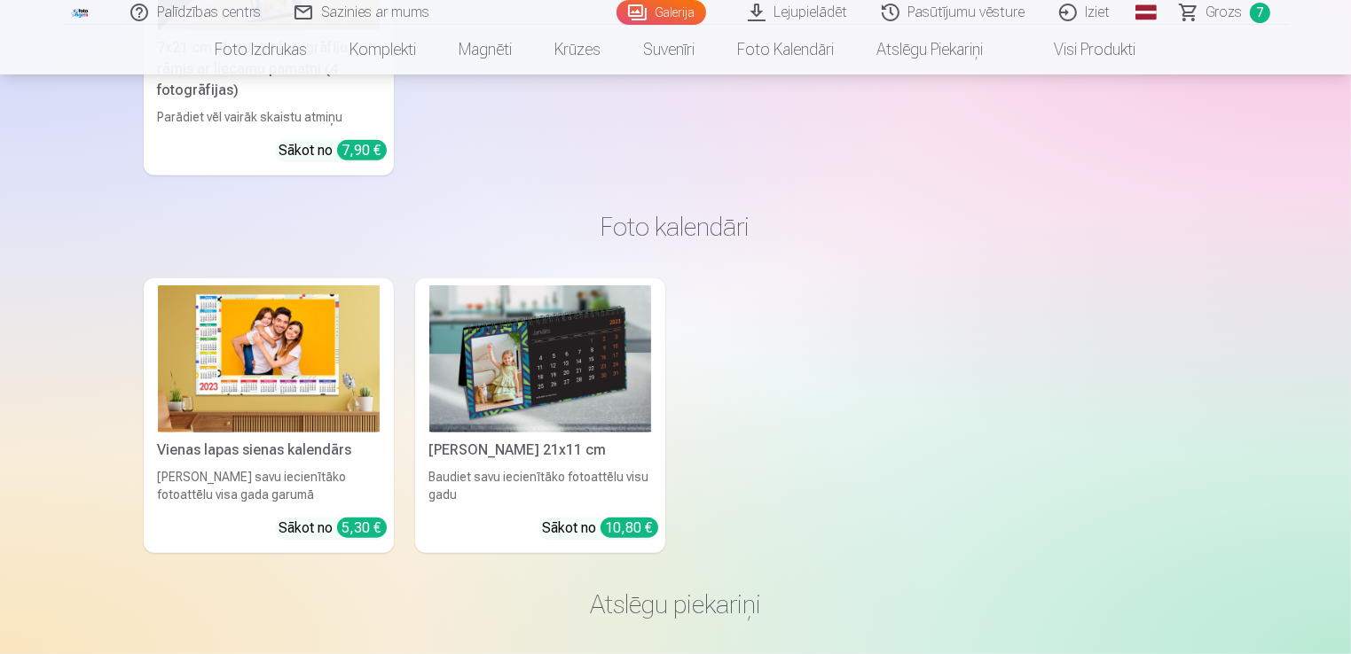
click at [273, 333] on img at bounding box center [269, 360] width 222 height 148
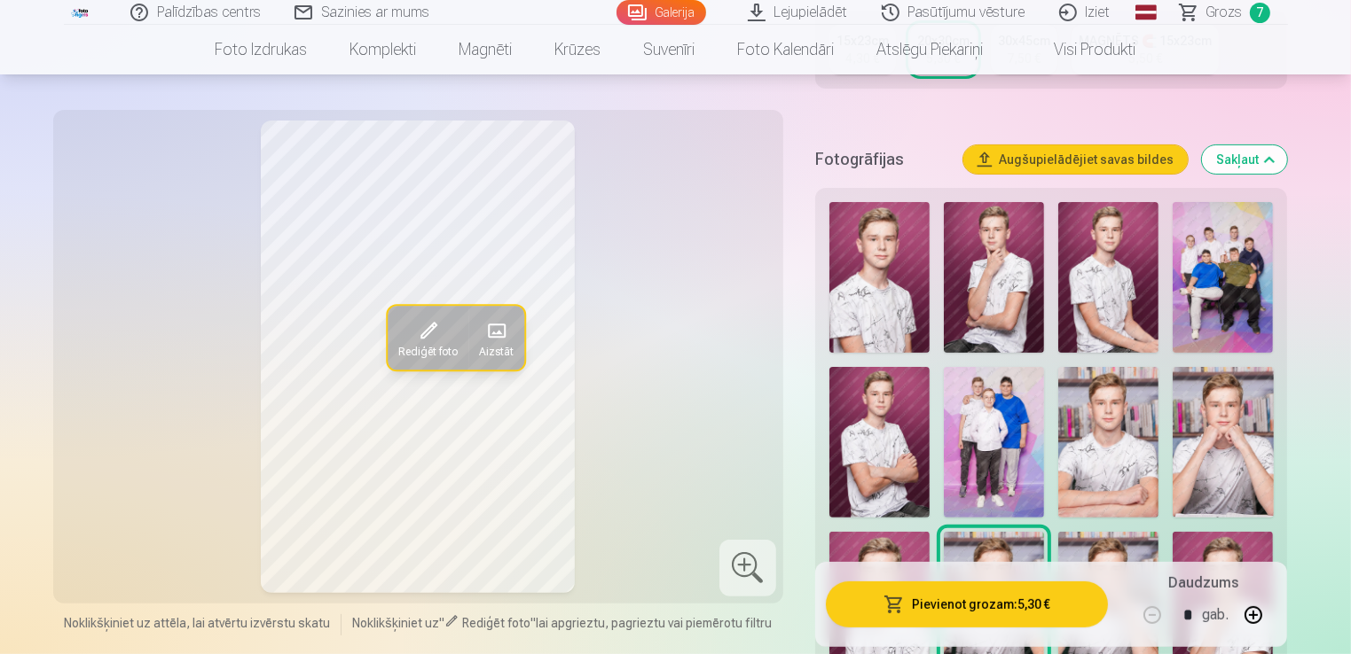
scroll to position [501, 0]
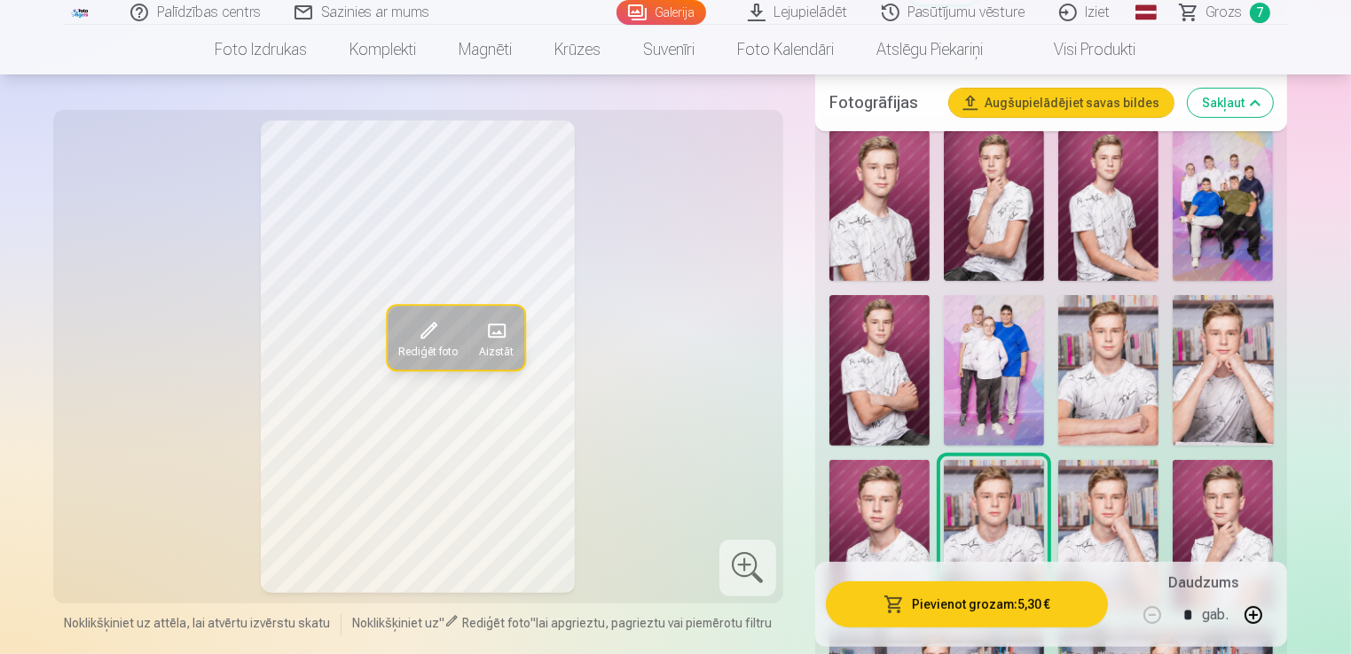
click at [890, 210] on img at bounding box center [879, 205] width 100 height 151
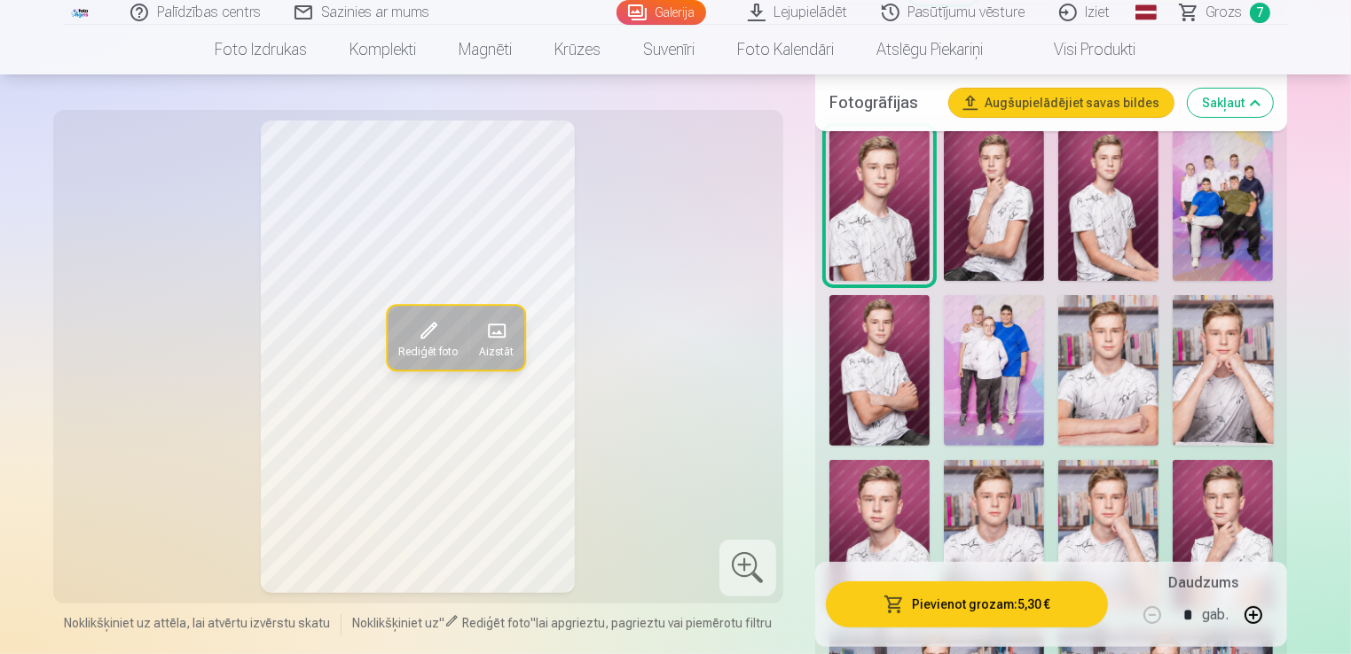
click at [987, 211] on img at bounding box center [994, 205] width 100 height 151
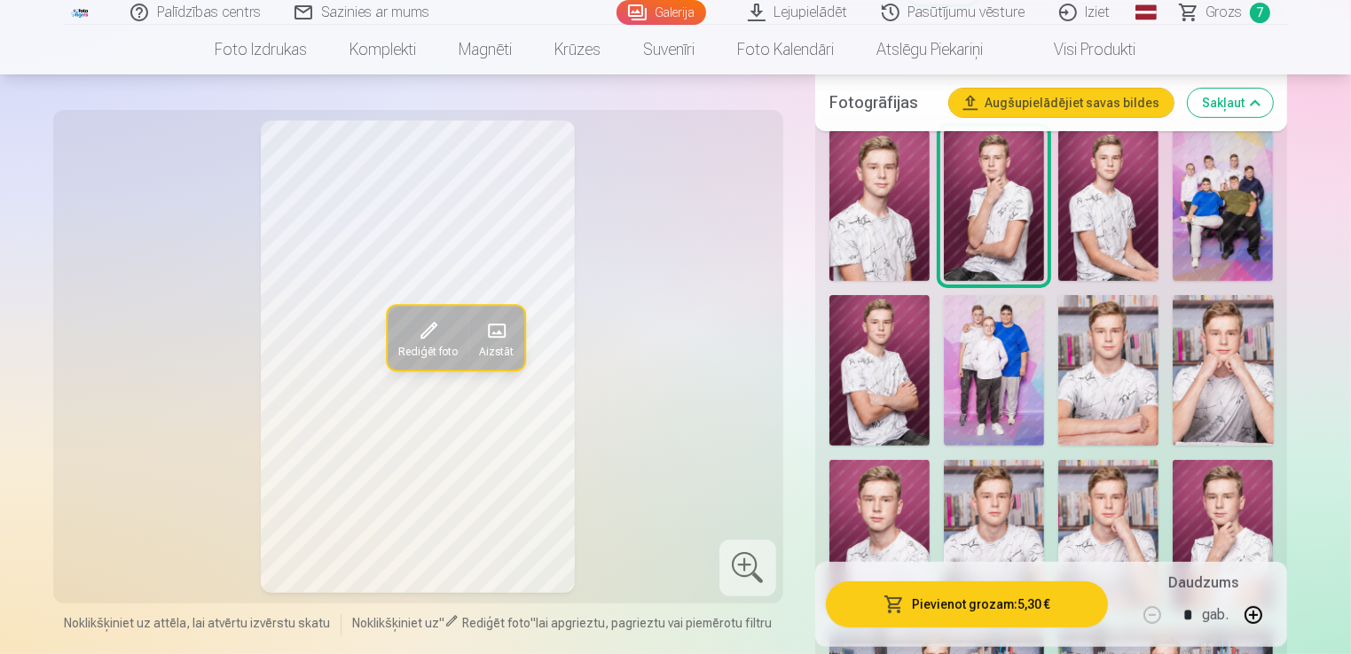
click at [1153, 204] on img at bounding box center [1108, 205] width 100 height 151
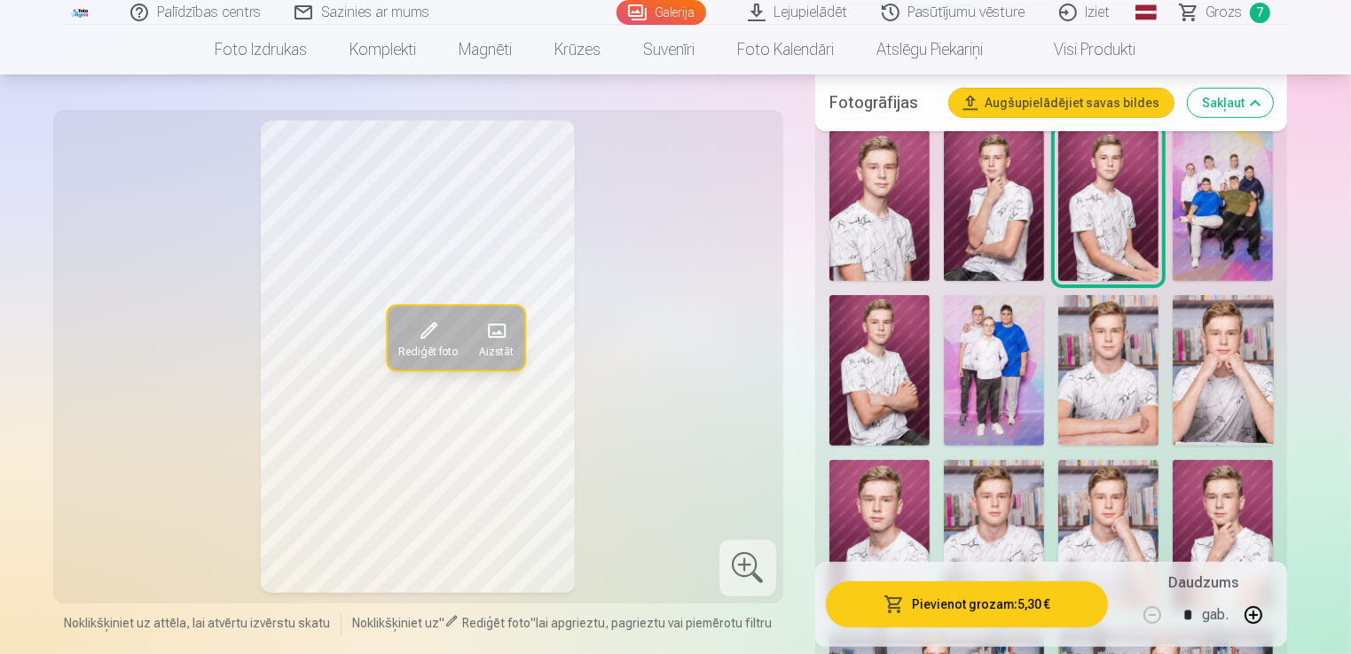
click at [1260, 208] on img at bounding box center [1222, 205] width 100 height 151
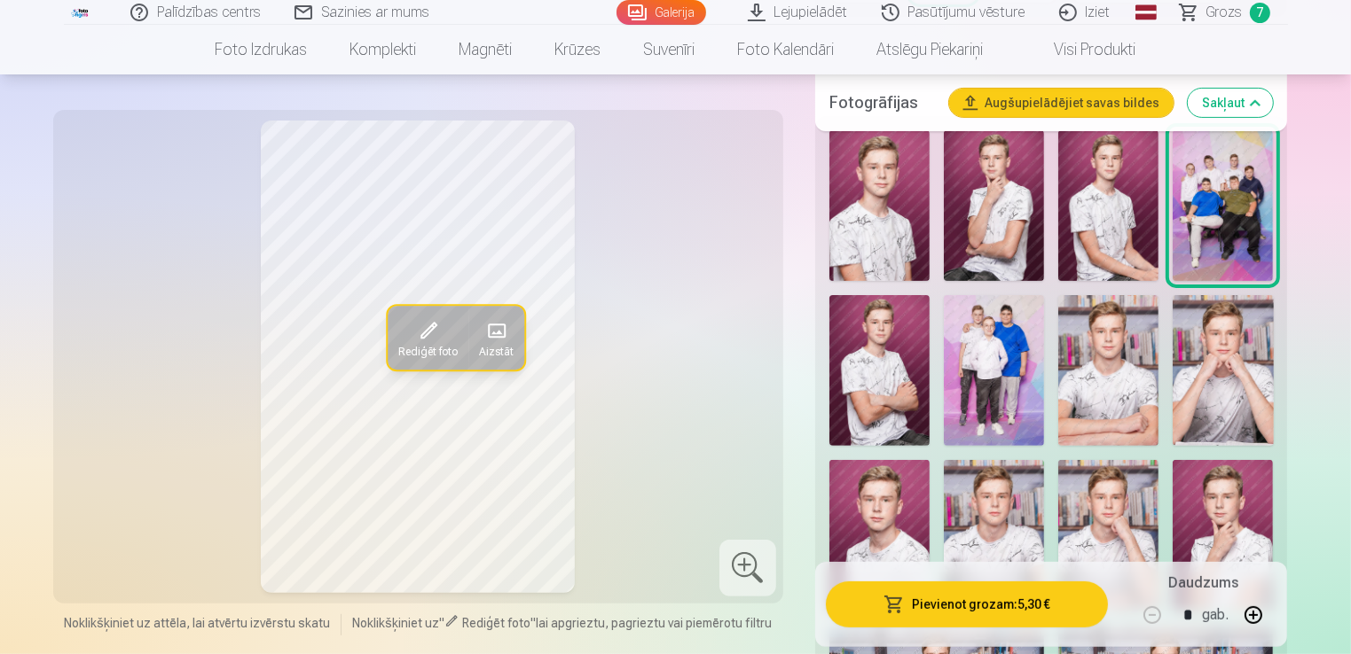
click at [894, 358] on img at bounding box center [879, 370] width 100 height 151
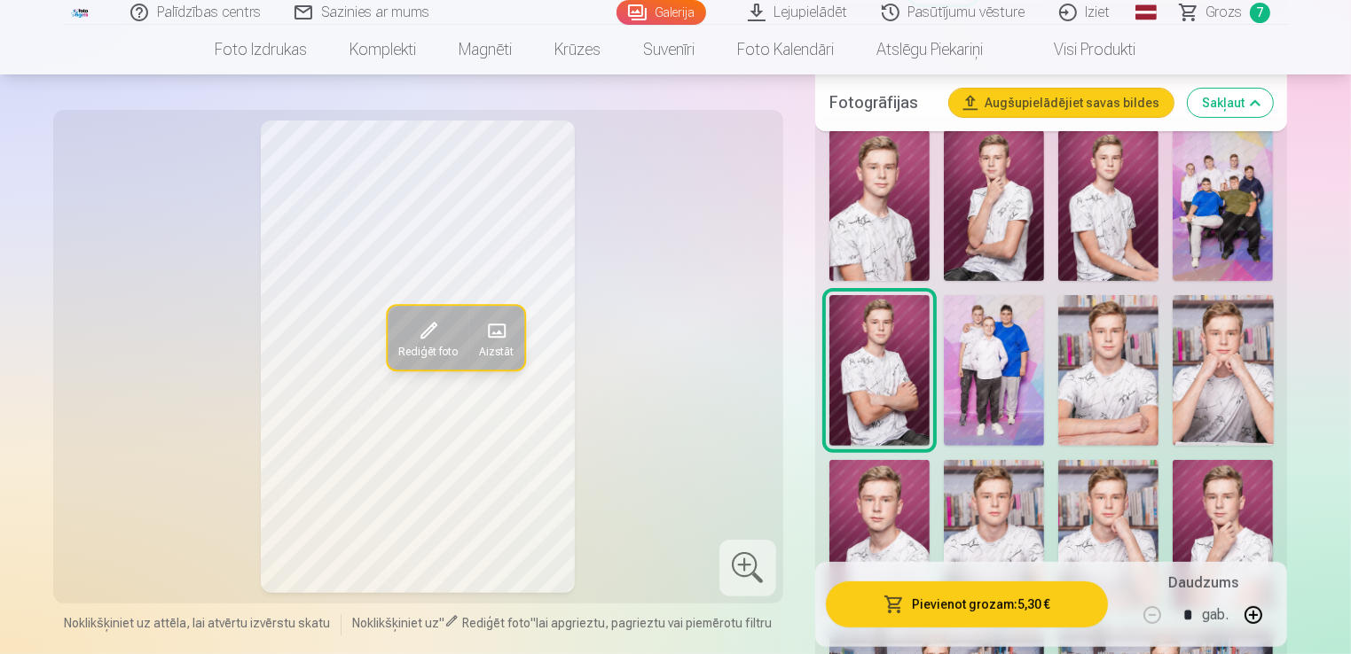
click at [960, 381] on img at bounding box center [994, 370] width 100 height 151
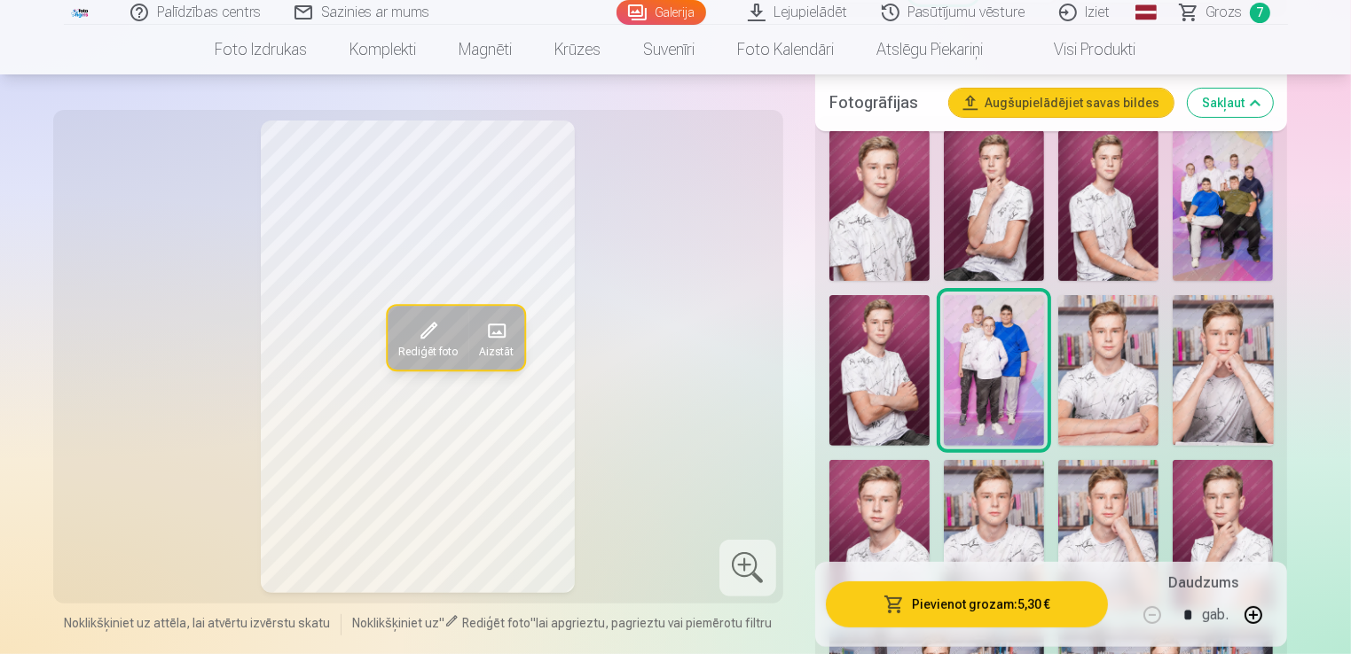
click at [1117, 384] on img at bounding box center [1108, 370] width 100 height 151
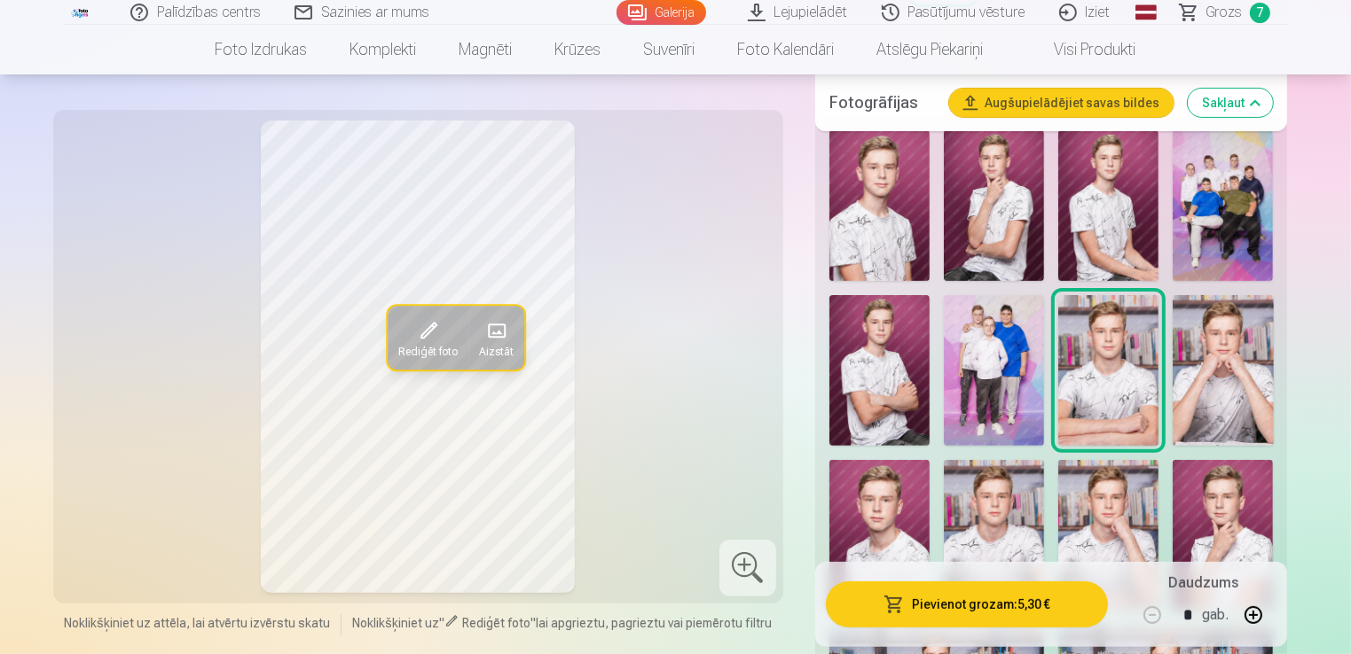
click at [1215, 390] on img at bounding box center [1222, 370] width 100 height 151
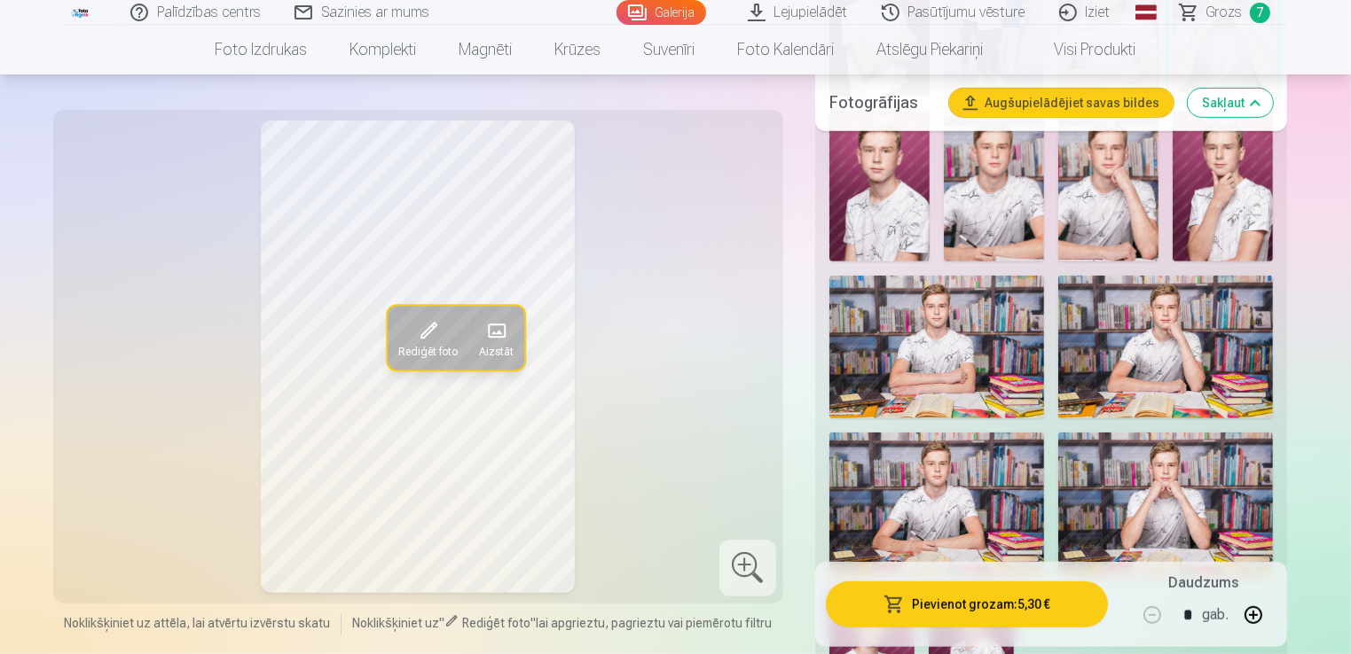
scroll to position [842, 0]
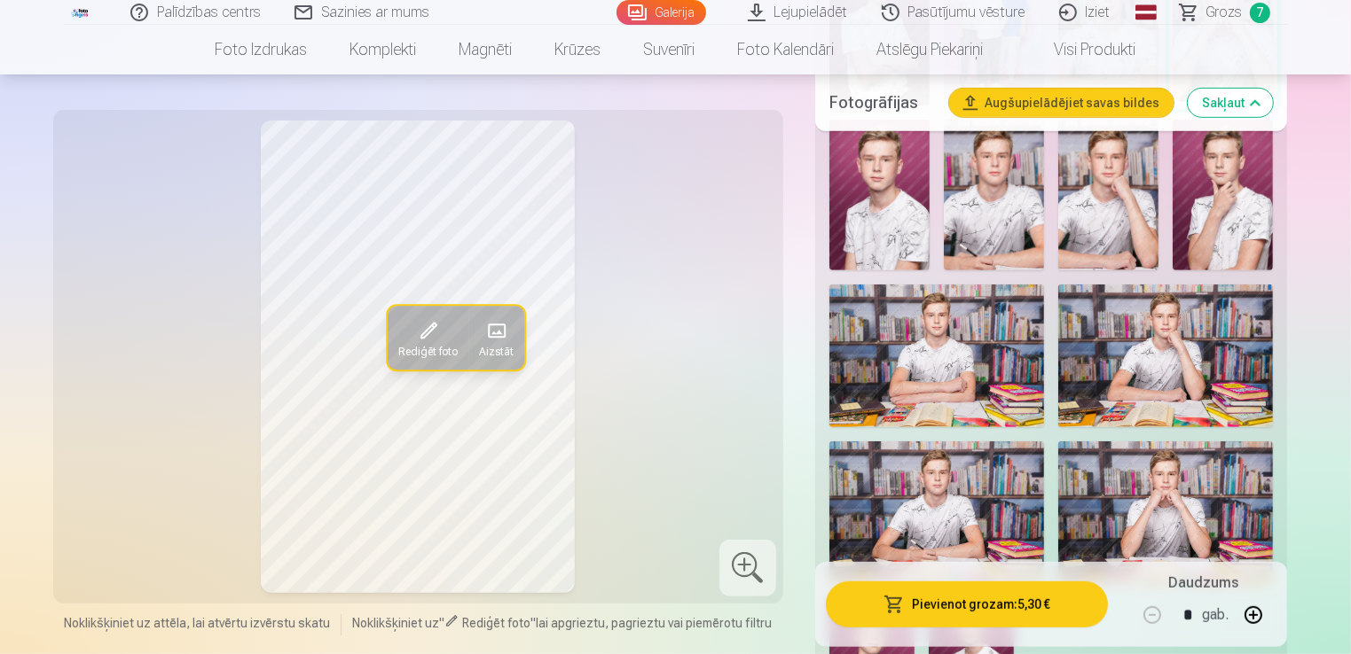
click at [993, 200] on img at bounding box center [994, 195] width 100 height 151
click at [1085, 226] on img at bounding box center [1108, 195] width 100 height 151
click at [1225, 218] on img at bounding box center [1222, 195] width 100 height 151
click at [967, 341] on img at bounding box center [936, 357] width 215 height 144
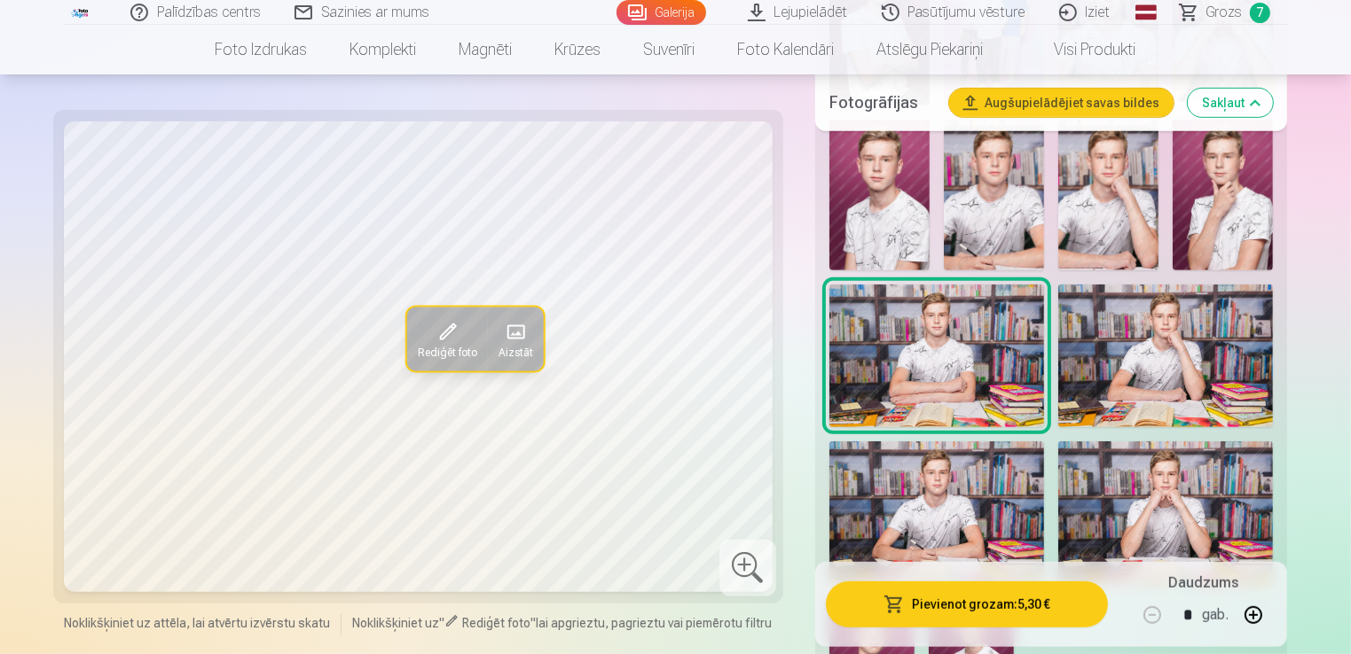
click at [1135, 332] on img at bounding box center [1165, 357] width 215 height 144
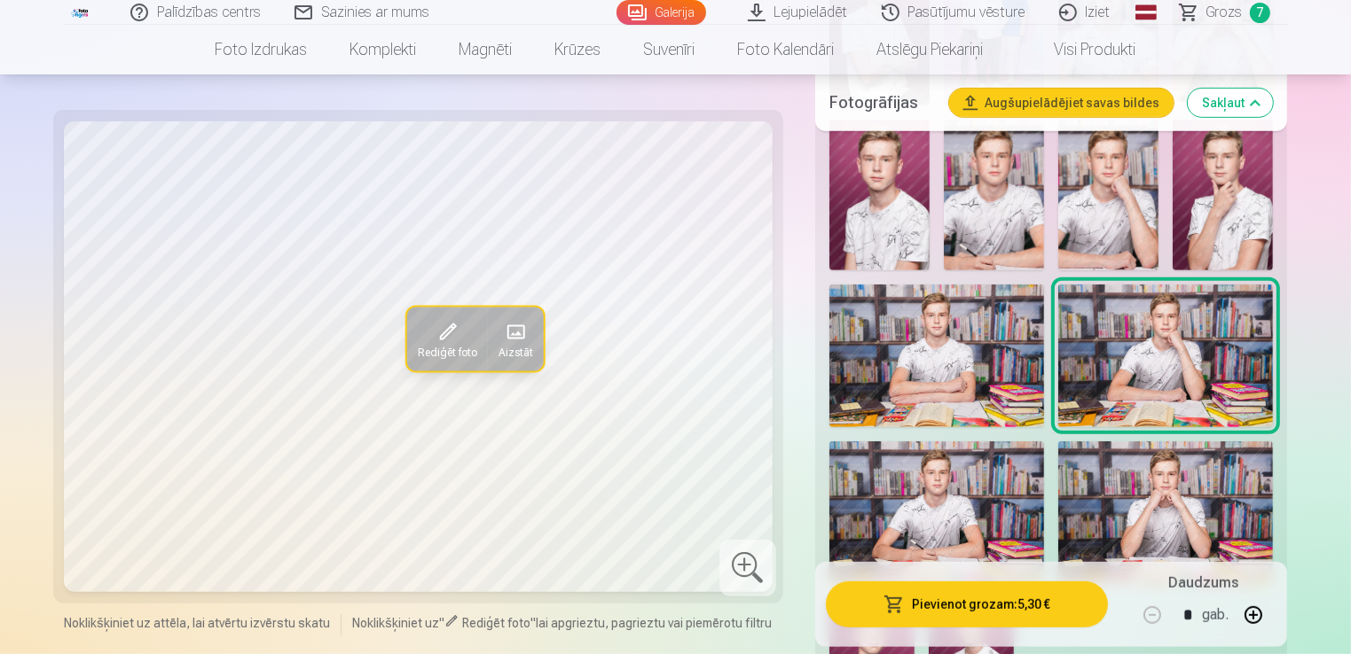
click at [880, 367] on img at bounding box center [936, 357] width 215 height 144
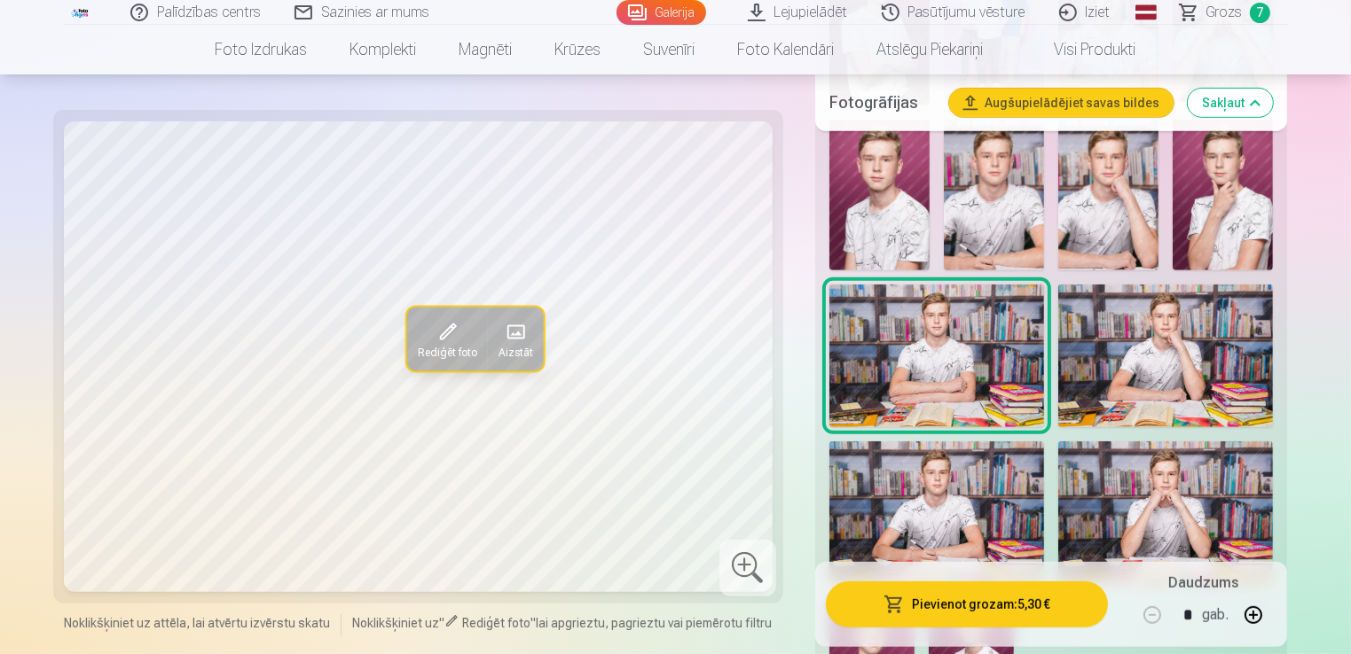
click at [1156, 382] on img at bounding box center [1165, 357] width 215 height 144
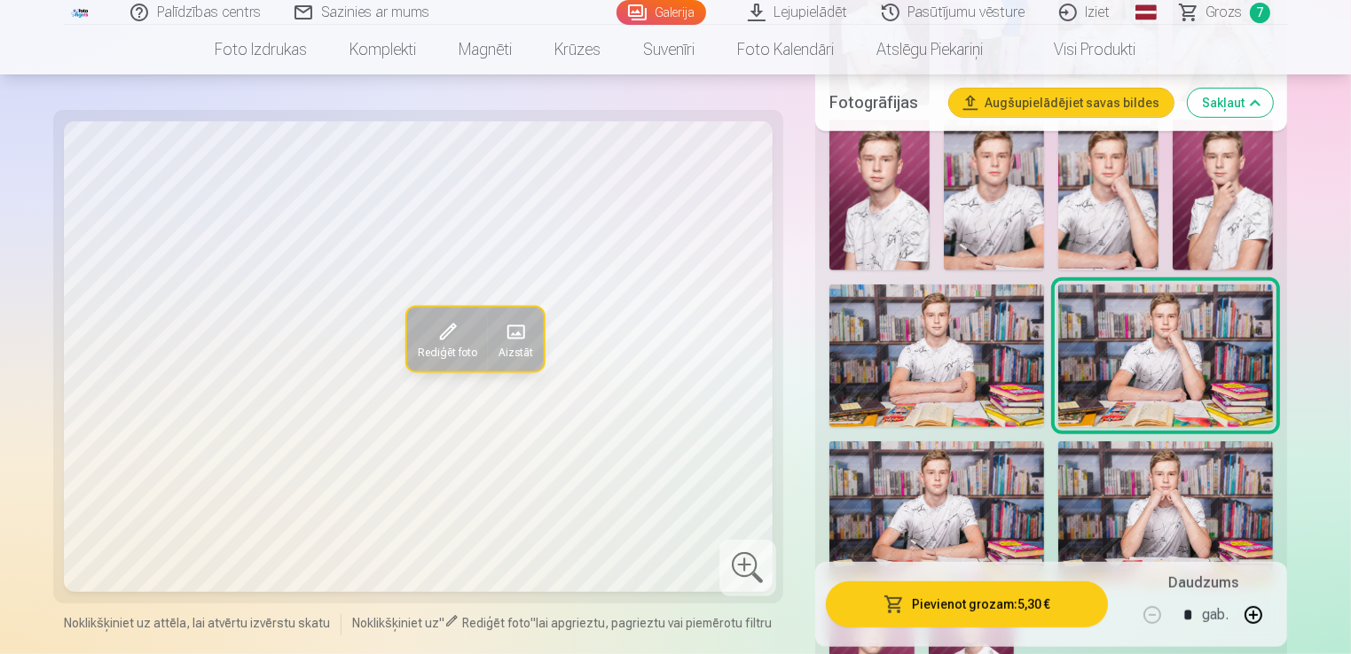
click at [1127, 500] on img at bounding box center [1165, 514] width 215 height 144
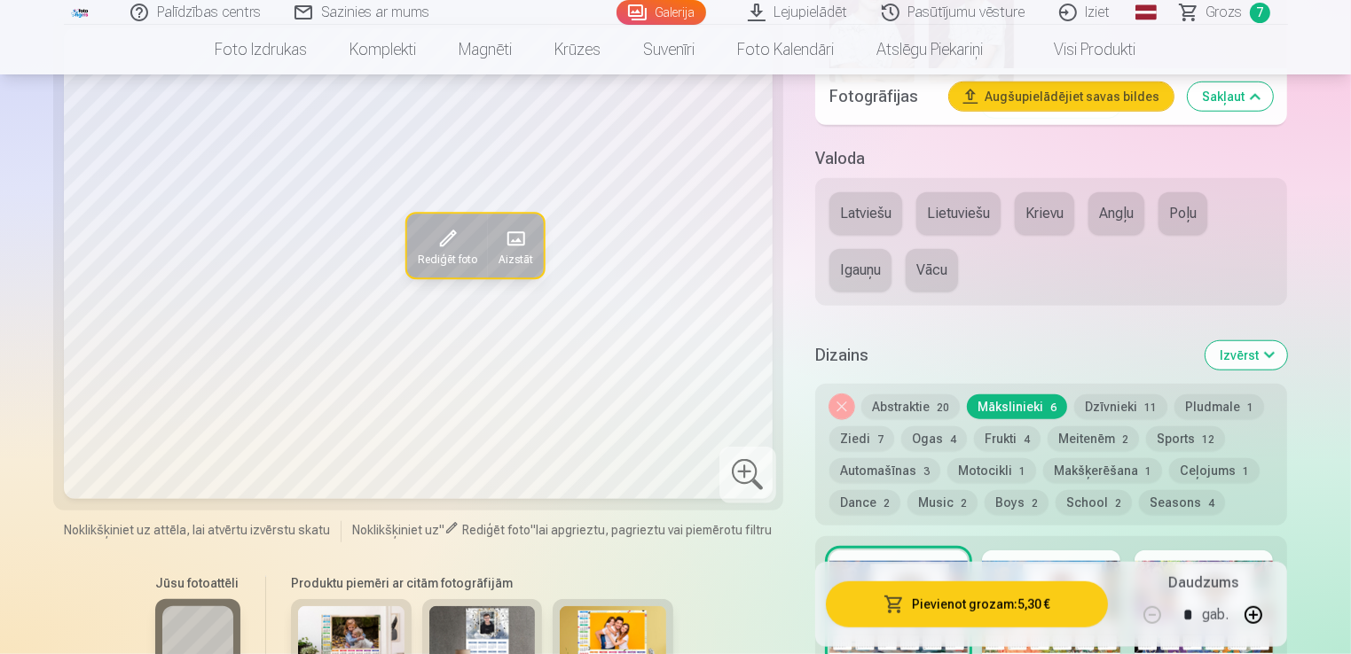
scroll to position [1468, 0]
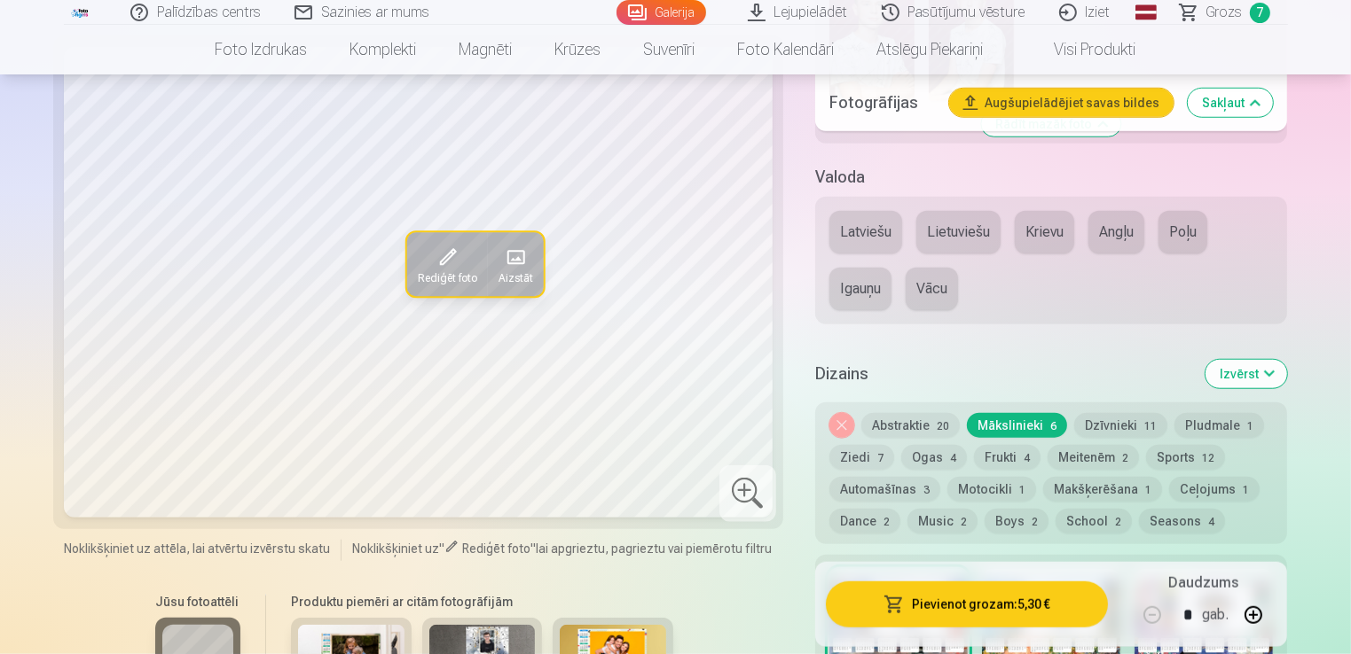
click at [908, 423] on button "Abstraktie 20" at bounding box center [910, 425] width 98 height 25
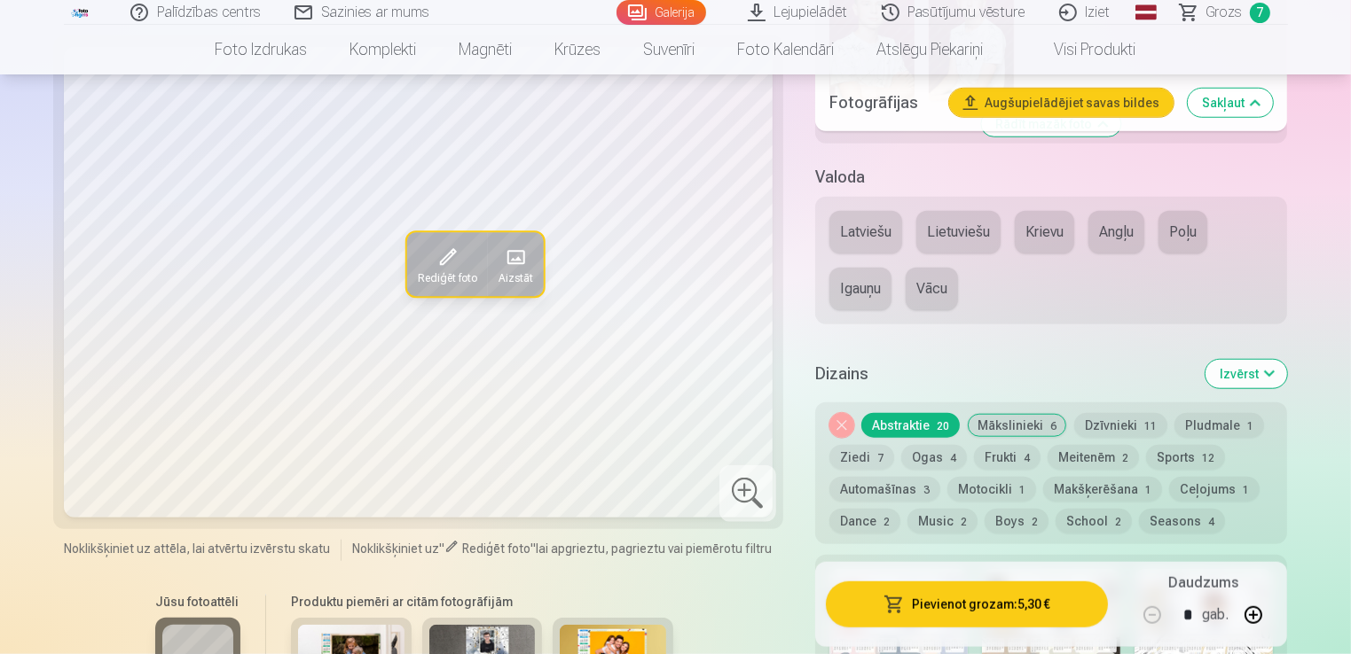
click at [915, 417] on button "Abstraktie 20" at bounding box center [910, 425] width 98 height 25
click at [1011, 420] on button "Mākslinieki 6" at bounding box center [1017, 425] width 100 height 25
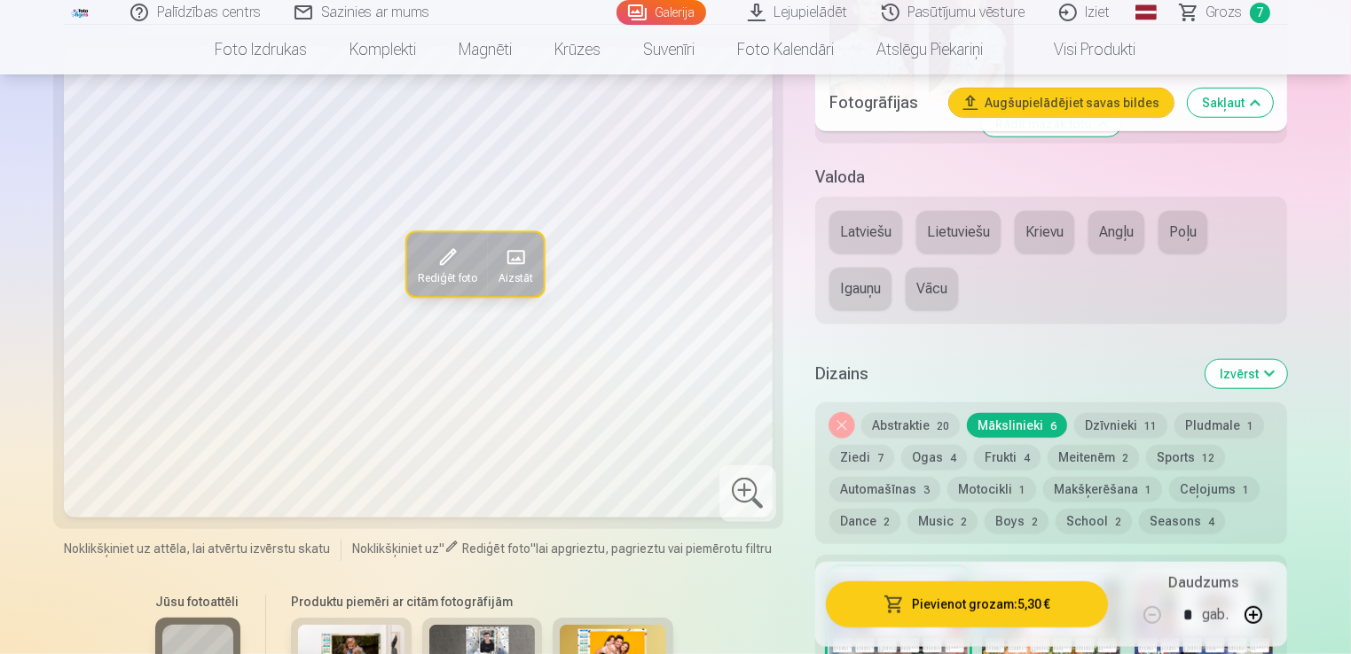
click at [937, 423] on span "20" at bounding box center [942, 426] width 12 height 12
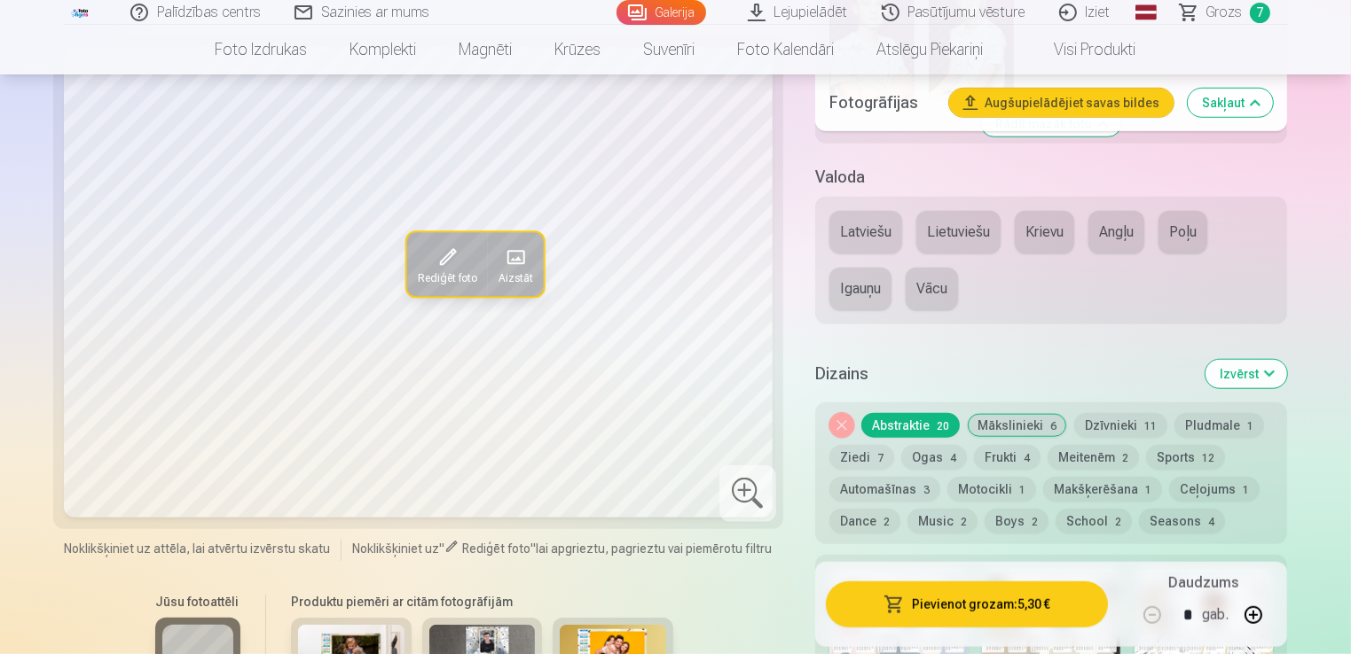
click at [1011, 418] on button "Mākslinieki 6" at bounding box center [1017, 425] width 100 height 25
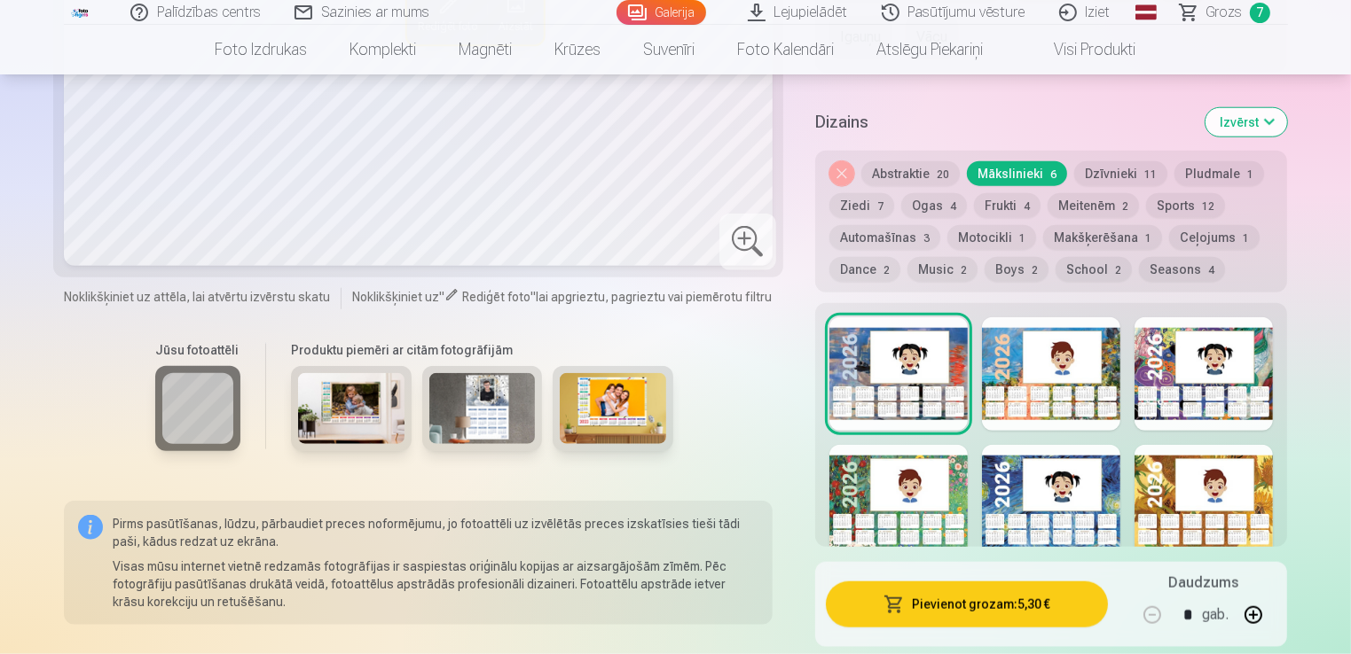
scroll to position [1710, 0]
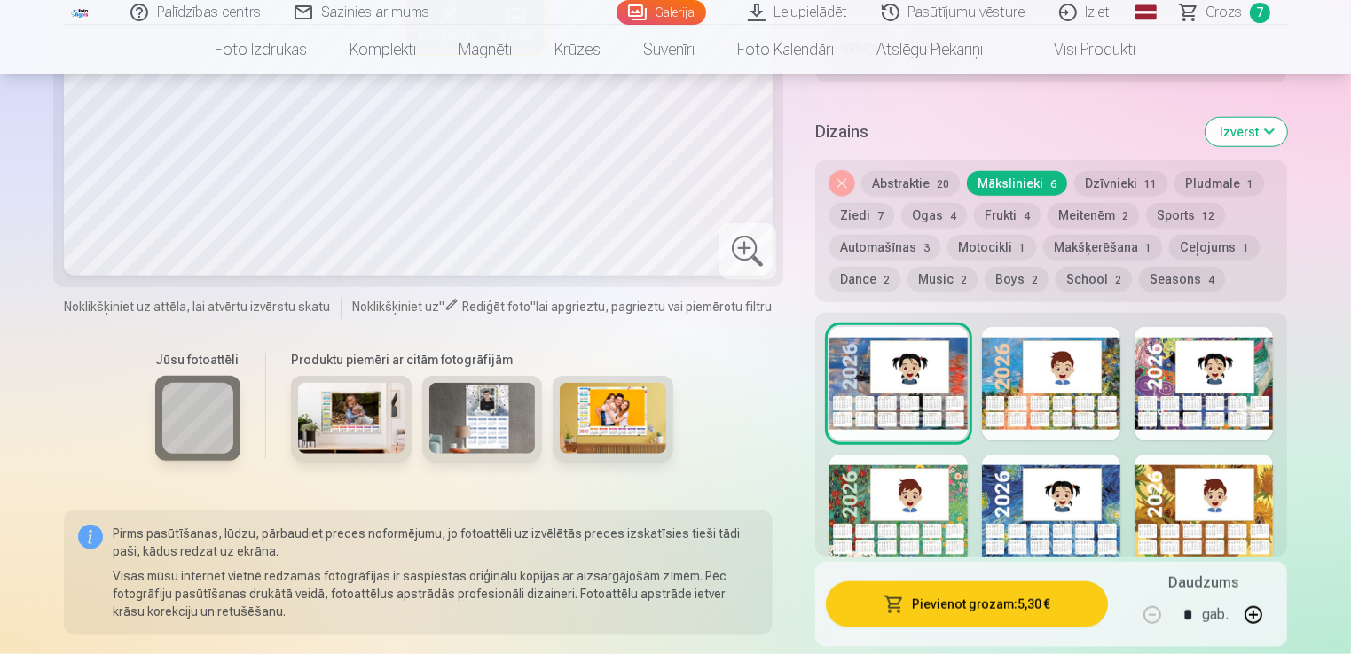
click at [922, 190] on button "Abstraktie 20" at bounding box center [910, 183] width 98 height 25
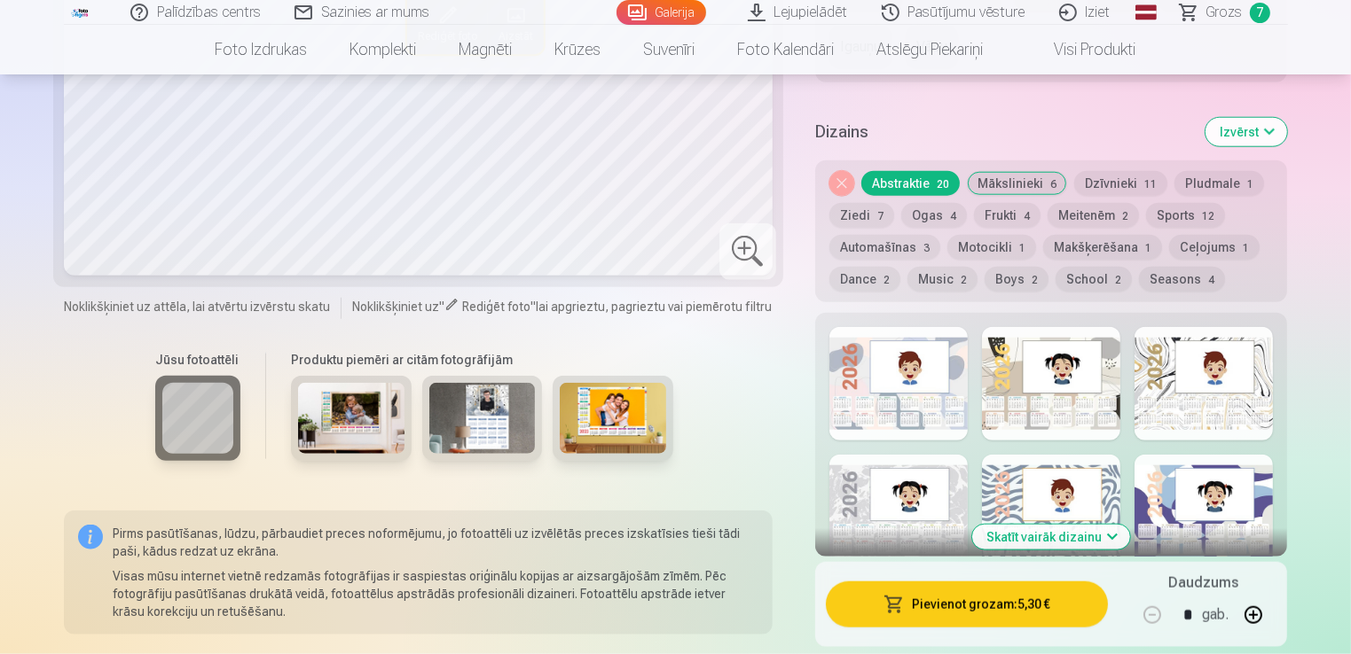
click at [1100, 184] on button "Dzīvnieki 11" at bounding box center [1120, 183] width 93 height 25
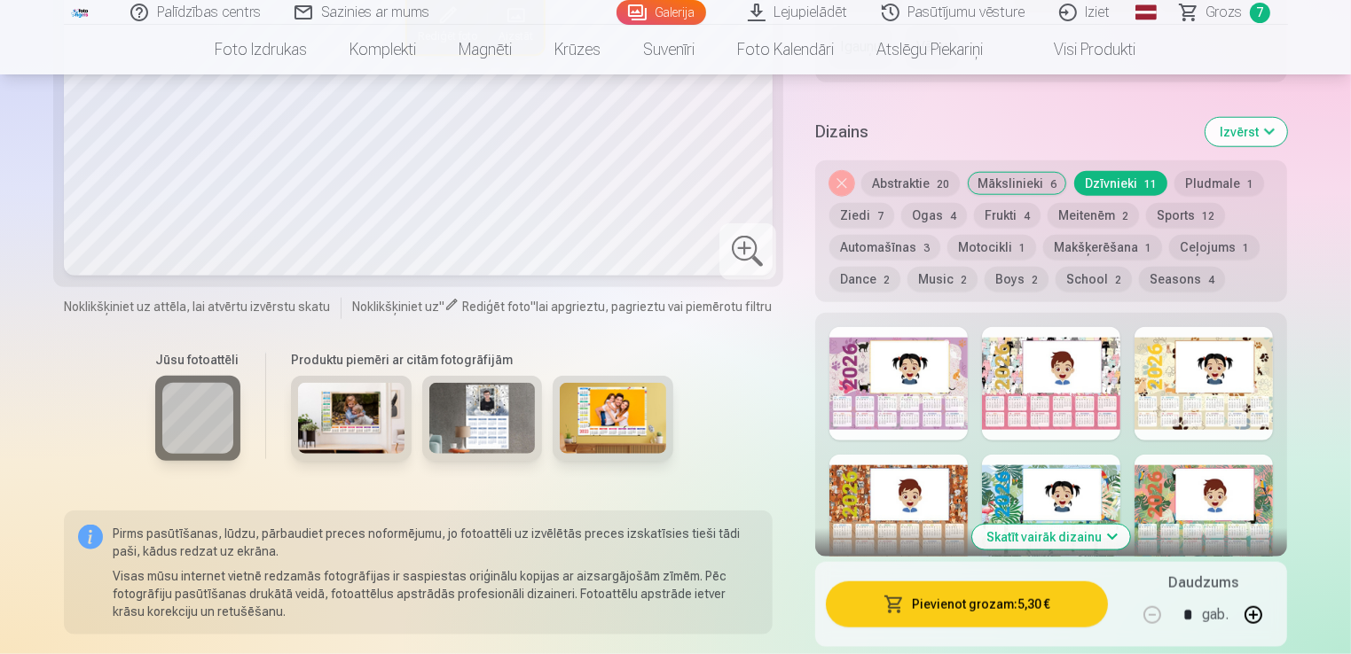
click at [1202, 186] on button "Pludmale 1" at bounding box center [1219, 183] width 90 height 25
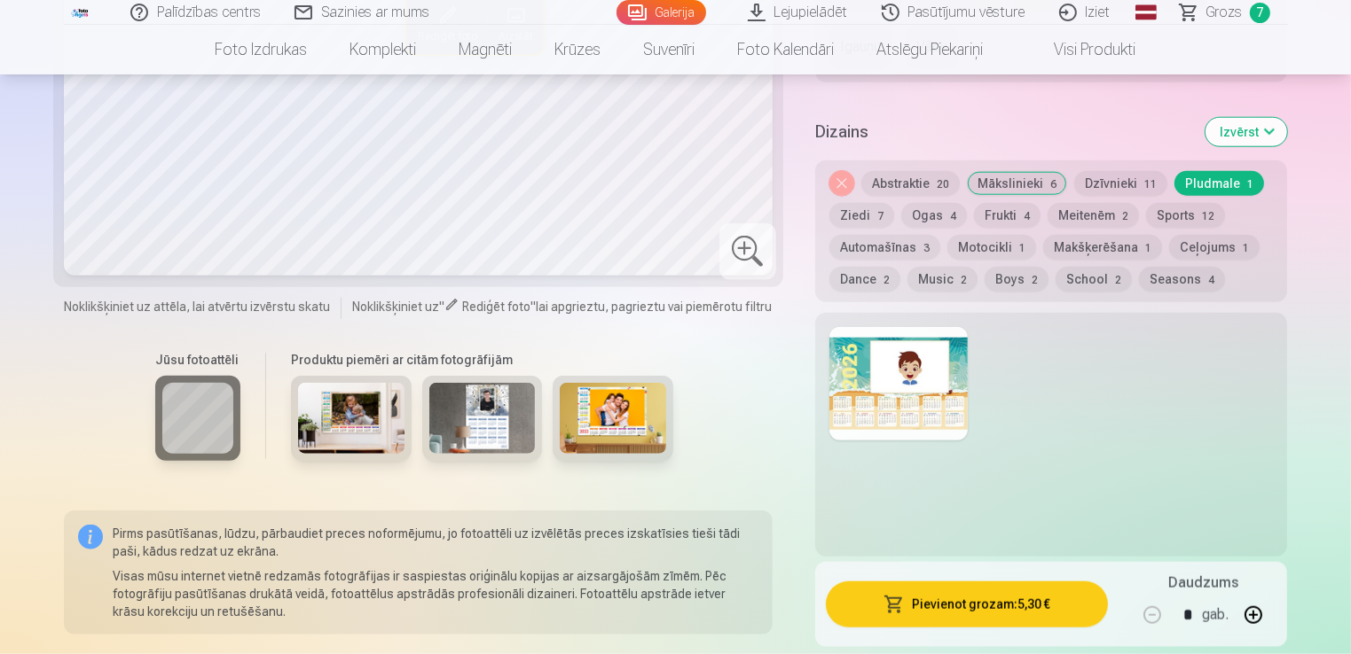
click at [908, 361] on div at bounding box center [898, 384] width 138 height 114
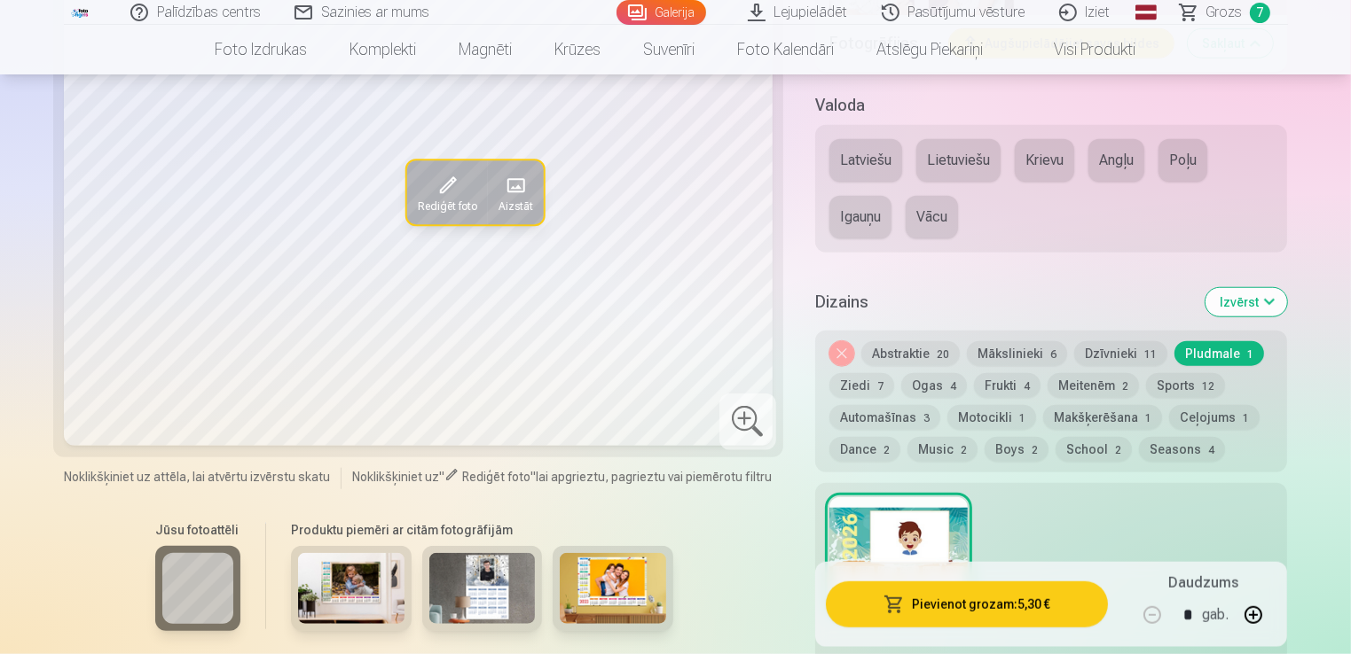
scroll to position [1575, 0]
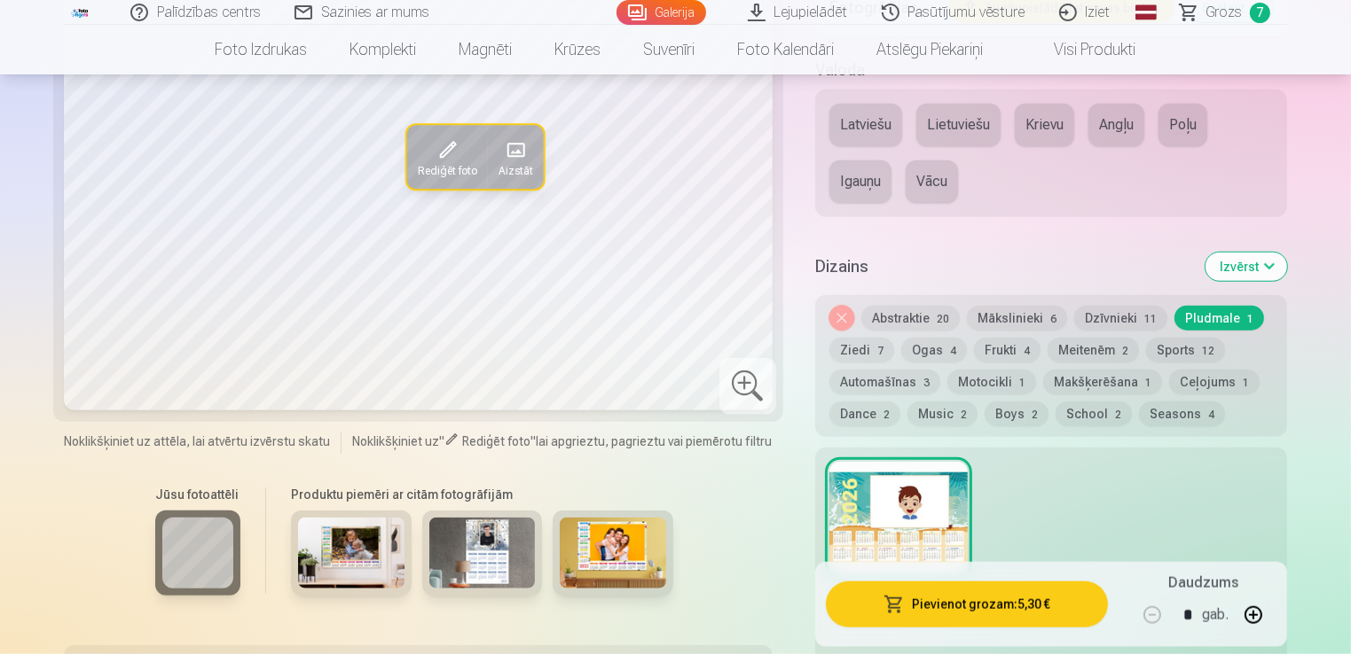
click at [866, 354] on button "Ziedi 7" at bounding box center [861, 350] width 65 height 25
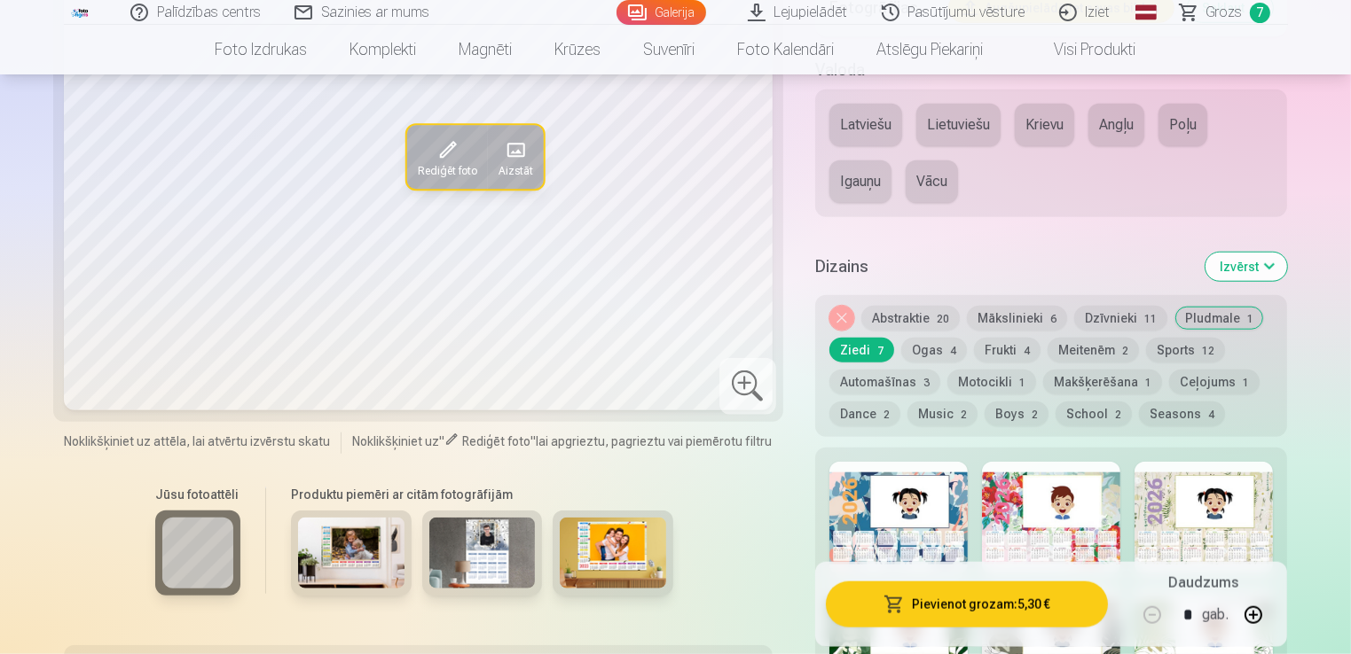
click at [937, 346] on button "Ogas 4" at bounding box center [934, 350] width 66 height 25
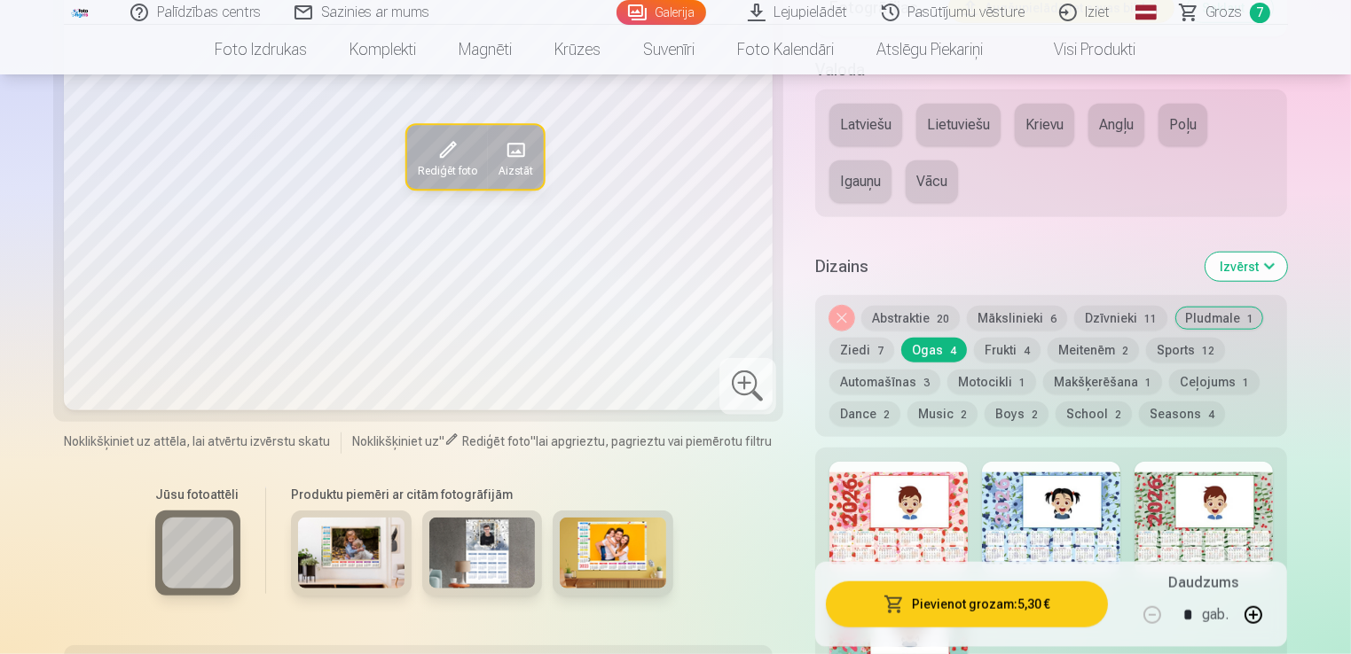
click at [995, 349] on button "Frukti 4" at bounding box center [1007, 350] width 67 height 25
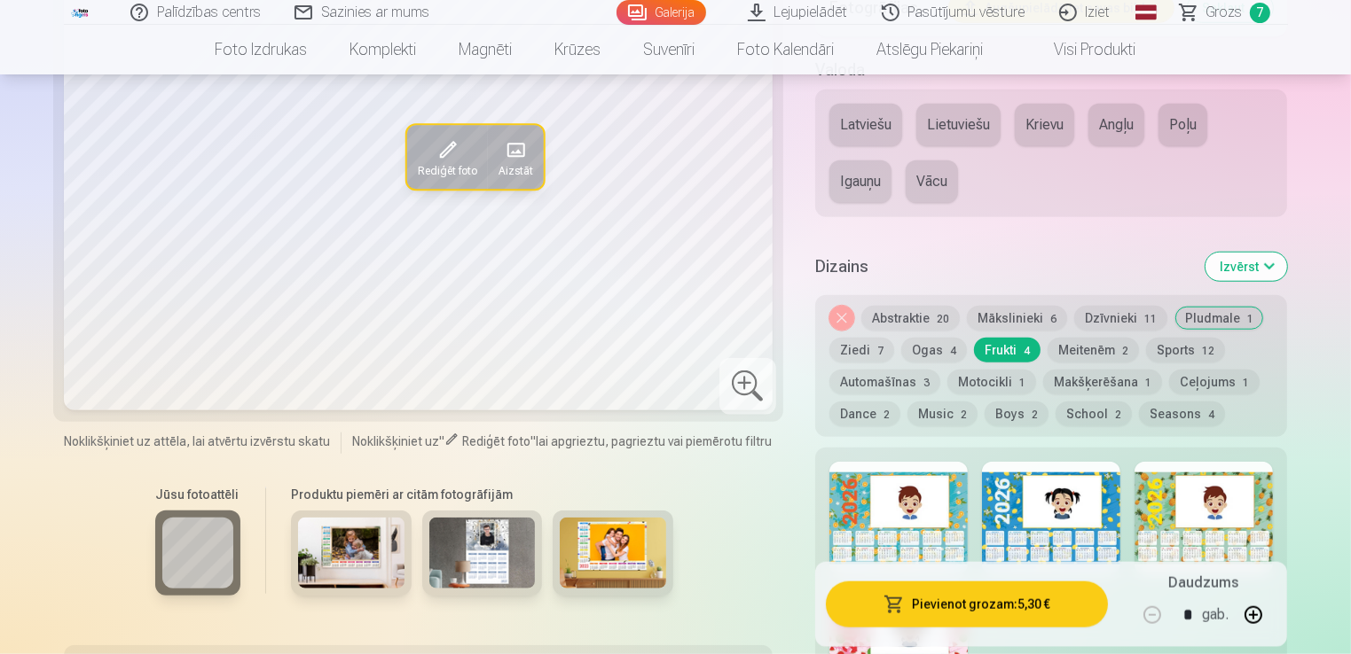
click at [1084, 342] on button "Meitenēm 2" at bounding box center [1092, 350] width 91 height 25
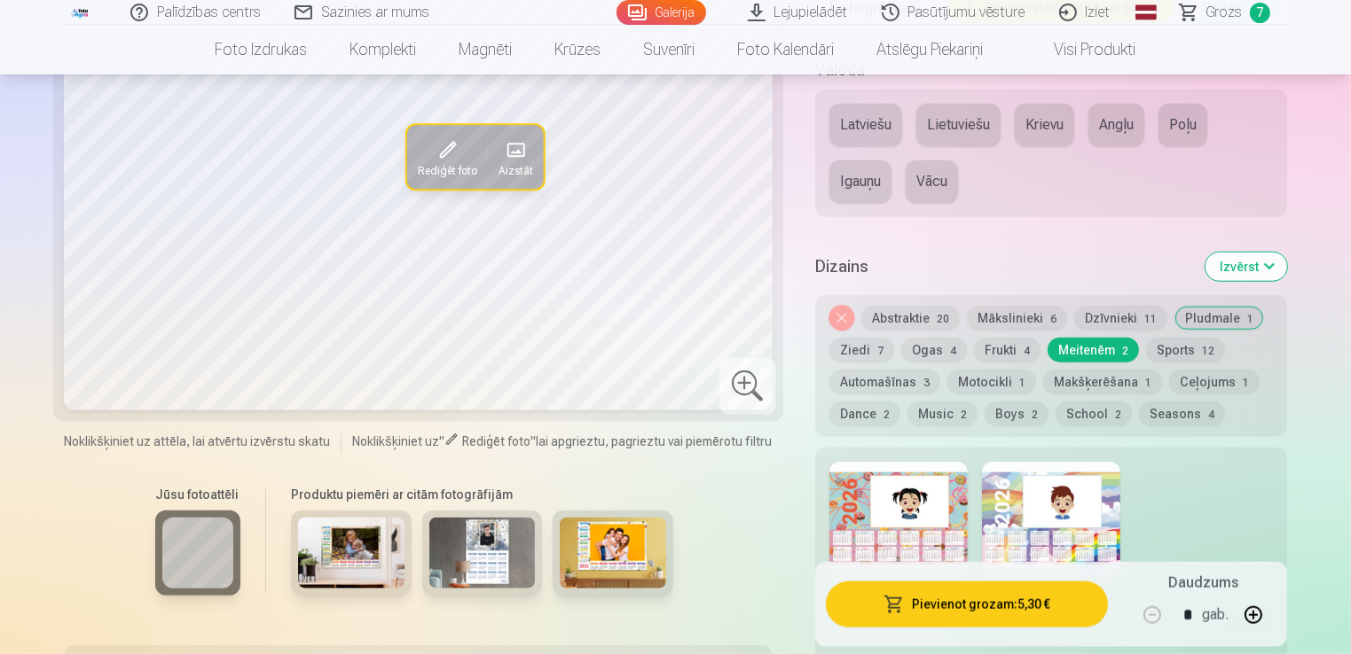
click at [1187, 345] on button "Sports 12" at bounding box center [1185, 350] width 79 height 25
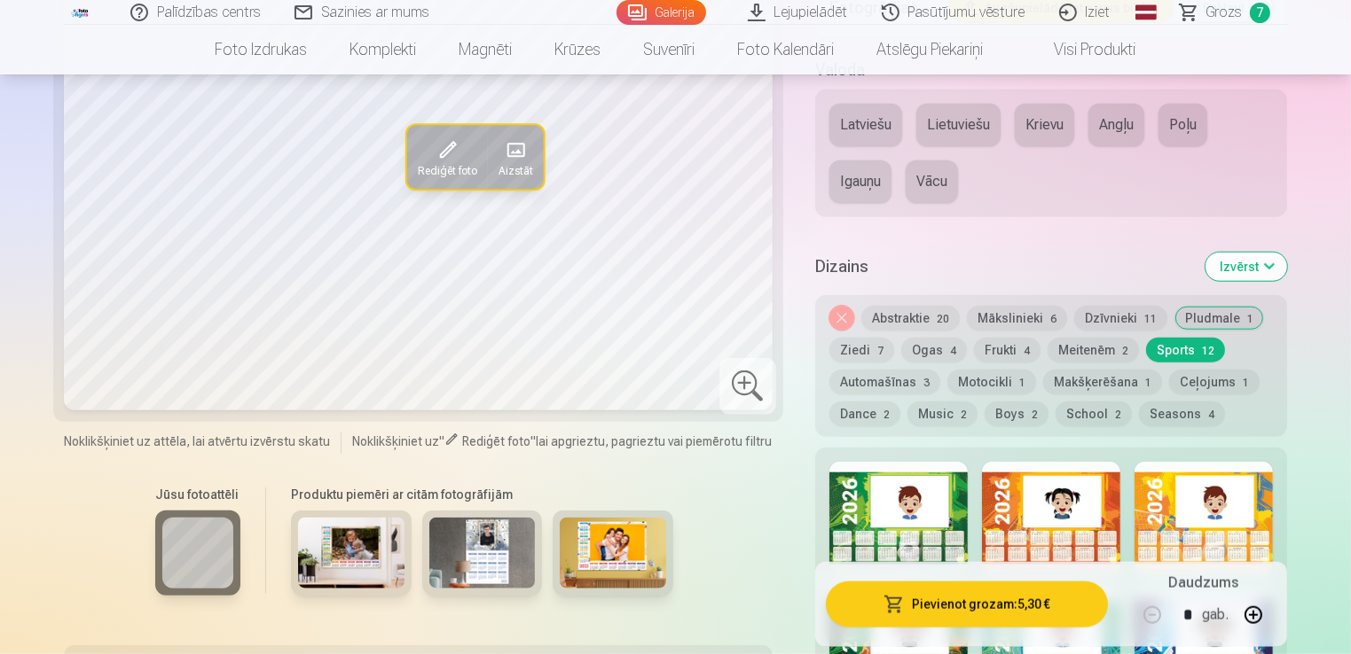
click at [896, 381] on button "Automašīnas 3" at bounding box center [884, 382] width 111 height 25
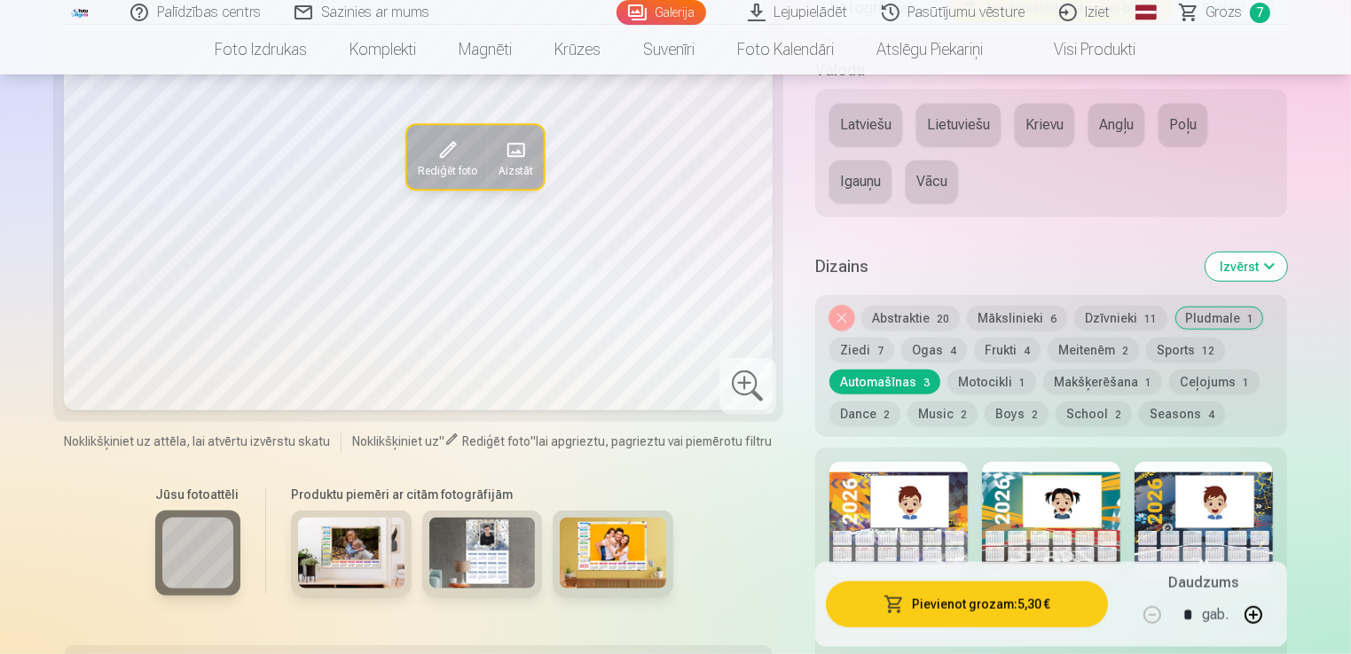
click at [852, 487] on div at bounding box center [898, 519] width 138 height 114
click at [1001, 510] on div at bounding box center [1051, 519] width 138 height 114
click at [1208, 498] on div at bounding box center [1203, 519] width 138 height 114
click at [988, 381] on button "Motocikli 1" at bounding box center [991, 382] width 89 height 25
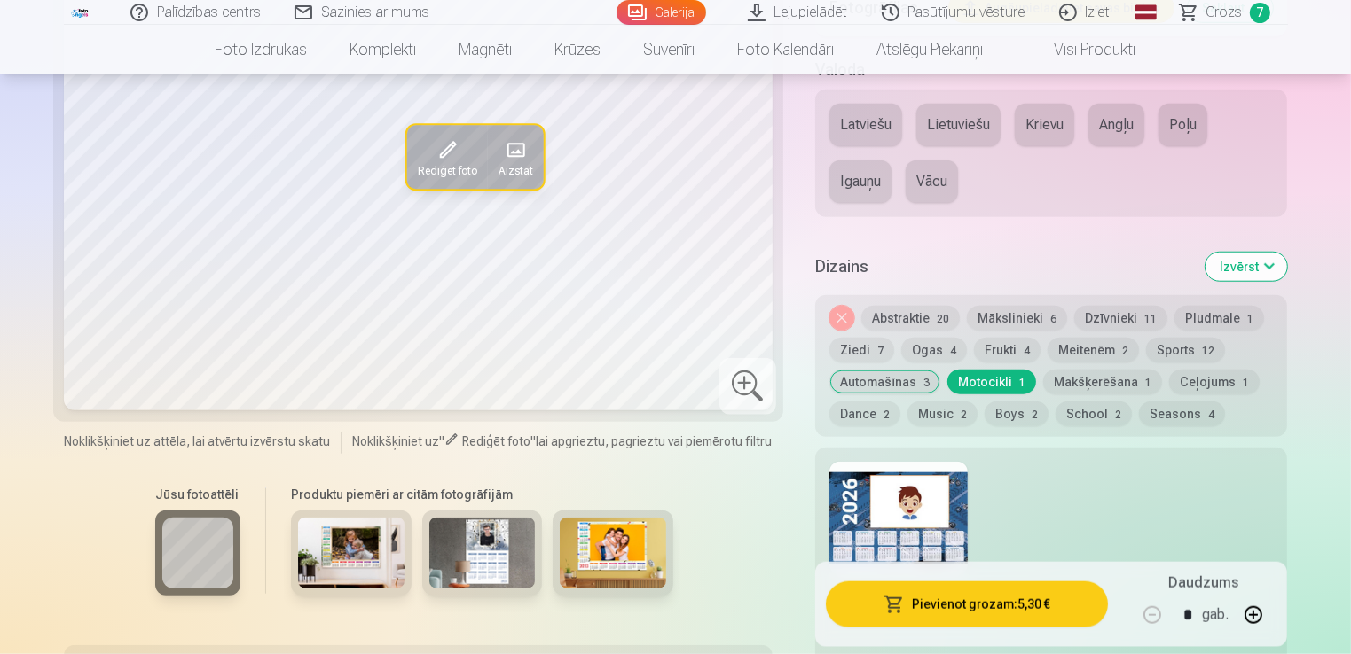
click at [889, 487] on div at bounding box center [898, 519] width 138 height 114
click at [1076, 375] on button "Makšķerēšana 1" at bounding box center [1102, 382] width 119 height 25
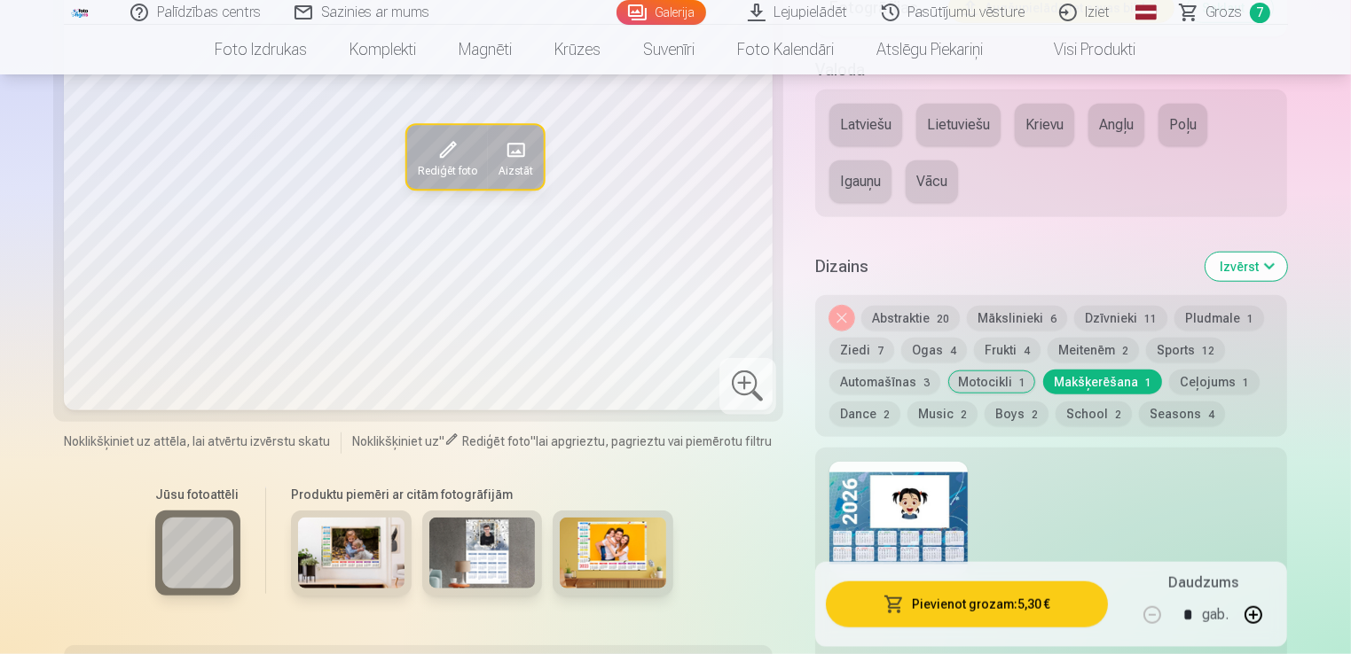
click at [1191, 379] on button "Ceļojums 1" at bounding box center [1214, 382] width 90 height 25
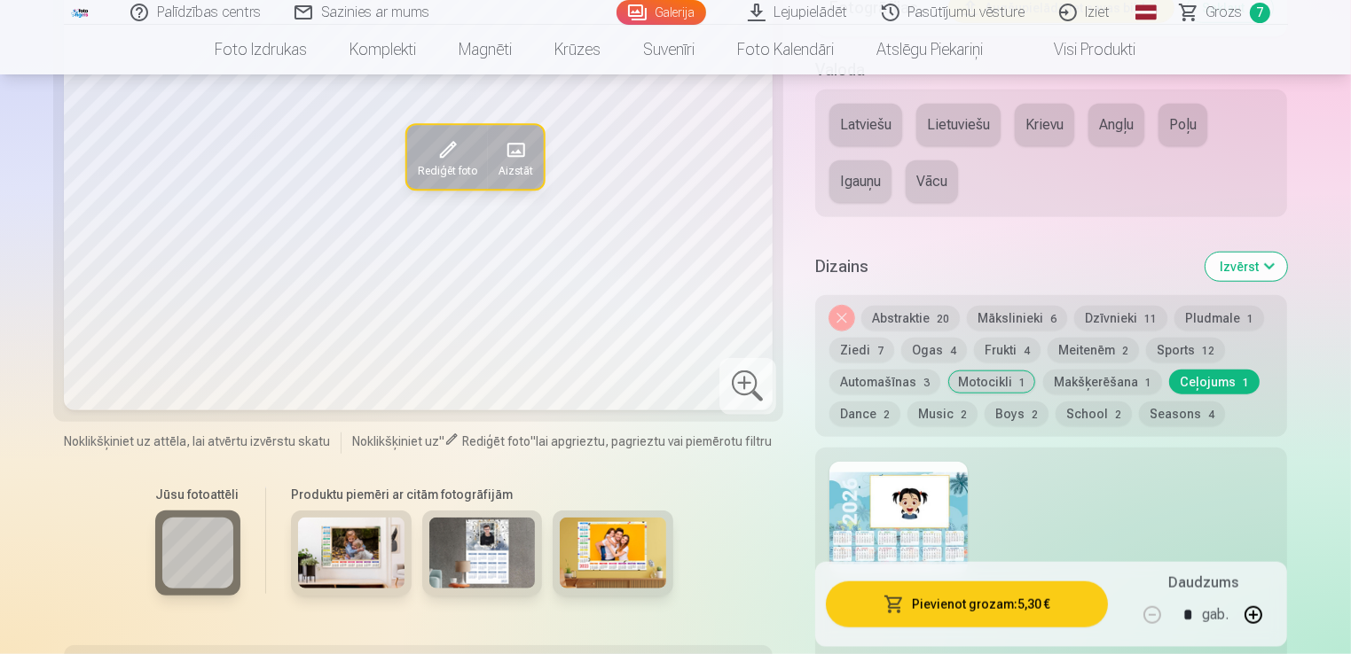
click at [876, 414] on button "Dance 2" at bounding box center [864, 414] width 71 height 25
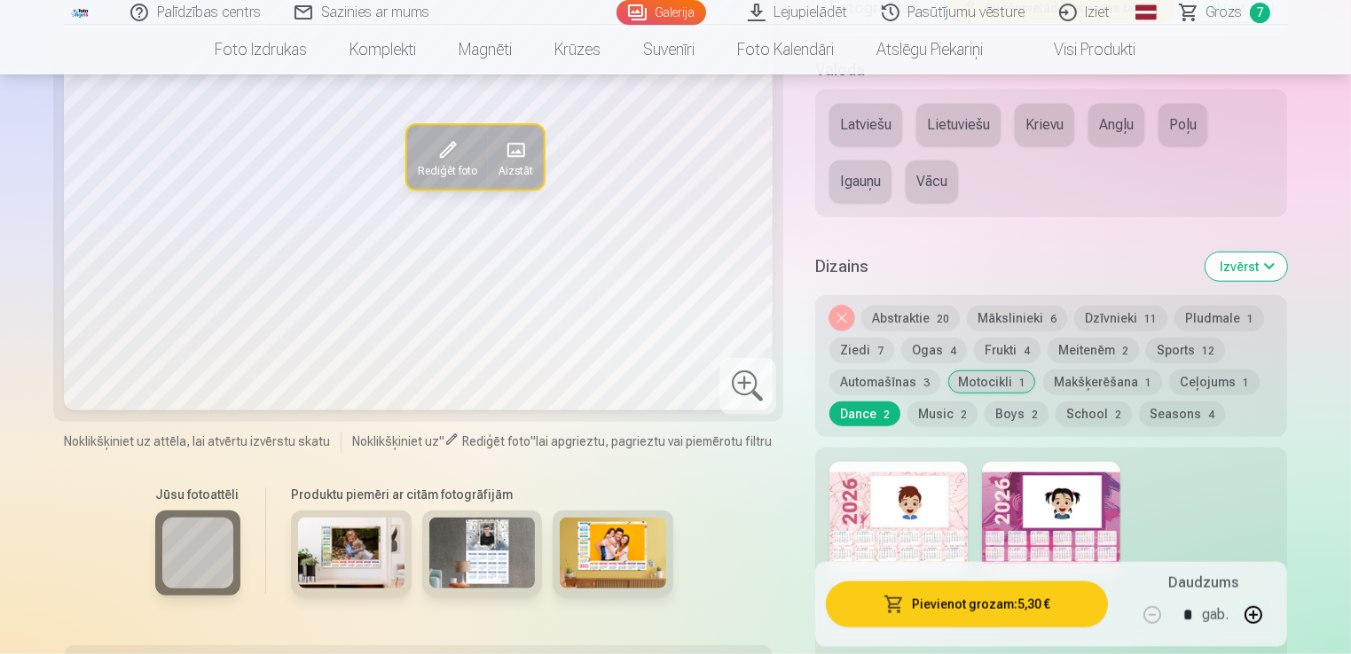
click at [933, 403] on button "Music 2" at bounding box center [942, 414] width 70 height 25
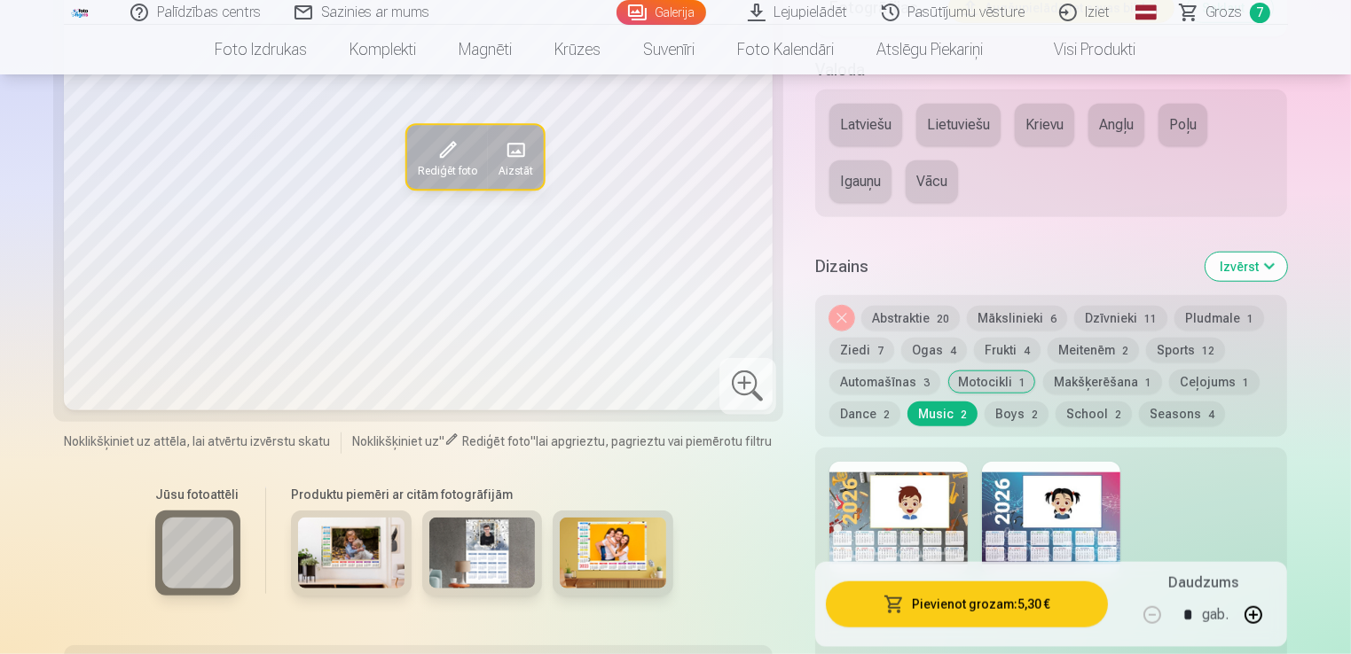
click at [1031, 411] on span "2" at bounding box center [1034, 415] width 6 height 12
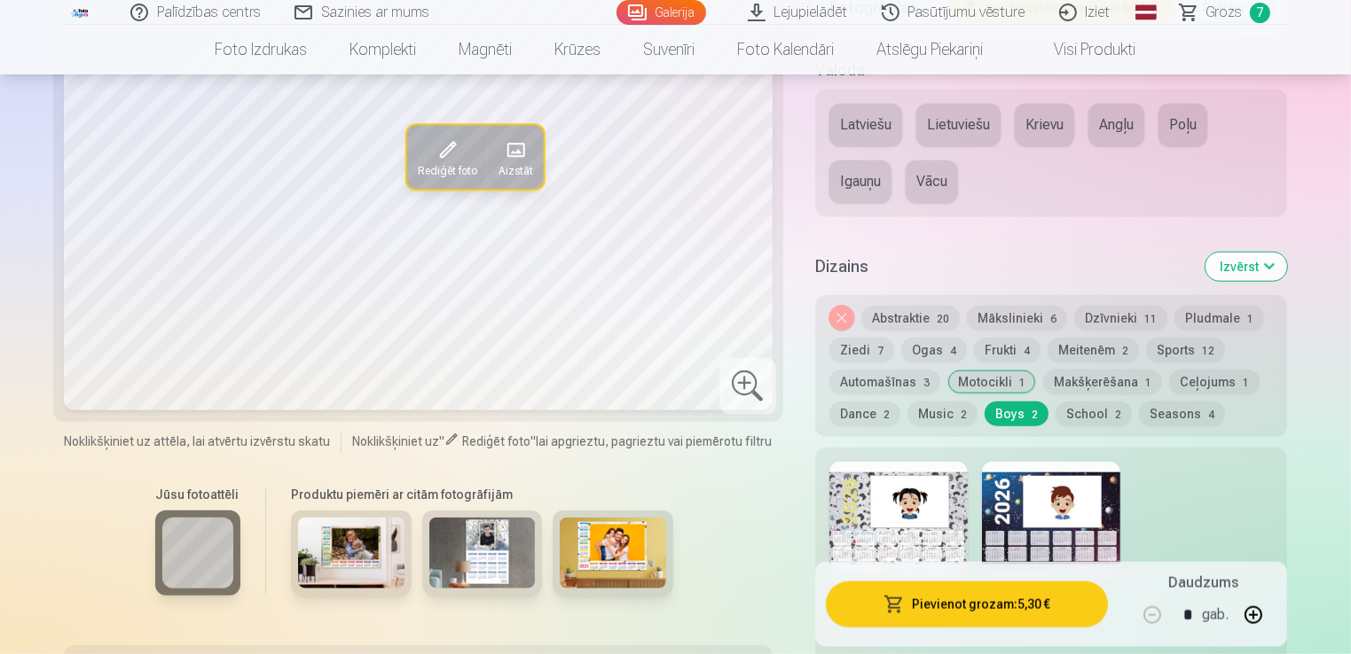
click at [1004, 513] on div at bounding box center [1051, 519] width 138 height 114
click at [1088, 417] on button "School 2" at bounding box center [1093, 414] width 76 height 25
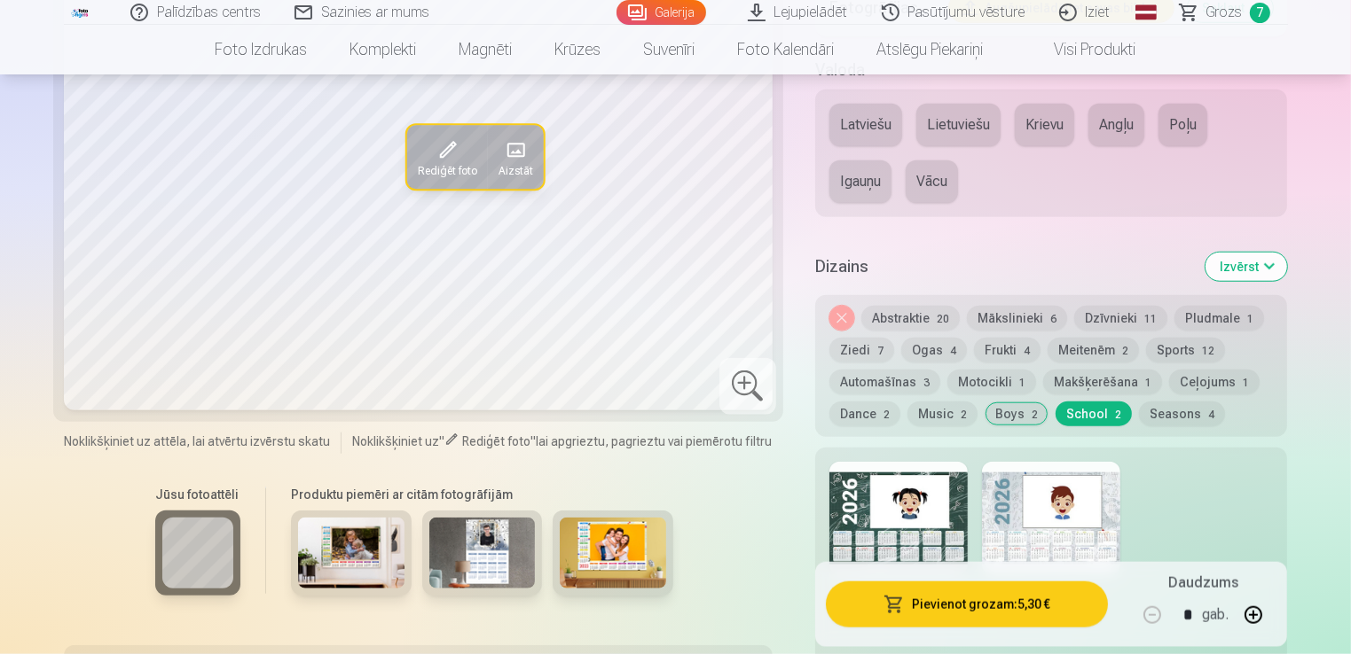
click at [1198, 403] on button "Seasons 4" at bounding box center [1182, 414] width 86 height 25
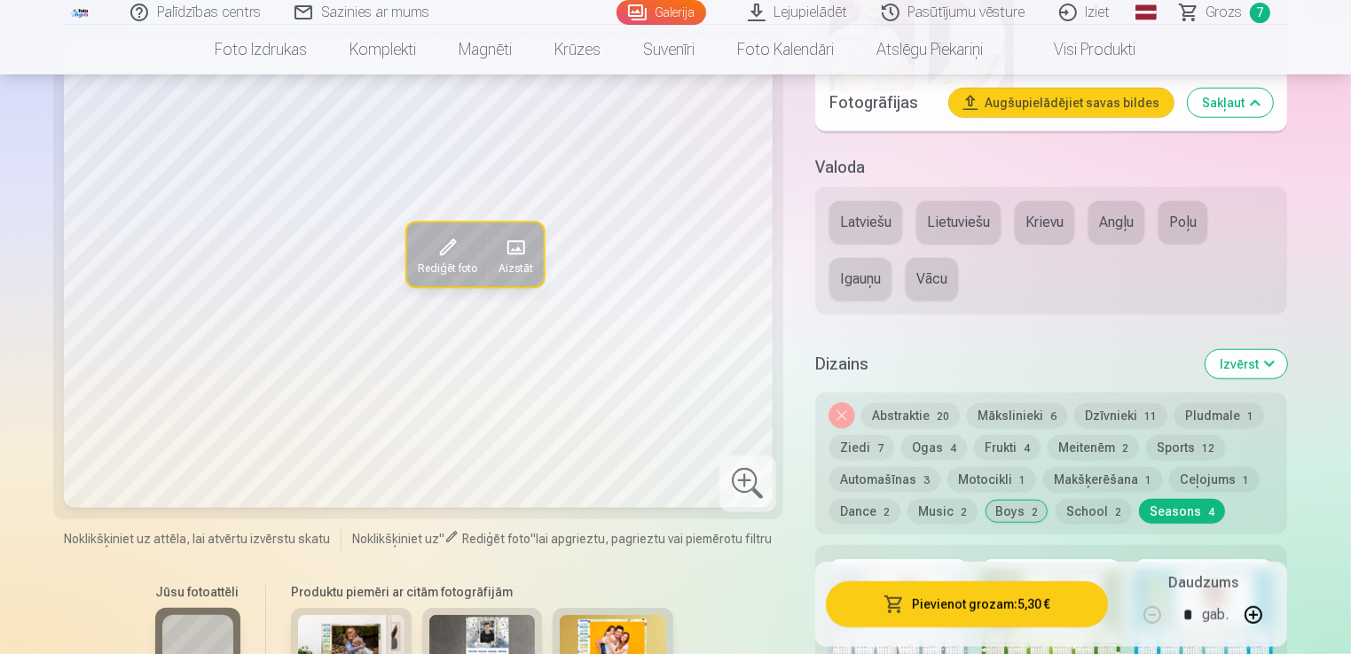
scroll to position [1494, 0]
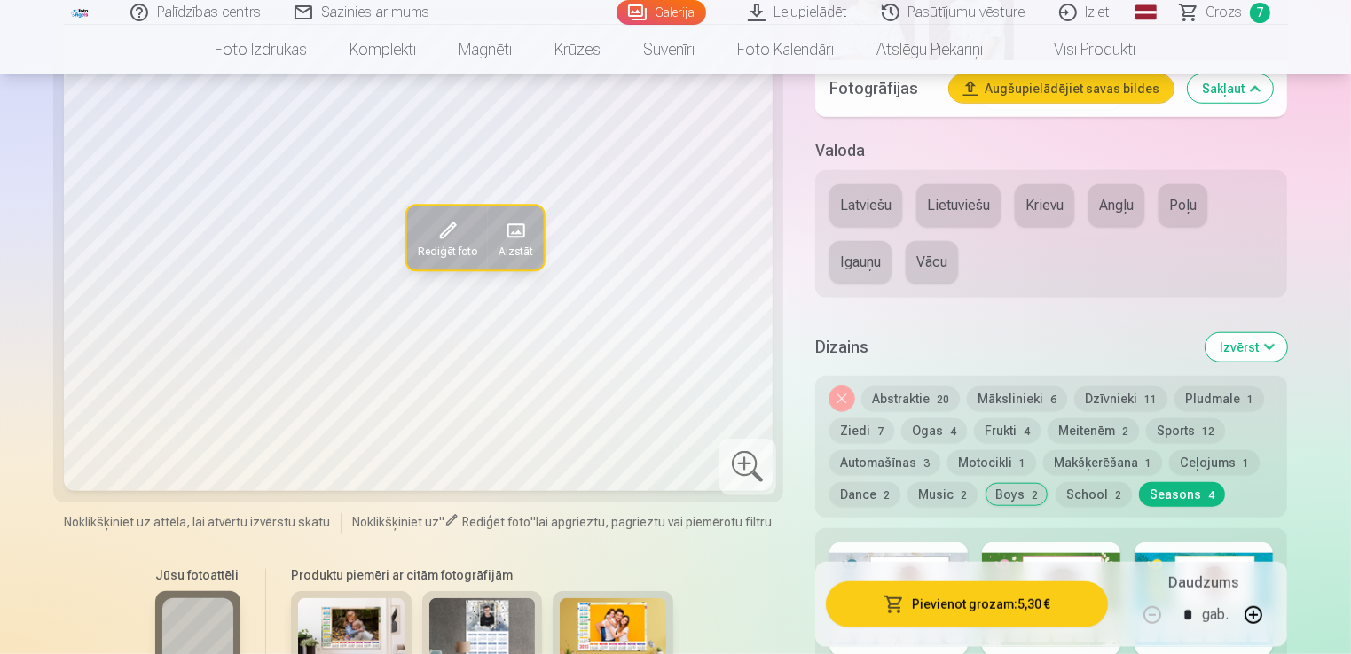
click at [905, 403] on button "Abstraktie 20" at bounding box center [910, 399] width 98 height 25
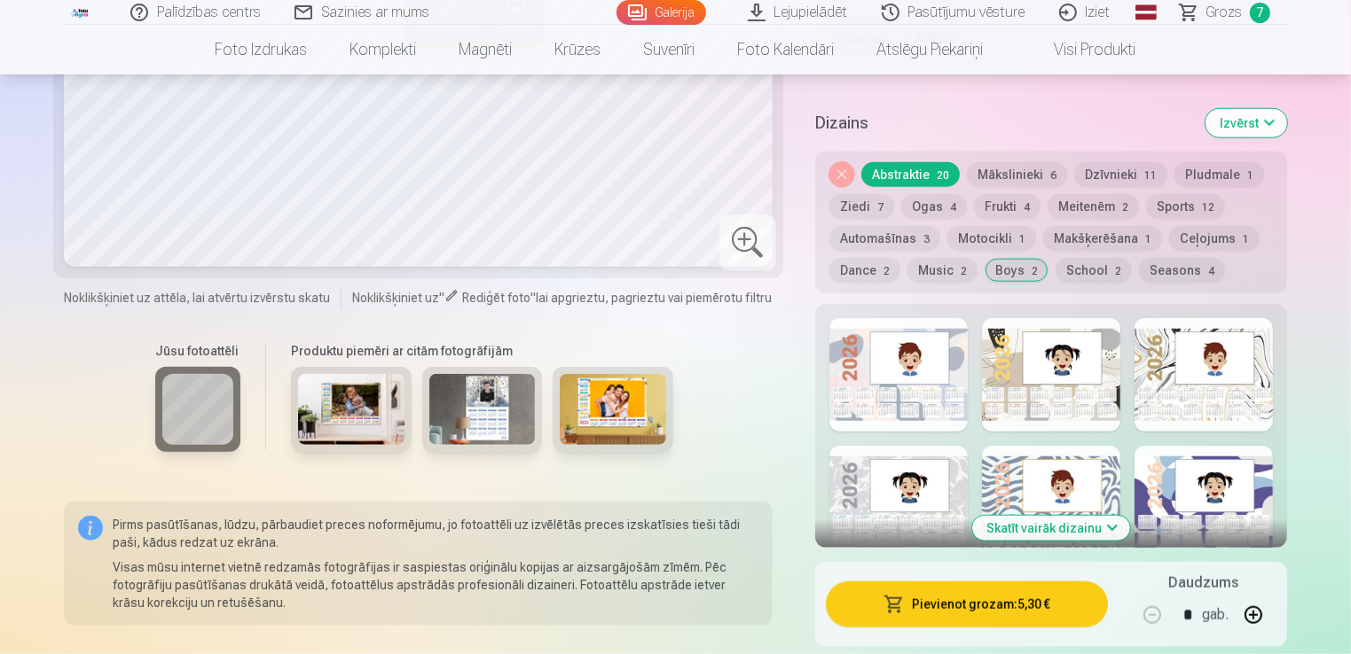
scroll to position [1692, 0]
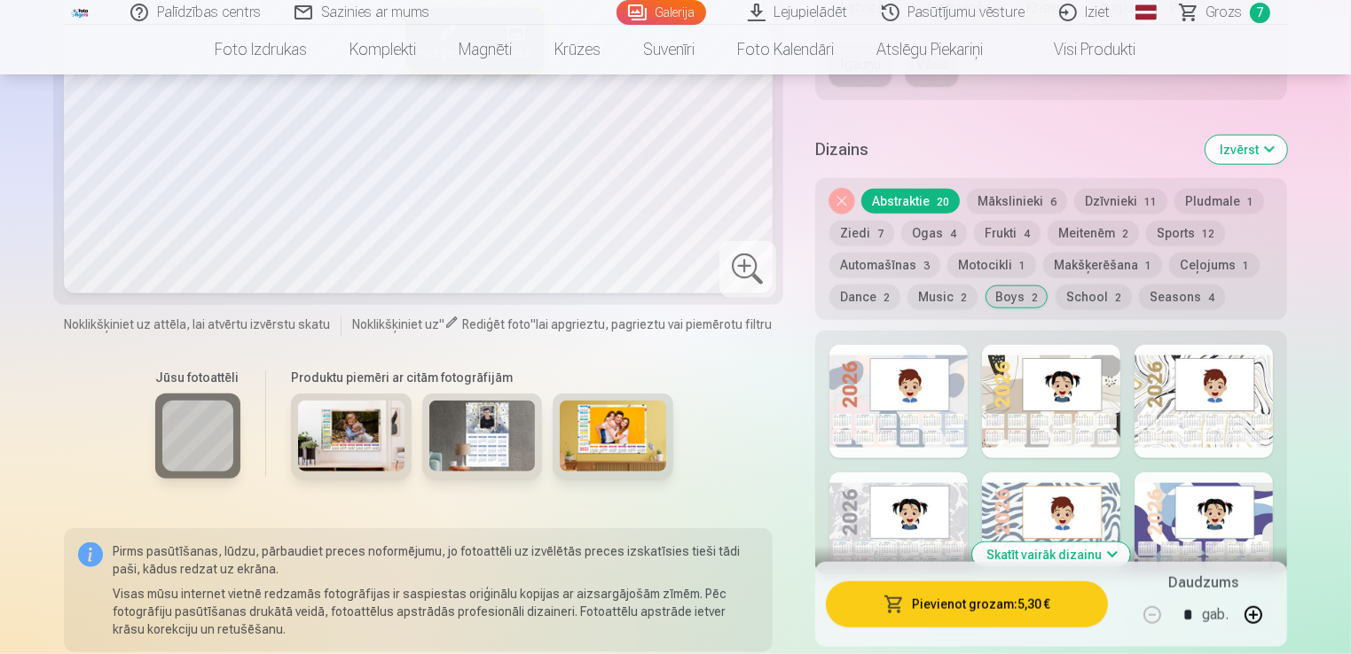
click at [1077, 555] on button "Skatīt vairāk dizainu" at bounding box center [1051, 555] width 158 height 25
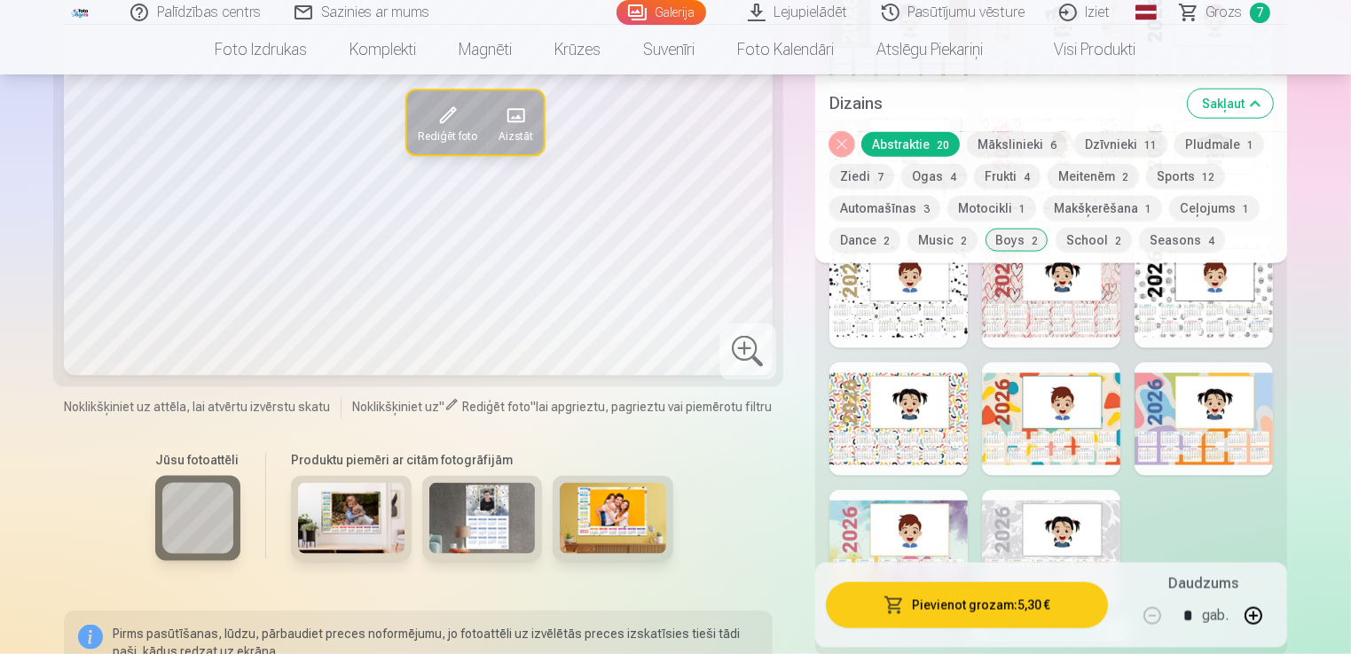
scroll to position [2253, 0]
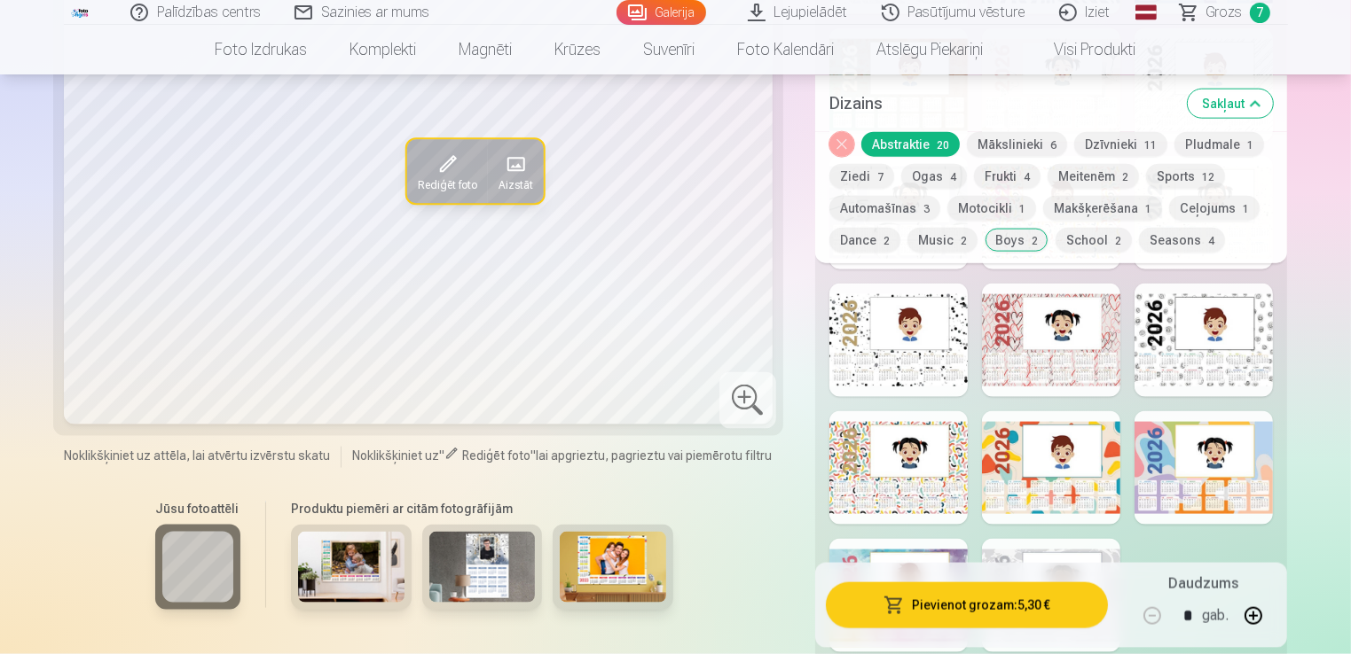
click at [1017, 136] on button "Mākslinieki 6" at bounding box center [1017, 143] width 100 height 25
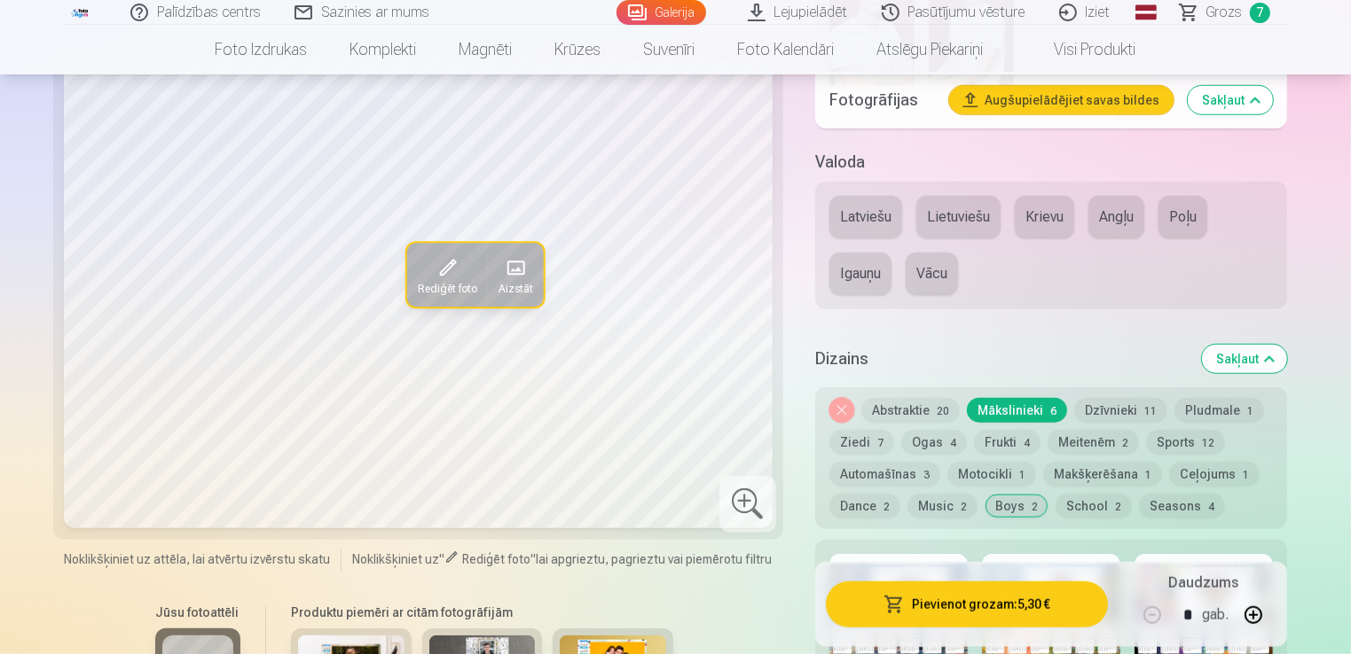
scroll to position [1491, 0]
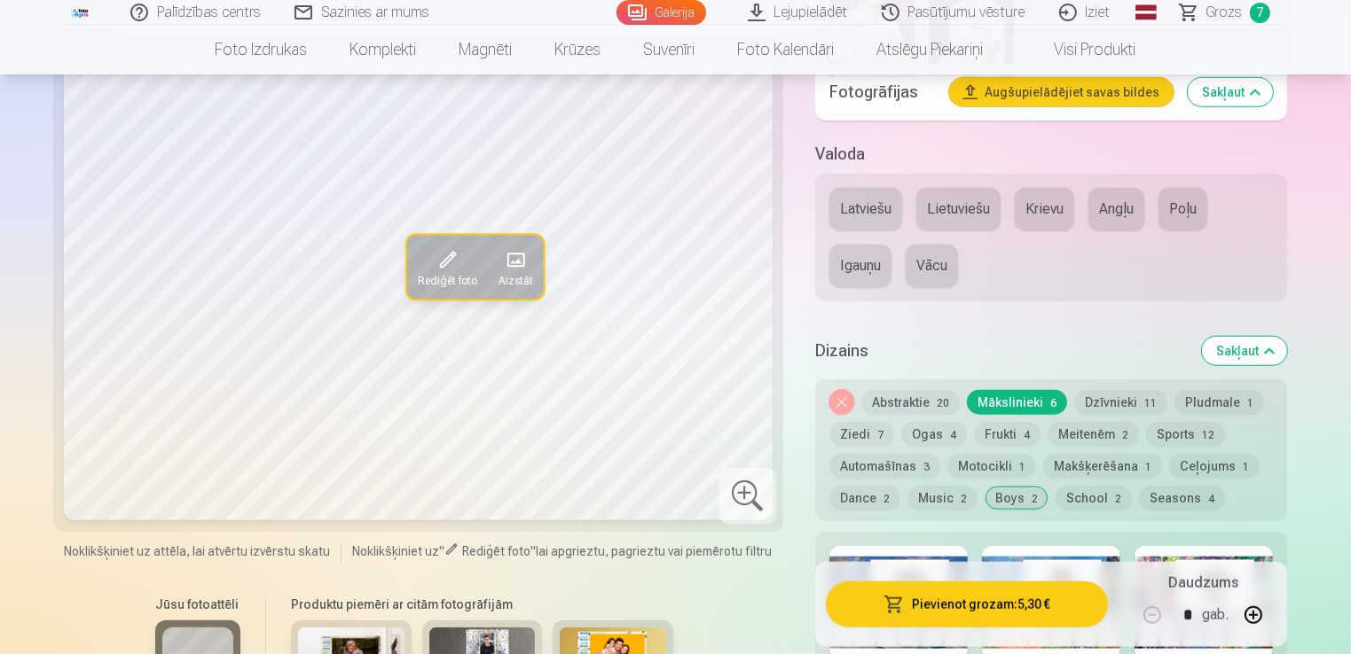
click at [1036, 212] on button "Krievu" at bounding box center [1043, 209] width 59 height 43
click at [1115, 403] on button "Dzīvnieki 11" at bounding box center [1120, 402] width 93 height 25
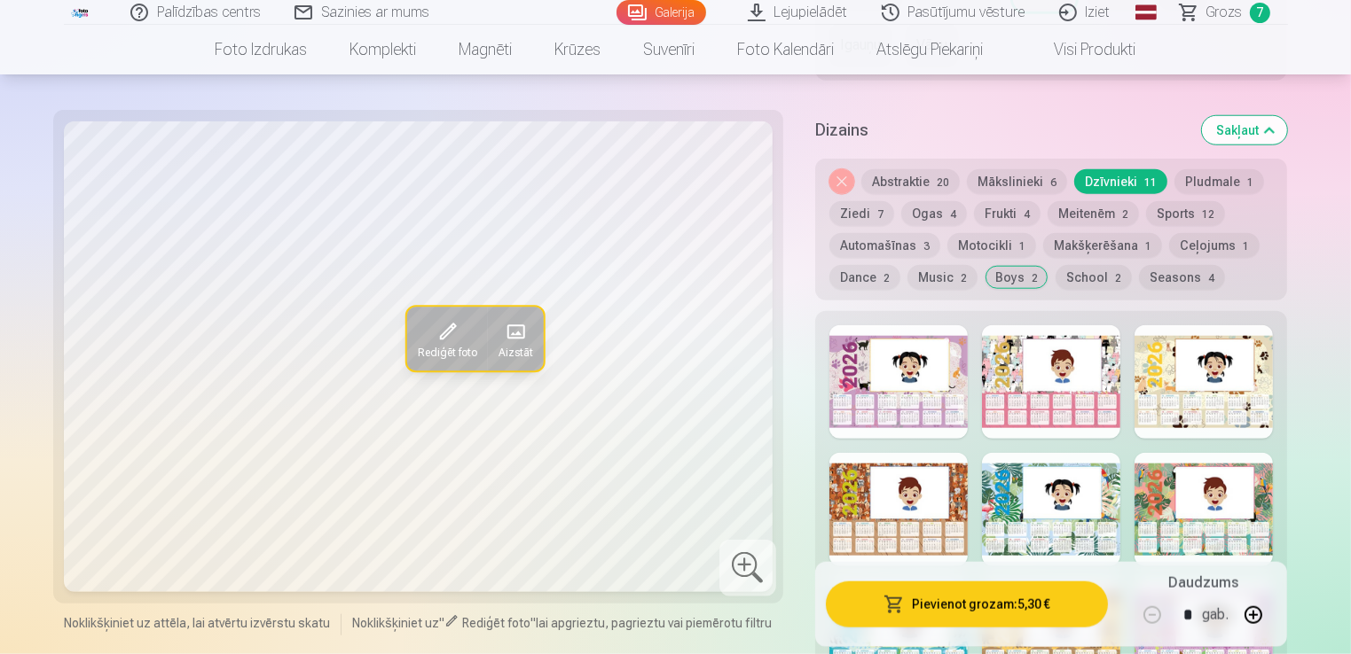
scroll to position [1721, 0]
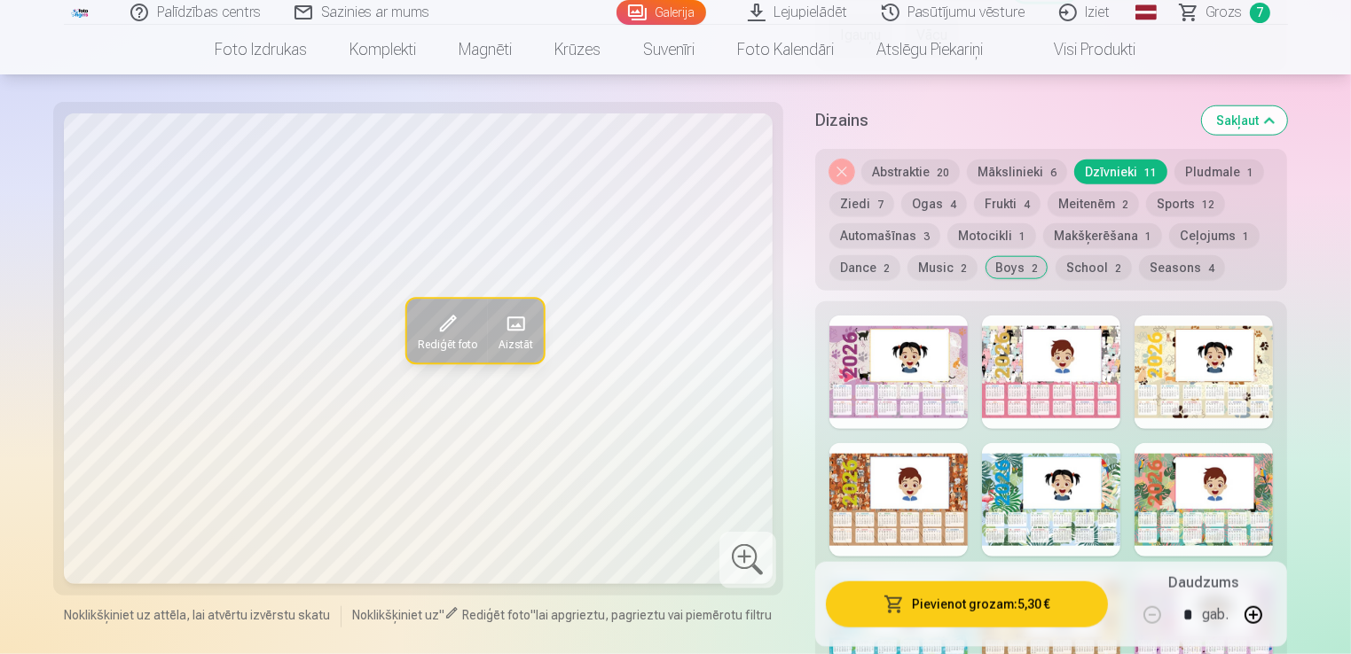
click at [949, 261] on button "Music 2" at bounding box center [942, 267] width 70 height 25
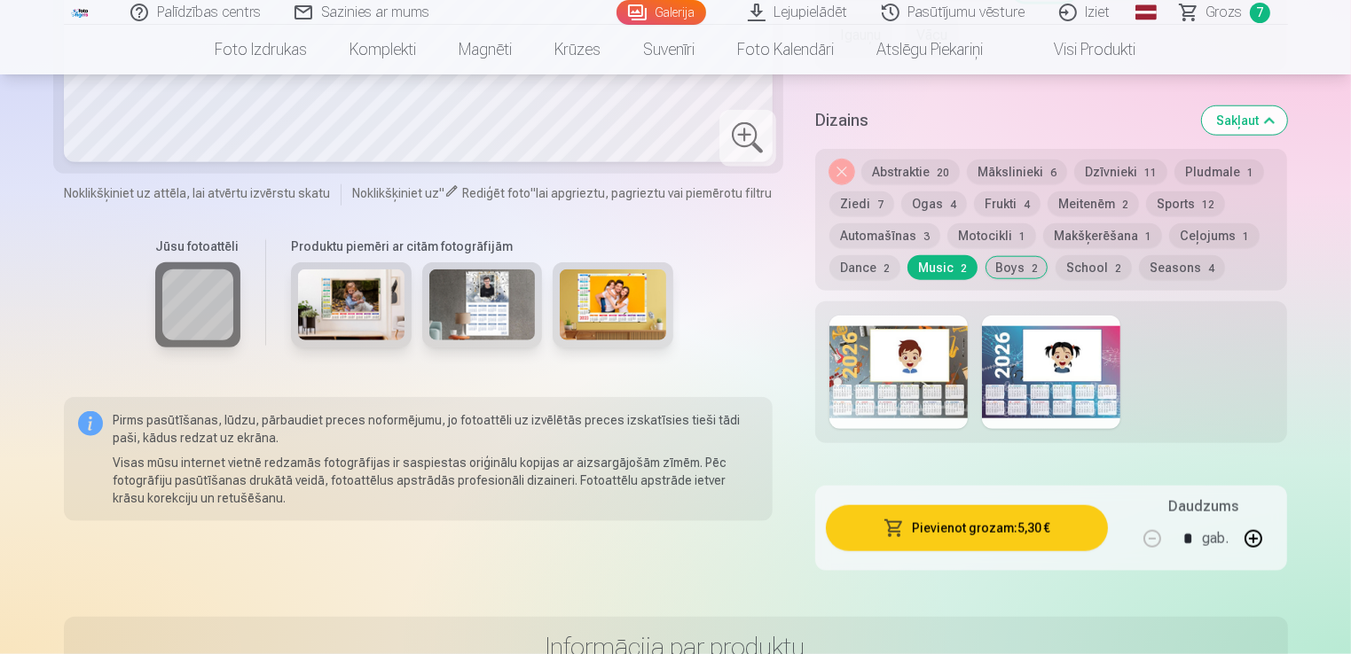
click at [1019, 270] on button "Boys 2" at bounding box center [1016, 267] width 64 height 25
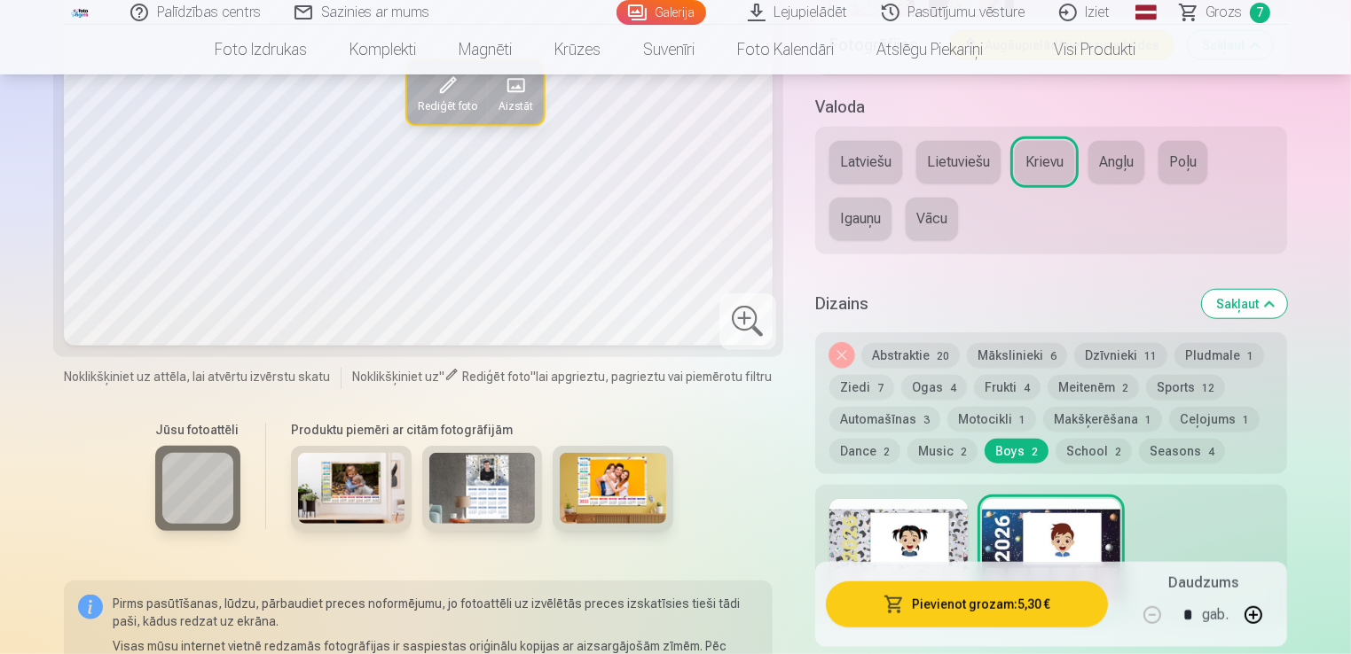
scroll to position [1520, 0]
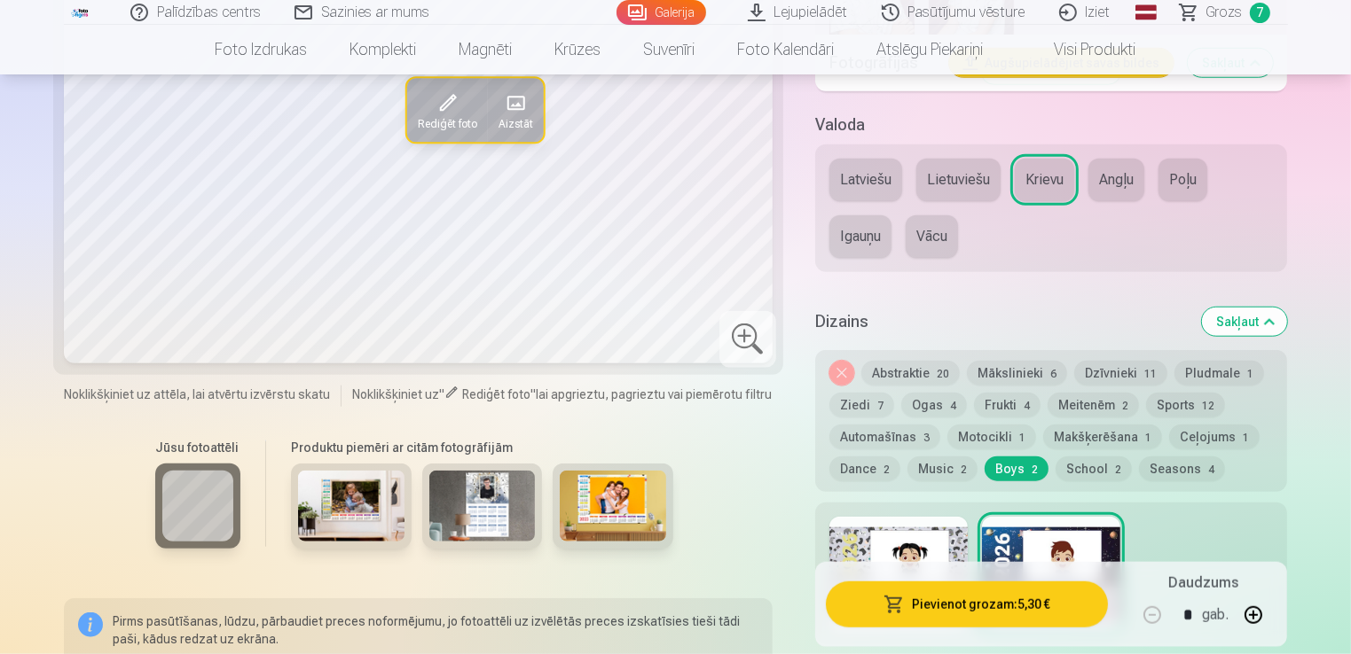
click at [1100, 463] on button "School 2" at bounding box center [1093, 469] width 76 height 25
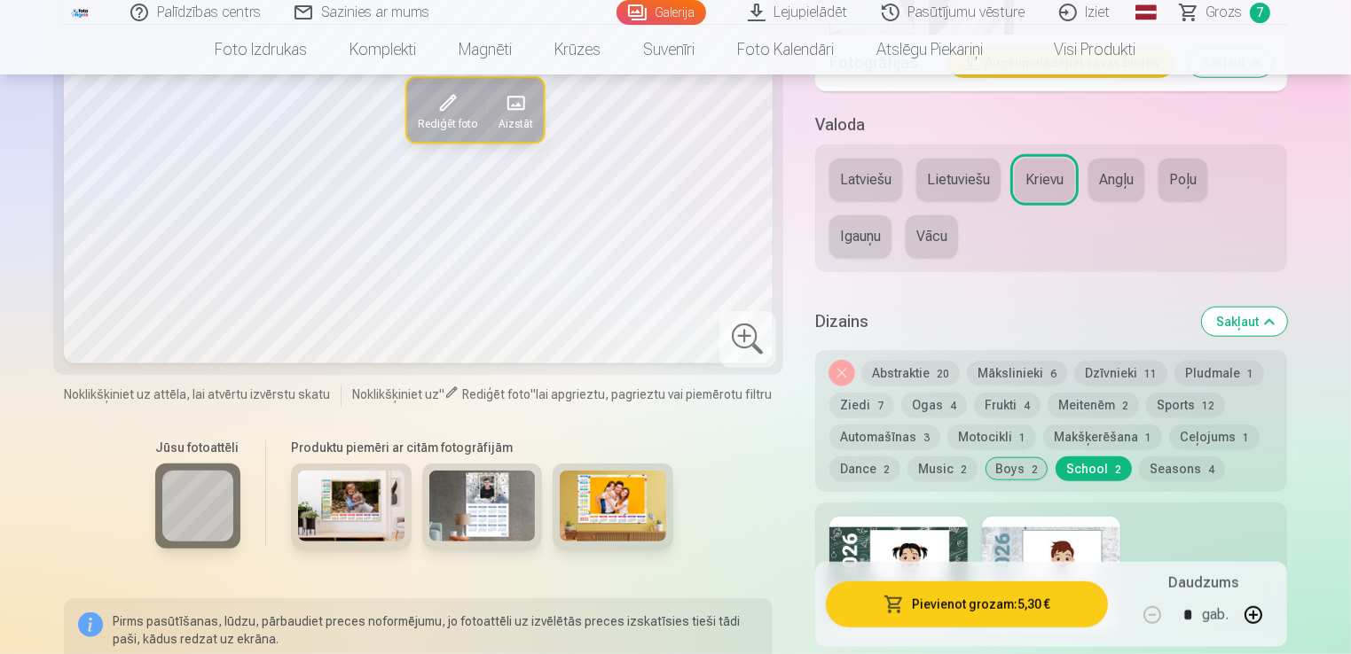
click at [934, 540] on div at bounding box center [898, 574] width 138 height 114
click at [1057, 531] on div at bounding box center [1051, 574] width 138 height 114
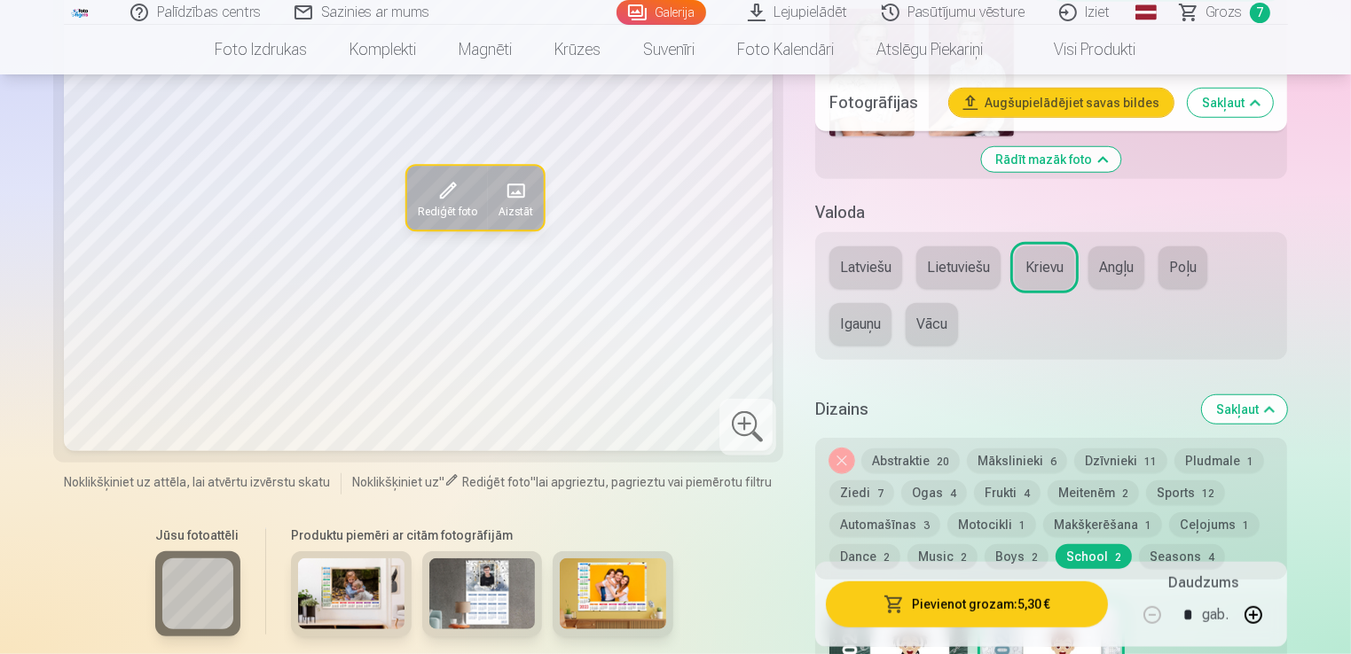
scroll to position [1441, 0]
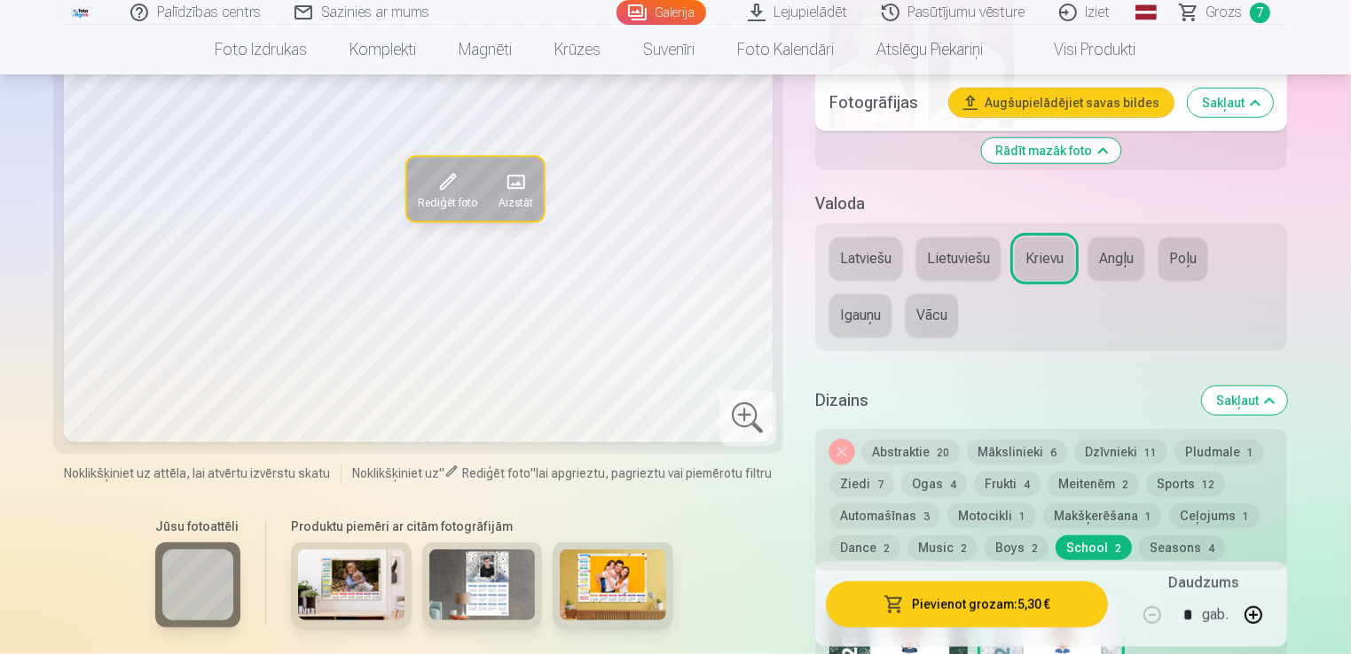
click at [932, 542] on button "Music 2" at bounding box center [942, 548] width 70 height 25
click at [868, 537] on button "Dance 2" at bounding box center [864, 548] width 71 height 25
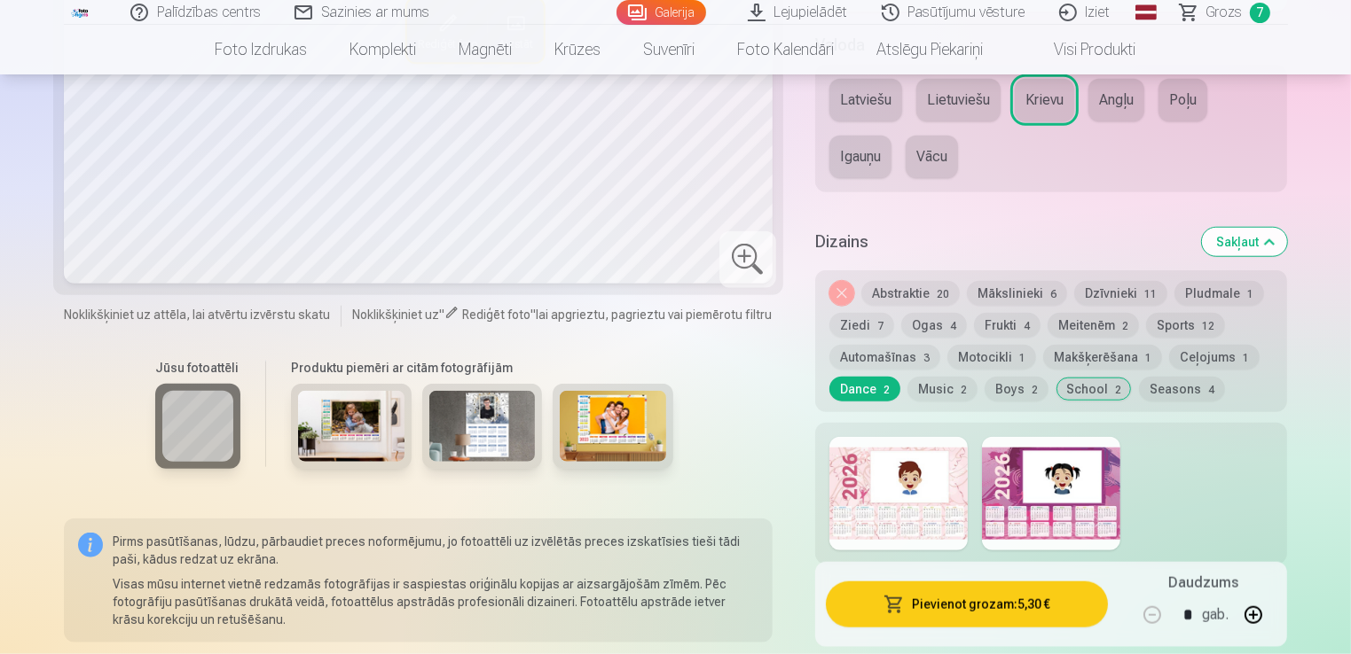
scroll to position [1591, 0]
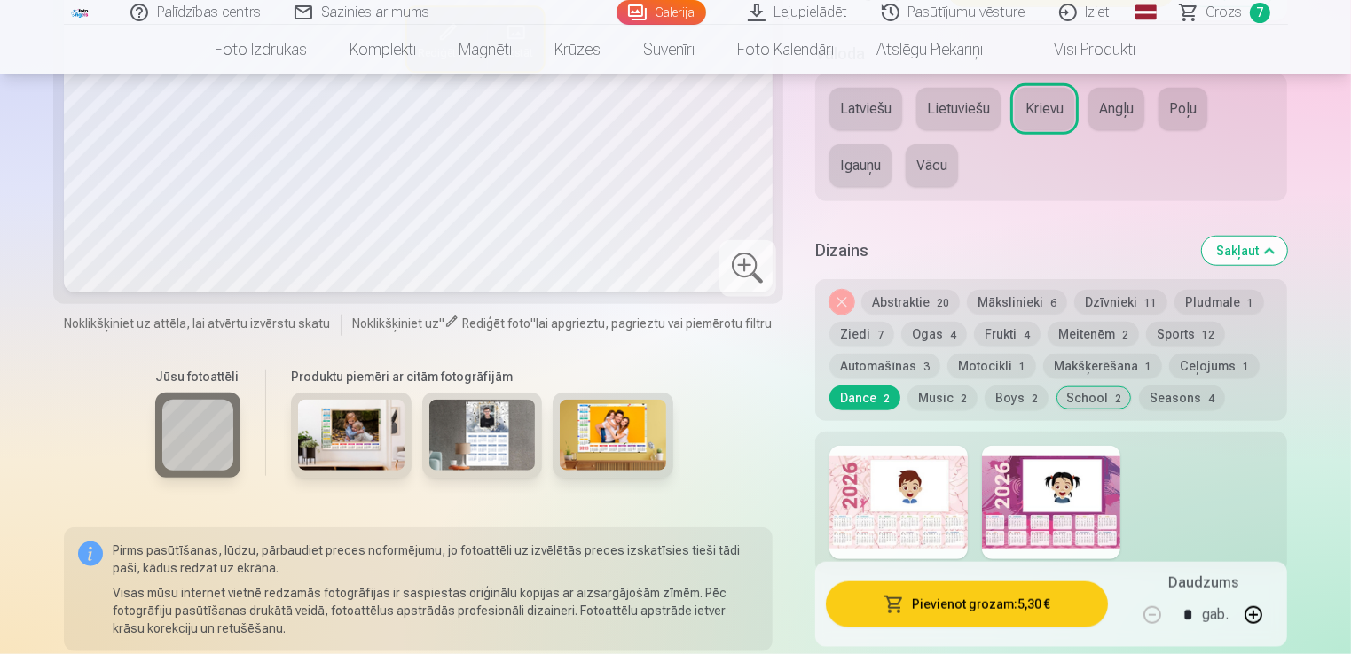
click at [946, 392] on button "Music 2" at bounding box center [942, 398] width 70 height 25
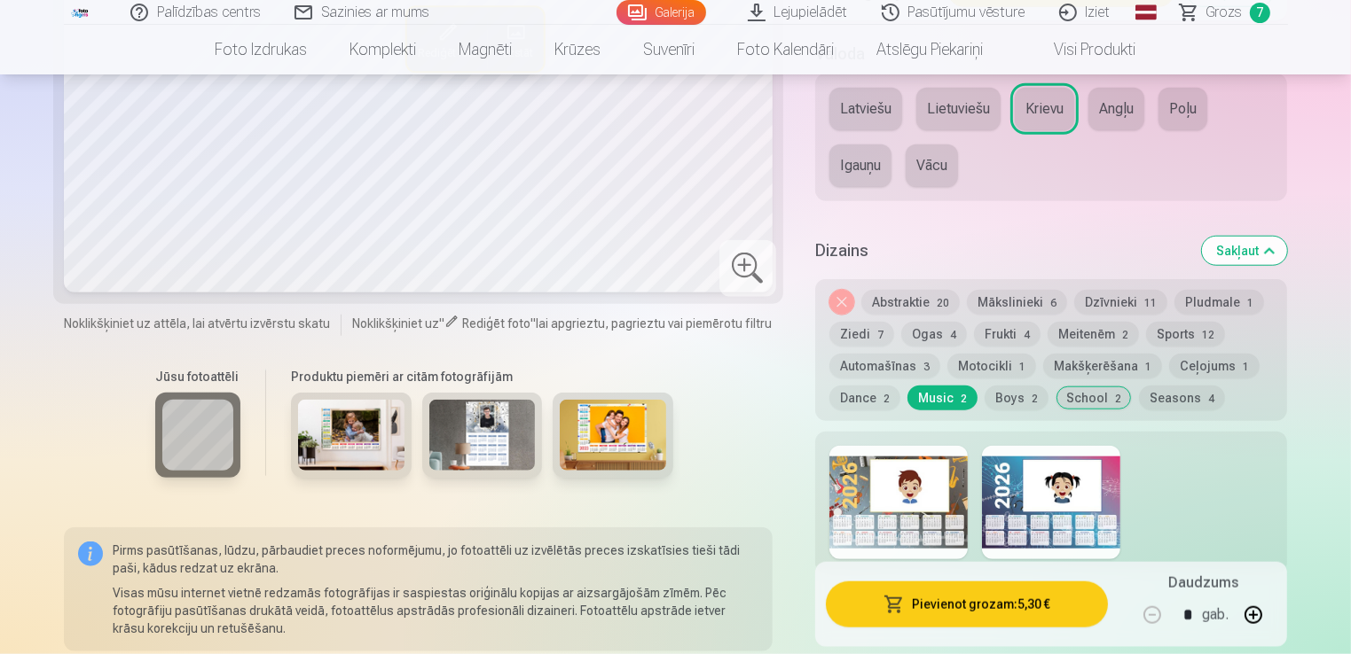
click at [983, 502] on div at bounding box center [1051, 503] width 473 height 142
click at [855, 487] on div at bounding box center [898, 503] width 138 height 114
click at [1030, 467] on div at bounding box center [1051, 503] width 138 height 114
click at [1195, 372] on button "Ceļojums 1" at bounding box center [1214, 366] width 90 height 25
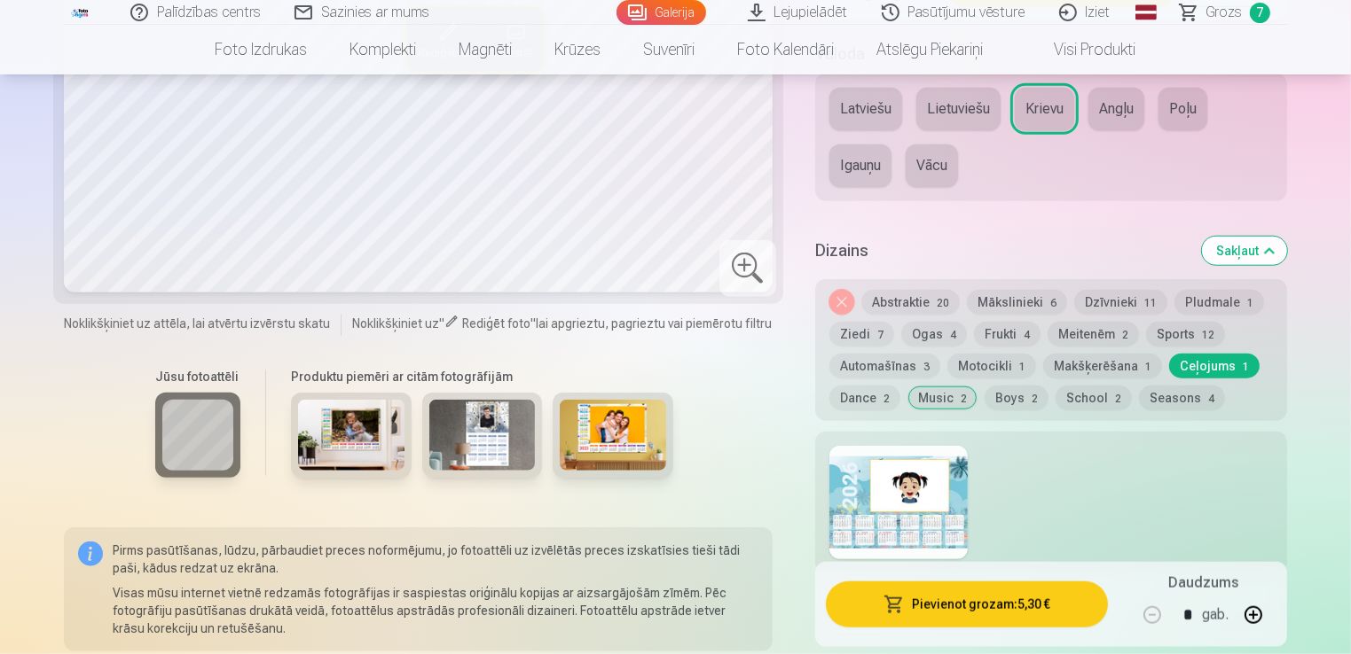
click at [873, 478] on div at bounding box center [898, 503] width 138 height 114
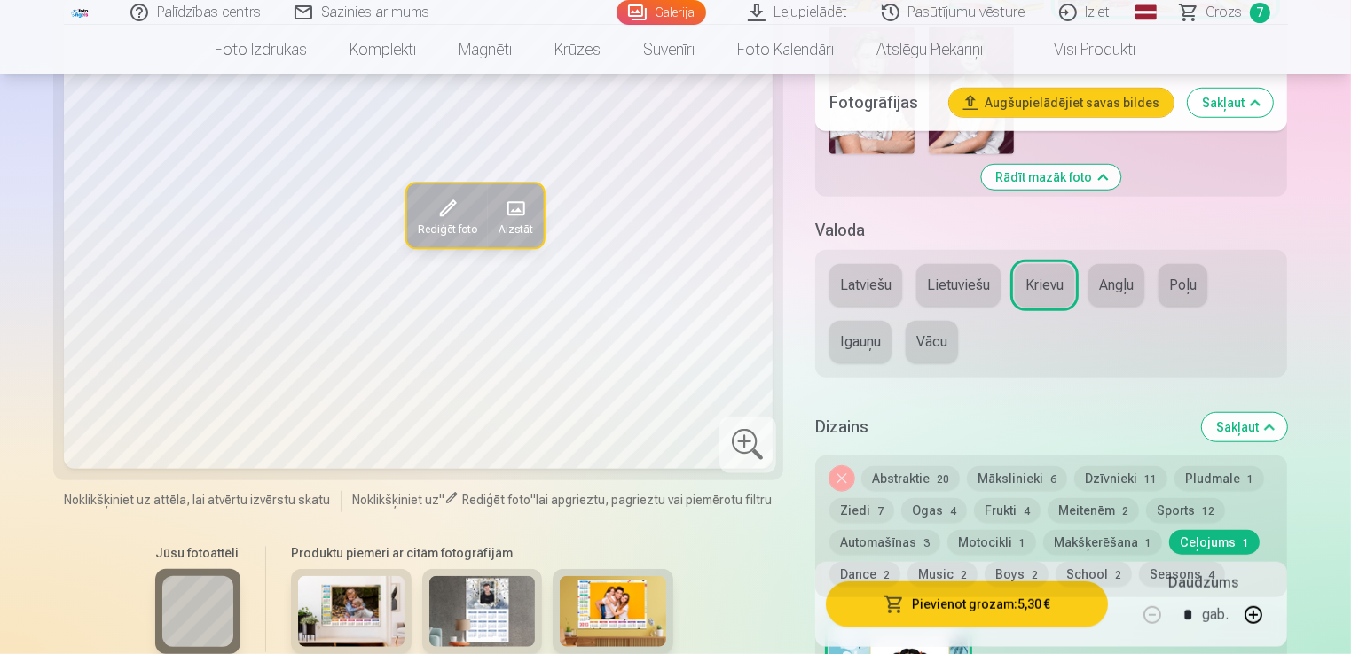
scroll to position [1484, 0]
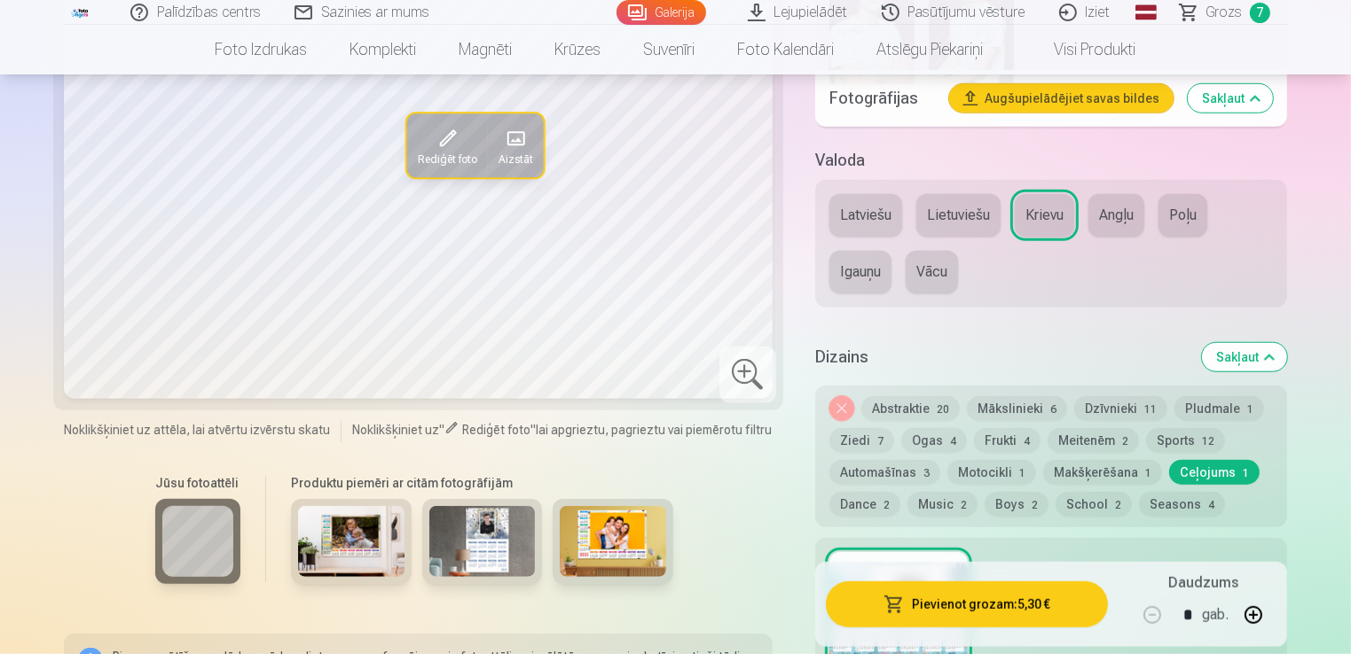
click at [1178, 433] on button "Sports 12" at bounding box center [1185, 440] width 79 height 25
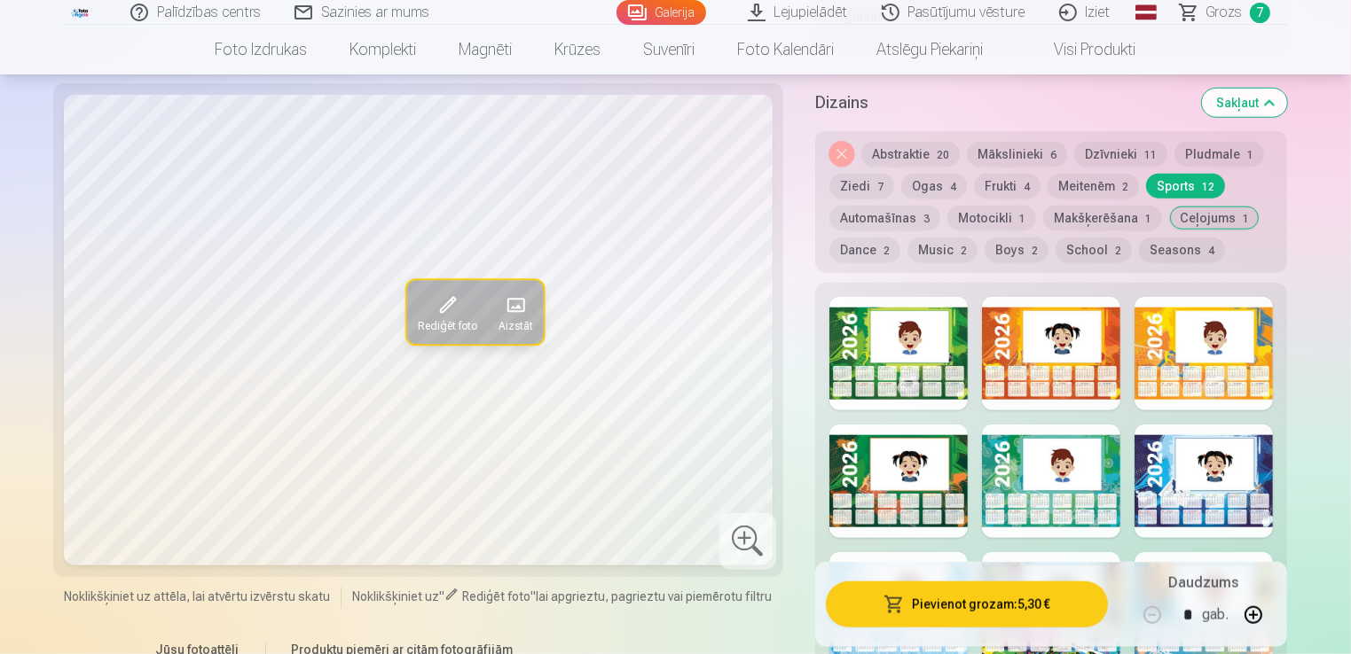
scroll to position [1727, 0]
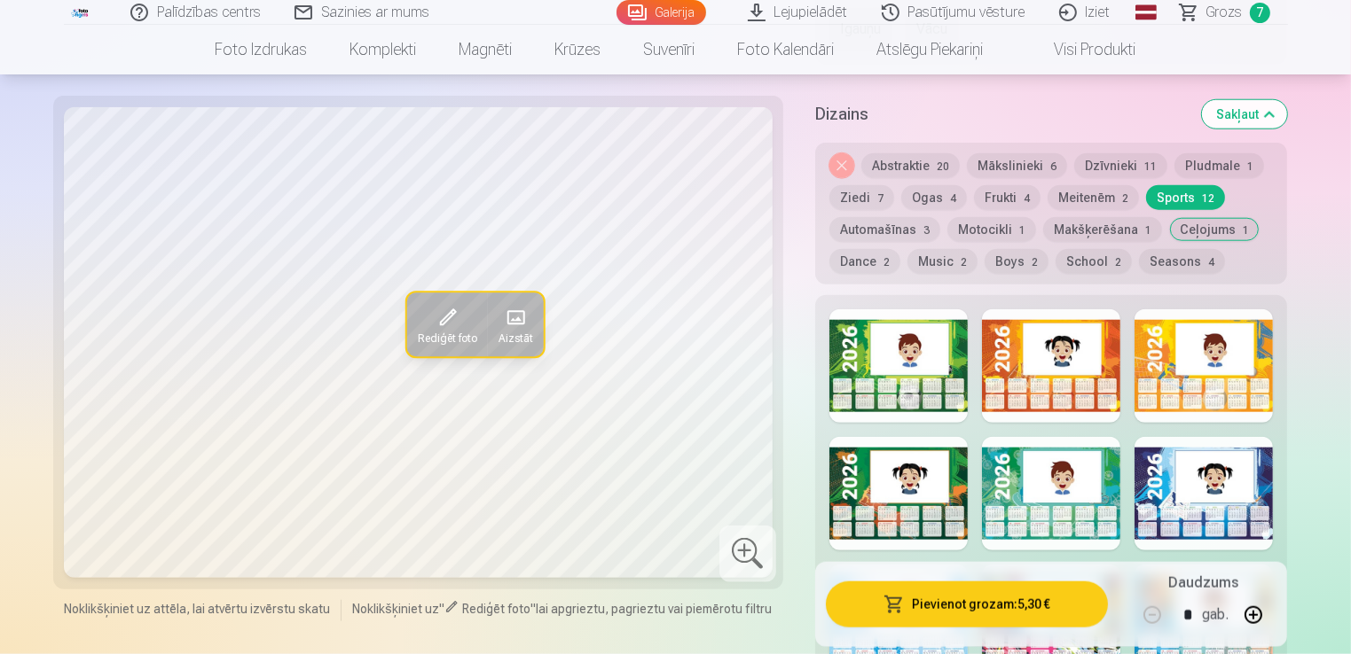
click at [888, 368] on div at bounding box center [898, 366] width 138 height 114
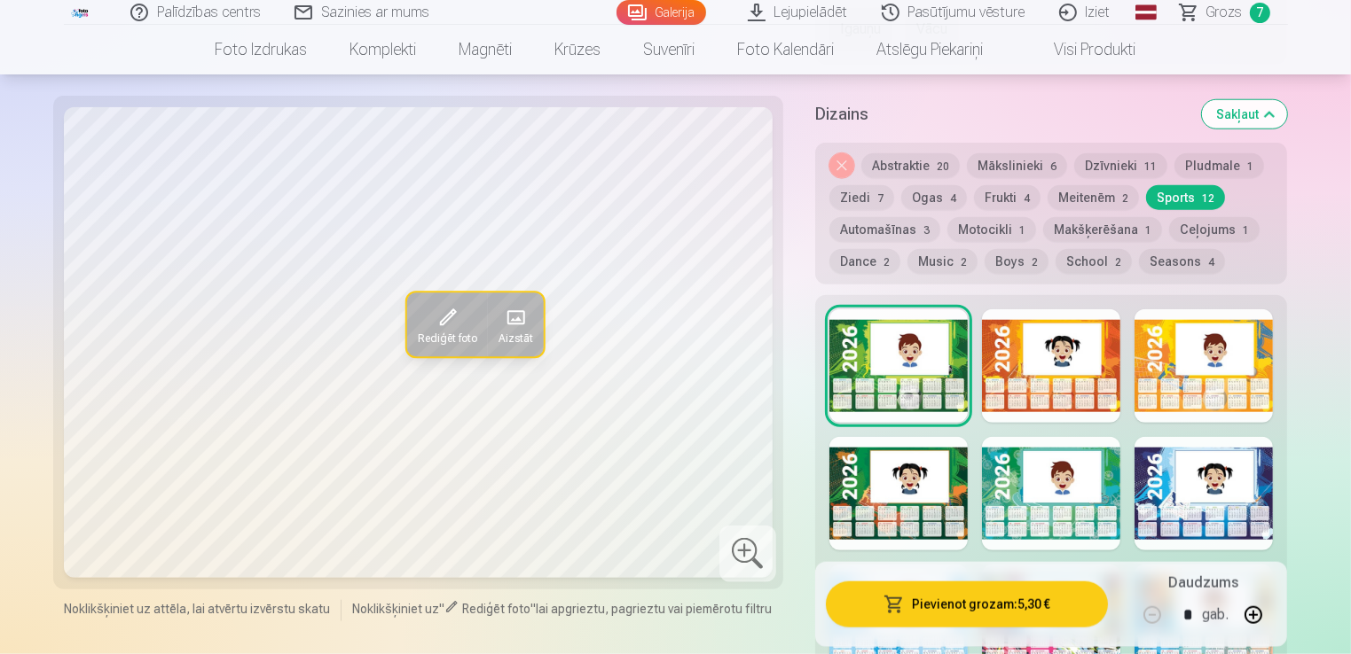
click at [1039, 341] on div at bounding box center [1051, 366] width 138 height 114
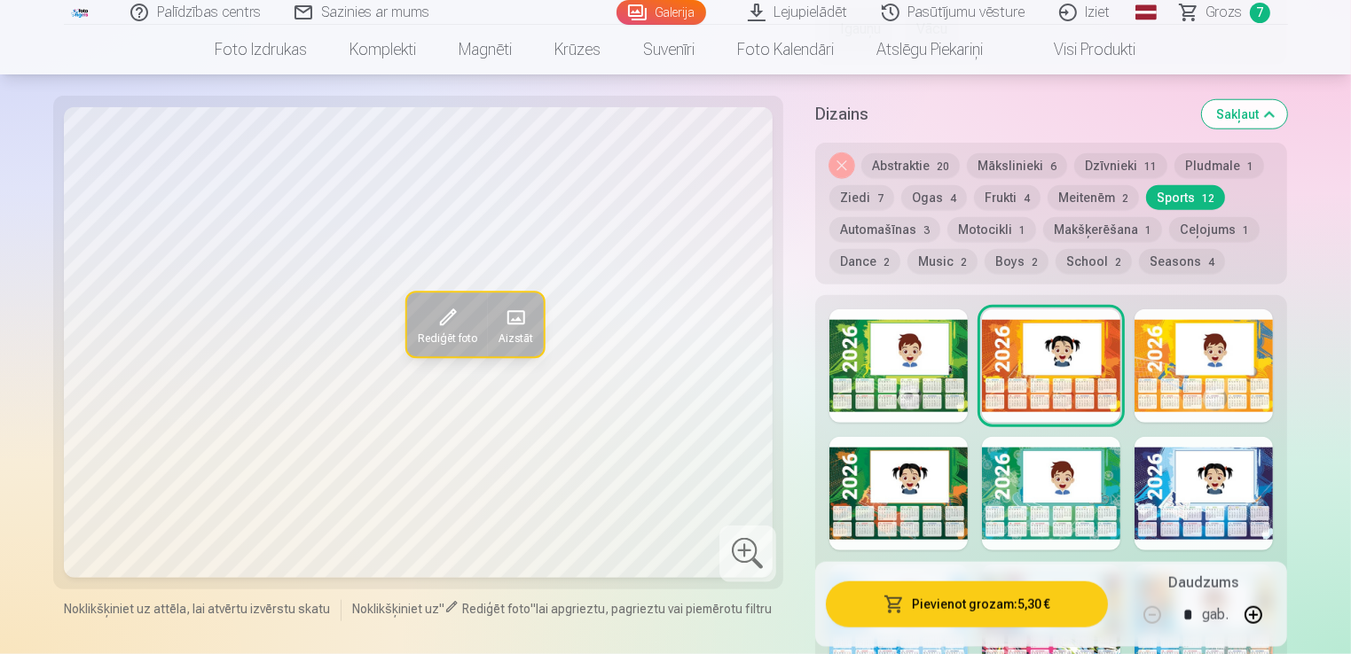
click at [1185, 349] on div at bounding box center [1203, 366] width 138 height 114
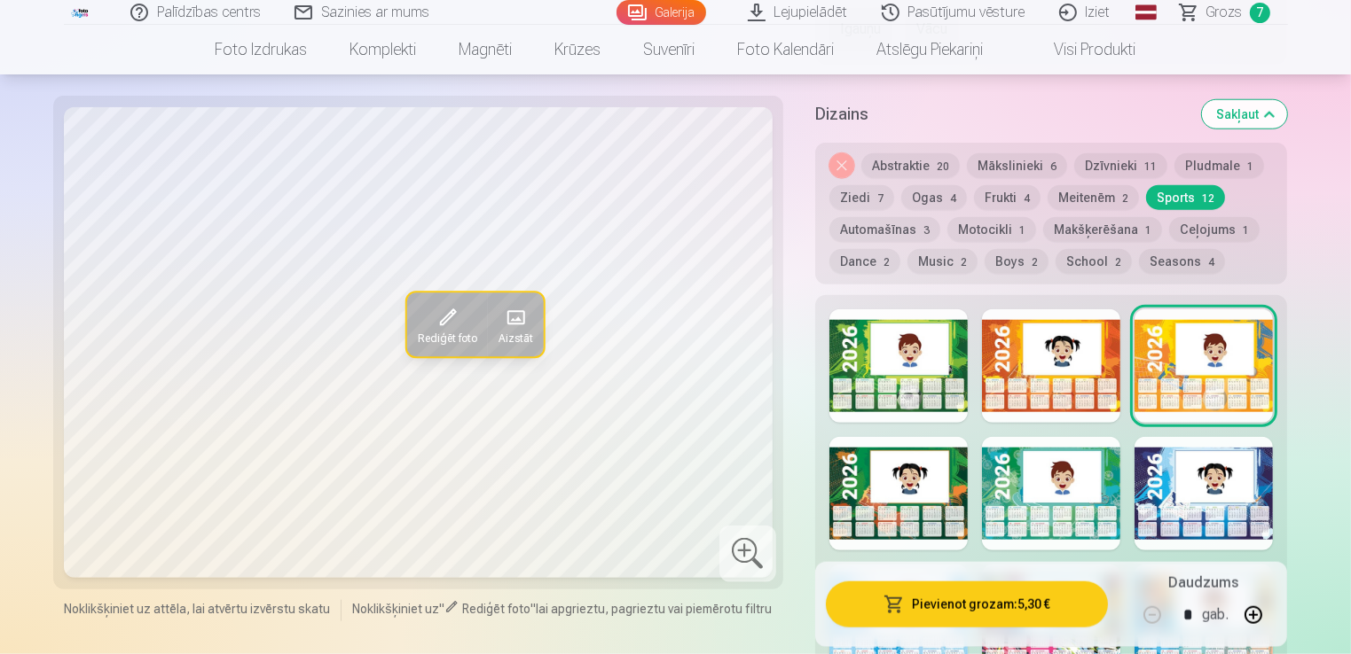
click at [893, 488] on div at bounding box center [898, 494] width 138 height 114
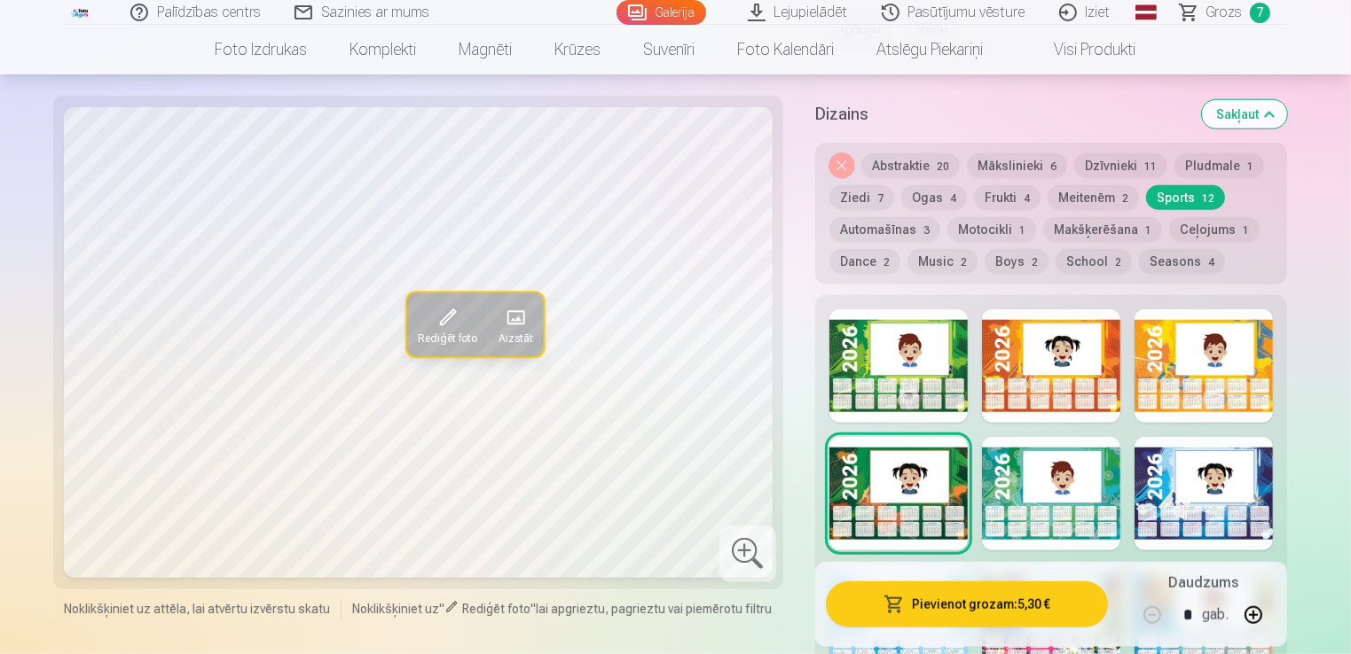
click at [1049, 484] on div at bounding box center [1051, 494] width 138 height 114
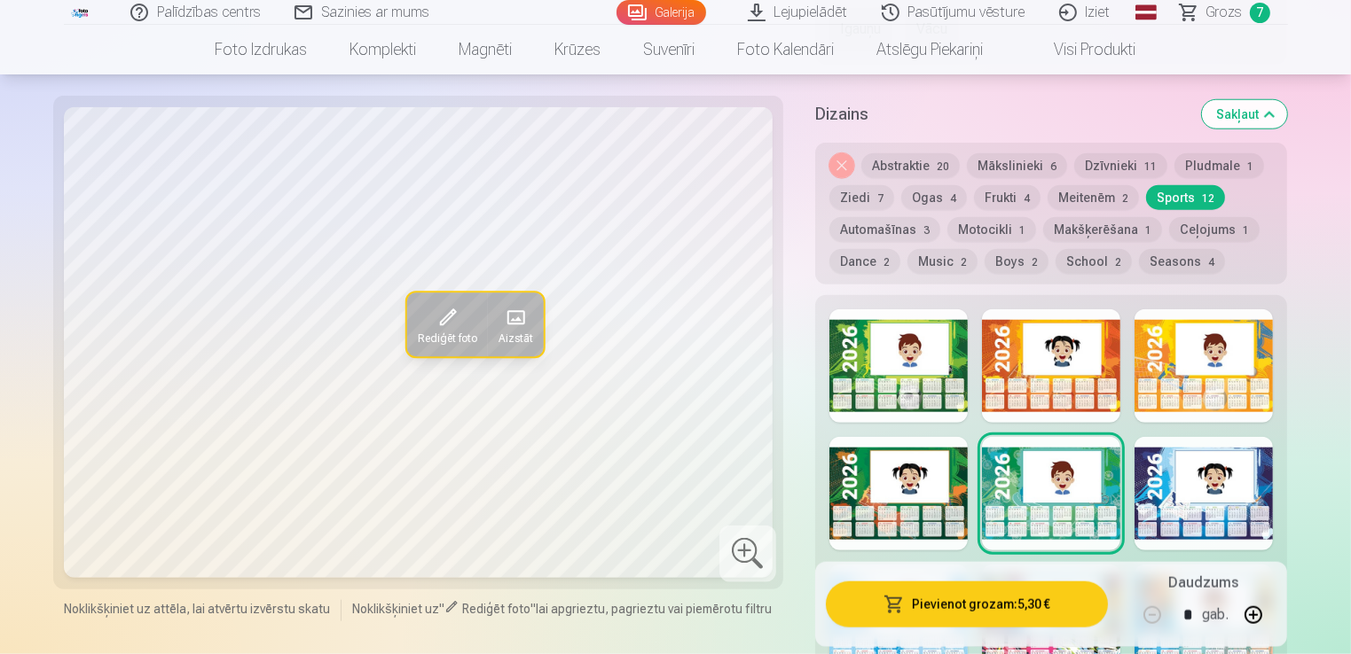
click at [1208, 474] on div at bounding box center [1203, 494] width 138 height 114
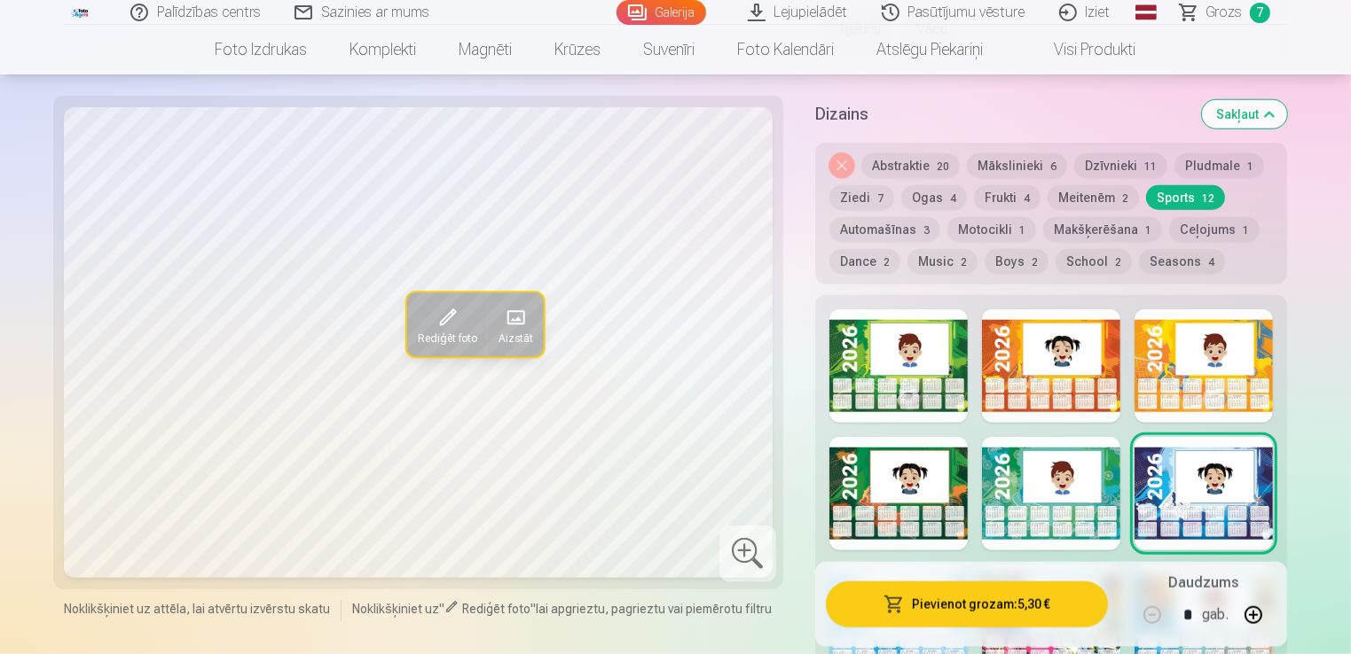
click at [1111, 225] on button "Makšķerēšana 1" at bounding box center [1102, 229] width 119 height 25
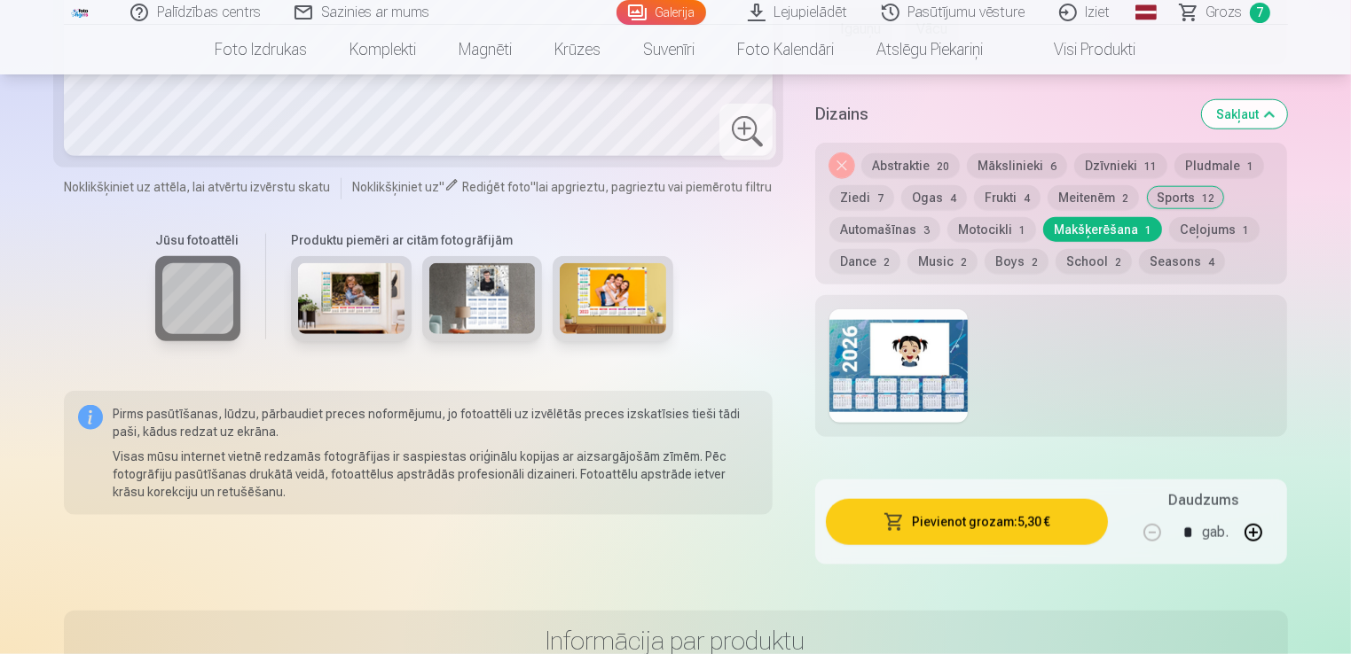
click at [912, 347] on div at bounding box center [898, 366] width 138 height 114
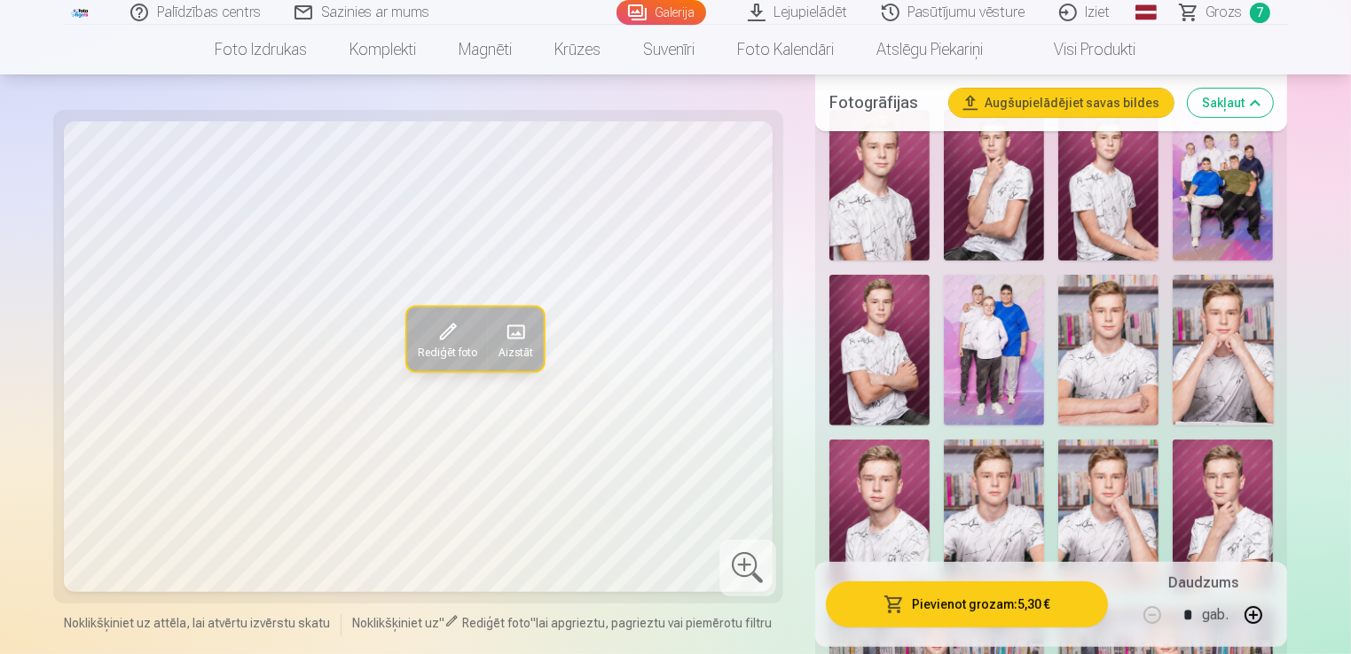
scroll to position [495, 0]
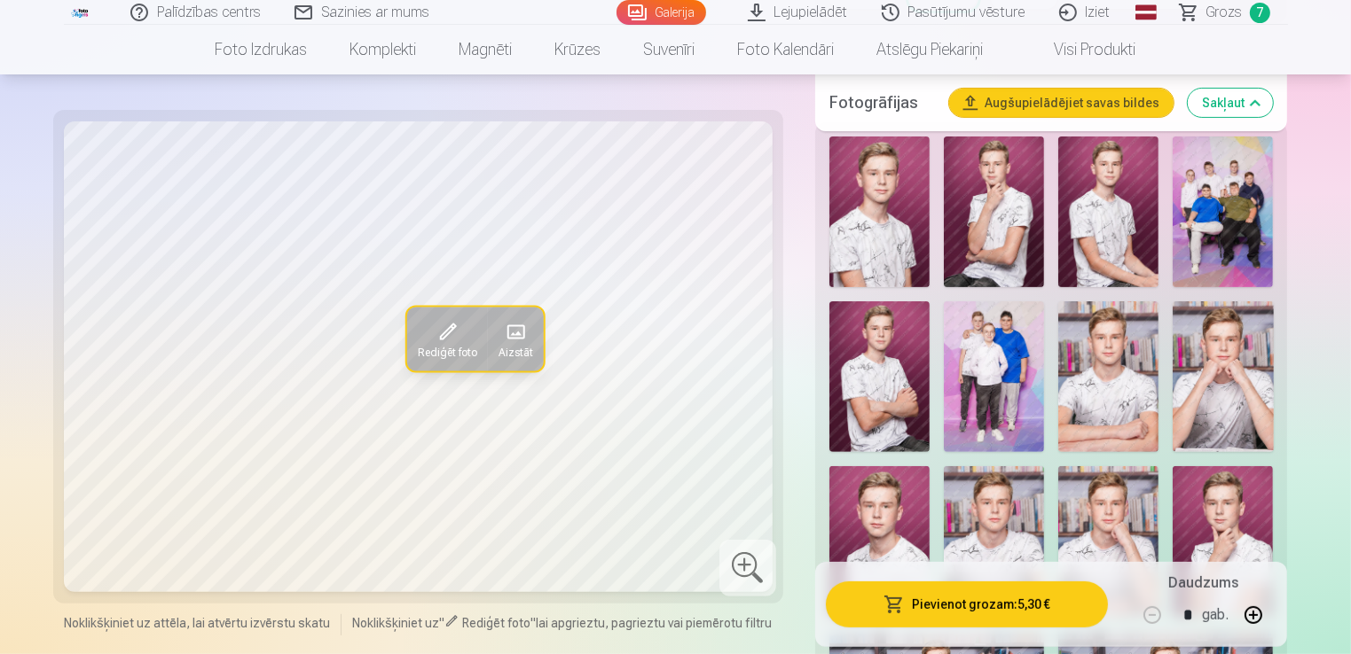
click at [913, 184] on img at bounding box center [879, 212] width 100 height 151
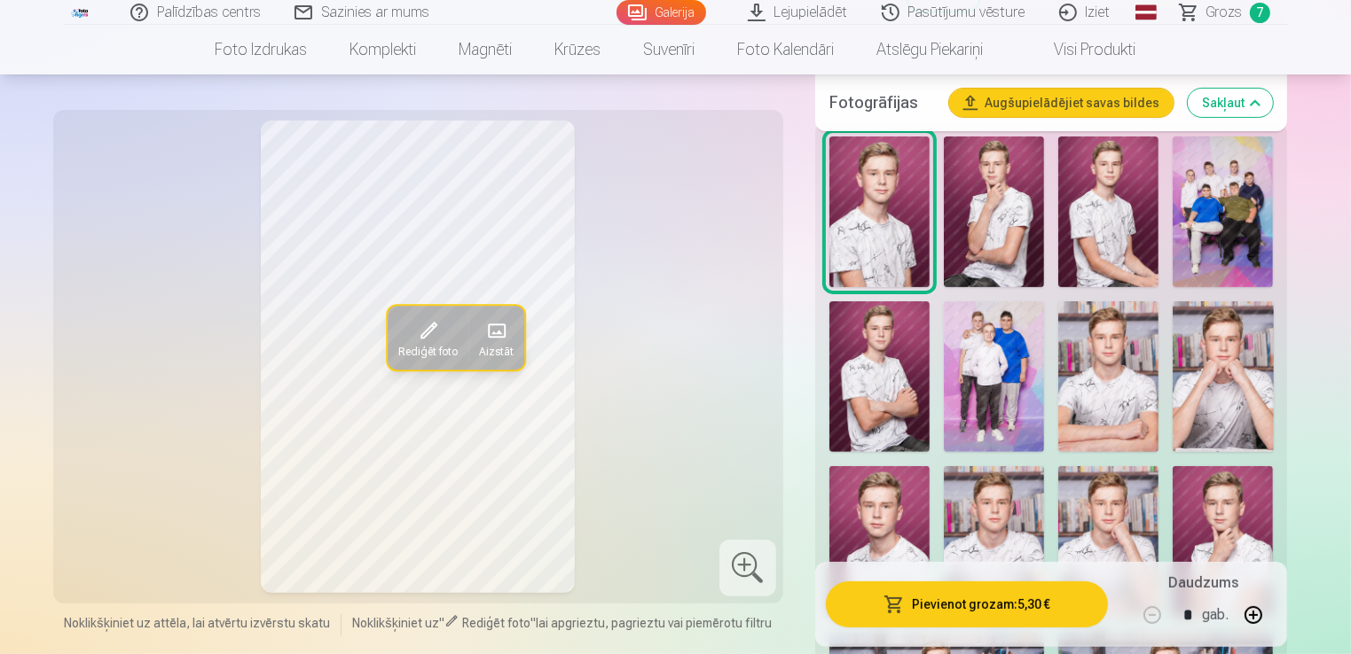
click at [1011, 233] on img at bounding box center [994, 212] width 100 height 151
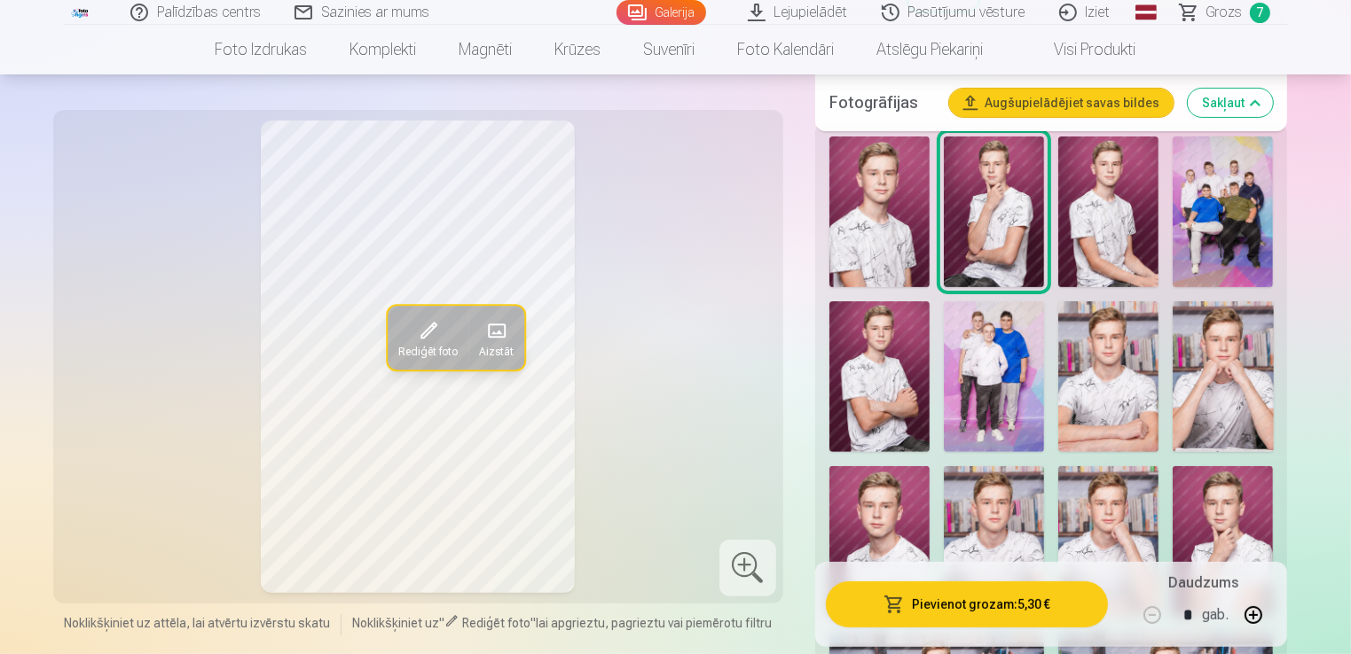
click at [1096, 243] on img at bounding box center [1108, 212] width 100 height 151
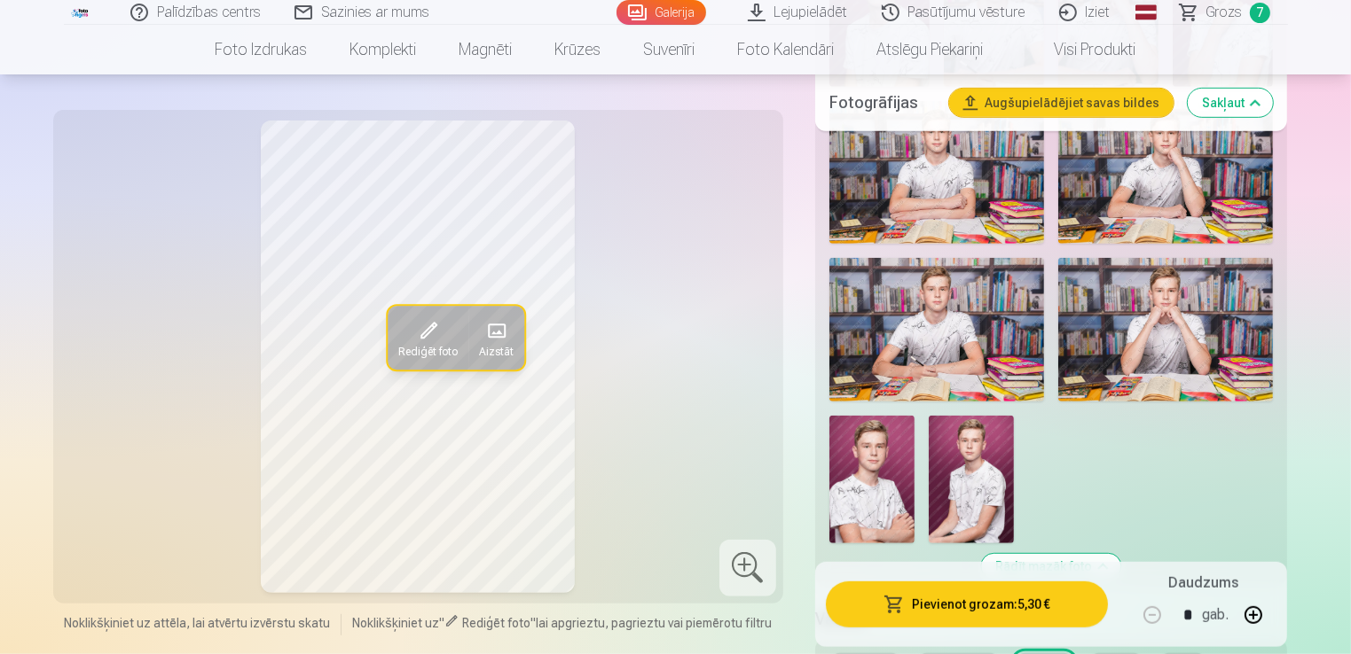
scroll to position [1034, 0]
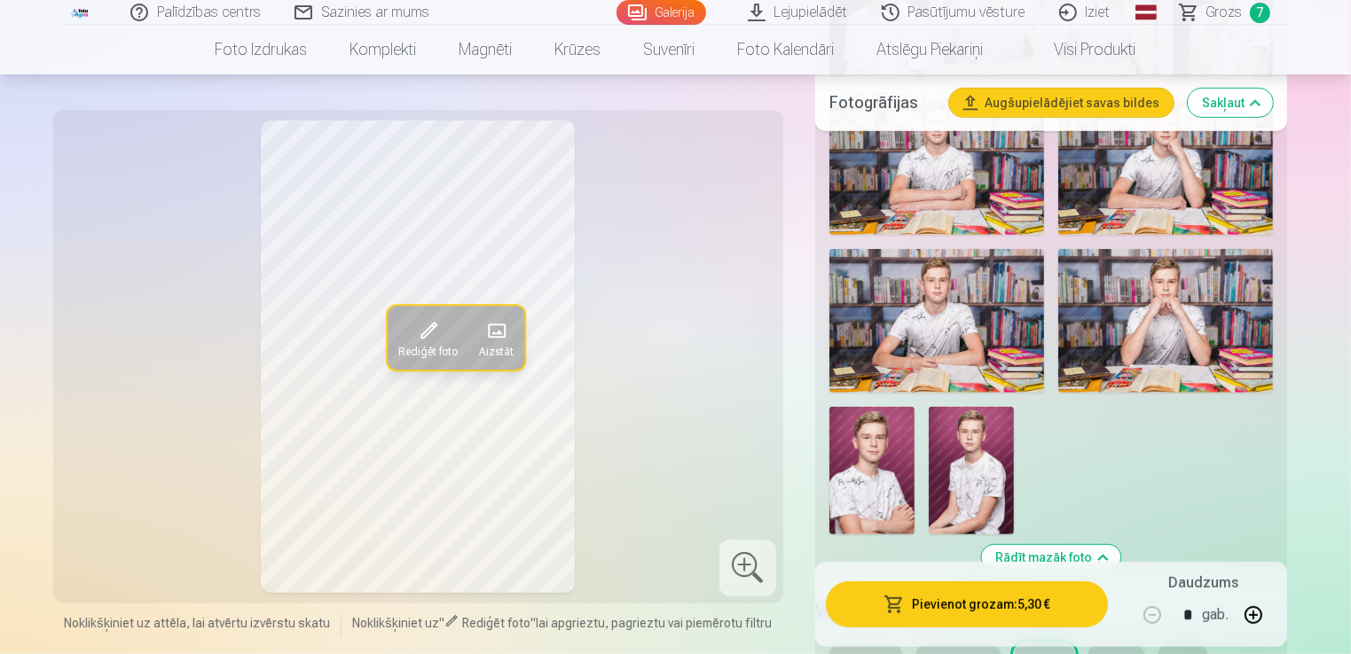
click at [983, 294] on img at bounding box center [936, 321] width 215 height 144
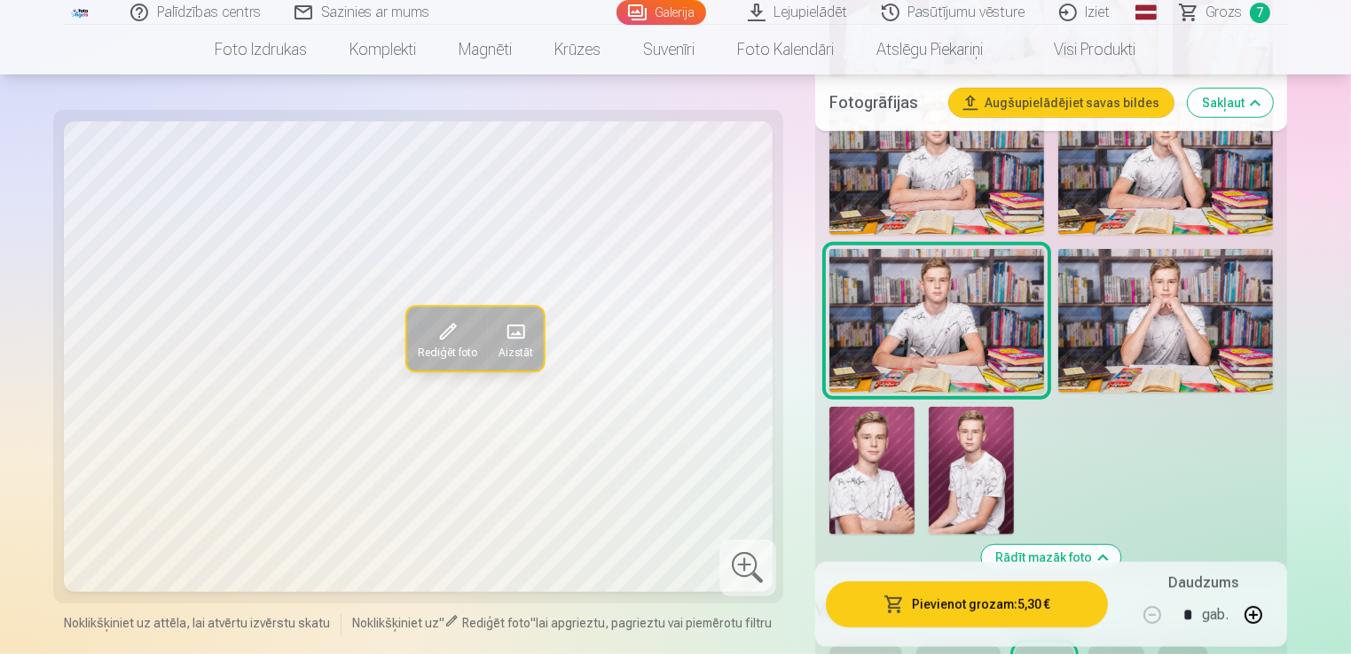
click at [1145, 317] on img at bounding box center [1165, 321] width 215 height 144
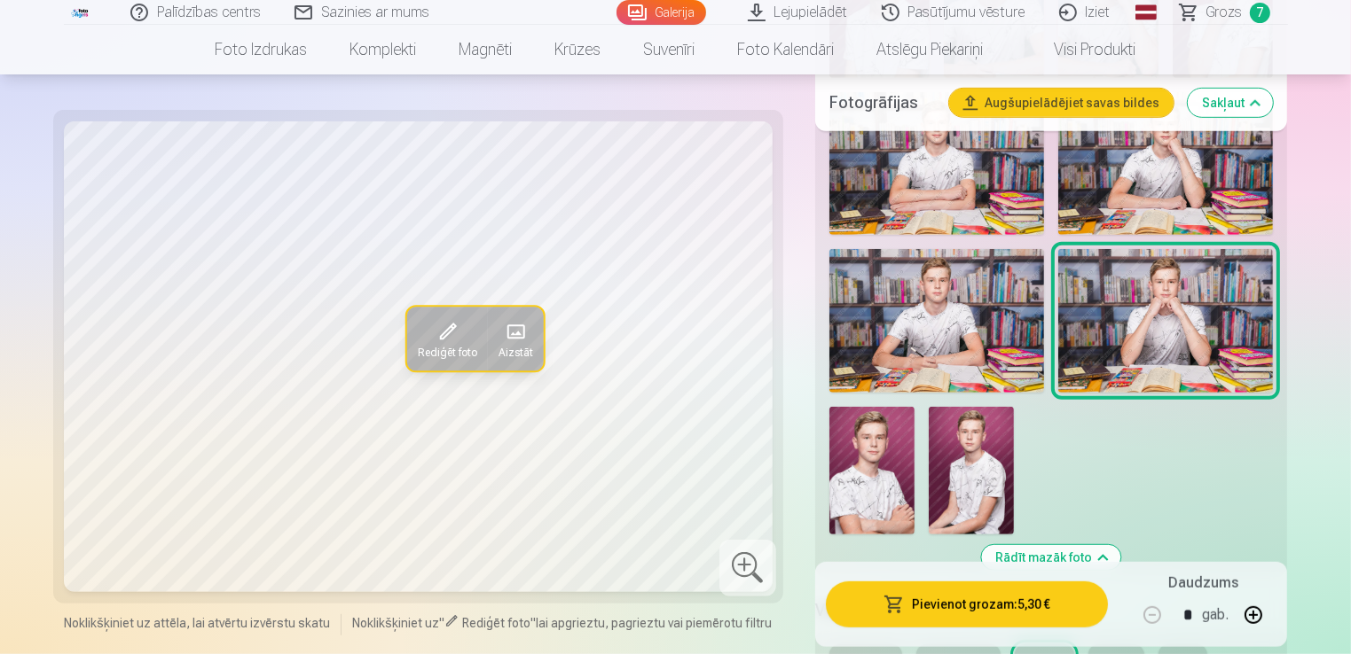
click at [1156, 183] on img at bounding box center [1165, 164] width 215 height 144
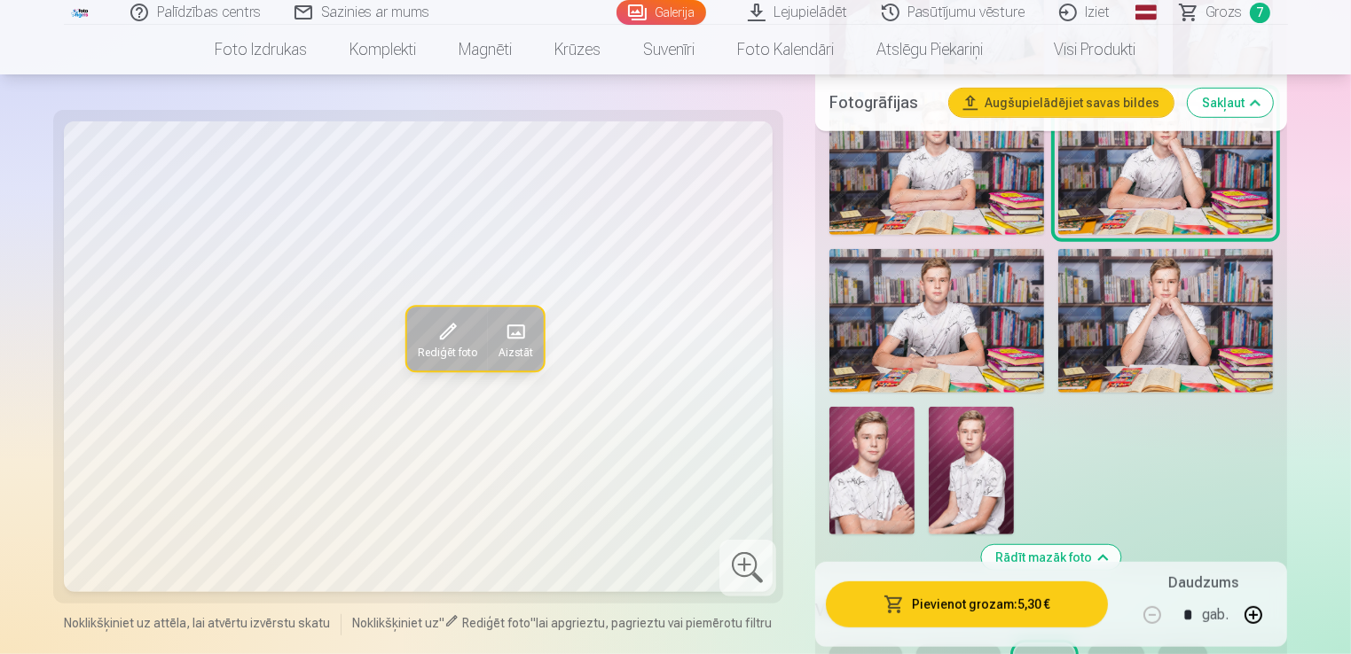
click at [968, 176] on img at bounding box center [936, 164] width 215 height 144
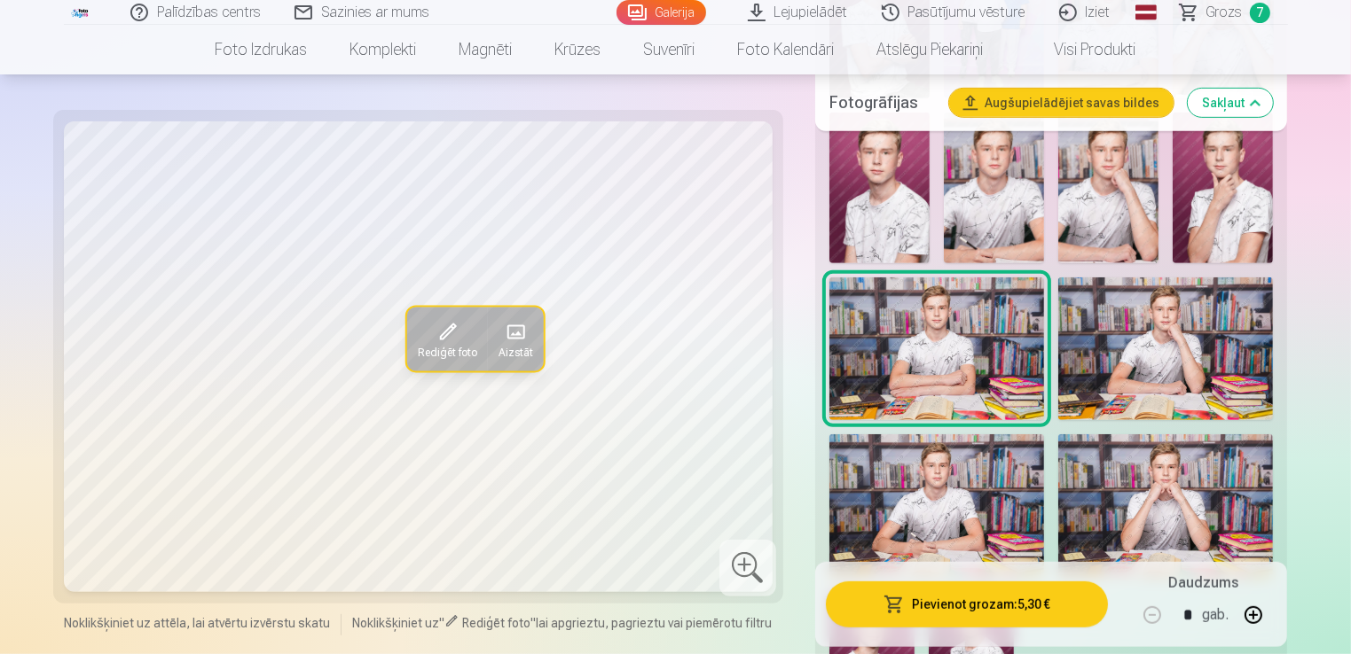
scroll to position [804, 0]
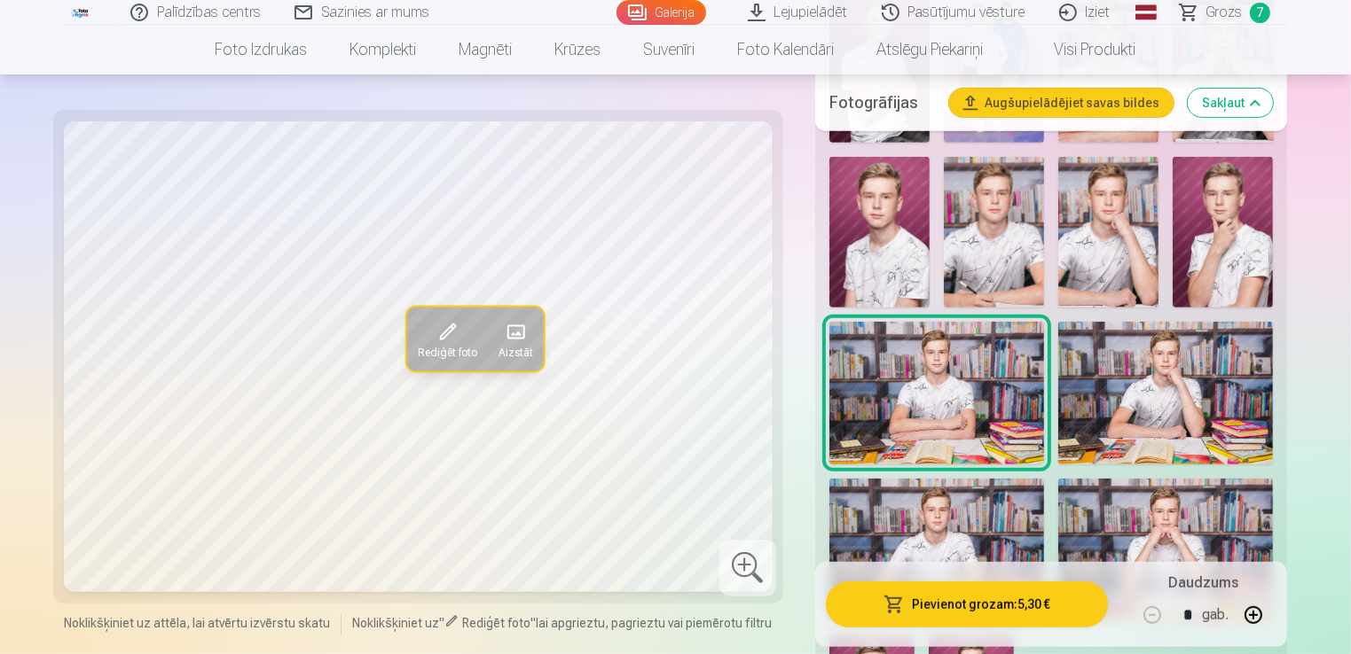
click at [1014, 249] on img at bounding box center [994, 232] width 100 height 151
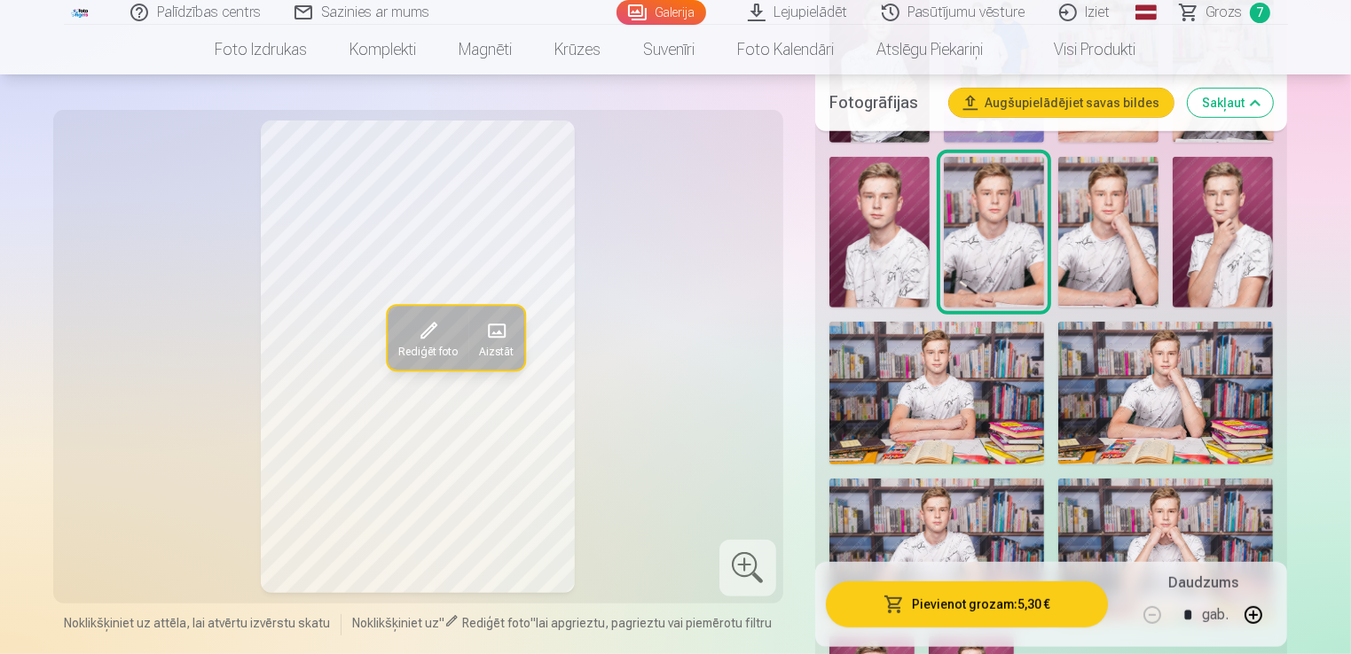
click at [971, 381] on img at bounding box center [936, 394] width 215 height 144
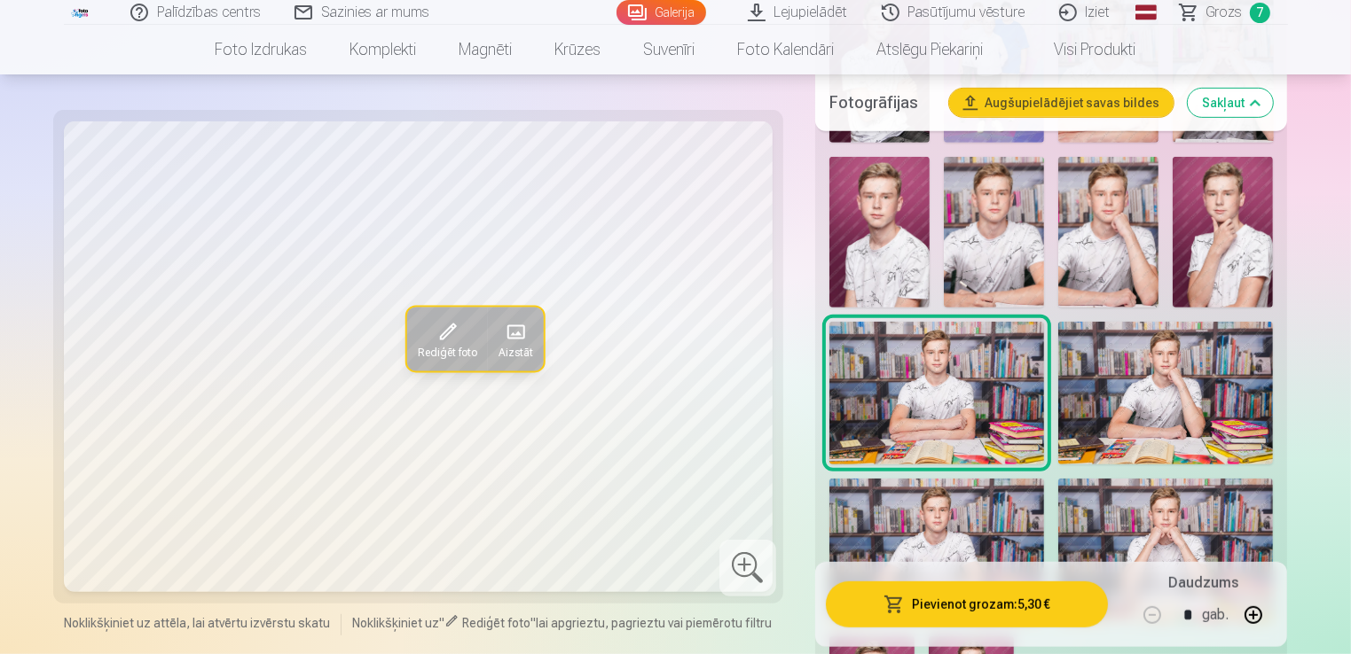
click at [983, 271] on img at bounding box center [994, 232] width 100 height 151
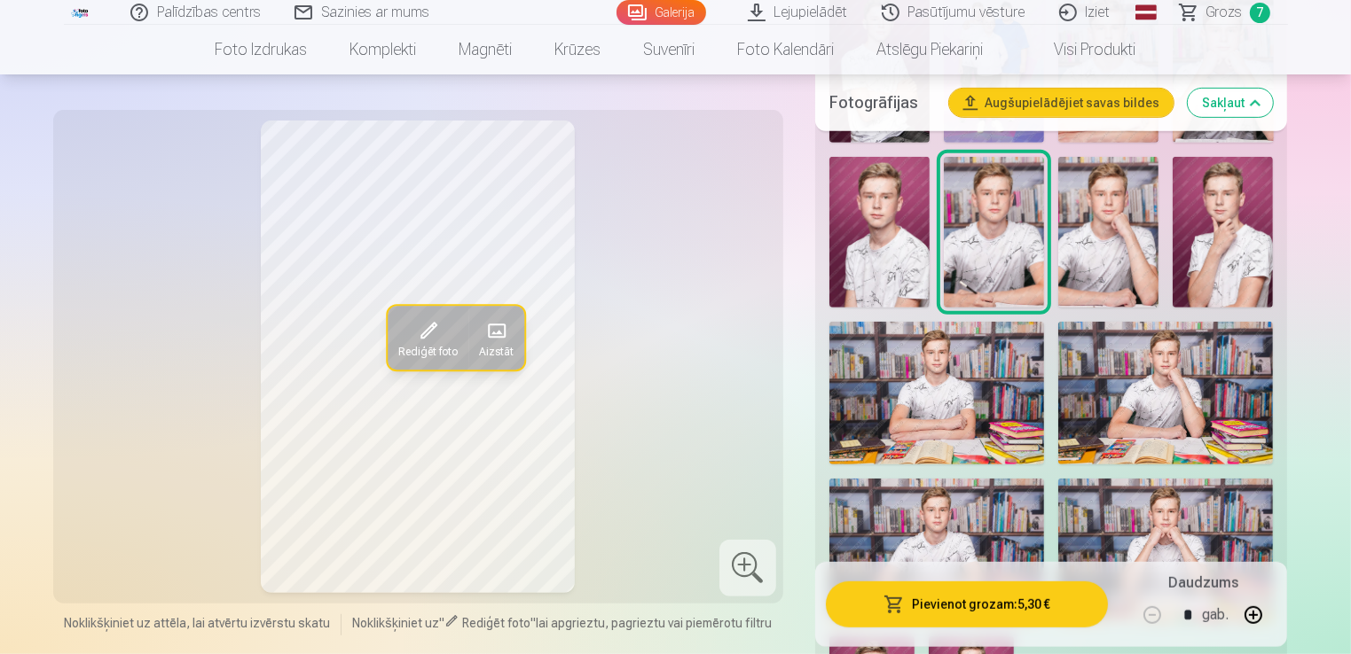
click at [947, 395] on img at bounding box center [936, 394] width 215 height 144
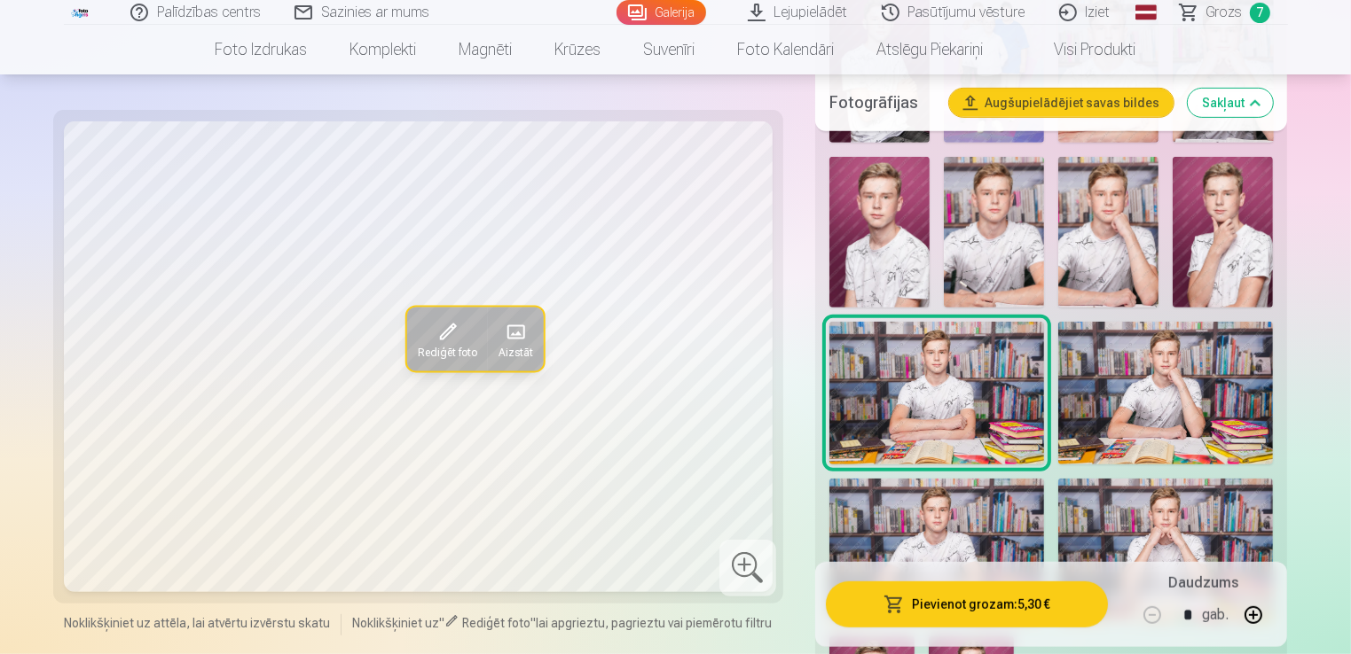
click at [1166, 414] on img at bounding box center [1165, 394] width 215 height 144
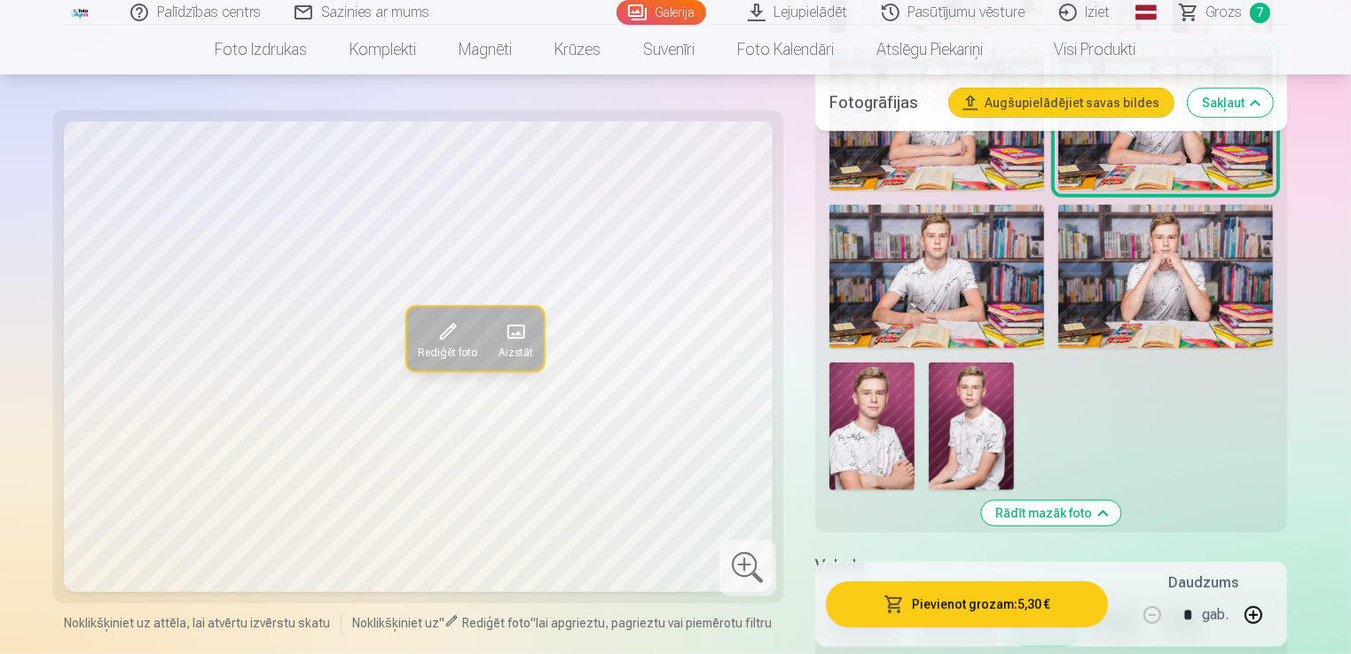
scroll to position [1016, 0]
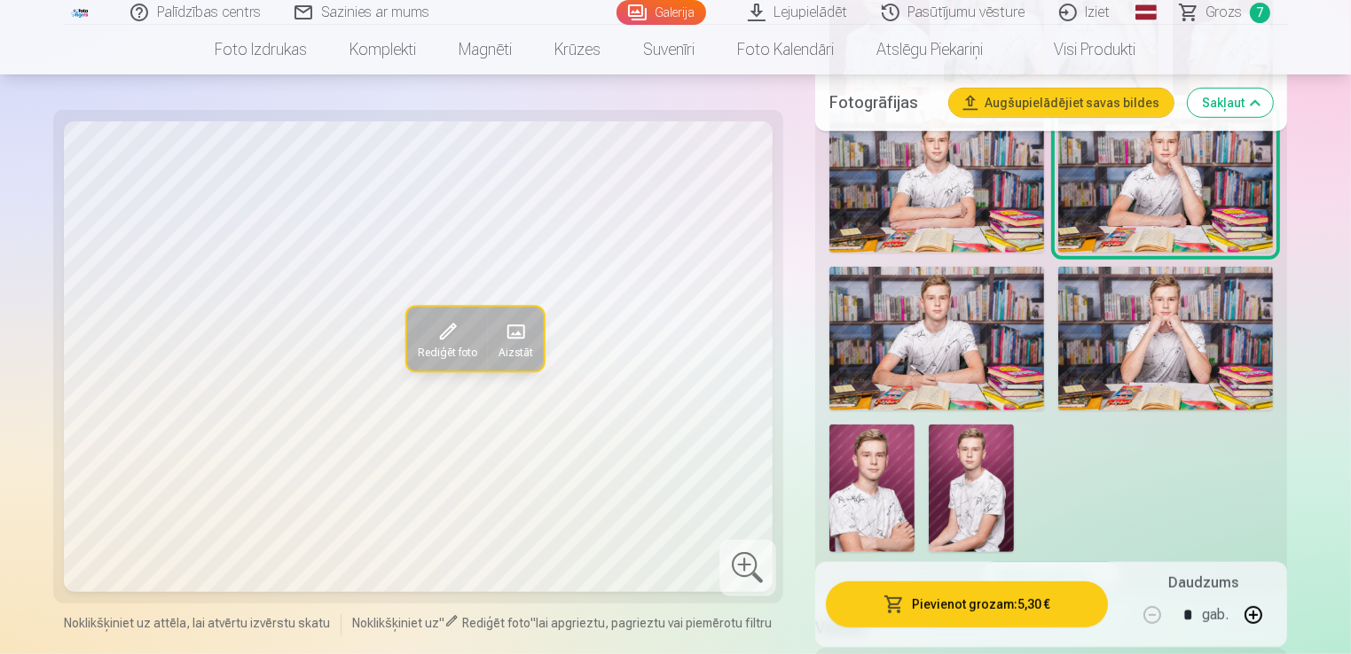
click at [954, 354] on img at bounding box center [936, 339] width 215 height 144
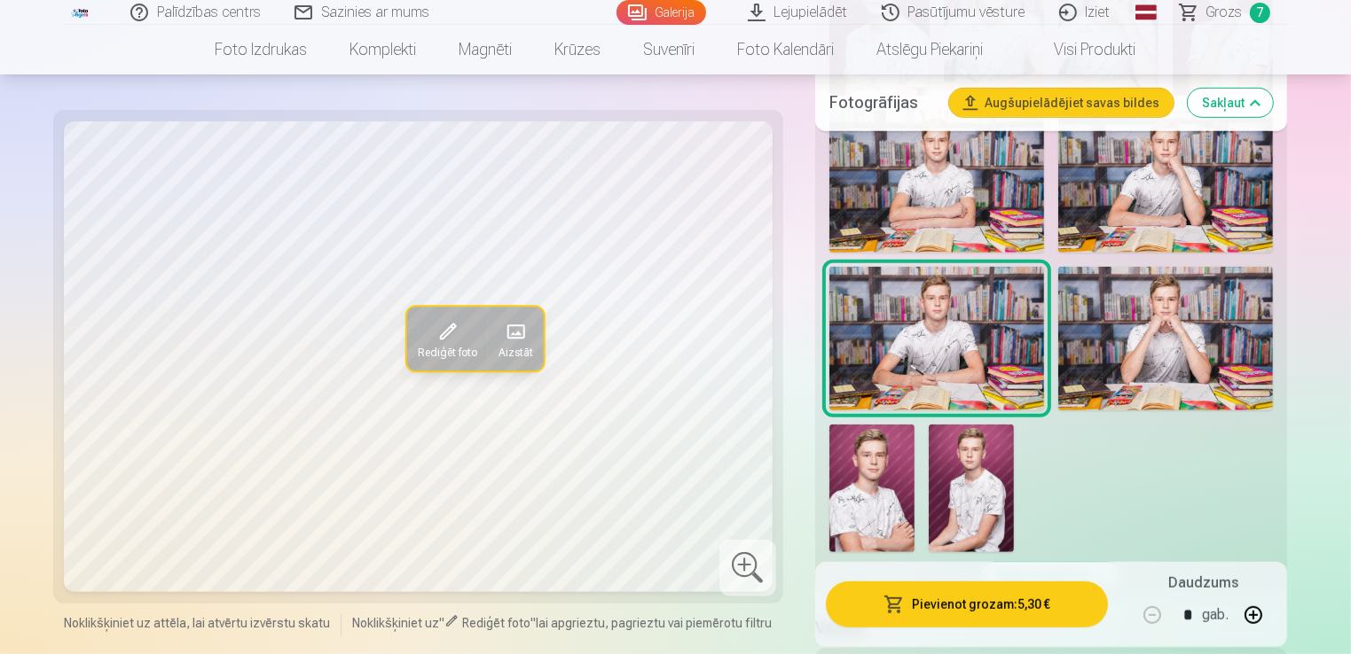
click at [1099, 348] on img at bounding box center [1165, 339] width 215 height 144
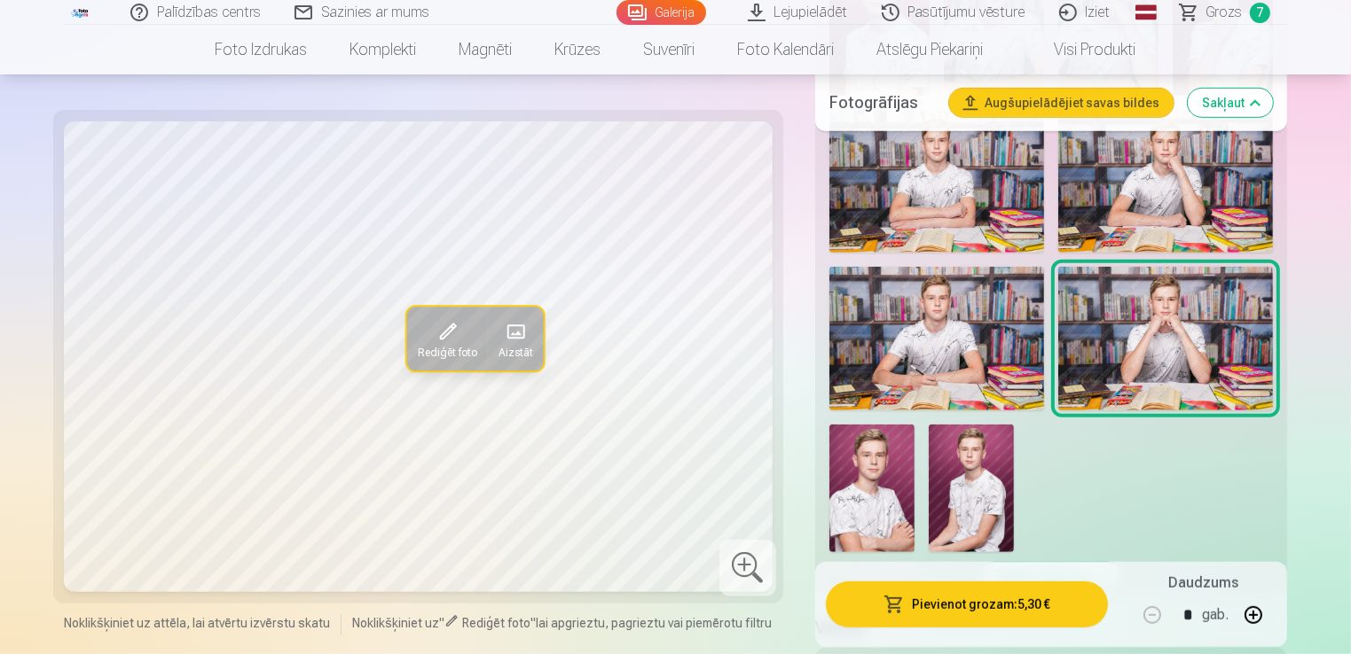
click at [915, 345] on img at bounding box center [936, 339] width 215 height 144
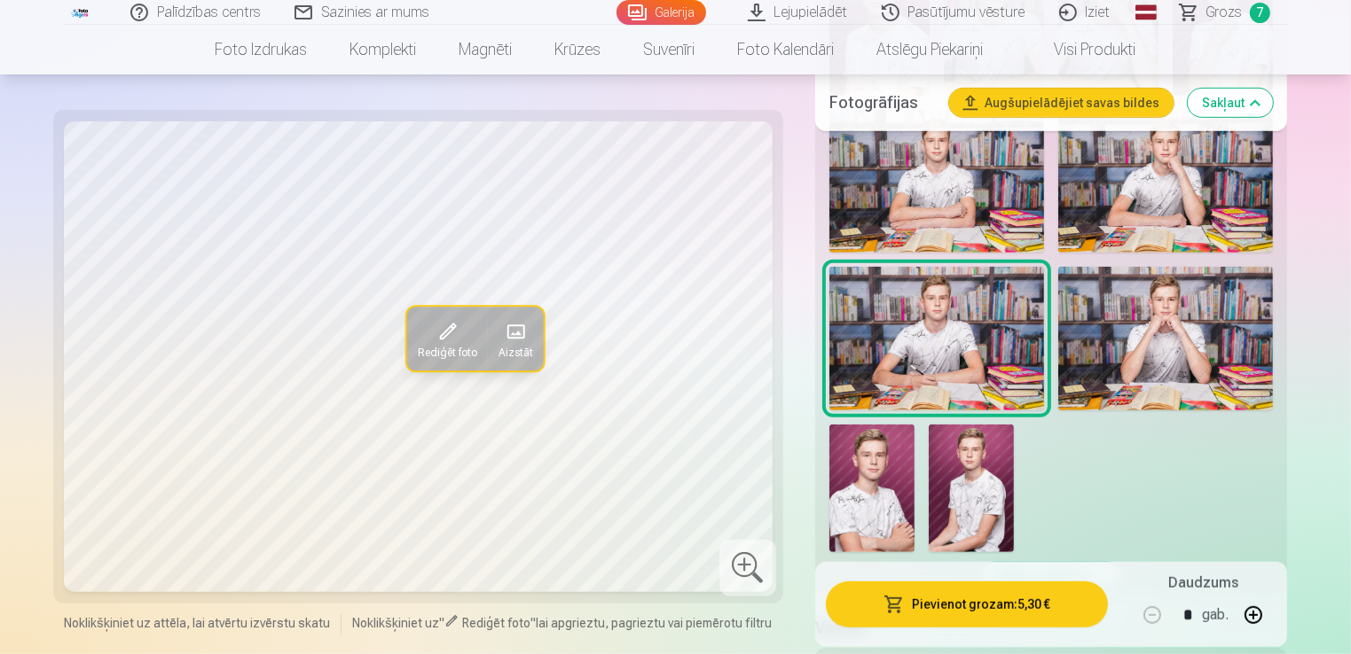
click at [1130, 183] on img at bounding box center [1165, 182] width 215 height 144
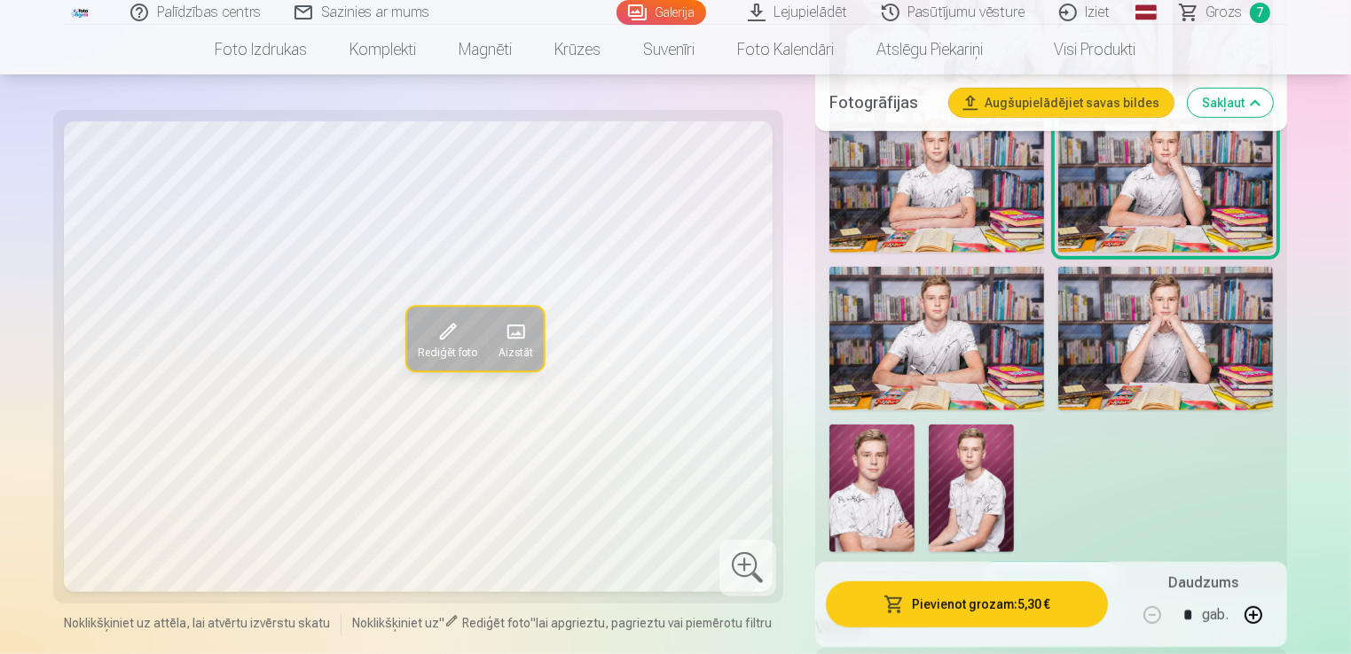
click at [912, 190] on img at bounding box center [936, 182] width 215 height 144
click at [1116, 214] on img at bounding box center [1165, 182] width 215 height 144
click at [1110, 307] on img at bounding box center [1165, 339] width 215 height 144
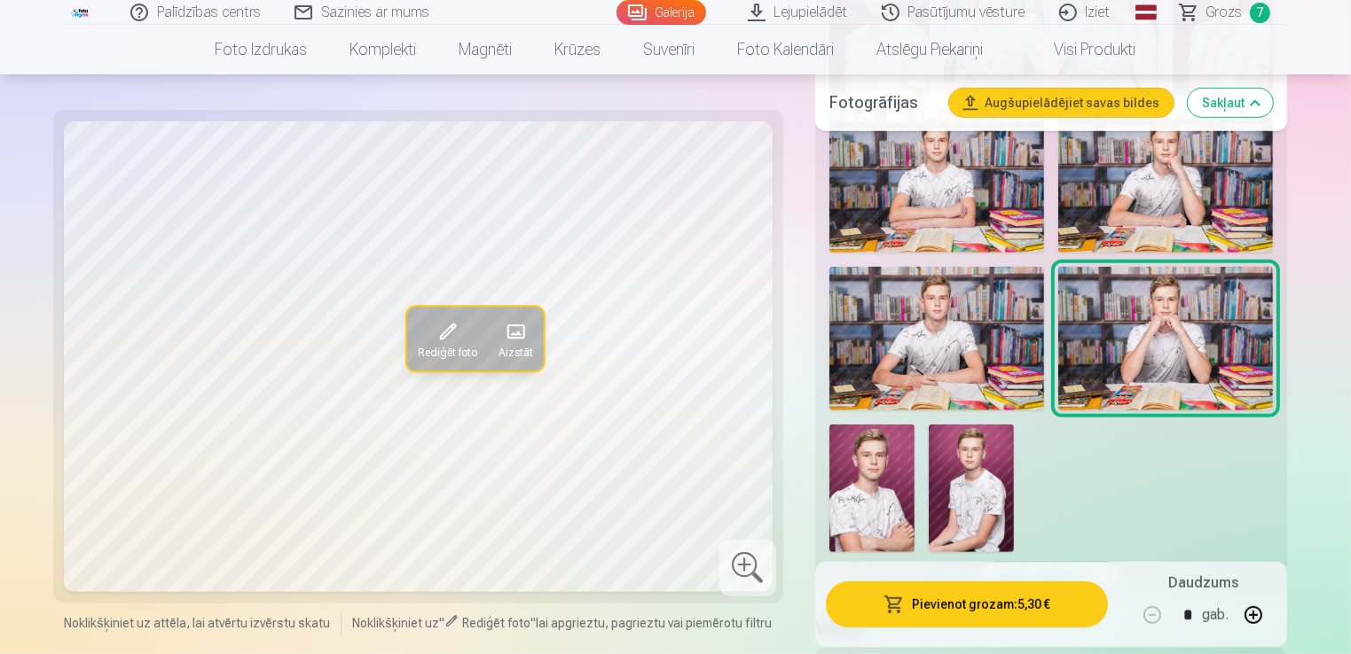
click at [906, 329] on img at bounding box center [936, 339] width 215 height 144
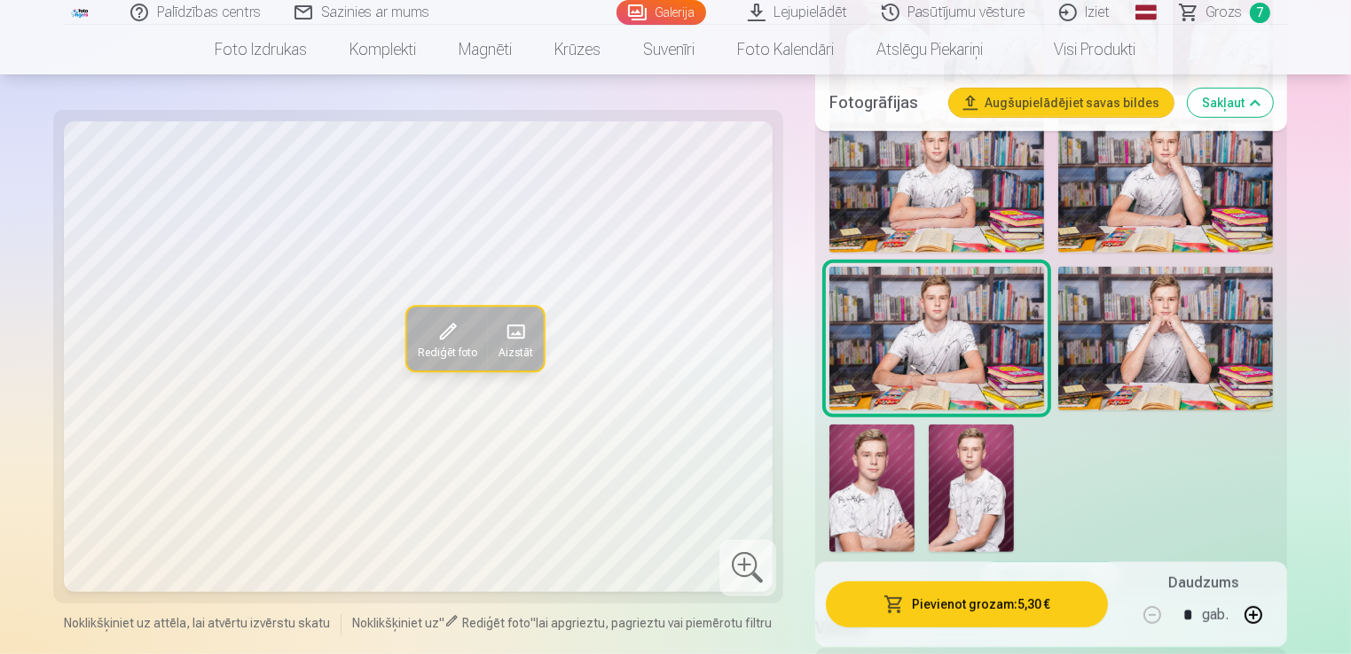
click at [945, 212] on img at bounding box center [936, 182] width 215 height 144
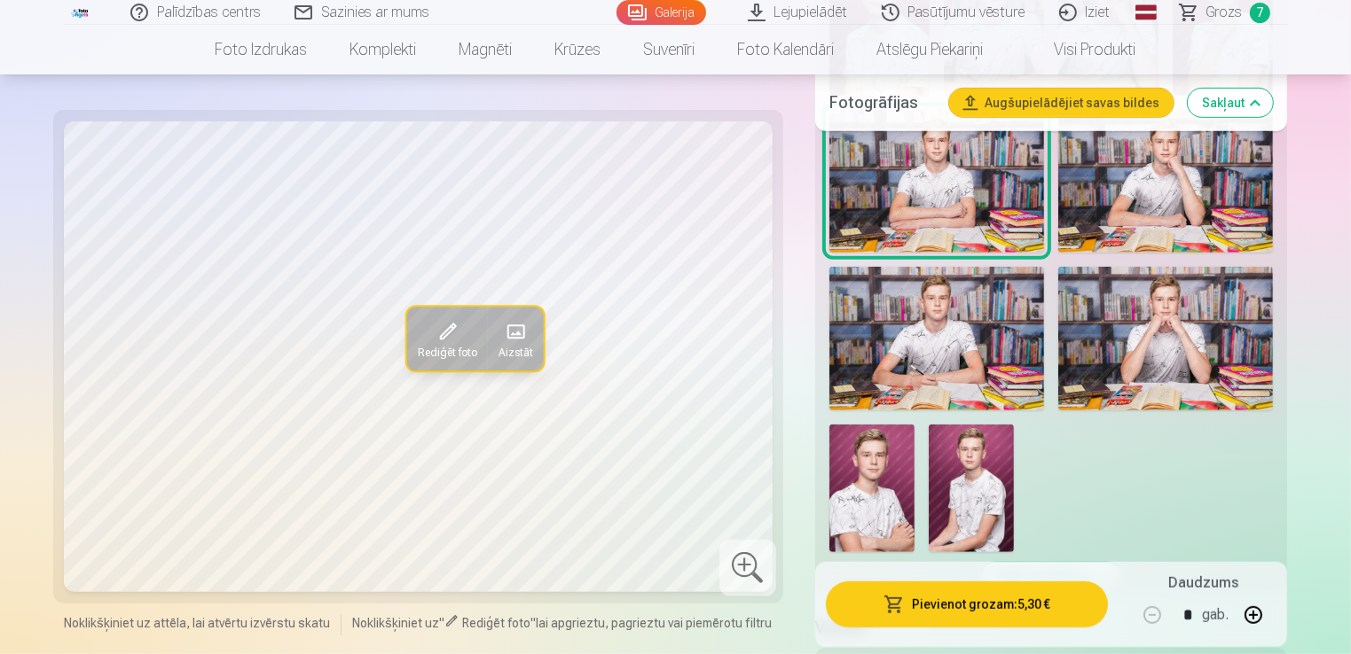
click at [1153, 198] on img at bounding box center [1165, 182] width 215 height 144
click at [1140, 324] on img at bounding box center [1165, 339] width 215 height 144
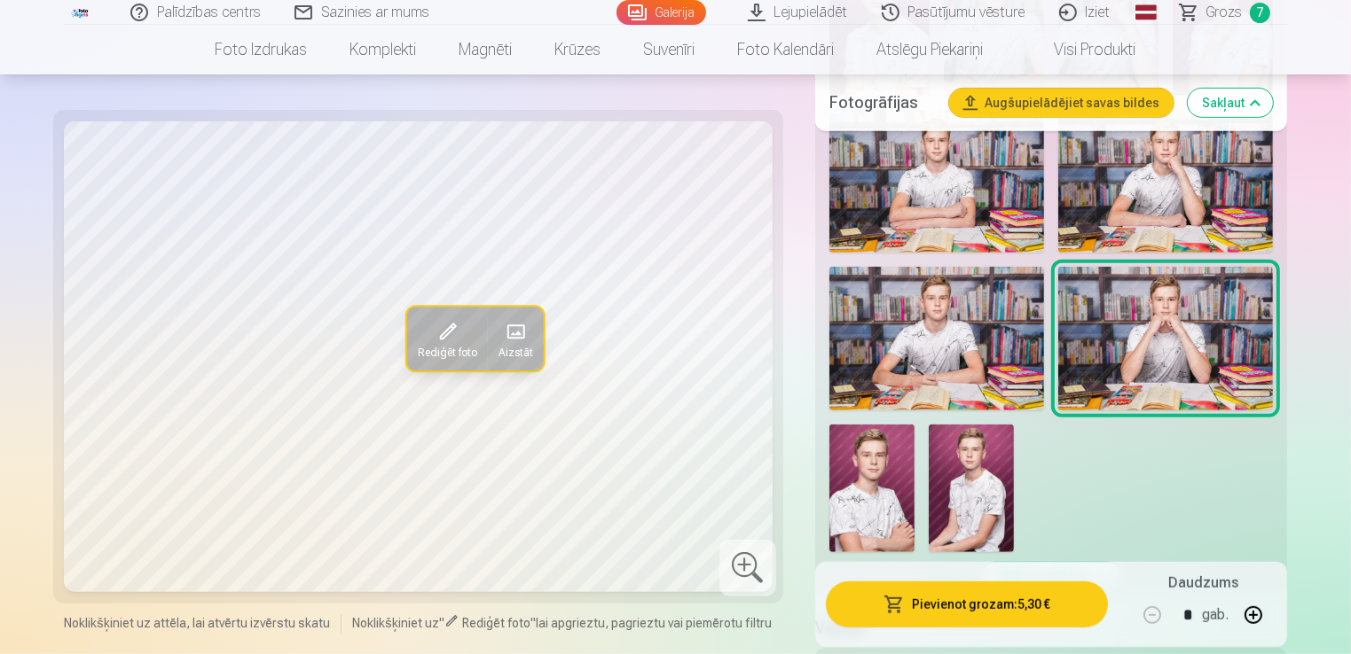
click at [938, 368] on img at bounding box center [936, 339] width 215 height 144
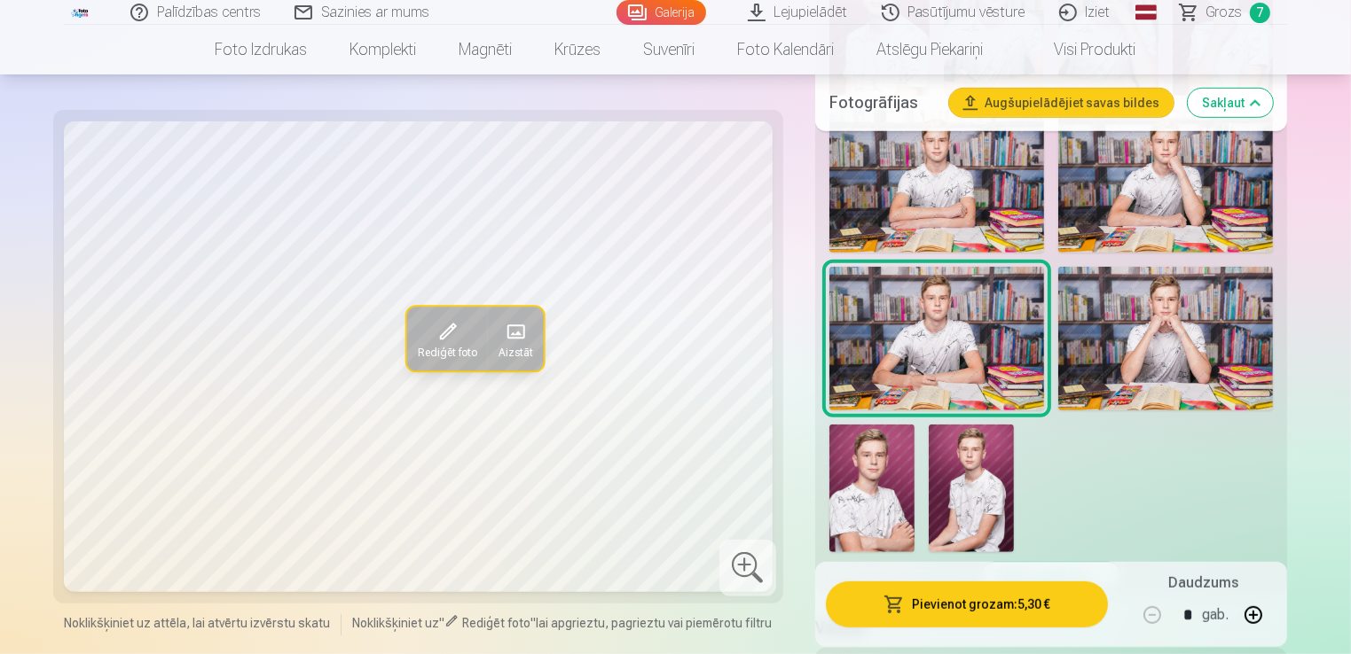
click at [975, 211] on img at bounding box center [936, 182] width 215 height 144
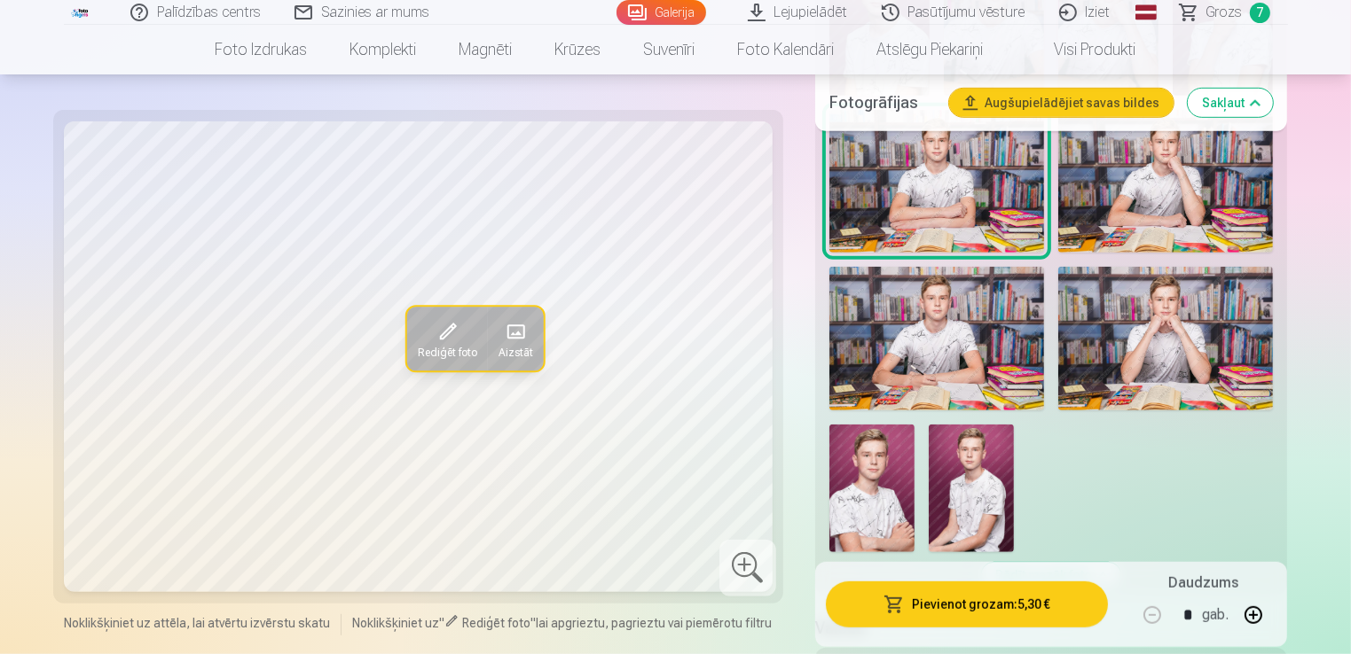
click at [1117, 208] on img at bounding box center [1165, 182] width 215 height 144
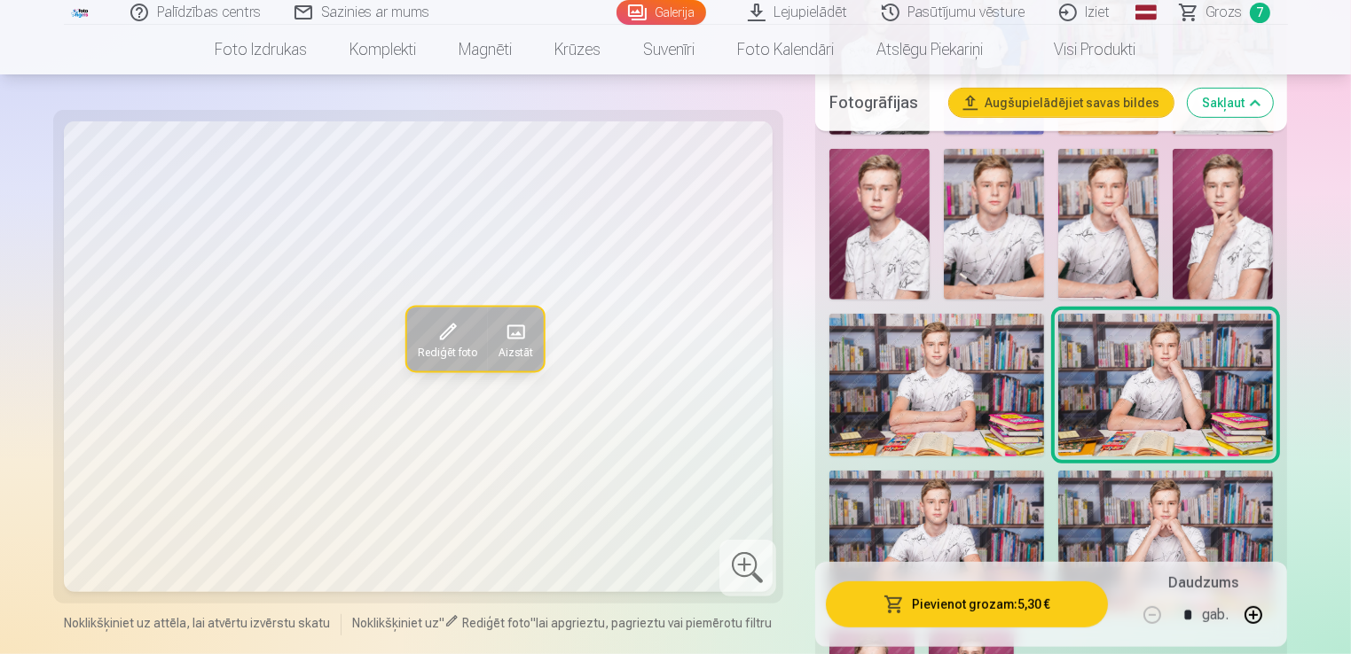
scroll to position [751, 0]
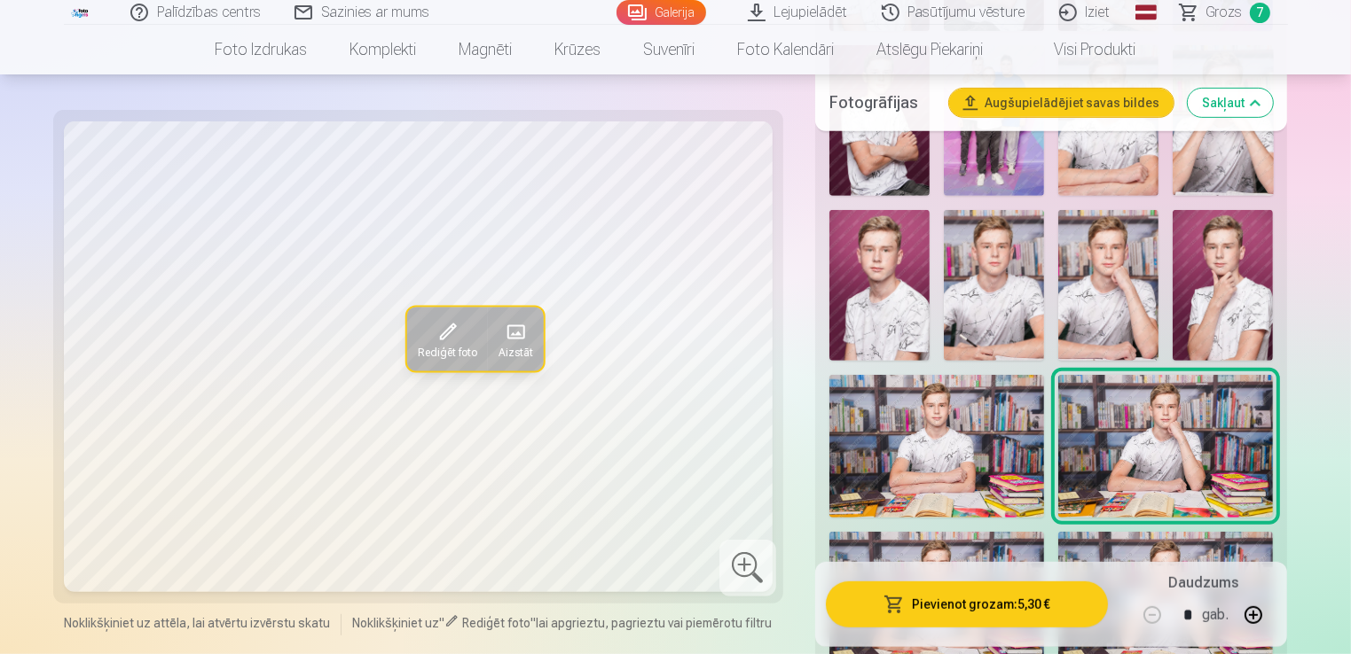
click at [976, 305] on img at bounding box center [994, 285] width 100 height 151
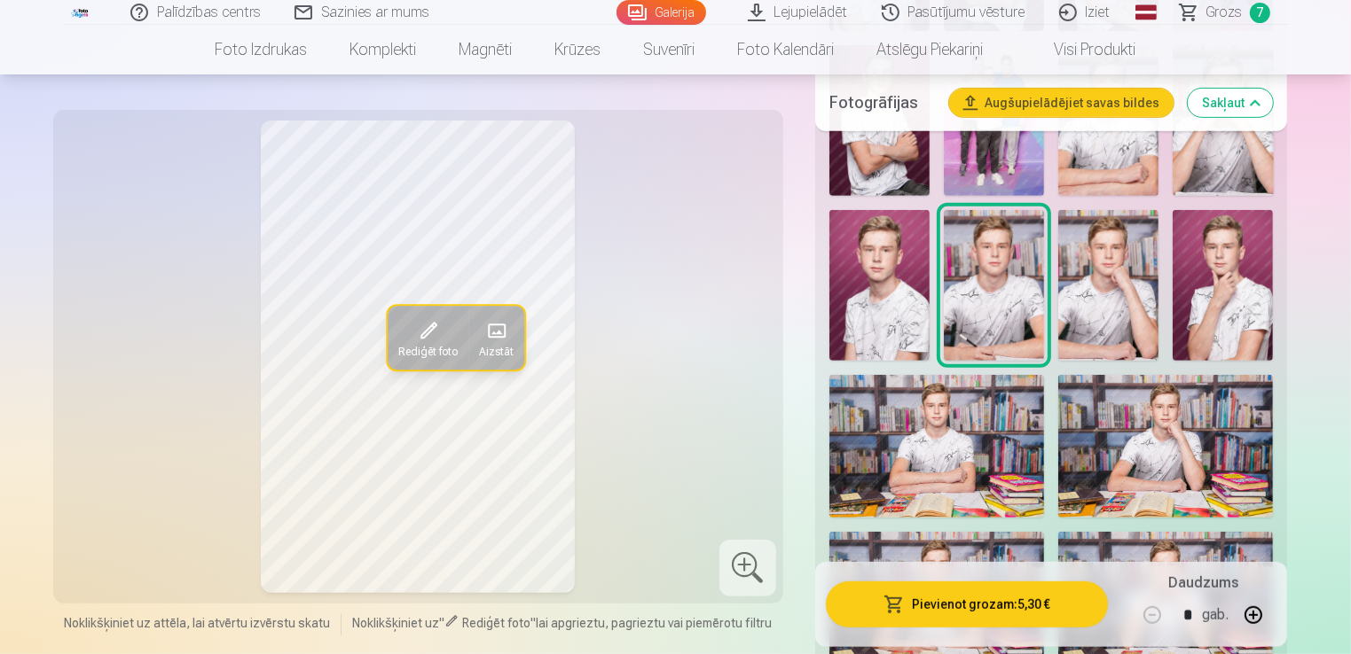
click at [1159, 443] on img at bounding box center [1165, 447] width 215 height 144
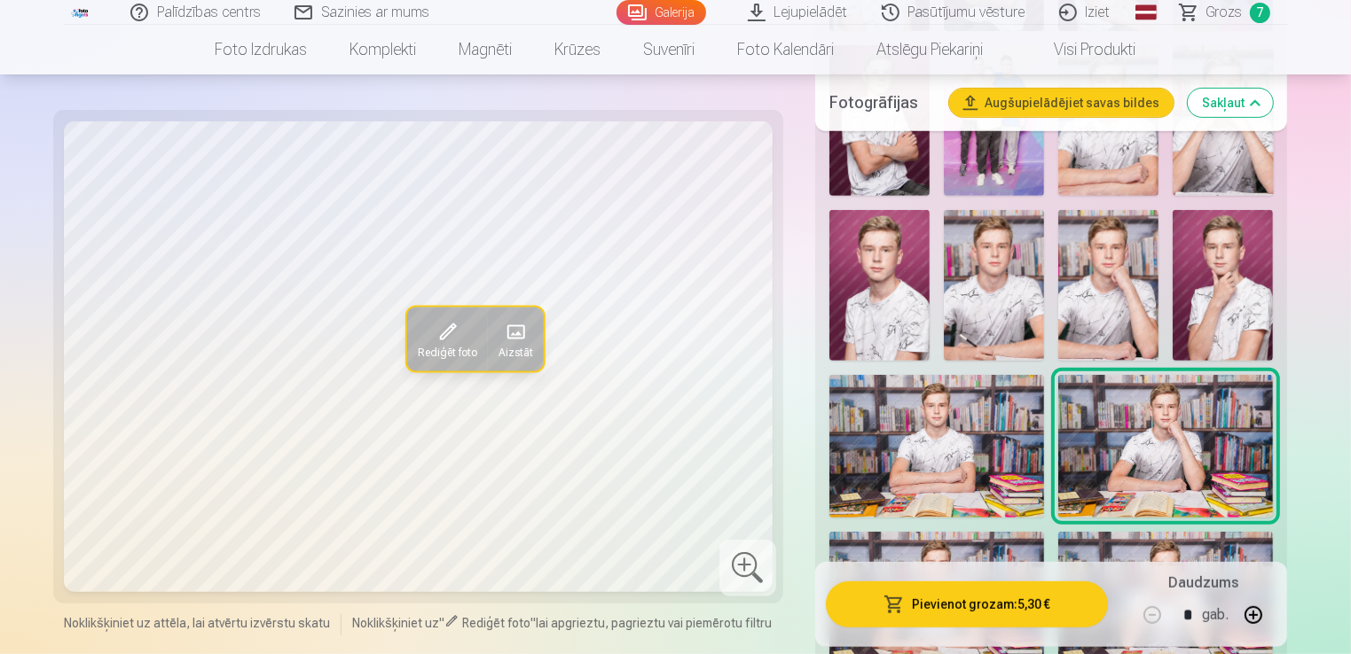
click at [943, 481] on img at bounding box center [936, 447] width 215 height 144
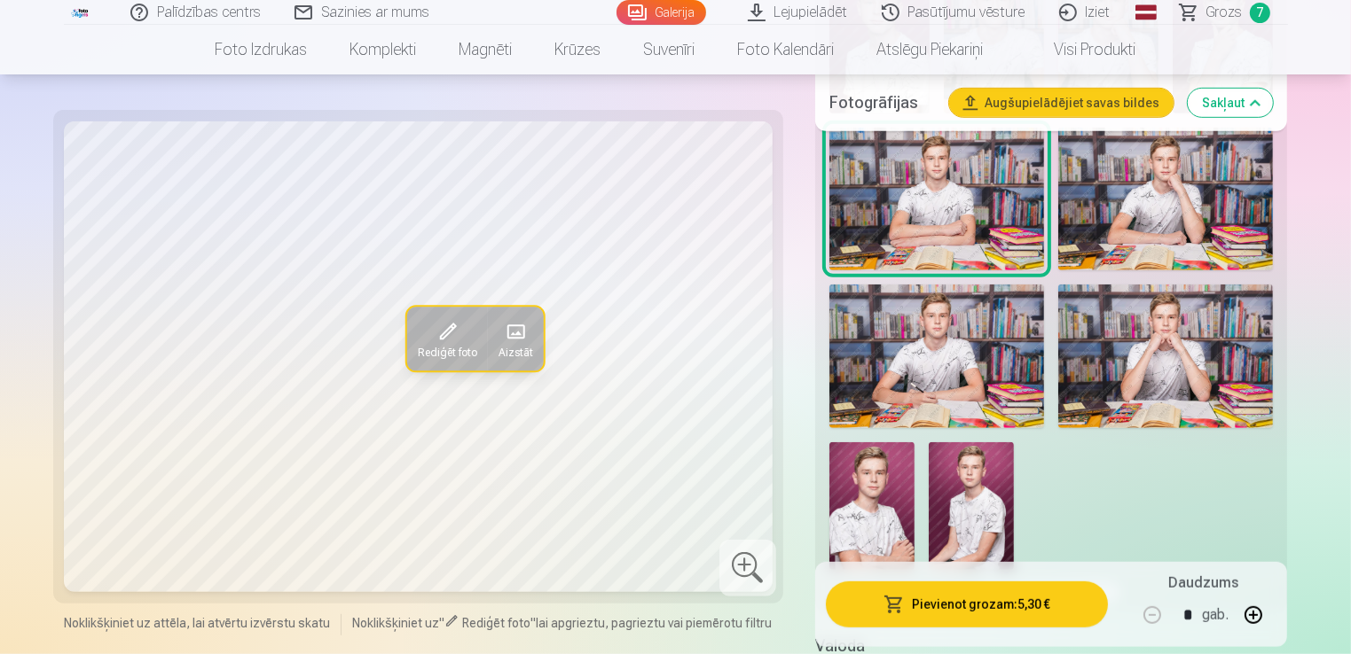
scroll to position [1025, 0]
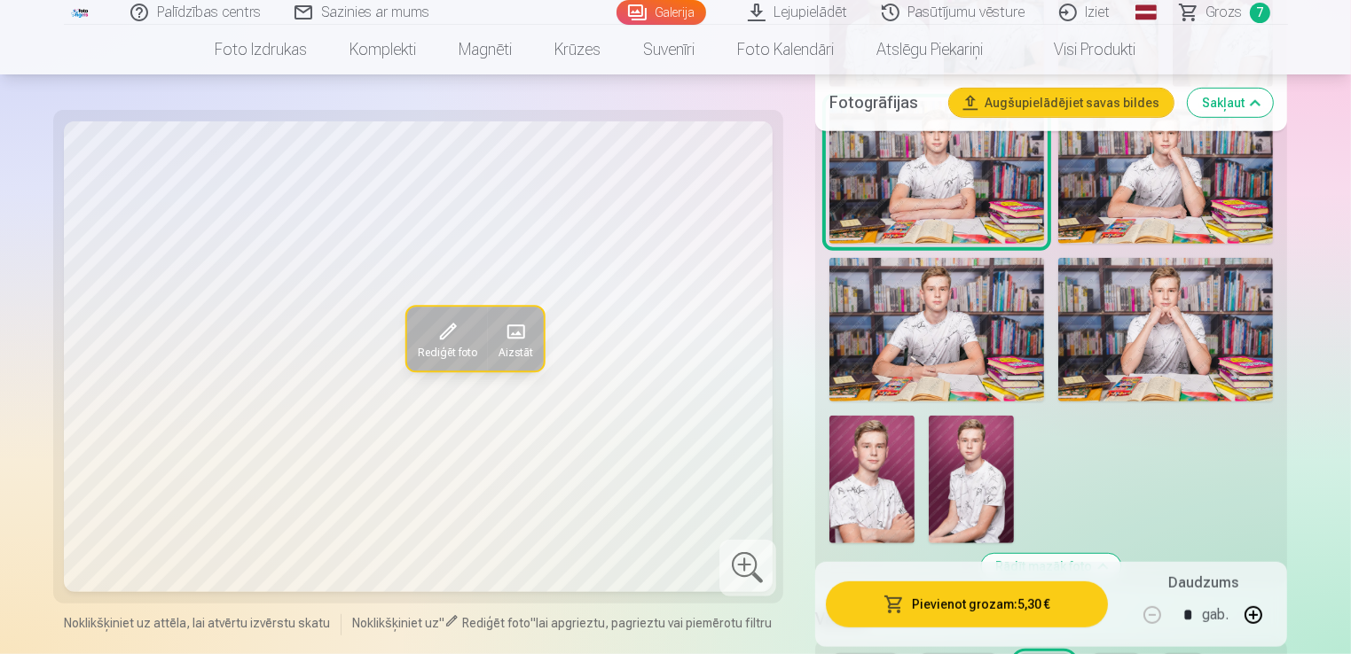
click at [974, 296] on img at bounding box center [936, 330] width 215 height 144
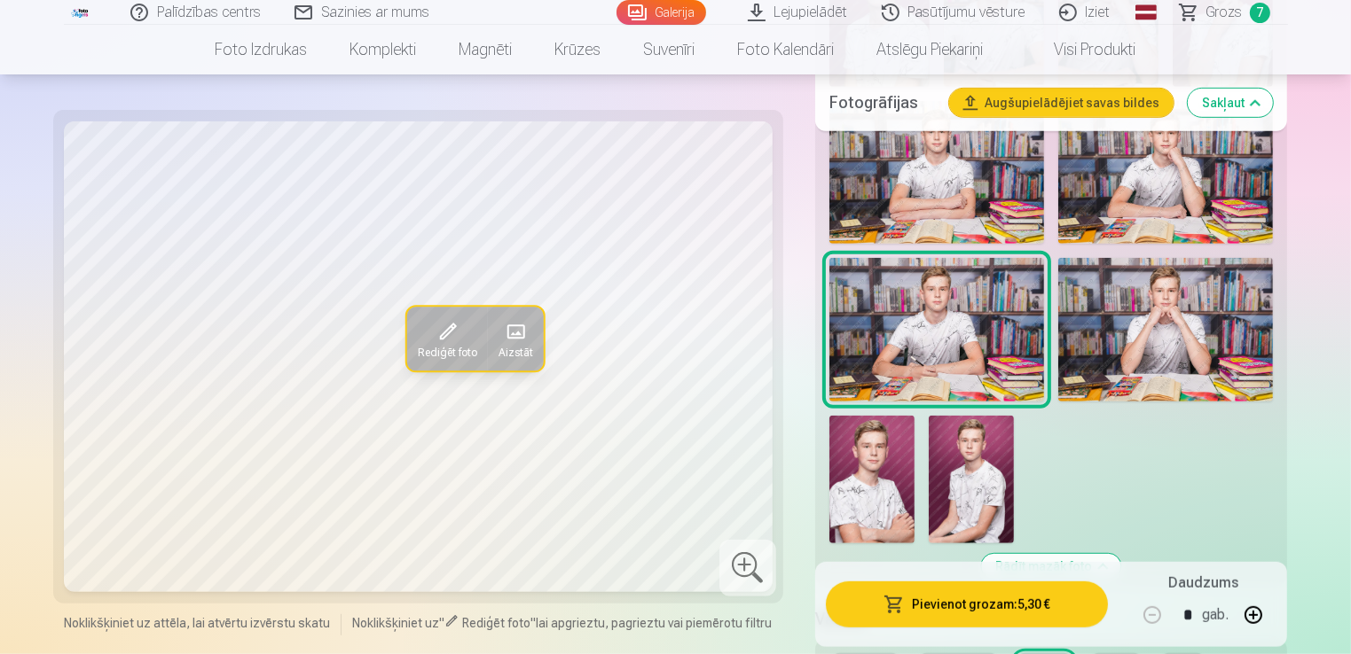
click at [1126, 318] on img at bounding box center [1165, 330] width 215 height 144
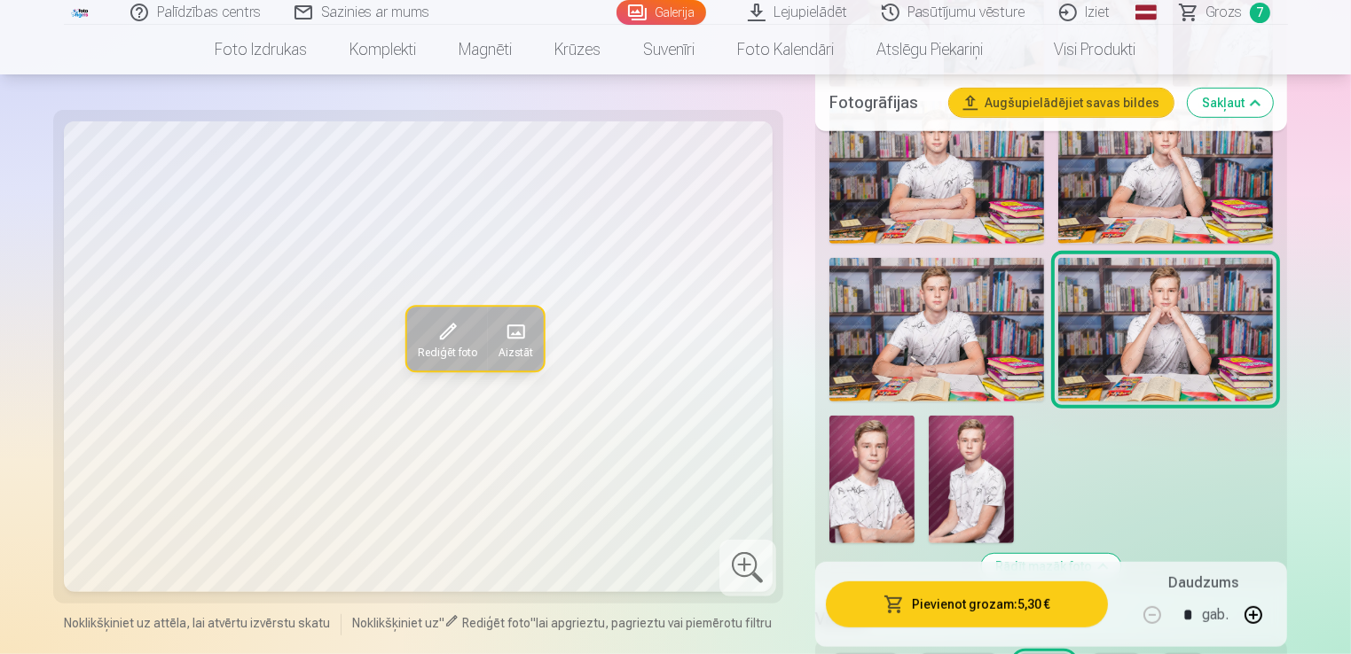
click at [883, 409] on div at bounding box center [1051, 75] width 458 height 952
click at [905, 373] on img at bounding box center [936, 330] width 215 height 144
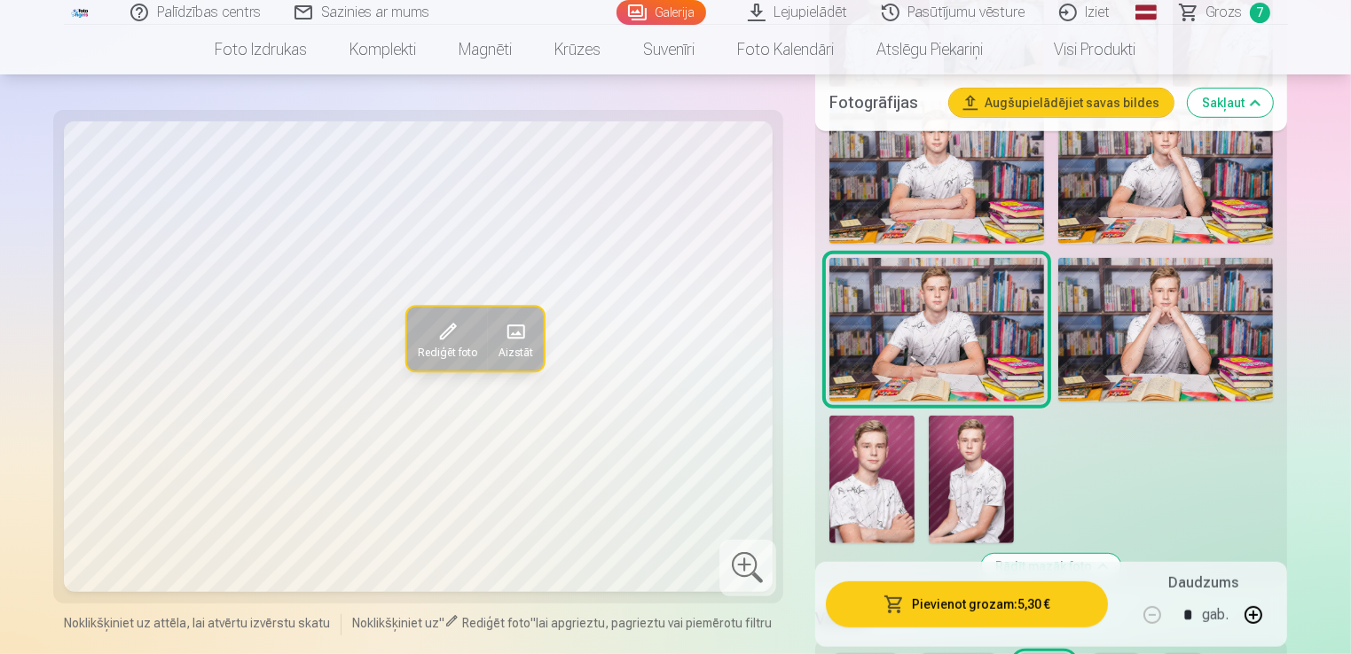
click at [874, 473] on img at bounding box center [871, 480] width 85 height 128
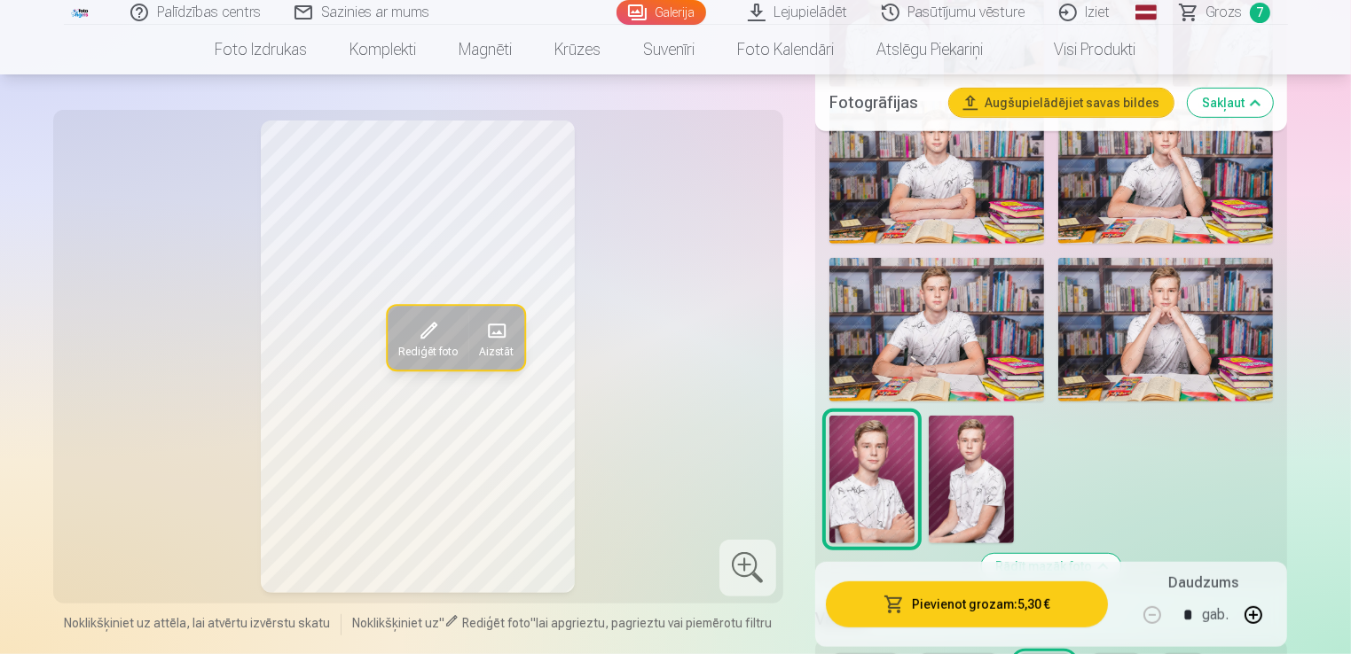
click at [958, 481] on img at bounding box center [970, 480] width 85 height 128
click at [961, 335] on img at bounding box center [936, 330] width 215 height 144
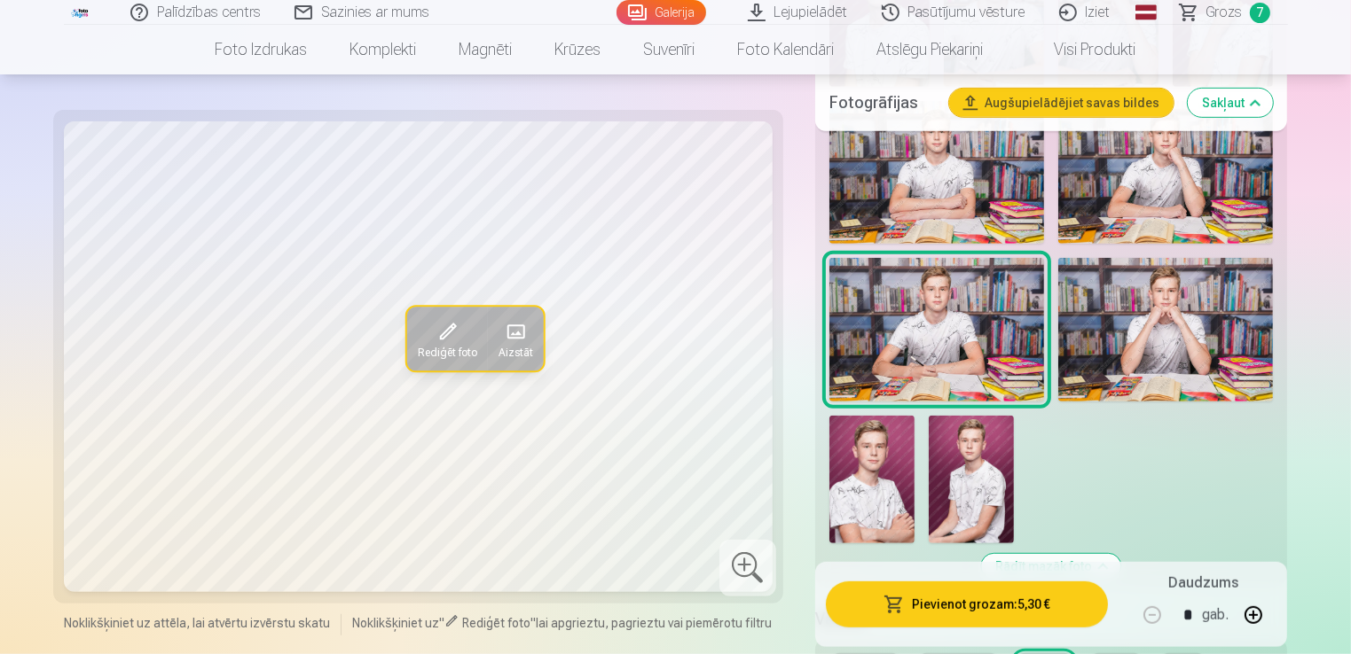
click at [869, 443] on img at bounding box center [871, 480] width 85 height 128
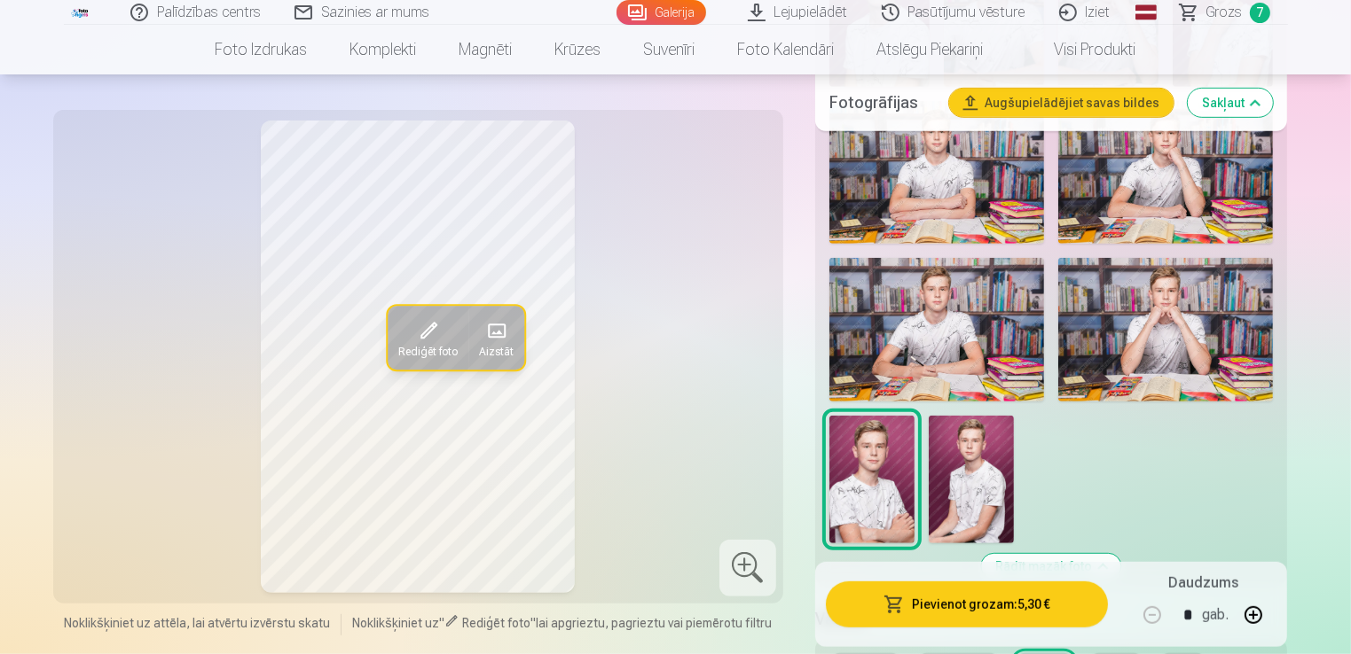
click at [975, 345] on img at bounding box center [936, 330] width 215 height 144
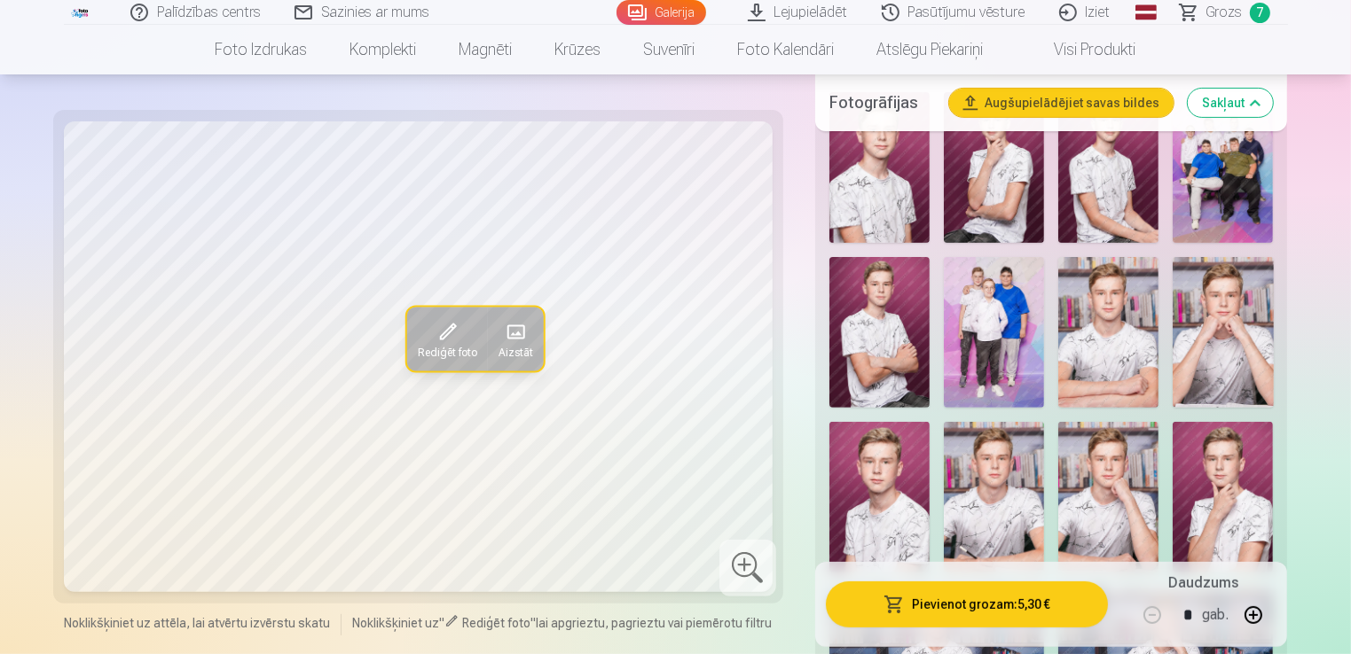
scroll to position [521, 0]
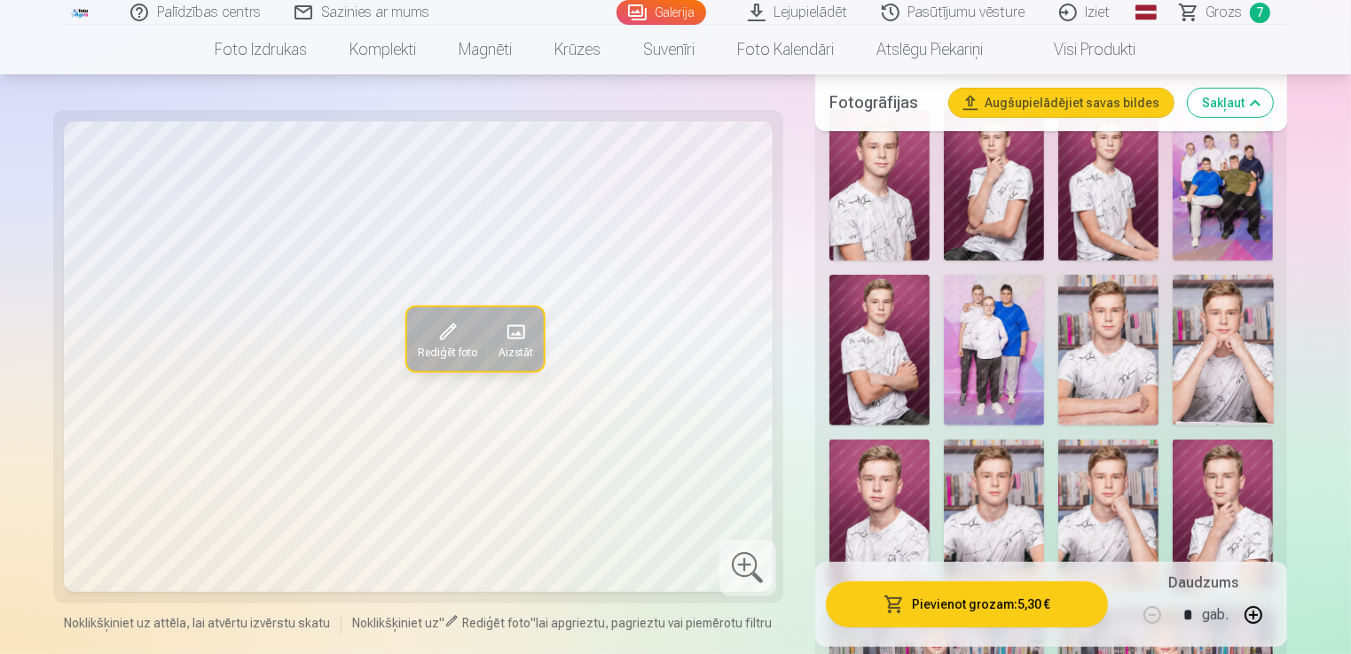
click at [990, 512] on img at bounding box center [994, 515] width 100 height 151
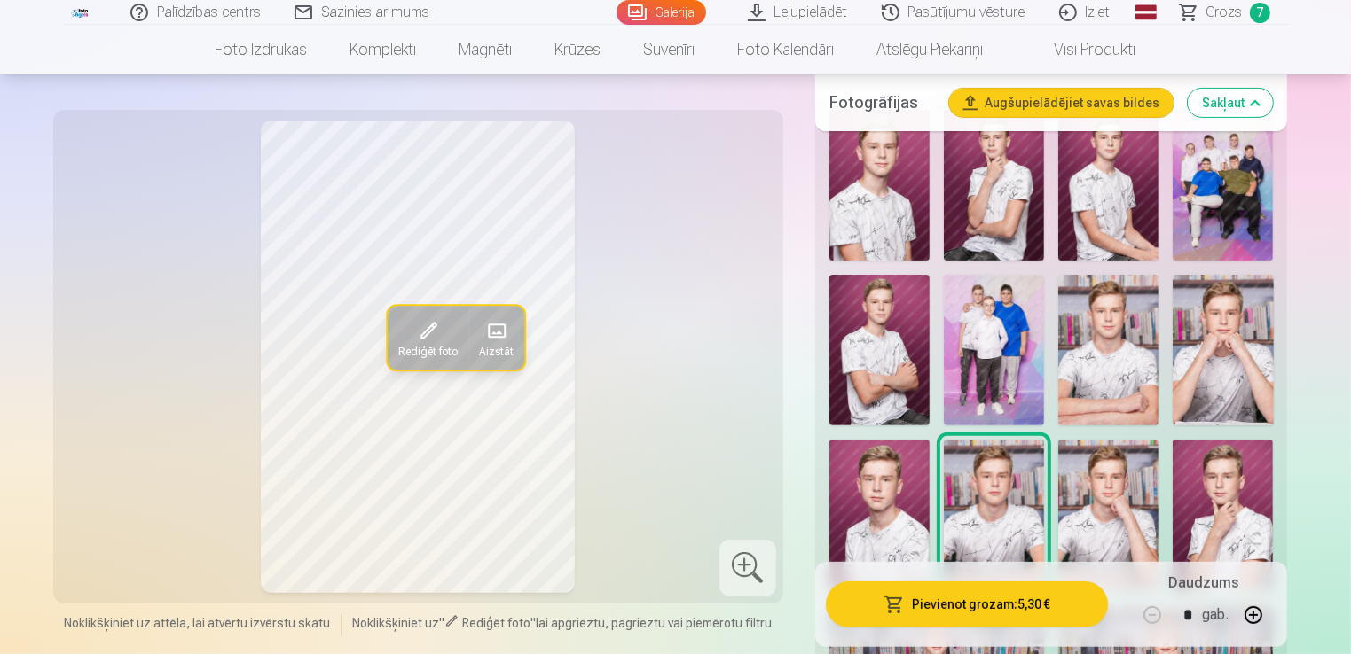
click at [887, 537] on img at bounding box center [879, 515] width 100 height 151
click at [1099, 508] on img at bounding box center [1108, 515] width 100 height 151
click at [1218, 488] on img at bounding box center [1222, 515] width 100 height 151
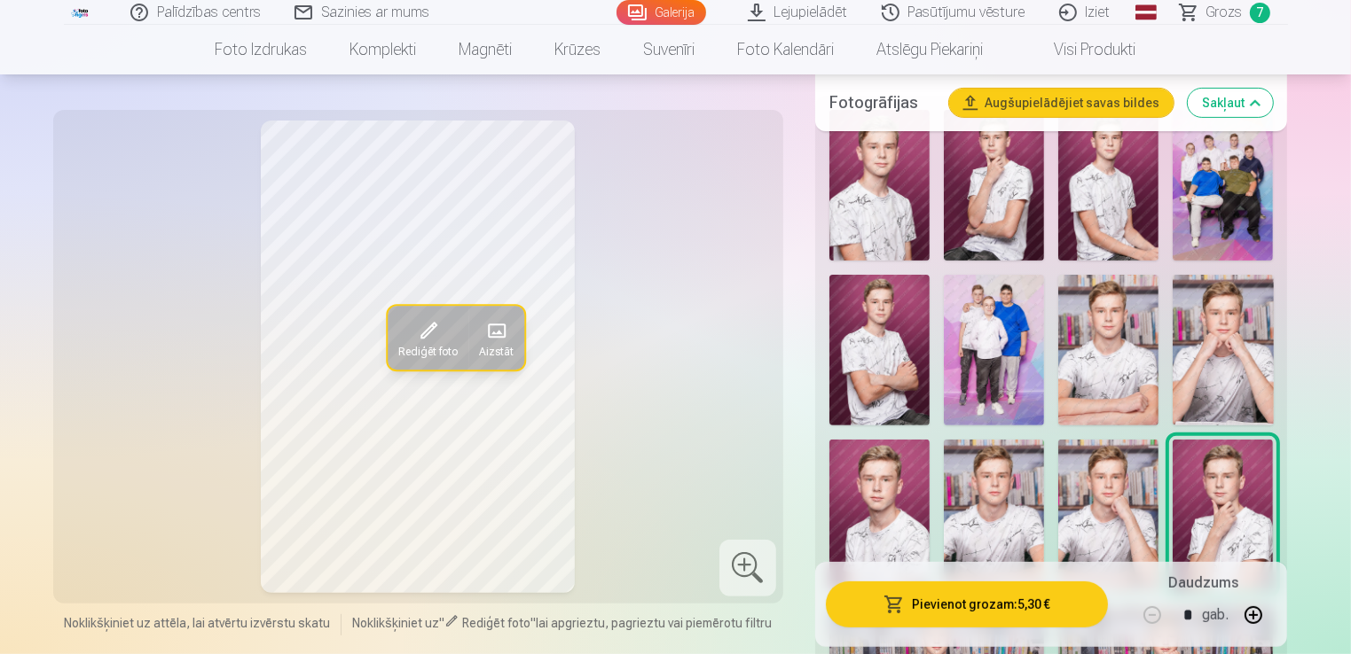
click at [1117, 361] on img at bounding box center [1108, 350] width 100 height 151
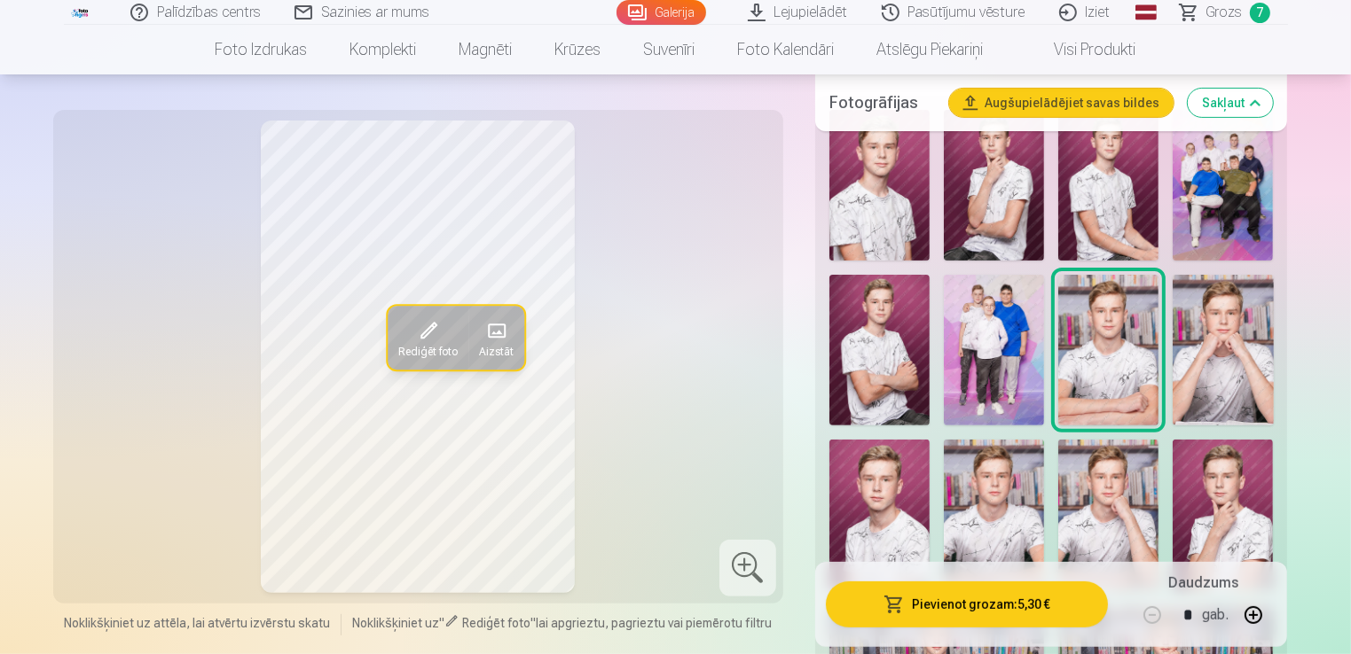
click at [899, 349] on img at bounding box center [879, 350] width 100 height 151
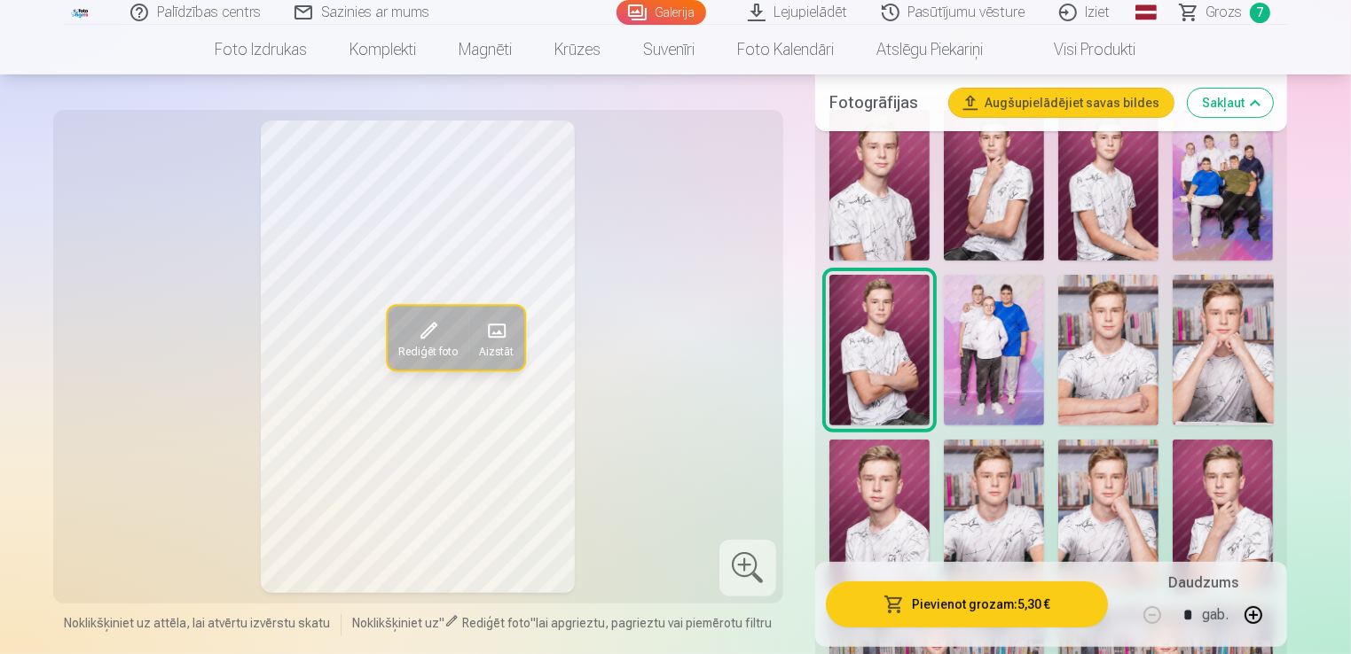
click at [895, 225] on img at bounding box center [879, 185] width 100 height 151
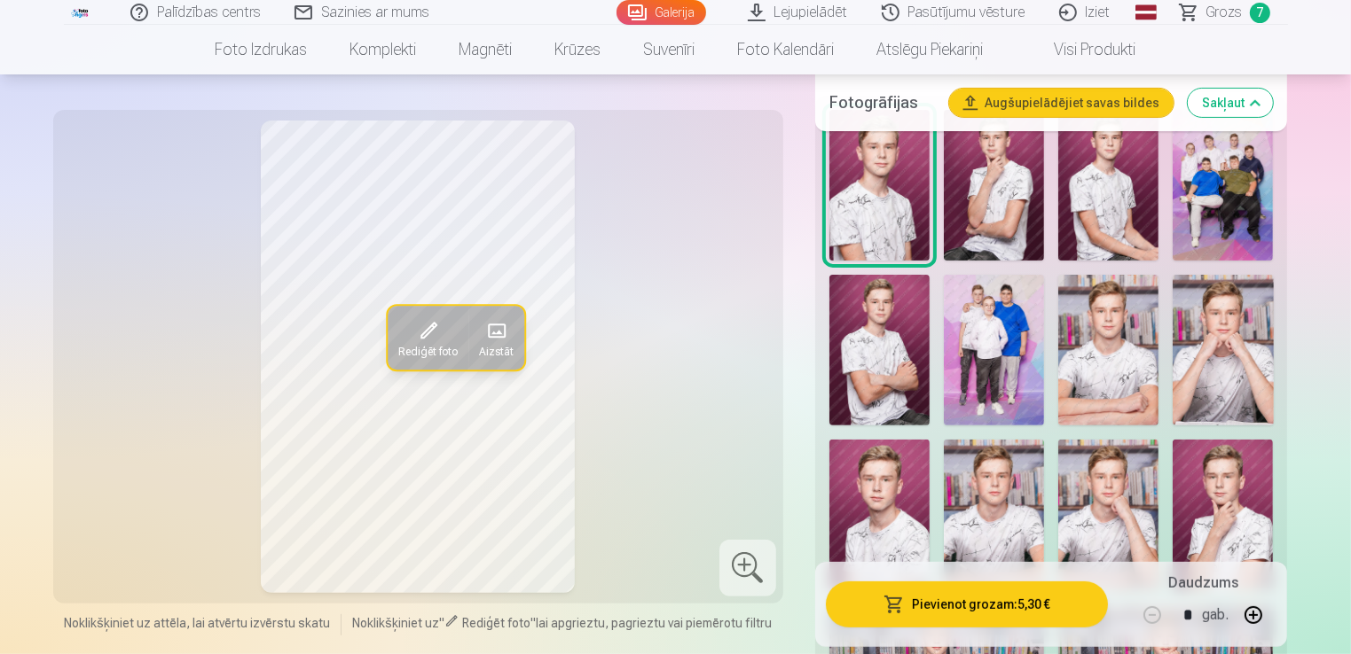
click at [1019, 225] on img at bounding box center [994, 185] width 100 height 151
click at [1114, 204] on img at bounding box center [1108, 185] width 100 height 151
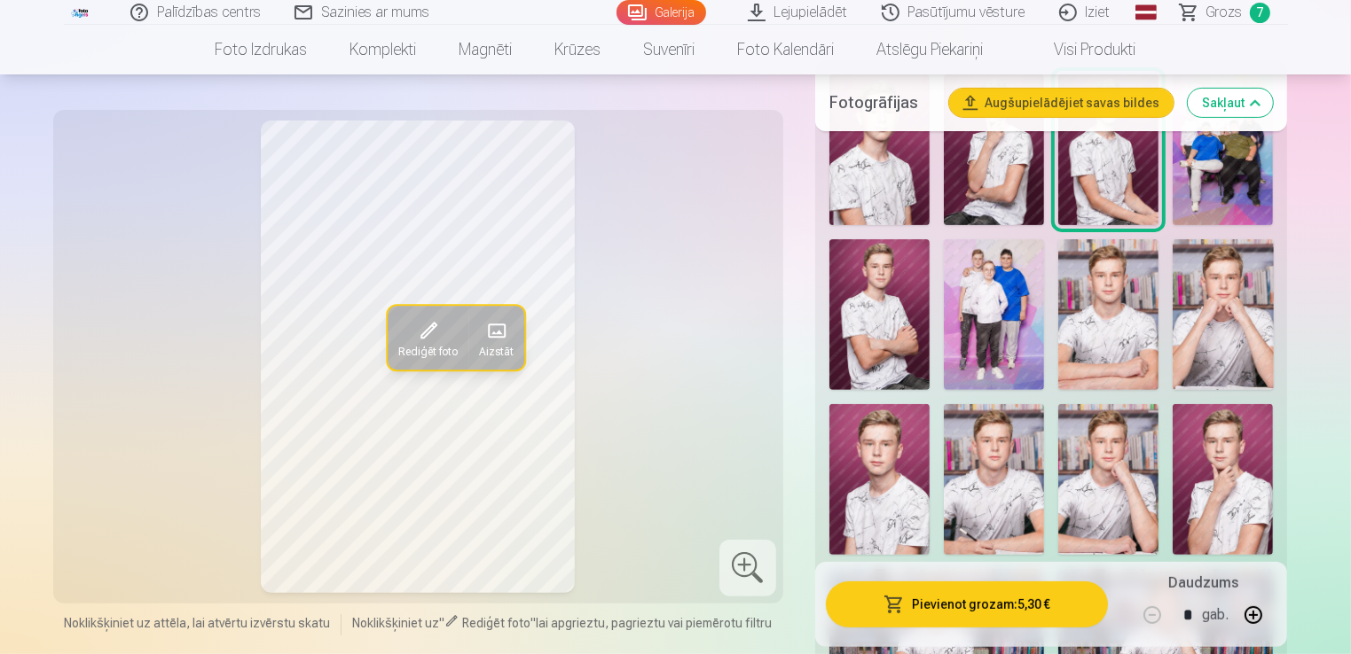
scroll to position [547, 0]
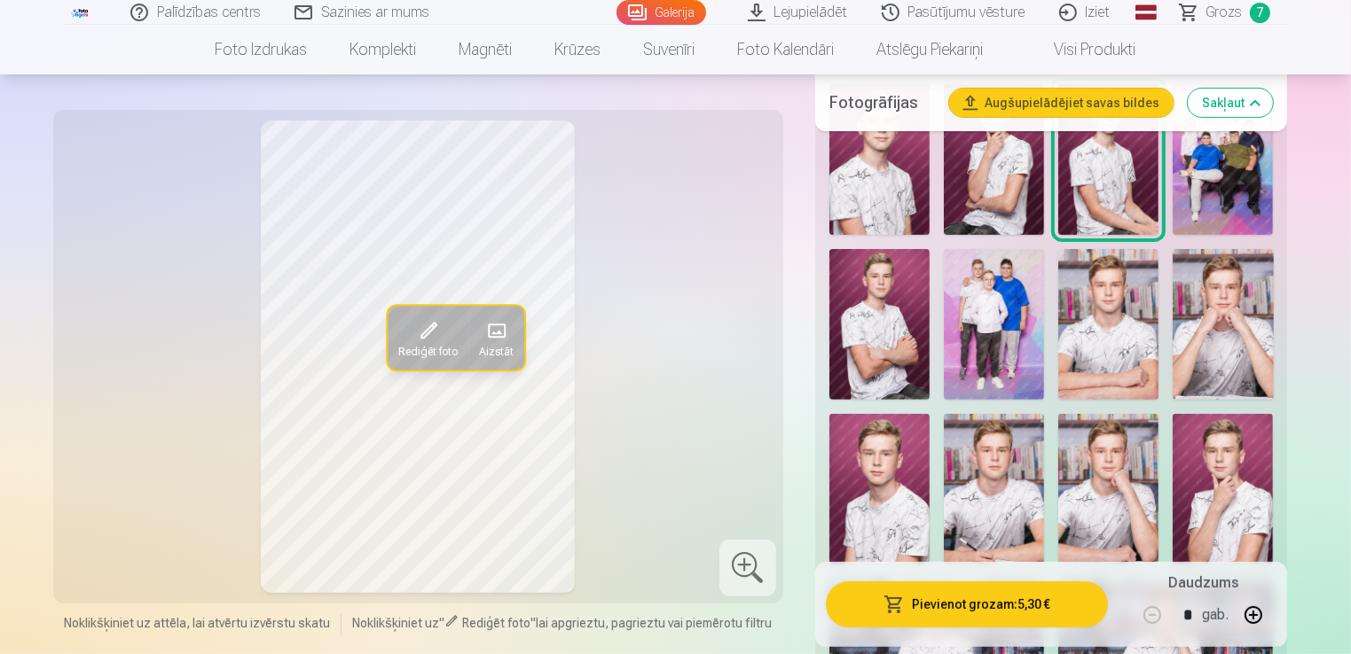
click at [887, 300] on img at bounding box center [879, 324] width 100 height 151
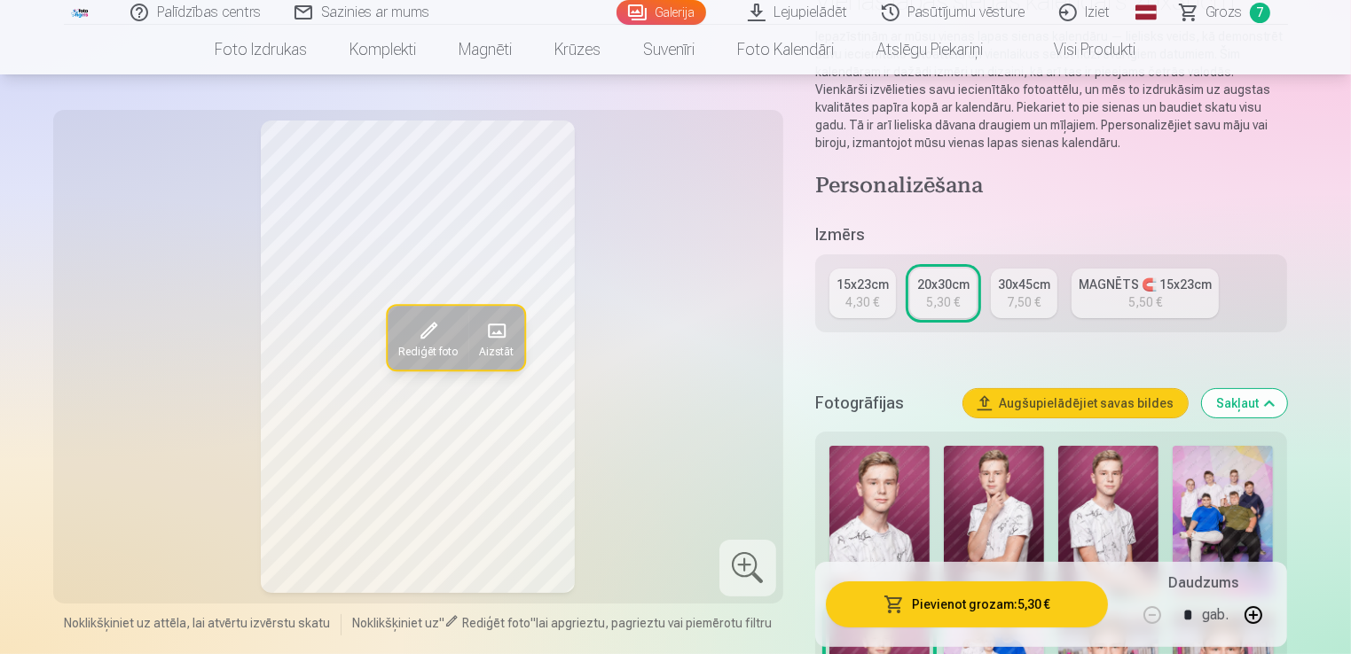
scroll to position [213, 0]
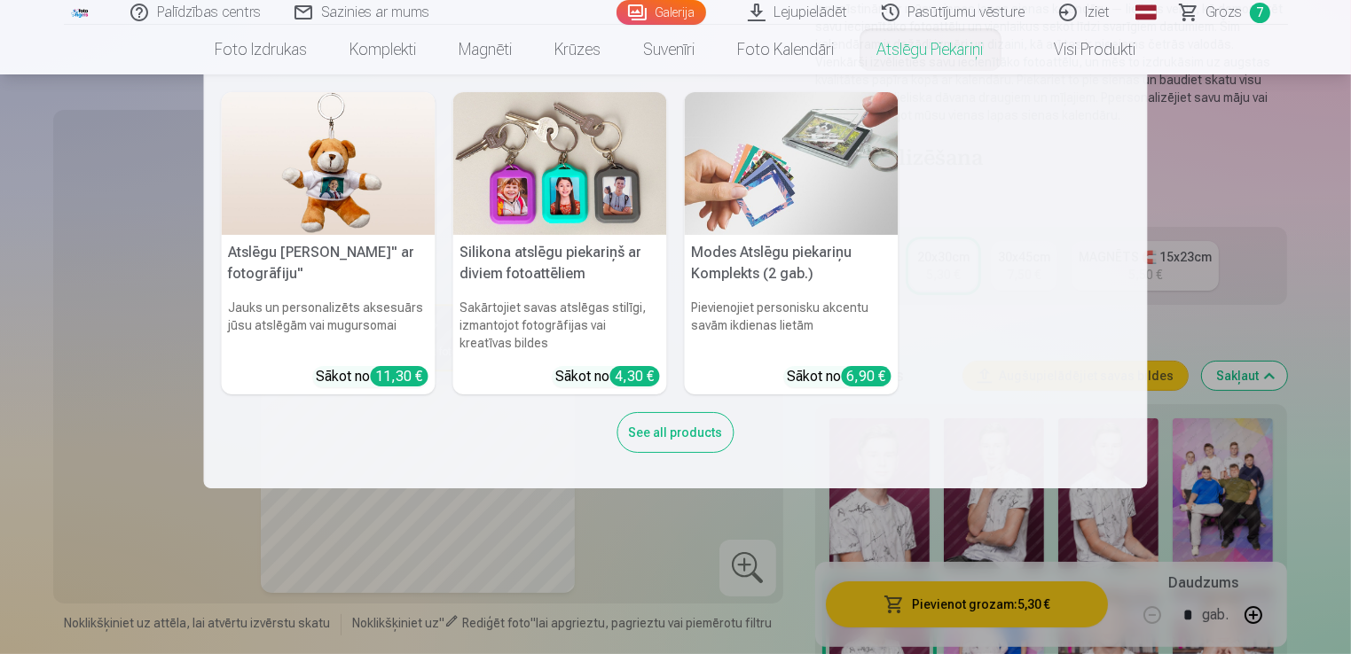
click at [1250, 197] on nav "Atslēgu piekariņš Lācītis" ar fotogrāfiju" Jauks un personalizēts aksesuārs jūs…" at bounding box center [675, 281] width 1351 height 414
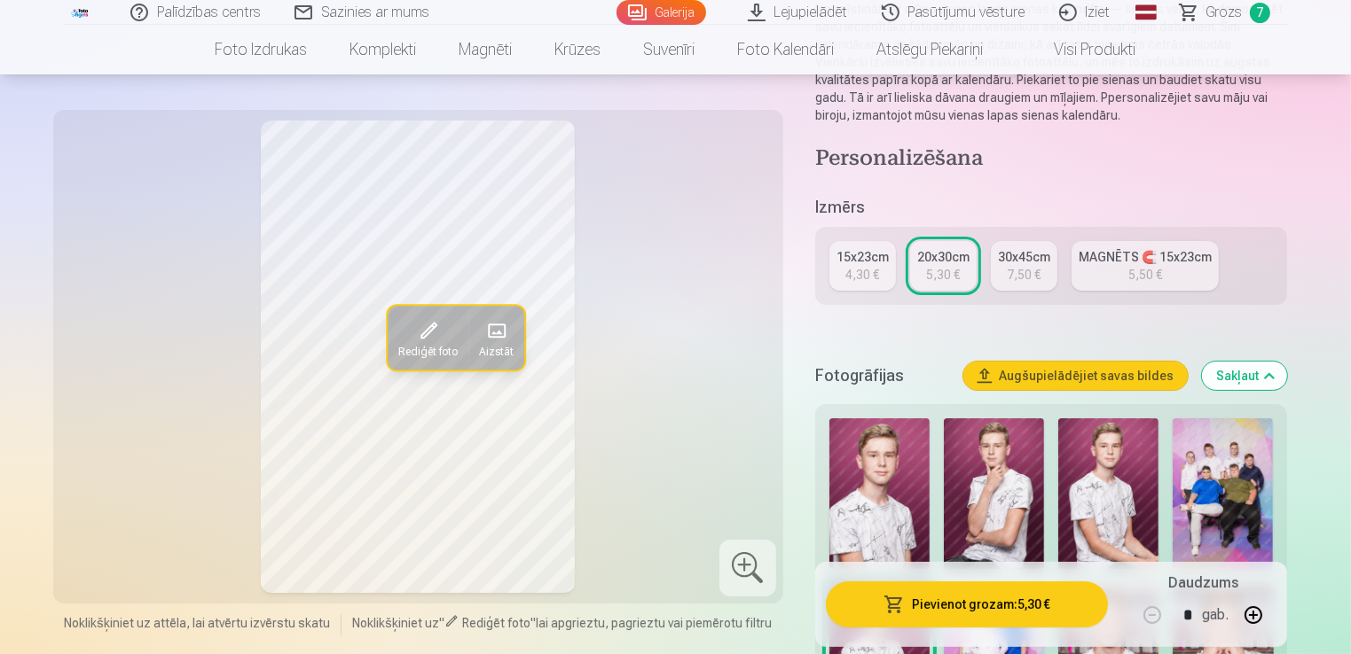
click at [1034, 255] on div "30x45cm" at bounding box center [1024, 257] width 52 height 18
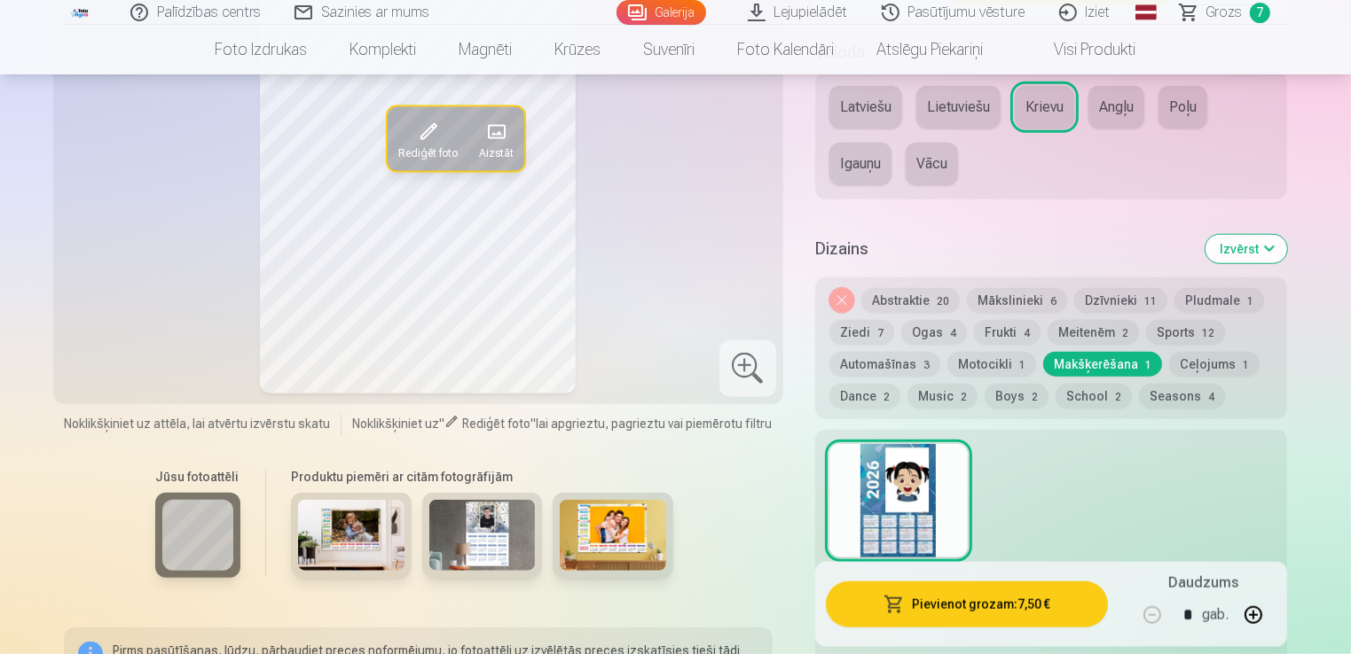
scroll to position [1647, 0]
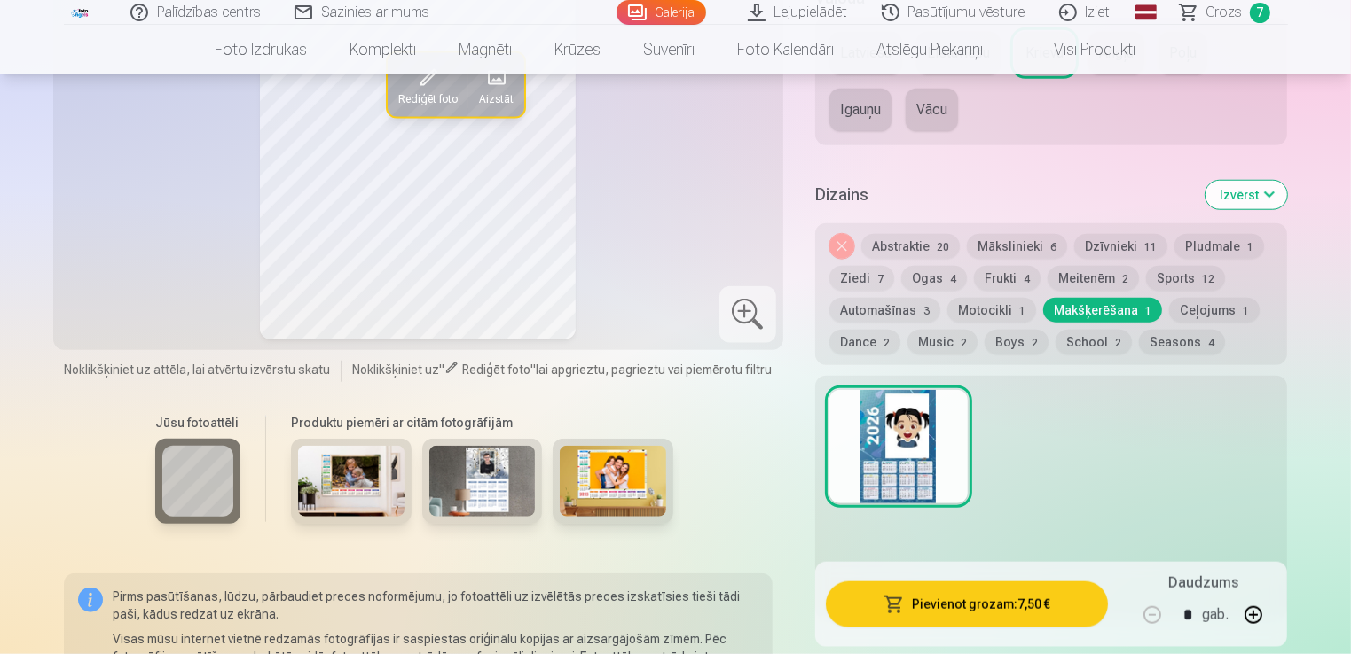
click at [596, 495] on img at bounding box center [613, 481] width 106 height 71
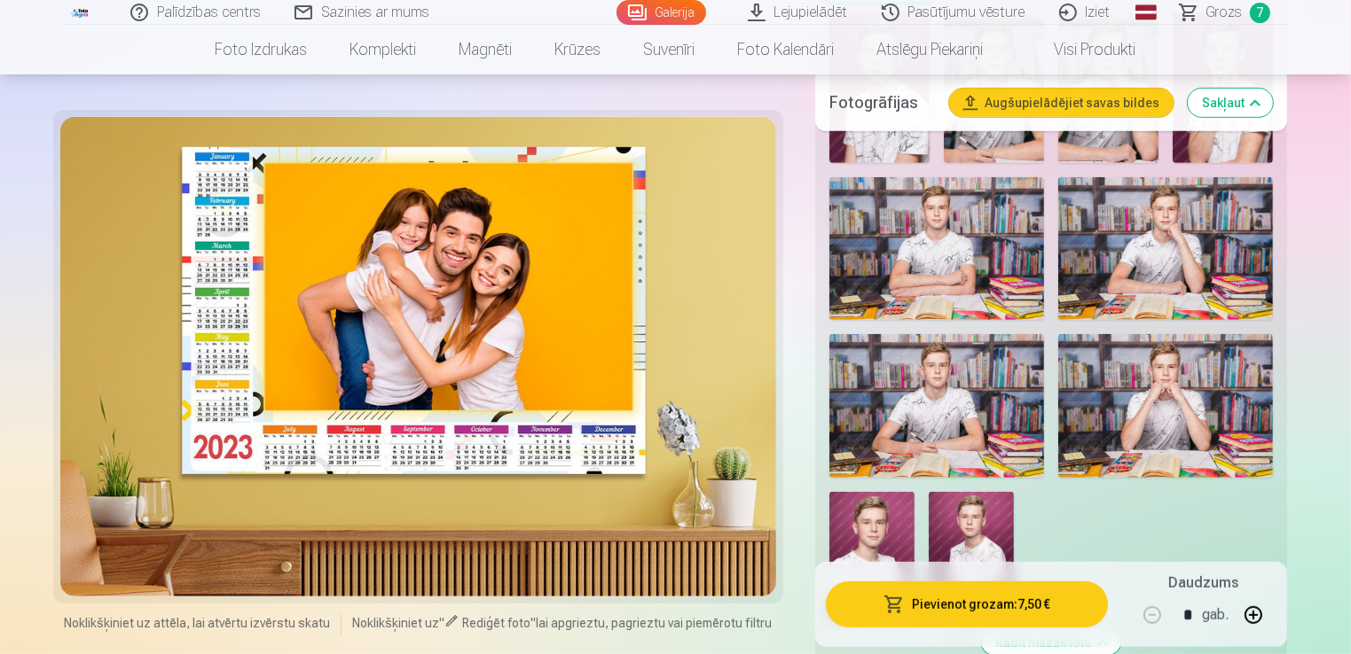
scroll to position [958, 0]
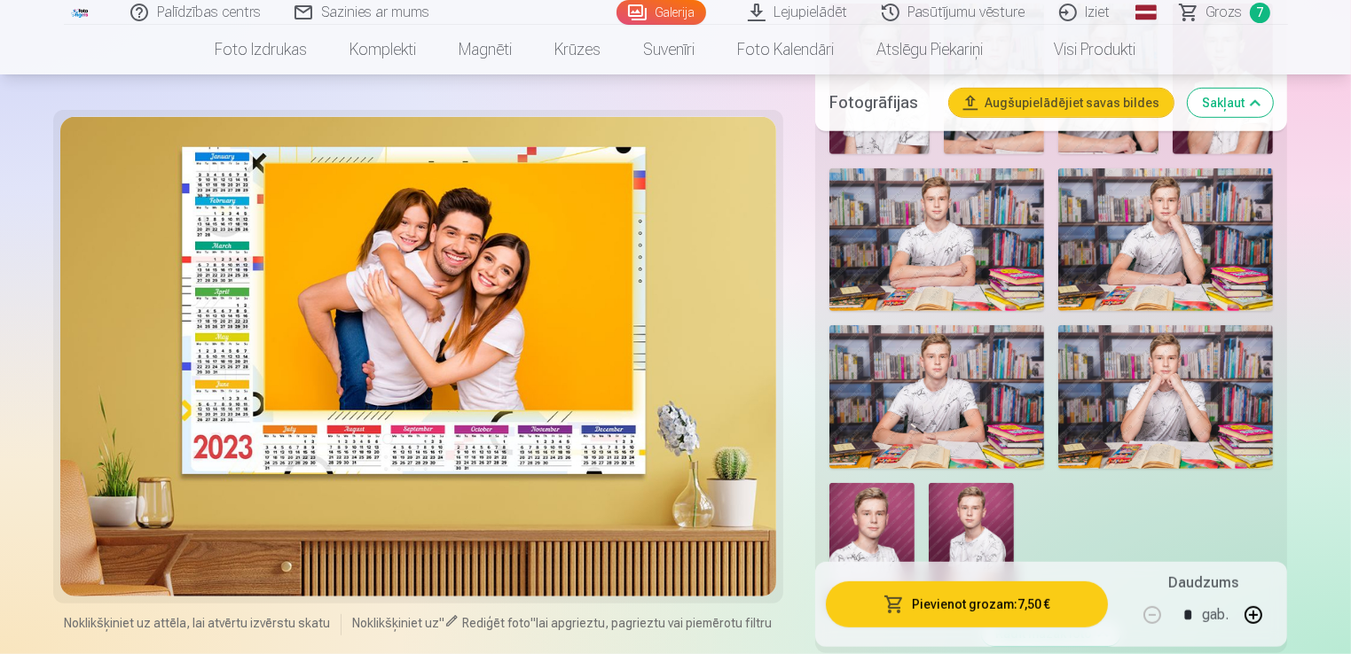
click at [1000, 233] on img at bounding box center [936, 240] width 215 height 144
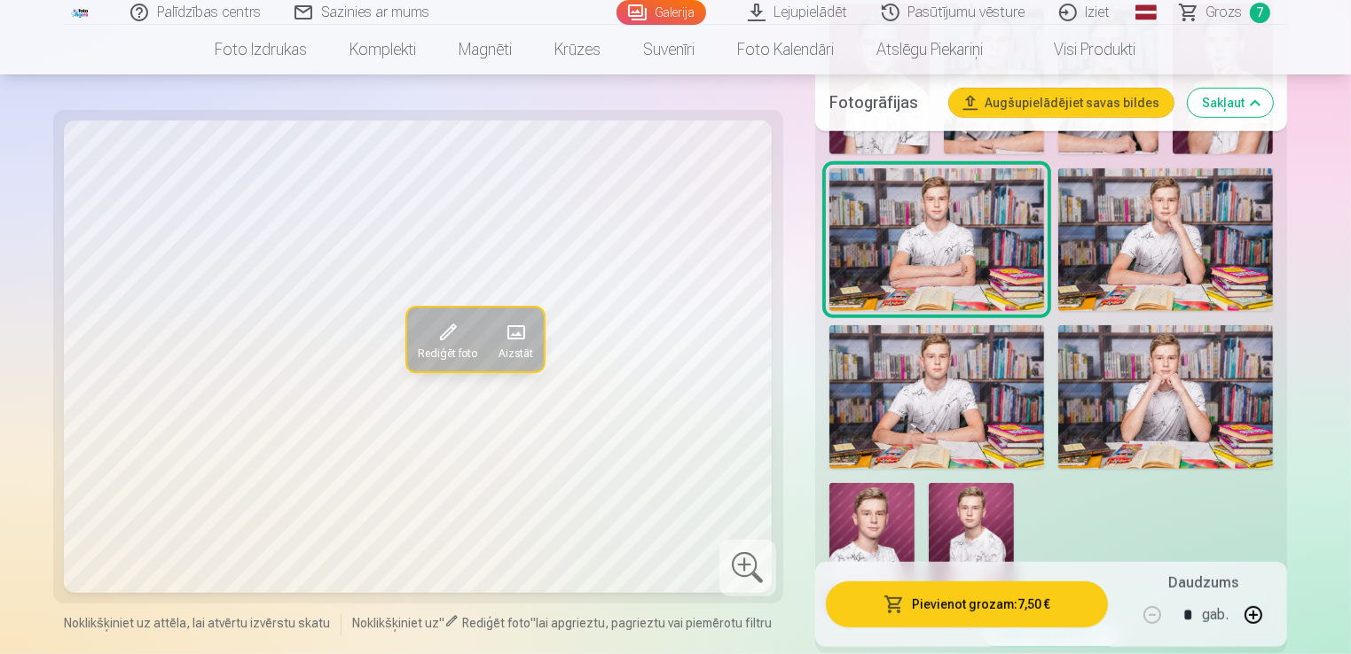
click at [1140, 225] on img at bounding box center [1165, 240] width 215 height 144
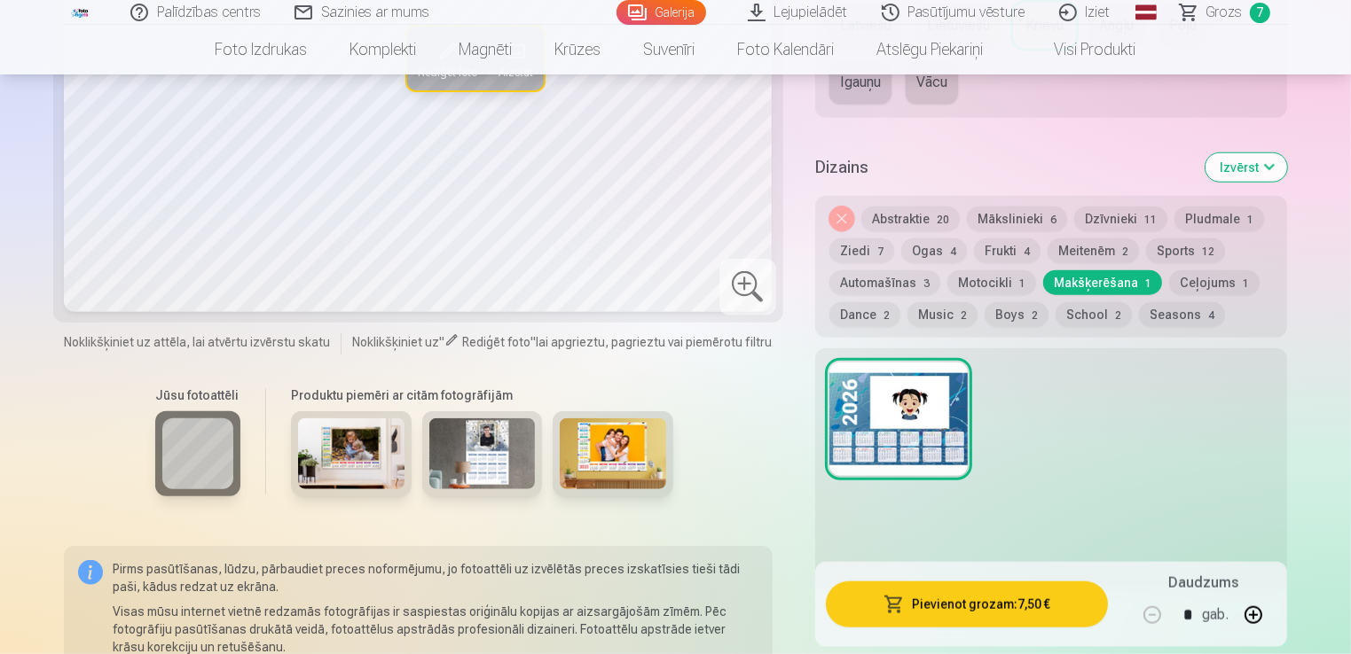
scroll to position [1656, 0]
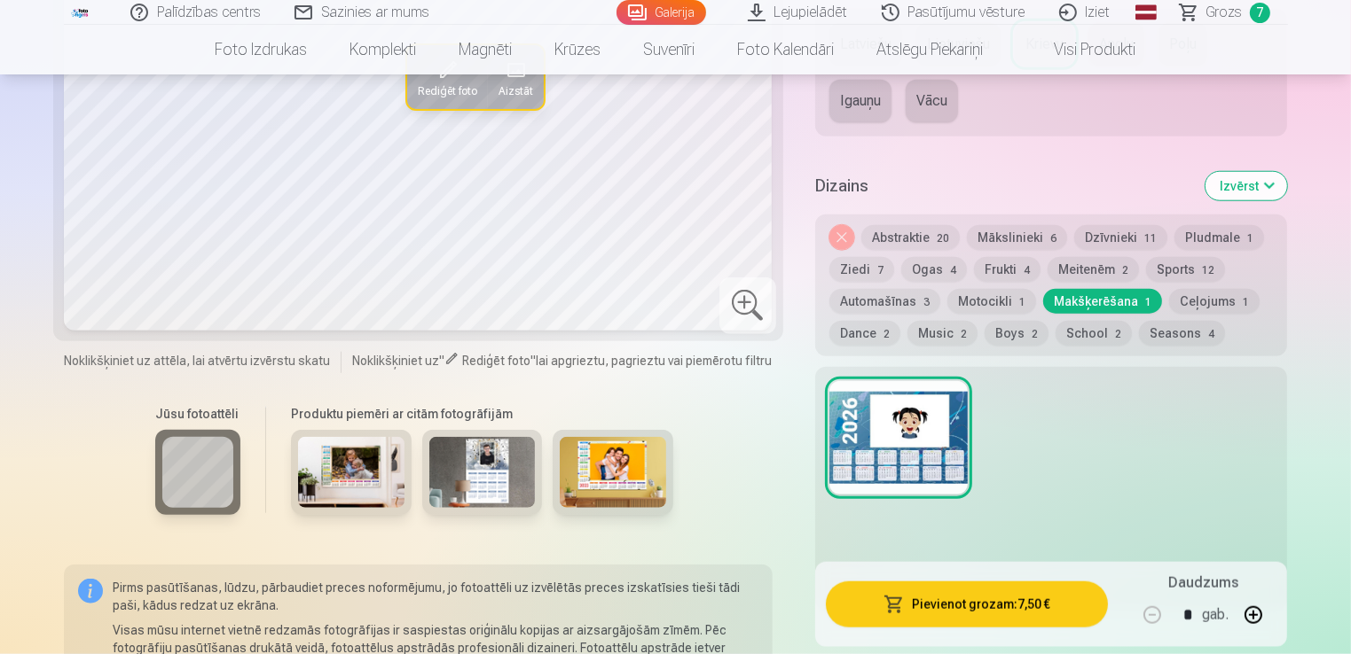
click at [999, 305] on button "Motocikli 1" at bounding box center [991, 301] width 89 height 25
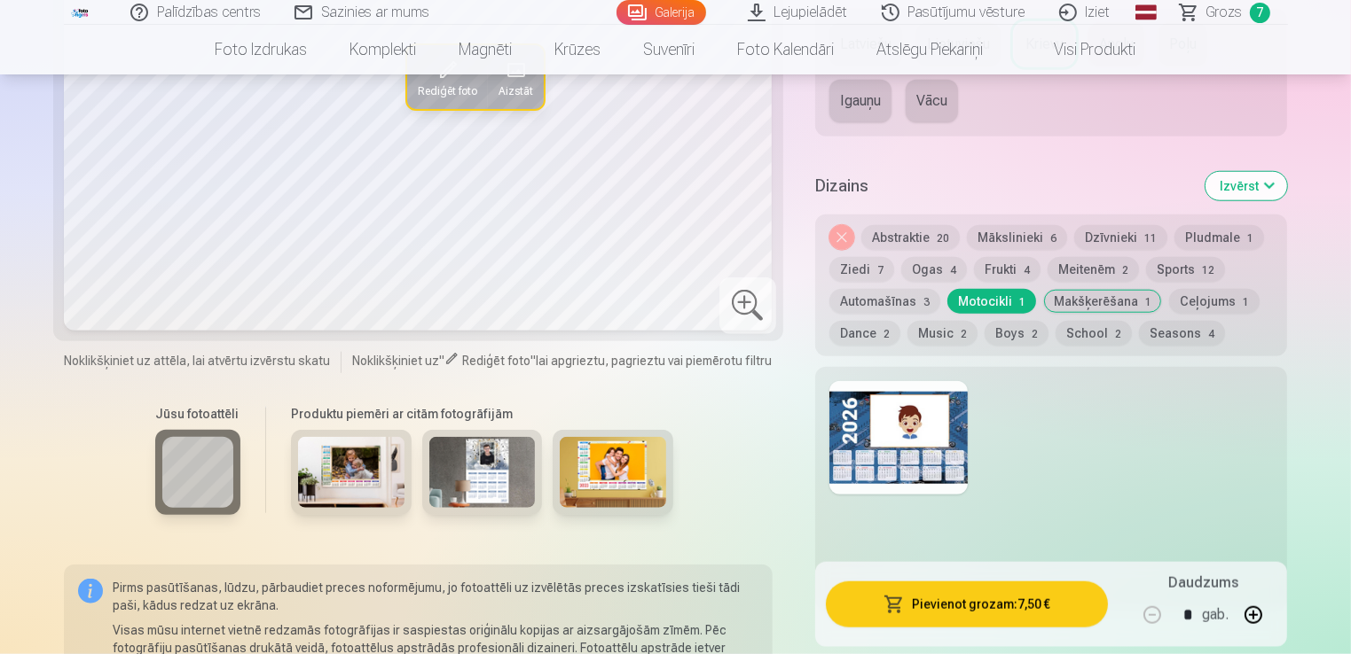
click at [899, 289] on button "Automašīnas 3" at bounding box center [884, 301] width 111 height 25
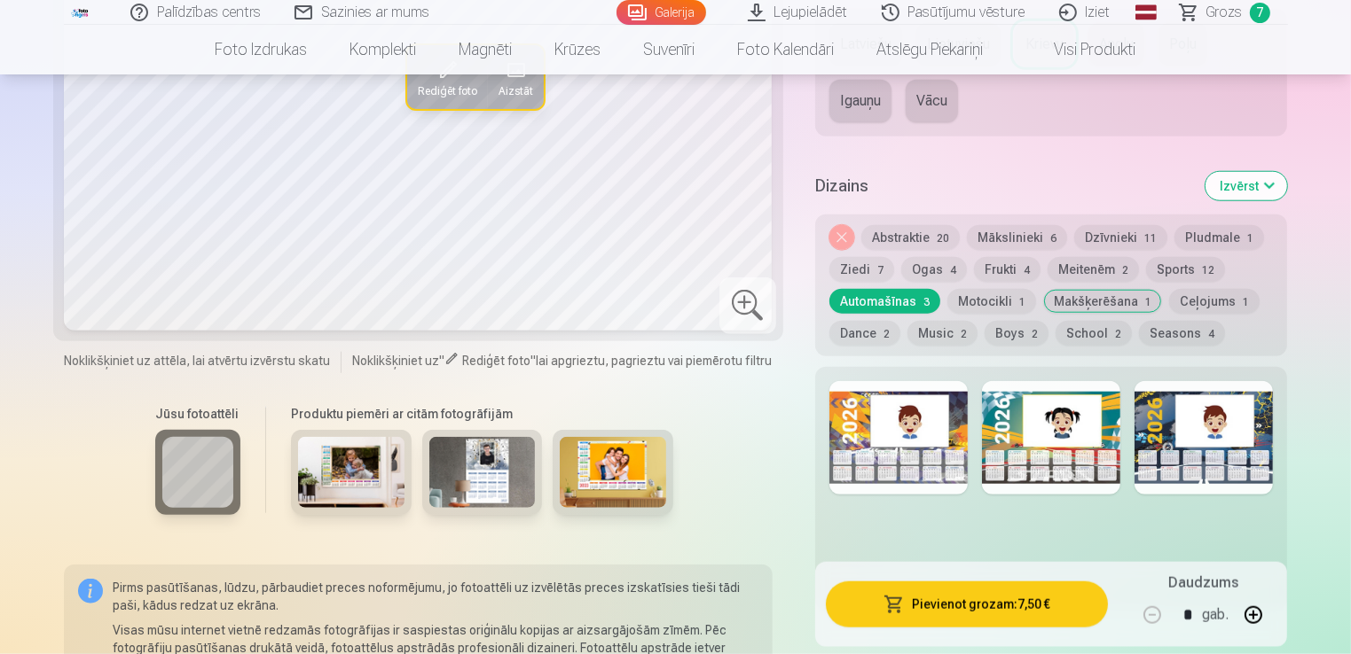
click at [844, 261] on button "Ziedi 7" at bounding box center [861, 269] width 65 height 25
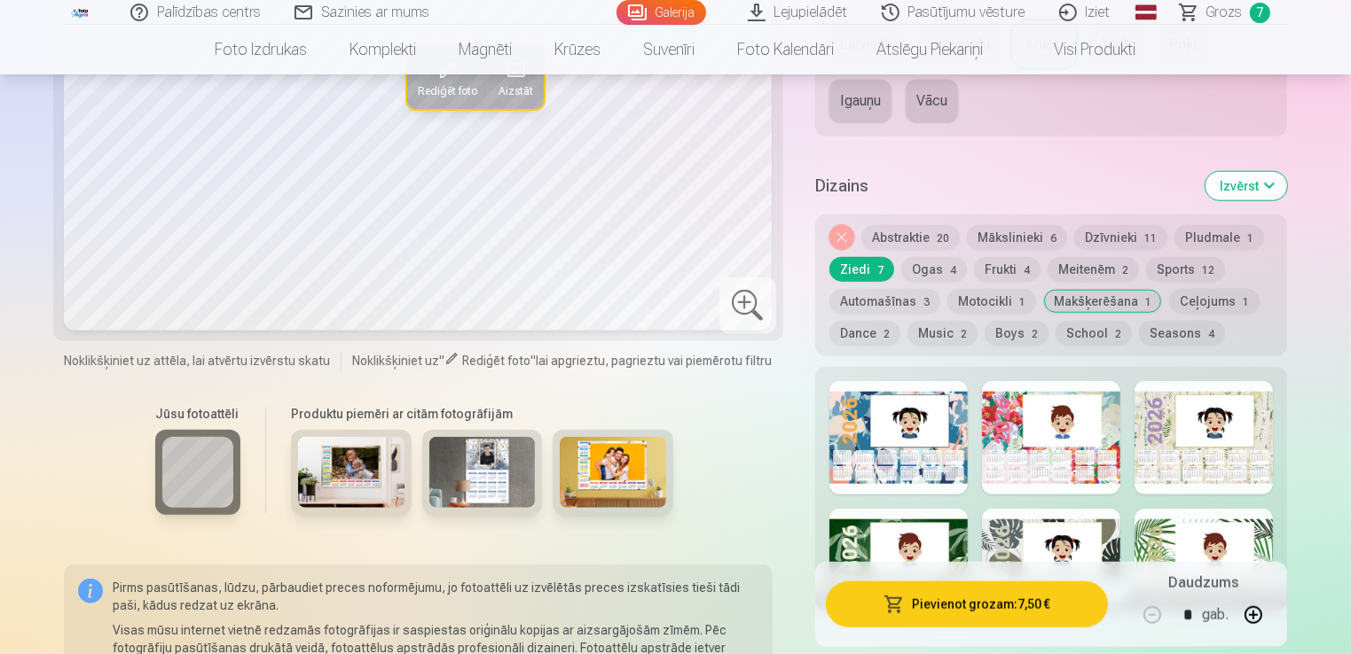
click at [953, 270] on button "Ogas 4" at bounding box center [934, 269] width 66 height 25
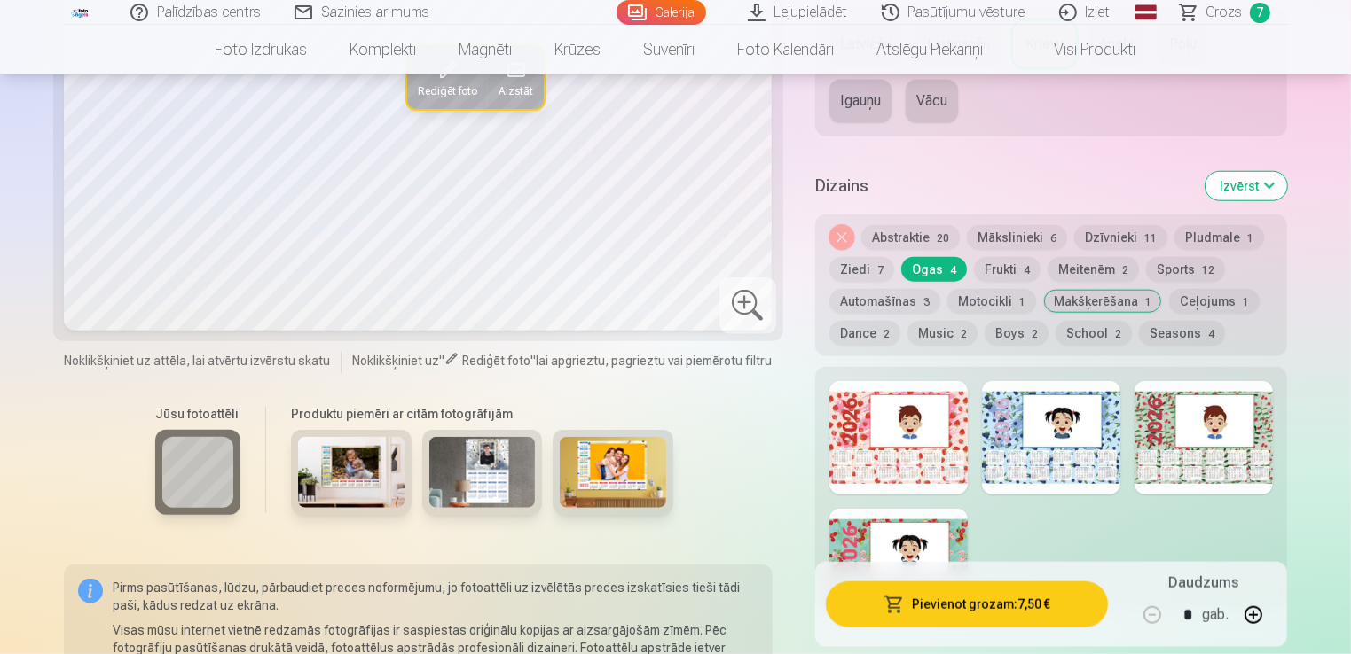
click at [927, 238] on button "Abstraktie 20" at bounding box center [910, 237] width 98 height 25
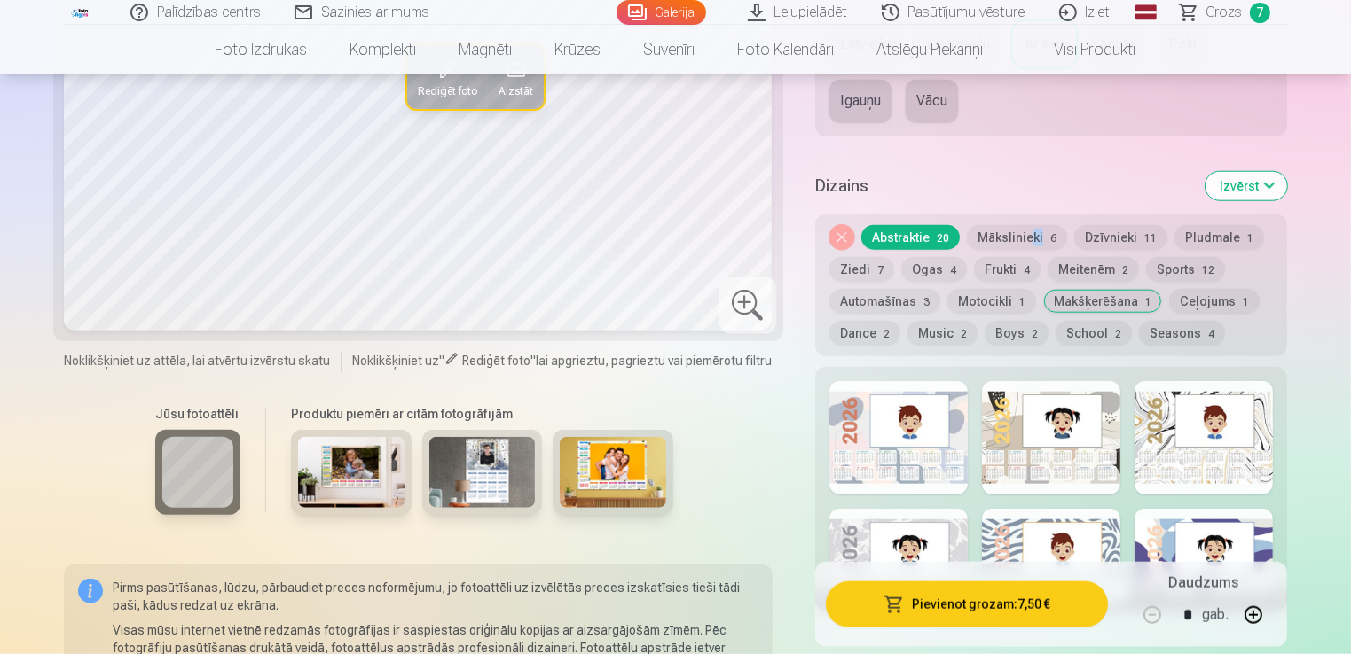
drag, startPoint x: 1046, startPoint y: 221, endPoint x: 1031, endPoint y: 241, distance: 24.8
click at [1031, 241] on div "Noņemiet dizainu Abstraktie 20 Mākslinieki 6 Dzīvnieki 11 Pludmale 1 Ziedi 7 Og…" at bounding box center [1051, 286] width 473 height 142
click at [1031, 241] on button "Mākslinieki 6" at bounding box center [1017, 237] width 100 height 25
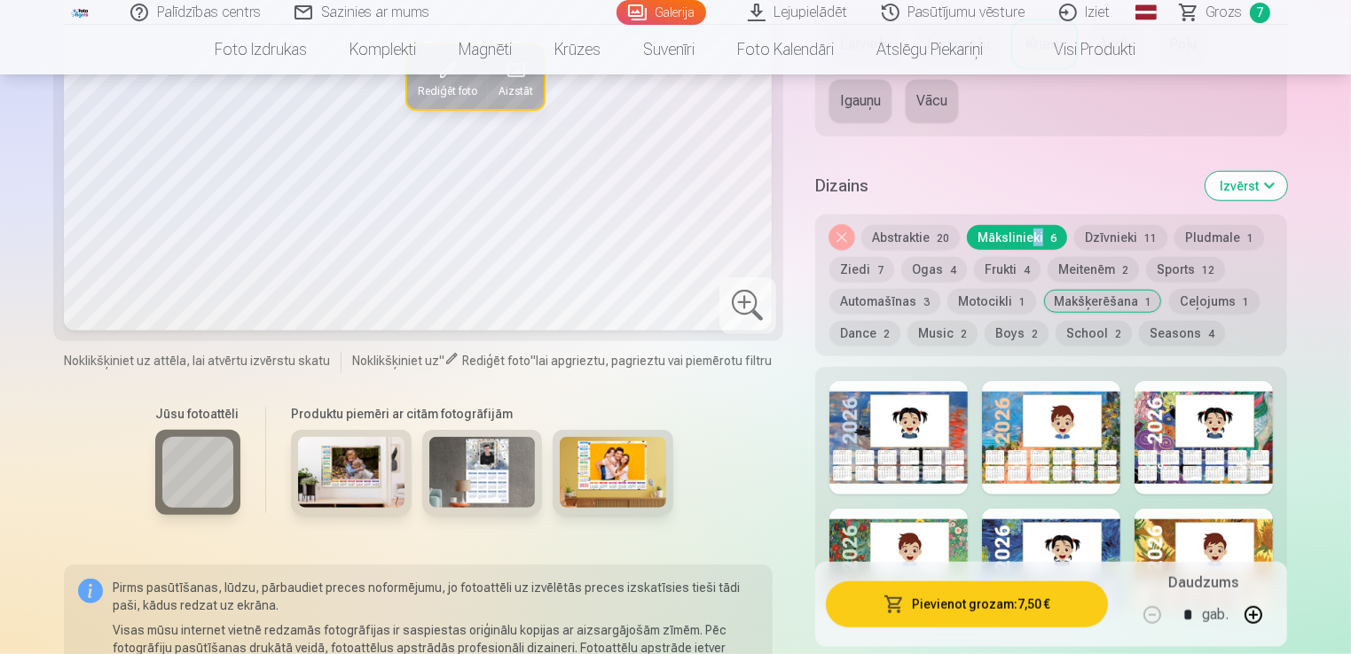
click at [1129, 228] on button "Dzīvnieki 11" at bounding box center [1120, 237] width 93 height 25
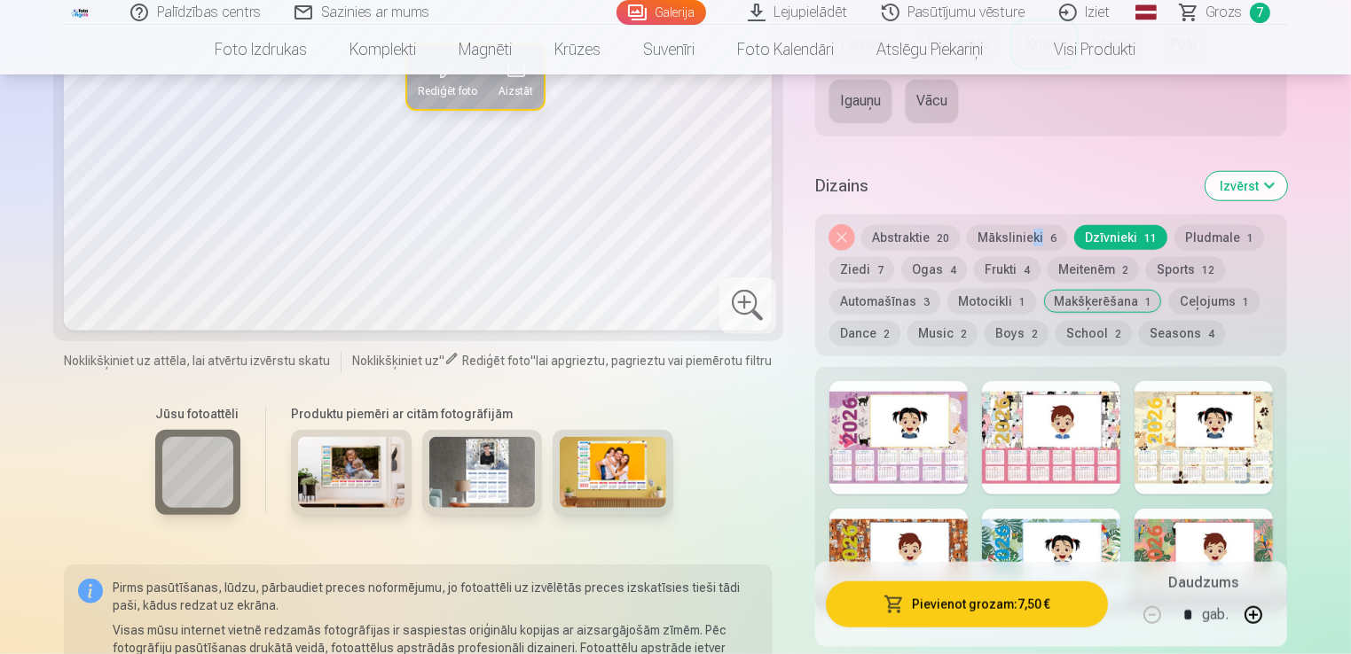
click at [1077, 258] on button "Meitenēm 2" at bounding box center [1092, 269] width 91 height 25
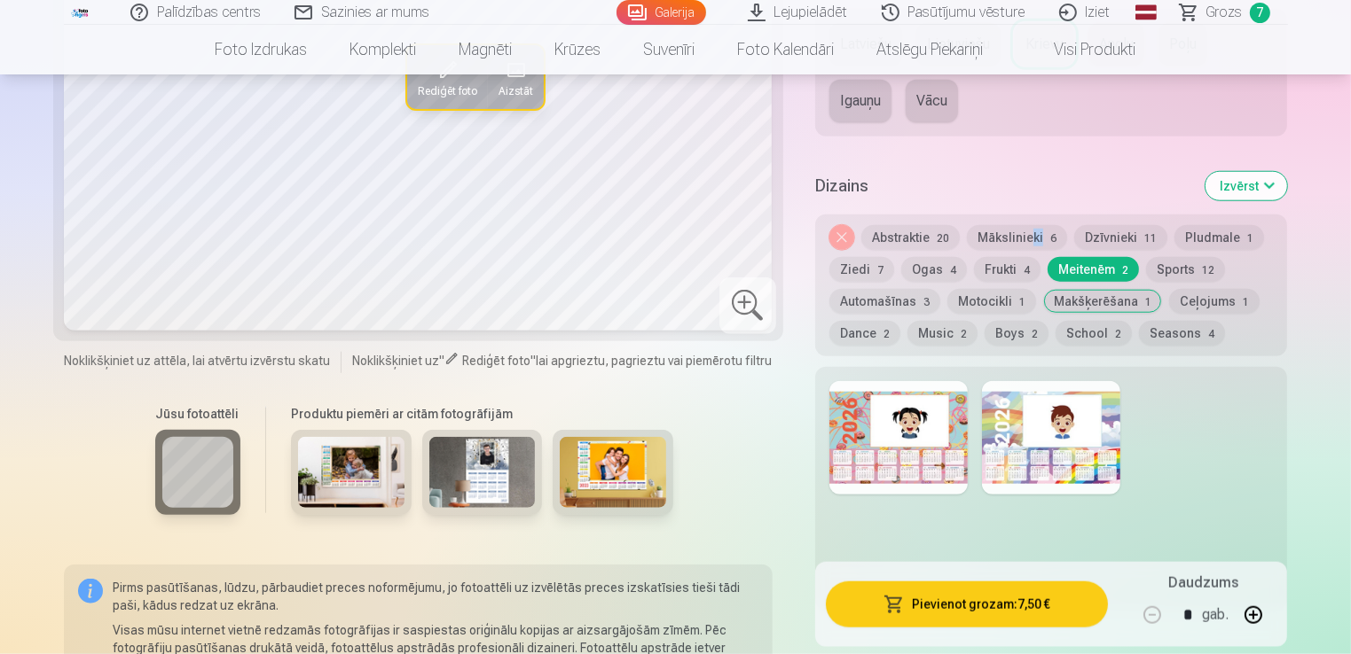
click at [1075, 296] on button "Makšķerēšana 1" at bounding box center [1102, 301] width 119 height 25
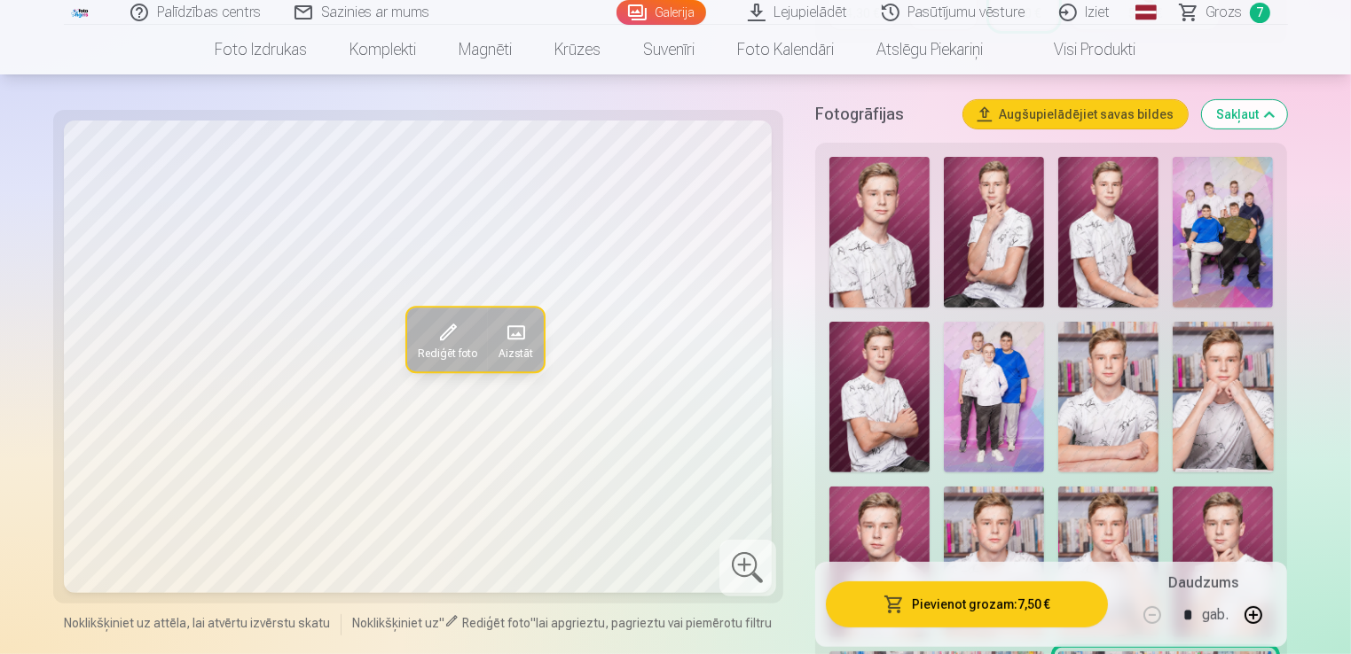
scroll to position [493, 0]
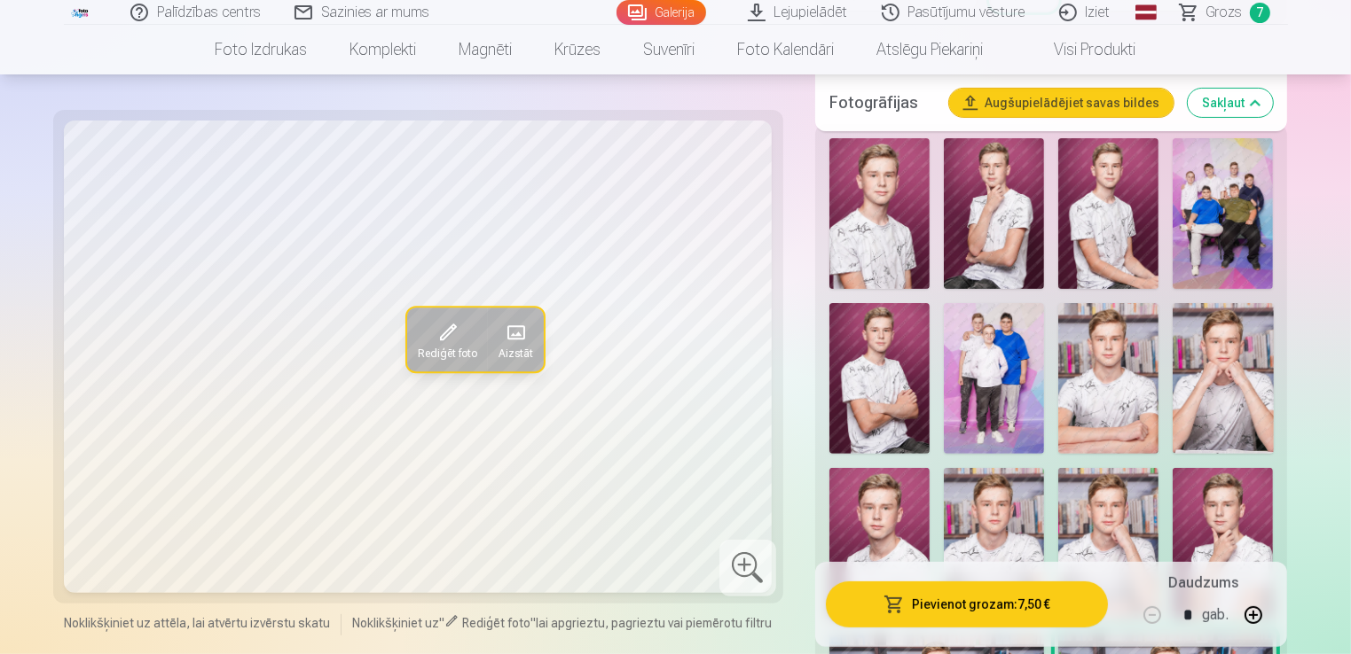
click at [850, 392] on img at bounding box center [879, 378] width 100 height 151
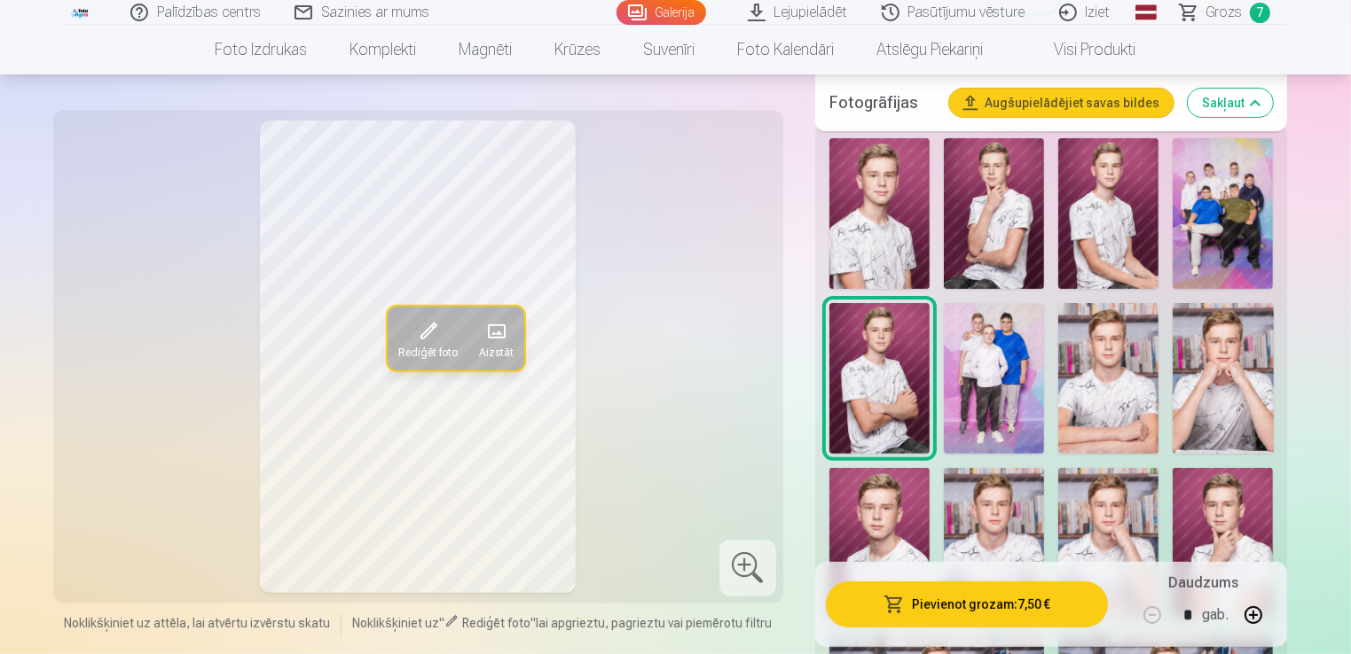
click at [898, 232] on img at bounding box center [879, 213] width 100 height 151
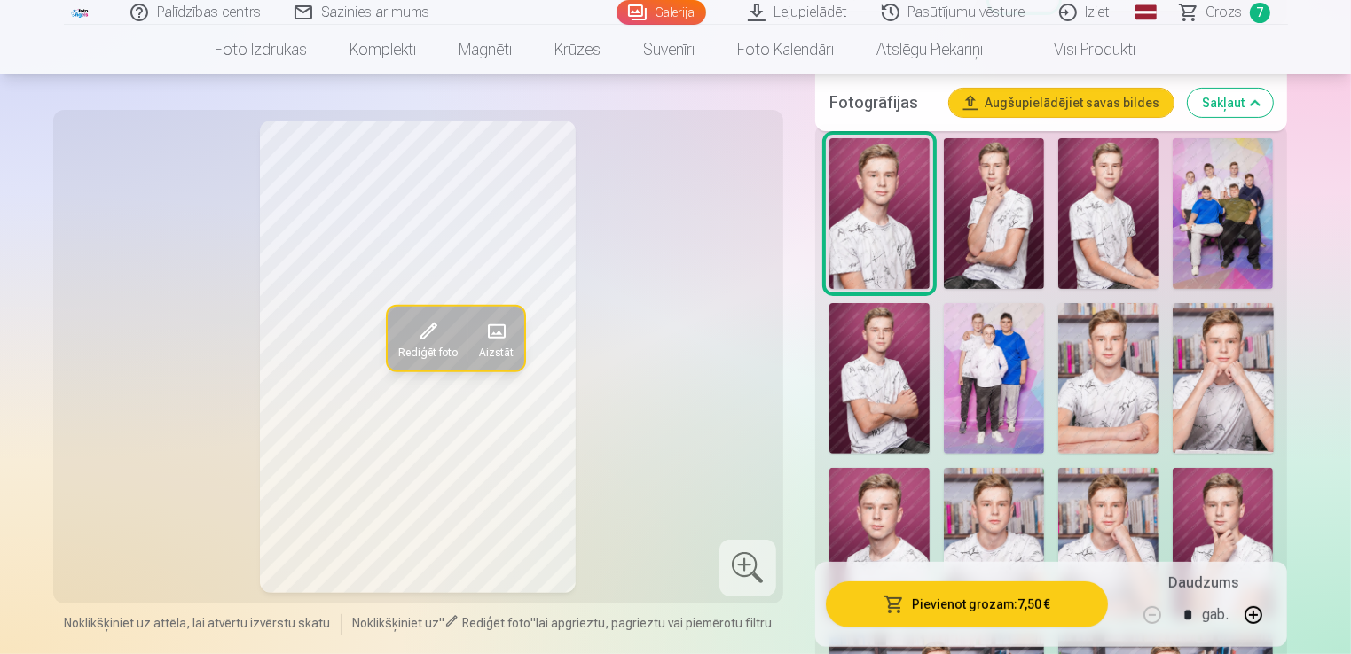
click at [993, 239] on img at bounding box center [994, 213] width 100 height 151
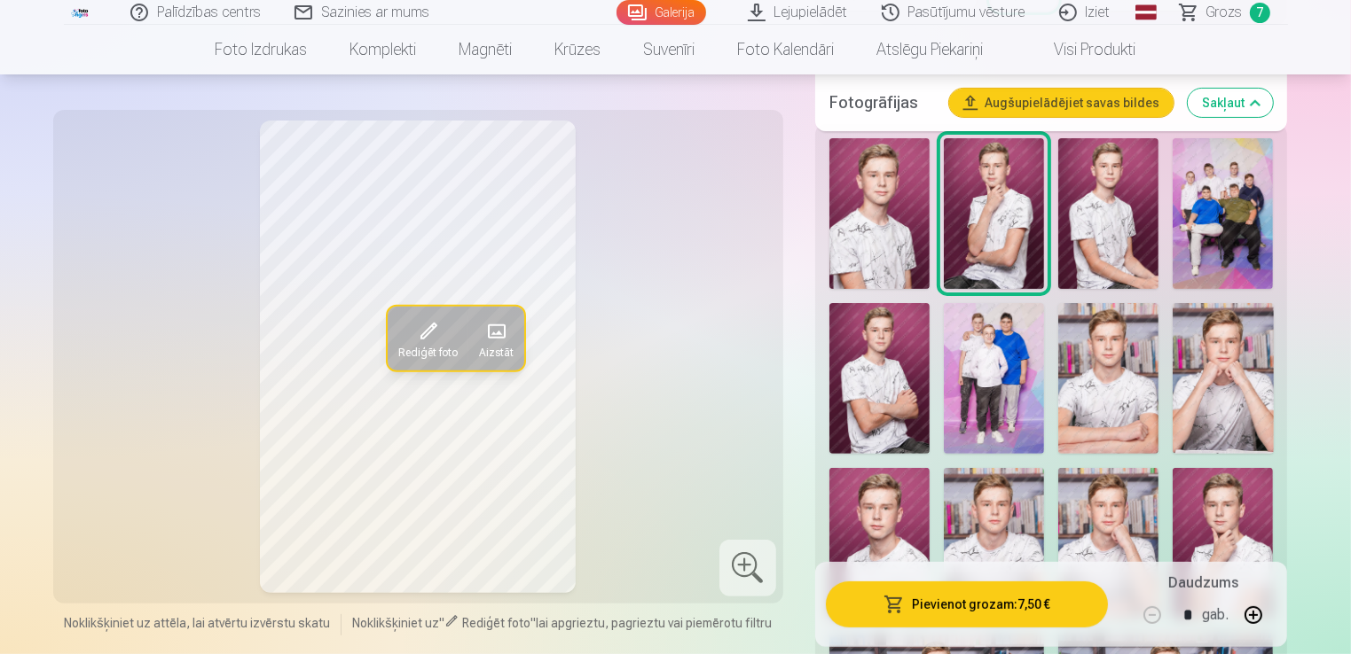
click at [1085, 238] on img at bounding box center [1108, 213] width 100 height 151
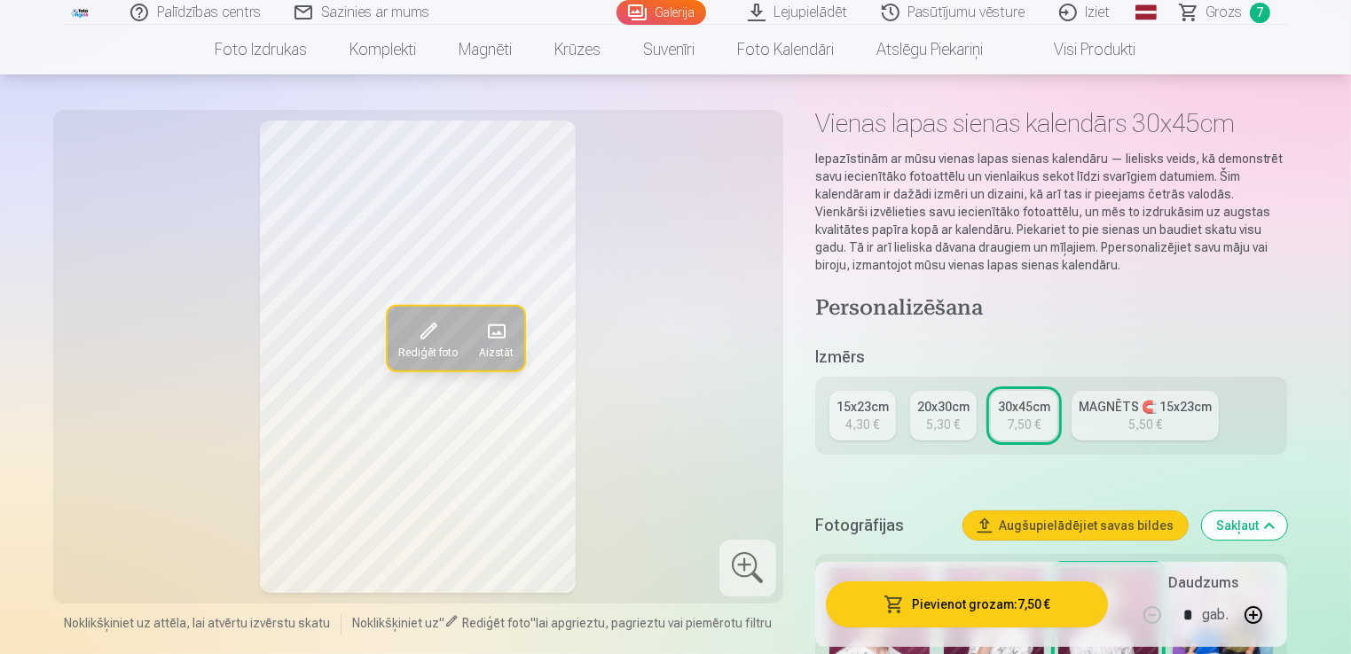
scroll to position [206, 0]
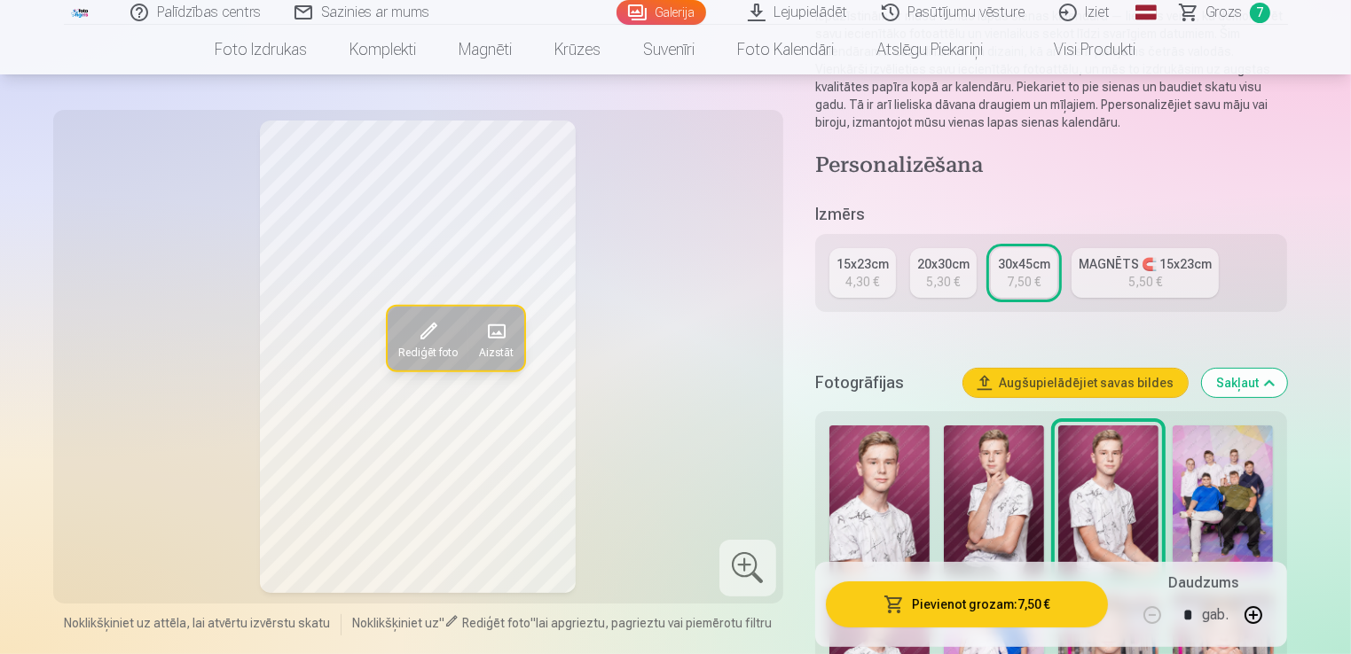
click at [943, 266] on div "20x30cm" at bounding box center [943, 264] width 52 height 18
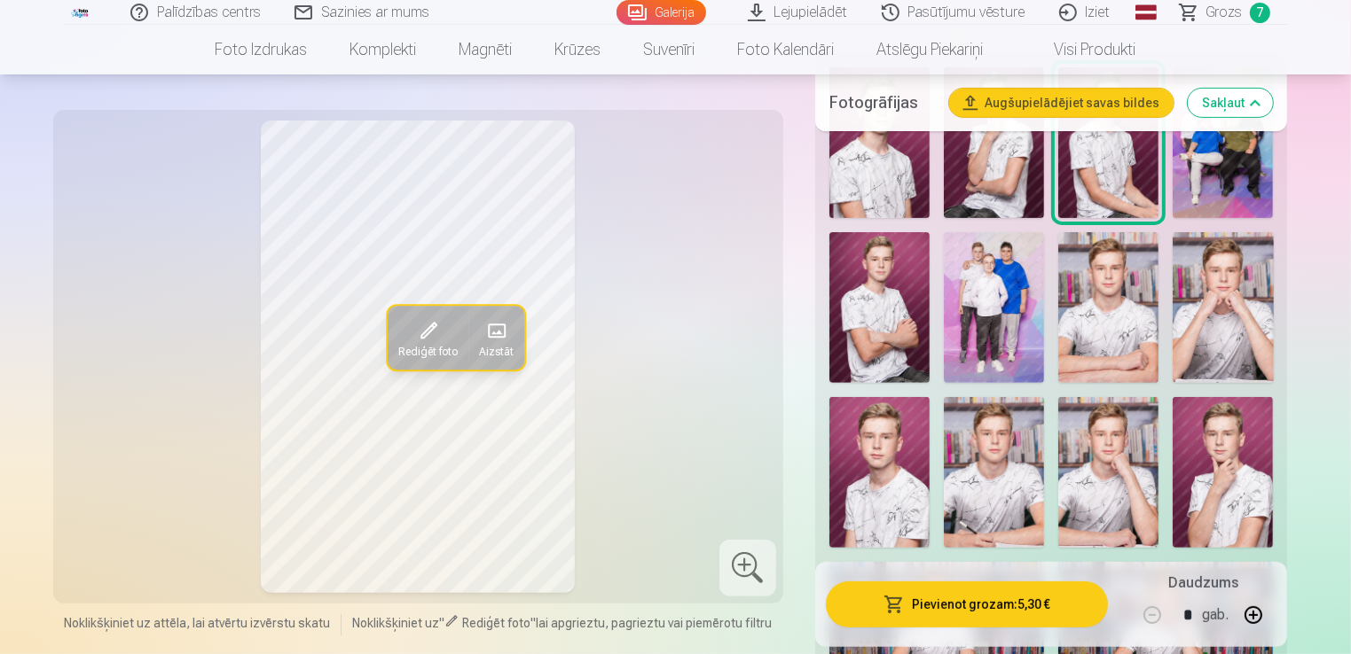
scroll to position [465, 0]
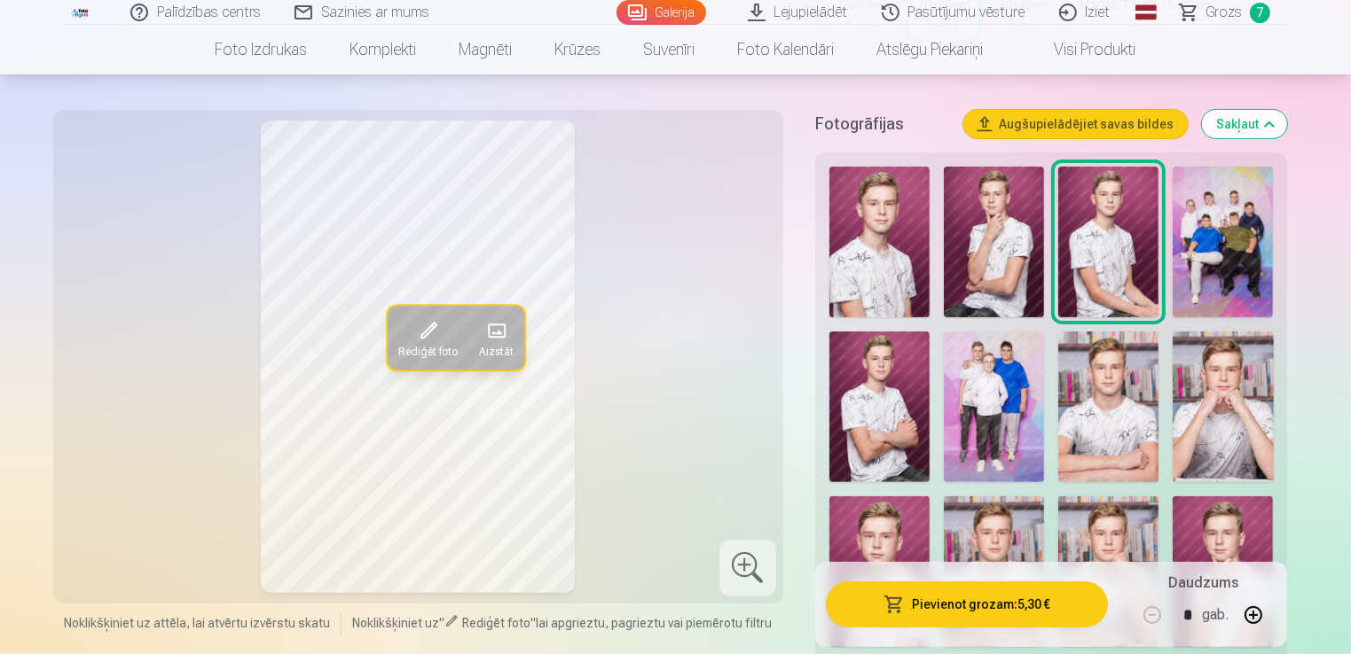
click at [848, 438] on img at bounding box center [879, 407] width 100 height 151
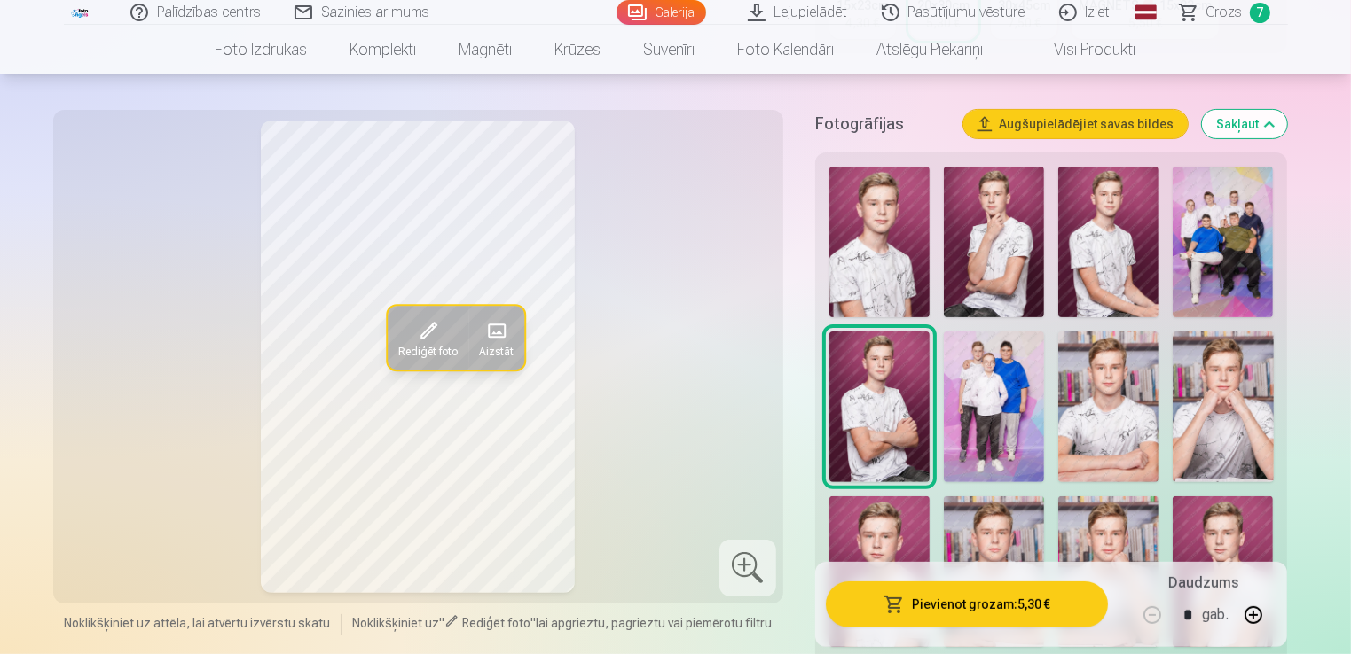
click at [891, 291] on img at bounding box center [879, 242] width 100 height 151
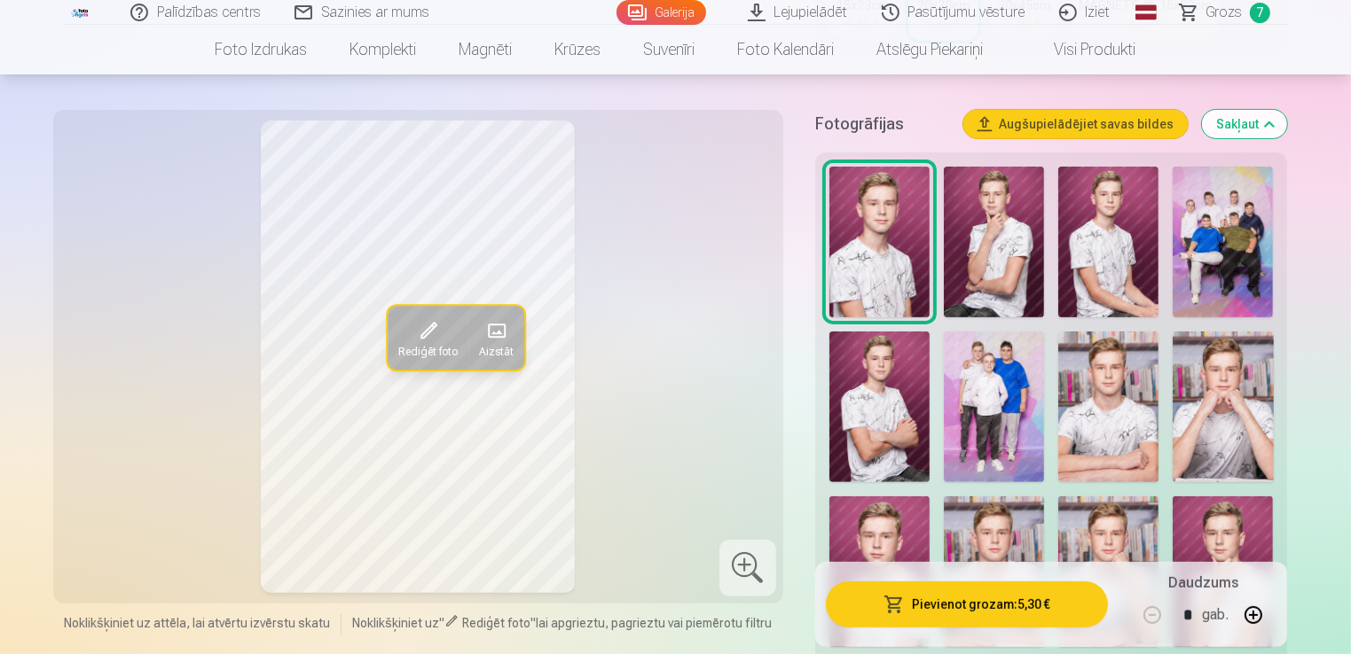
click at [1093, 256] on img at bounding box center [1108, 242] width 100 height 151
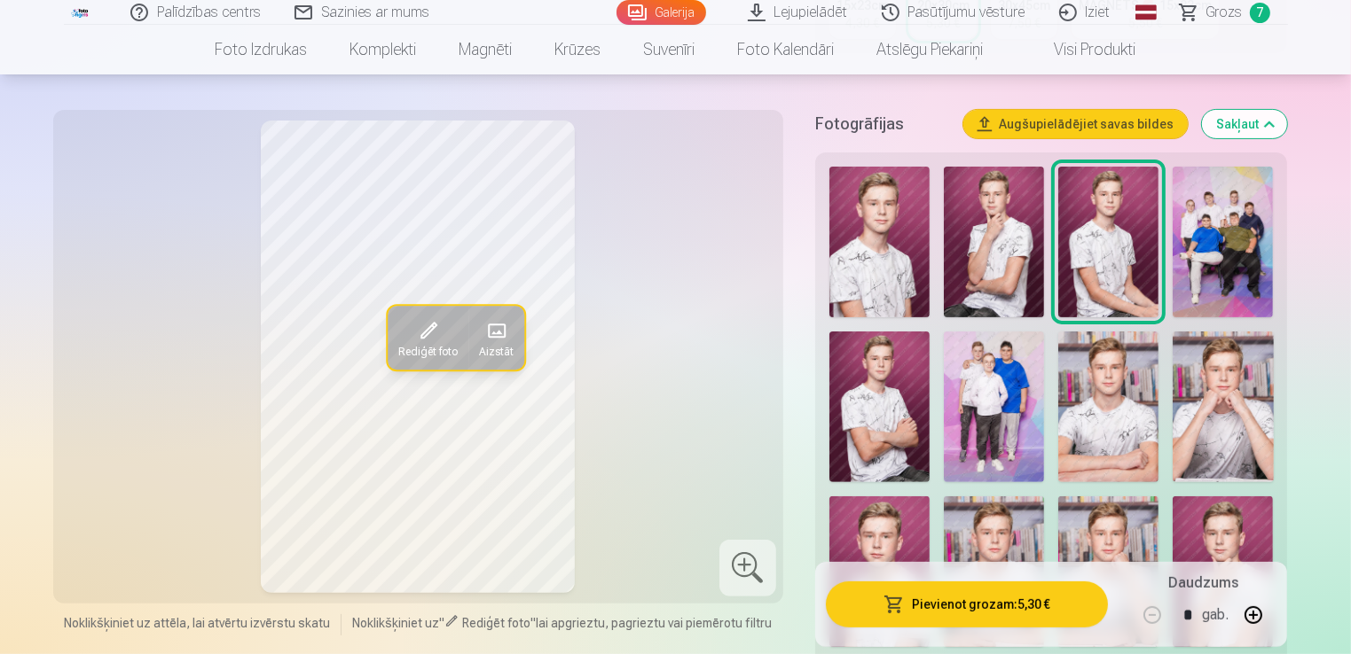
click at [916, 261] on img at bounding box center [879, 242] width 100 height 151
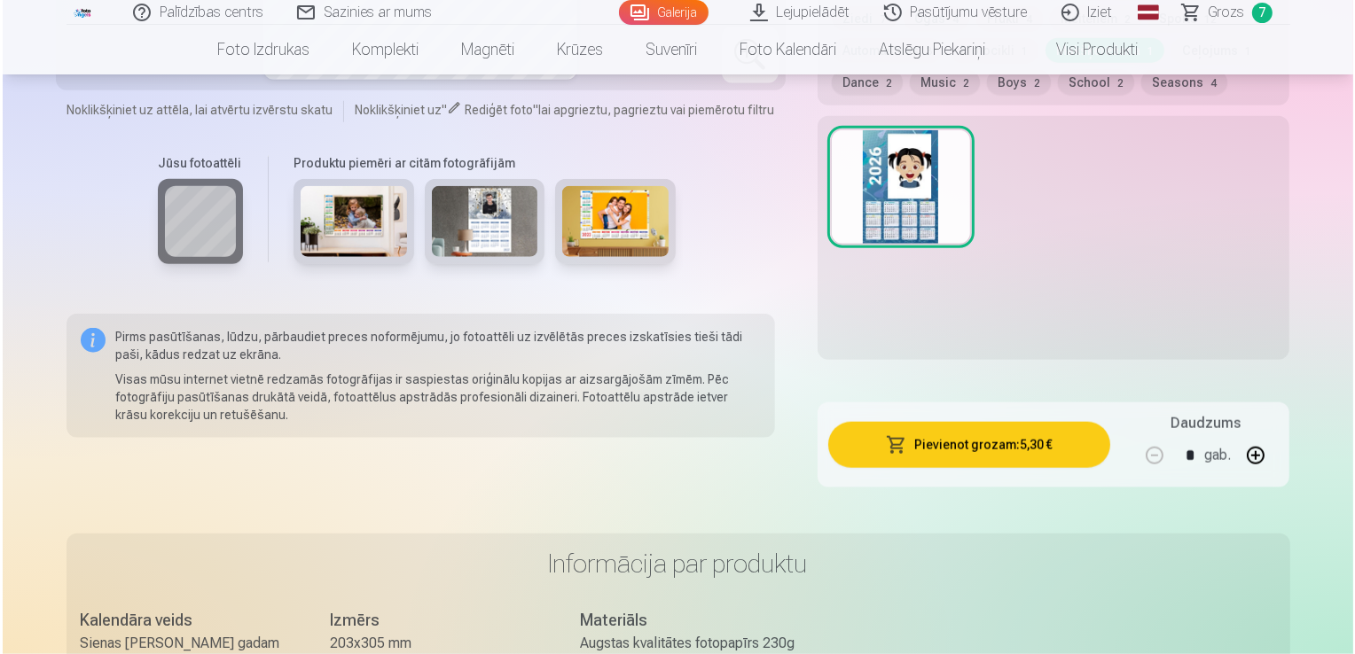
scroll to position [1961, 0]
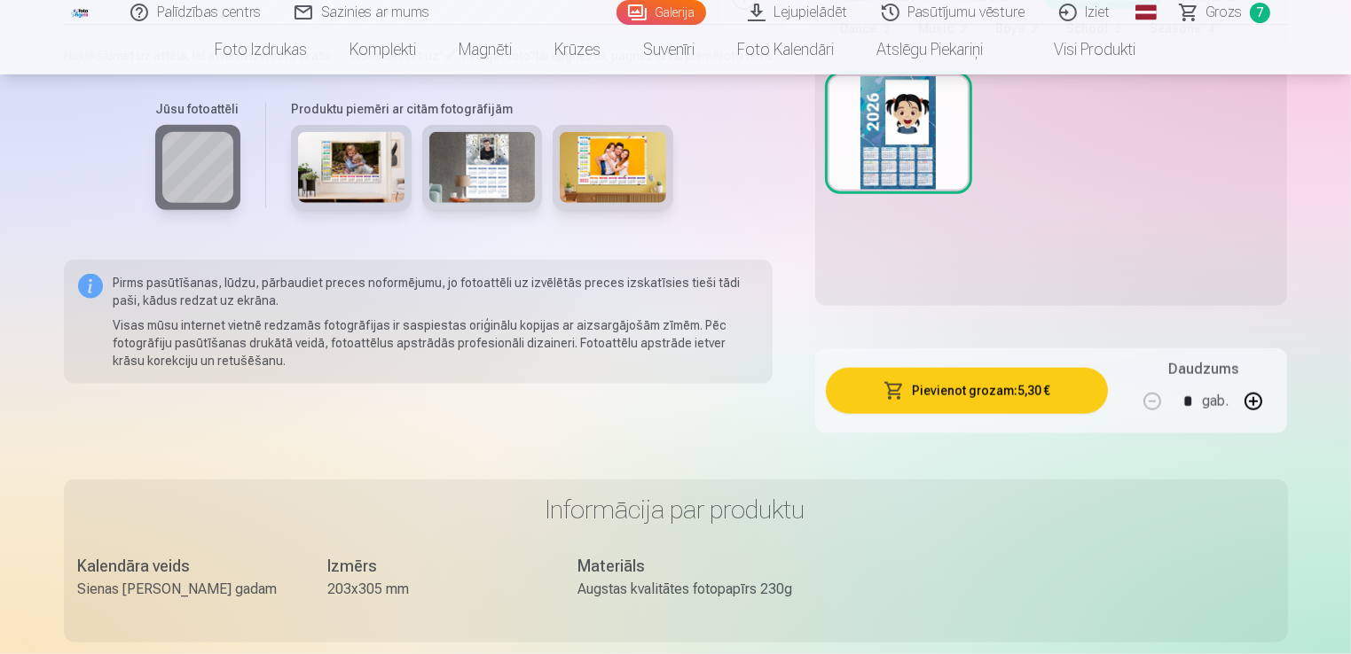
click at [985, 381] on button "Pievienot grozam : 5,30 €" at bounding box center [967, 391] width 283 height 46
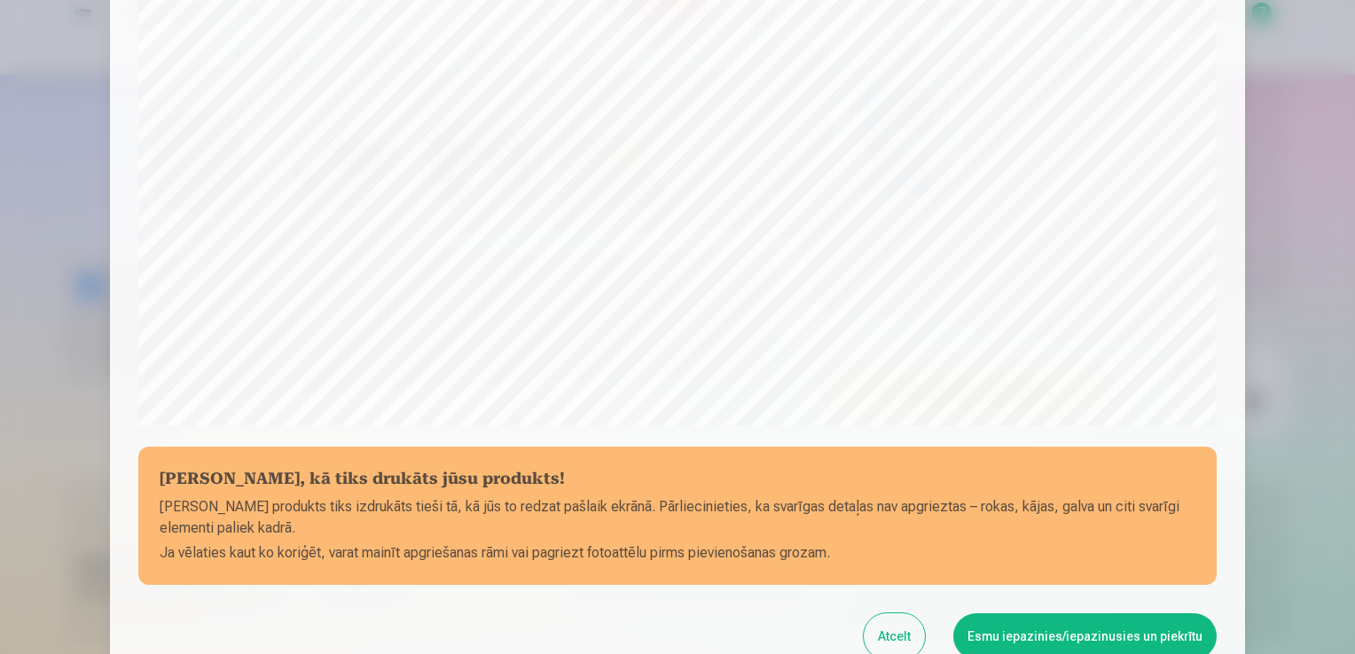
scroll to position [448, 0]
drag, startPoint x: 1348, startPoint y: 373, endPoint x: 1357, endPoint y: 422, distance: 49.6
click at [1055, 638] on button "Esmu iepazinies/iepazinusies un piekrītu" at bounding box center [1084, 636] width 263 height 46
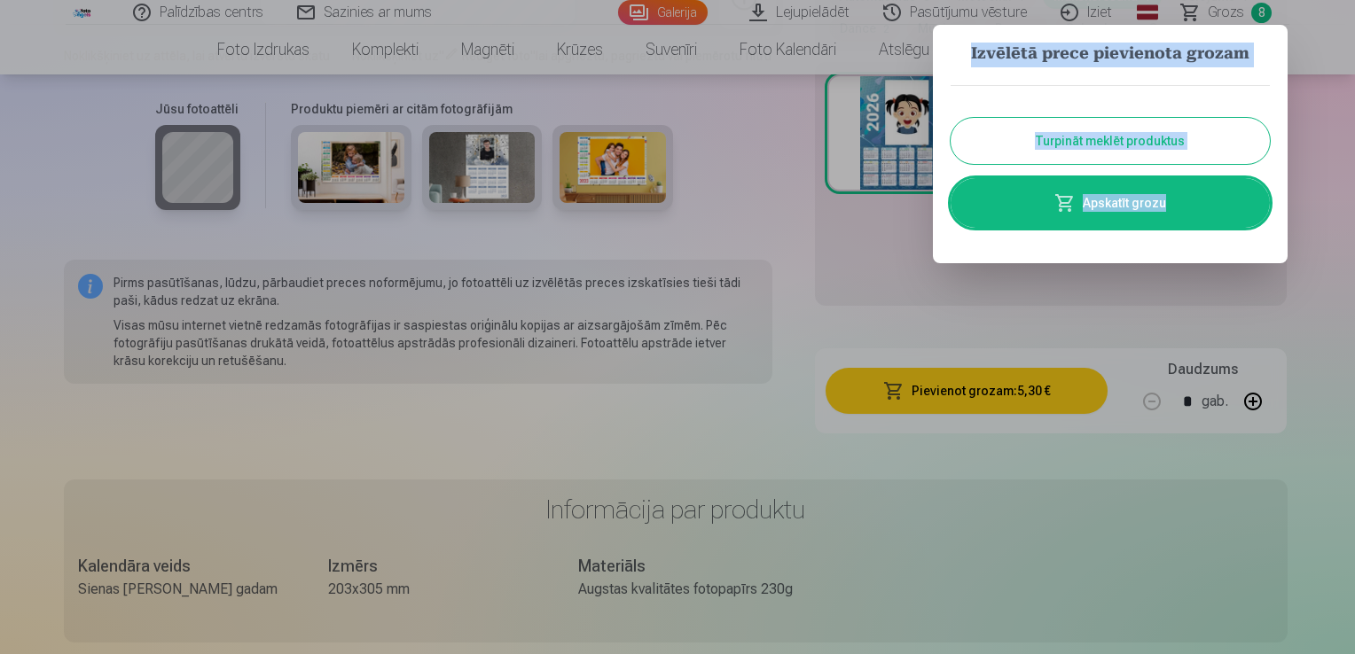
click at [1151, 200] on link "Apskatīt grozu" at bounding box center [1110, 203] width 319 height 50
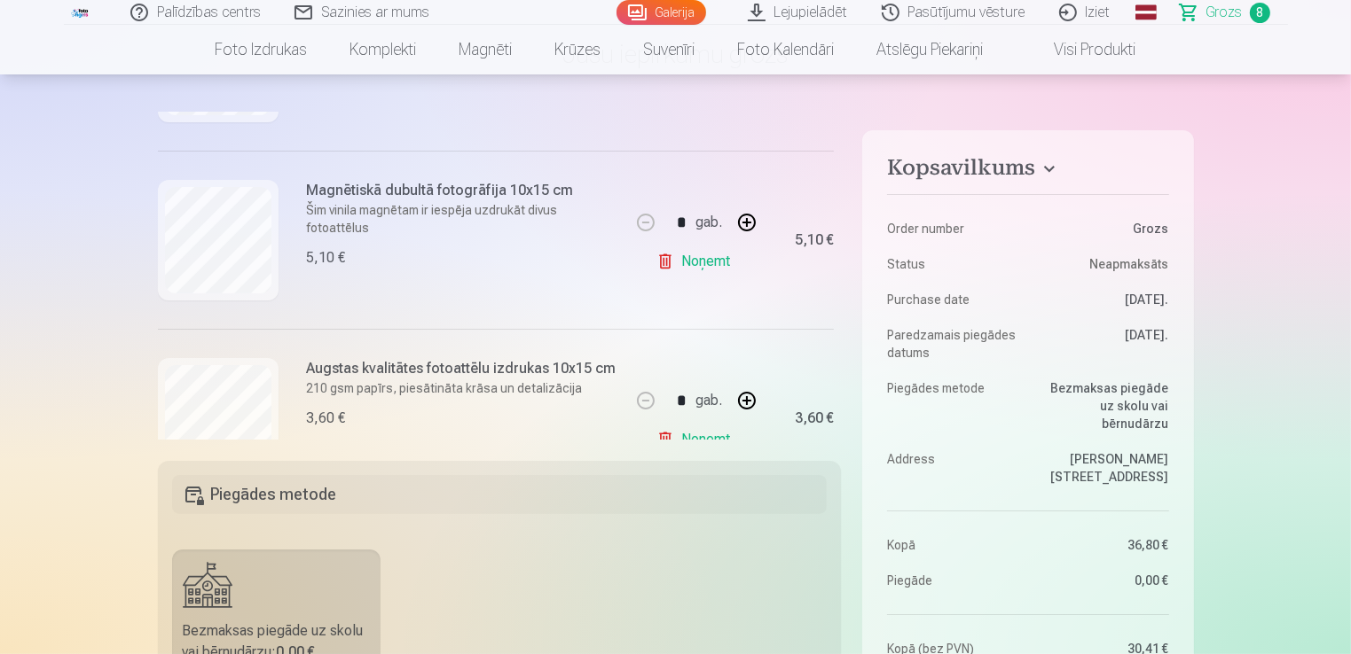
scroll to position [521, 0]
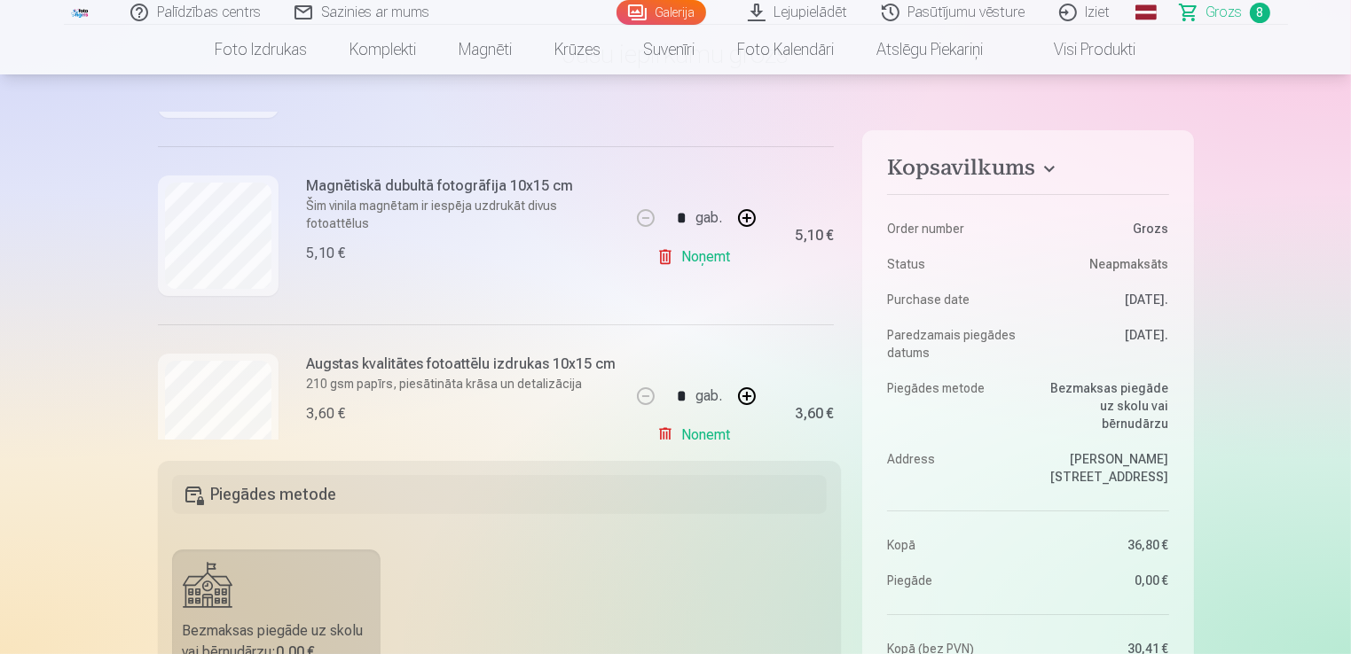
click at [837, 252] on div "Kopsavilkums Order number Grozs Status Neapmaksāts Purchase date [DATE]. Paredz…" at bounding box center [676, 659] width 1036 height 1093
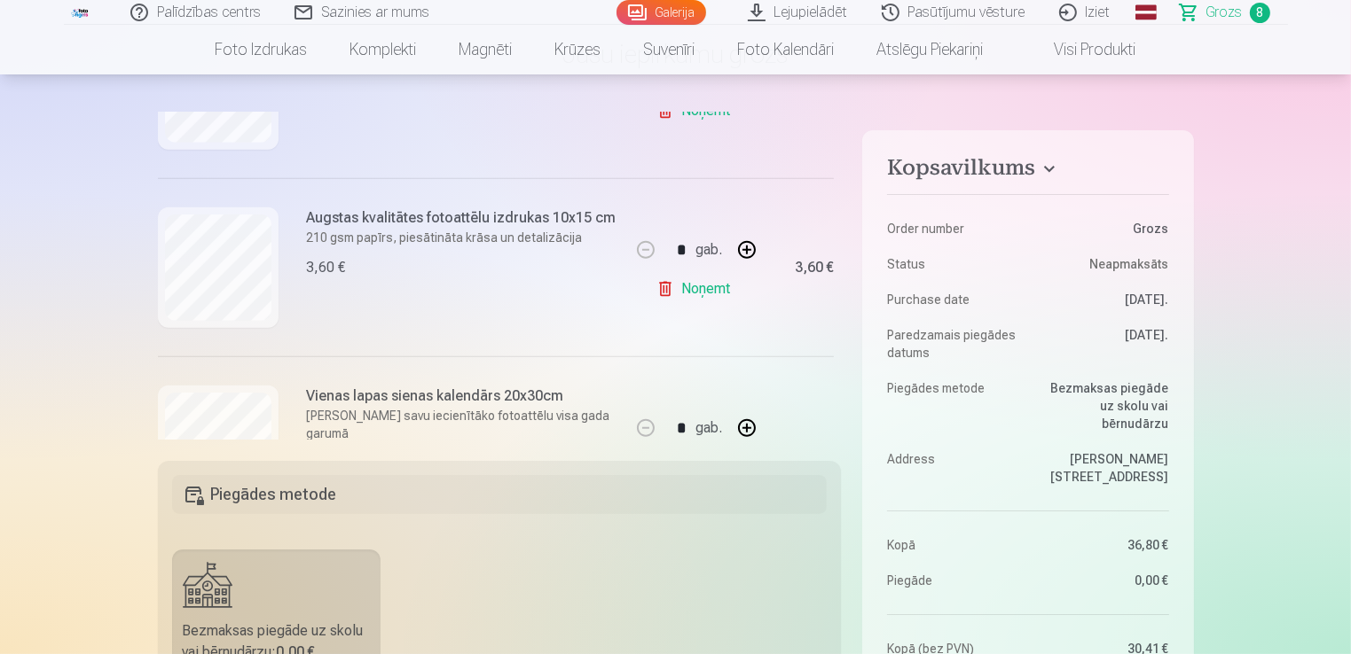
scroll to position [1206, 0]
click at [839, 385] on div "Kopsavilkums Order number Grozs Status Neapmaksāts Purchase date [DATE]. Paredz…" at bounding box center [676, 659] width 1036 height 1093
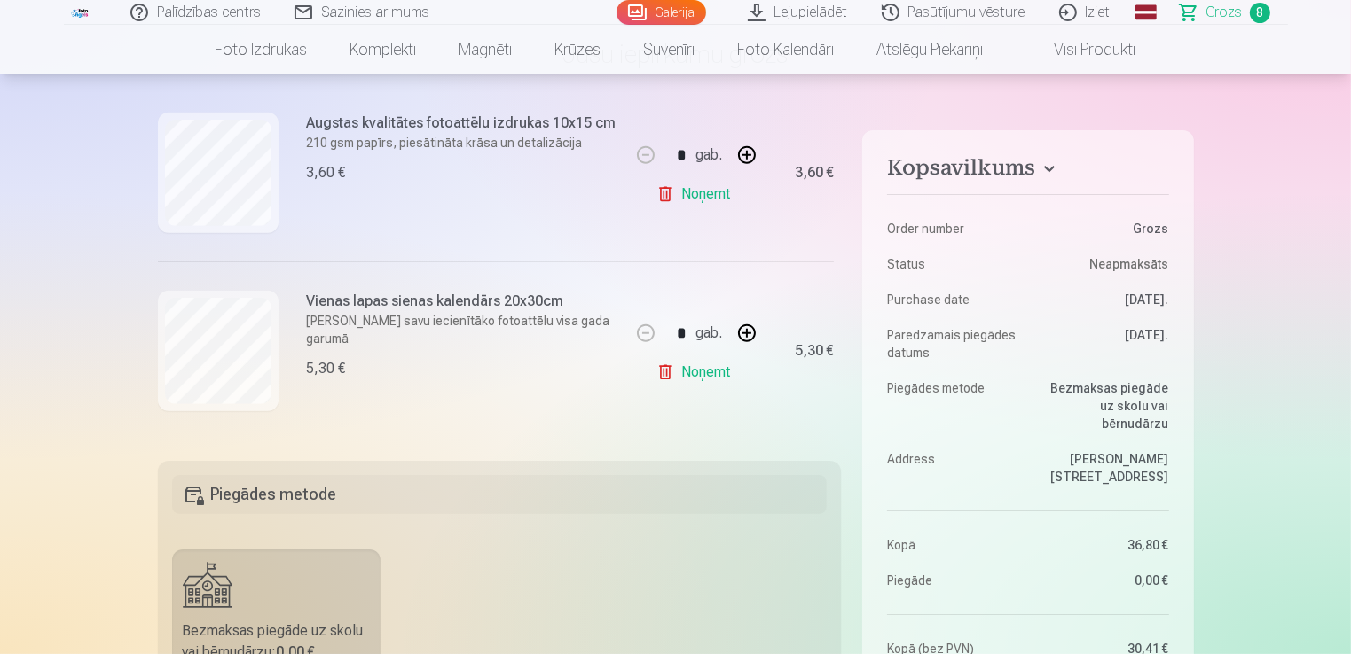
click at [833, 432] on div "Mēs dāvinām jums visas portreta bildes digitālā formātā. * Fotostudija dāvina v…" at bounding box center [500, 276] width 684 height 327
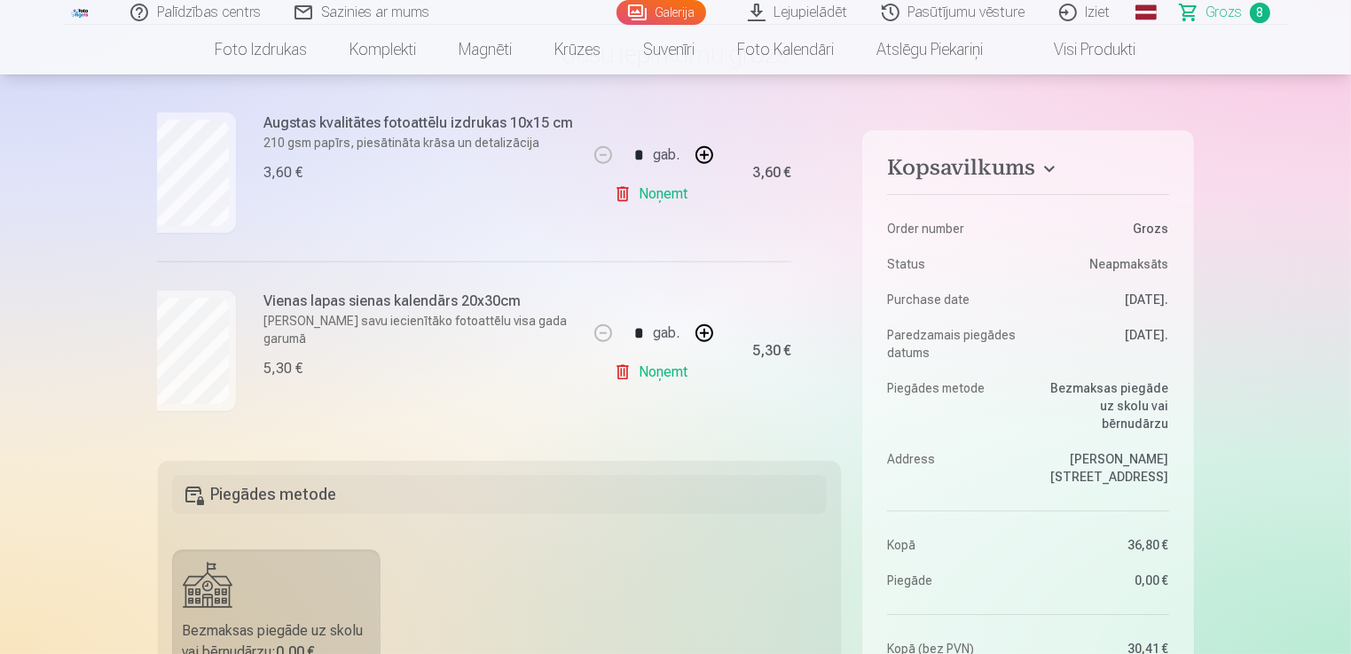
drag, startPoint x: 833, startPoint y: 432, endPoint x: 842, endPoint y: 388, distance: 45.4
click at [842, 388] on div "Kopsavilkums Order number Grozs Status Neapmaksāts Purchase date [DATE]. Paredz…" at bounding box center [676, 659] width 1036 height 1093
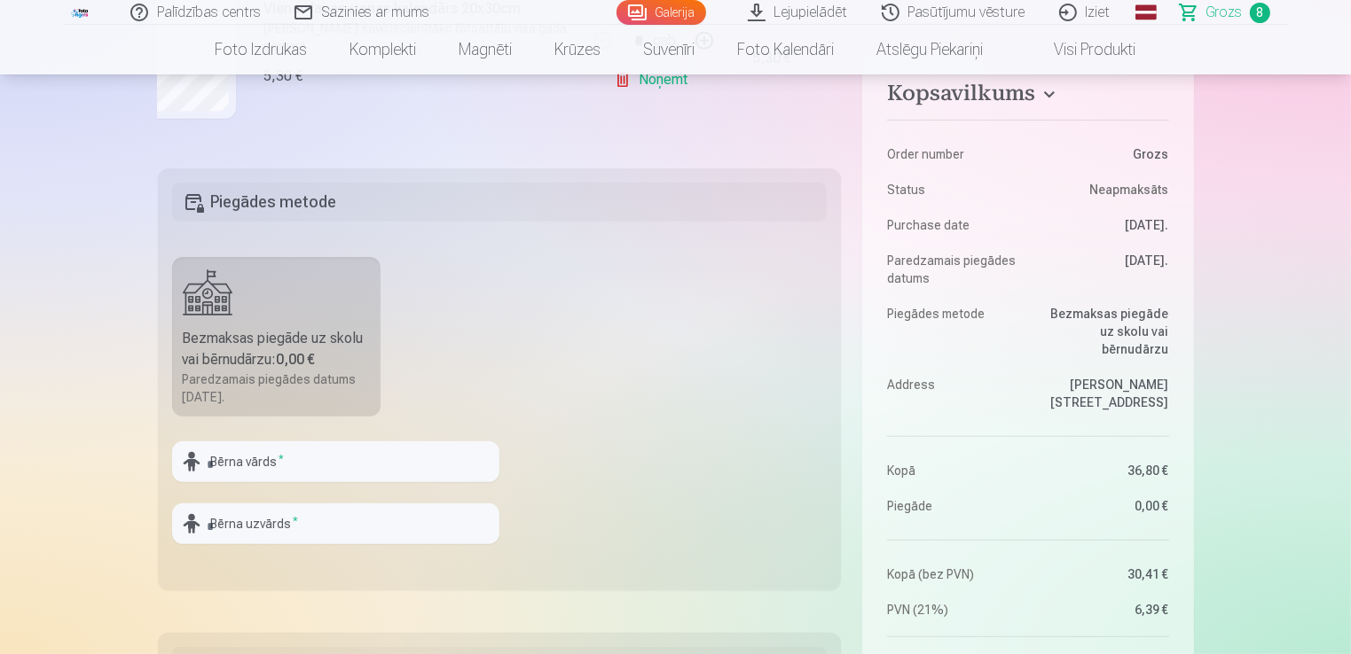
scroll to position [443, 0]
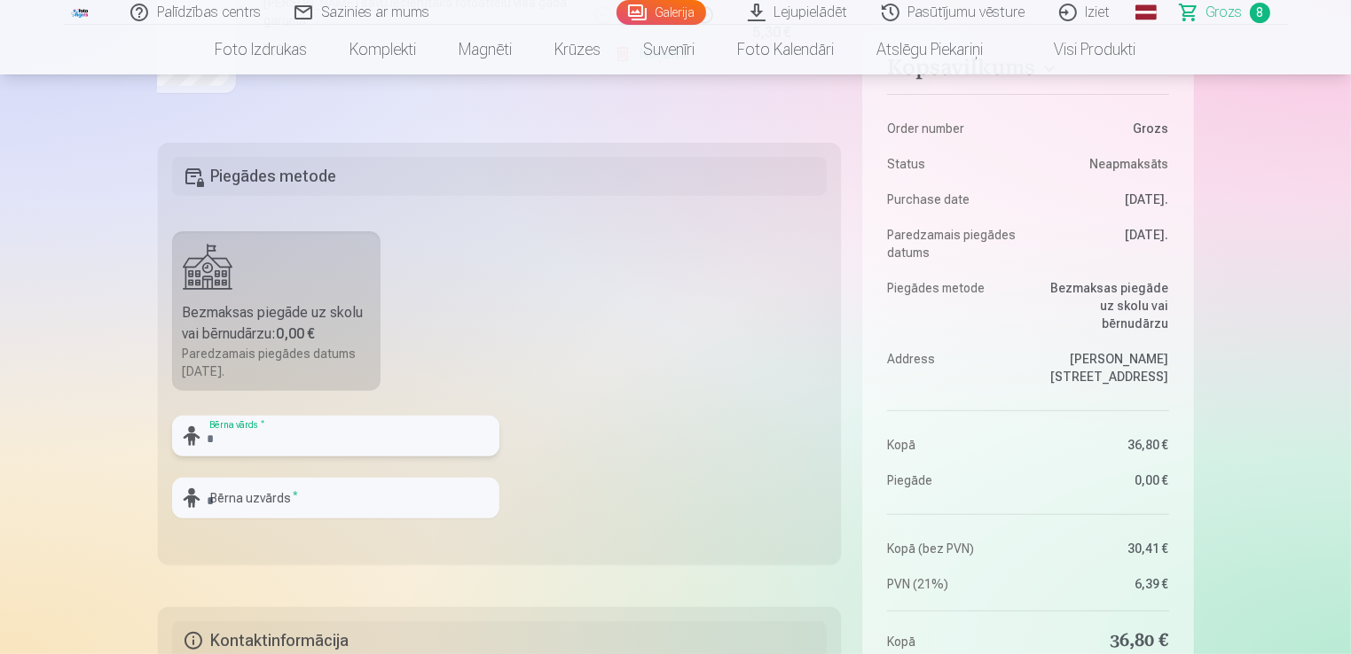
click at [428, 431] on input "text" at bounding box center [335, 436] width 327 height 41
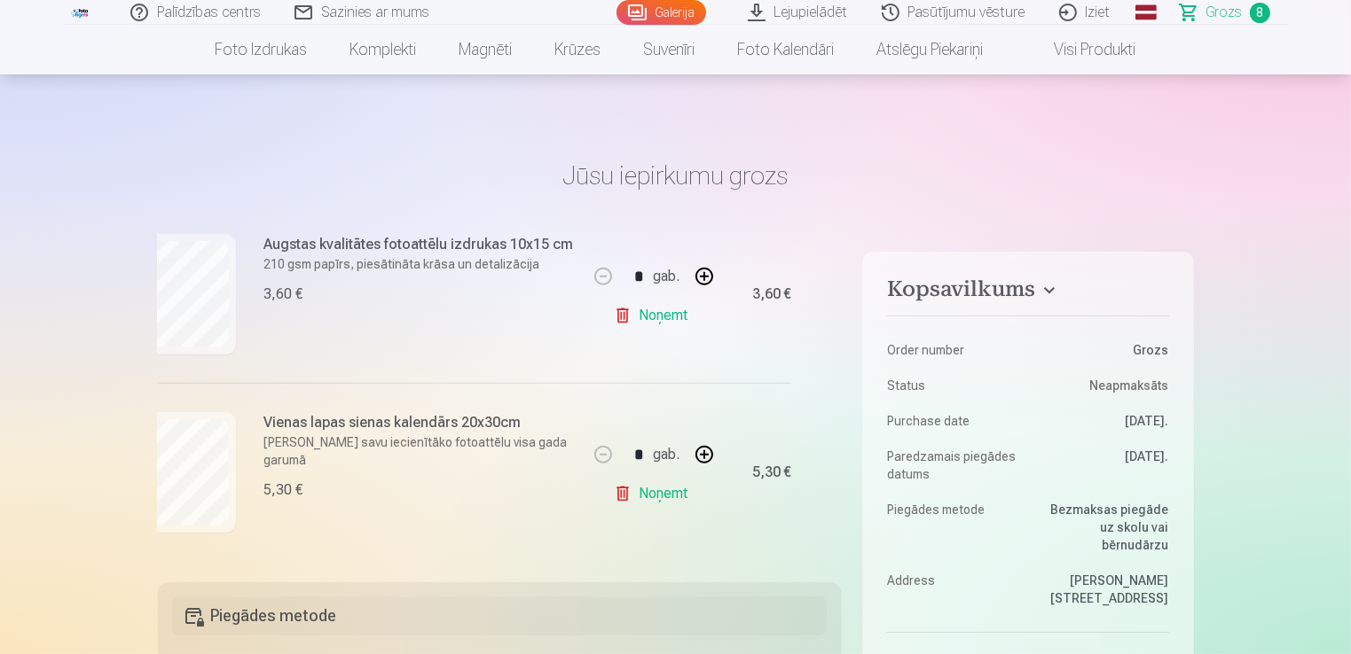
scroll to position [0, 0]
